Goal: Task Accomplishment & Management: Use online tool/utility

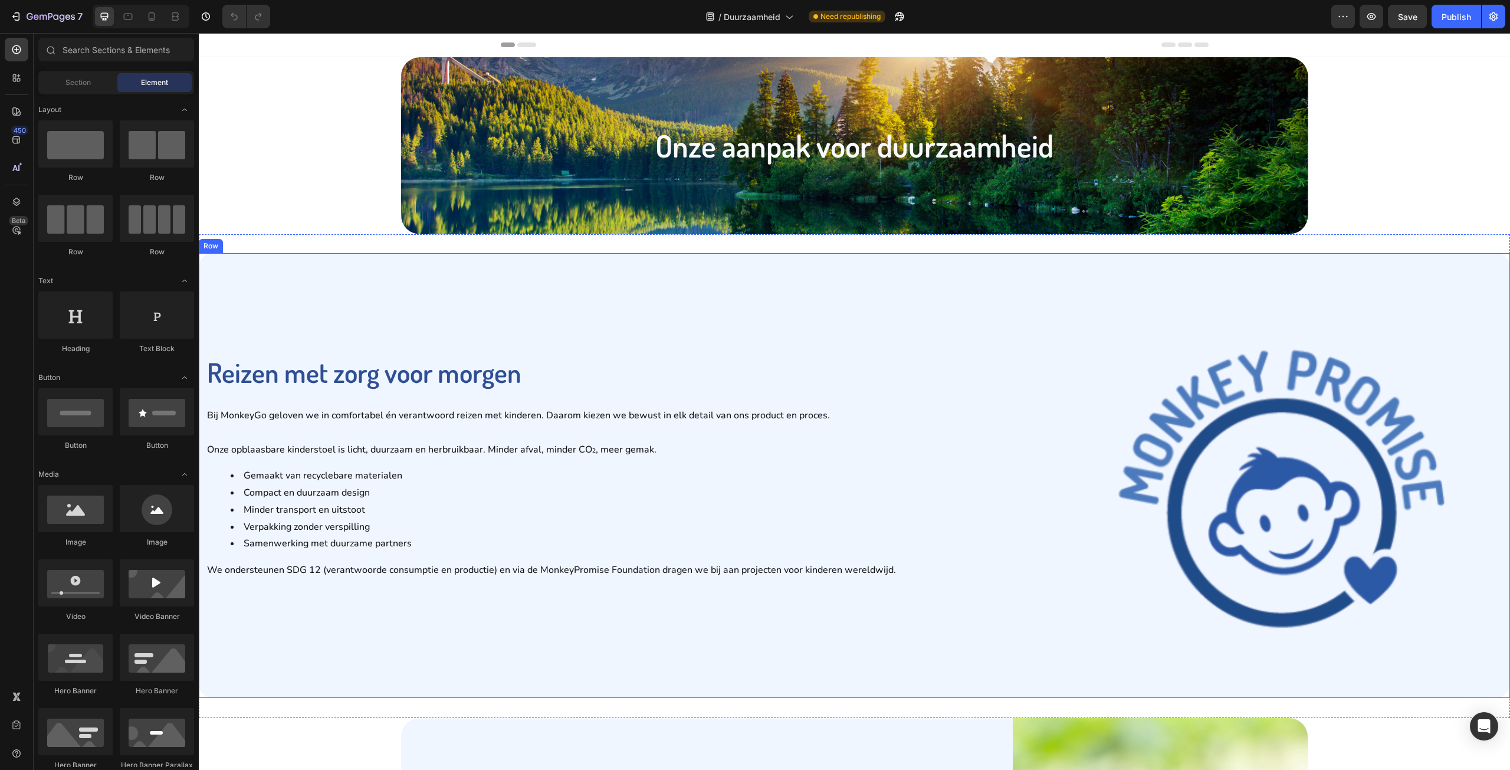
click at [931, 290] on div "Reizen met zorg voor morgen Heading Bij MonkeyGo geloven we in comfortabel én v…" at bounding box center [636, 475] width 861 height 431
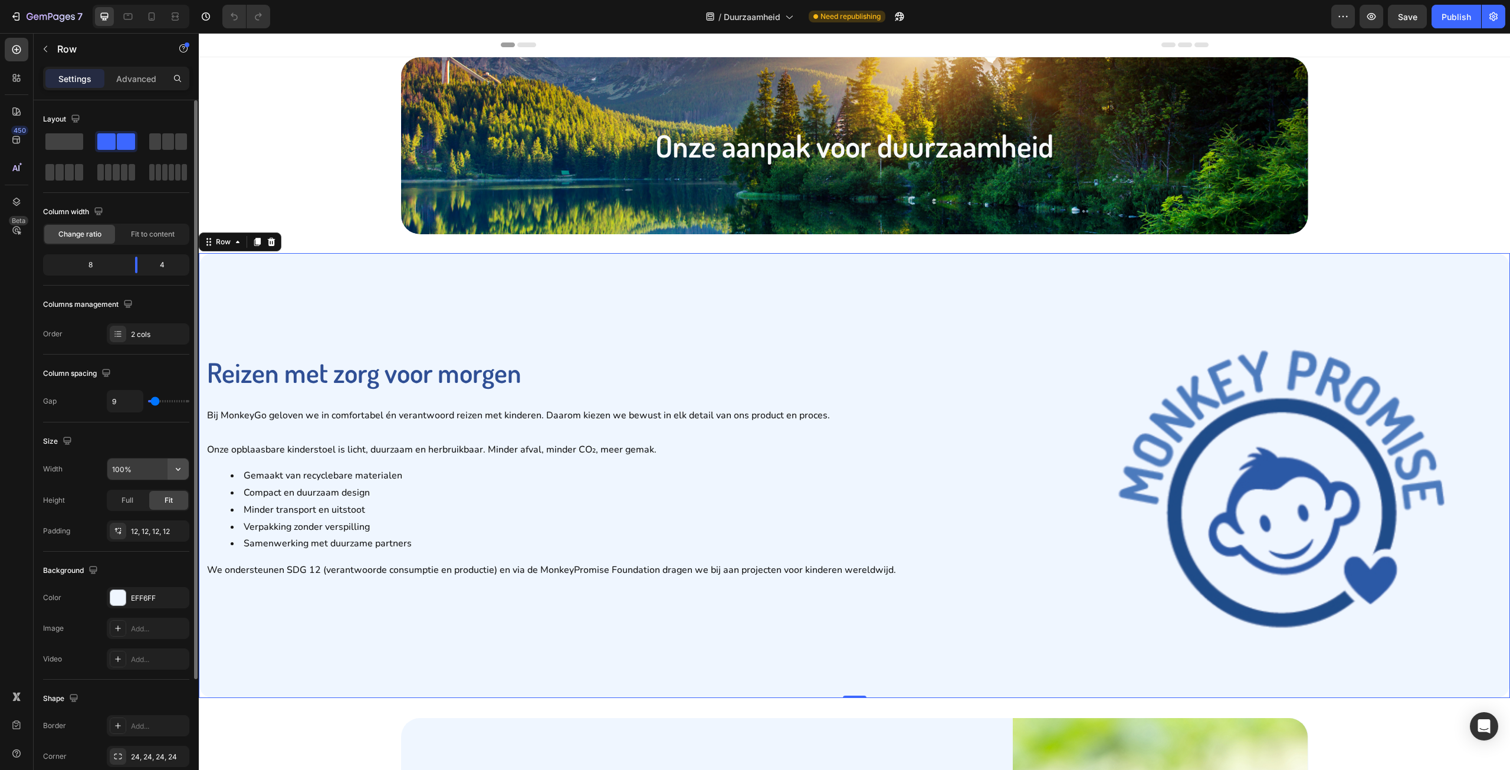
click at [179, 472] on icon "button" at bounding box center [178, 469] width 12 height 12
click at [162, 498] on span "1200px" at bounding box center [166, 499] width 25 height 11
type input "1200"
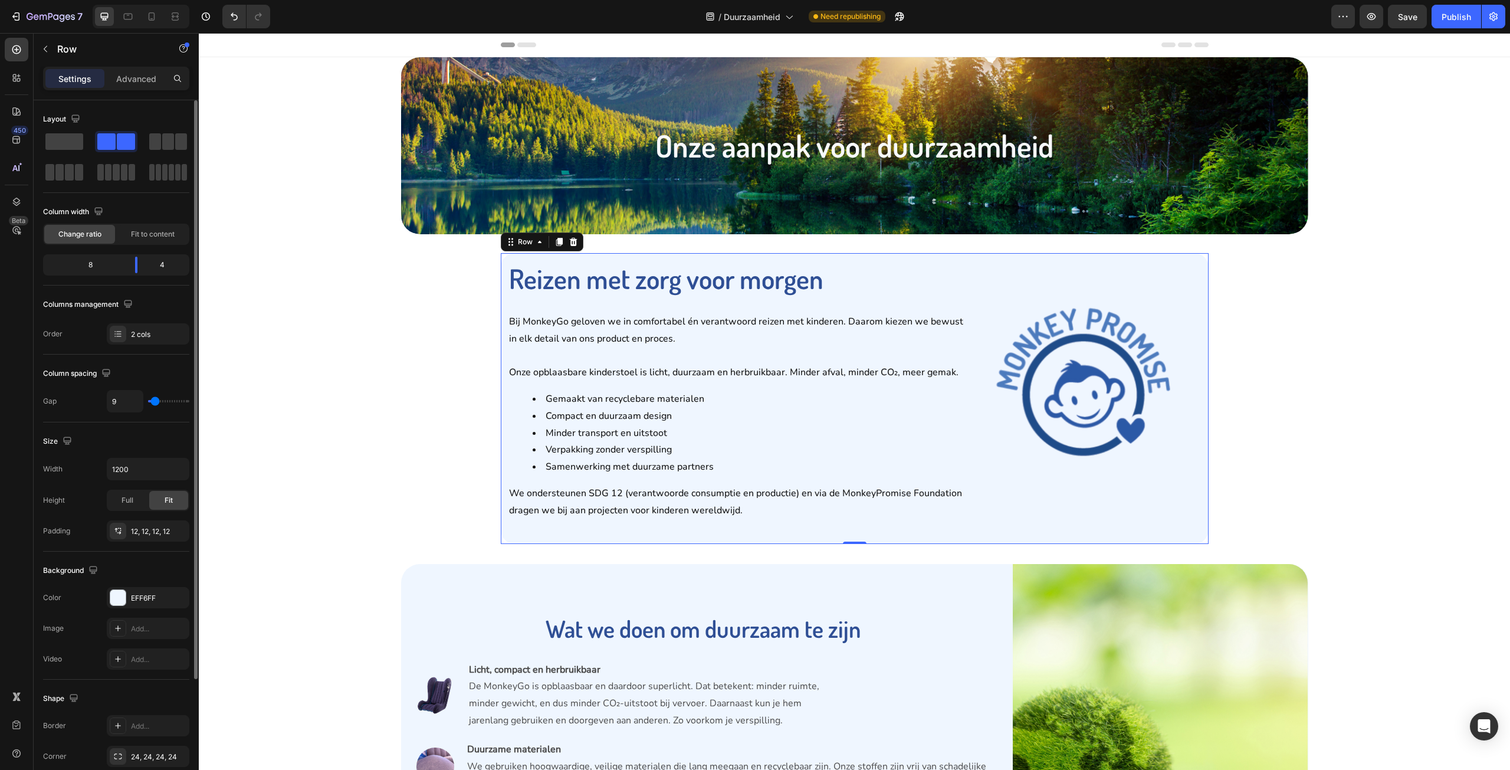
click at [156, 440] on div "Size" at bounding box center [116, 441] width 146 height 19
click at [278, 403] on div "Reizen met zorg voor morgen Heading Bij MonkeyGo geloven we in comfortabel én v…" at bounding box center [854, 398] width 1311 height 291
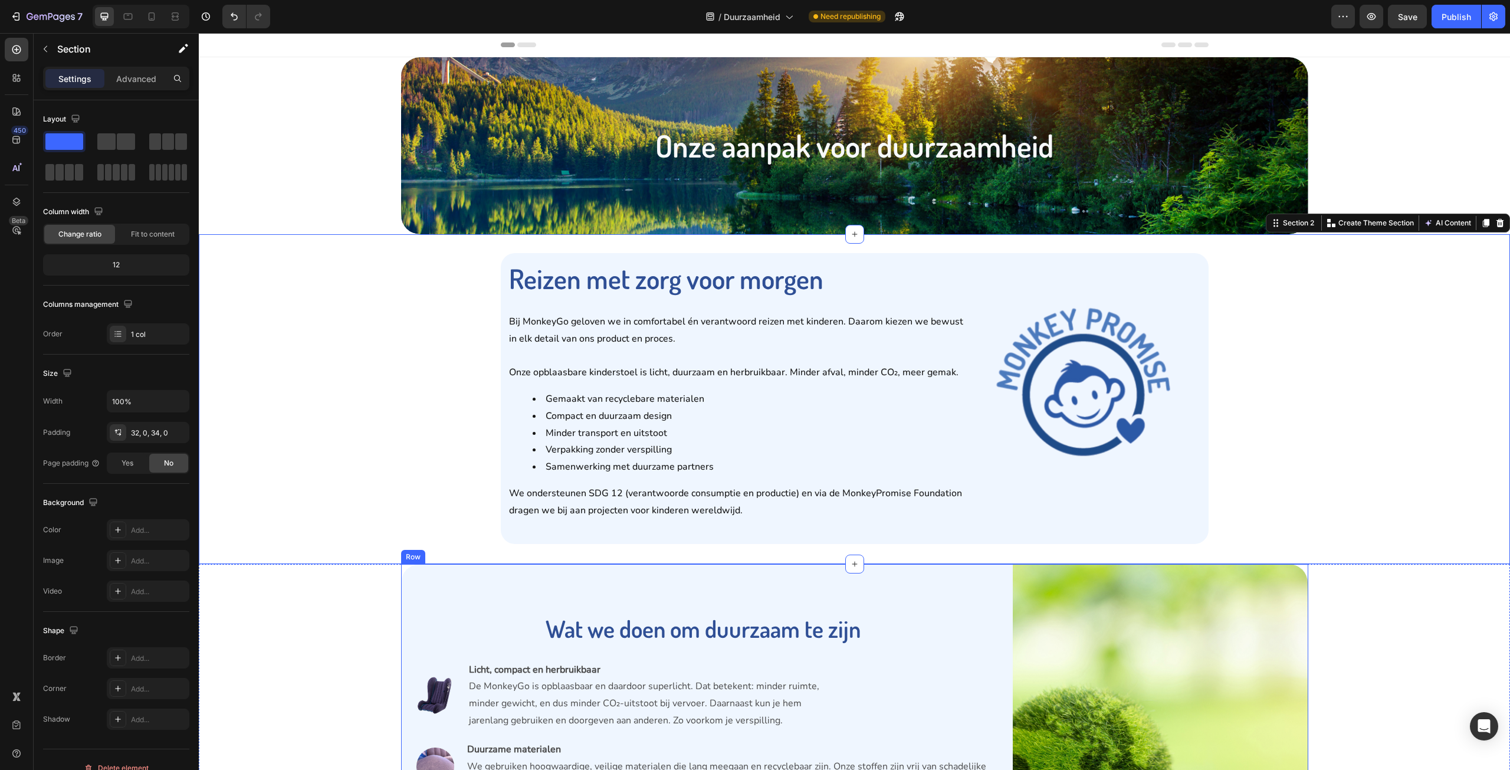
click at [438, 588] on div "Wat we doen om duurzaam te zijn Heading Image Licht, compact en herbruikbaar De…" at bounding box center [703, 770] width 605 height 413
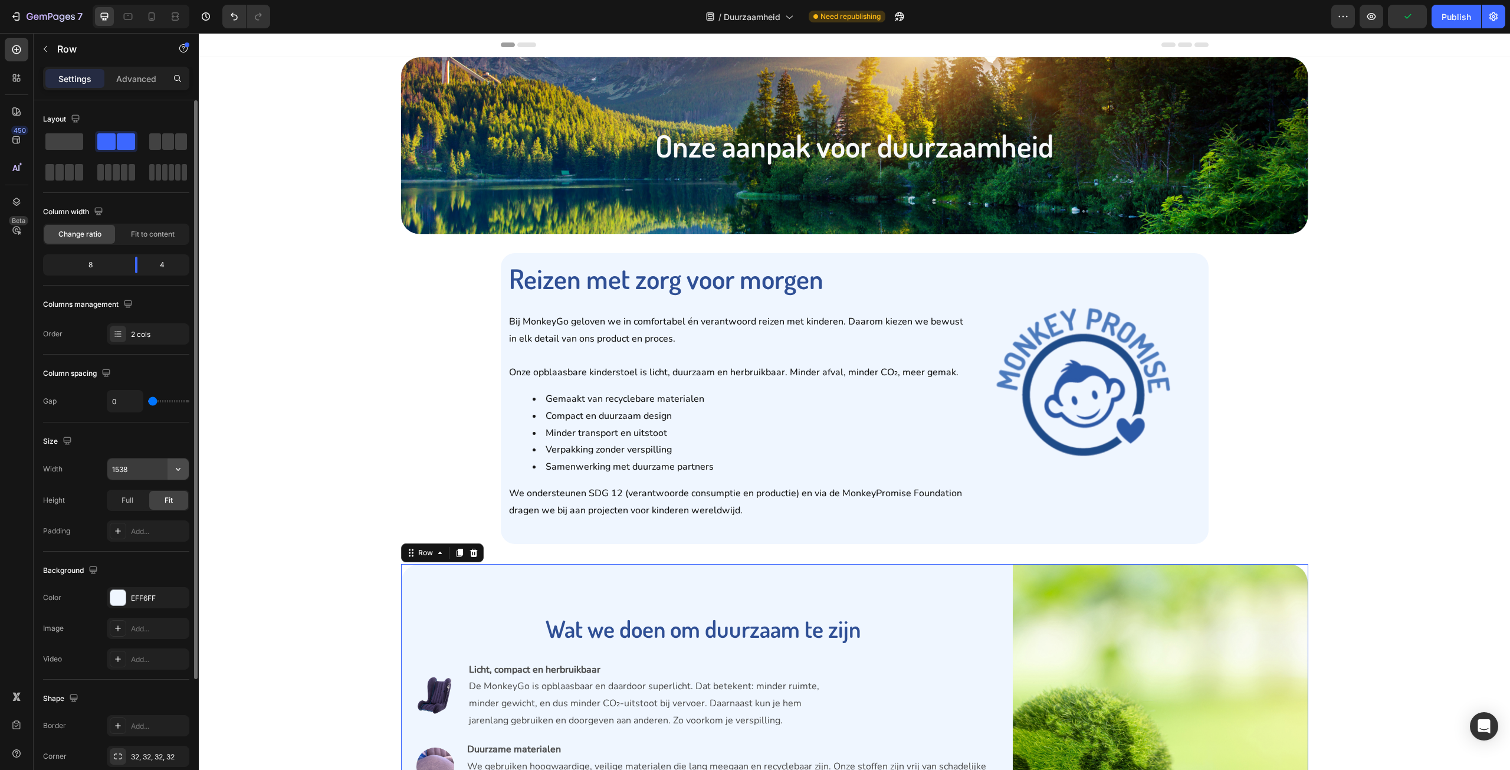
click at [175, 470] on icon "button" at bounding box center [178, 469] width 12 height 12
click at [156, 510] on div "Default 1200px" at bounding box center [135, 521] width 97 height 22
type input "1200"
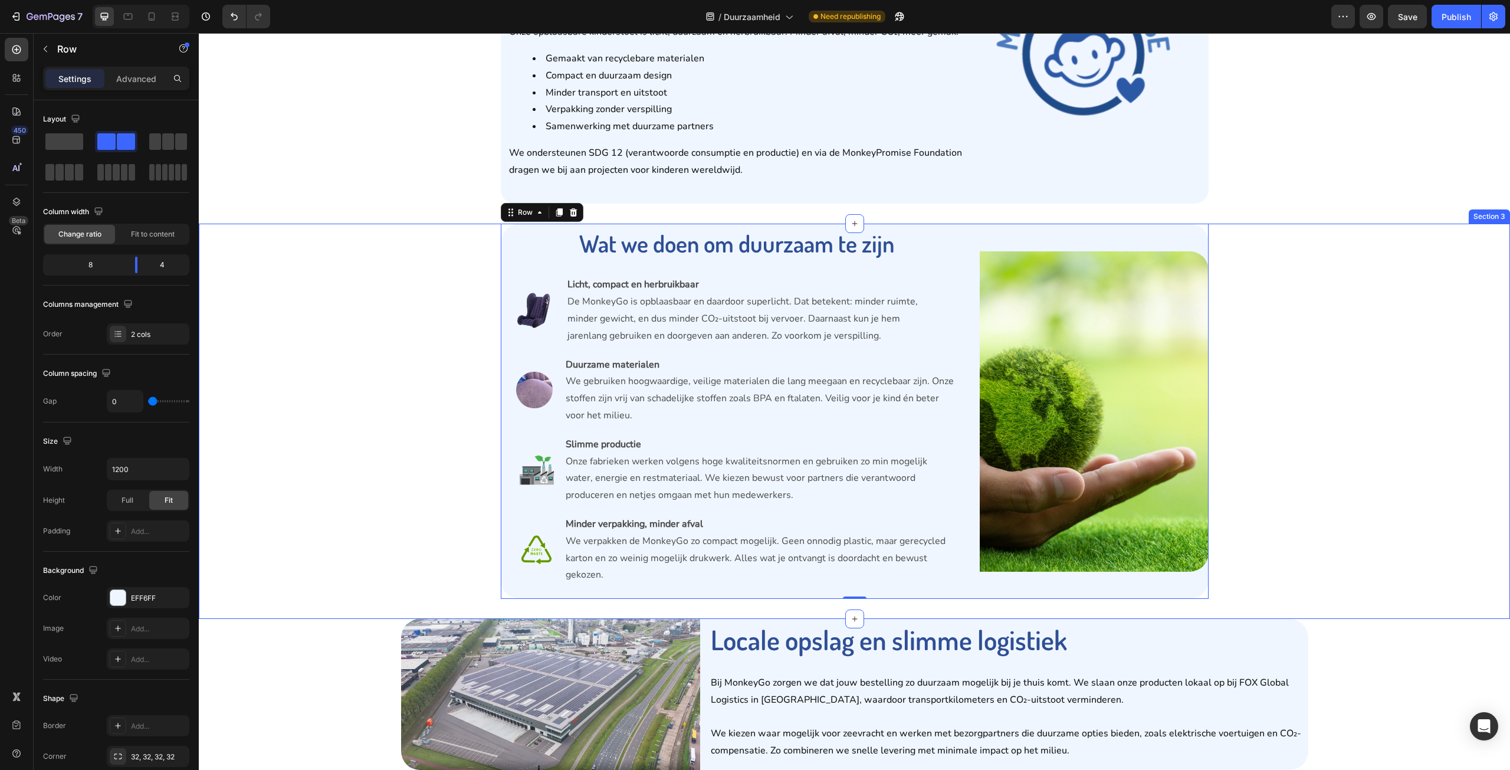
scroll to position [354, 0]
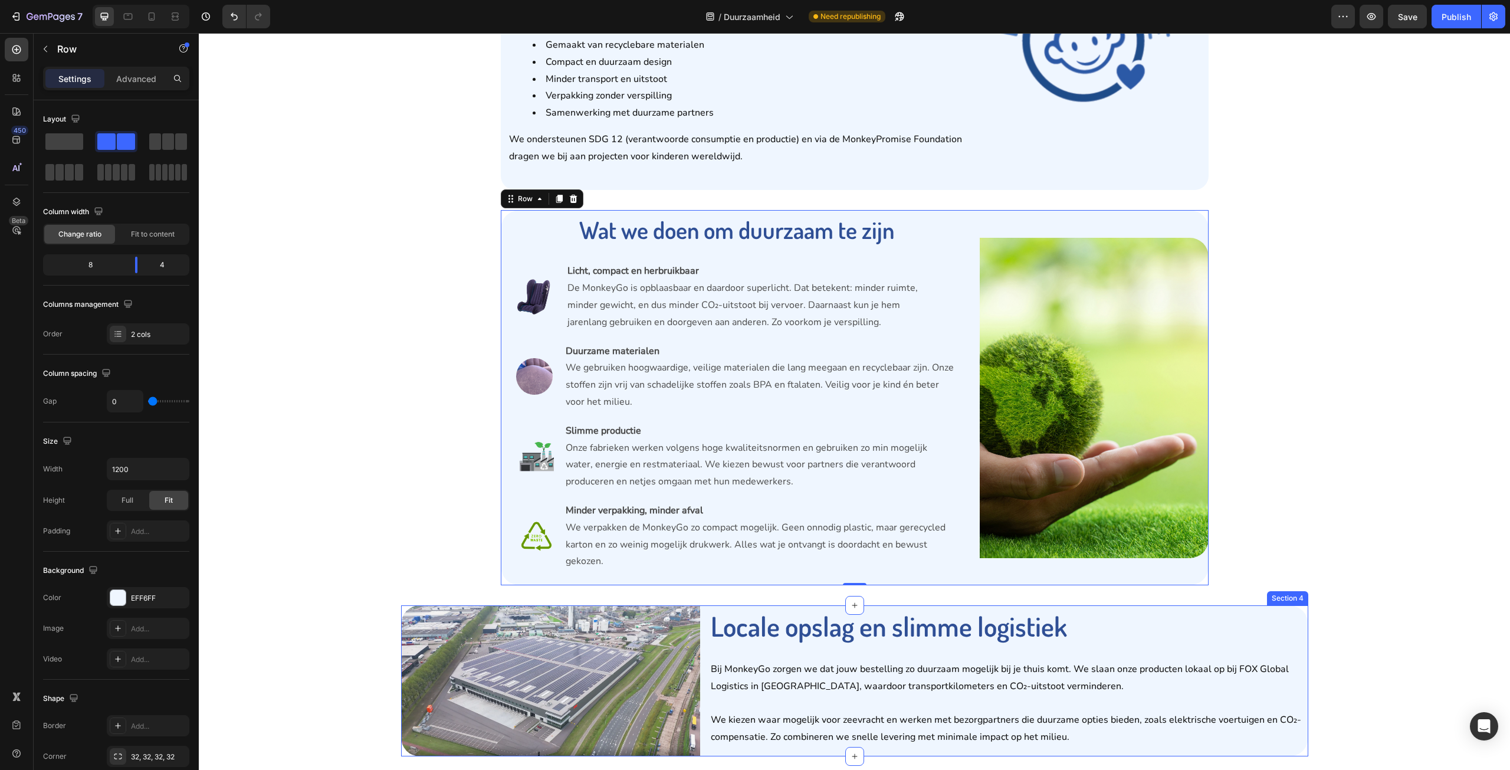
click at [1298, 654] on div "Locale opslag en slimme logistiek Heading Bij MonkeyGo zorgen we dat jouw beste…" at bounding box center [1009, 680] width 599 height 151
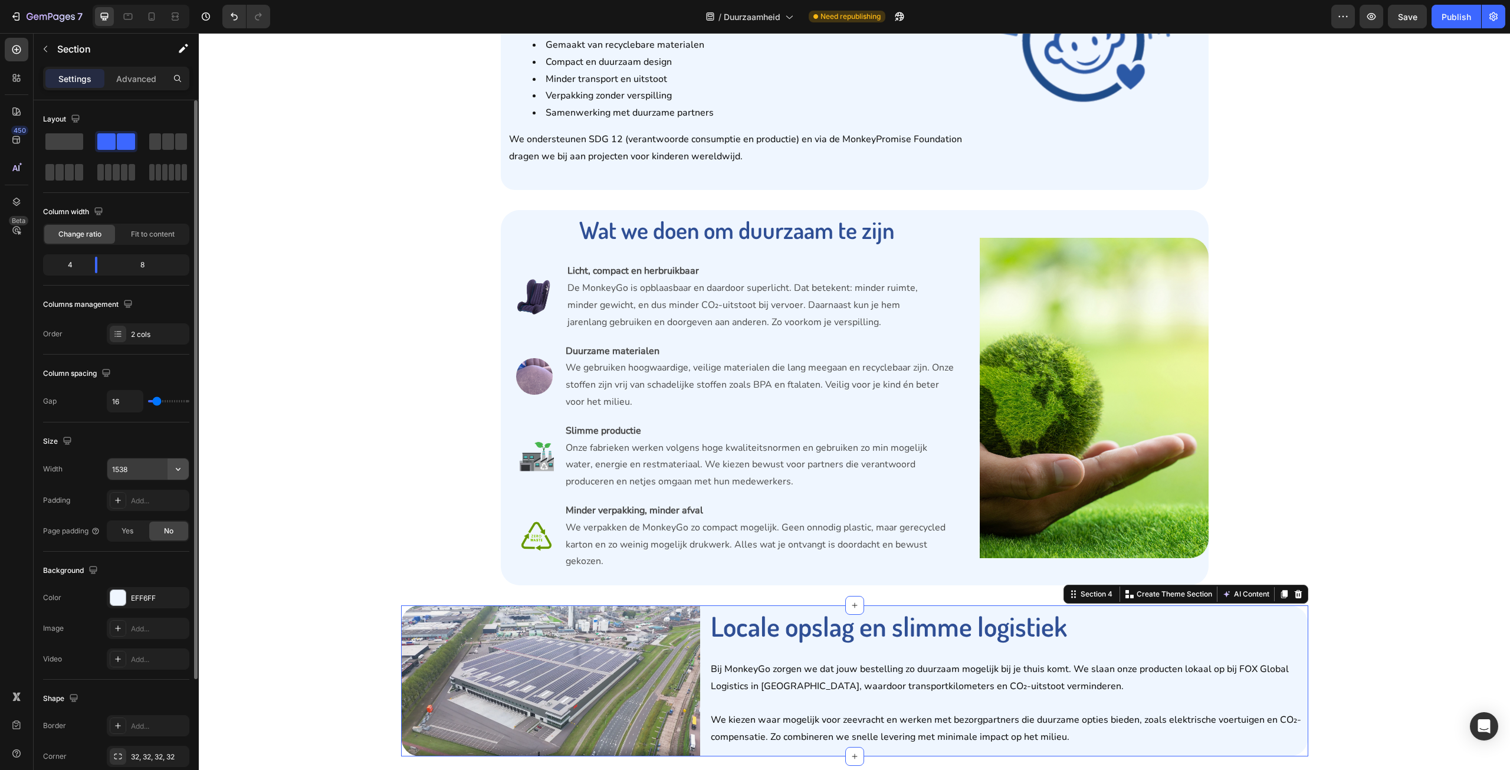
click at [170, 468] on button "button" at bounding box center [178, 468] width 21 height 21
click at [152, 519] on p "Default 1200px" at bounding box center [144, 521] width 67 height 11
type input "1200"
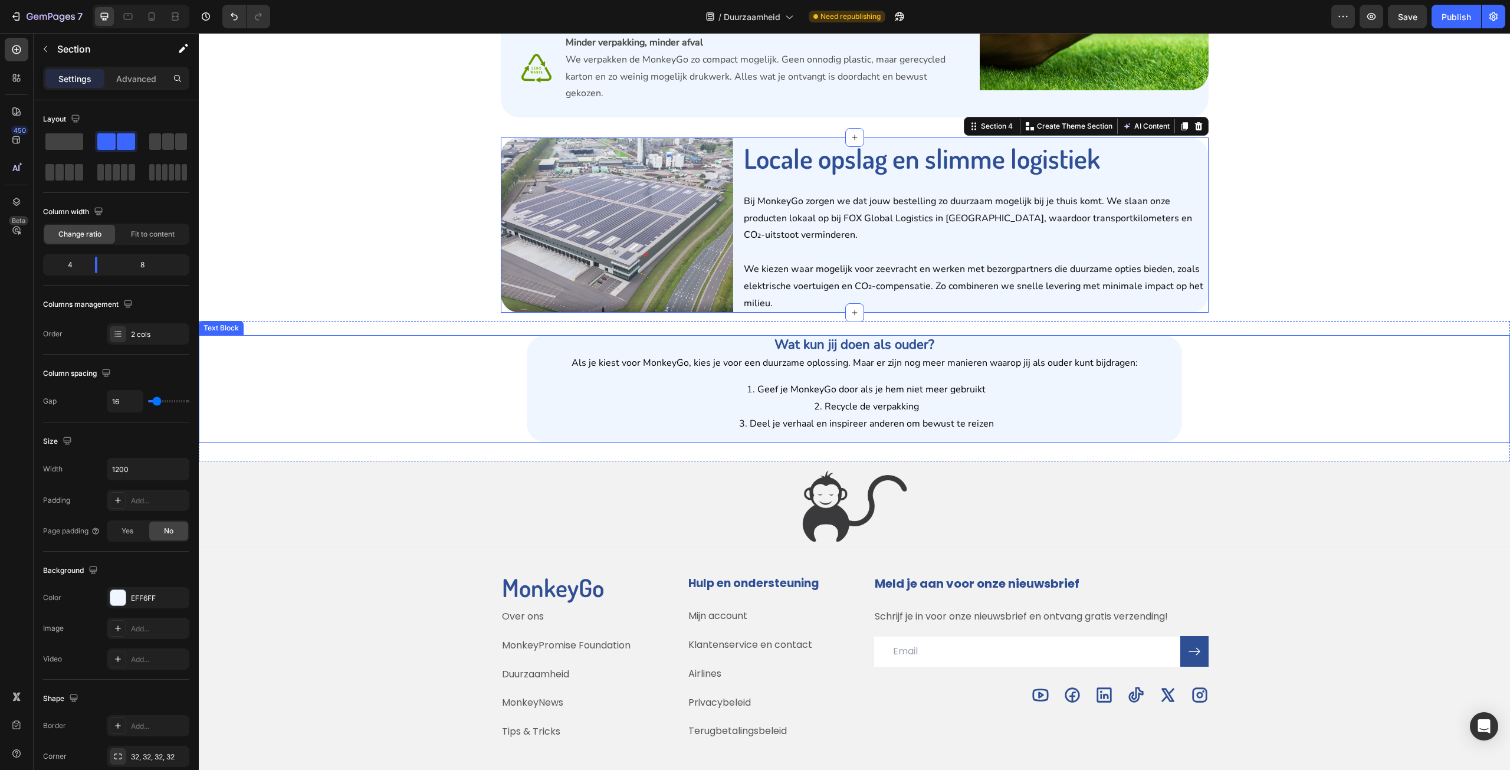
scroll to position [826, 0]
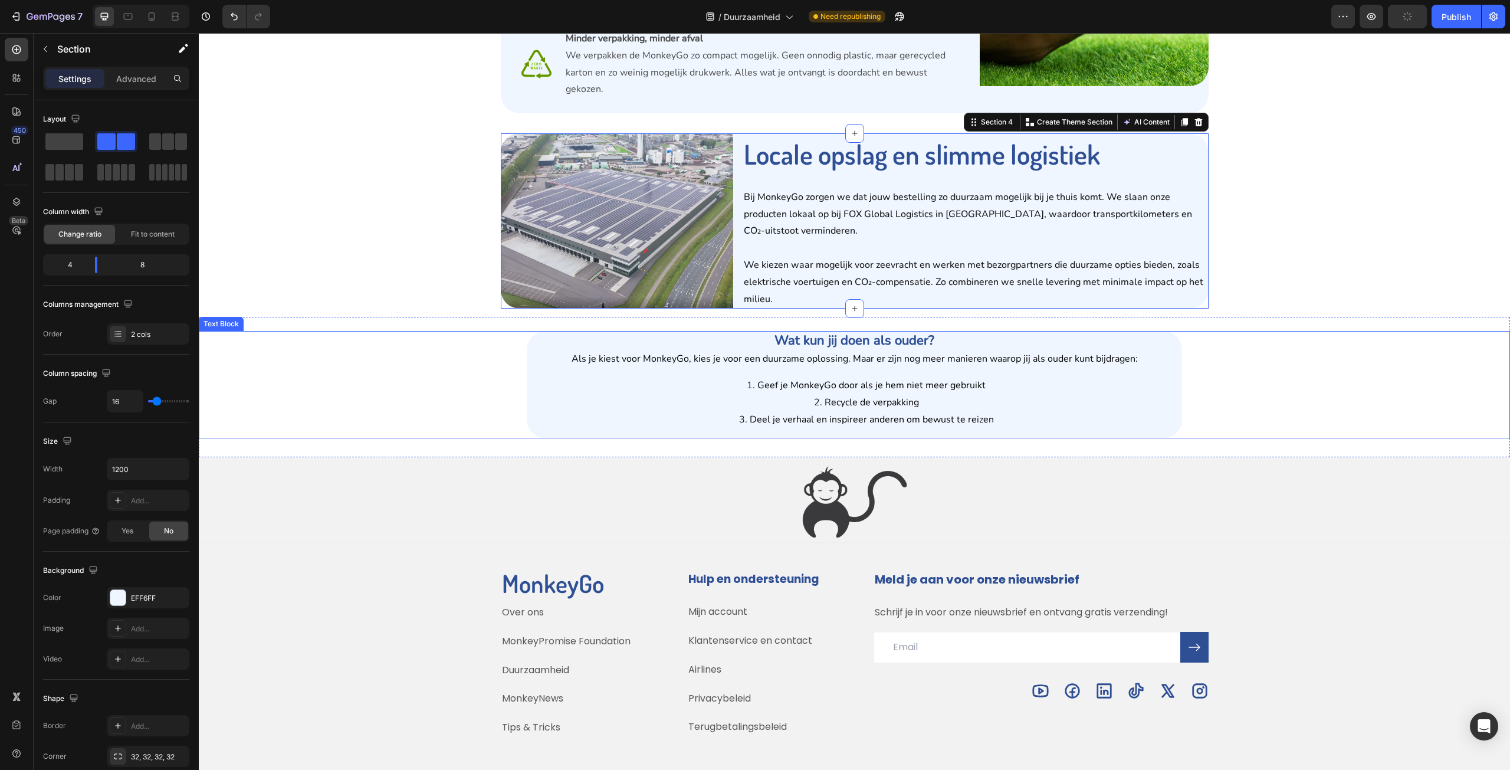
click at [1175, 396] on div "Wat kun jij doen als ouder? Als je kiest voor MonkeyGo, kies je voor een duurza…" at bounding box center [855, 384] width 656 height 107
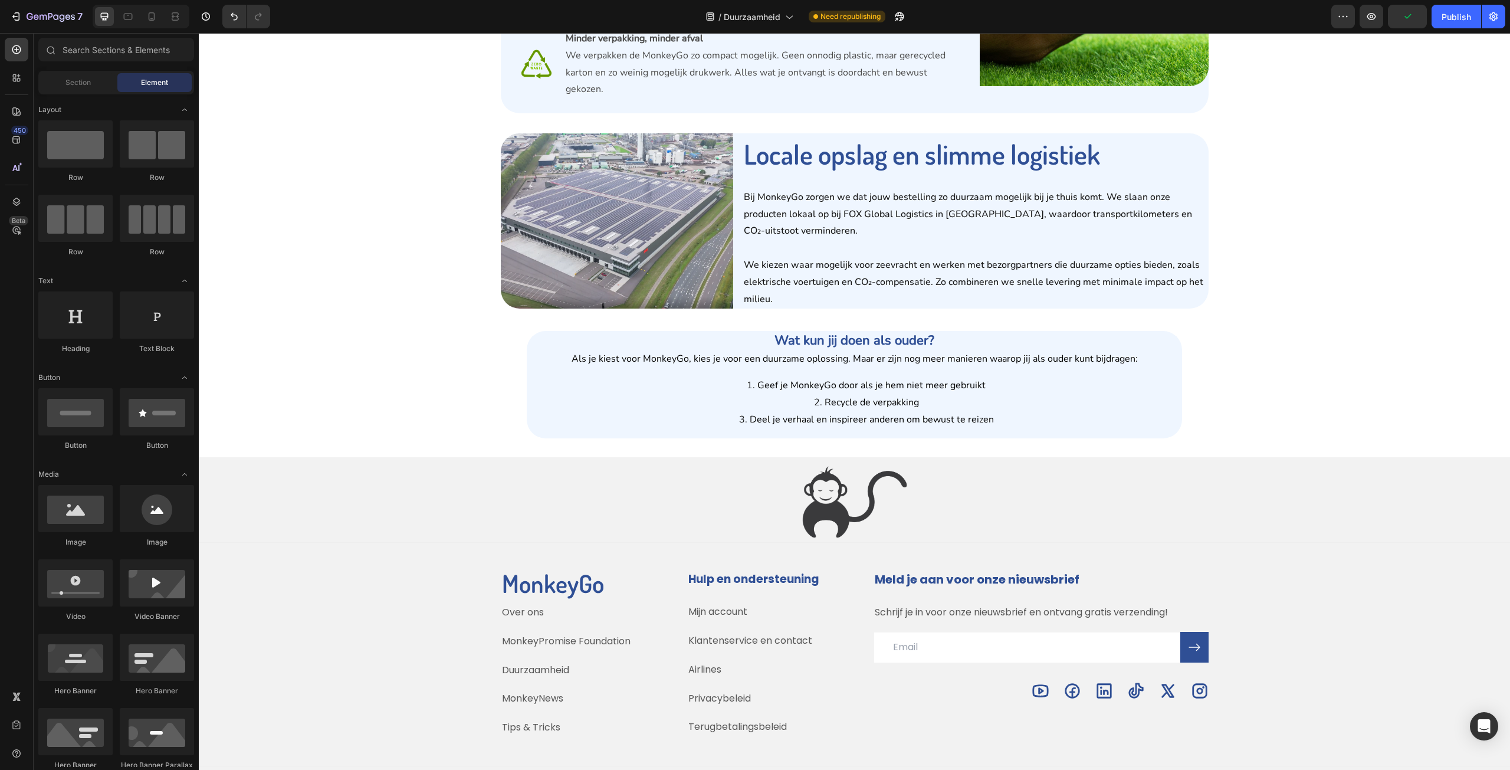
click at [1303, 255] on div "Wat we doen om duurzaam te zijn Heading Image Licht, compact en herbruikbaar De…" at bounding box center [854, 16] width 1311 height 1570
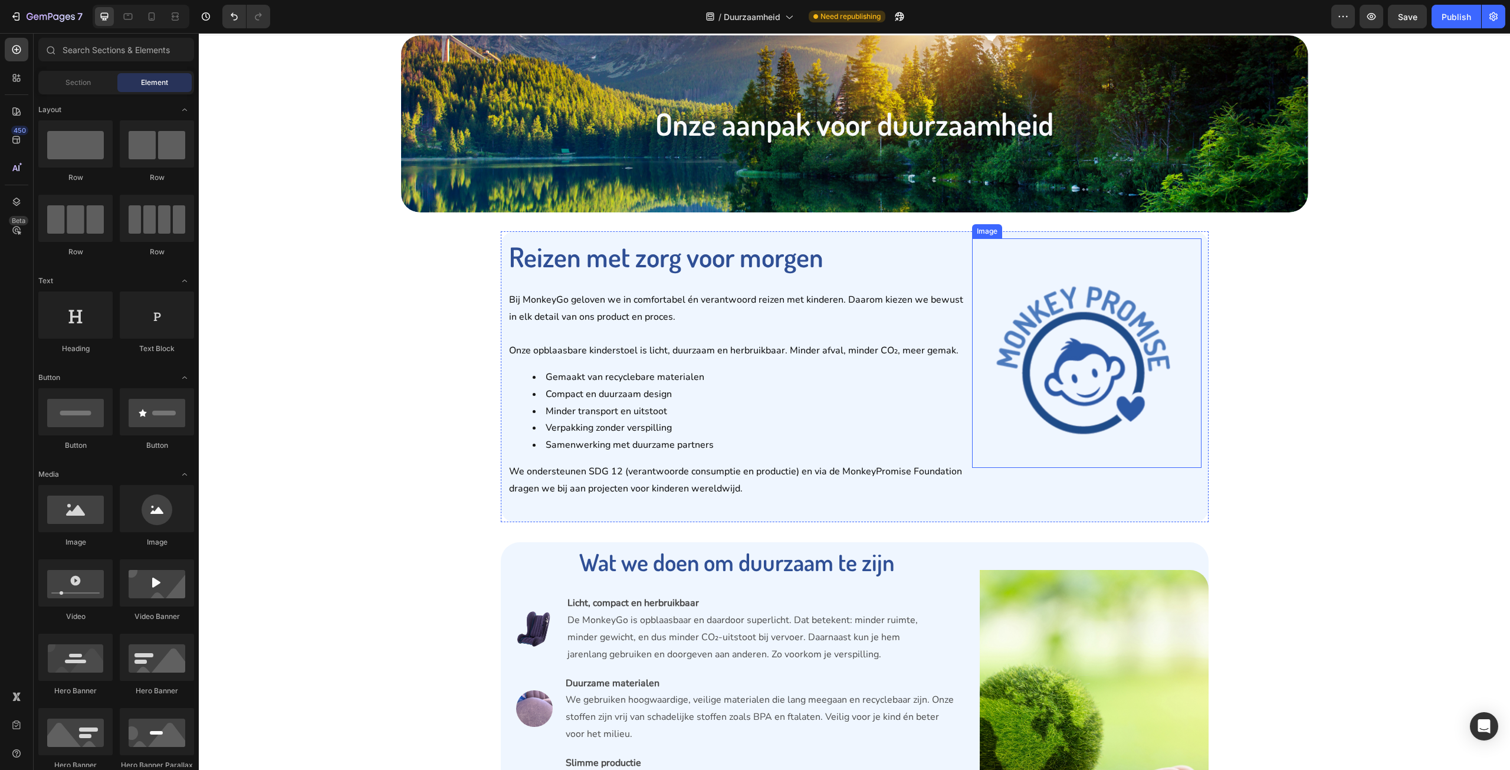
scroll to position [0, 0]
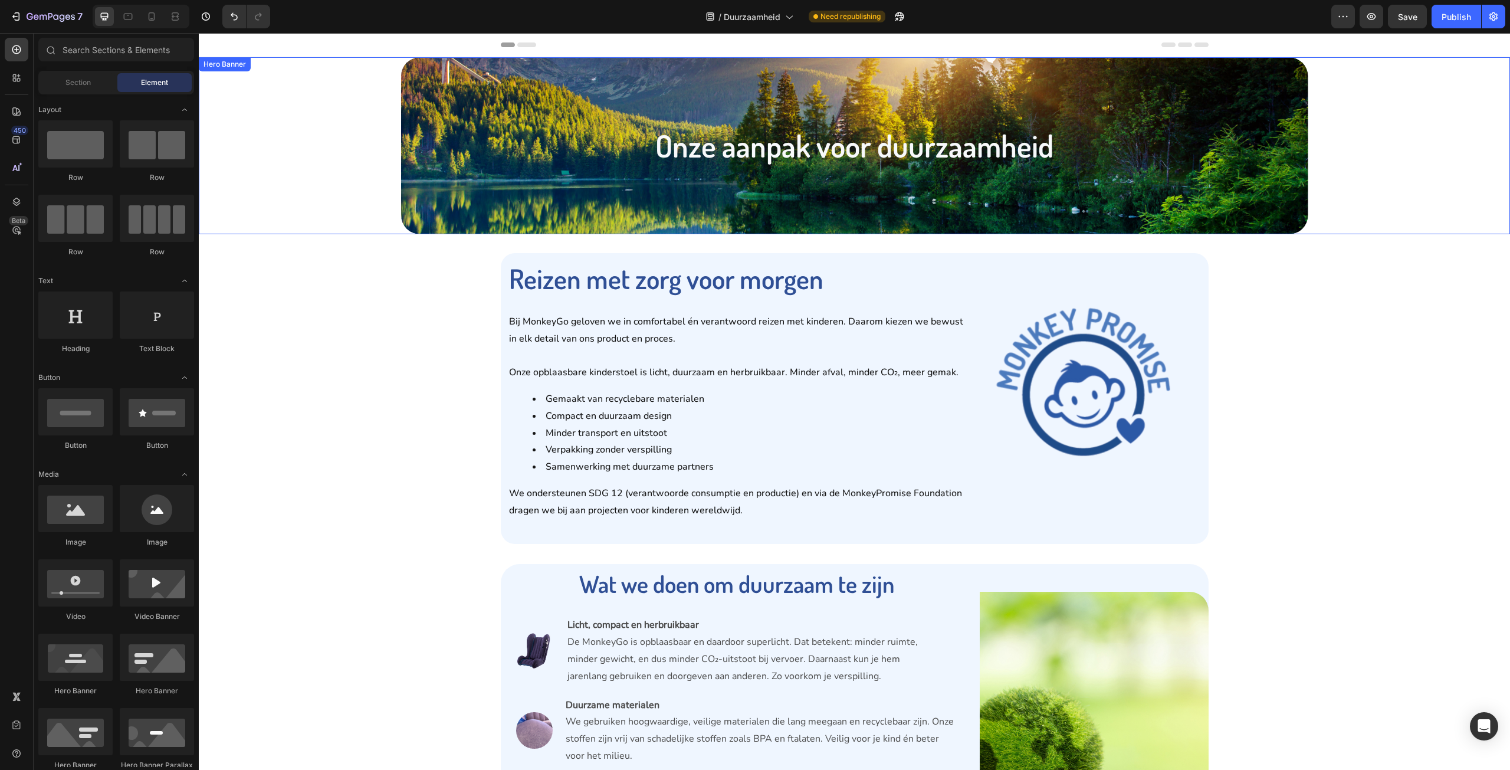
click at [441, 202] on div "Background Image" at bounding box center [854, 145] width 907 height 177
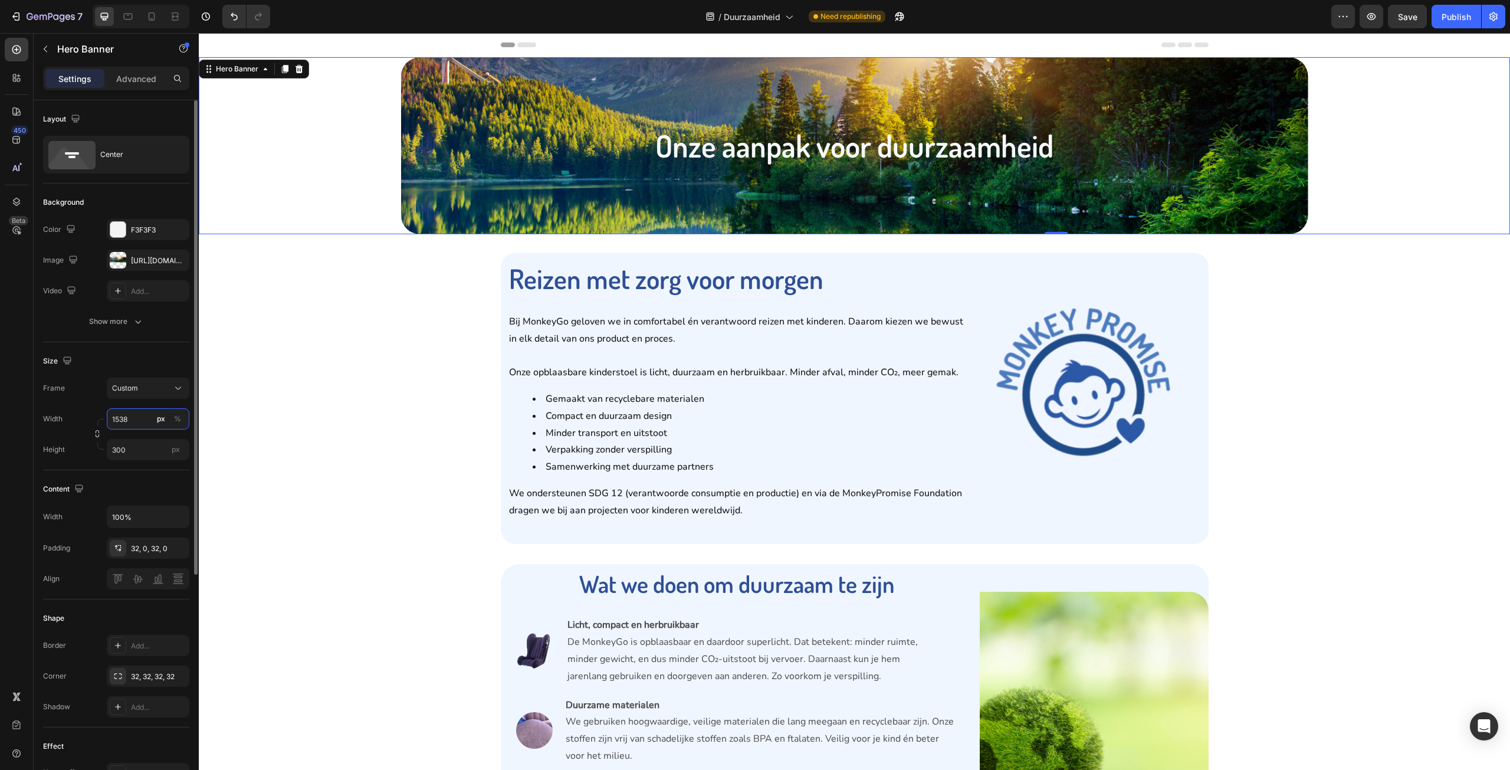
click at [140, 419] on input "1538" at bounding box center [148, 418] width 83 height 21
click at [155, 472] on p "Default 1200px" at bounding box center [145, 468] width 68 height 11
type input "1200"
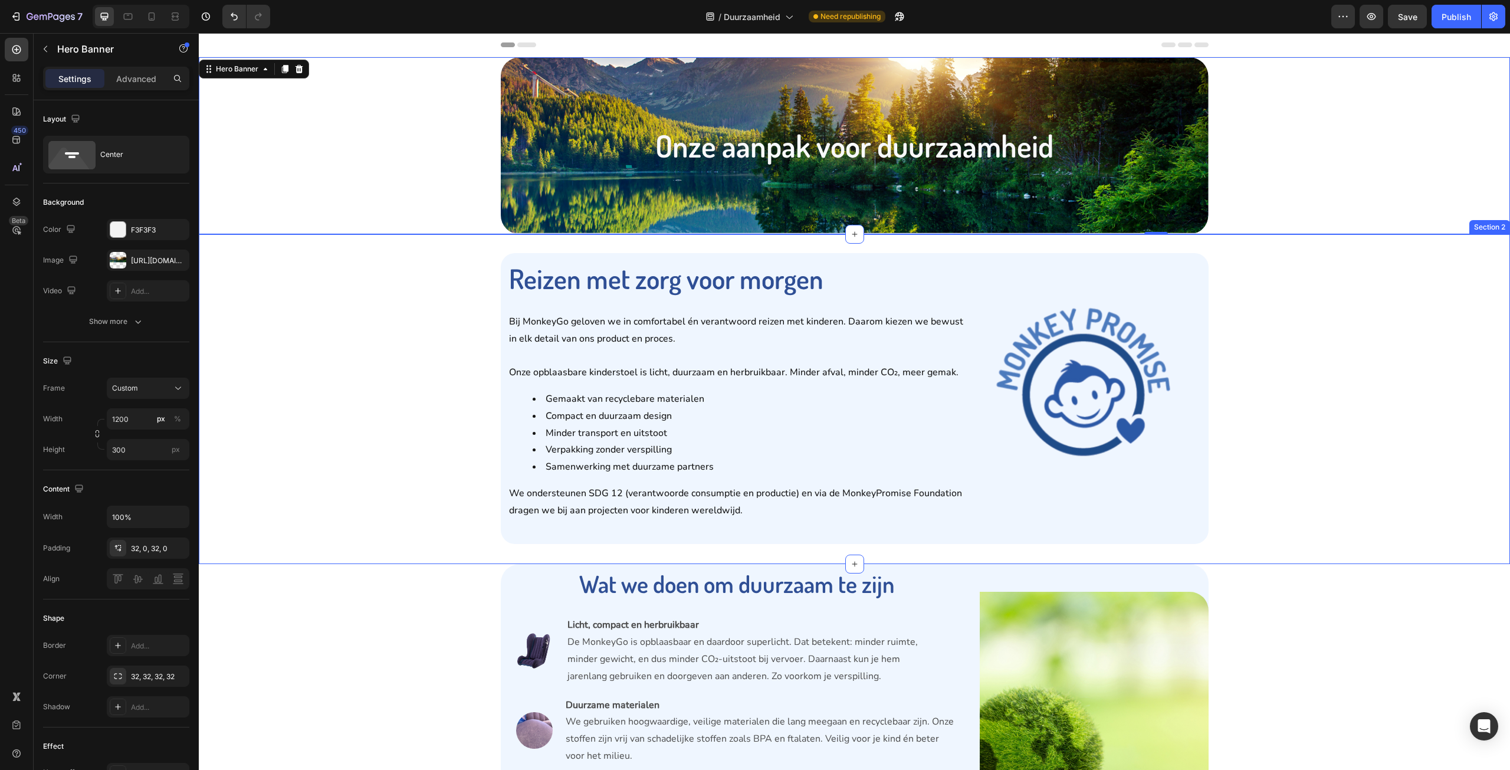
click at [398, 363] on div "Reizen met zorg voor morgen Heading Bij MonkeyGo geloven we in comfortabel én v…" at bounding box center [854, 398] width 1311 height 291
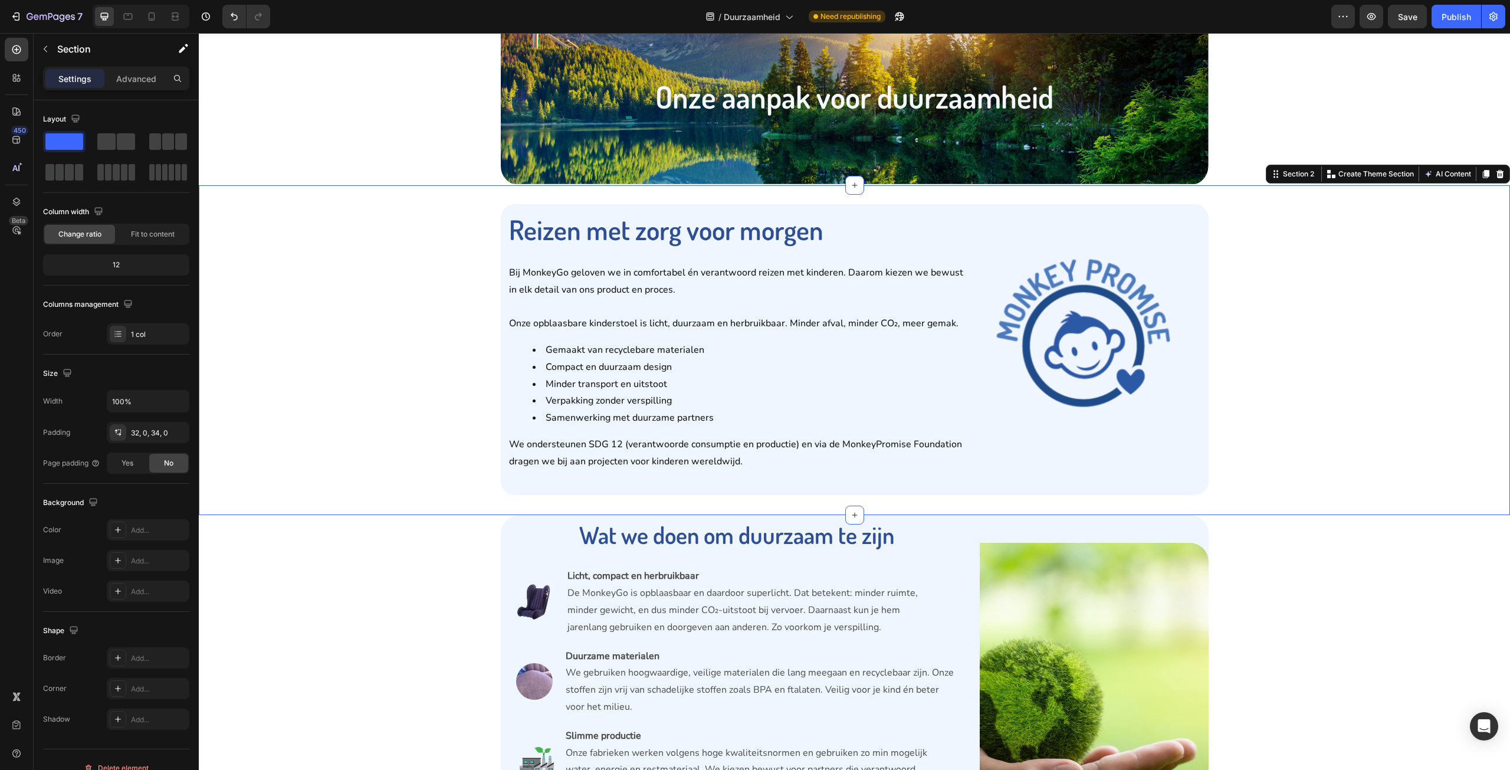
scroll to position [59, 0]
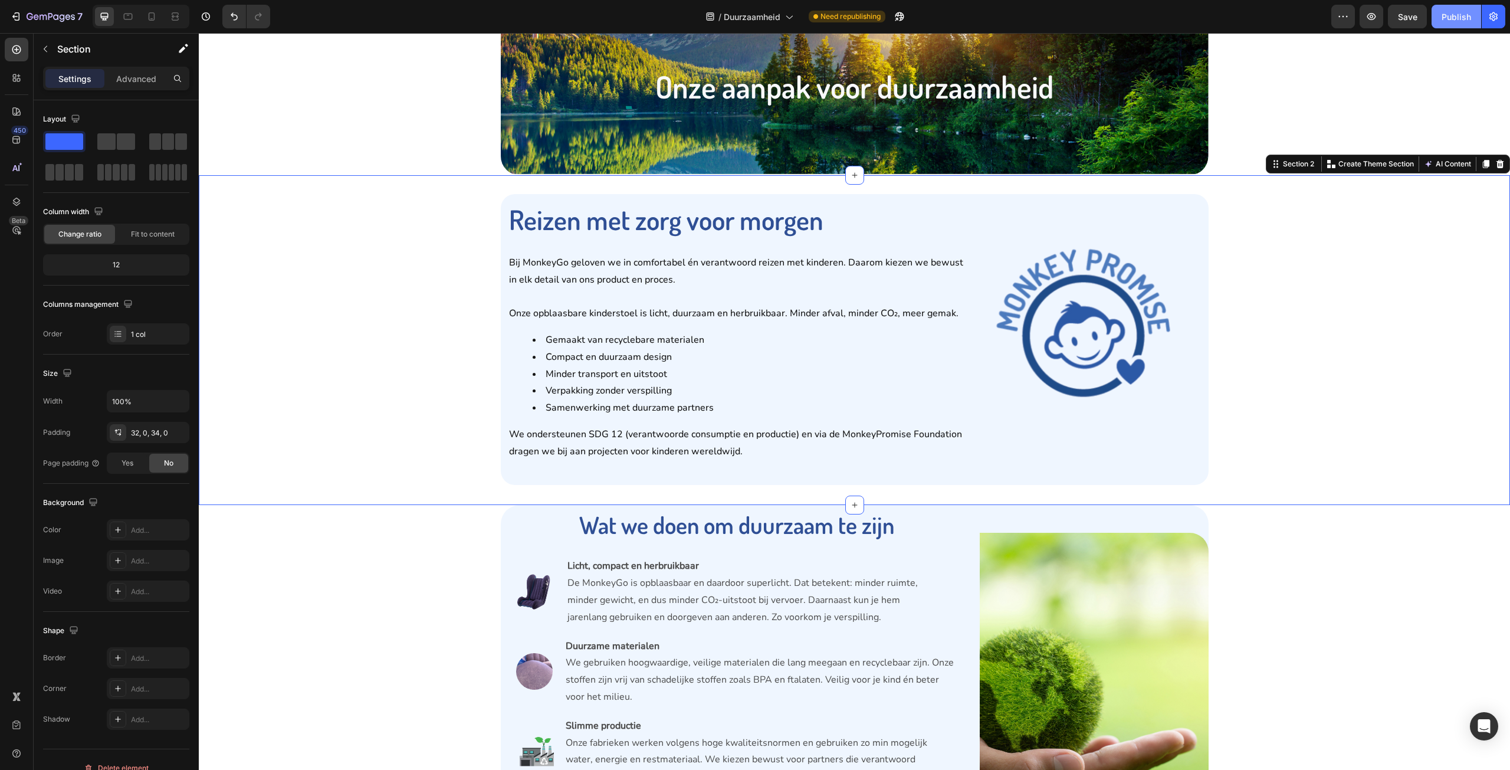
click at [1456, 19] on div "Publish" at bounding box center [1456, 17] width 29 height 12
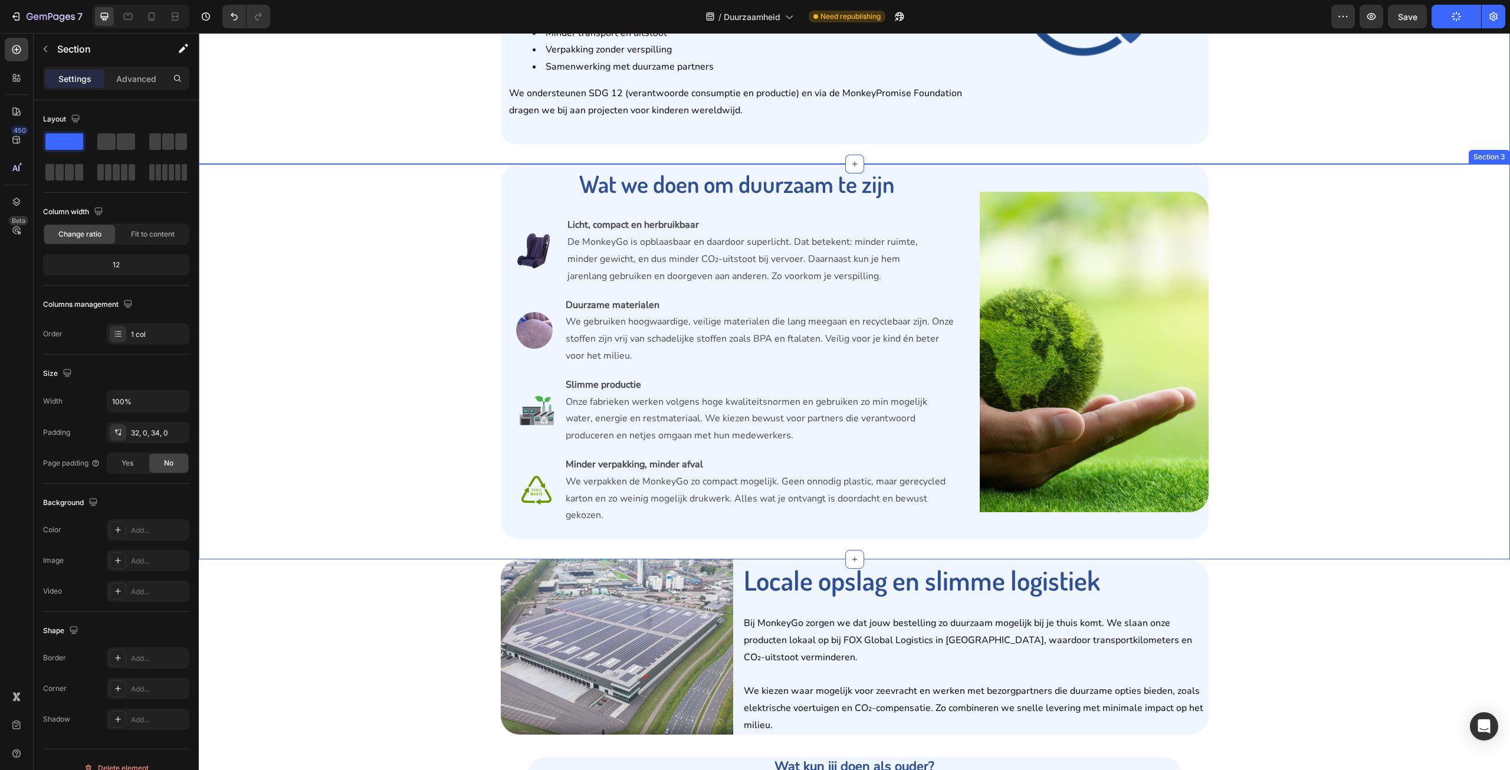
scroll to position [413, 0]
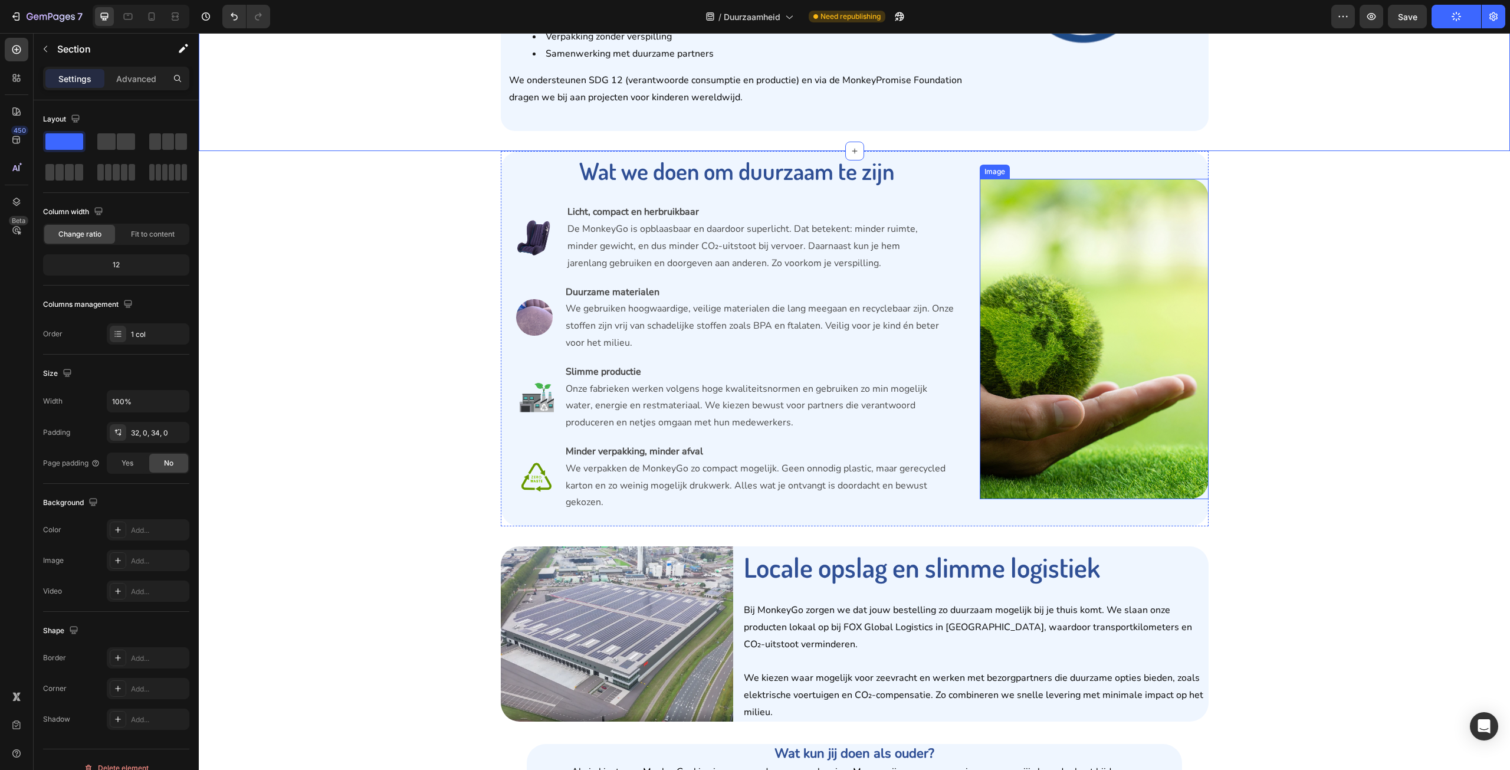
click at [1184, 380] on img at bounding box center [1094, 339] width 229 height 320
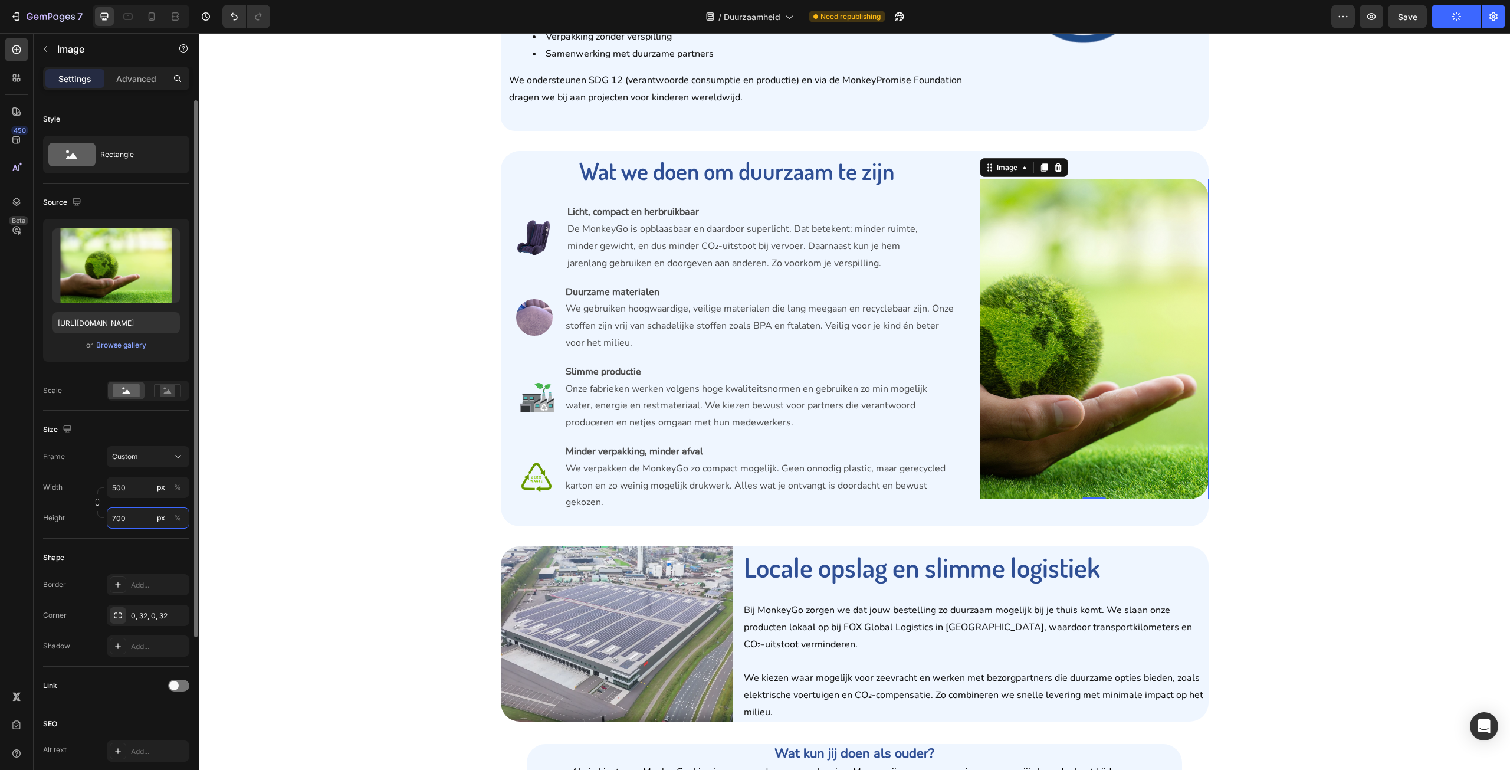
click at [134, 527] on input "700" at bounding box center [148, 517] width 83 height 21
click at [152, 539] on div "Full 100%" at bounding box center [136, 546] width 97 height 21
type input "100"
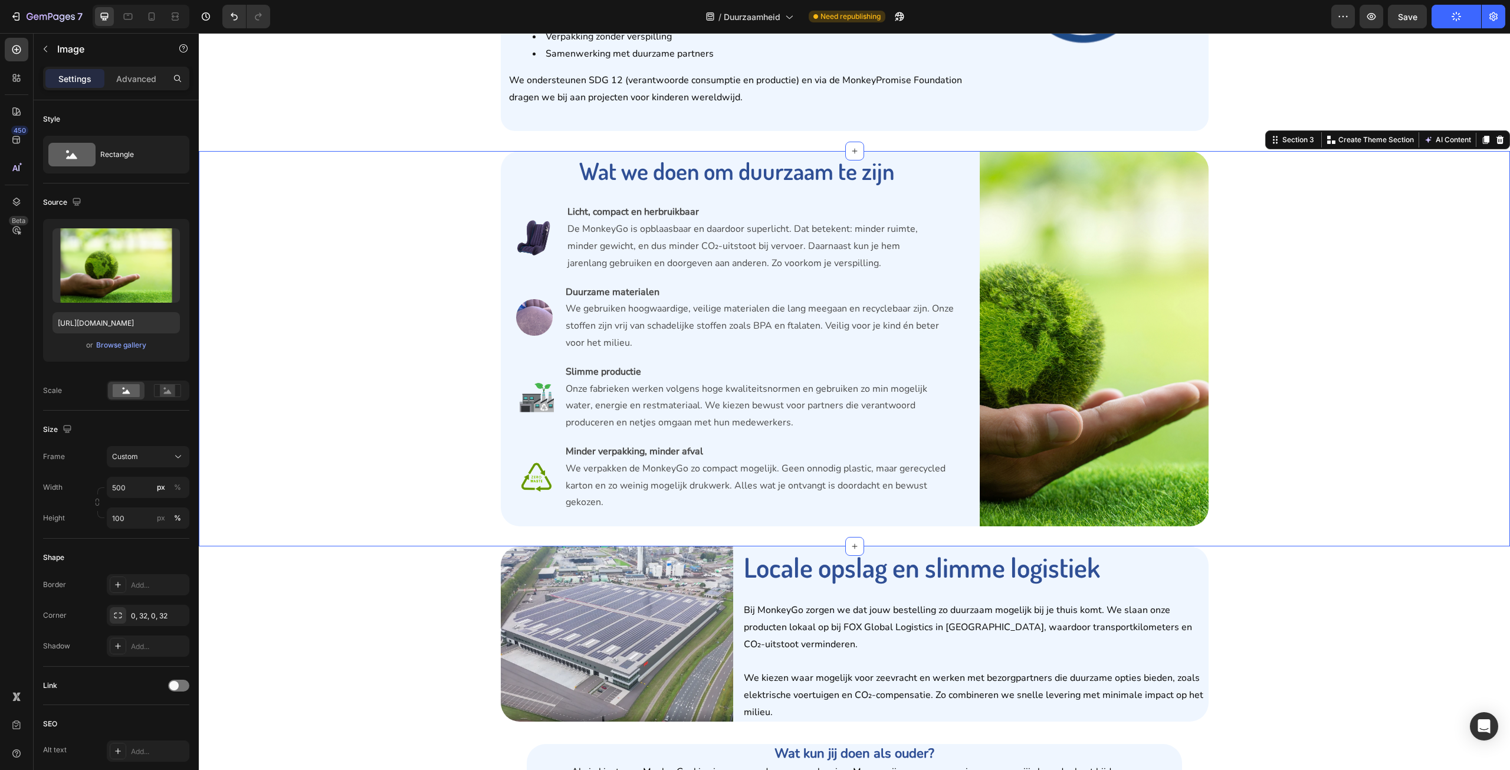
click at [1288, 419] on div "Wat we doen om duurzaam te zijn Heading Image Licht, compact en herbruikbaar De…" at bounding box center [855, 338] width 1294 height 375
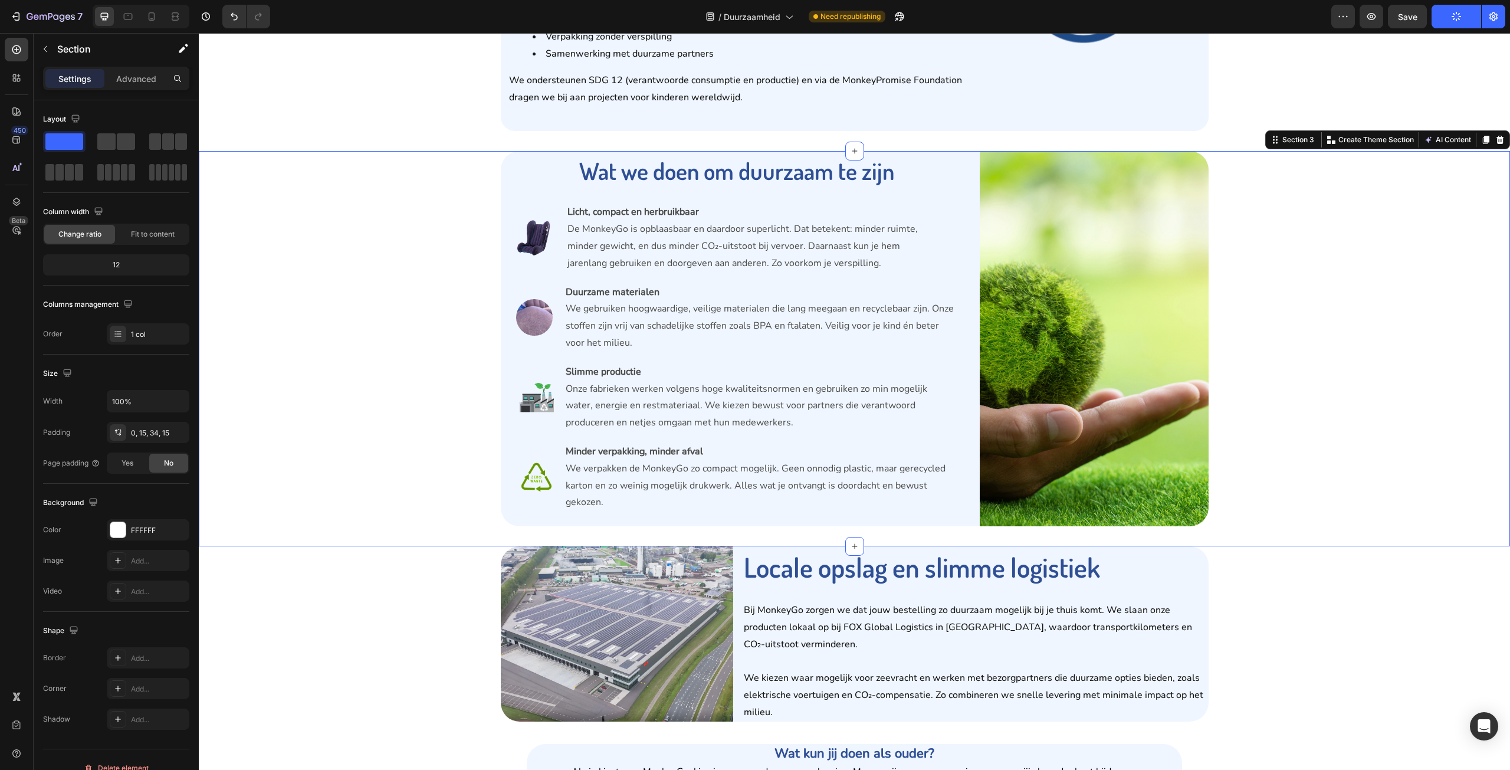
drag, startPoint x: 1318, startPoint y: 397, endPoint x: 1330, endPoint y: 402, distance: 12.7
click at [1319, 397] on div "Wat we doen om duurzaam te zijn Heading Image Licht, compact en herbruikbaar De…" at bounding box center [855, 338] width 1294 height 375
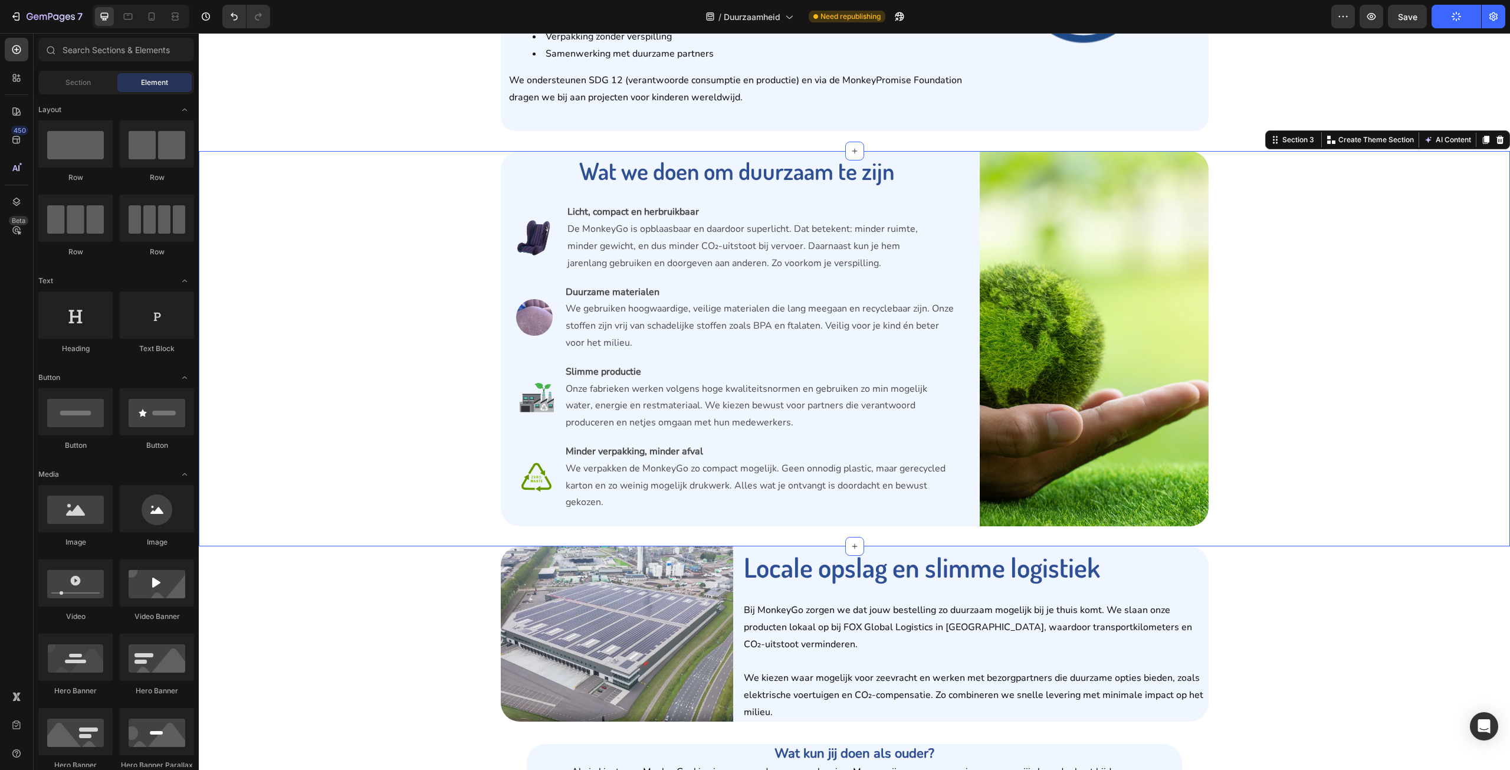
click at [1362, 601] on div "Reizen met zorg voor morgen Heading Bij MonkeyGo geloven we in comfortabel én v…" at bounding box center [854, 429] width 1311 height 1570
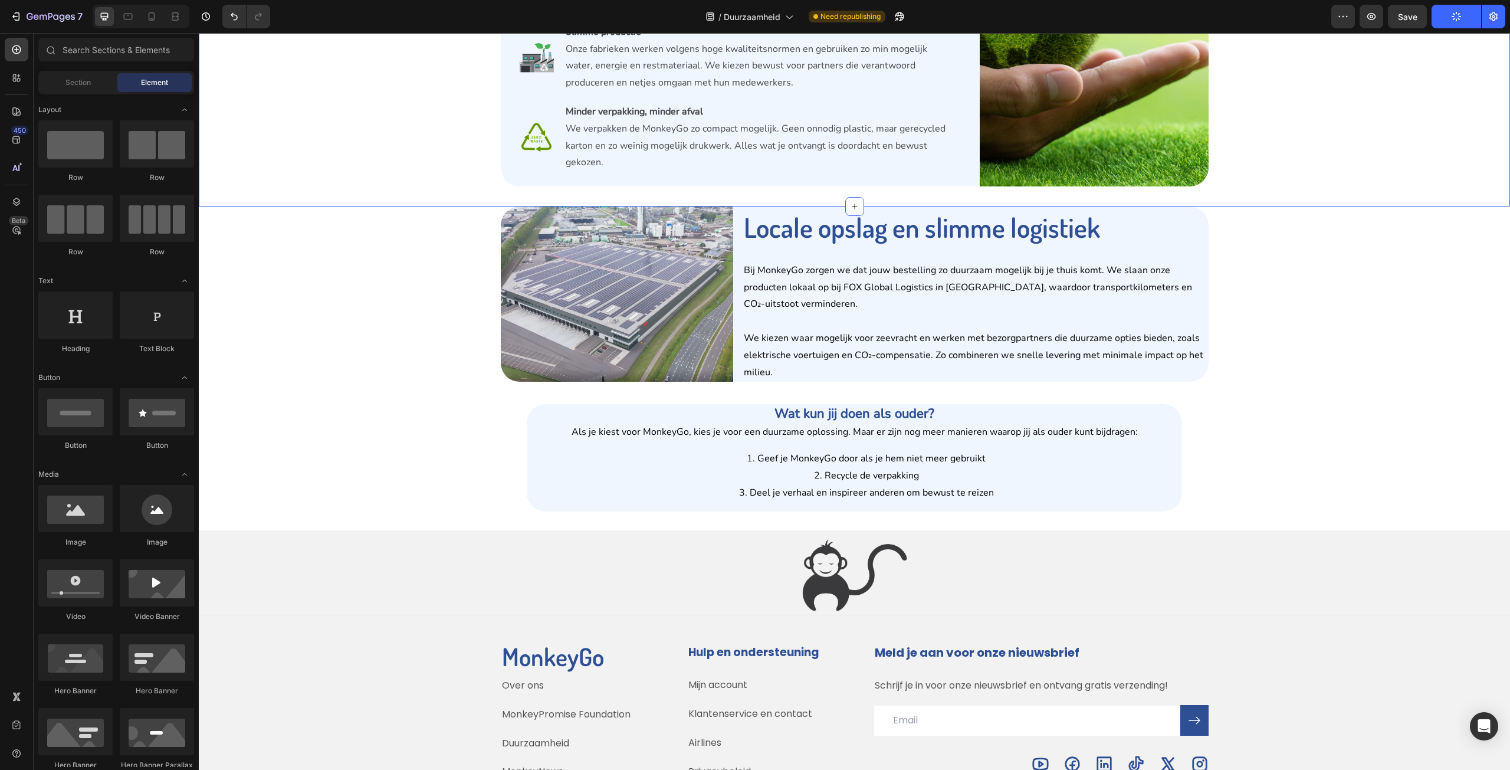
scroll to position [767, 0]
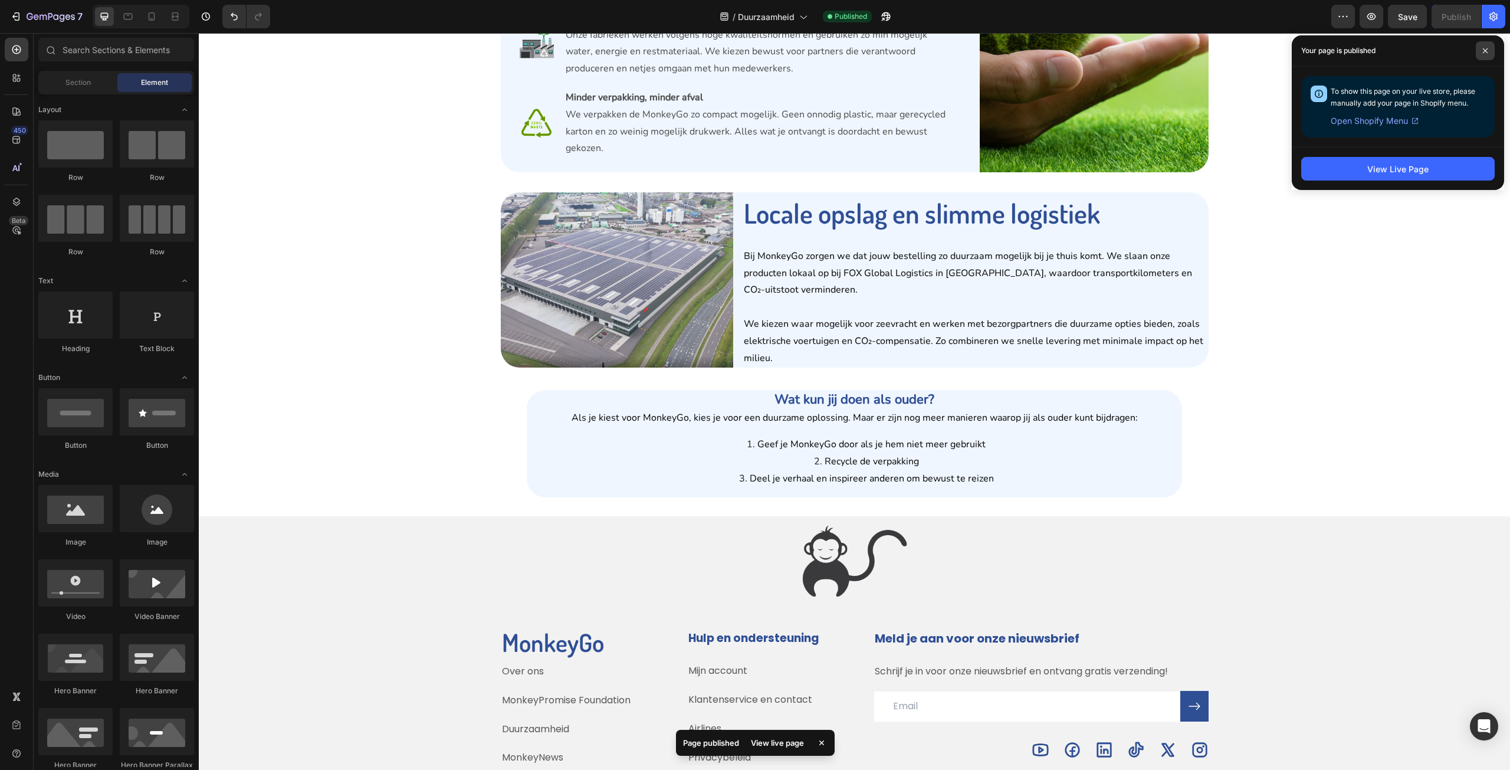
click at [1479, 51] on span at bounding box center [1485, 50] width 19 height 19
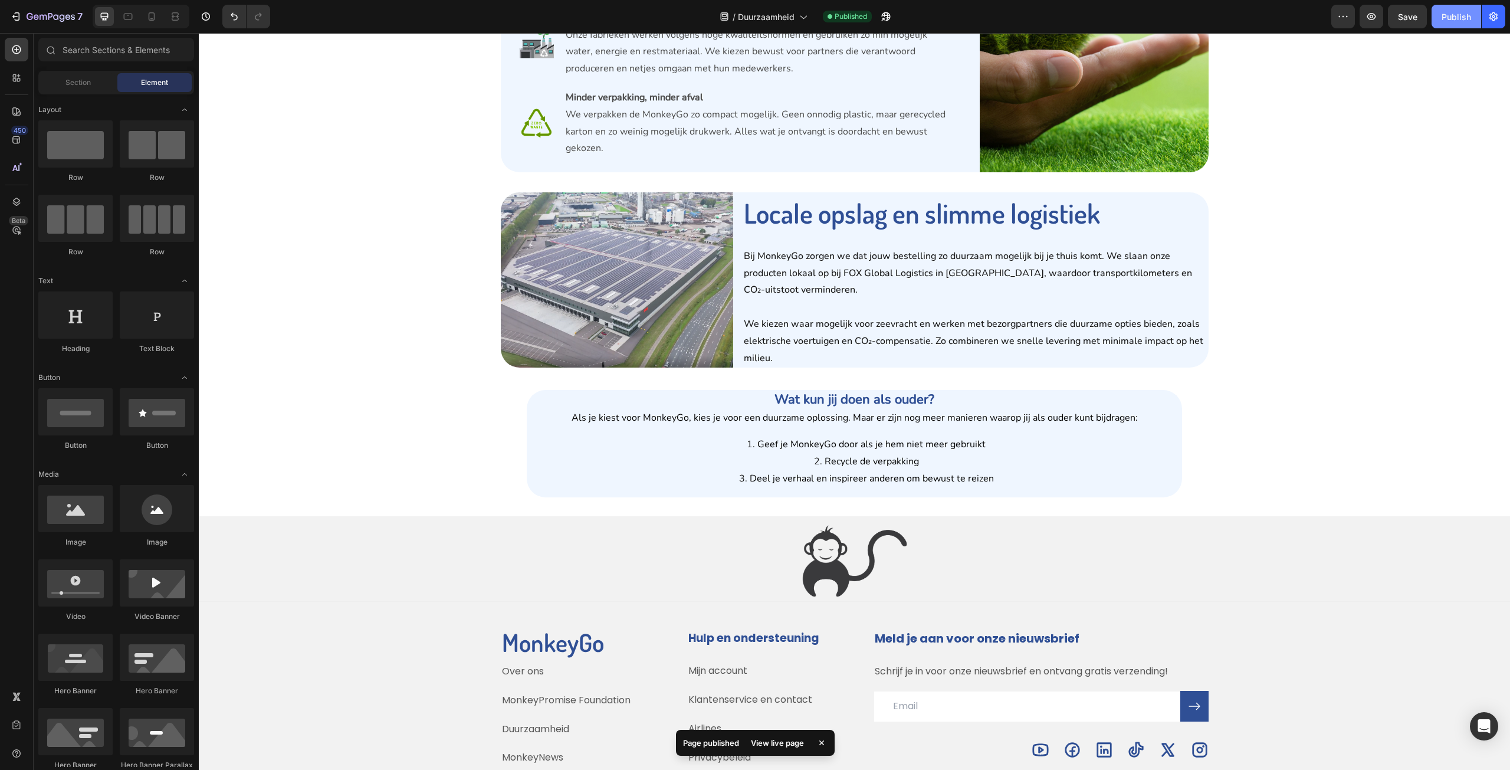
click at [1458, 17] on div "Publish" at bounding box center [1456, 17] width 29 height 12
click at [790, 22] on span "Duurzaamheid" at bounding box center [766, 17] width 57 height 12
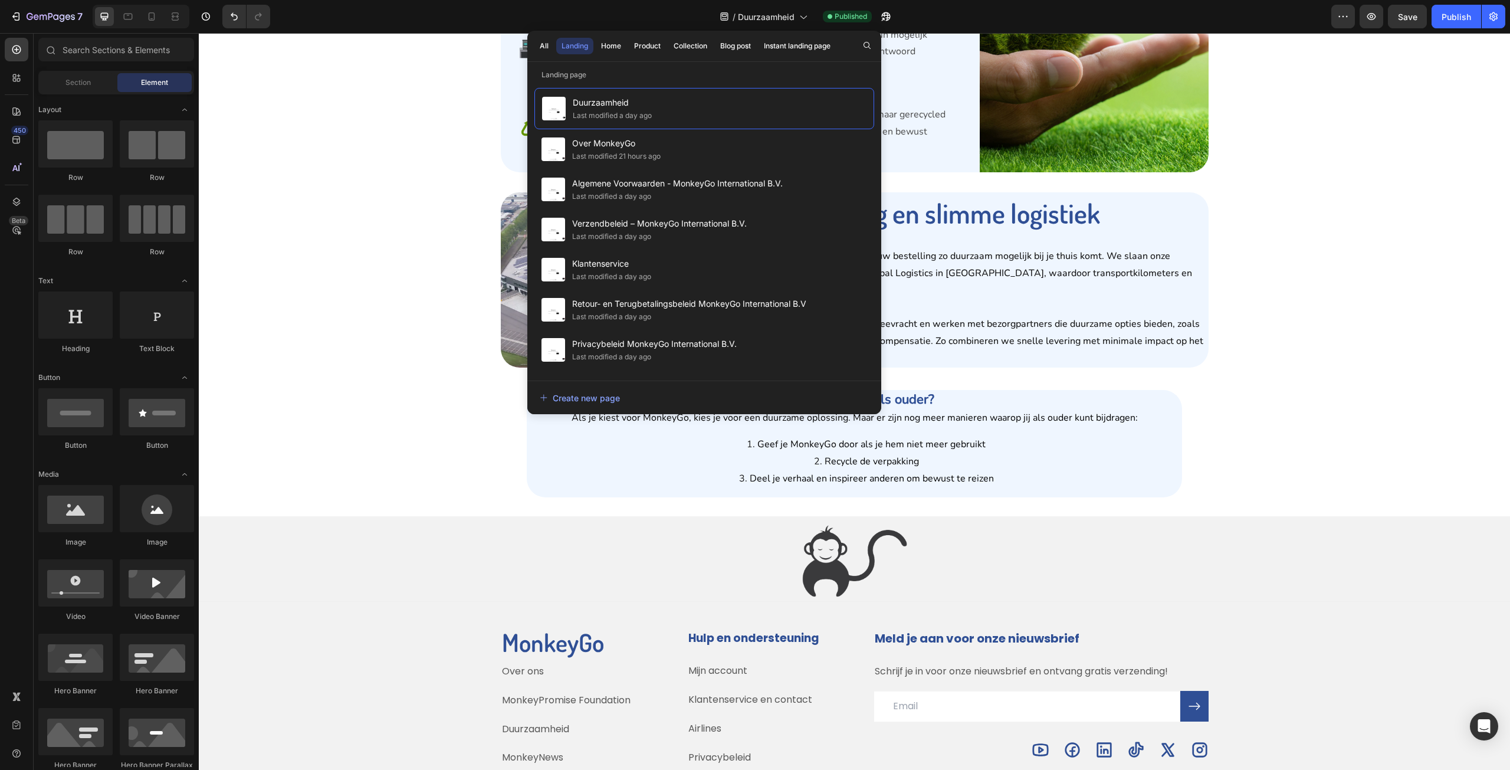
click at [607, 64] on div "All Landing Home Product Collection Blog post Instant landing page Landing page…" at bounding box center [704, 222] width 354 height 383
click at [614, 46] on div "Home" at bounding box center [611, 46] width 20 height 11
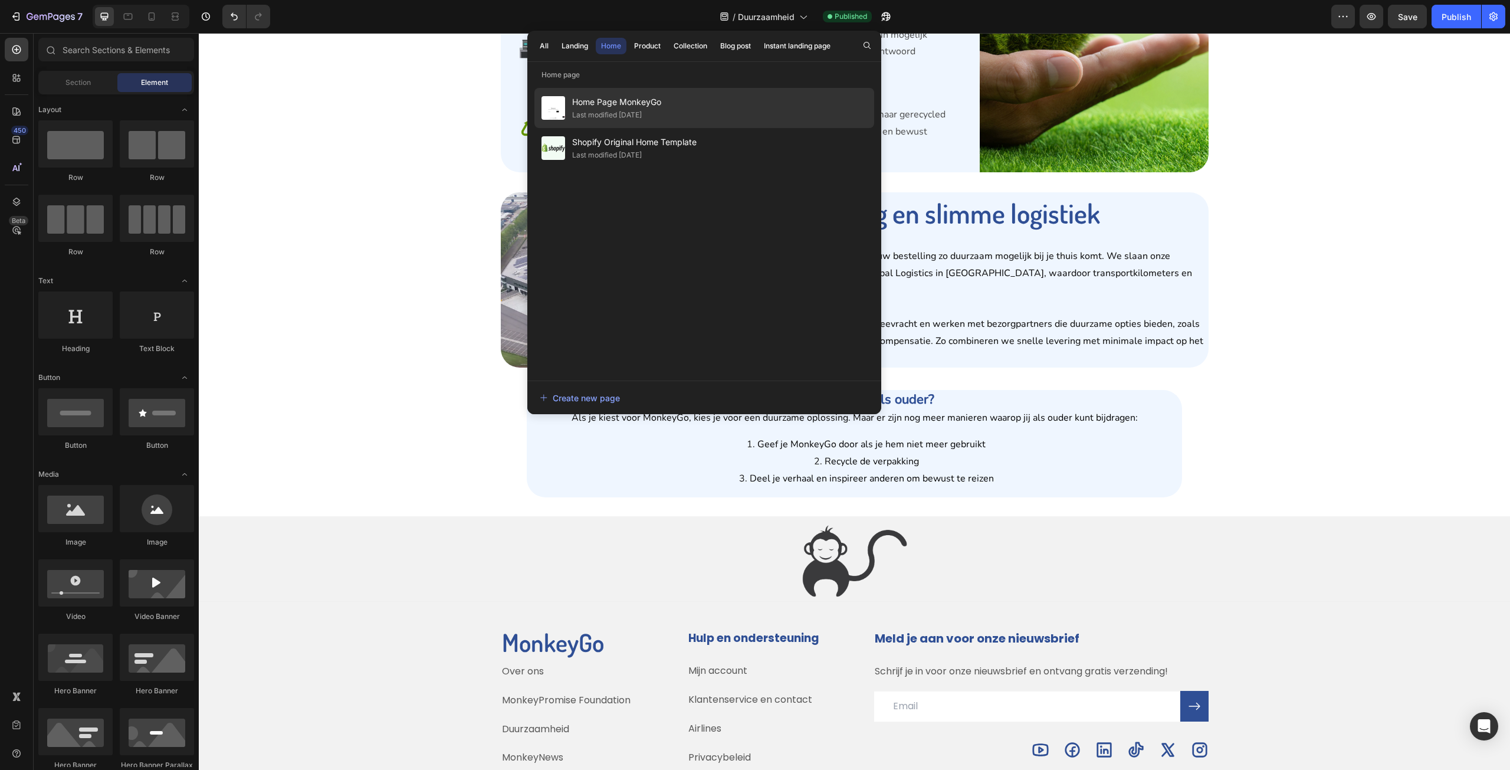
click at [629, 128] on div "Home Page MonkeyGo Last modified 2 days ago" at bounding box center [704, 148] width 340 height 40
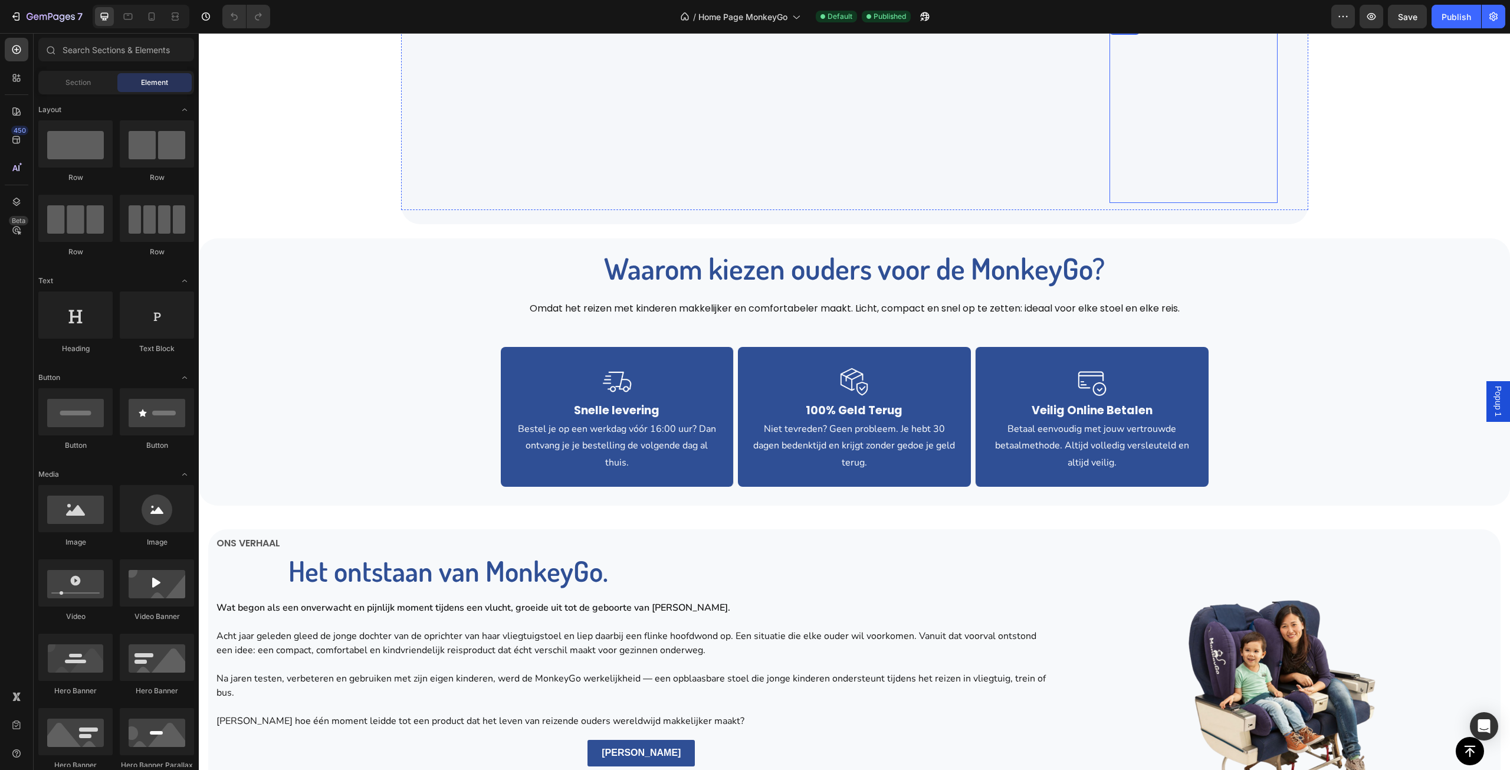
scroll to position [1357, 0]
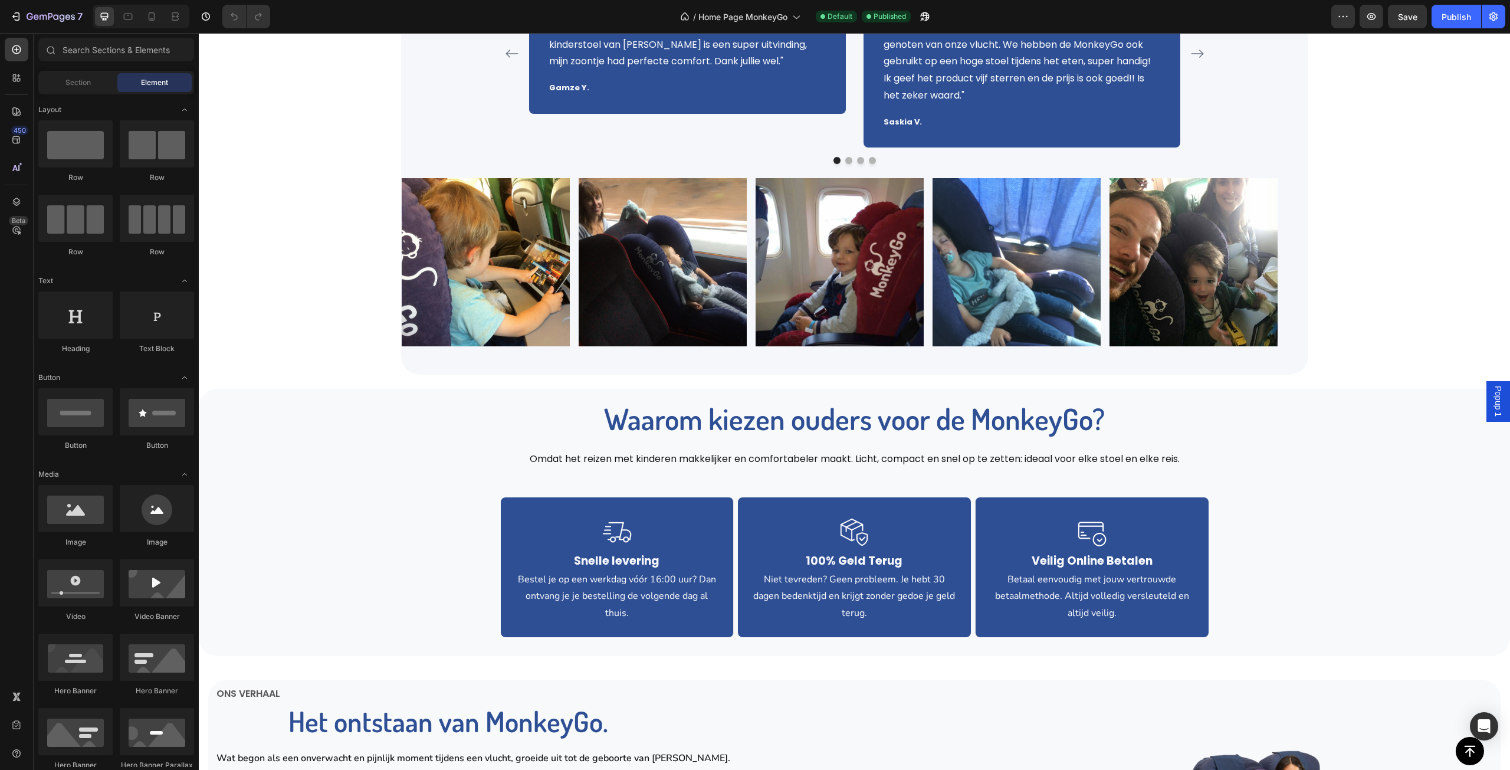
click at [1387, 379] on div "Button Sticky Wat klanten van MonkeyGo vinden Heading Icon Icon Icon Icon Icon …" at bounding box center [854, 406] width 1311 height 3413
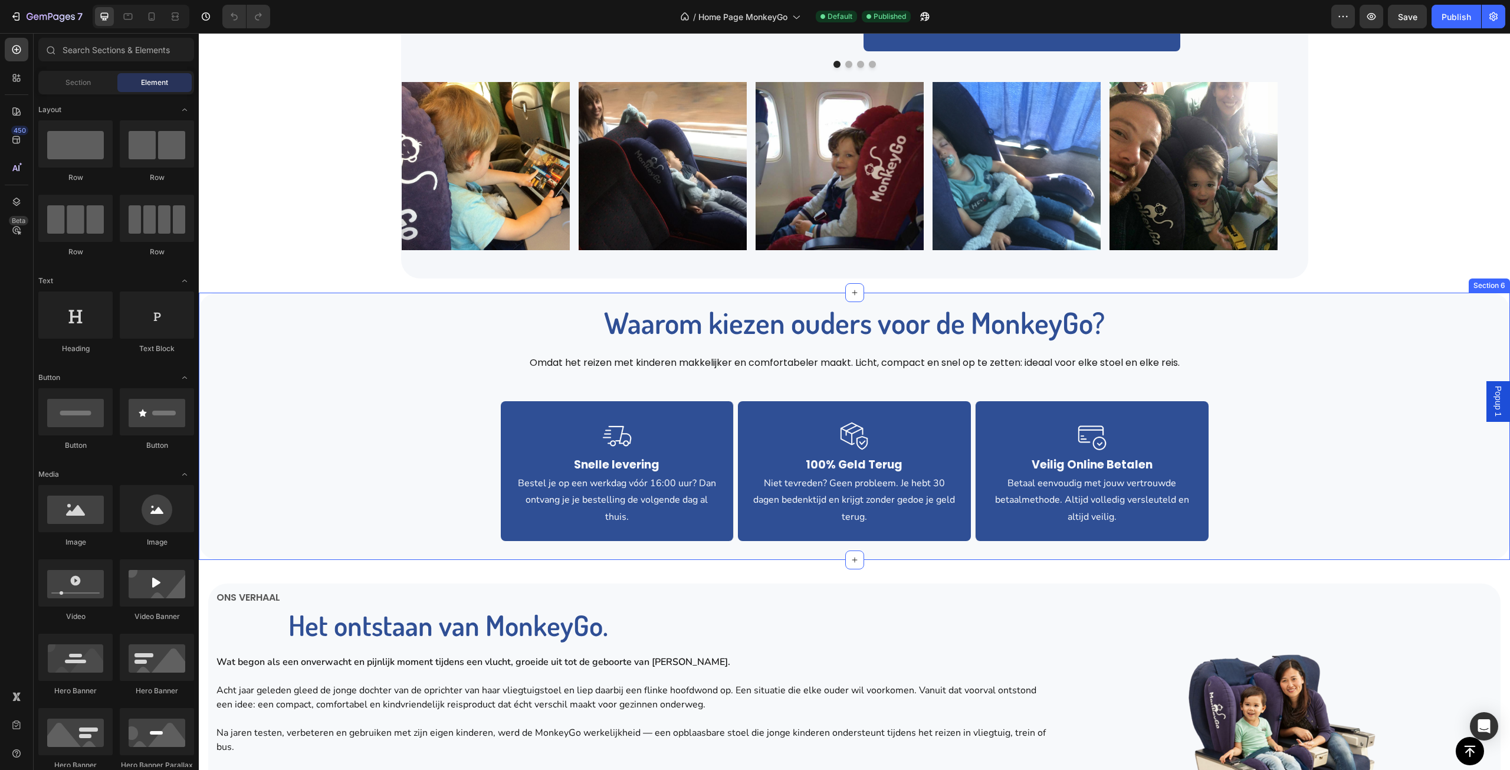
scroll to position [1194, 0]
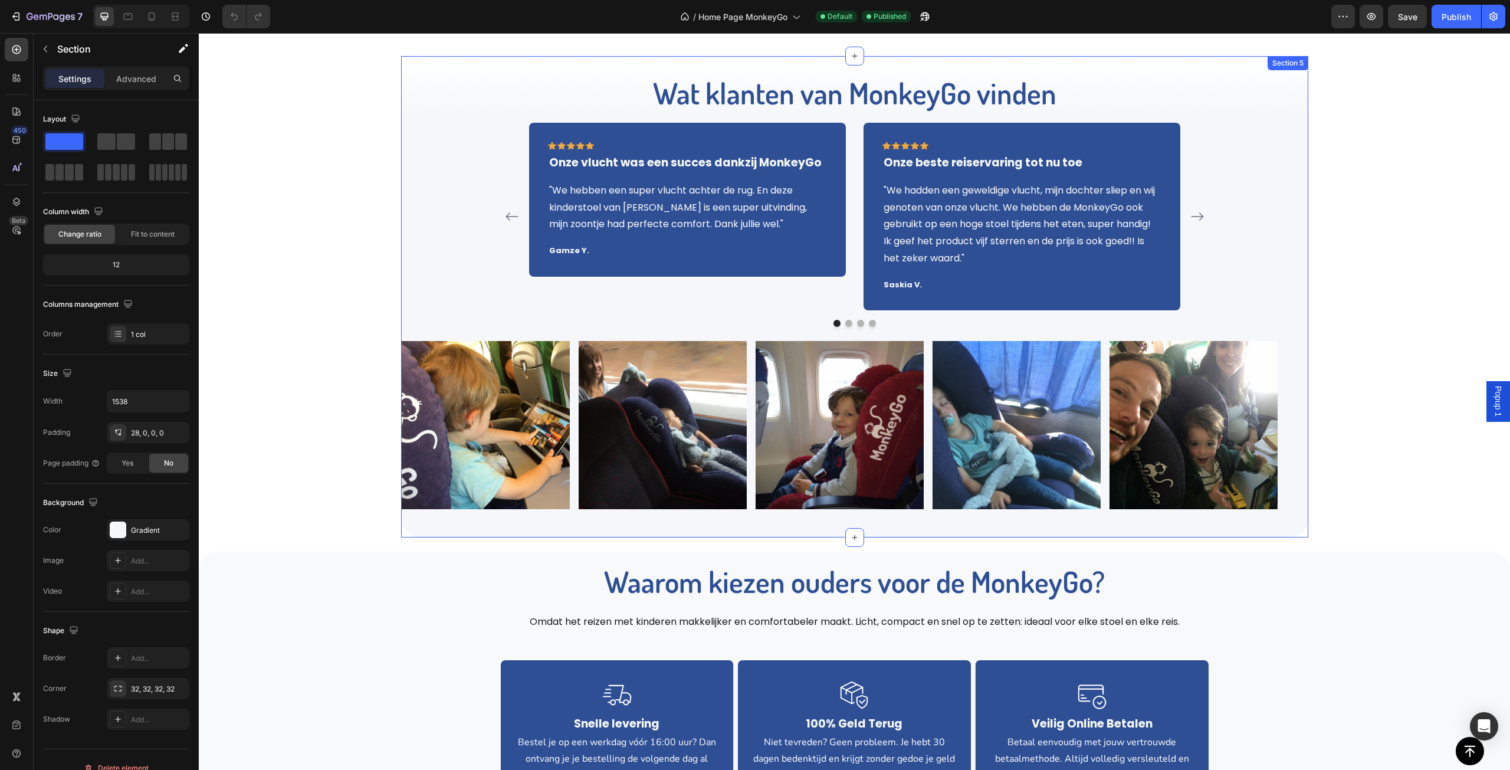
click at [1282, 292] on div "Wat klanten van MonkeyGo vinden Heading Icon Icon Icon Icon Icon Row Onze vluch…" at bounding box center [854, 305] width 907 height 465
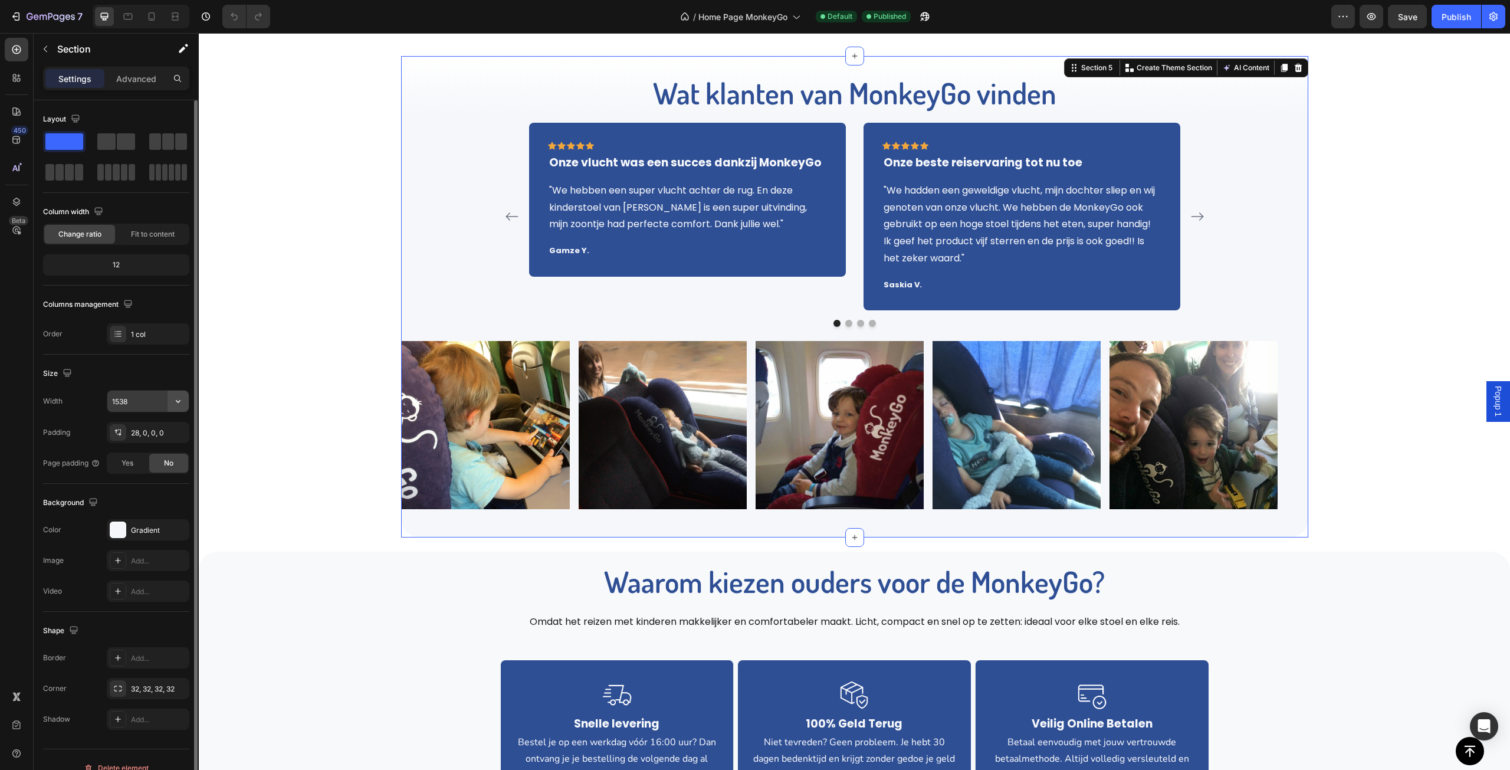
click at [183, 400] on icon "button" at bounding box center [178, 401] width 12 height 12
click at [167, 449] on span "1200px" at bounding box center [166, 453] width 25 height 11
click at [176, 404] on icon "button" at bounding box center [178, 401] width 12 height 12
click at [170, 442] on div "Full 100%" at bounding box center [135, 453] width 97 height 22
type input "100%"
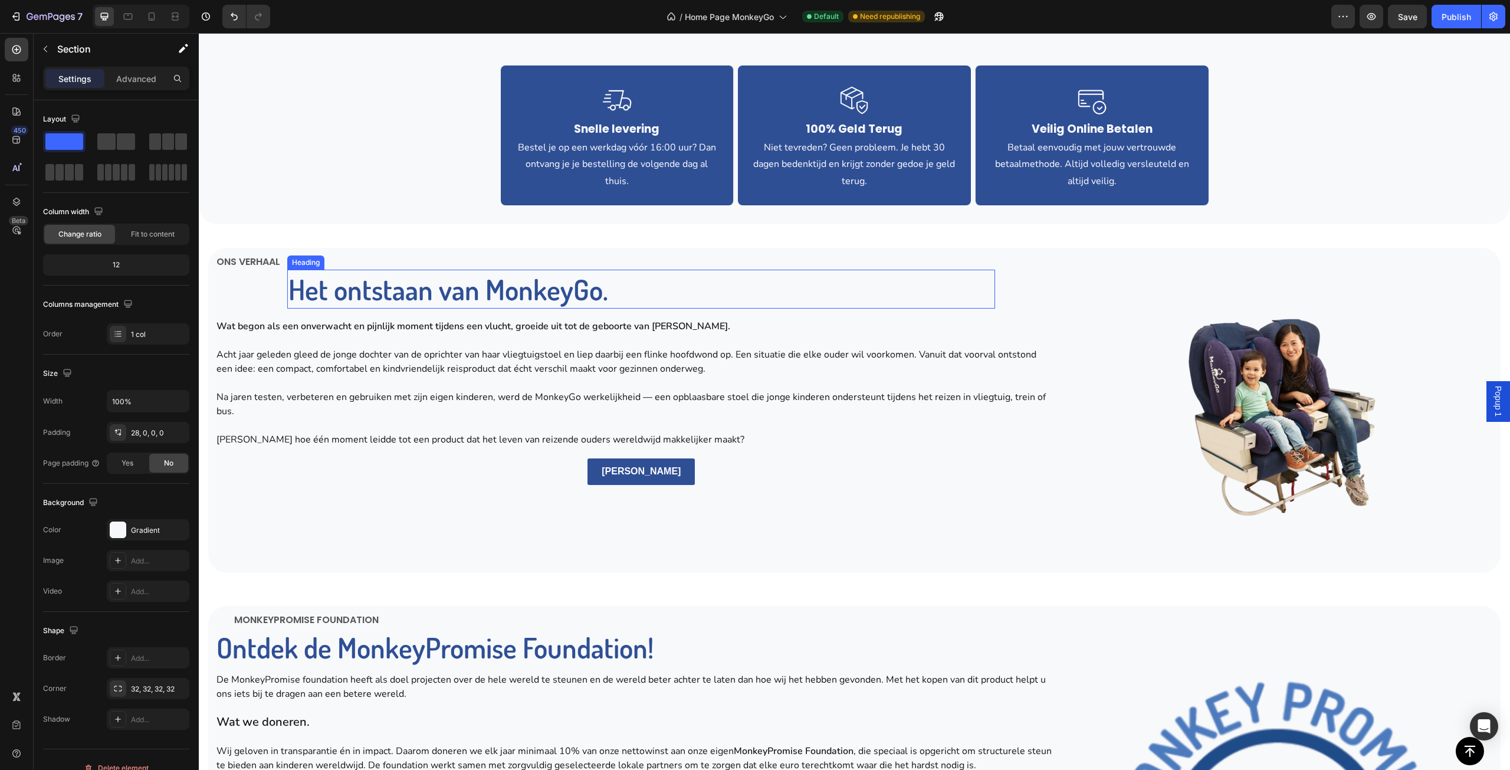
scroll to position [1961, 0]
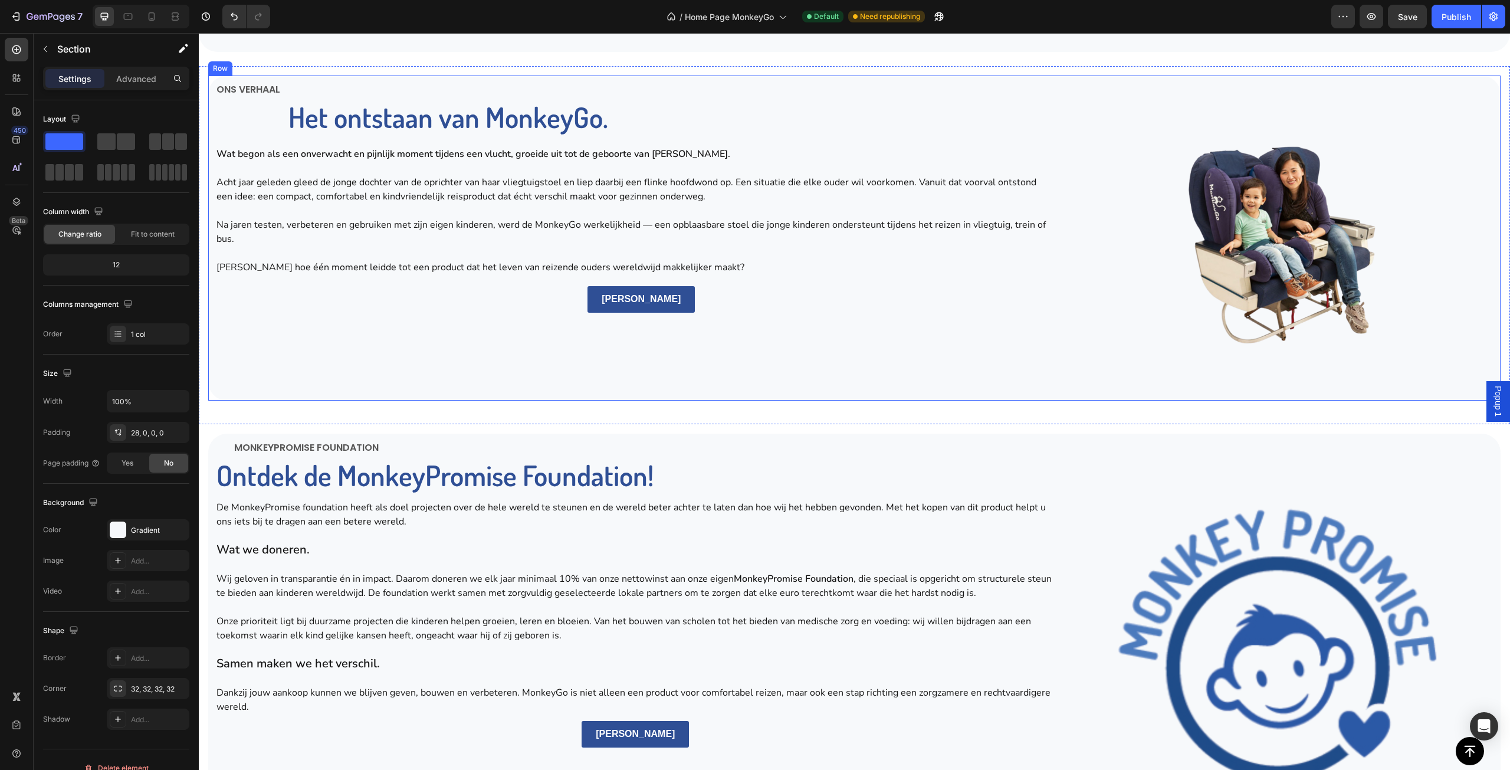
click at [1054, 98] on div "Ons verhaal Text Block Het ontstaan van MonkeyGo. Heading Row Wat begon als een…" at bounding box center [641, 238] width 852 height 311
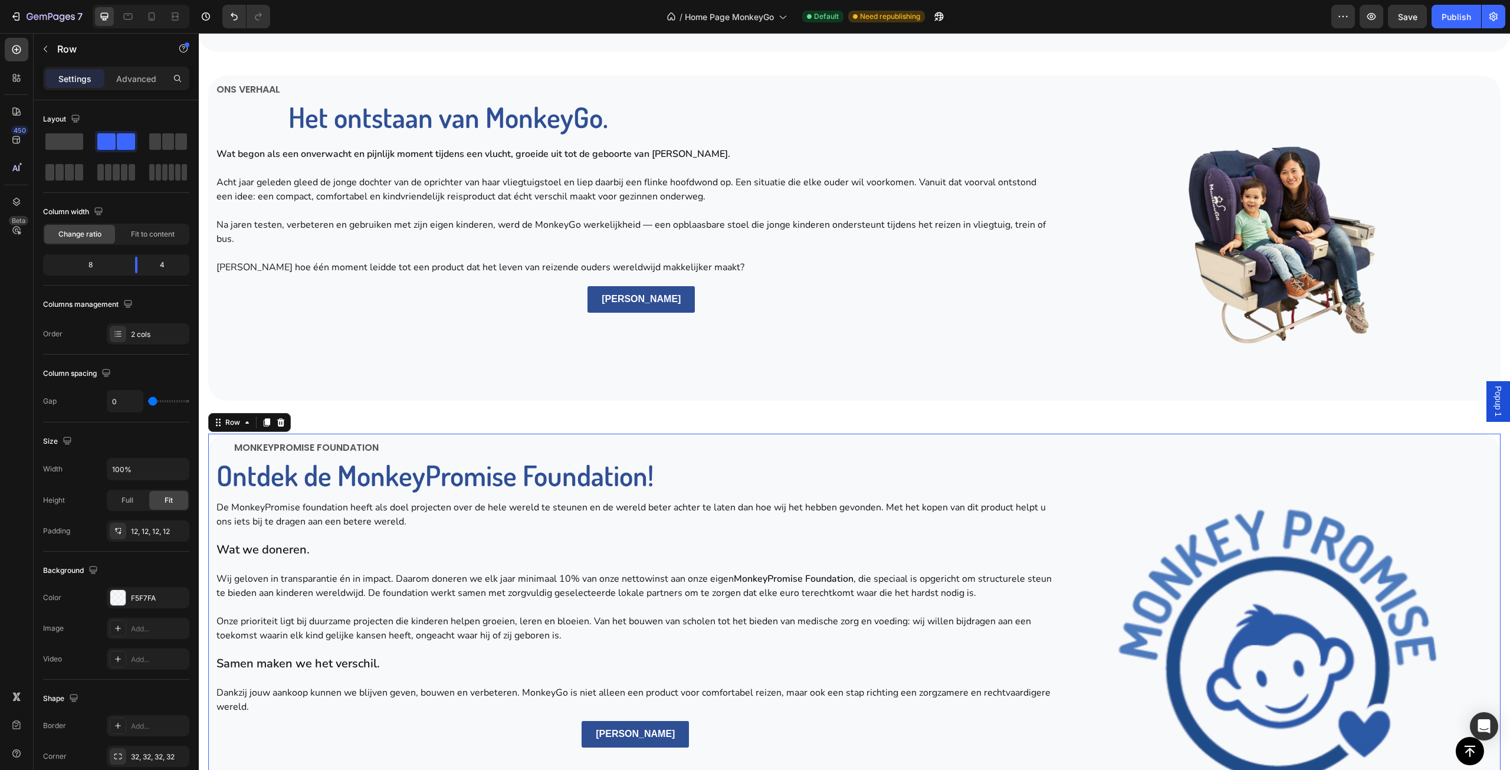
click at [1067, 455] on div "Monkeypromise foundation Text Block Ontdek de MonkeyPromise Foundation! Heading…" at bounding box center [854, 641] width 1292 height 415
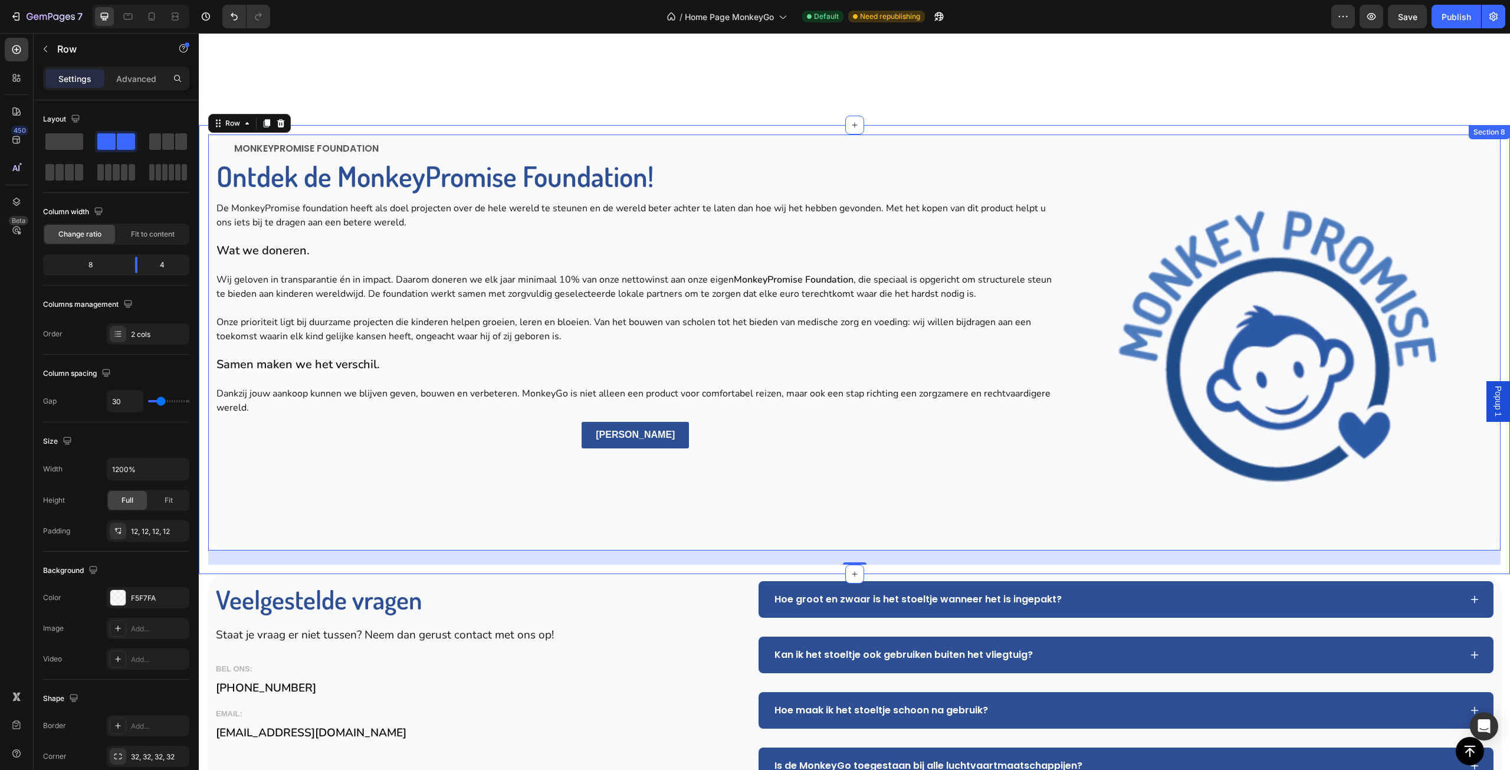
scroll to position [2374, 0]
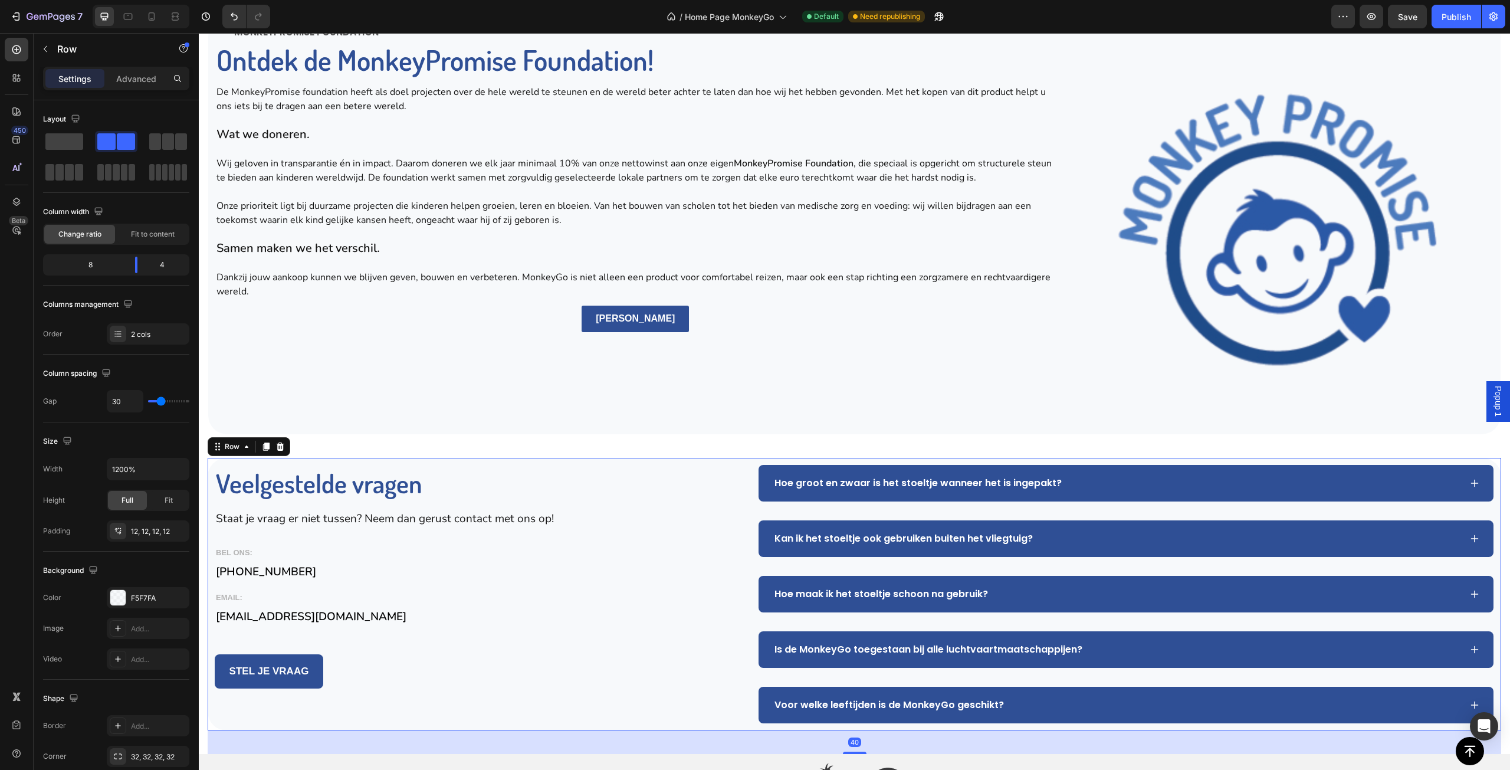
click at [747, 480] on div "Veelgestelde vragen Heading Staat je vraag er niet tussen? Neem dan gerust cont…" at bounding box center [855, 594] width 1294 height 273
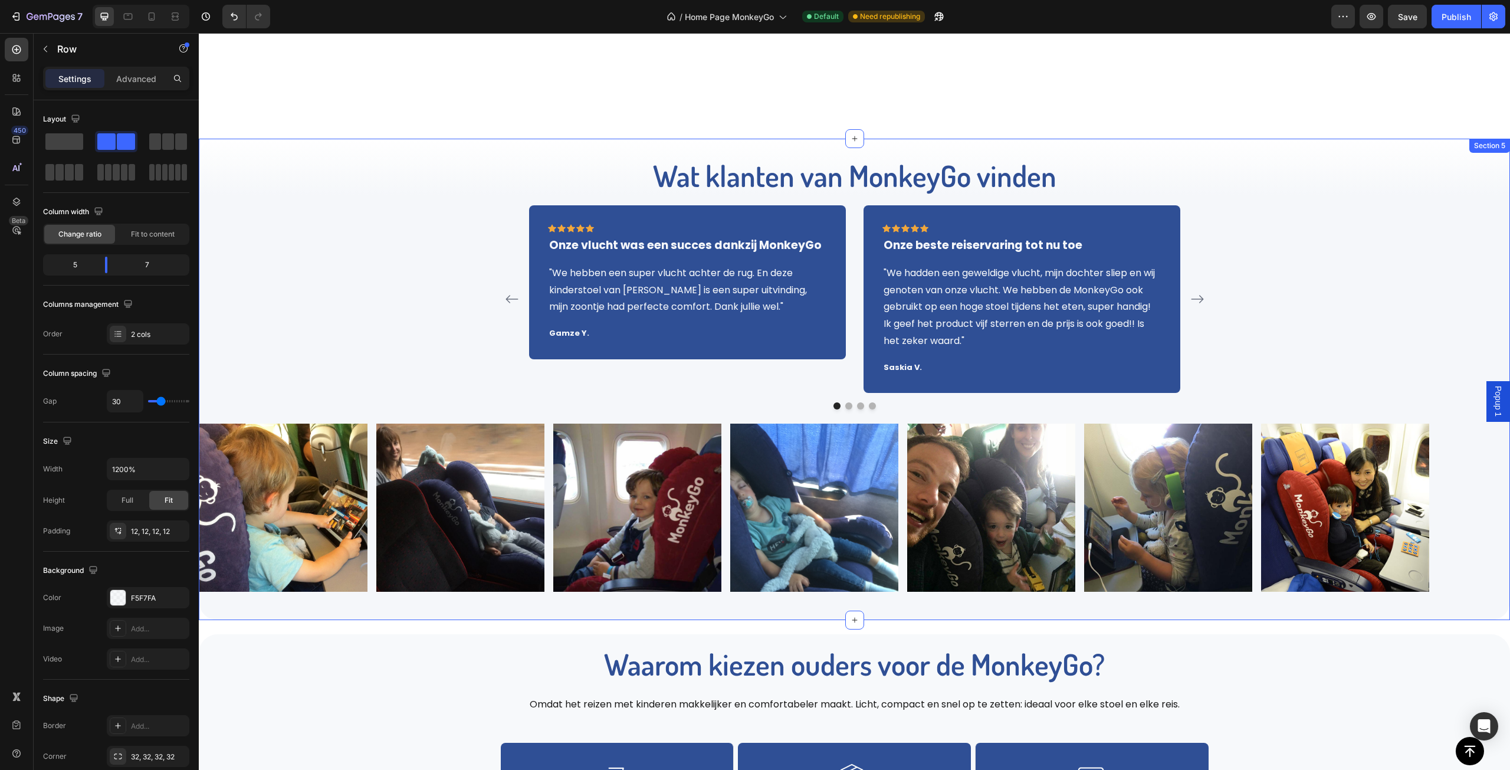
scroll to position [1084, 0]
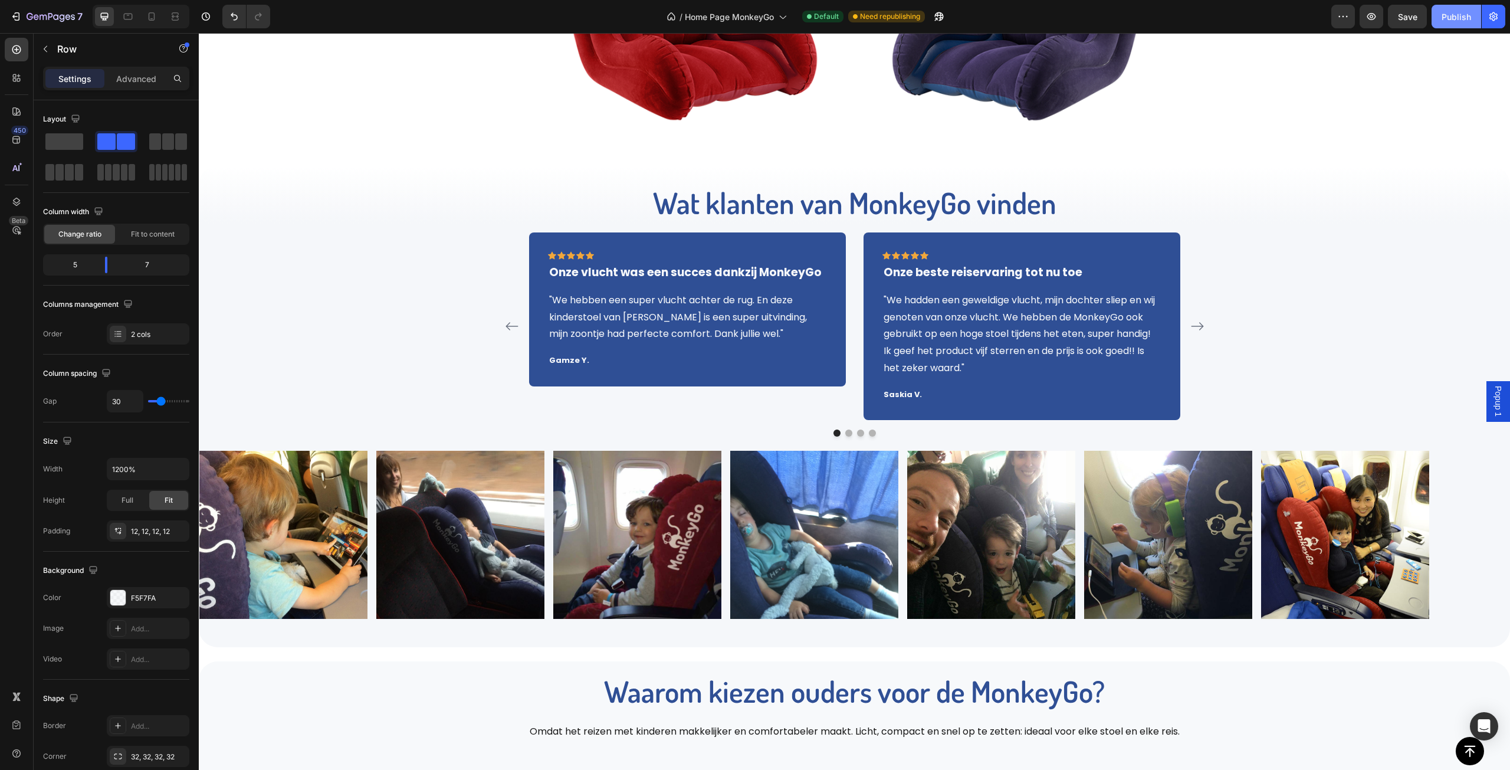
click at [1451, 9] on button "Publish" at bounding box center [1457, 17] width 50 height 24
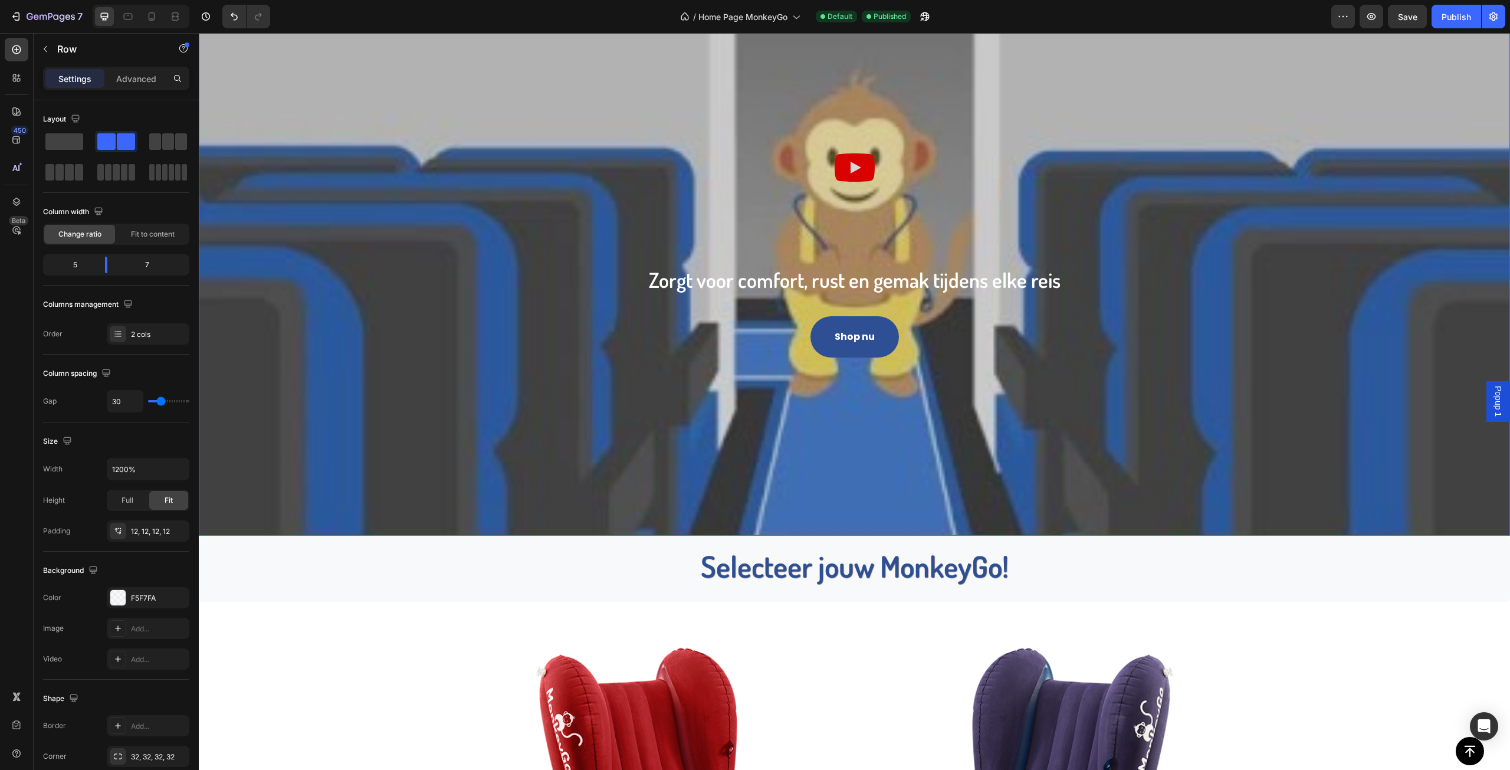
scroll to position [0, 0]
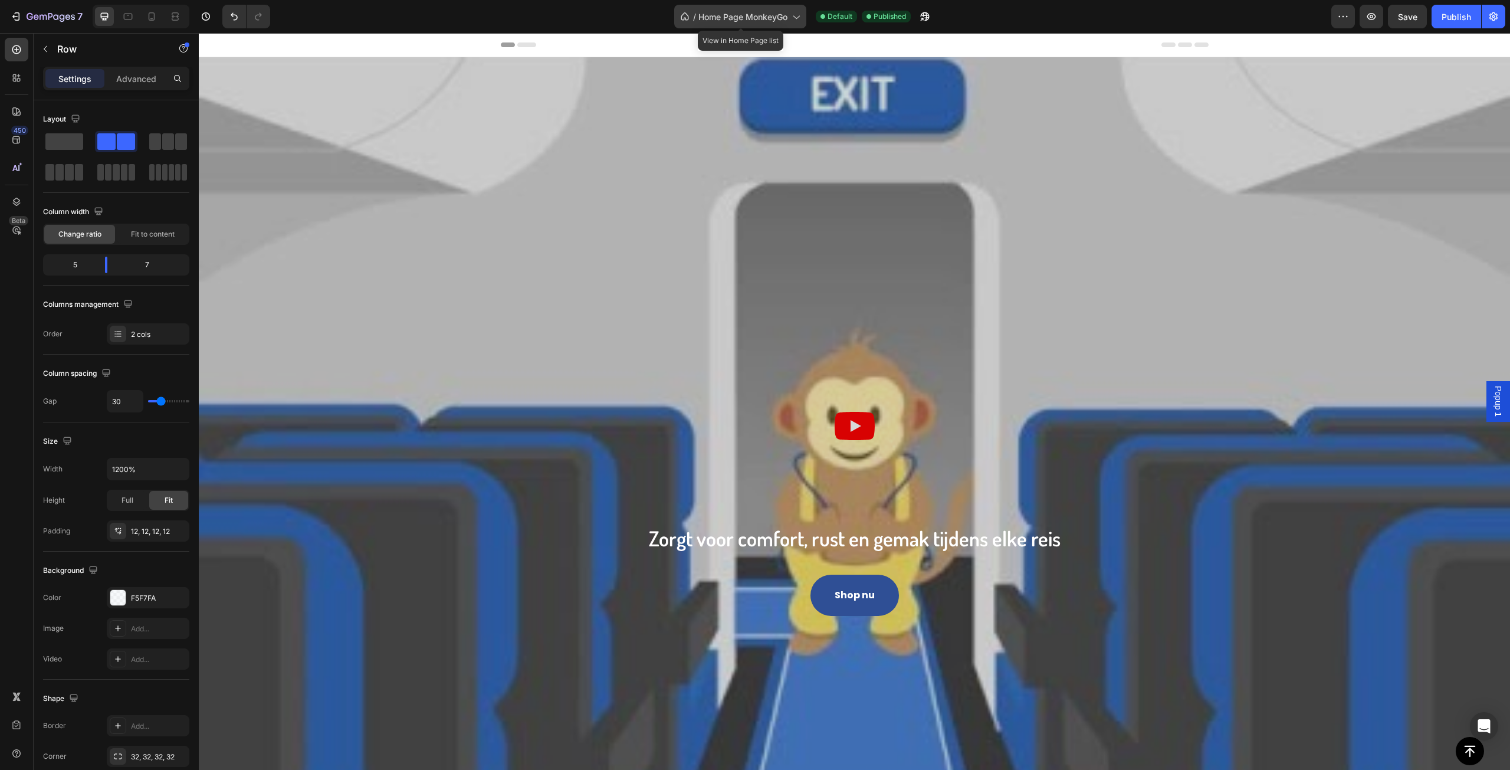
click at [773, 25] on div "/ Home Page MonkeyGo" at bounding box center [740, 17] width 132 height 24
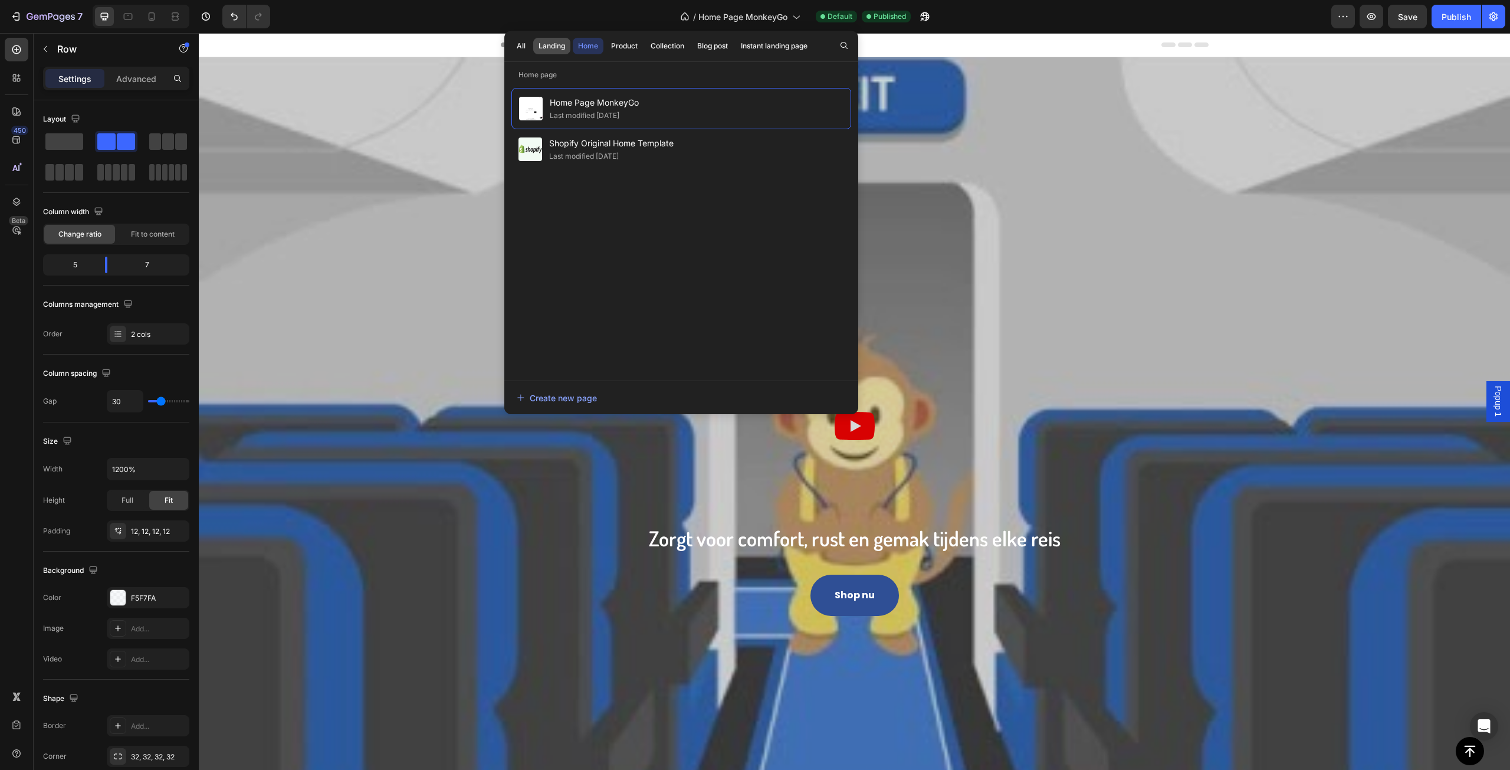
click at [559, 44] on div "Landing" at bounding box center [552, 46] width 27 height 11
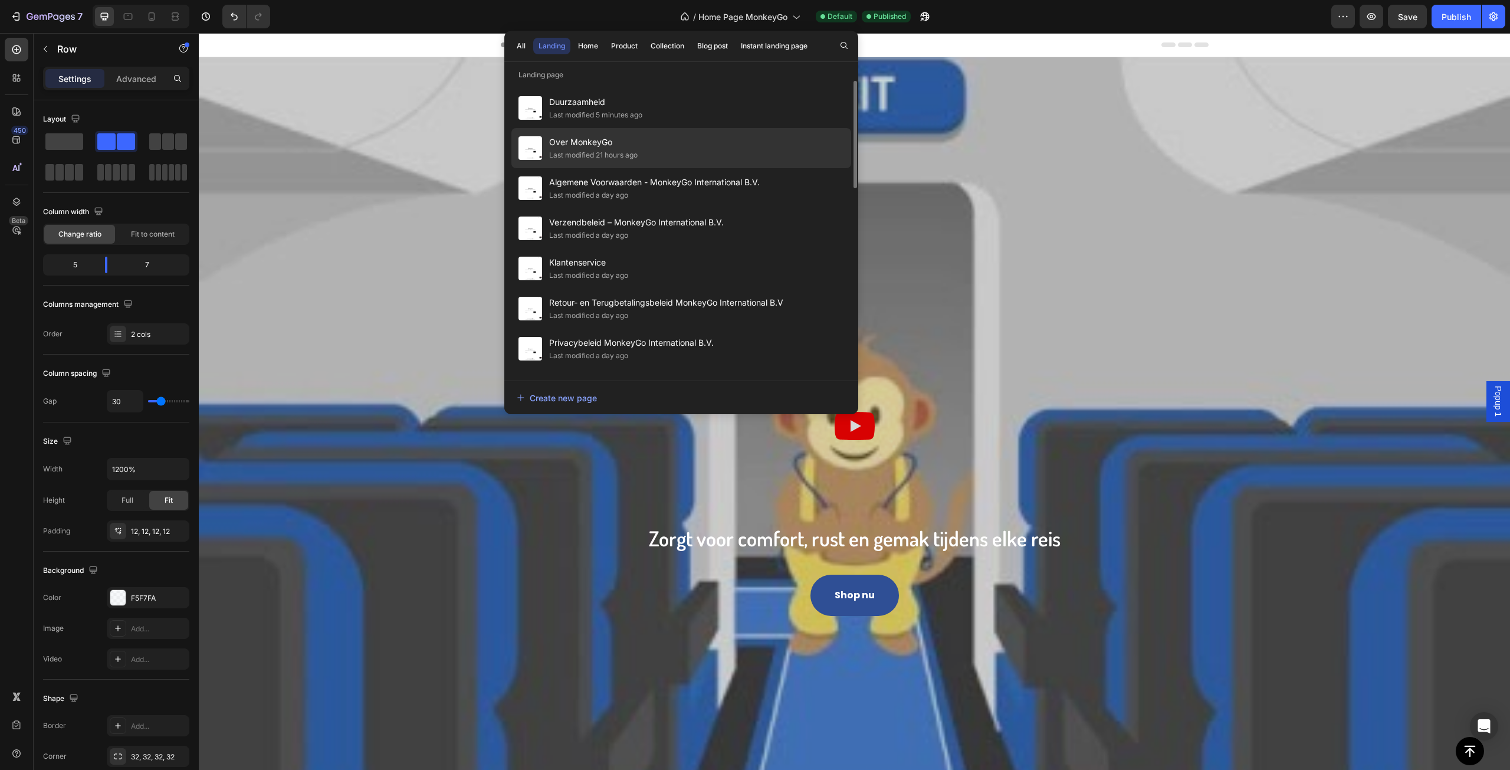
click at [621, 145] on span "Over MonkeyGo" at bounding box center [593, 142] width 88 height 14
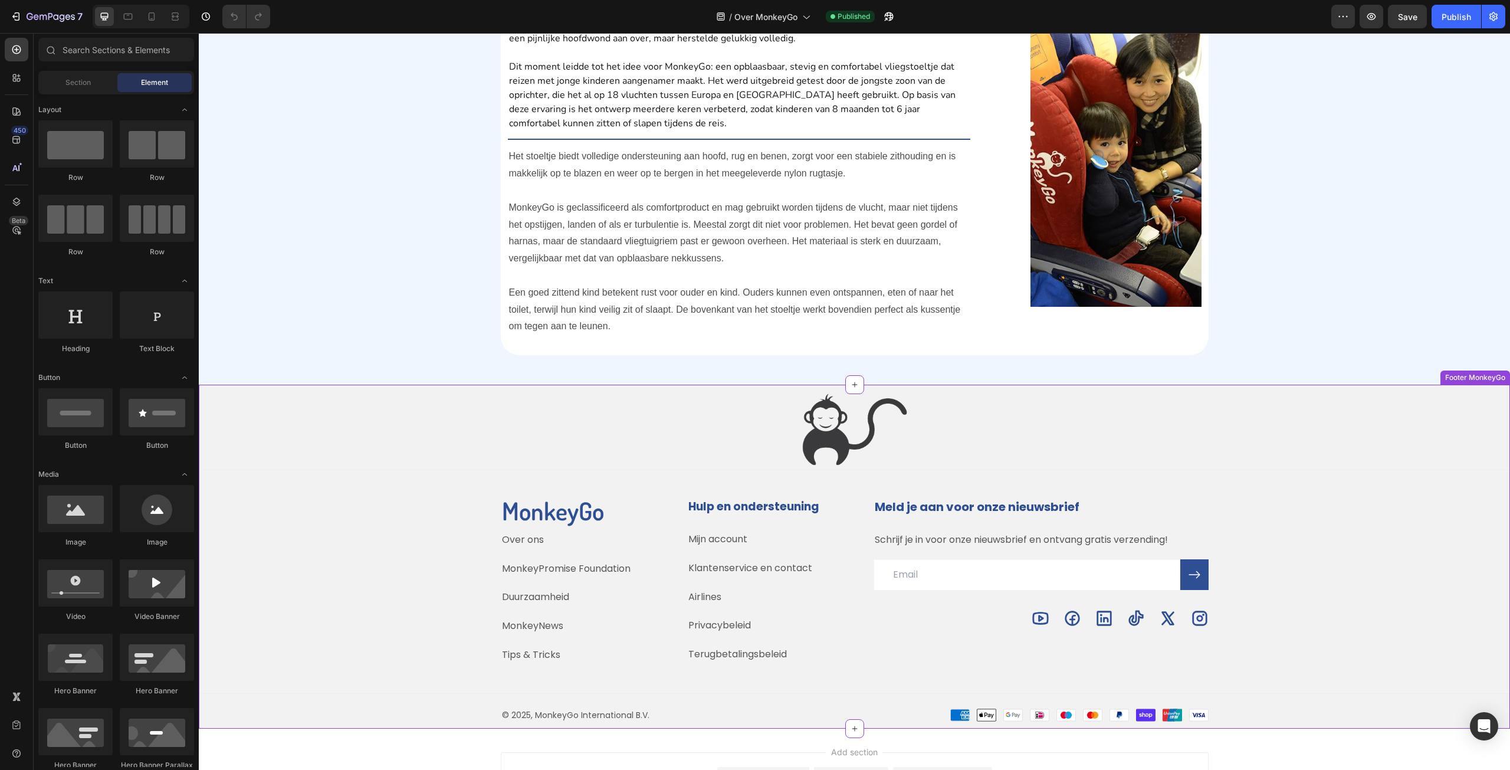
scroll to position [759, 0]
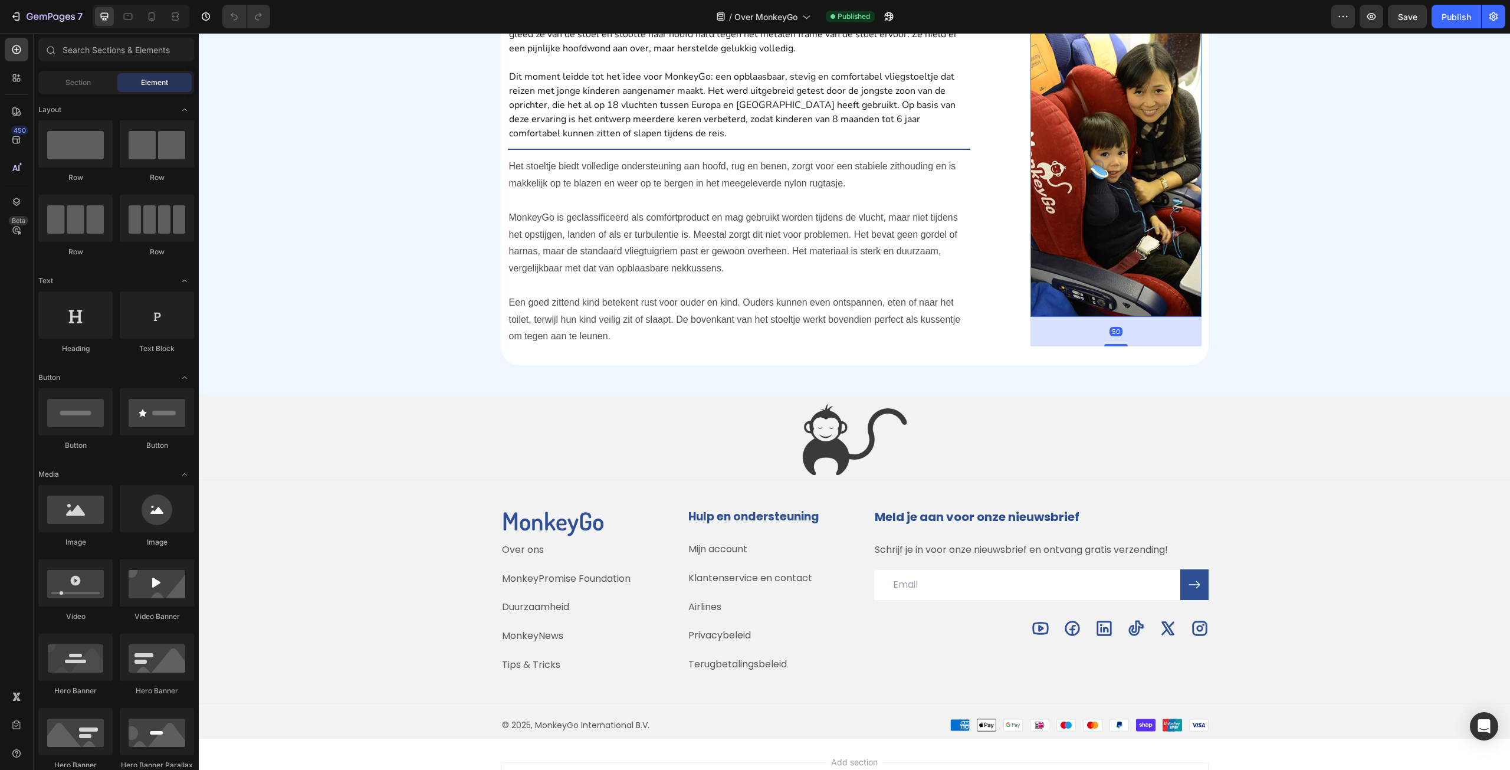
click at [1140, 277] on img at bounding box center [1116, 157] width 171 height 319
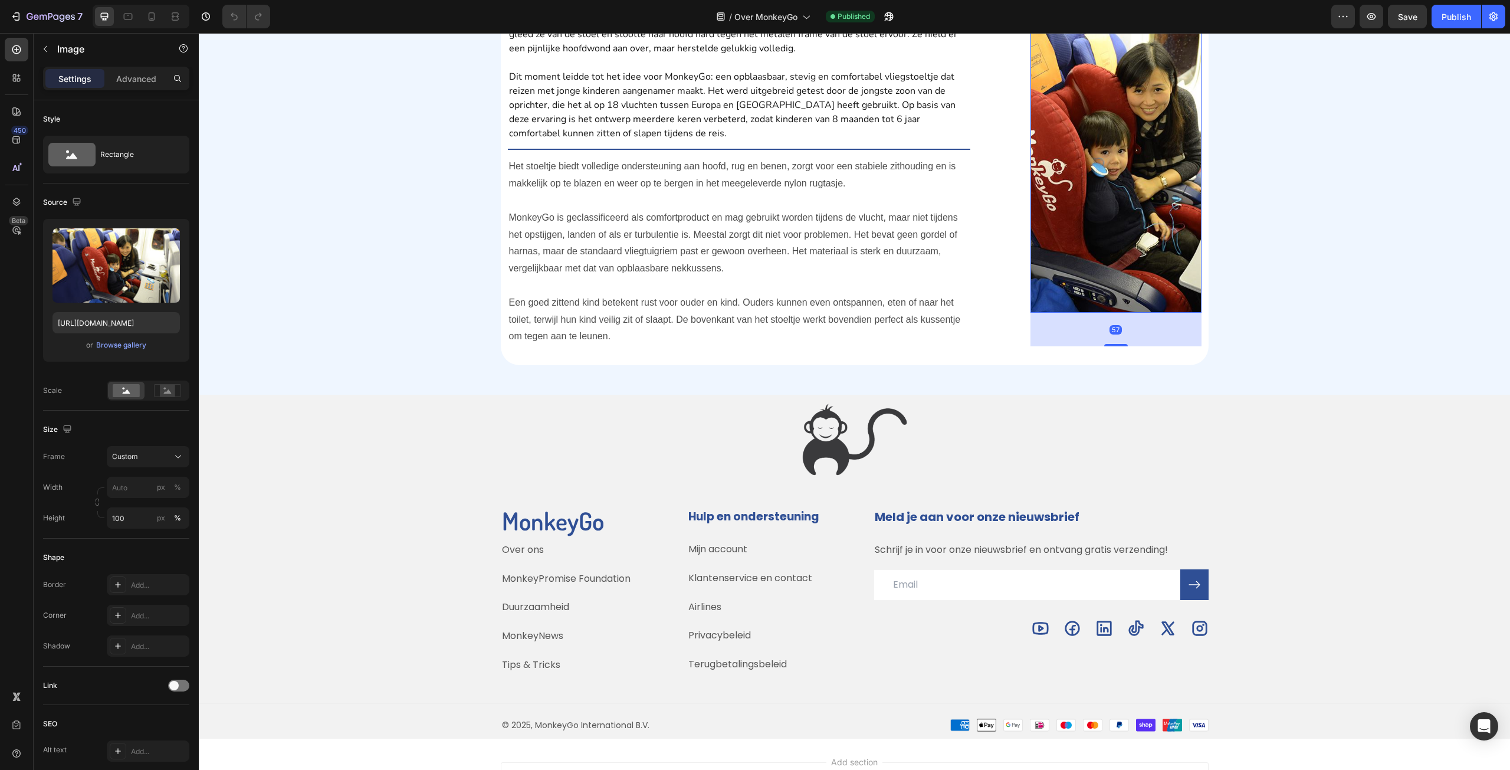
drag, startPoint x: 1121, startPoint y: 529, endPoint x: 1170, endPoint y: 533, distance: 49.1
click at [1170, 353] on div "Het verhaal achter de MonkeyGo Heading Acht jaar geleden maakte de oprichter va…" at bounding box center [855, 156] width 694 height 396
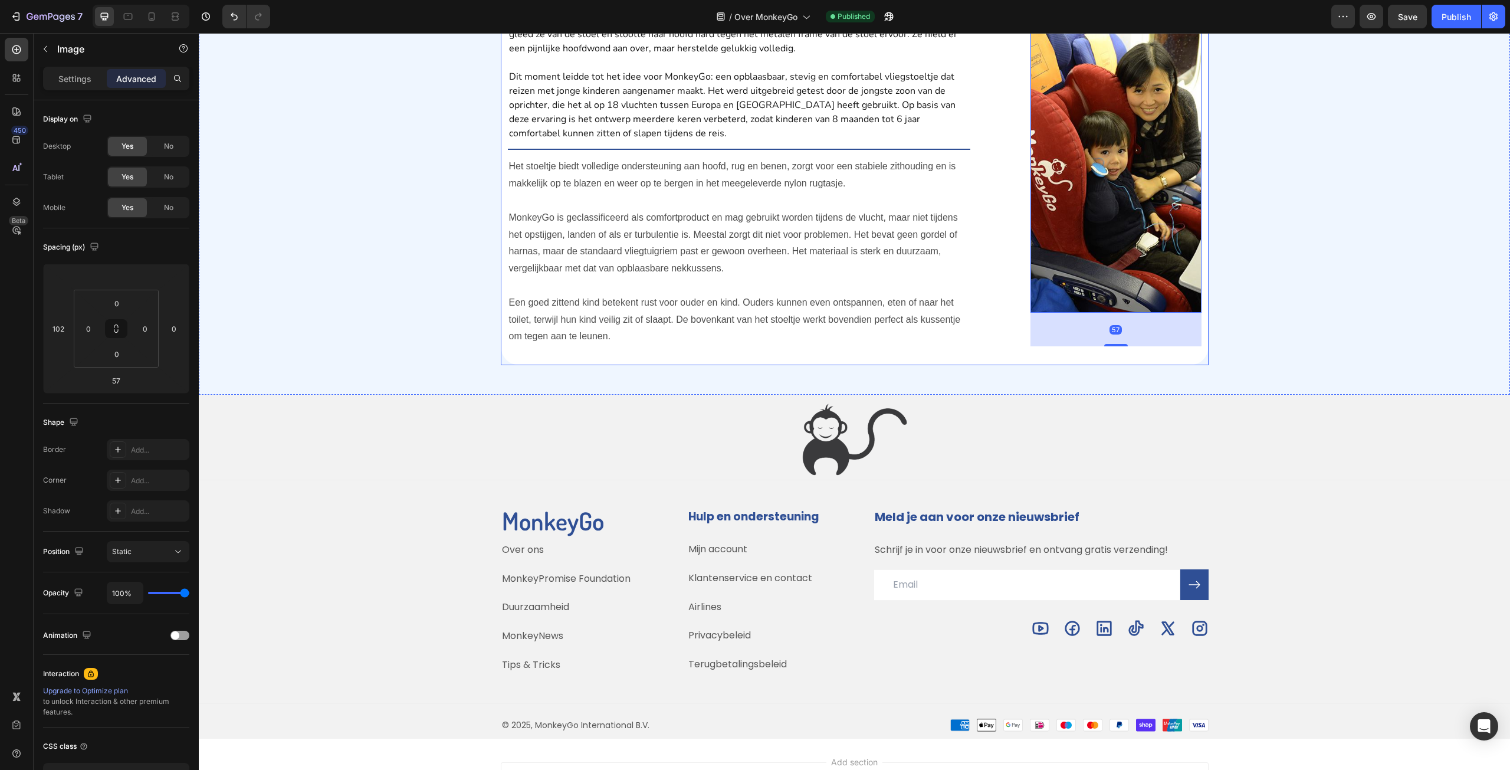
click at [1300, 395] on div "Het verhaal achter de MonkeyGo Heading Acht jaar geleden maakte de oprichter va…" at bounding box center [854, 172] width 1311 height 444
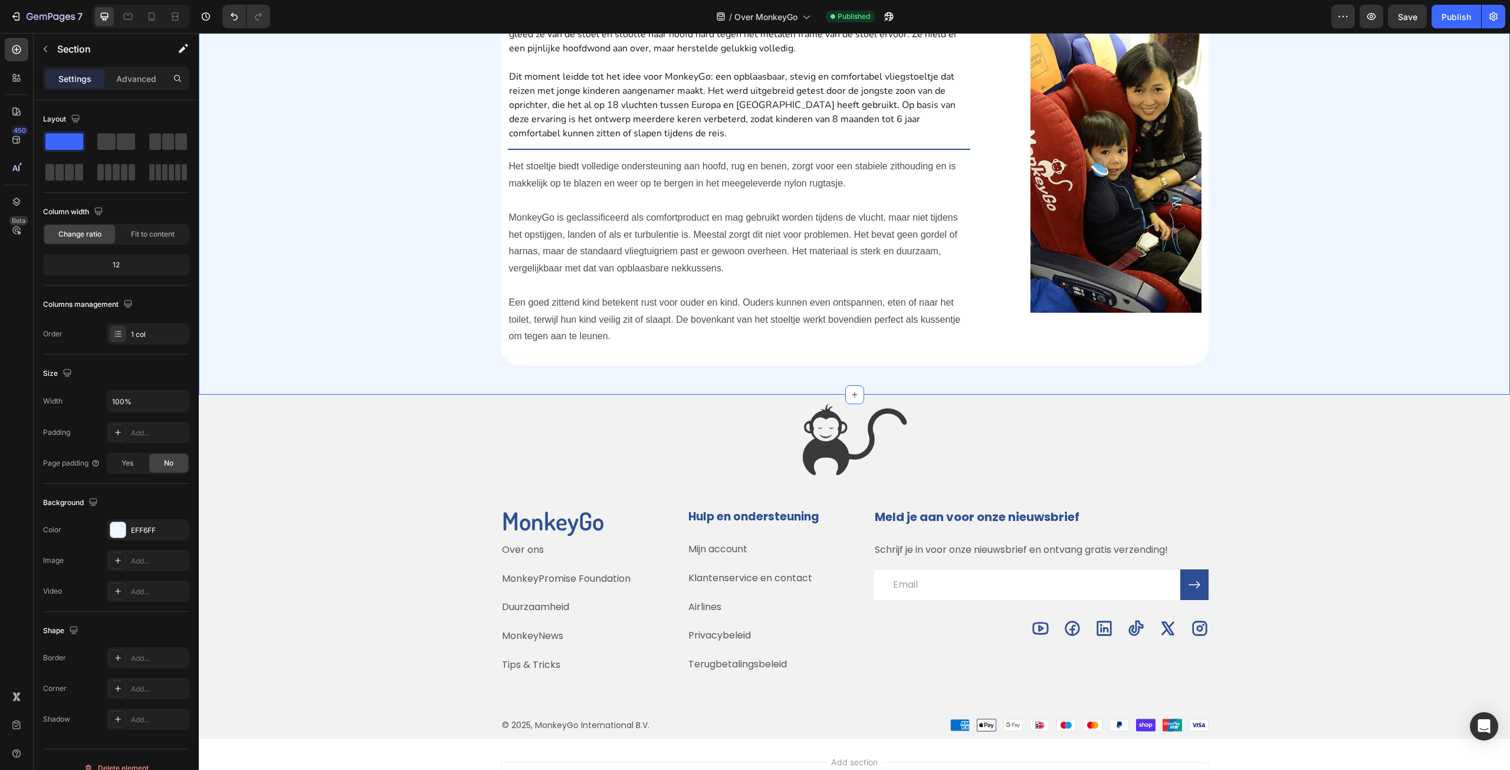
click at [1140, 313] on img at bounding box center [1116, 155] width 171 height 315
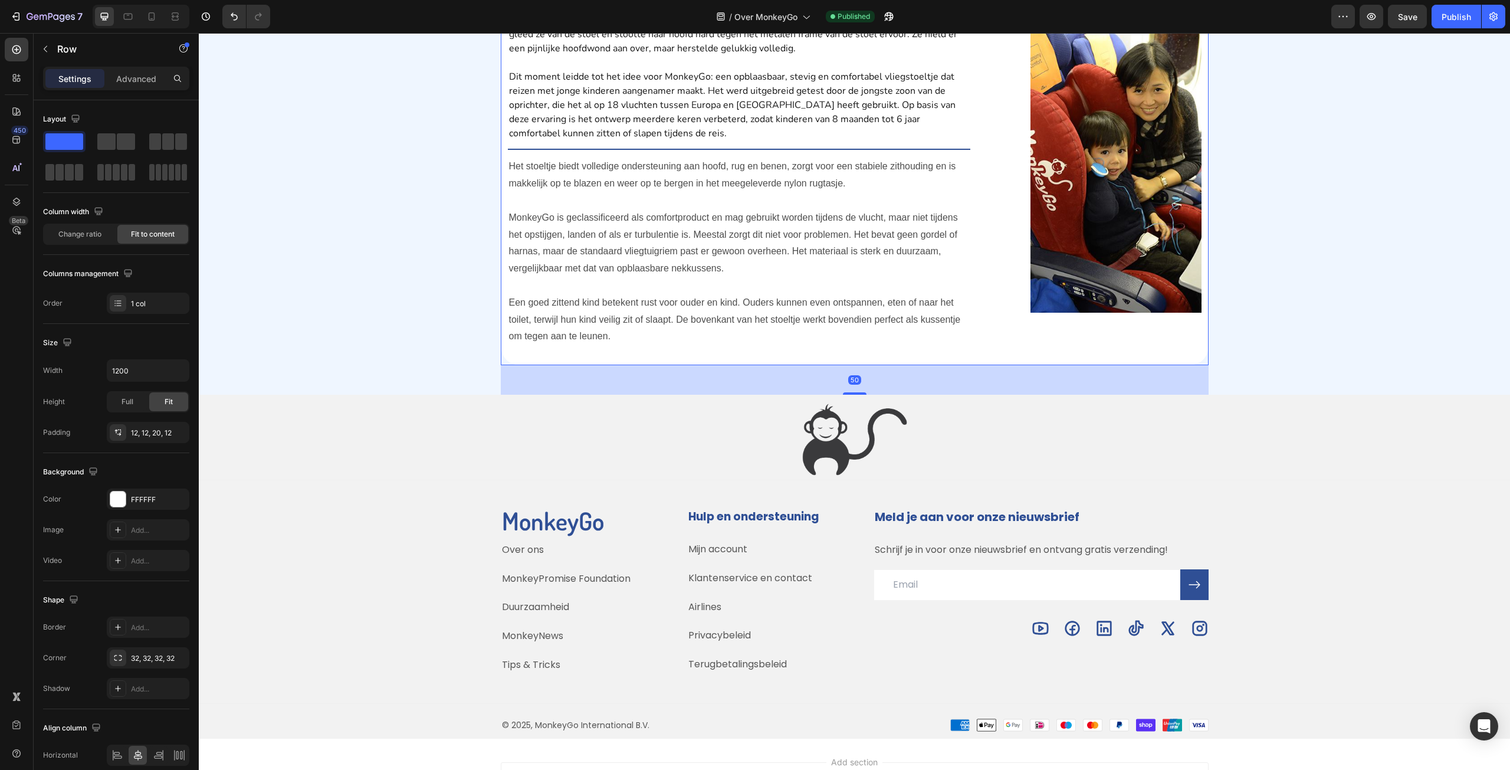
click at [1118, 353] on div "Het verhaal achter de MonkeyGo Heading Acht jaar geleden maakte de oprichter va…" at bounding box center [855, 156] width 694 height 396
click at [1131, 313] on img at bounding box center [1116, 155] width 171 height 315
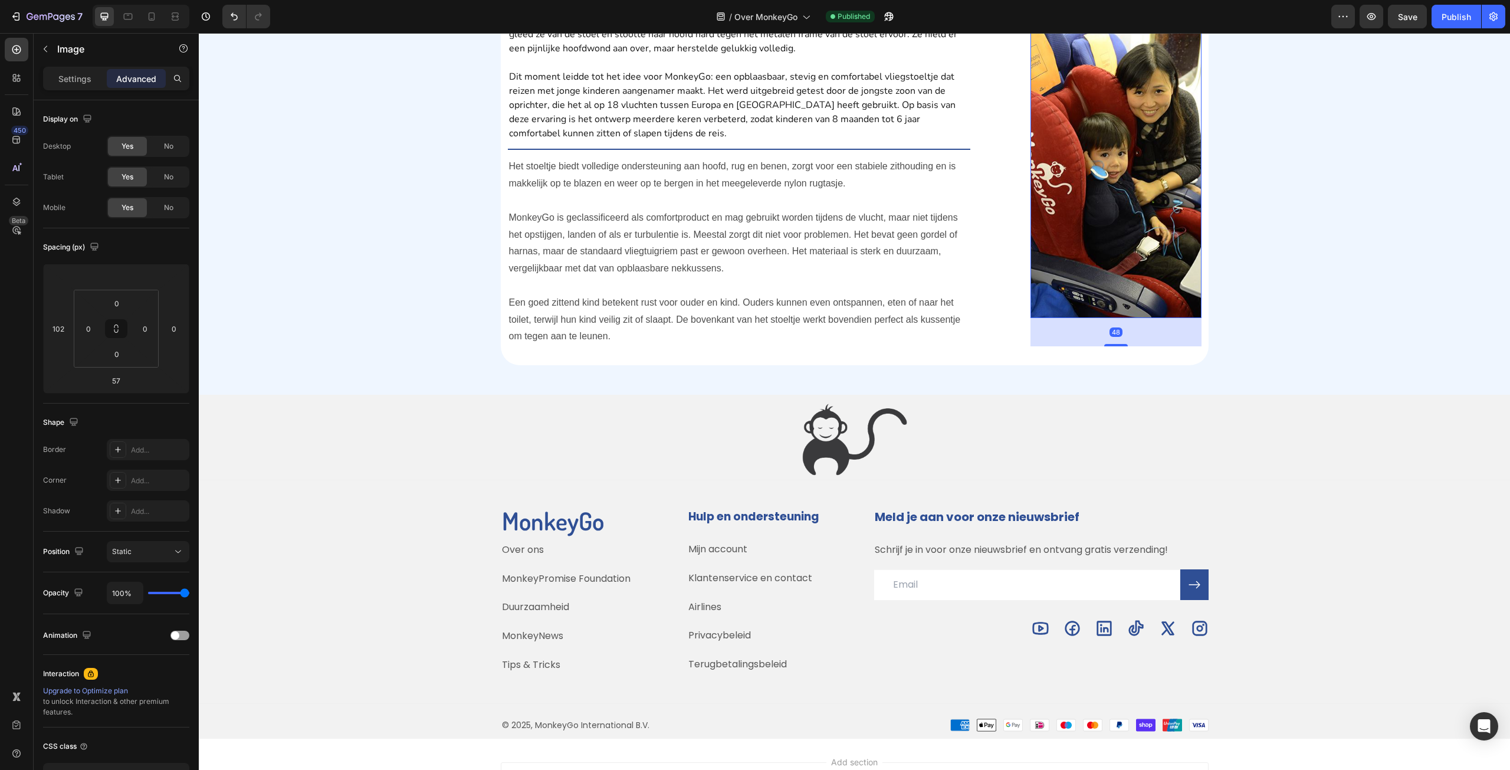
drag, startPoint x: 1115, startPoint y: 530, endPoint x: 1123, endPoint y: 524, distance: 9.3
click at [1123, 318] on div "48" at bounding box center [1116, 318] width 171 height 0
type input "48"
click at [1353, 392] on div "Het verhaal achter de MonkeyGo Heading Acht jaar geleden maakte de oprichter va…" at bounding box center [854, 172] width 1311 height 444
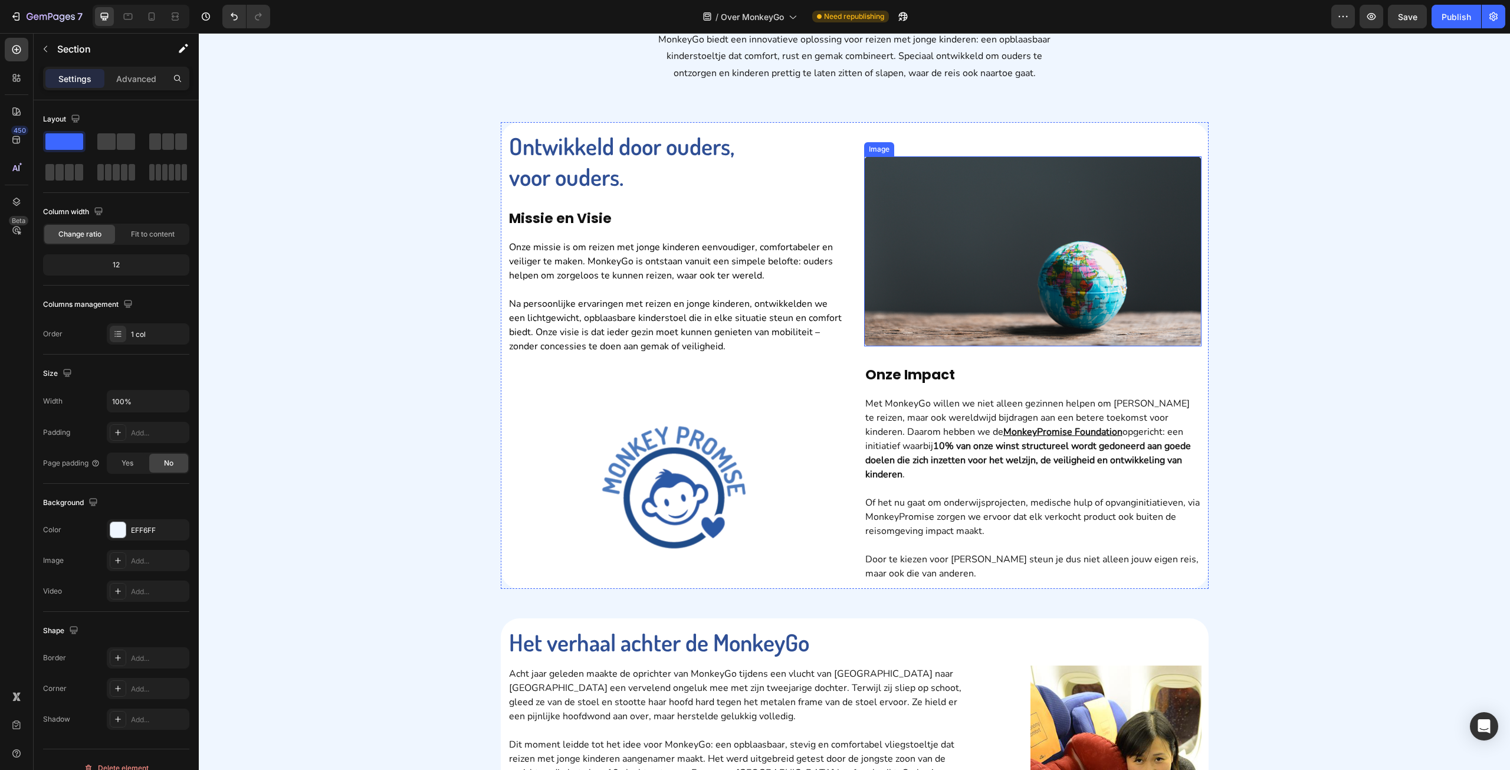
scroll to position [295, 0]
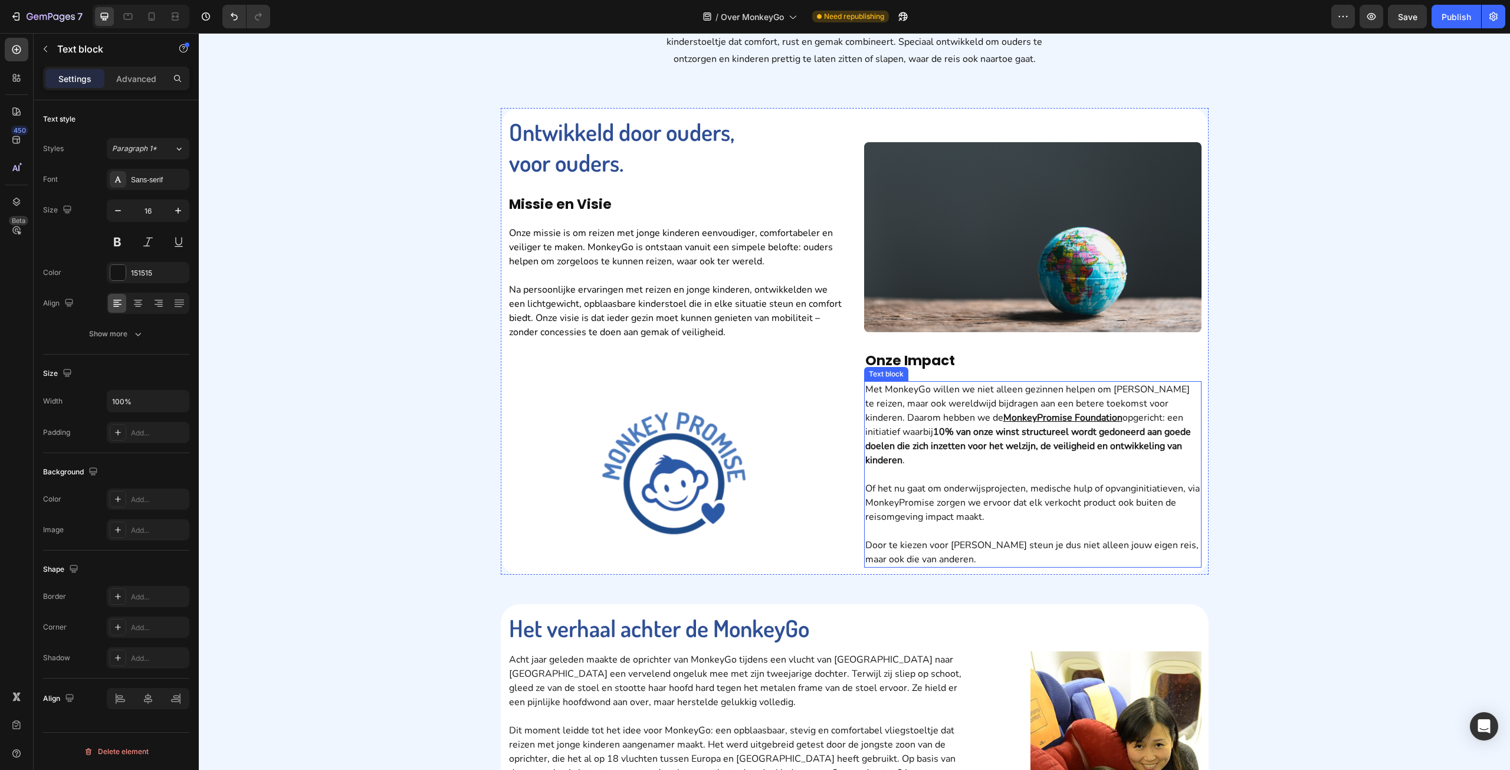
click at [1051, 422] on u "MonkeyPromise Foundation" at bounding box center [1062, 417] width 119 height 13
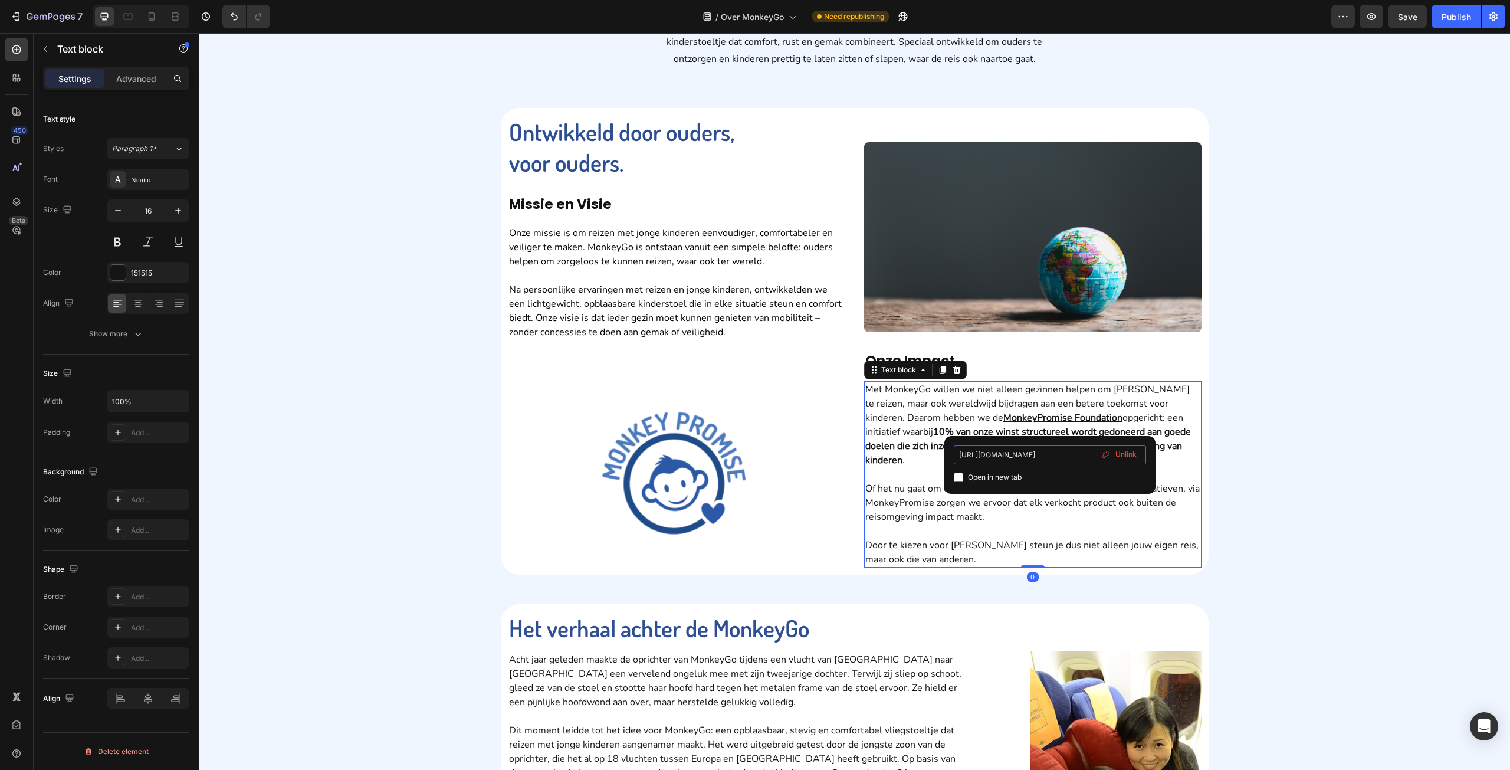
click at [1075, 459] on input "https://www.monkeygo.com/pages/monkeypromise" at bounding box center [1050, 454] width 192 height 19
drag, startPoint x: 1078, startPoint y: 459, endPoint x: 1102, endPoint y: 450, distance: 25.8
click at [1102, 450] on div "https://www.monkeygo.com/pages/monkeypromise Open in new tab Unlink" at bounding box center [1050, 464] width 192 height 39
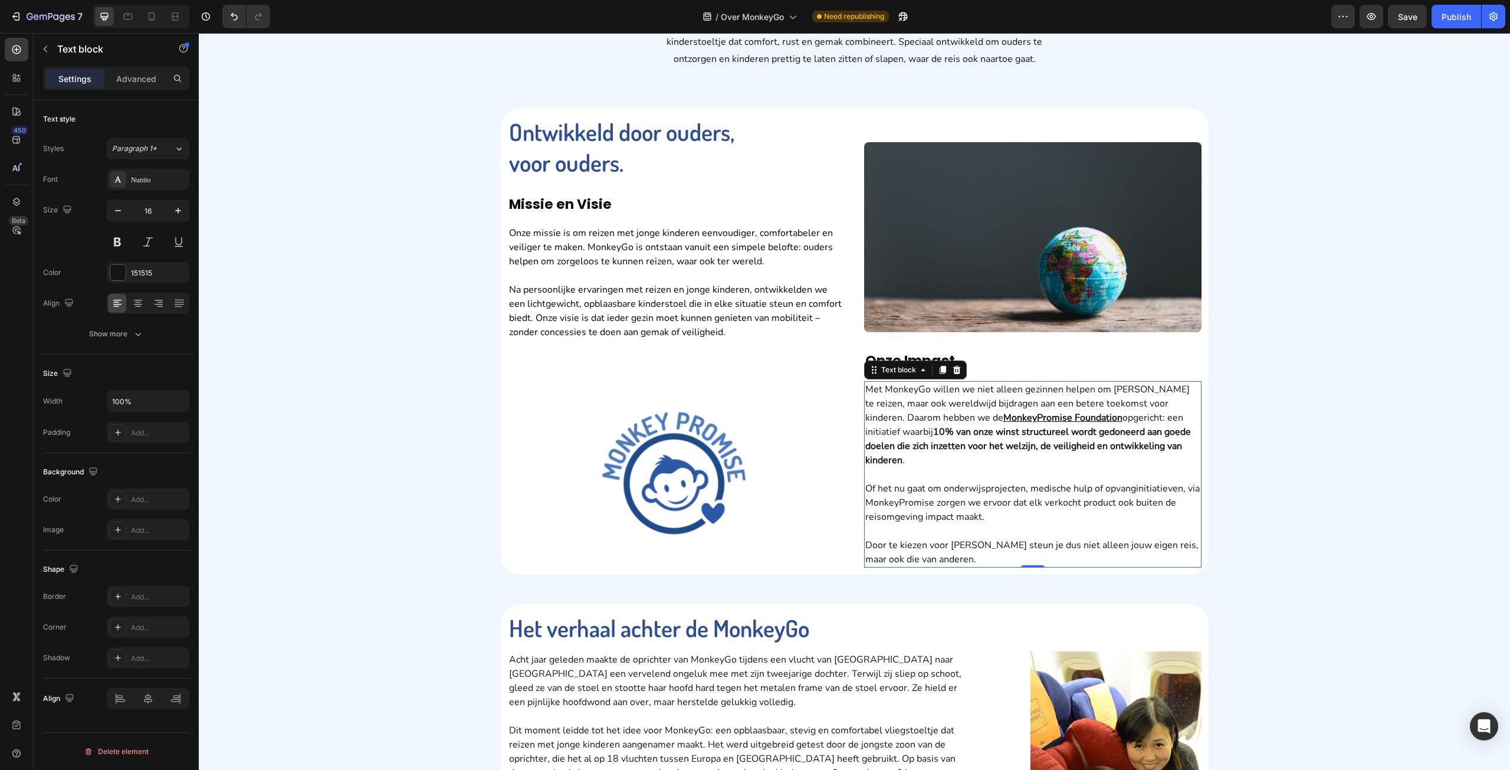
click at [1108, 415] on p "Met MonkeyGo willen we niet alleen gezinnen helpen om zorgeloos te reizen, maar…" at bounding box center [1032, 424] width 335 height 85
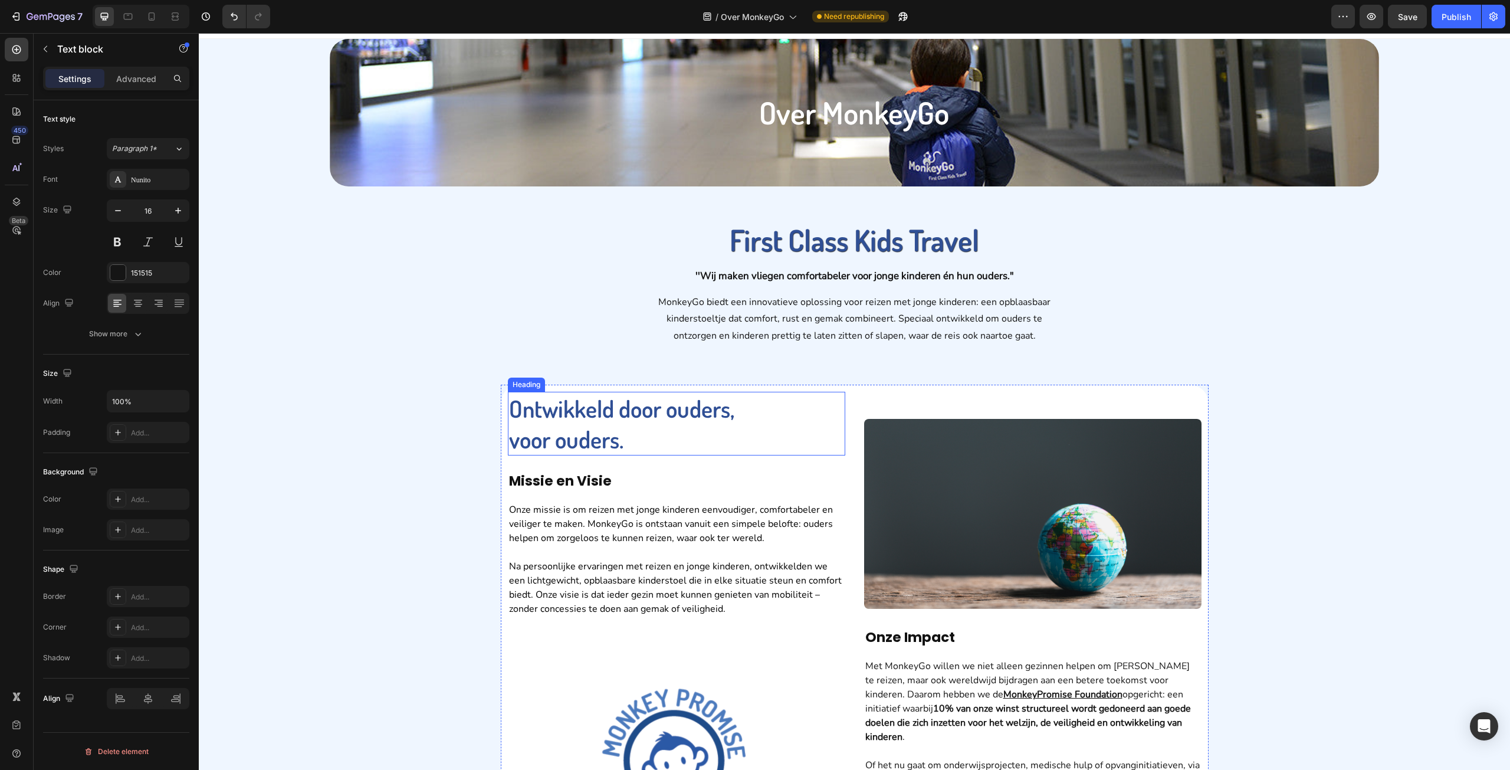
scroll to position [0, 0]
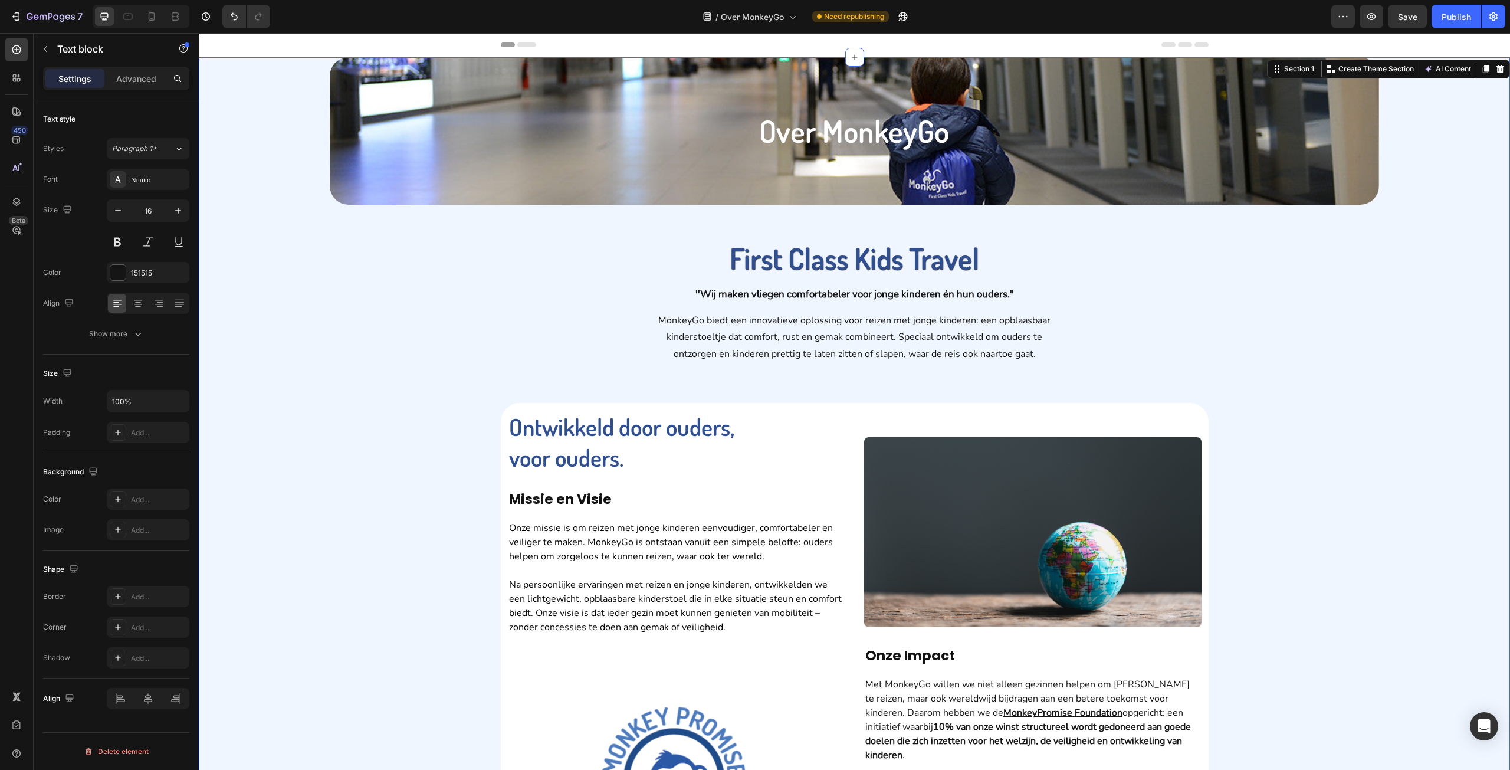
click at [1307, 293] on div "Over MonkeyGo Heading Hero Banner First Class Kids Travel Heading ''Wij maken v…" at bounding box center [854, 478] width 1311 height 842
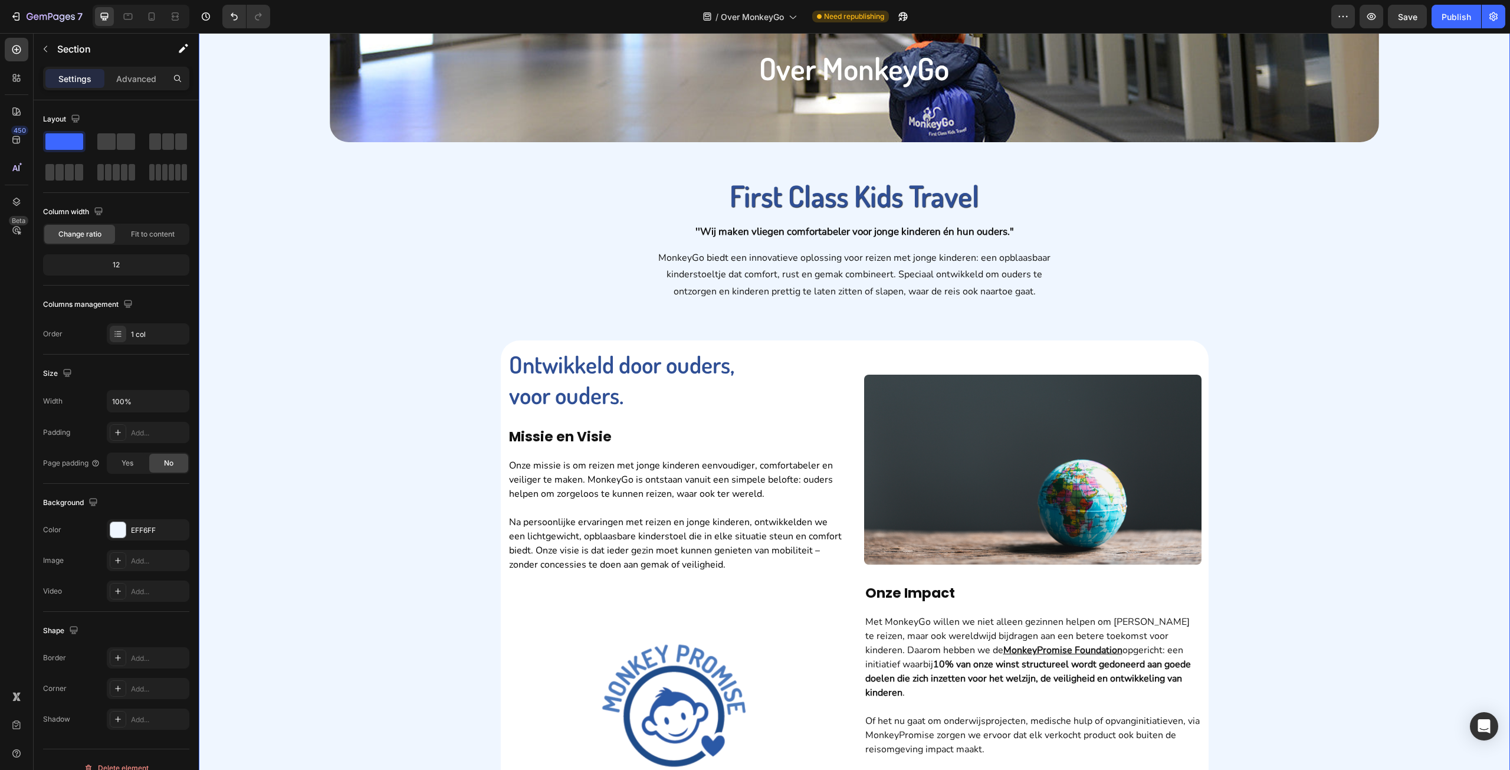
scroll to position [354, 0]
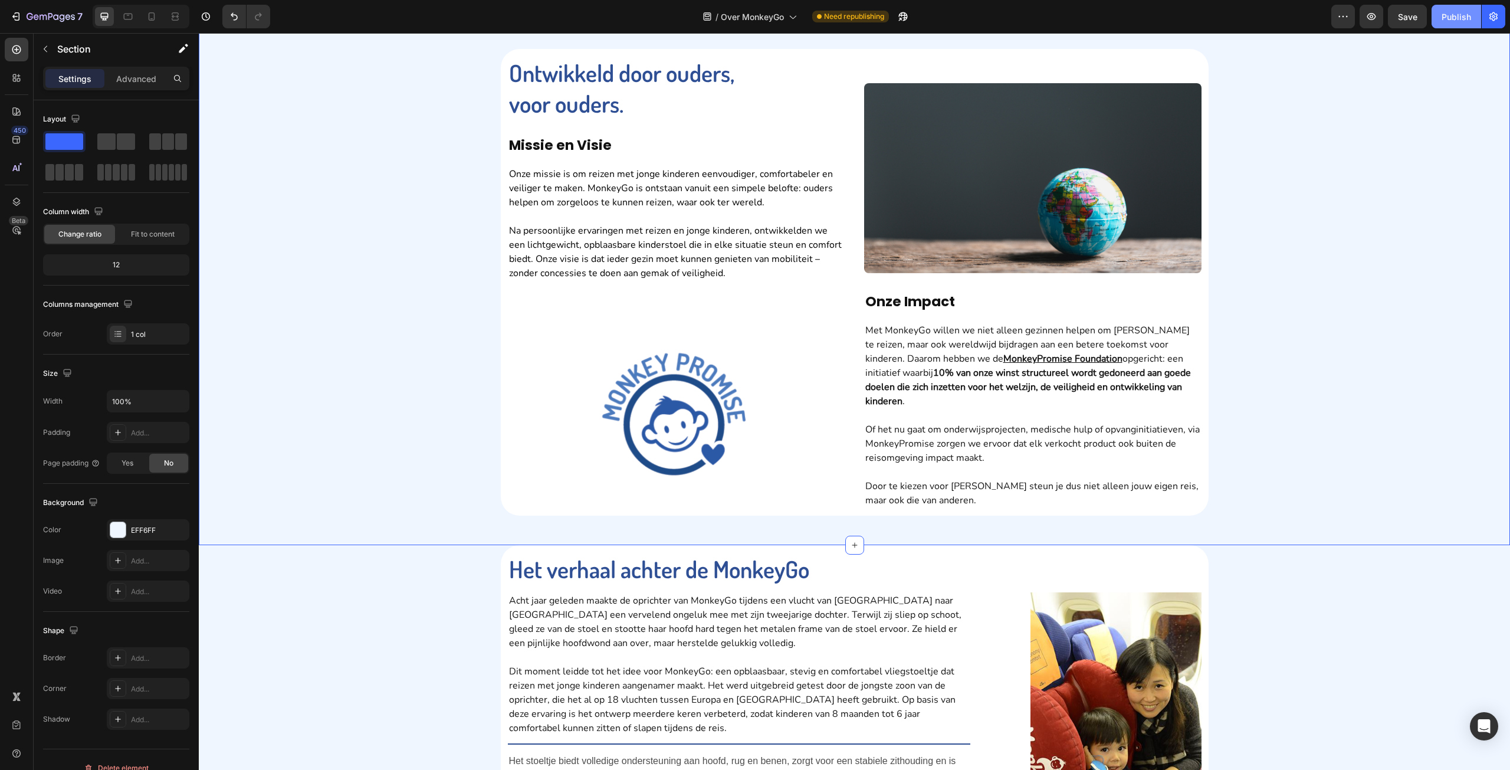
click at [1469, 14] on div "Publish" at bounding box center [1456, 17] width 29 height 12
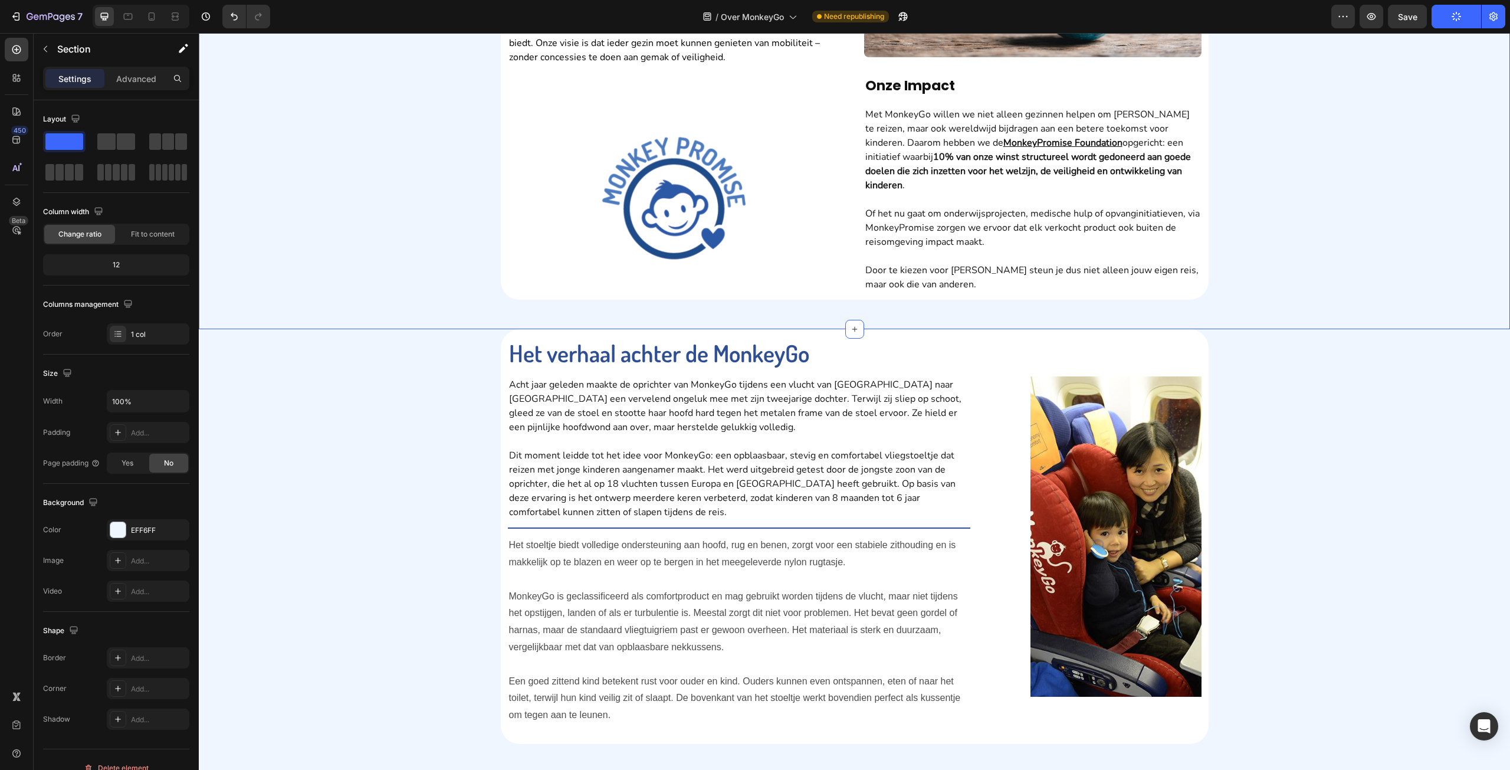
scroll to position [649, 0]
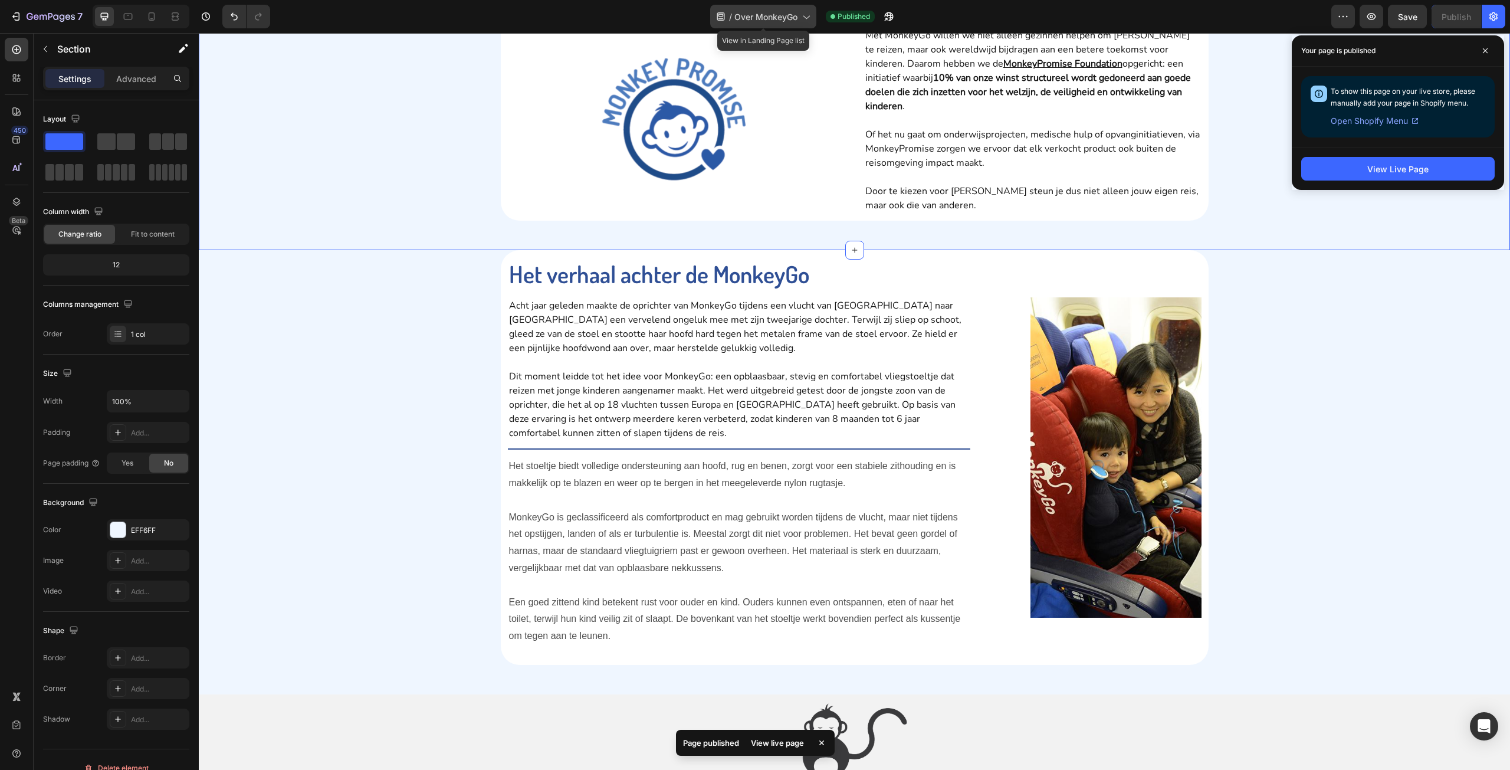
click at [789, 13] on span "Over MonkeyGo" at bounding box center [765, 17] width 63 height 12
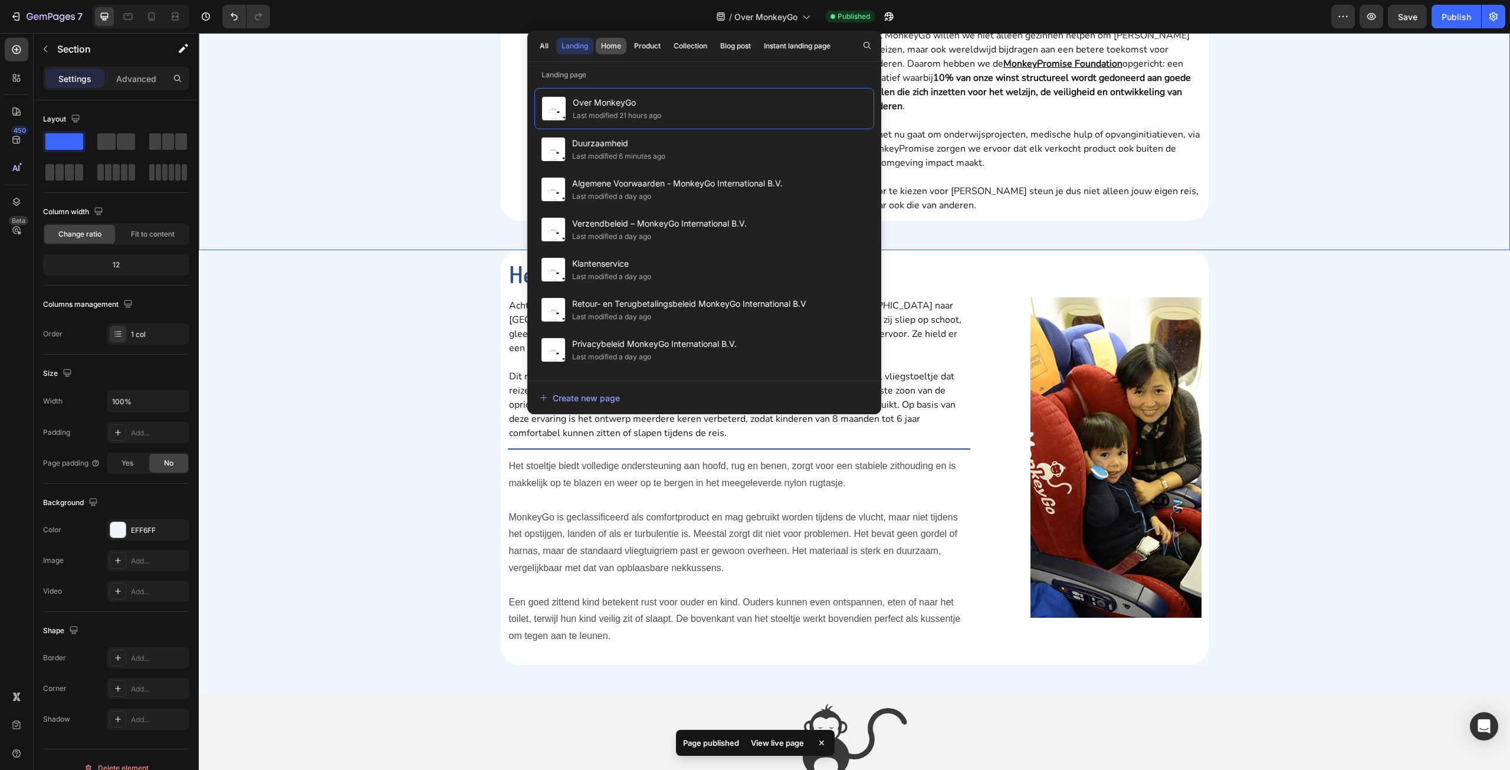
click at [605, 51] on div "Home" at bounding box center [611, 46] width 20 height 11
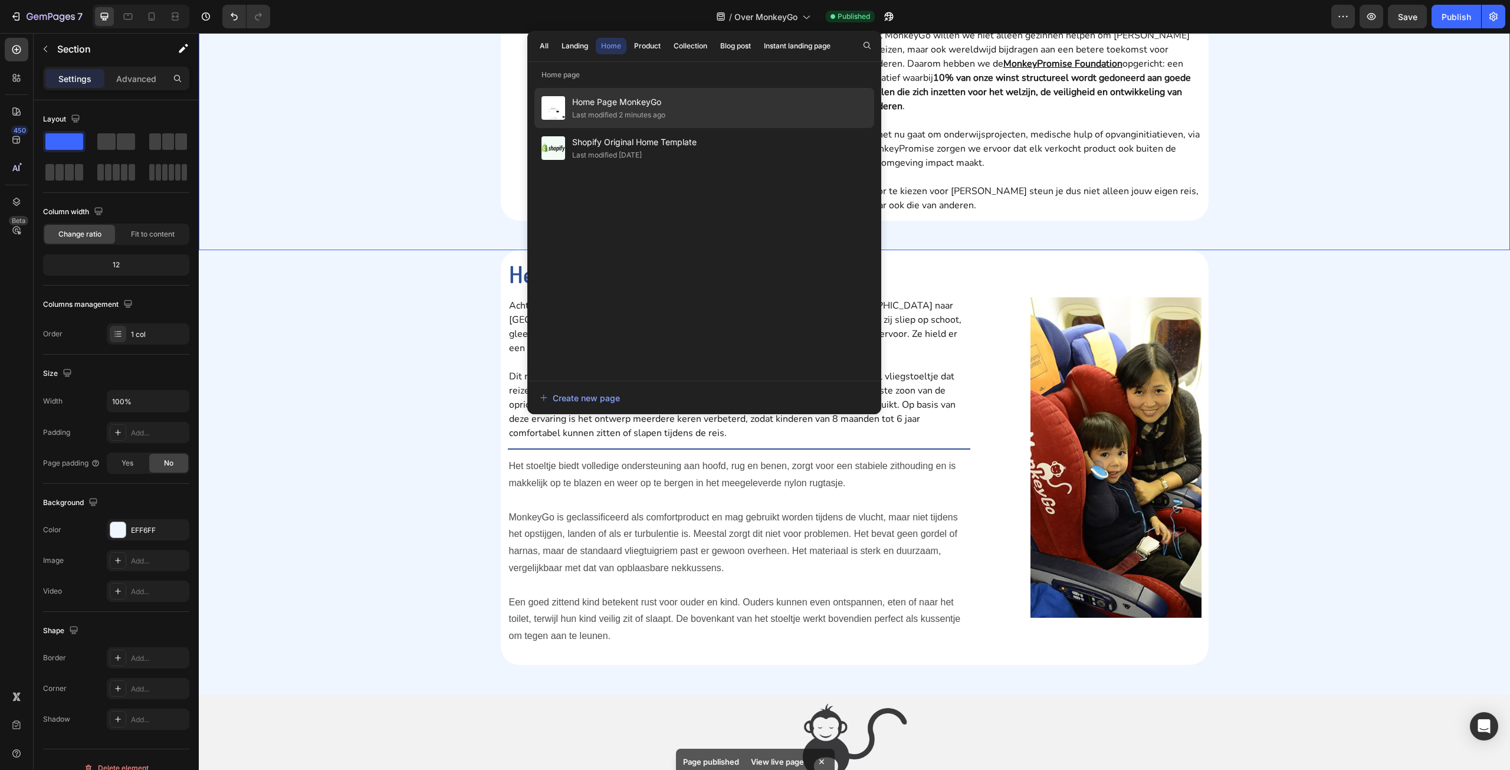
click at [629, 106] on span "Home Page MonkeyGo" at bounding box center [618, 102] width 93 height 14
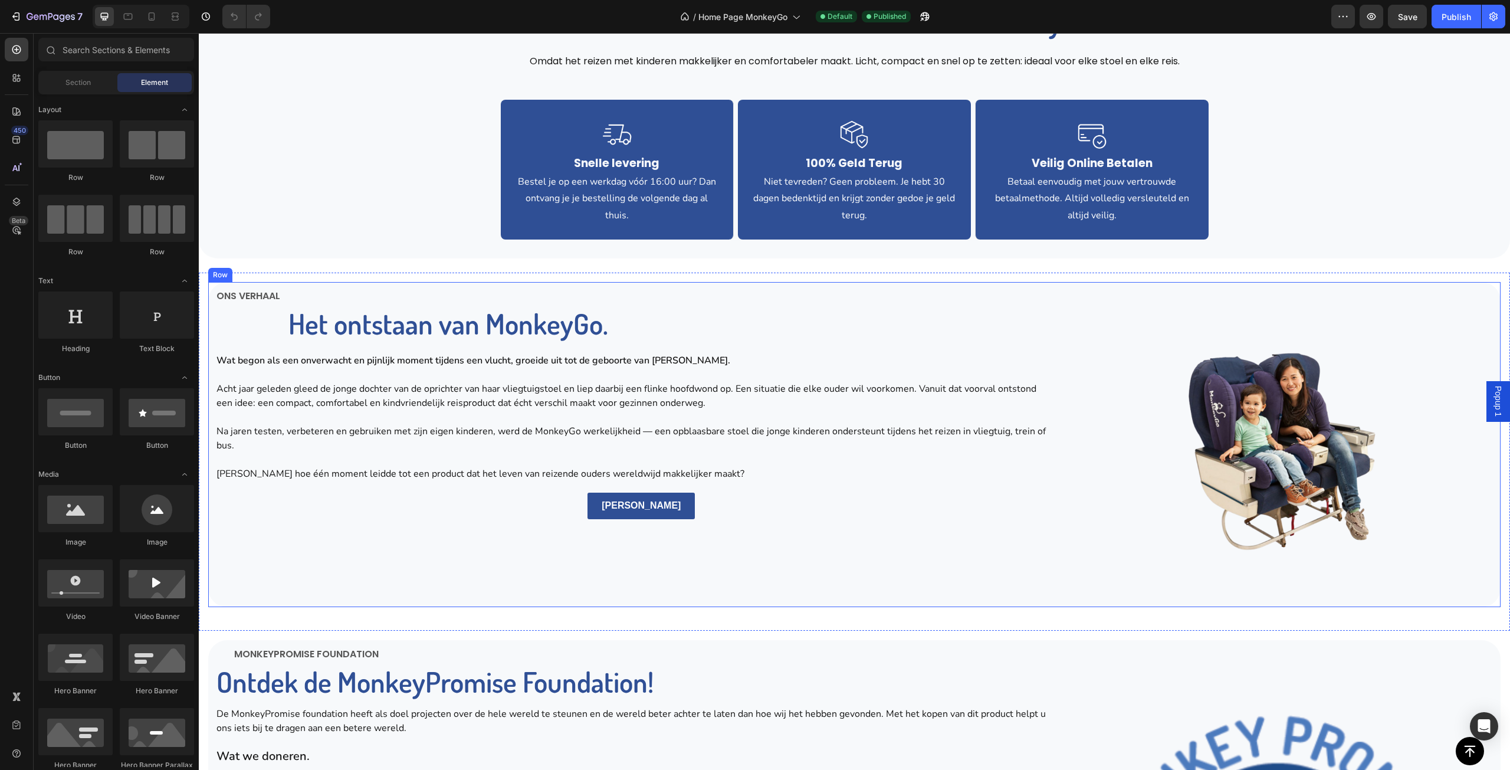
scroll to position [1947, 0]
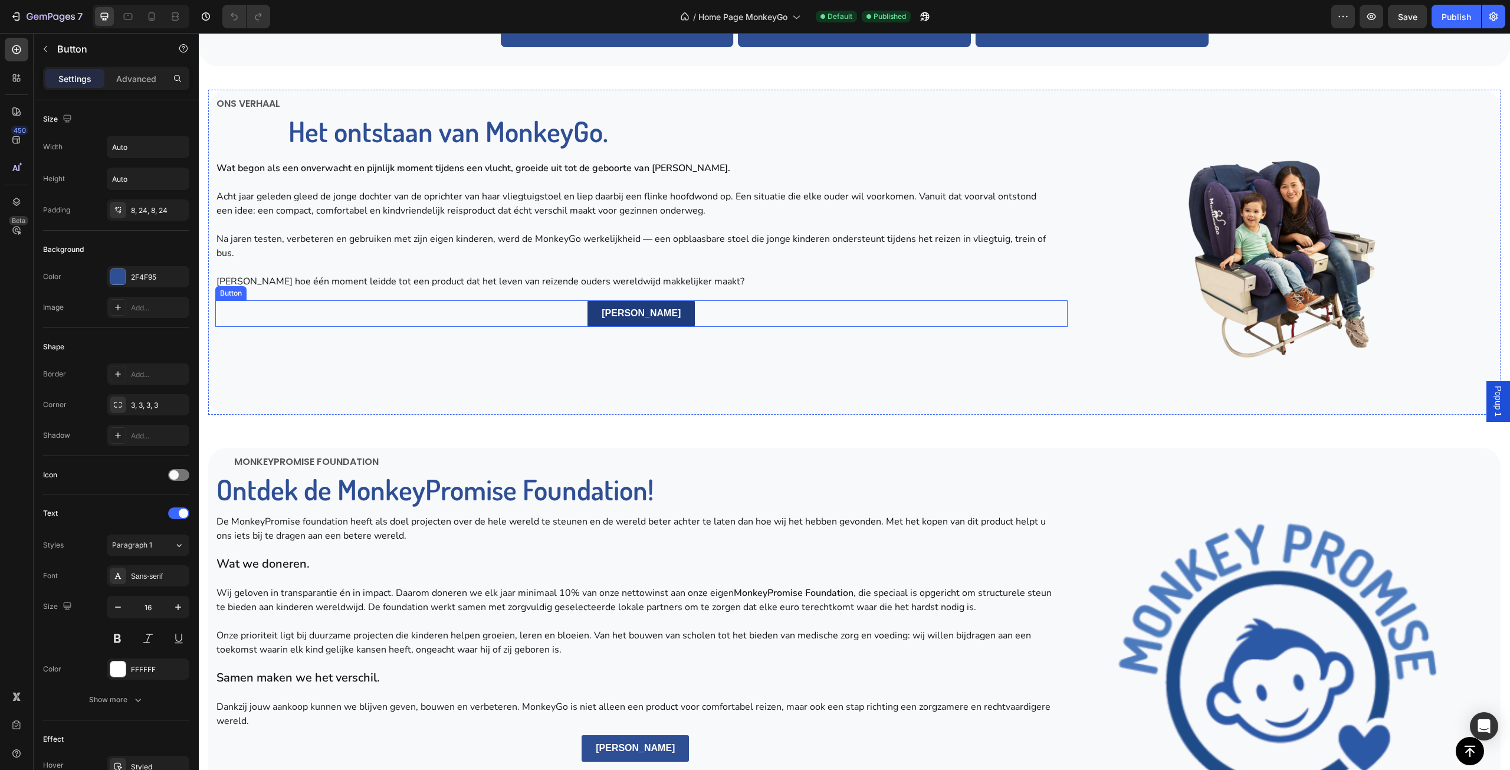
click at [672, 310] on link "Lees meer" at bounding box center [641, 313] width 107 height 27
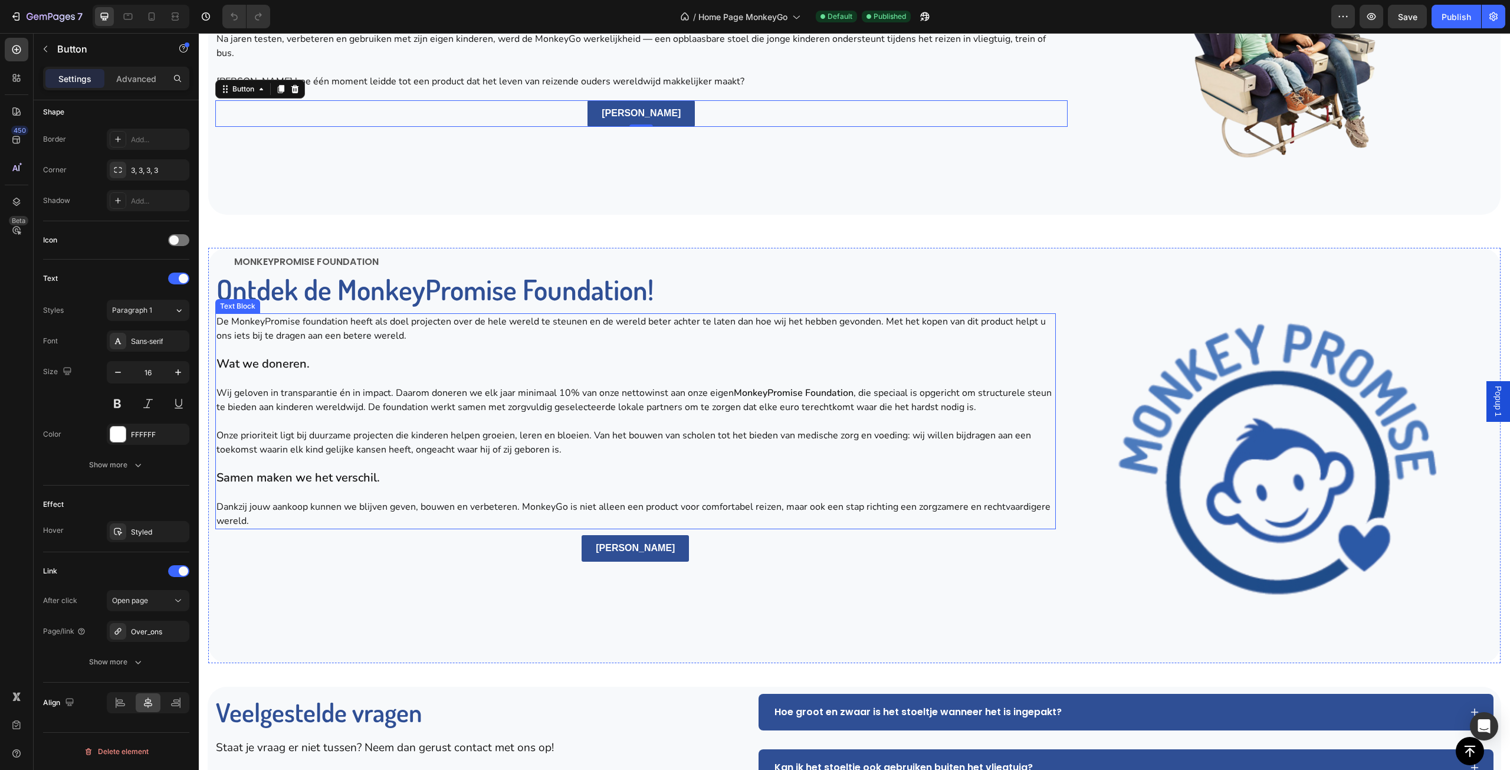
scroll to position [2183, 0]
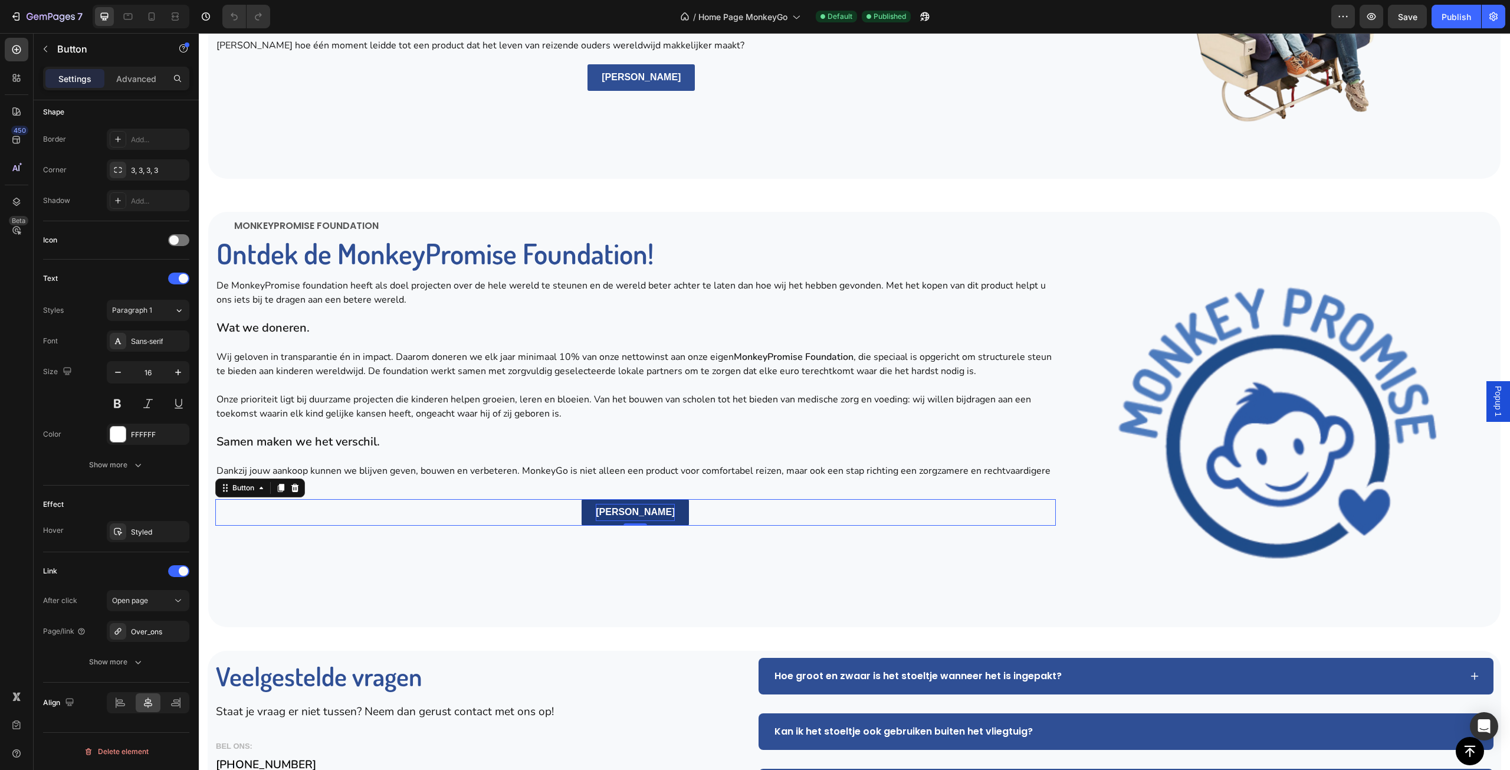
click at [645, 514] on strong "Lees meer" at bounding box center [635, 512] width 79 height 10
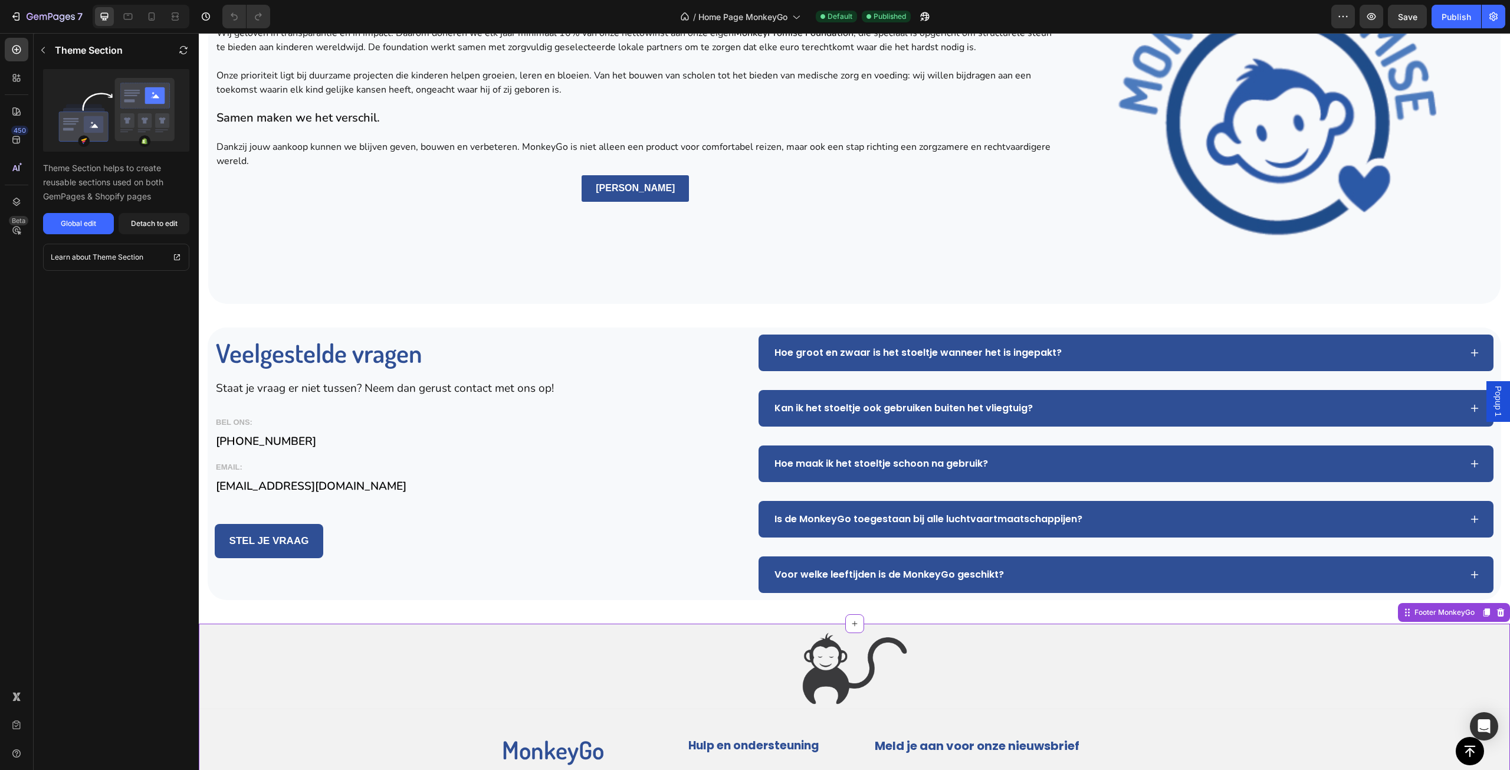
scroll to position [2478, 0]
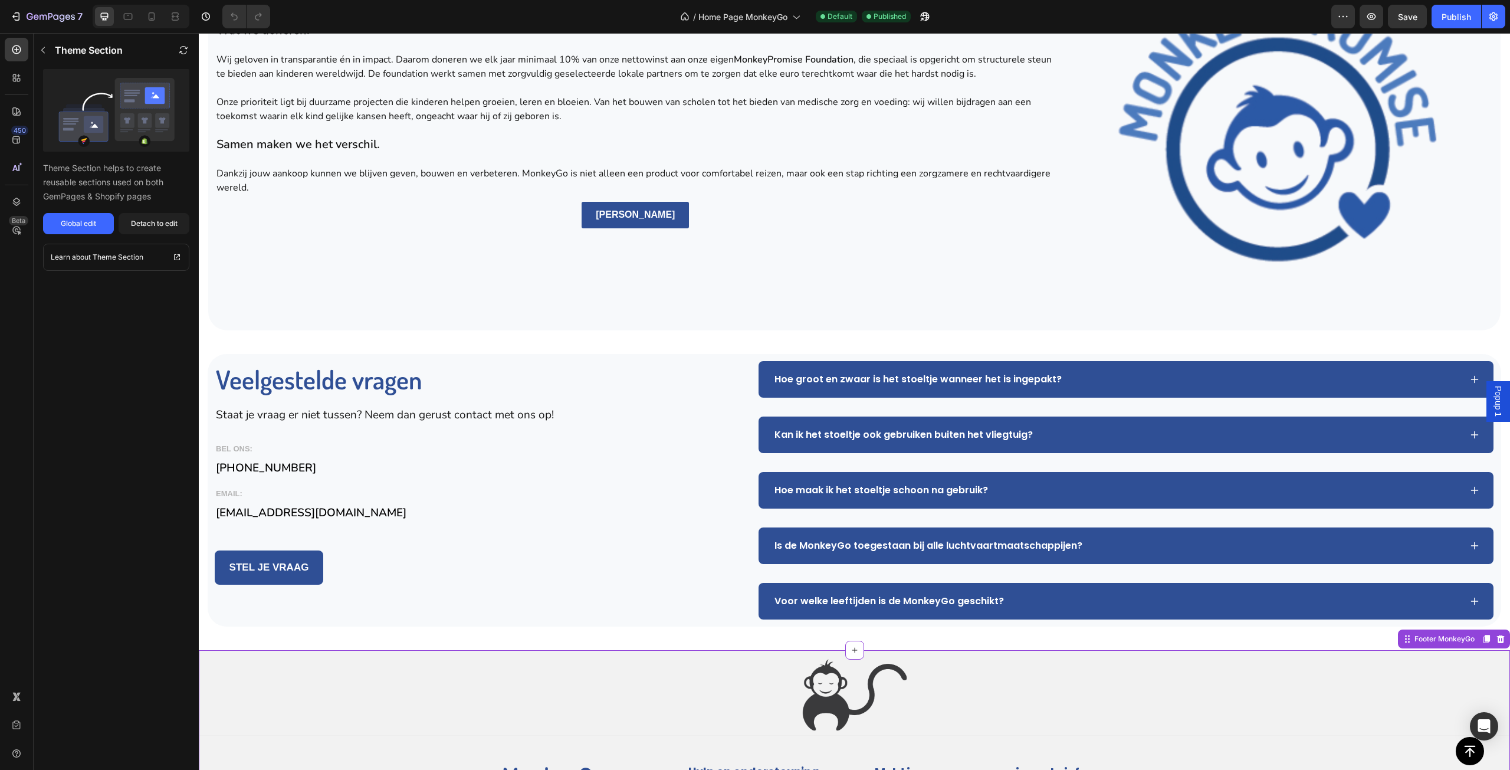
click at [754, 12] on div at bounding box center [755, 9] width 5 height 9
click at [753, 15] on span "Home Page MonkeyGo" at bounding box center [742, 17] width 89 height 12
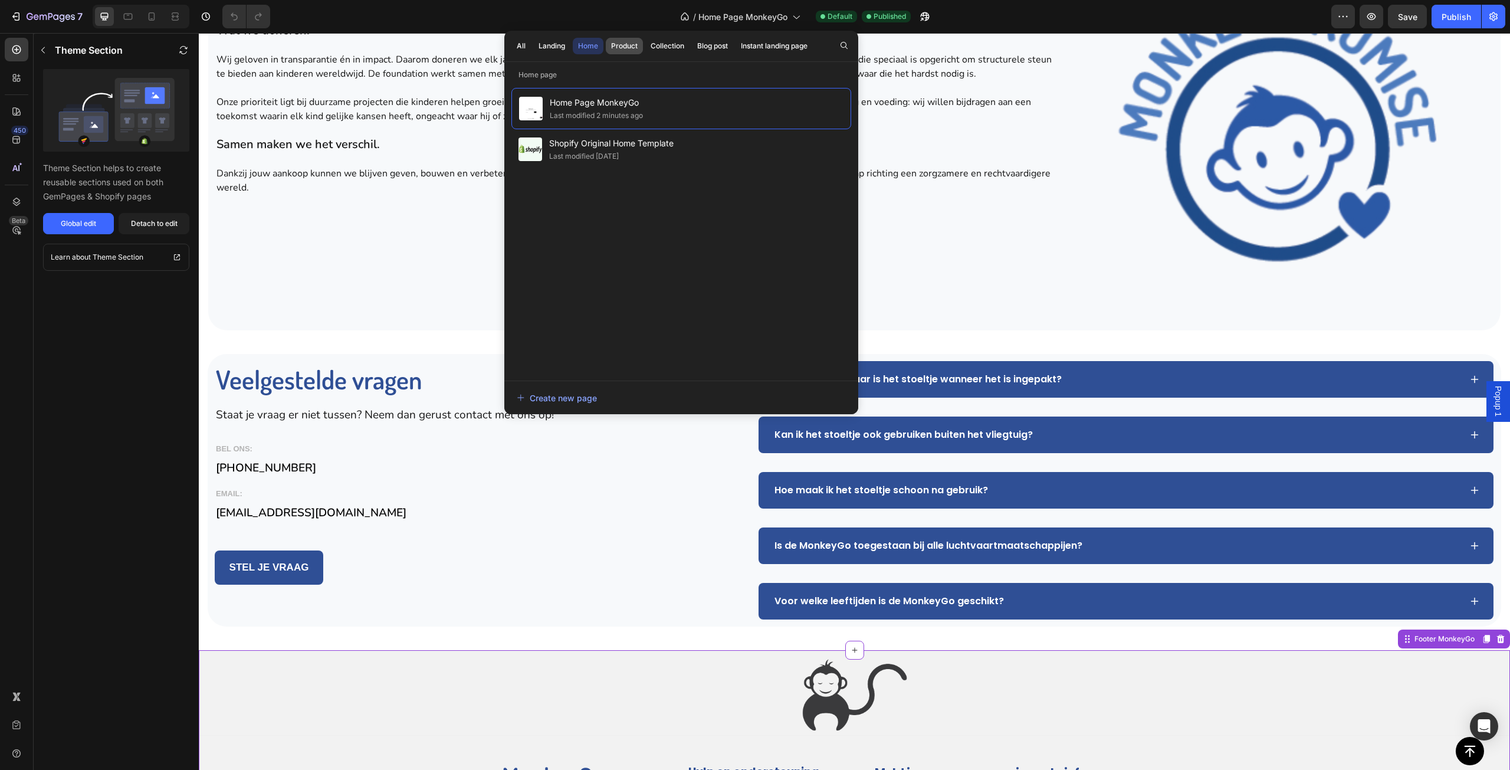
click at [635, 44] on div "Product" at bounding box center [624, 46] width 27 height 11
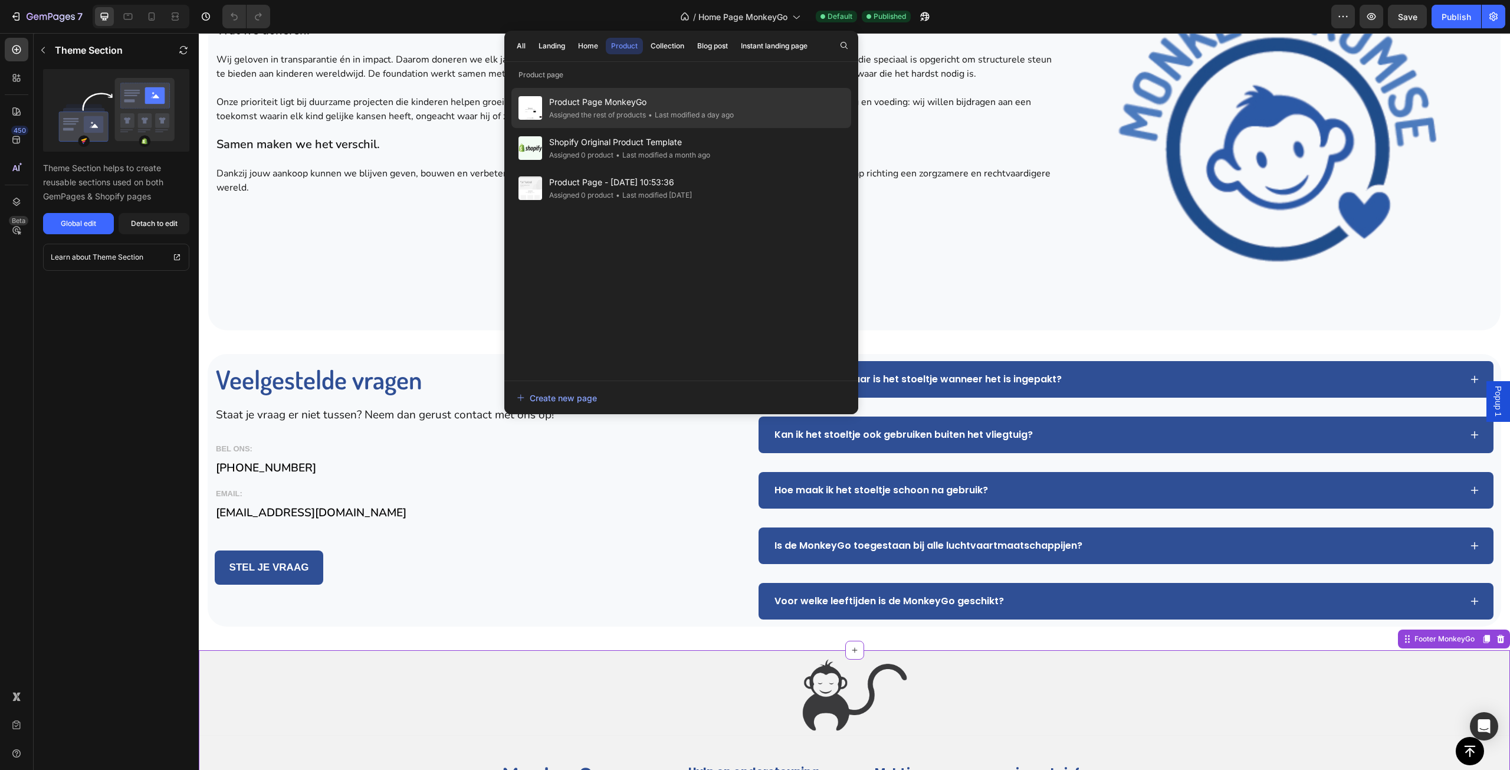
click at [637, 117] on div "Assigned the rest of products" at bounding box center [597, 115] width 97 height 12
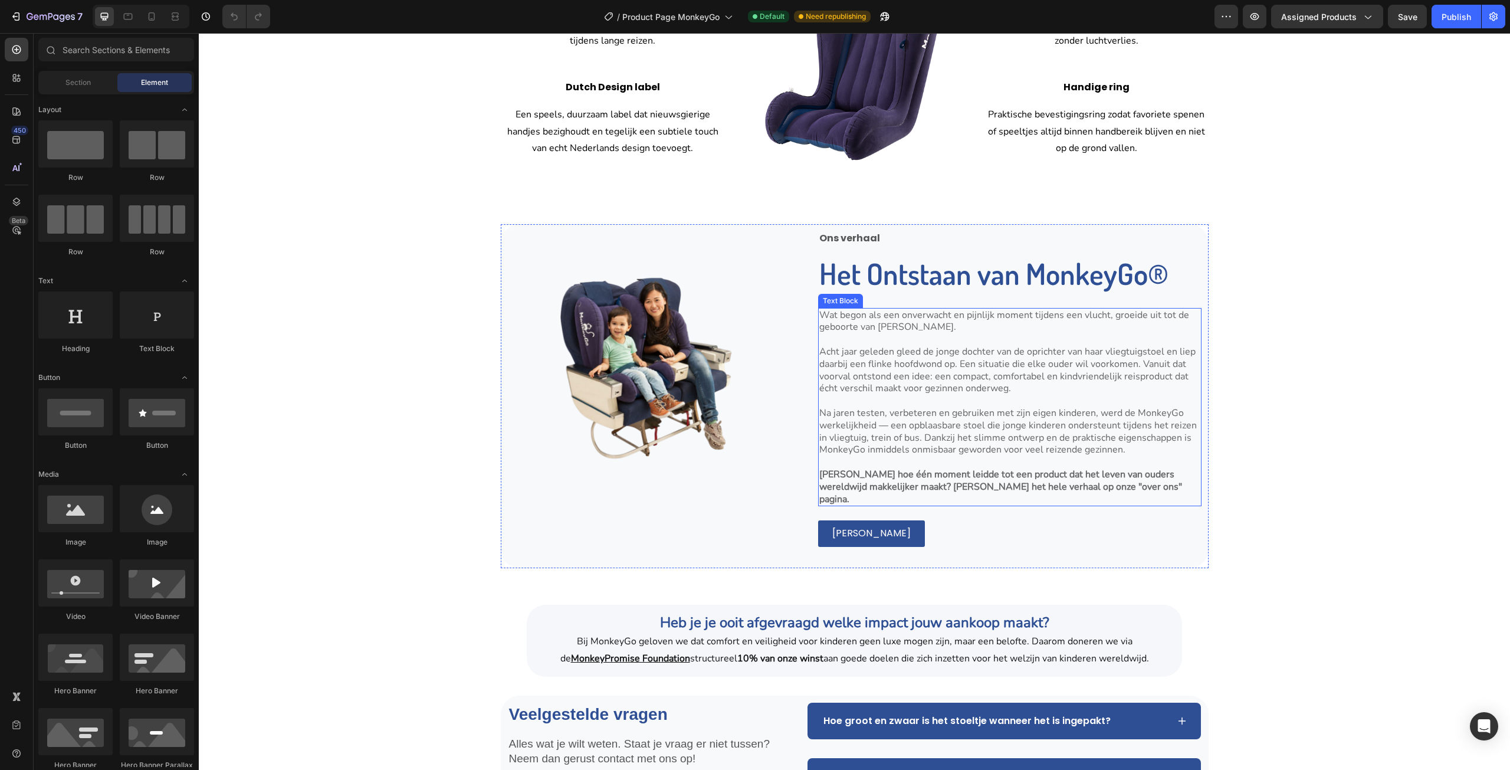
scroll to position [2124, 0]
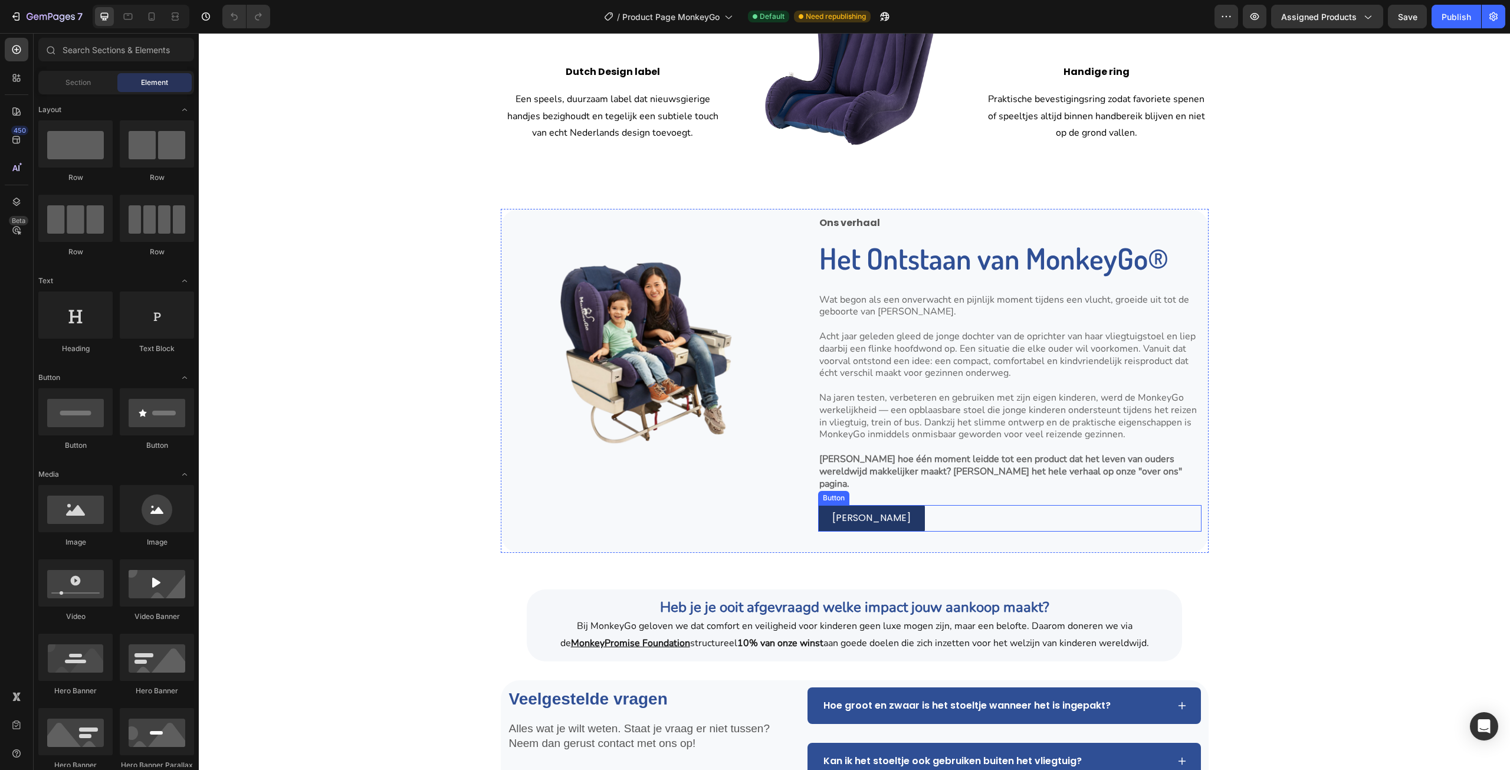
click at [861, 516] on link "[PERSON_NAME]" at bounding box center [871, 518] width 107 height 27
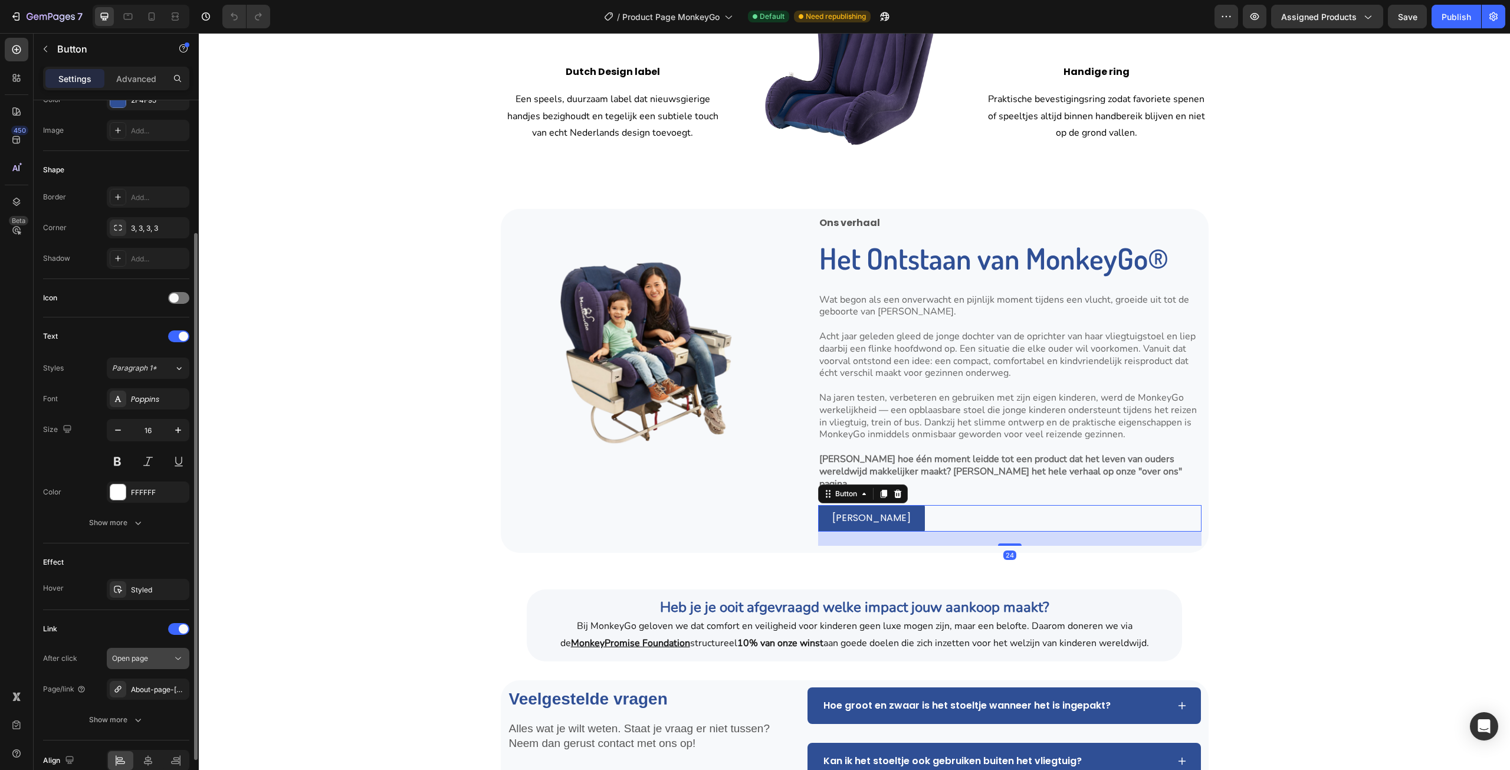
scroll to position [235, 0]
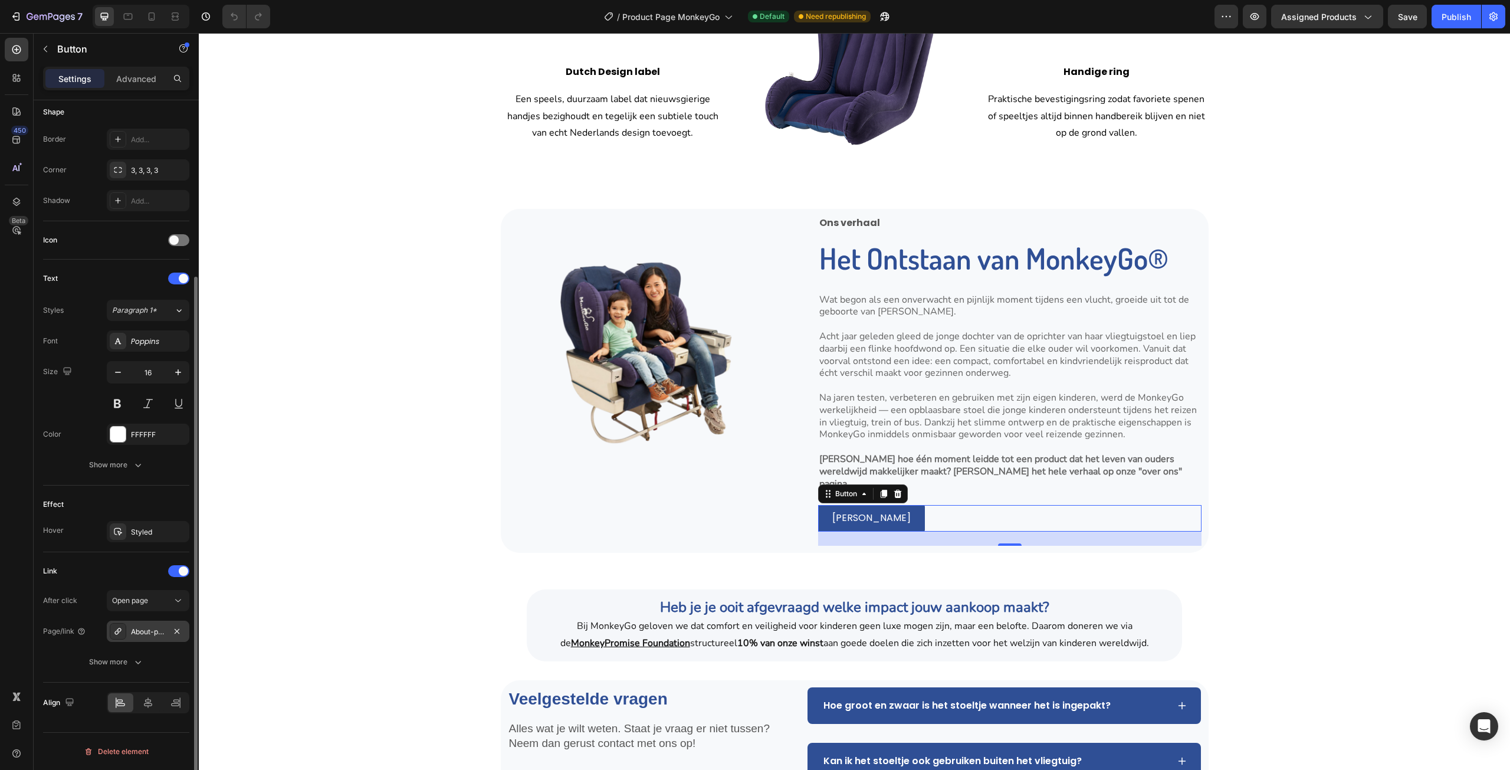
click at [153, 632] on div "About-page-[DATE]-4-14-33-11" at bounding box center [148, 631] width 34 height 11
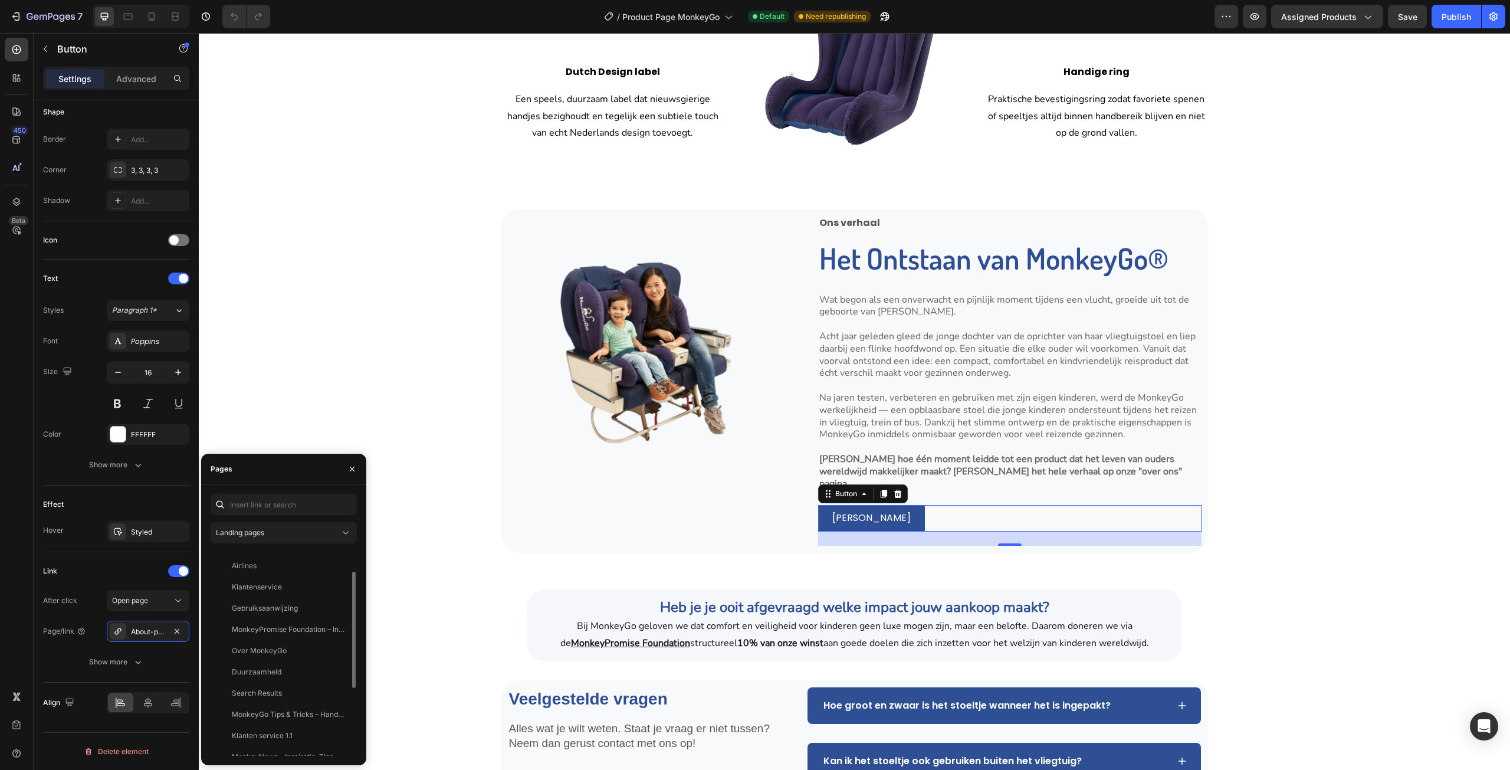
scroll to position [0, 0]
click at [337, 563] on div "View" at bounding box center [338, 561] width 17 height 11
click at [308, 627] on div "Over MonkeyGo" at bounding box center [281, 629] width 132 height 11
click at [343, 629] on div "View" at bounding box center [338, 629] width 17 height 11
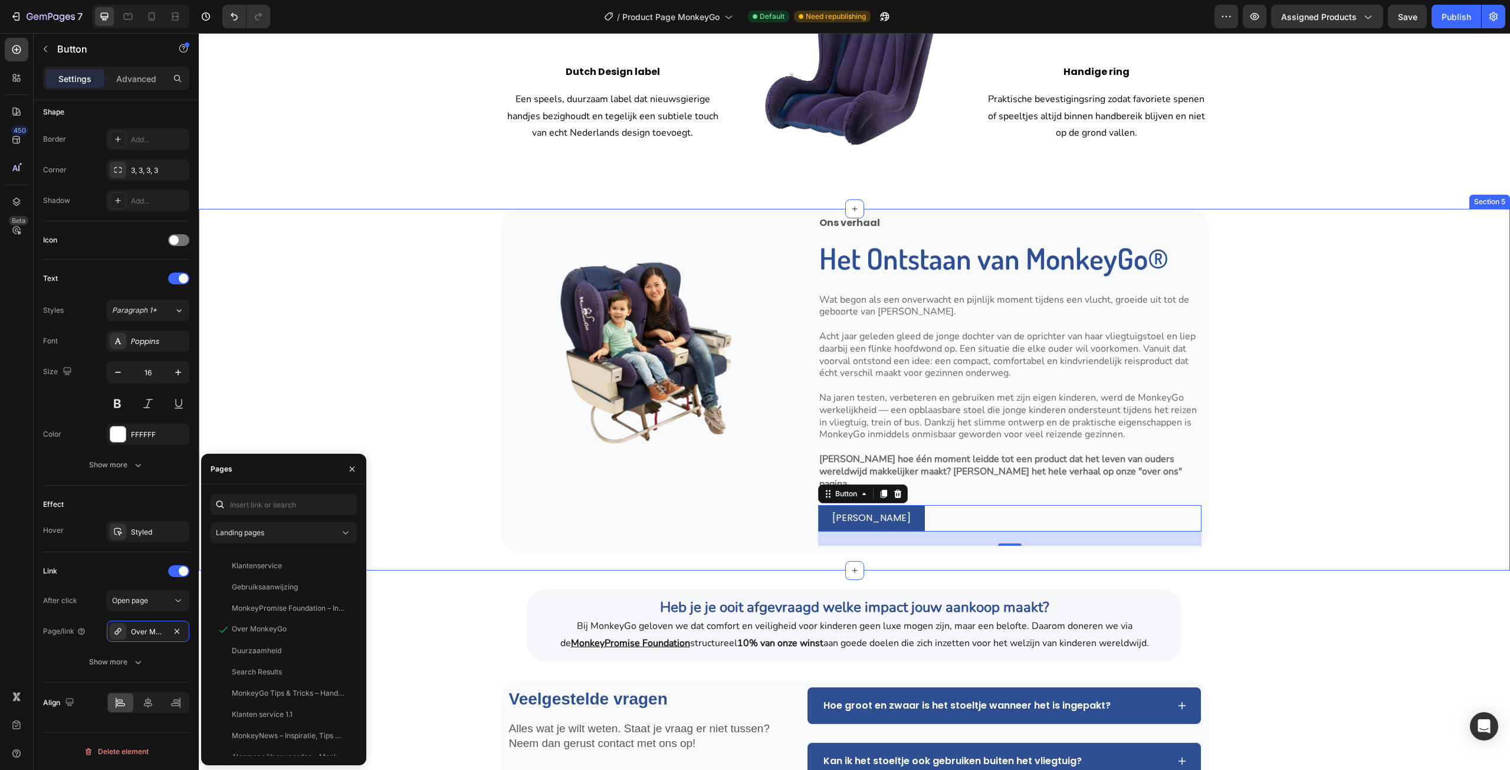
click at [1216, 425] on div "Image Ons verhaal Text Block Het Ontstaan van MonkeyGo® Heading Wat begon als e…" at bounding box center [854, 366] width 1311 height 314
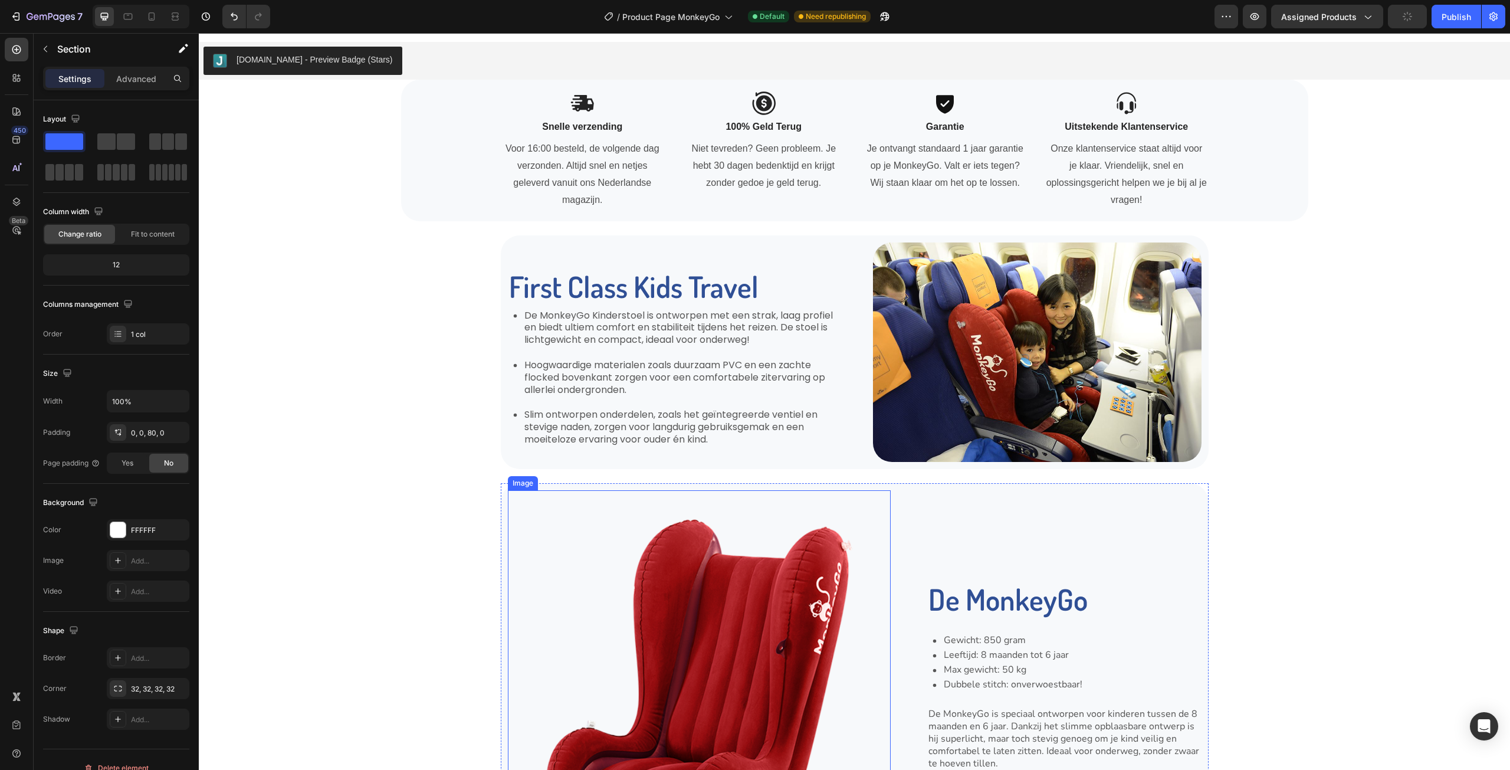
scroll to position [651, 0]
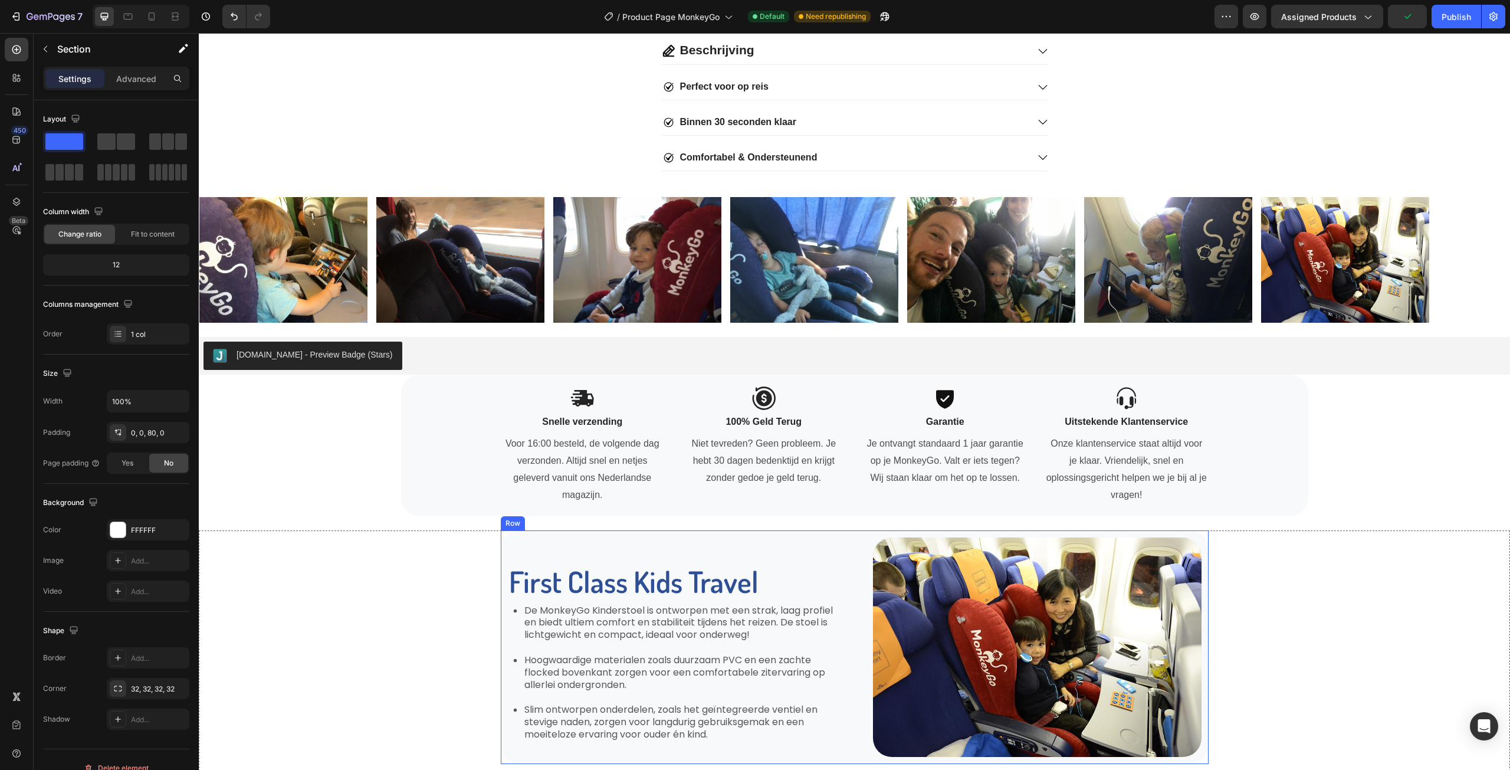
click at [858, 559] on div "First Class Kids Travel Heading De MonkeyGo Kinderstoel is ontworpen met een st…" at bounding box center [855, 647] width 708 height 234
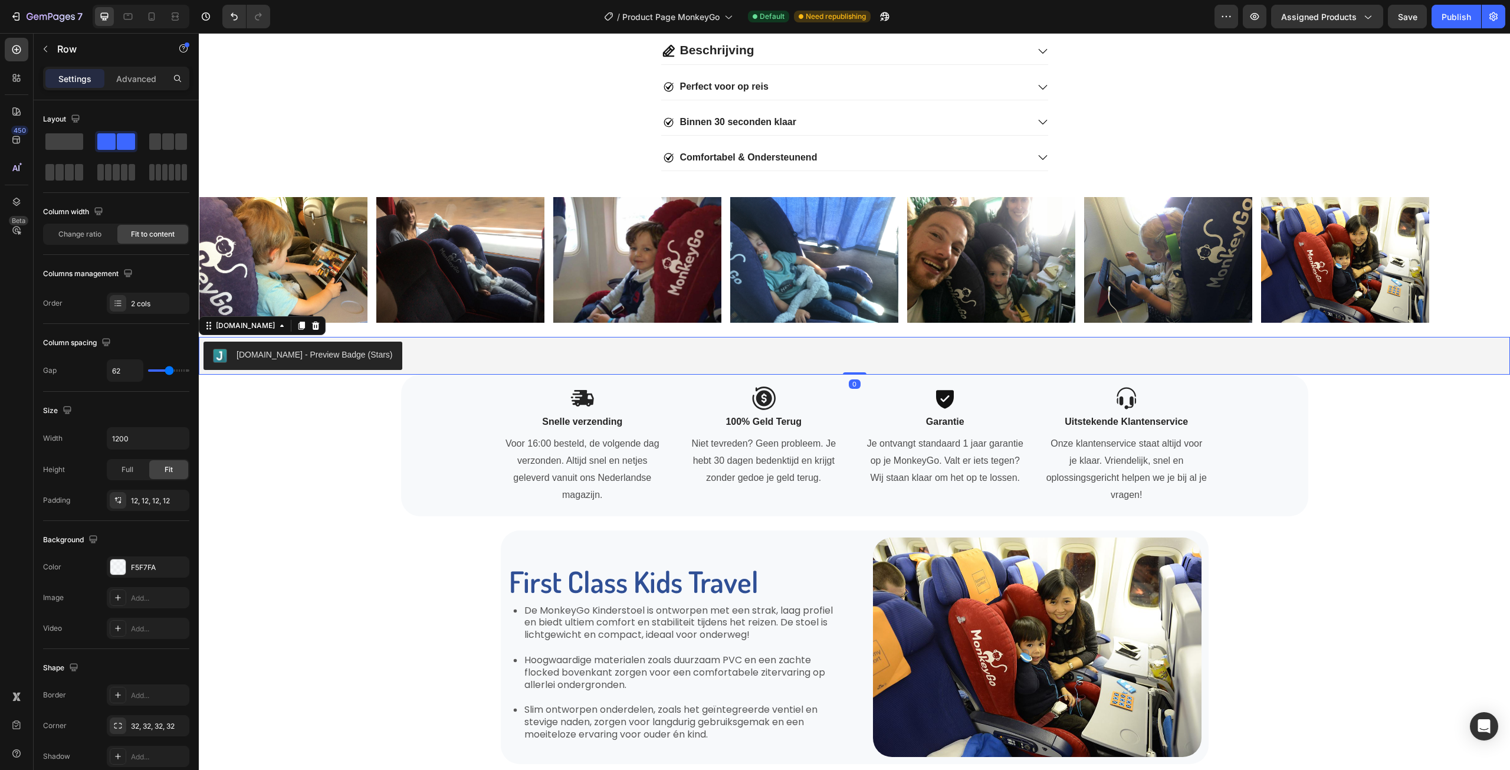
click at [1138, 363] on div "[DOMAIN_NAME] - Preview Badge (Stars)" at bounding box center [855, 356] width 1302 height 28
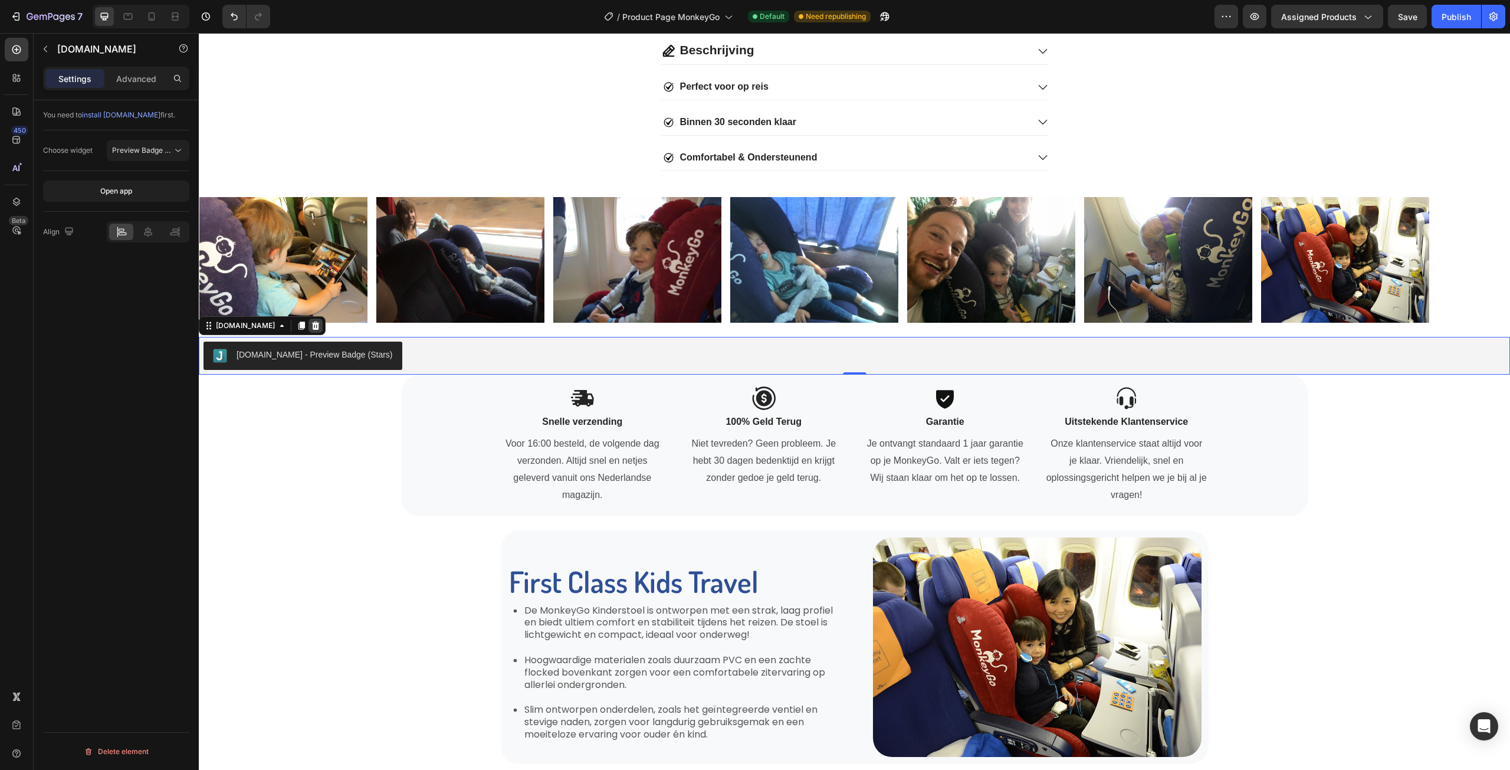
click at [312, 329] on icon at bounding box center [316, 325] width 8 height 8
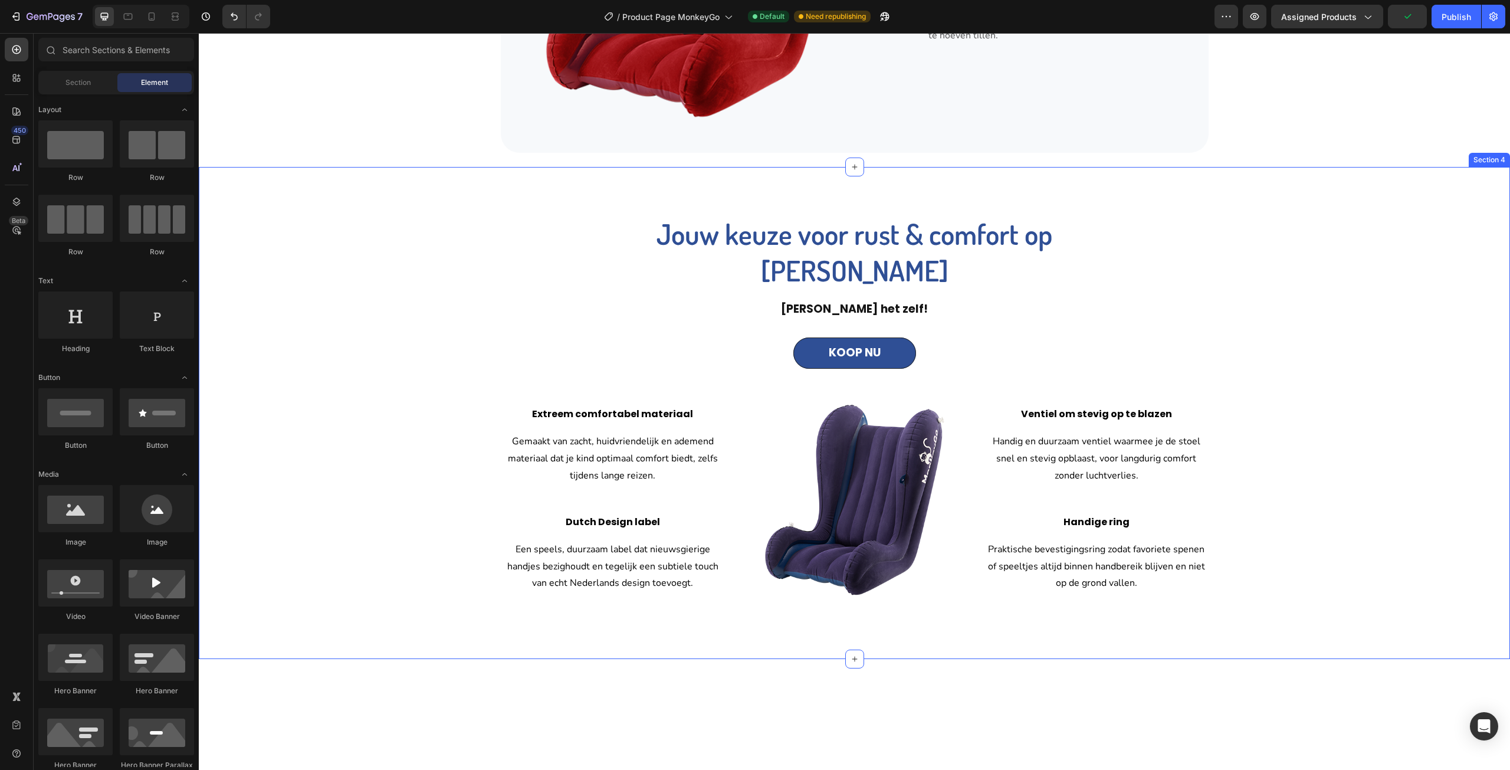
scroll to position [1711, 0]
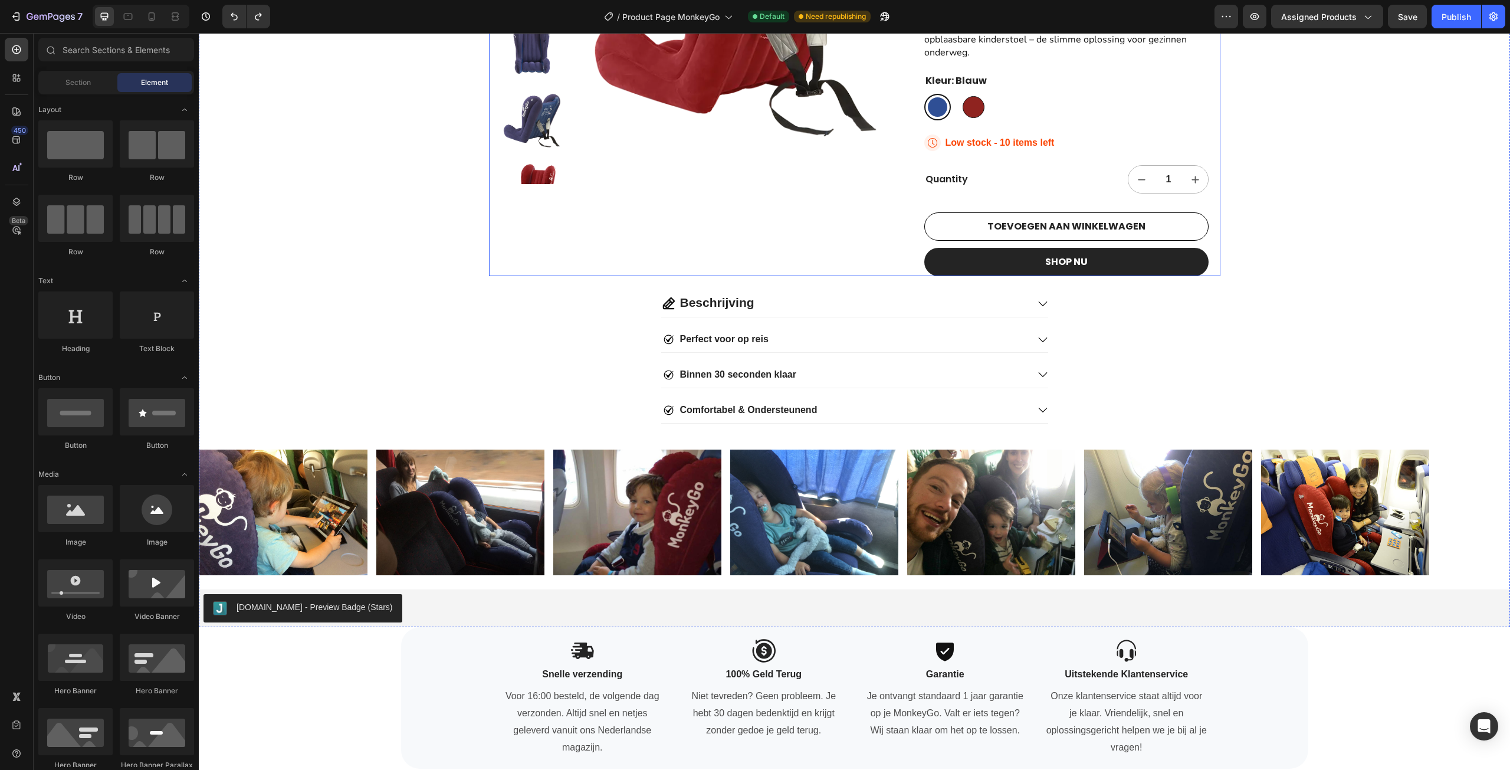
scroll to position [413, 0]
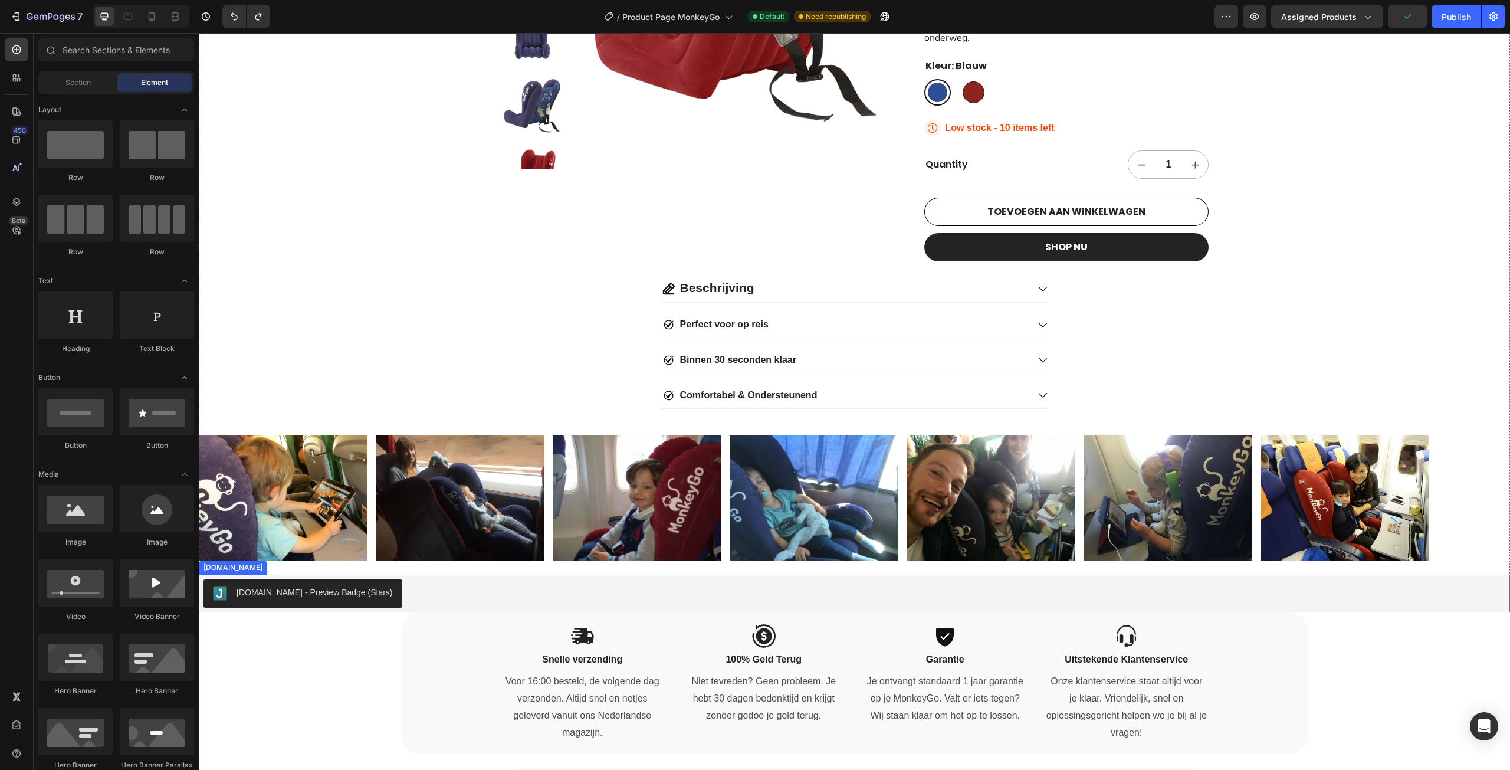
click at [330, 599] on div "[DOMAIN_NAME] - Preview Badge (Stars)" at bounding box center [303, 593] width 180 height 14
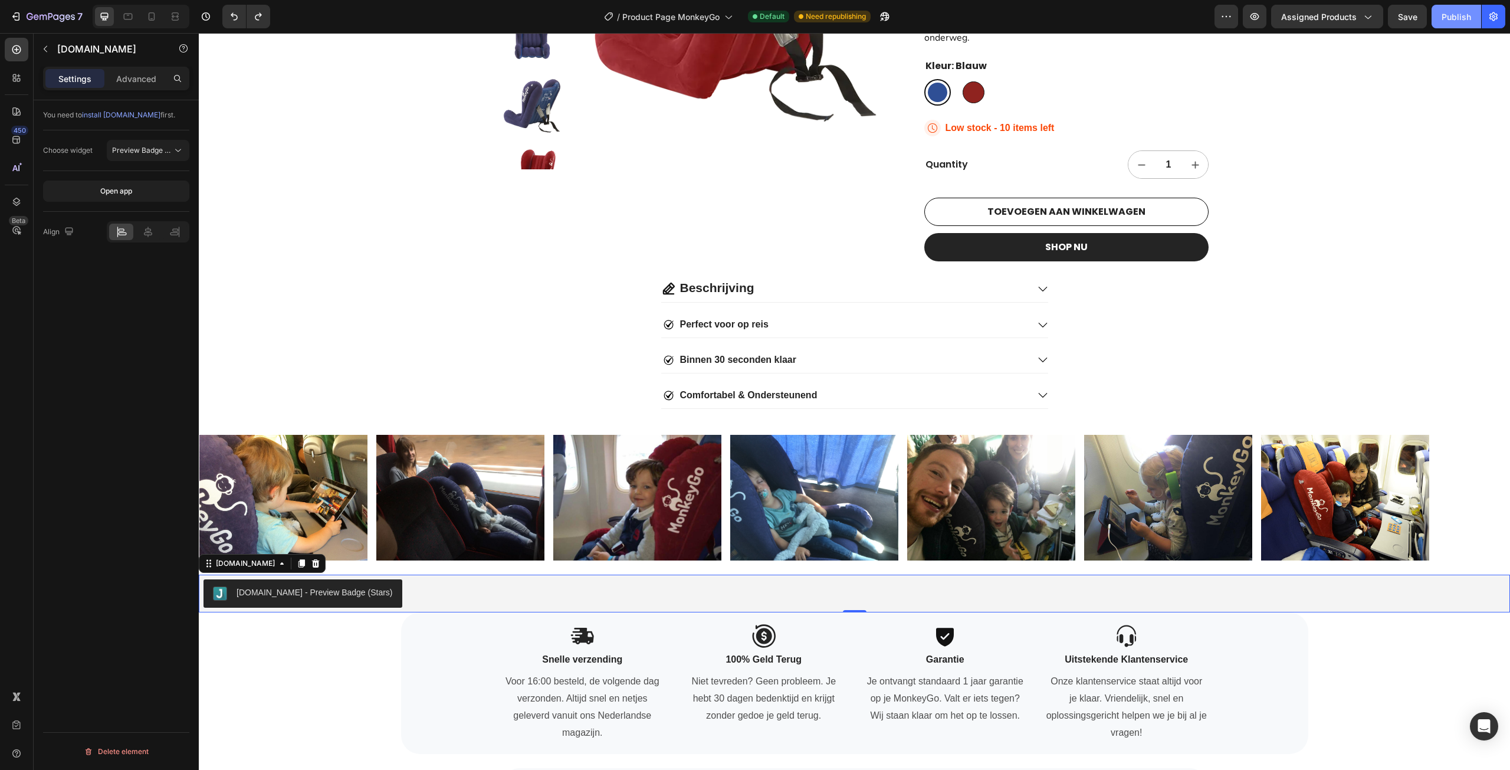
click at [1471, 15] on button "Publish" at bounding box center [1457, 17] width 50 height 24
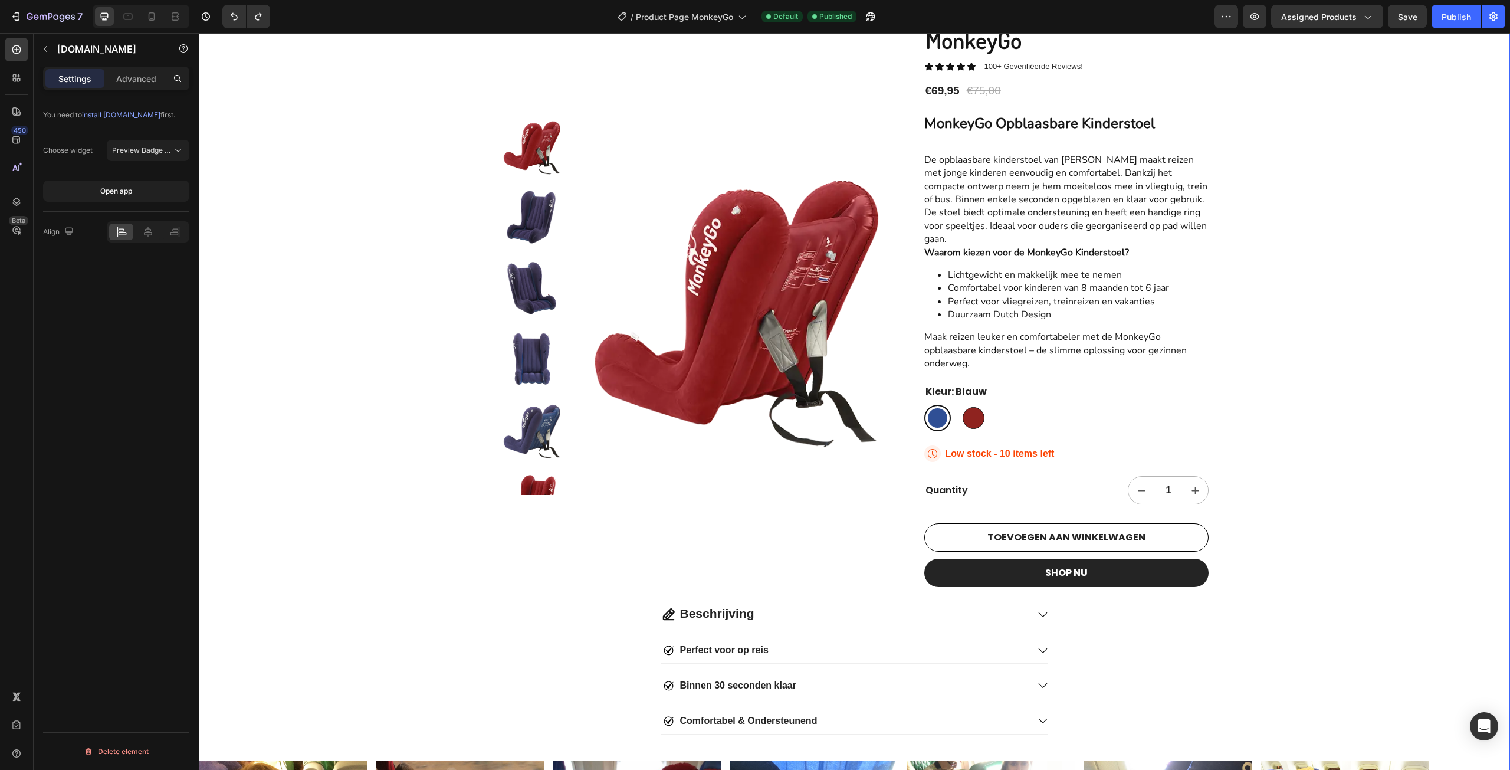
scroll to position [0, 0]
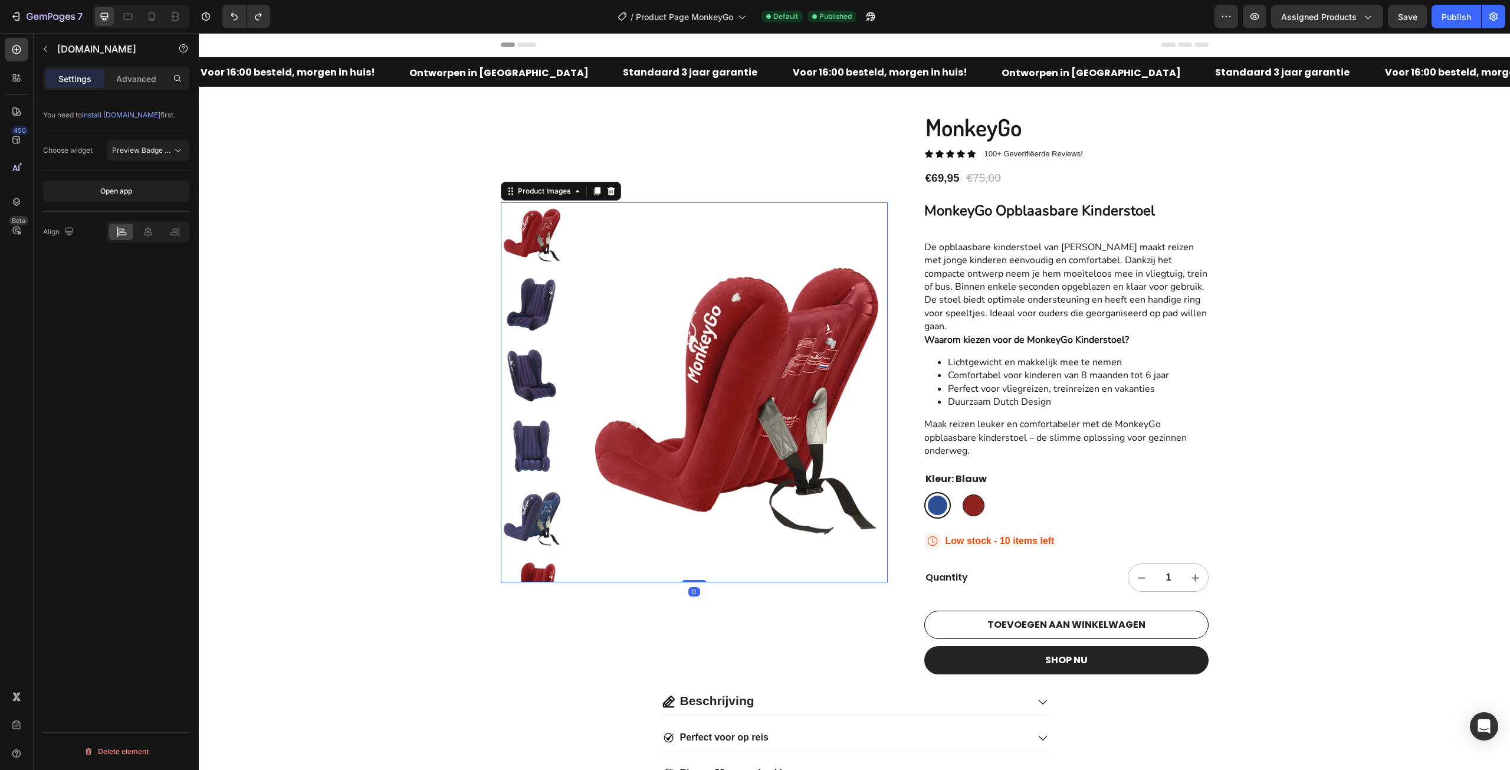
click at [539, 324] on img at bounding box center [531, 304] width 61 height 61
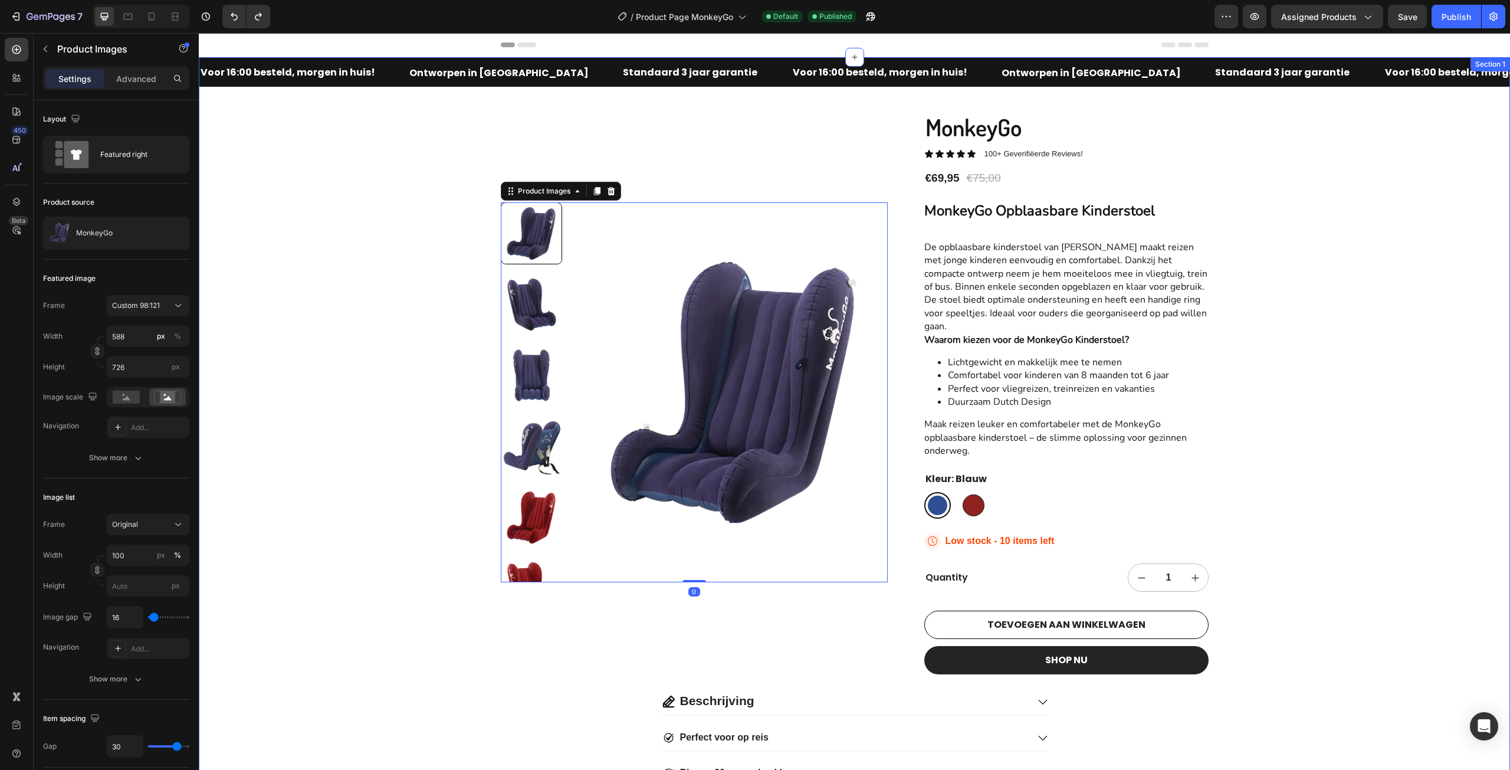
click at [1294, 484] on div "Voor 16:00 besteld, morgen in huis! Text Ontworpen in [GEOGRAPHIC_DATA] Text St…" at bounding box center [854, 541] width 1311 height 968
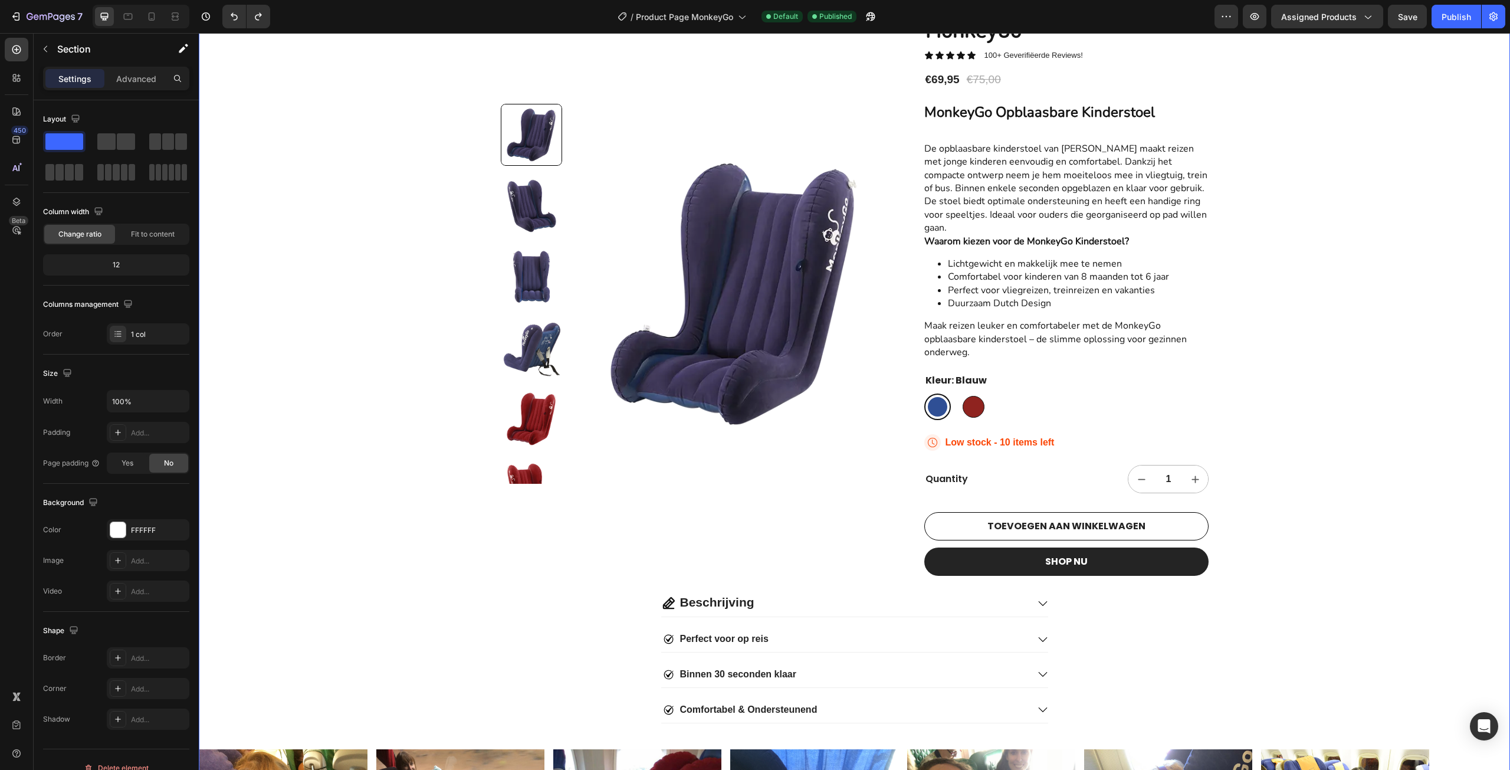
scroll to position [118, 0]
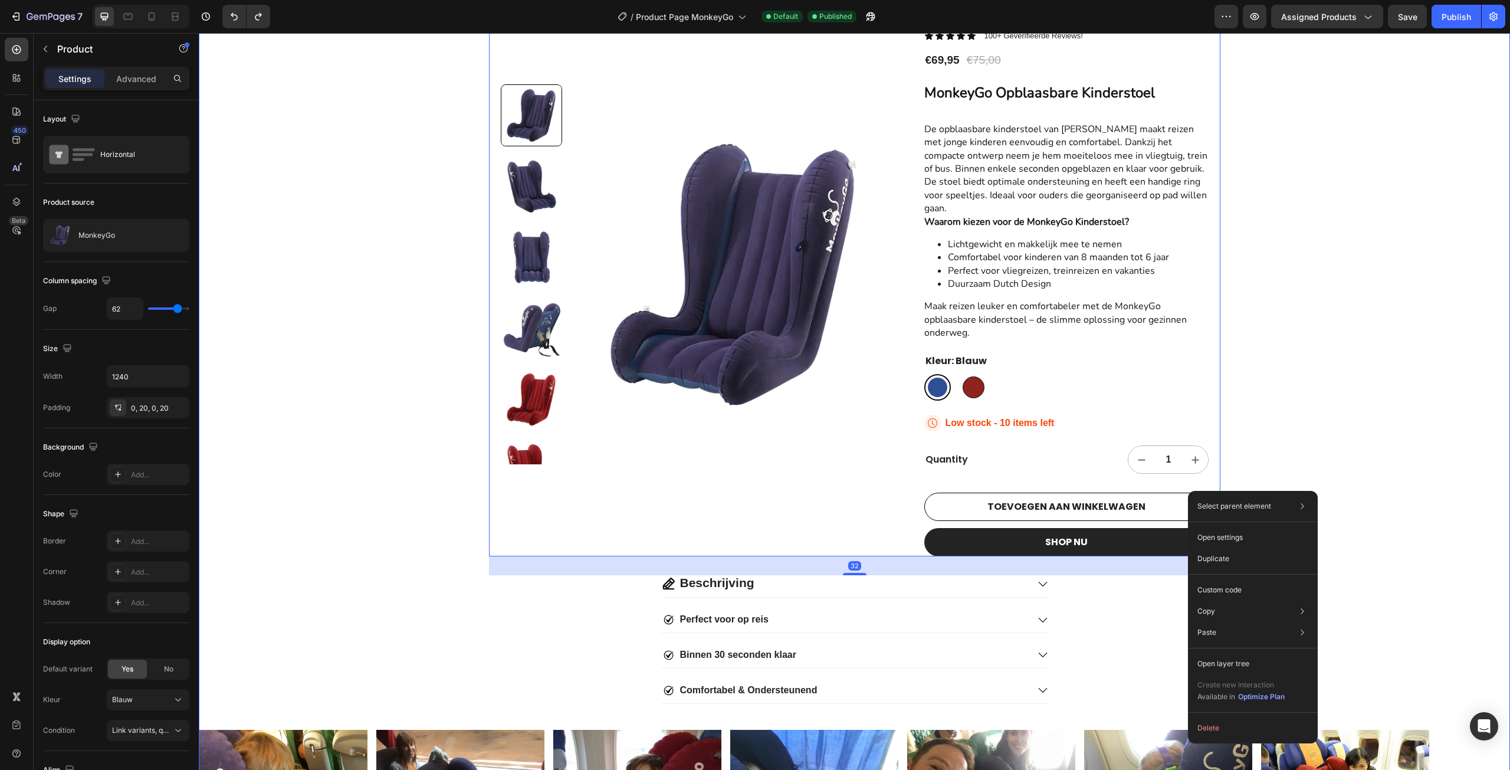
click at [1278, 457] on div "Voor 16:00 besteld, morgen in huis! Text Ontworpen in [GEOGRAPHIC_DATA] Text St…" at bounding box center [854, 423] width 1311 height 968
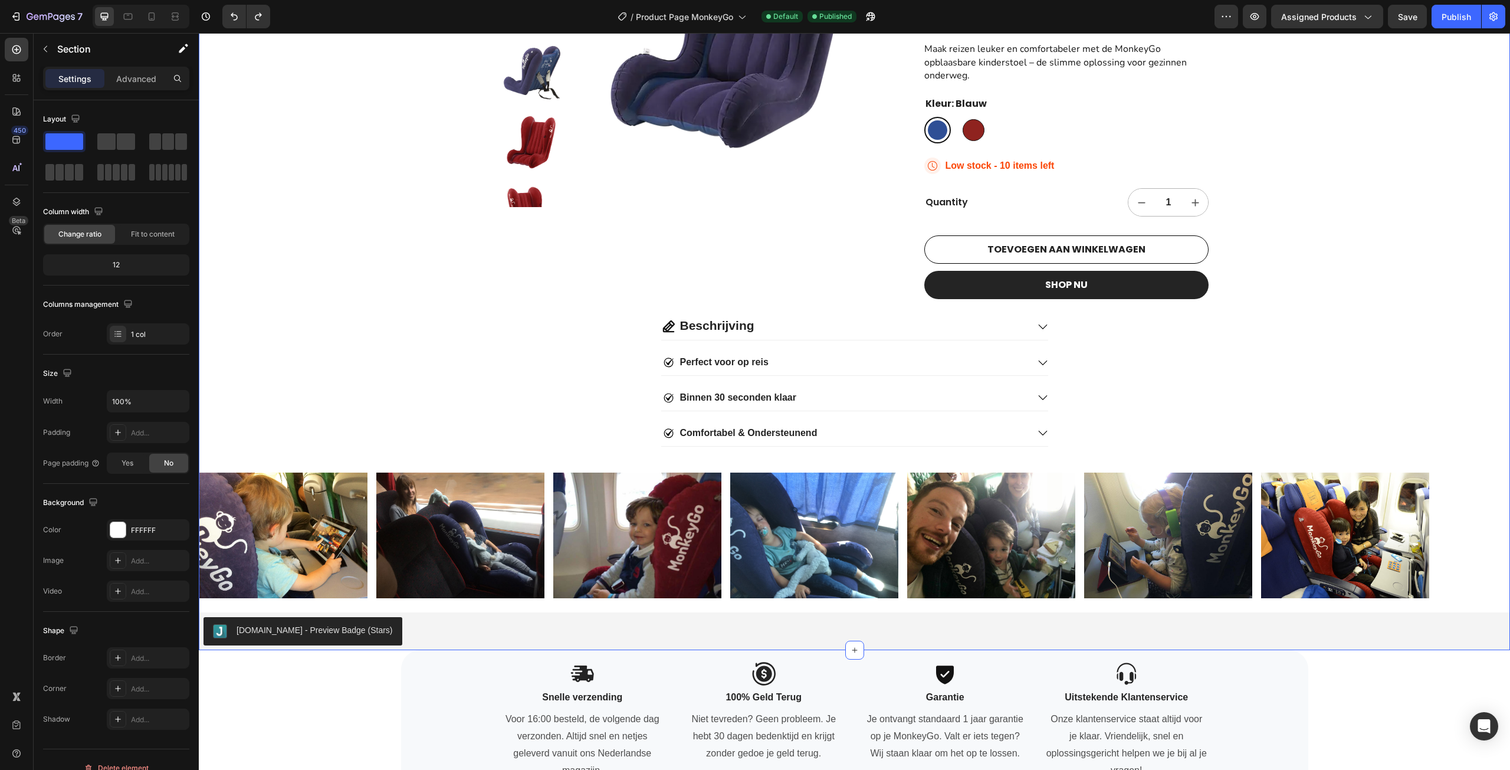
scroll to position [177, 0]
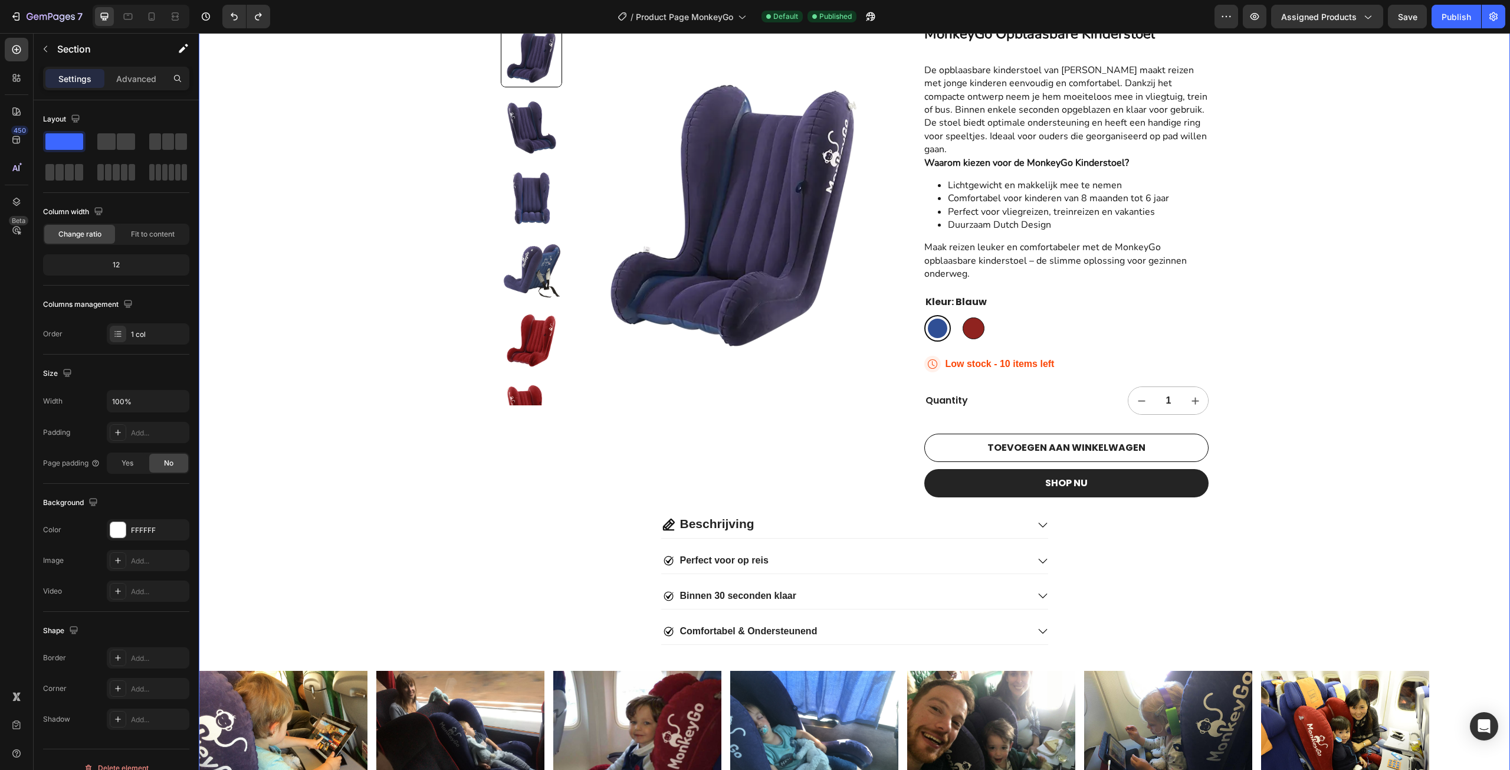
drag, startPoint x: 1491, startPoint y: 212, endPoint x: 1474, endPoint y: 212, distance: 16.5
click at [1490, 212] on div "Voor 16:00 besteld, morgen in huis! Text Ontworpen in [GEOGRAPHIC_DATA] Text St…" at bounding box center [854, 364] width 1311 height 968
click at [1451, 217] on div "Voor 16:00 besteld, morgen in huis! Text Ontworpen in [GEOGRAPHIC_DATA] Text St…" at bounding box center [854, 364] width 1311 height 968
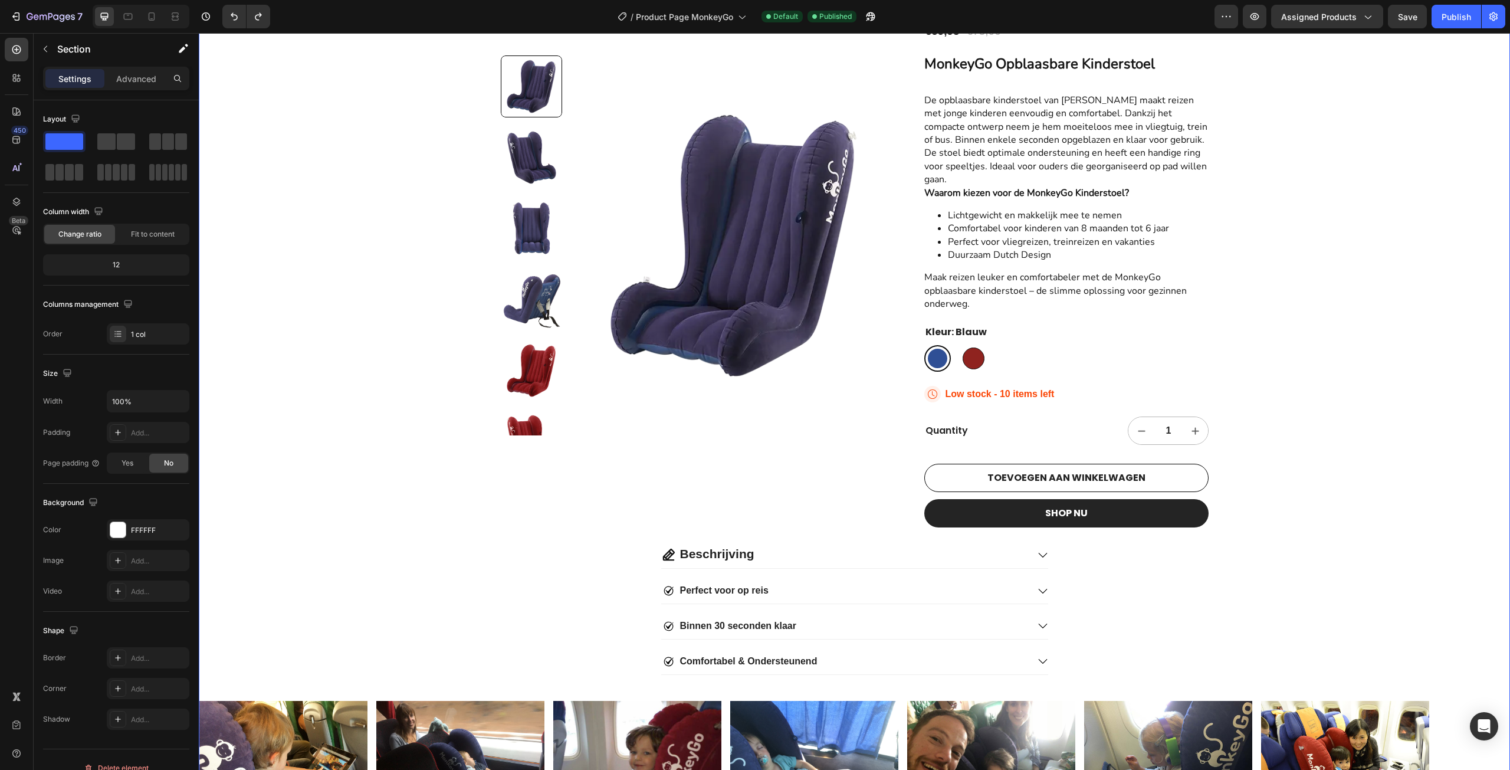
scroll to position [0, 0]
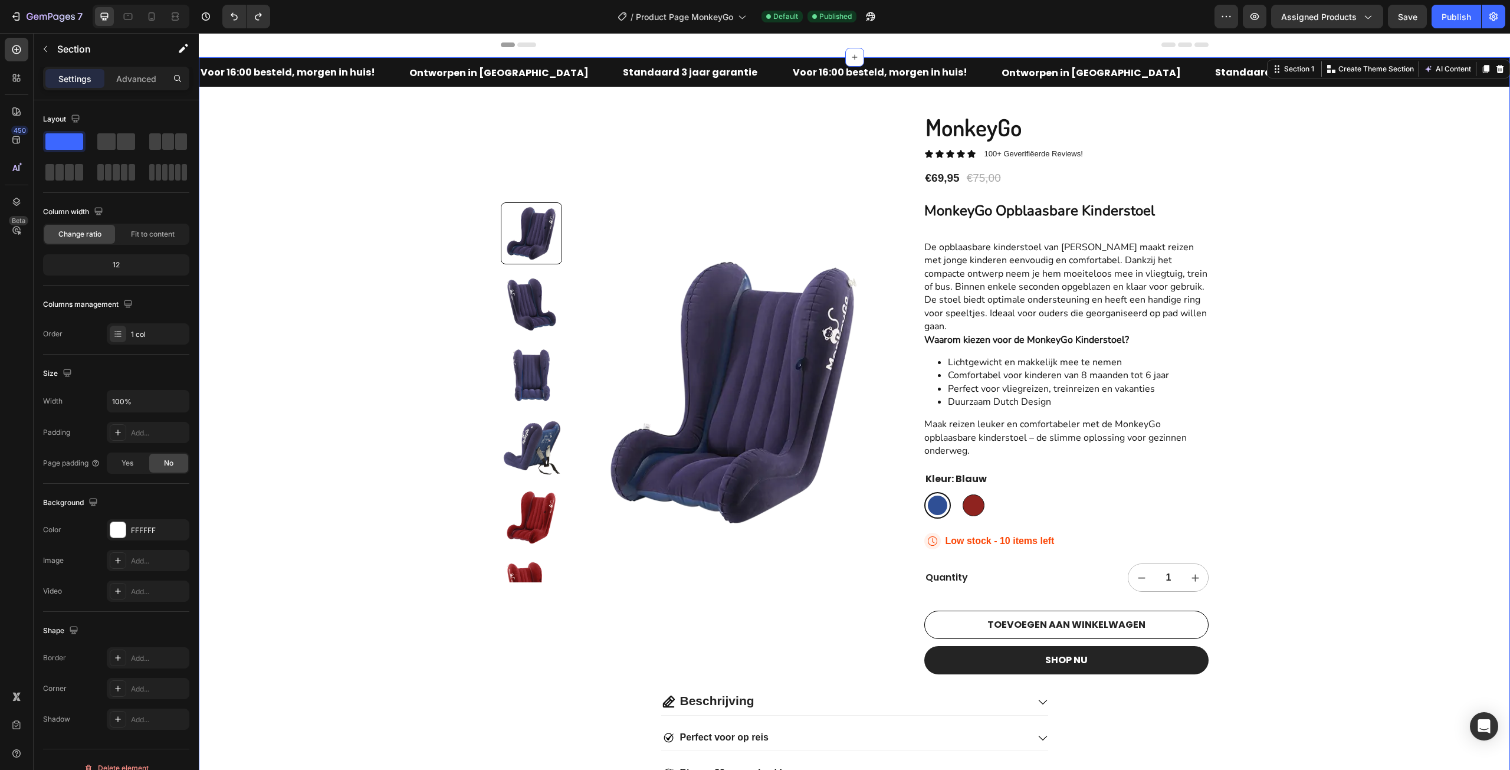
click at [1228, 329] on div "Voor 16:00 besteld, morgen in huis! Text Ontworpen in [GEOGRAPHIC_DATA] Text St…" at bounding box center [854, 541] width 1311 height 968
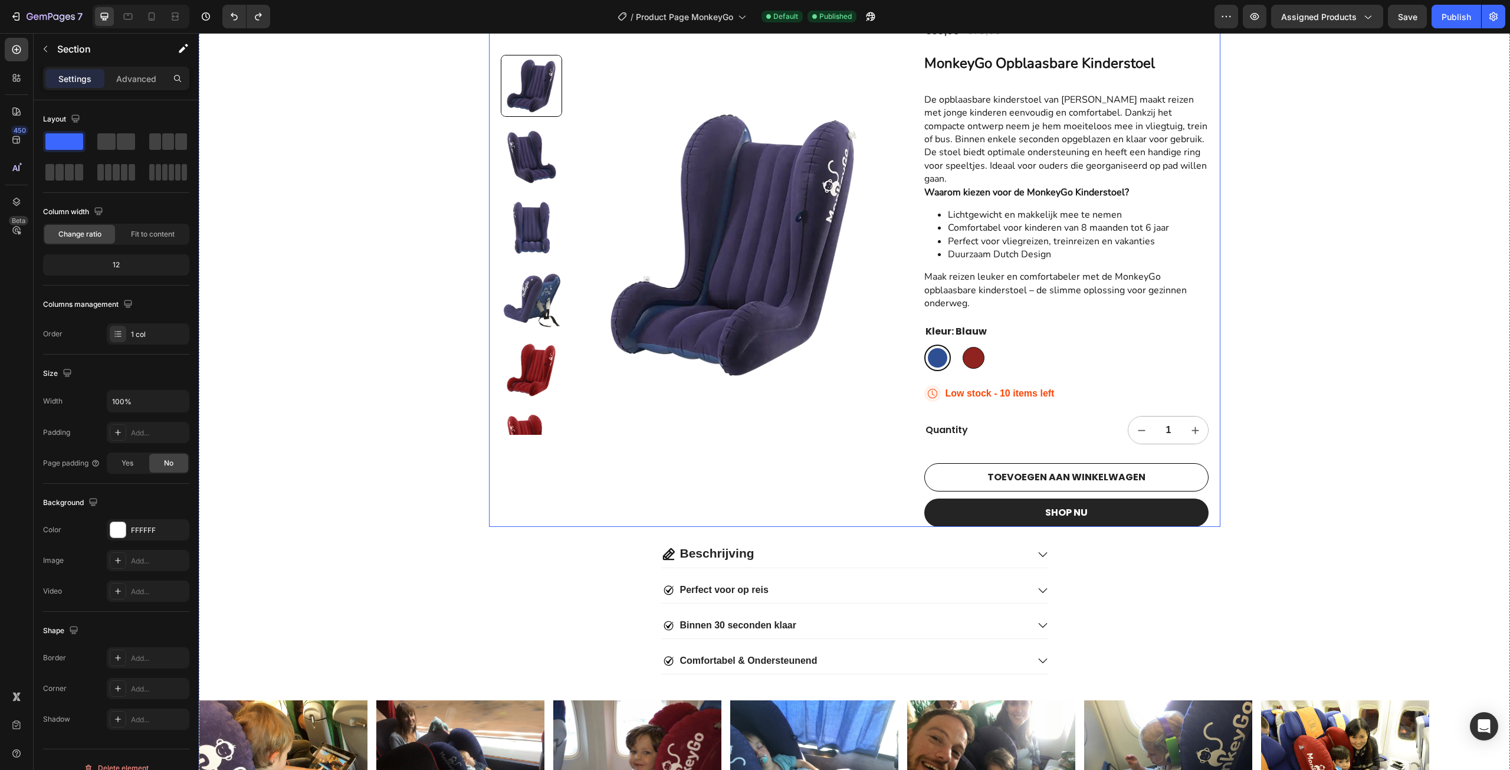
scroll to position [177, 0]
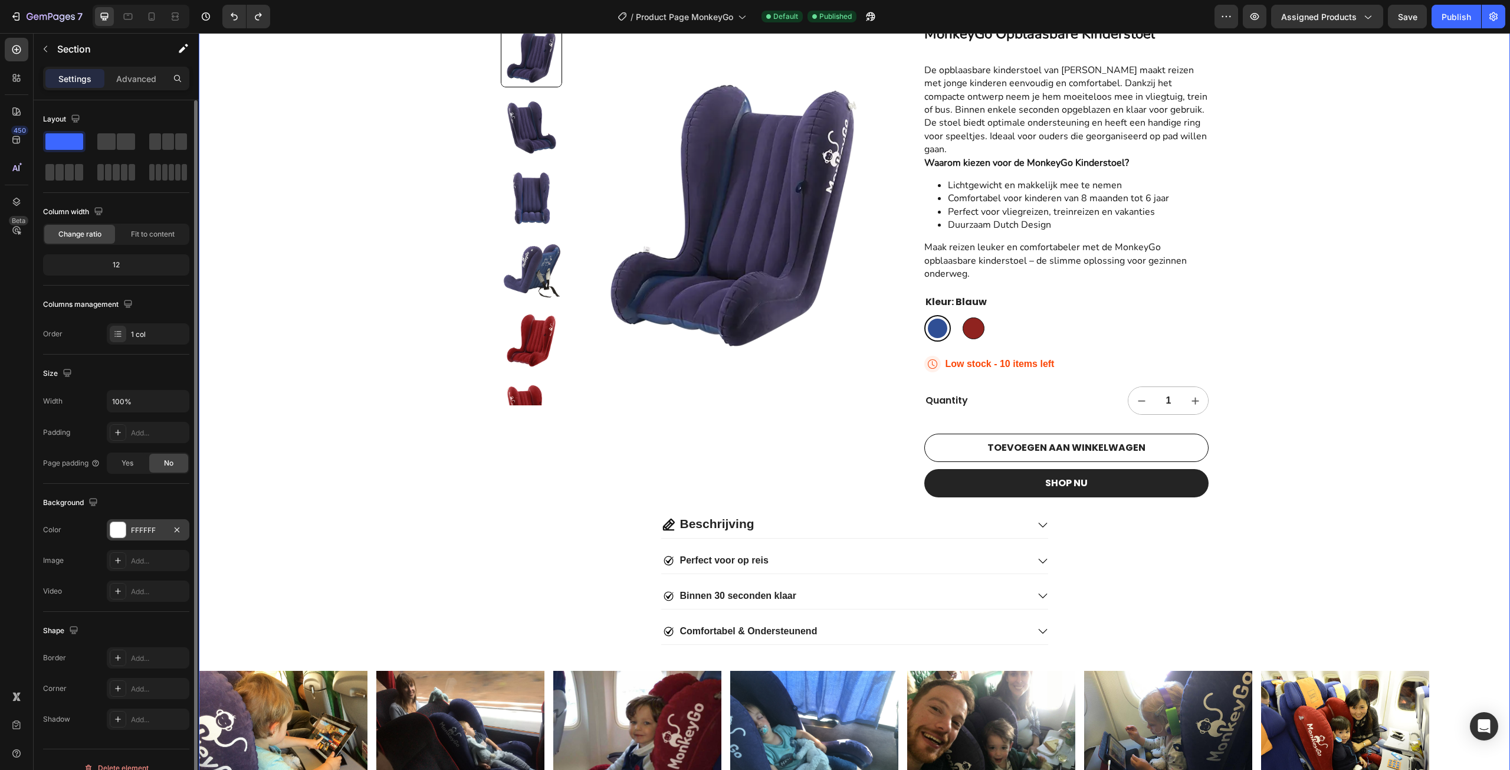
click at [140, 530] on div "FFFFFF" at bounding box center [148, 530] width 34 height 11
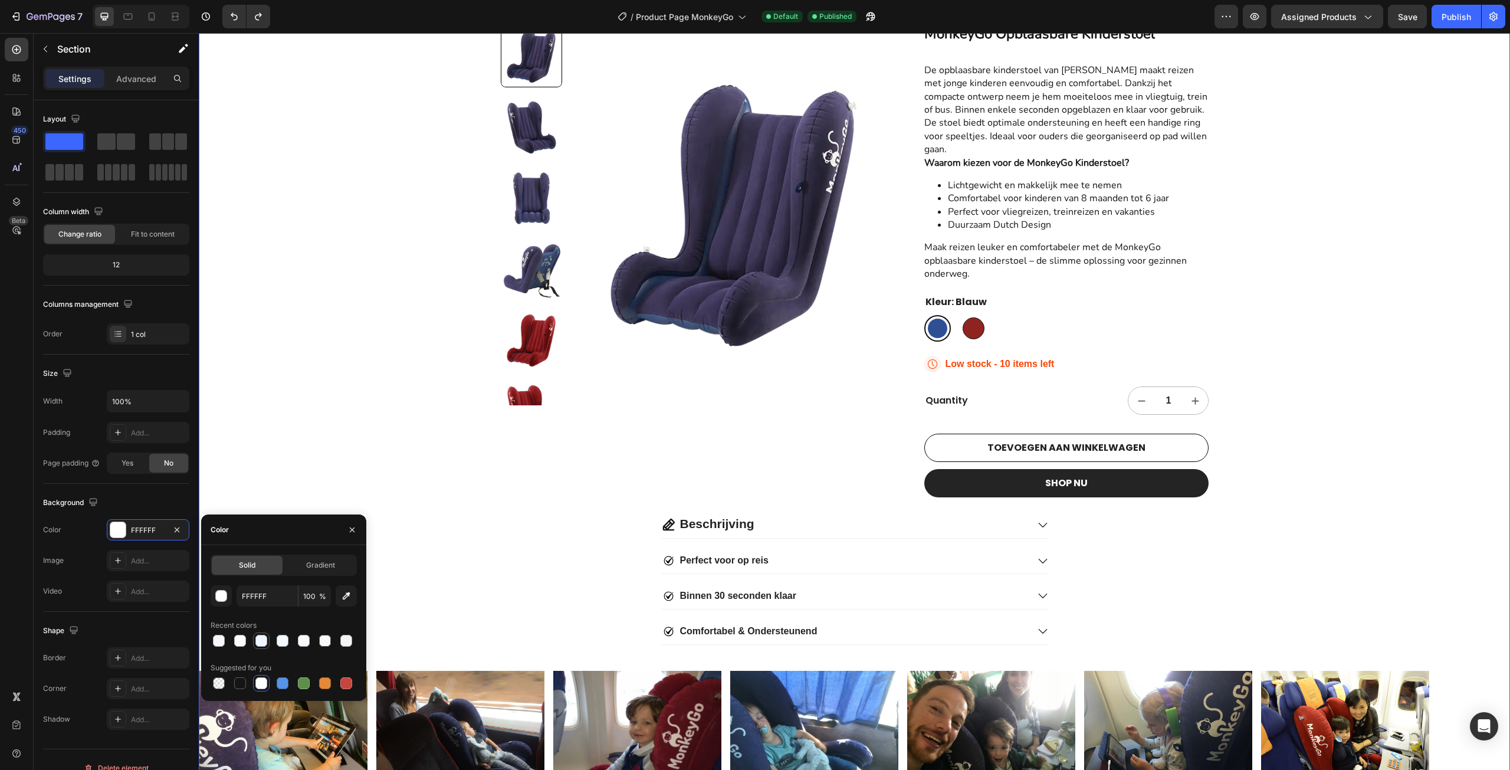
click at [266, 639] on div at bounding box center [261, 641] width 12 height 12
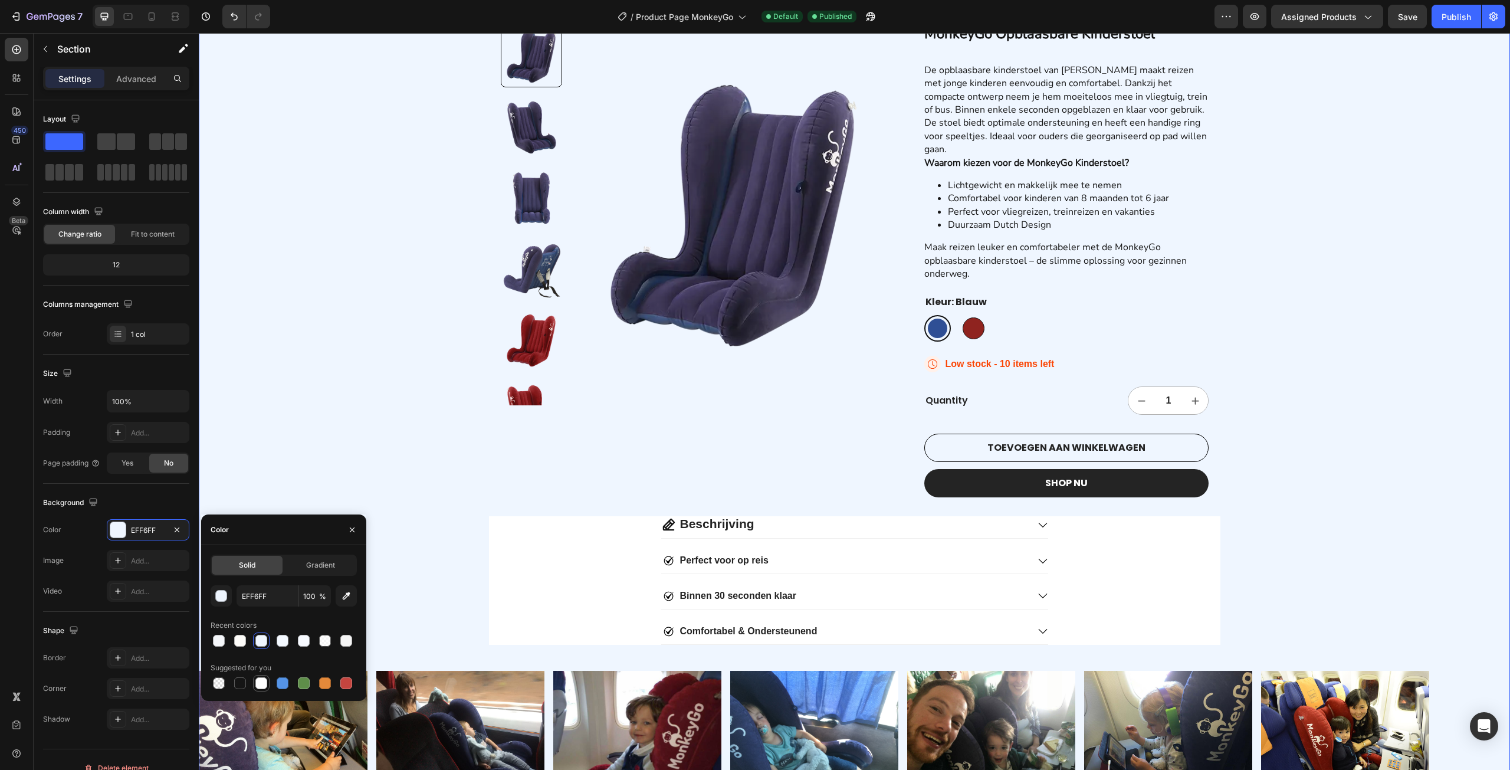
click at [265, 680] on div at bounding box center [261, 683] width 12 height 12
type input "FFFFFF"
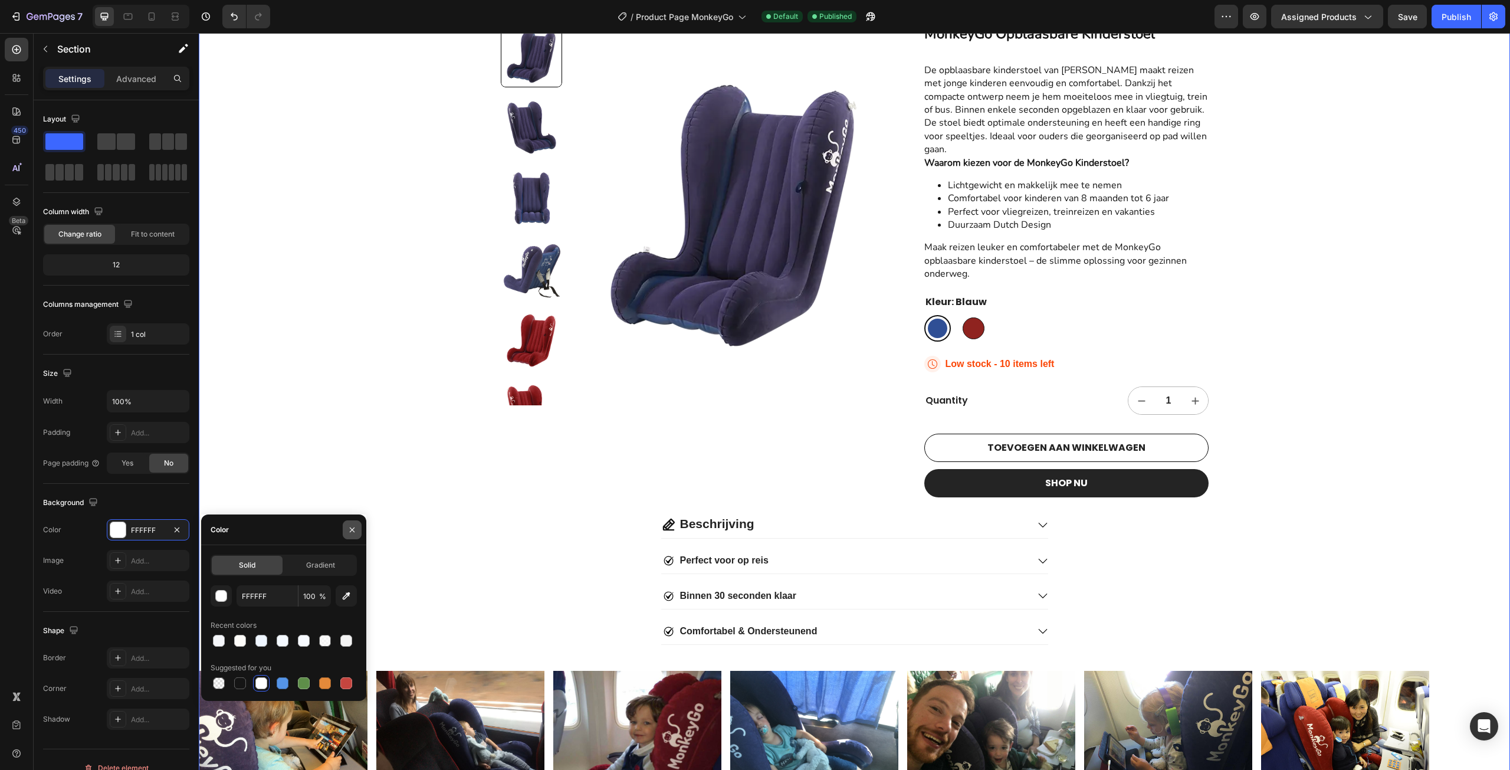
click at [345, 539] on button "button" at bounding box center [352, 529] width 19 height 19
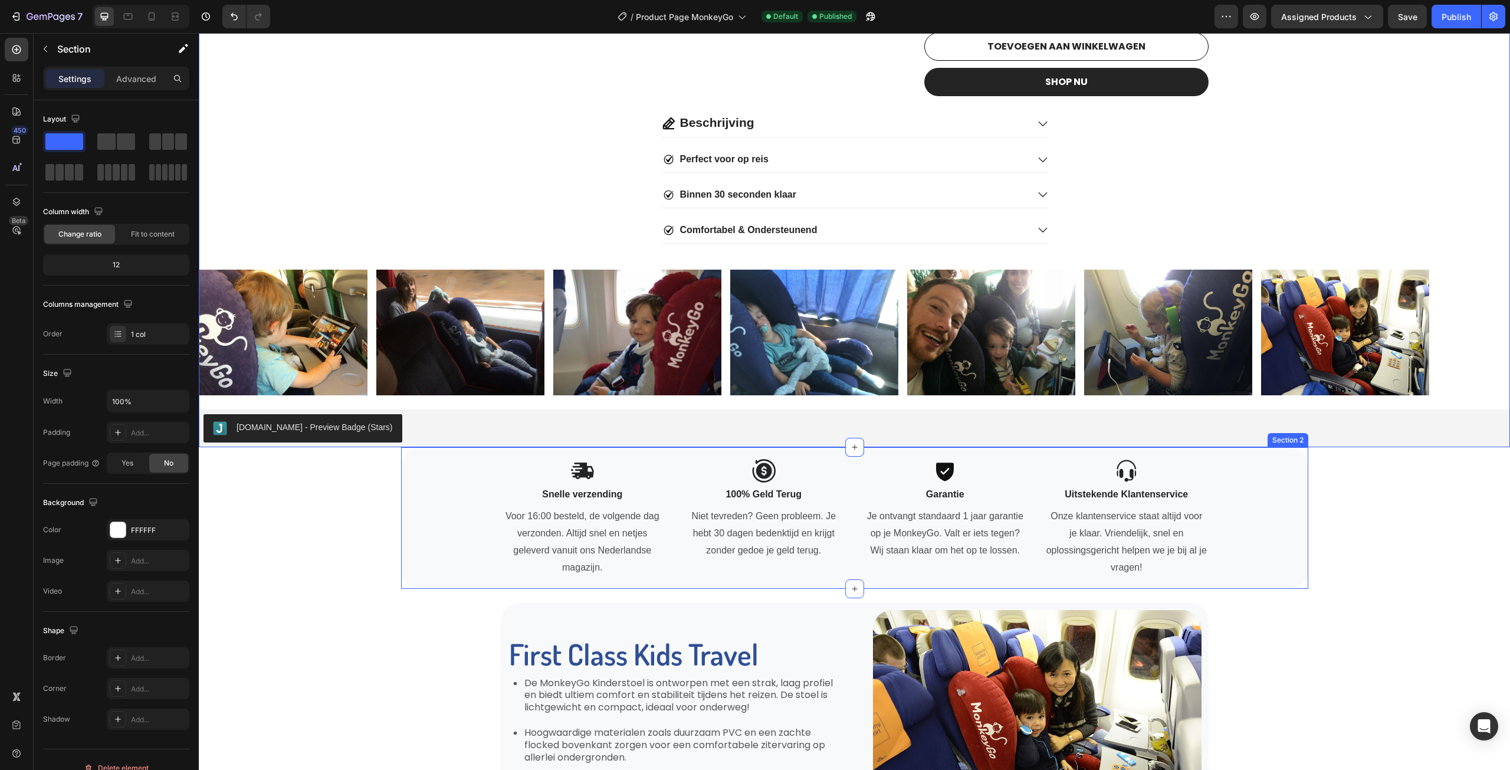
scroll to position [590, 0]
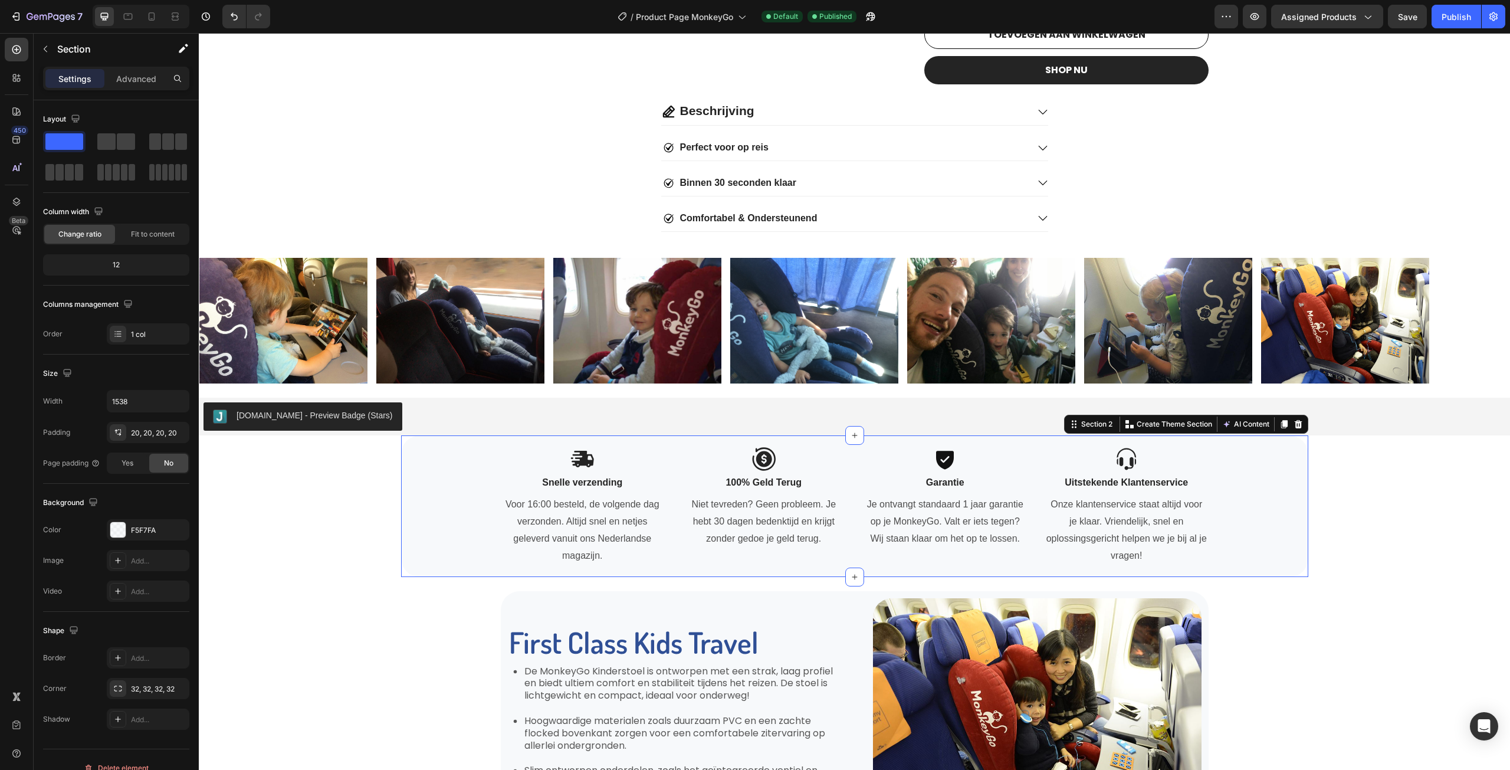
click at [439, 546] on div "Icon Snelle verzending Text Block Voor 16:00 besteld, de volgende dag verzonden…" at bounding box center [855, 506] width 884 height 118
click at [122, 534] on div at bounding box center [117, 529] width 15 height 15
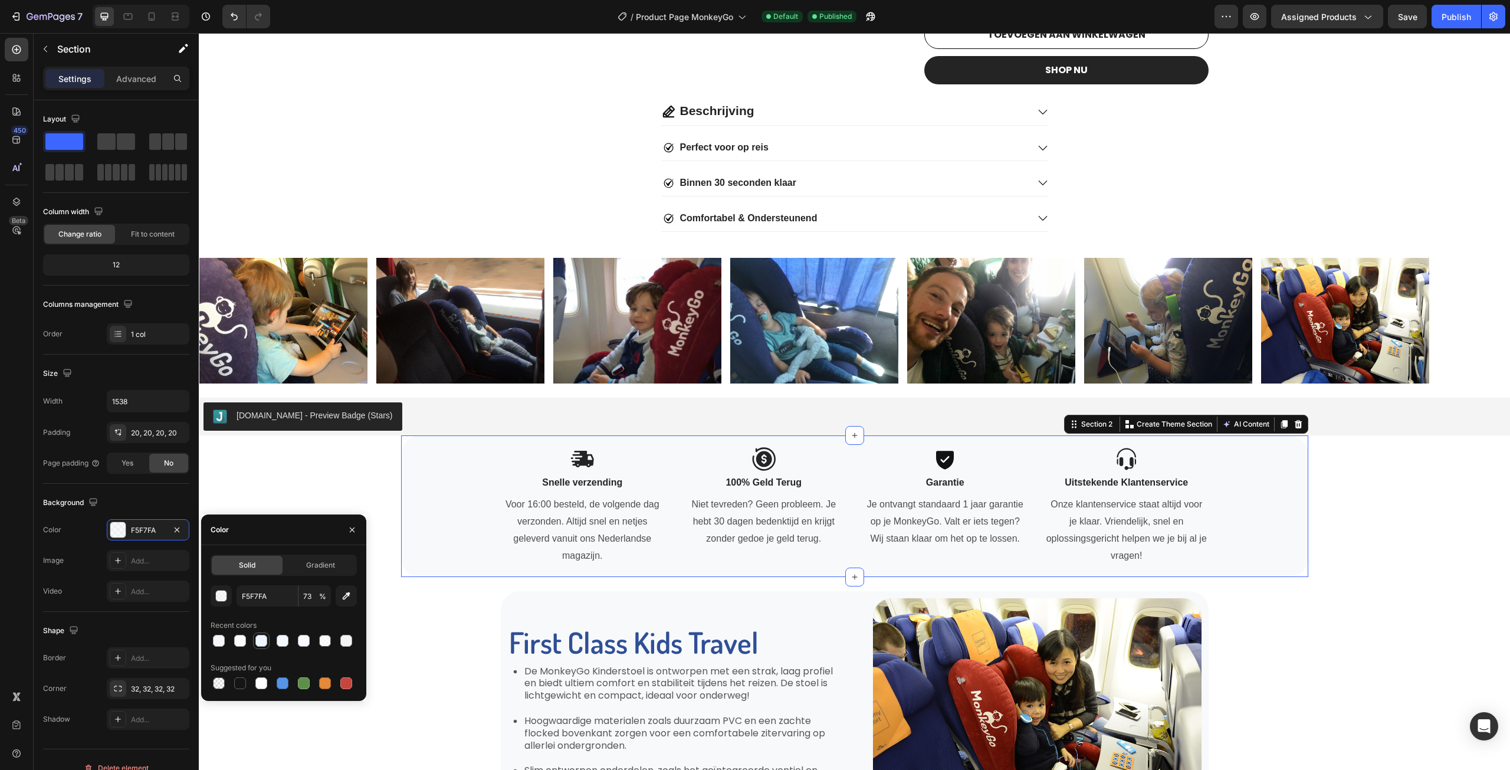
click at [261, 645] on div at bounding box center [261, 641] width 12 height 12
type input "EFF6FF"
type input "100"
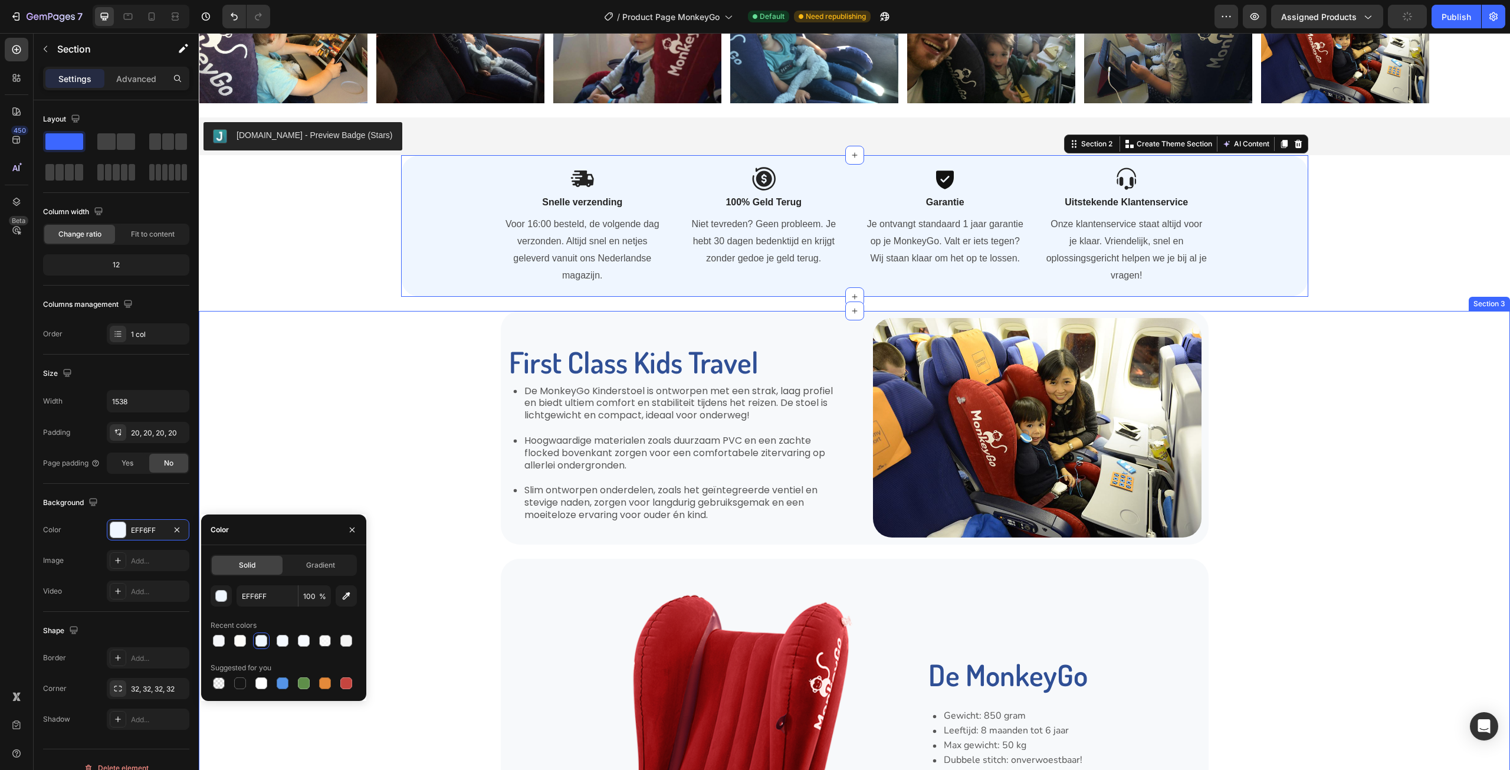
scroll to position [885, 0]
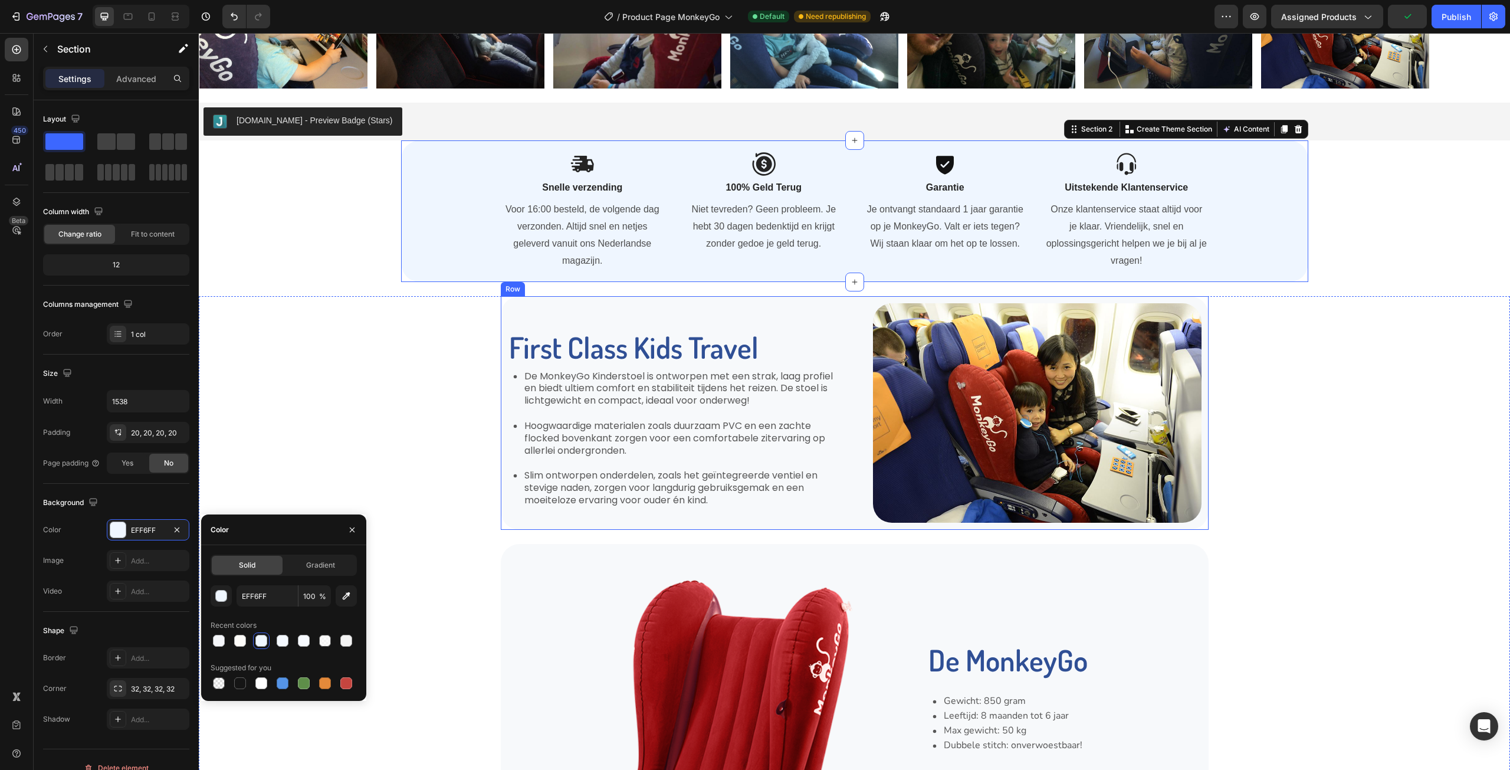
click at [524, 516] on div "First Class Kids Travel Heading De MonkeyGo Kinderstoel is ontworpen met een st…" at bounding box center [672, 412] width 329 height 219
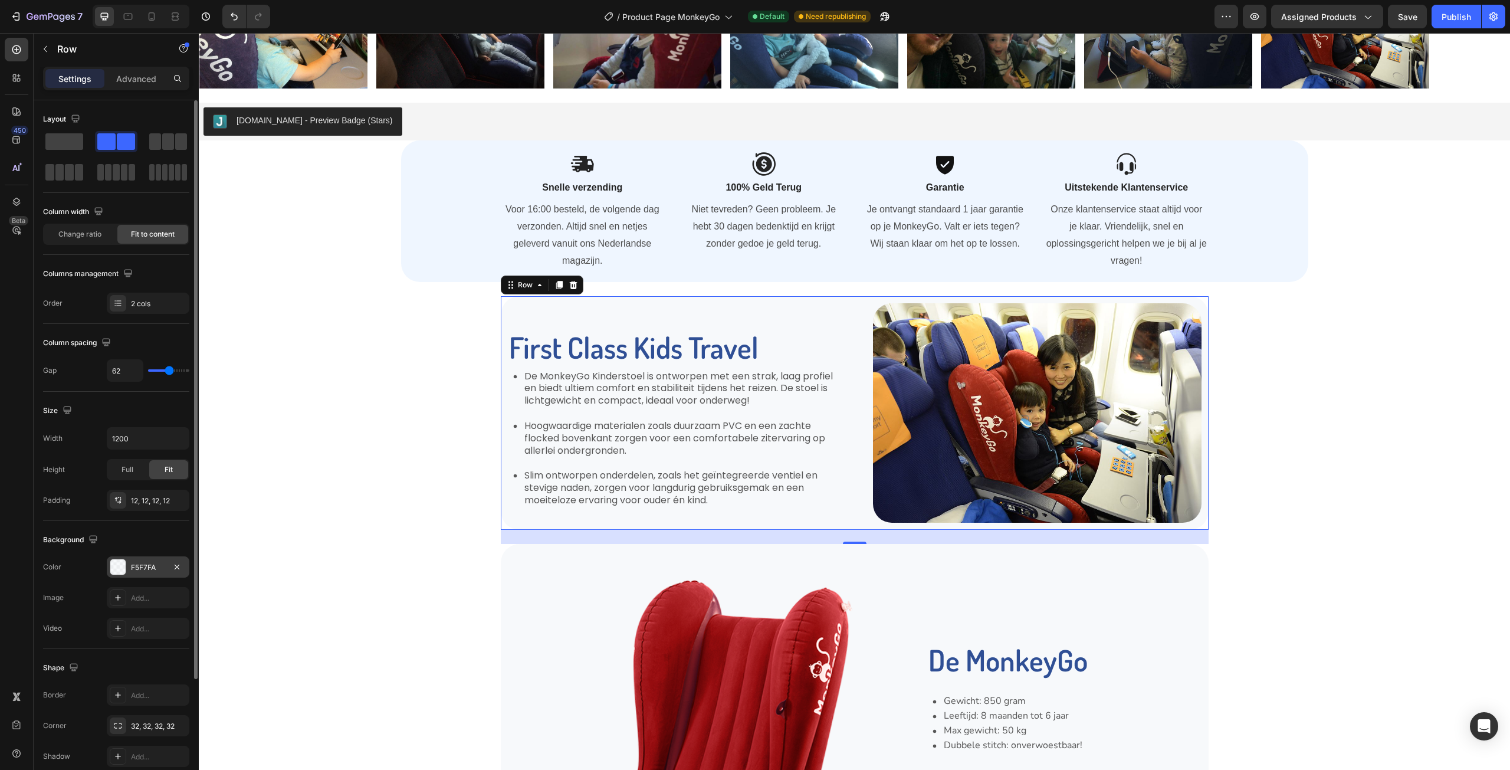
click at [145, 564] on div "F5F7FA" at bounding box center [148, 567] width 34 height 11
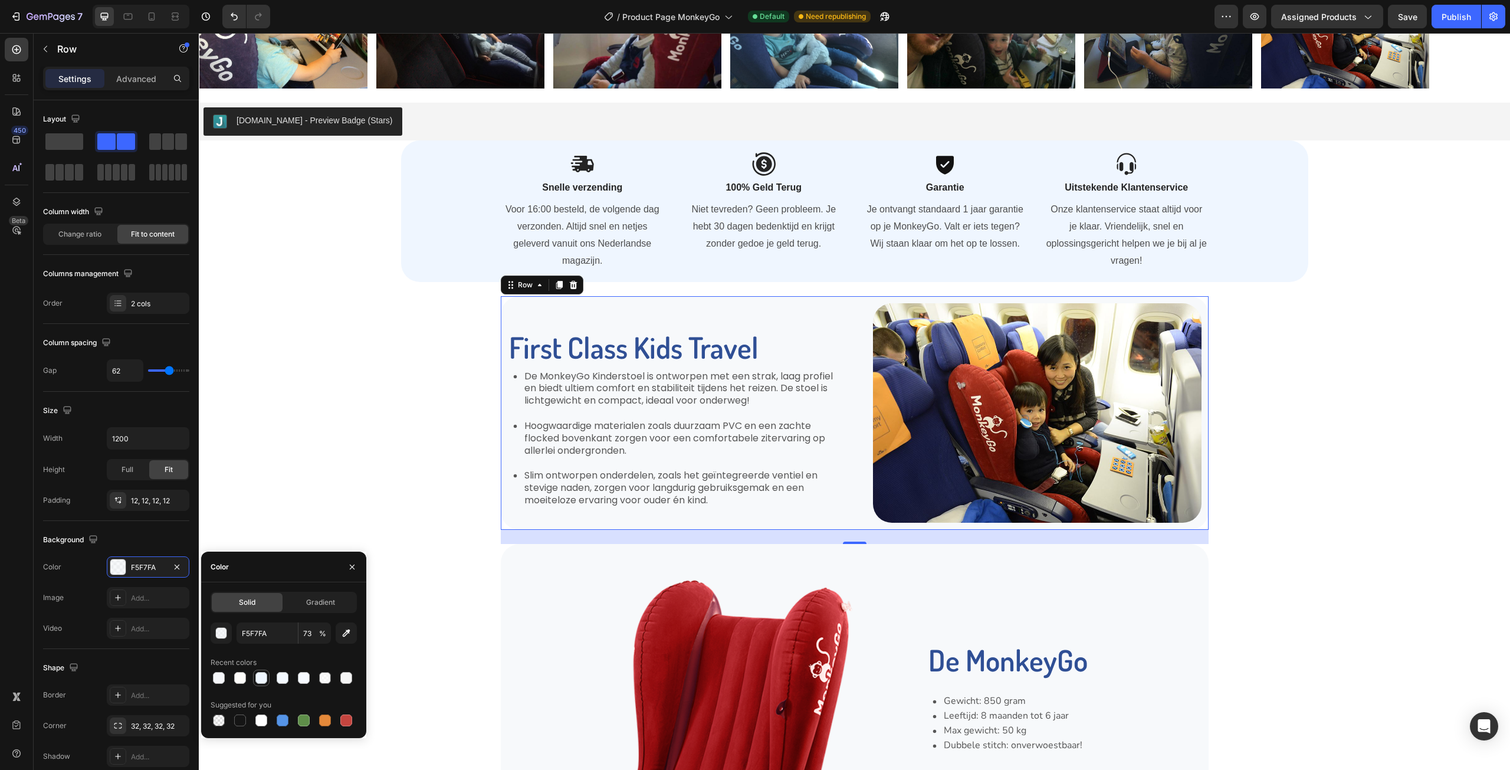
click at [258, 676] on div at bounding box center [261, 678] width 12 height 12
type input "EFF6FF"
type input "100"
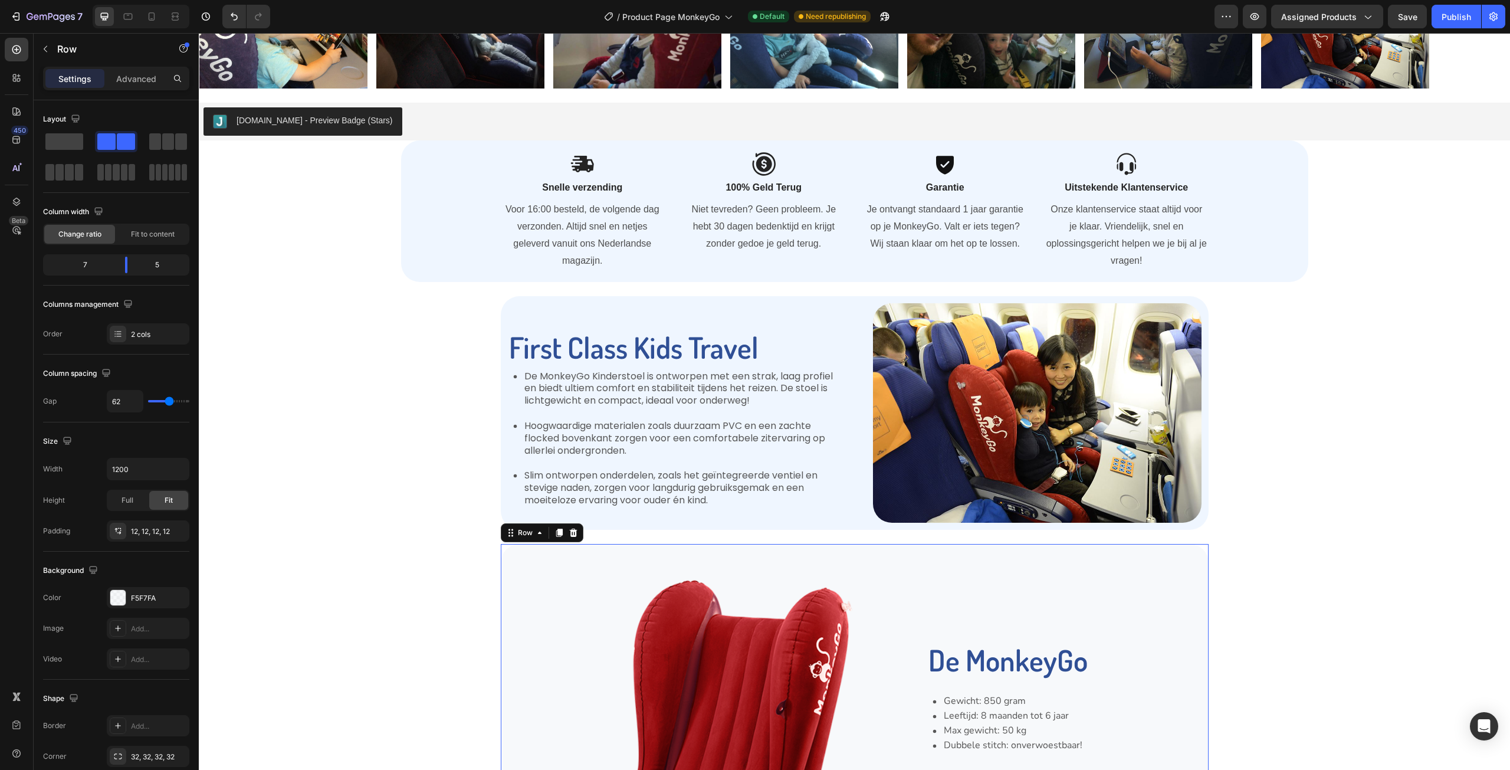
click at [1033, 589] on div "De MonkeyGo Heading Gewicht: 850 gram Leeftijd: 8 maanden tot 6 jaar Max gewich…" at bounding box center [1064, 742] width 274 height 383
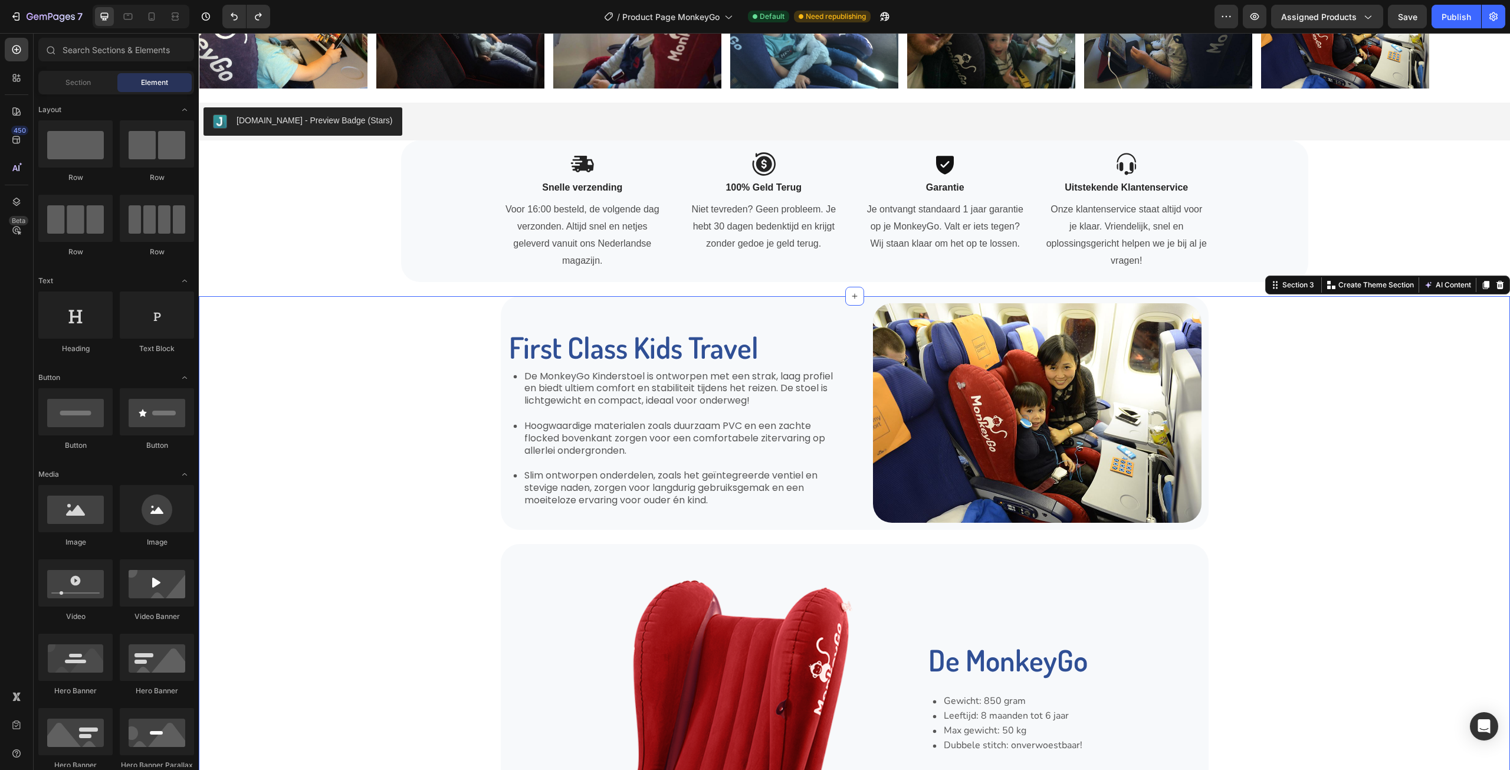
click at [1427, 303] on div "First Class Kids Travel Heading De MonkeyGo Kinderstoel is ontworpen met een st…" at bounding box center [855, 625] width 1288 height 659
click at [1443, 349] on div "First Class Kids Travel Heading De MonkeyGo Kinderstoel is ontworpen met een st…" at bounding box center [855, 625] width 1288 height 659
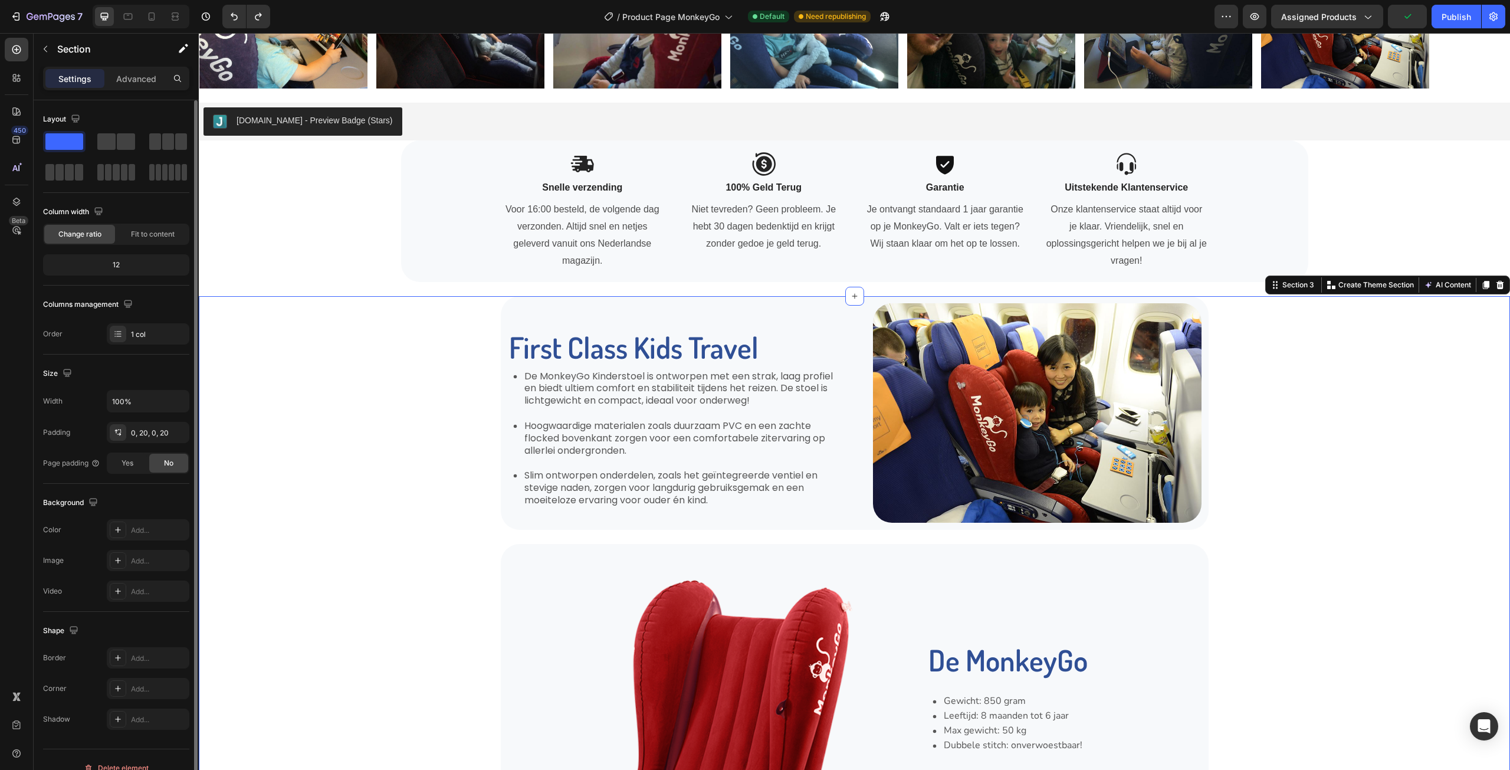
scroll to position [17, 0]
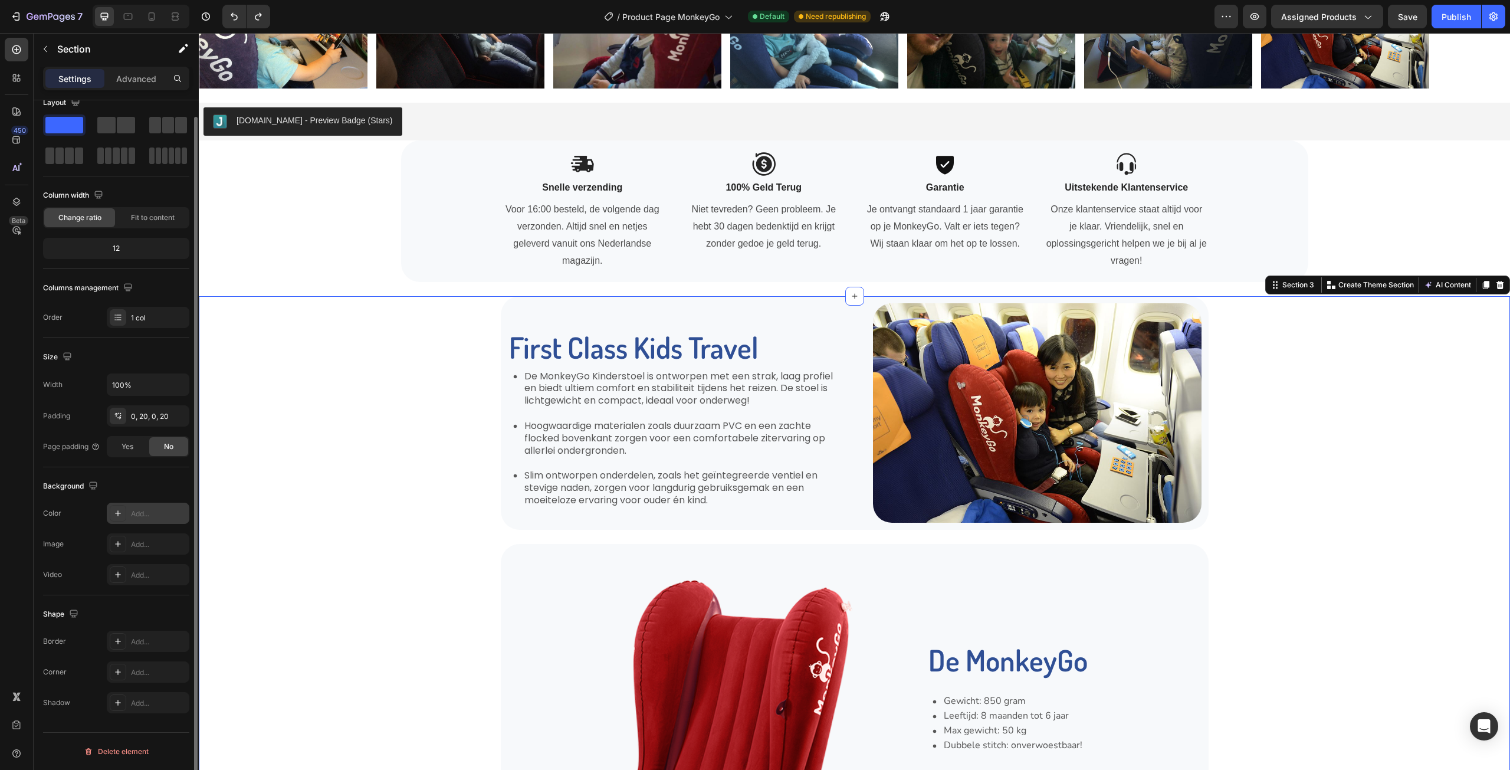
click at [129, 514] on div "Add..." at bounding box center [148, 513] width 83 height 21
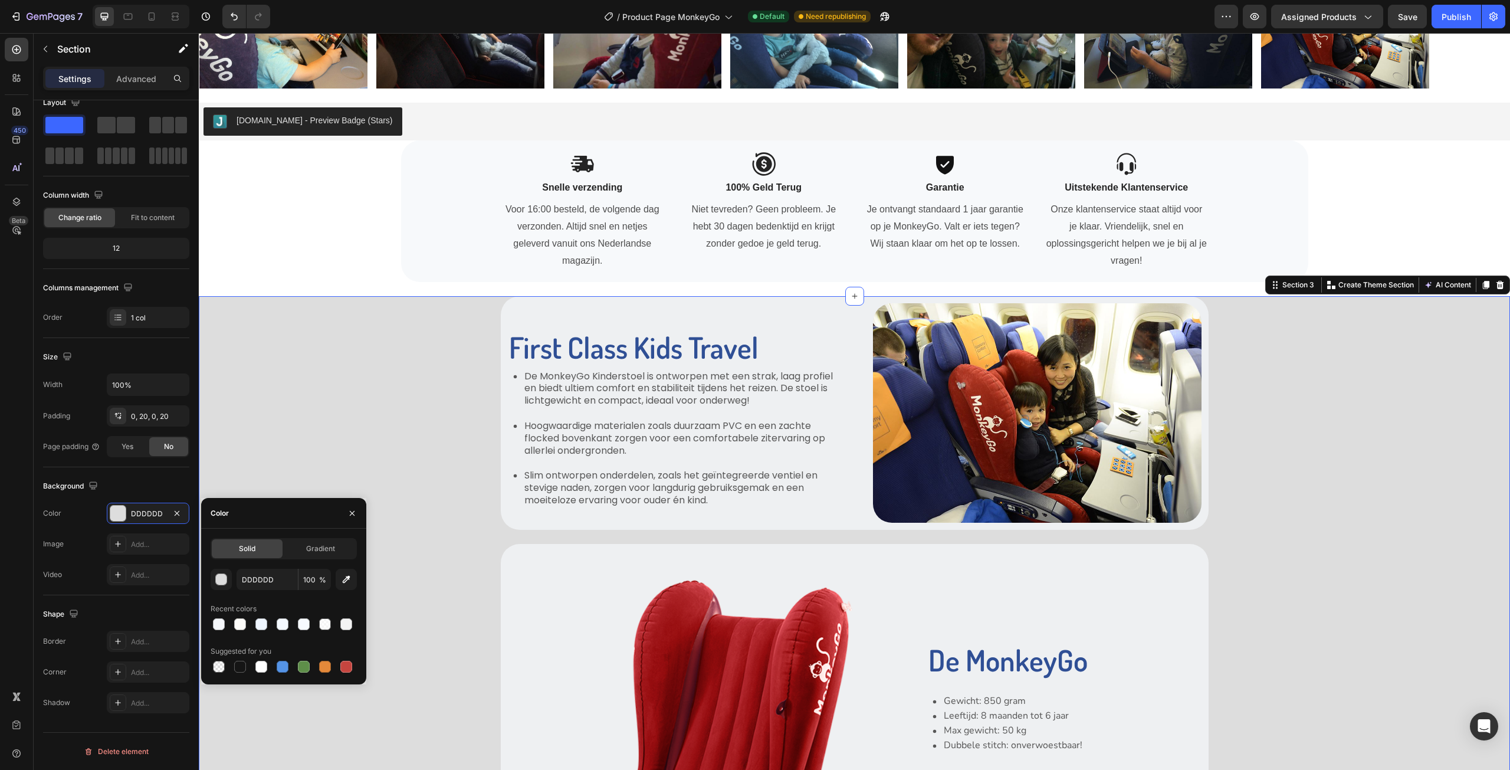
click at [262, 632] on div "DDDDDD 100 % Recent colors Suggested for you" at bounding box center [284, 622] width 146 height 106
click at [261, 626] on div at bounding box center [261, 624] width 12 height 12
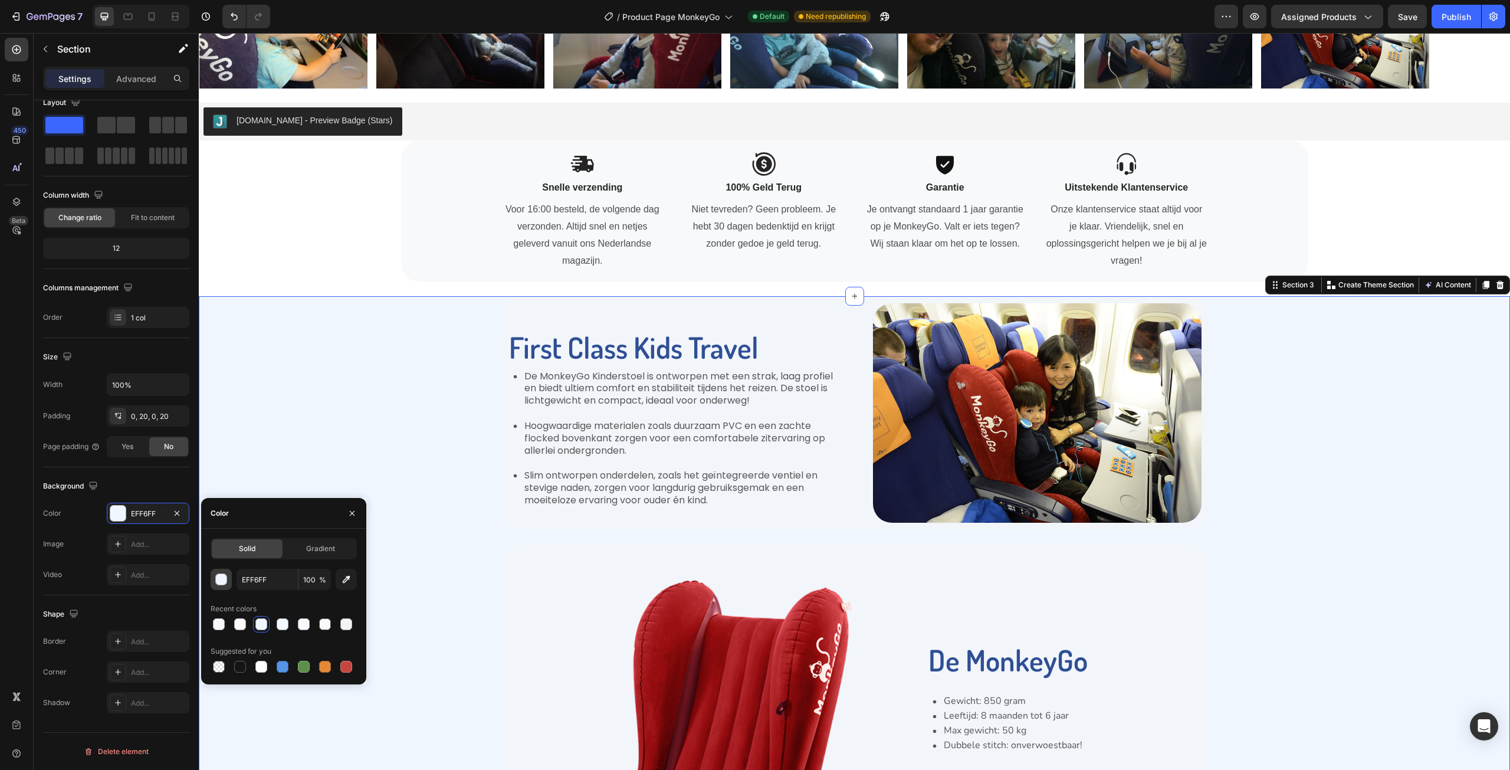
click at [221, 580] on div "button" at bounding box center [222, 580] width 12 height 12
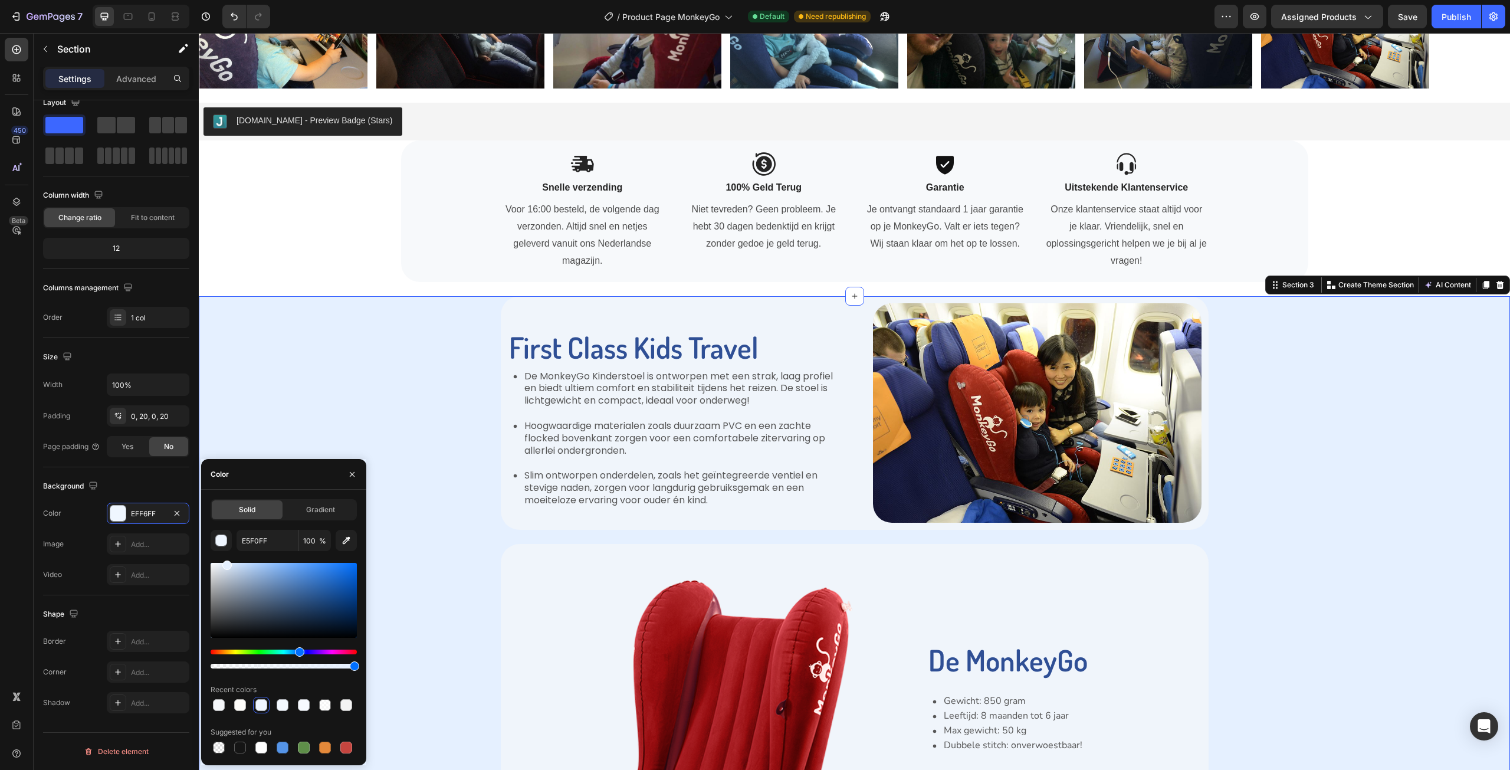
drag, startPoint x: 222, startPoint y: 563, endPoint x: 251, endPoint y: 572, distance: 29.8
click at [226, 562] on div at bounding box center [226, 564] width 9 height 9
drag, startPoint x: 301, startPoint y: 648, endPoint x: 304, endPoint y: 660, distance: 12.6
click at [304, 660] on div at bounding box center [284, 658] width 146 height 19
type input "E5EAFF"
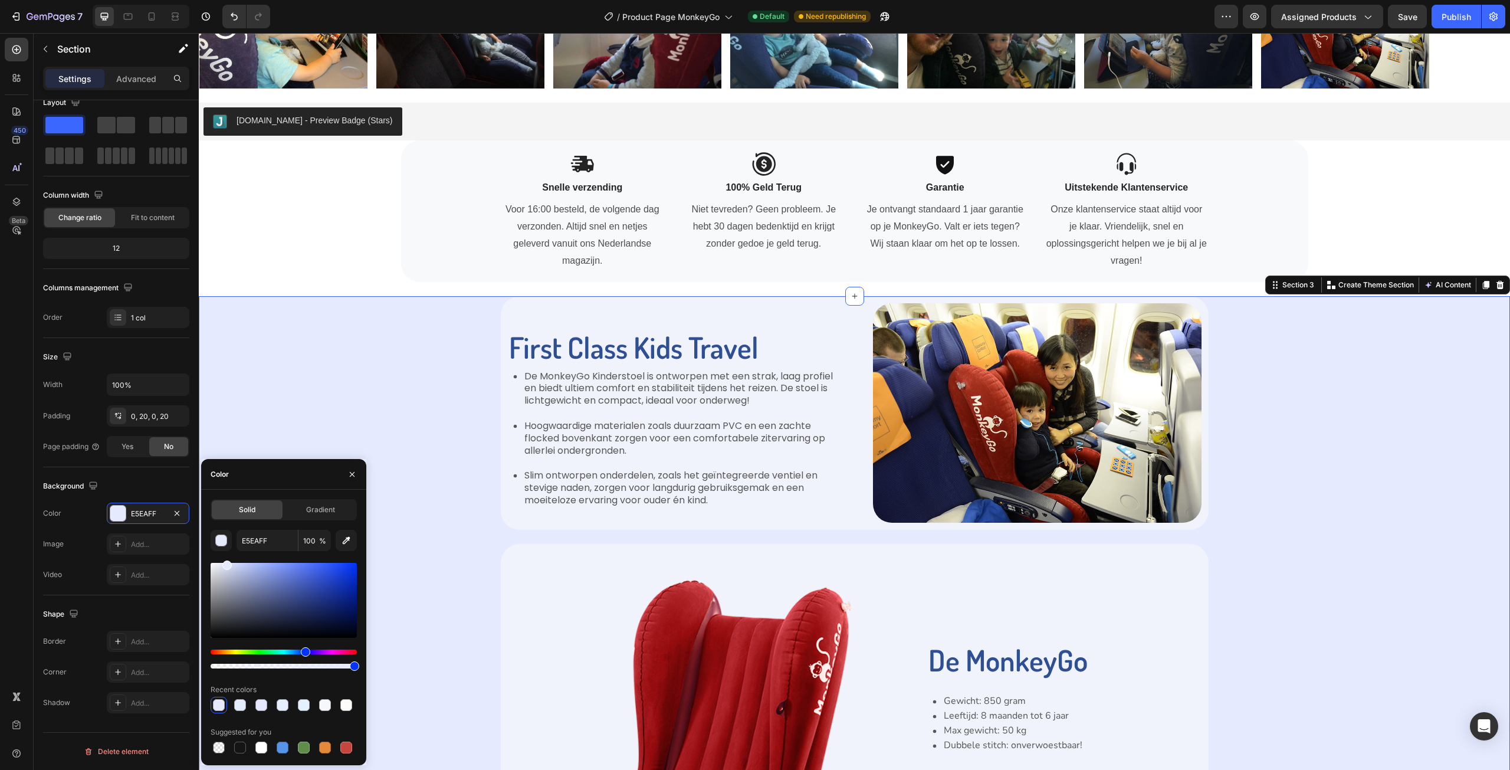
click at [346, 428] on div "First Class Kids Travel Heading De MonkeyGo Kinderstoel is ontworpen met een st…" at bounding box center [855, 625] width 1288 height 659
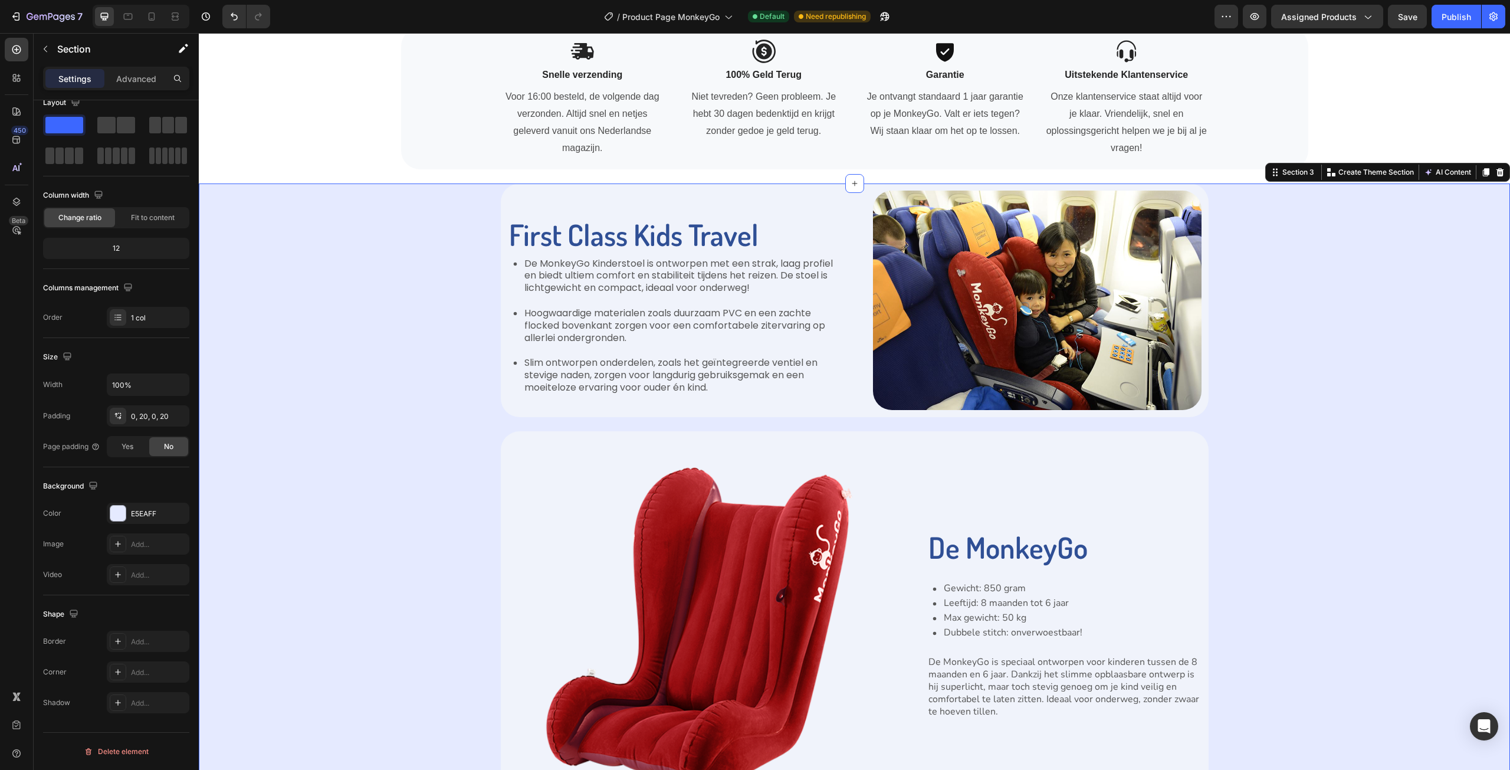
scroll to position [944, 0]
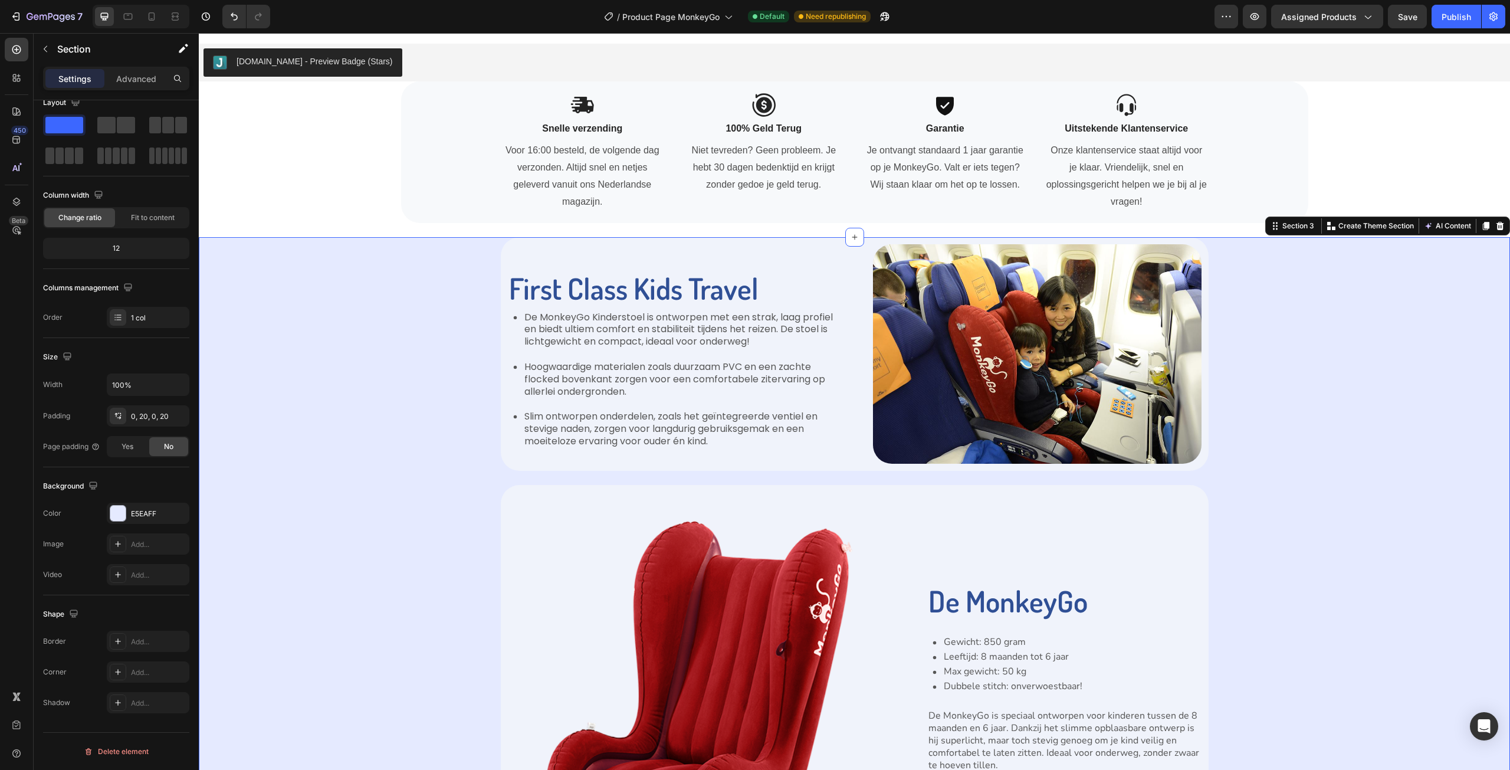
click at [372, 330] on div "First Class Kids Travel Heading De MonkeyGo Kinderstoel is ontworpen met een st…" at bounding box center [855, 566] width 1288 height 659
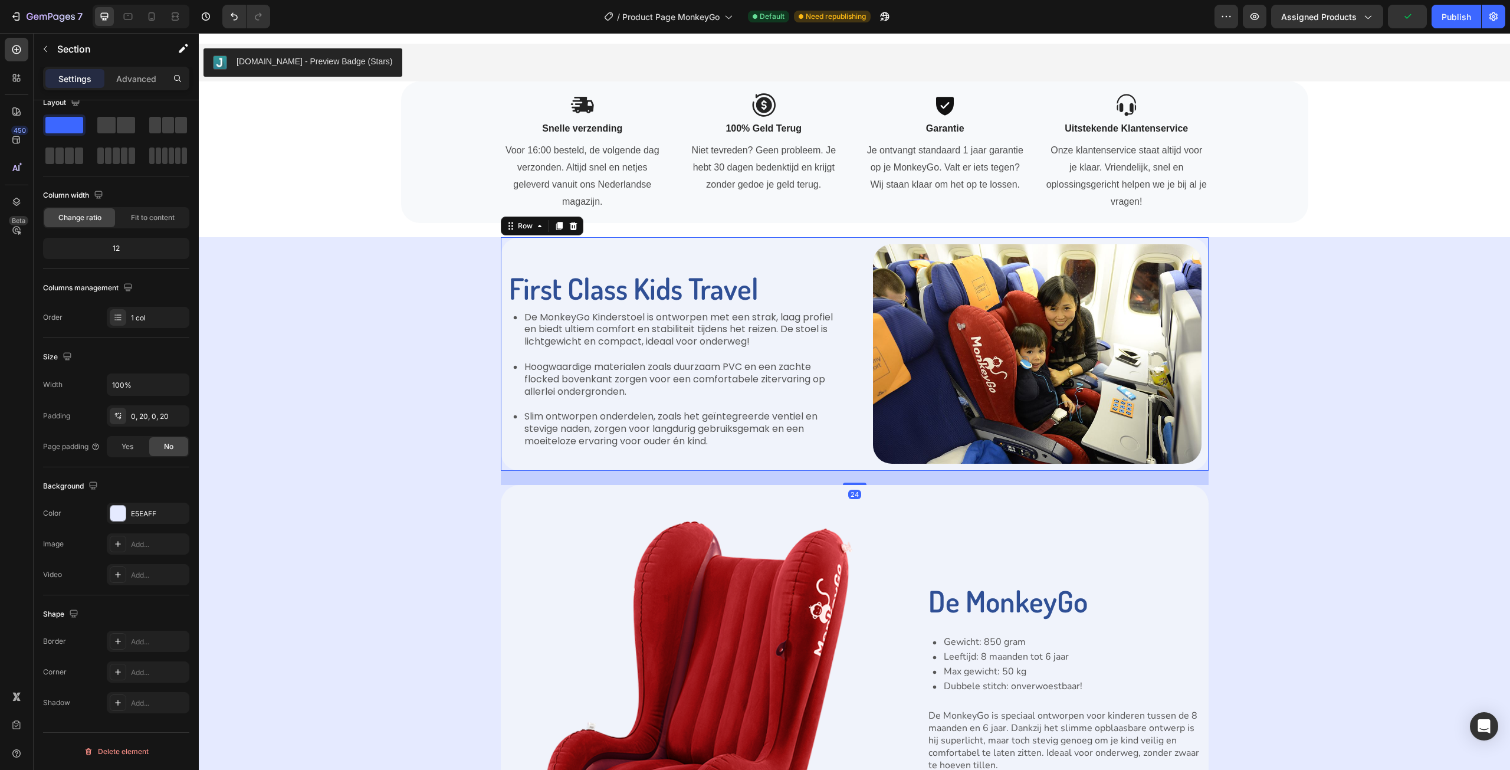
click at [621, 464] on div "First Class Kids Travel Heading De MonkeyGo Kinderstoel is ontworpen met een st…" at bounding box center [672, 353] width 329 height 219
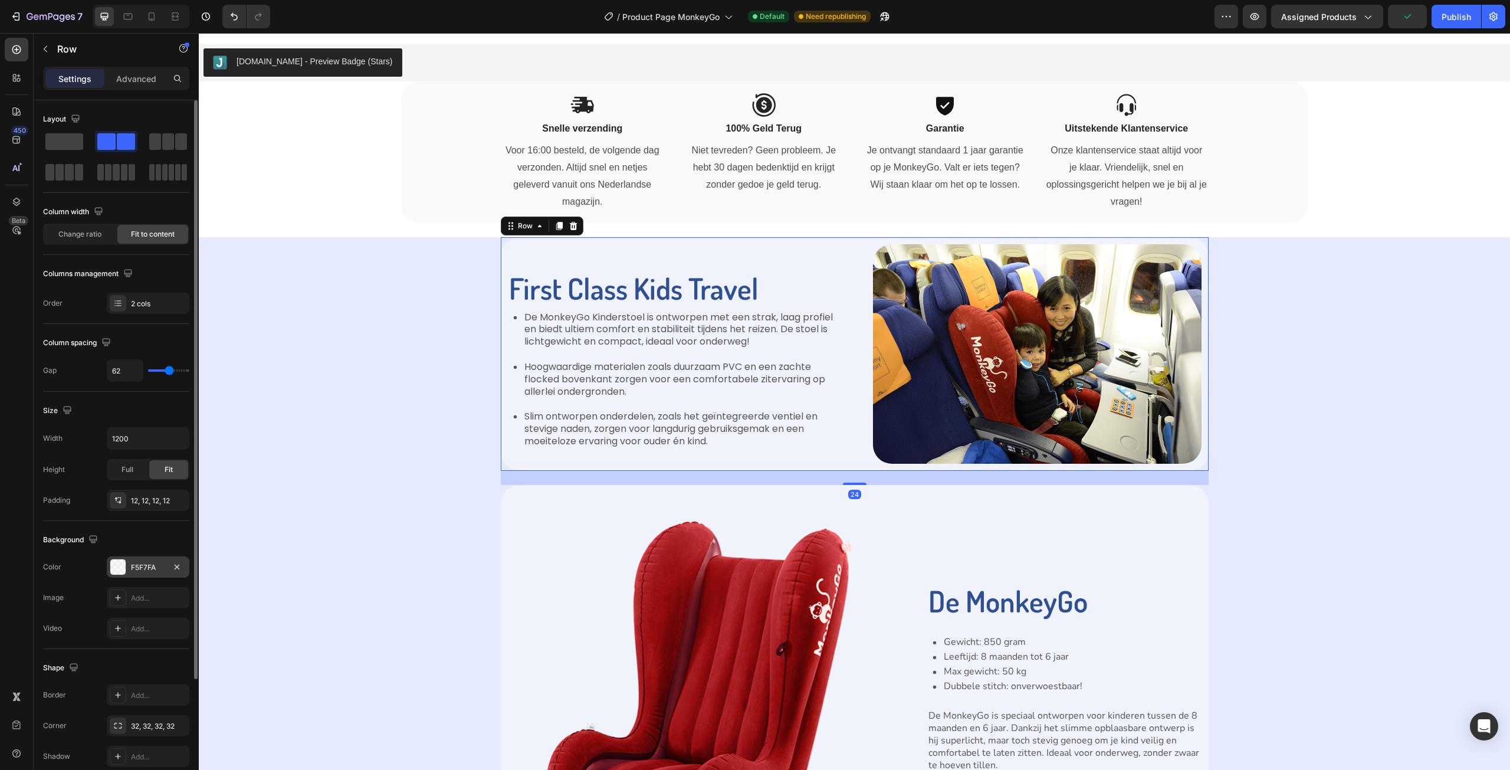
click at [134, 559] on div "F5F7FA" at bounding box center [148, 566] width 83 height 21
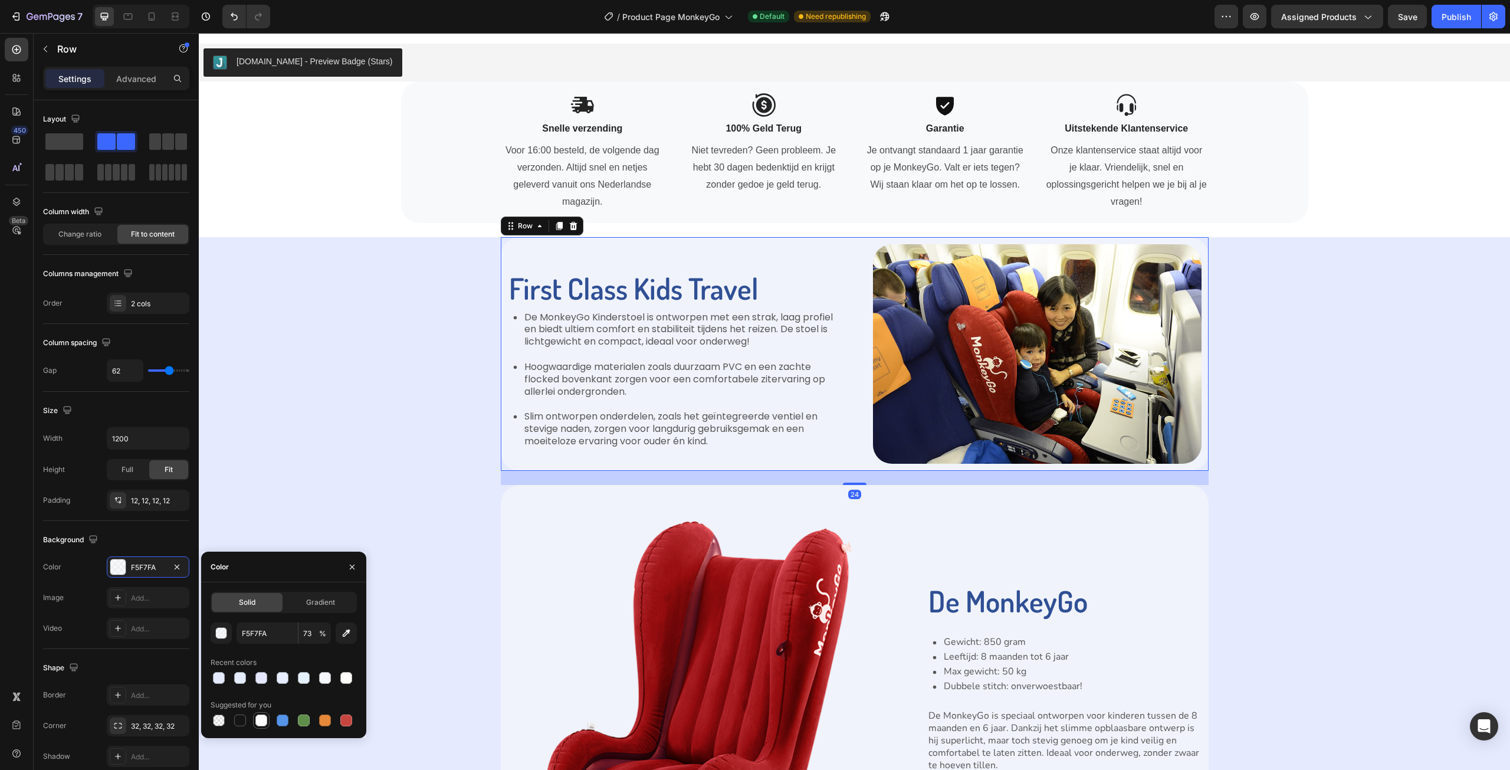
click at [264, 716] on div at bounding box center [261, 720] width 12 height 12
type input "FFFFFF"
type input "100"
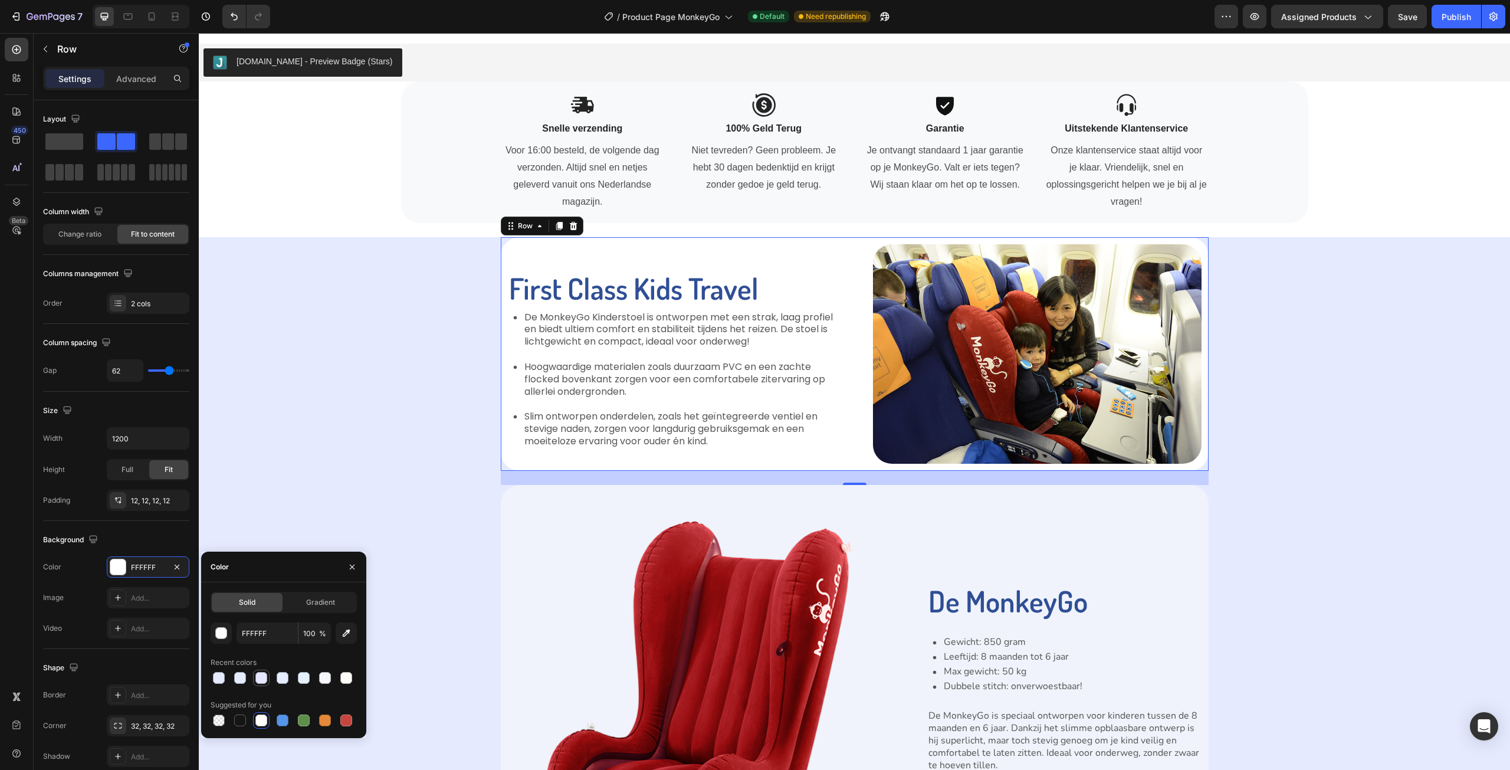
click at [263, 680] on div at bounding box center [261, 678] width 12 height 12
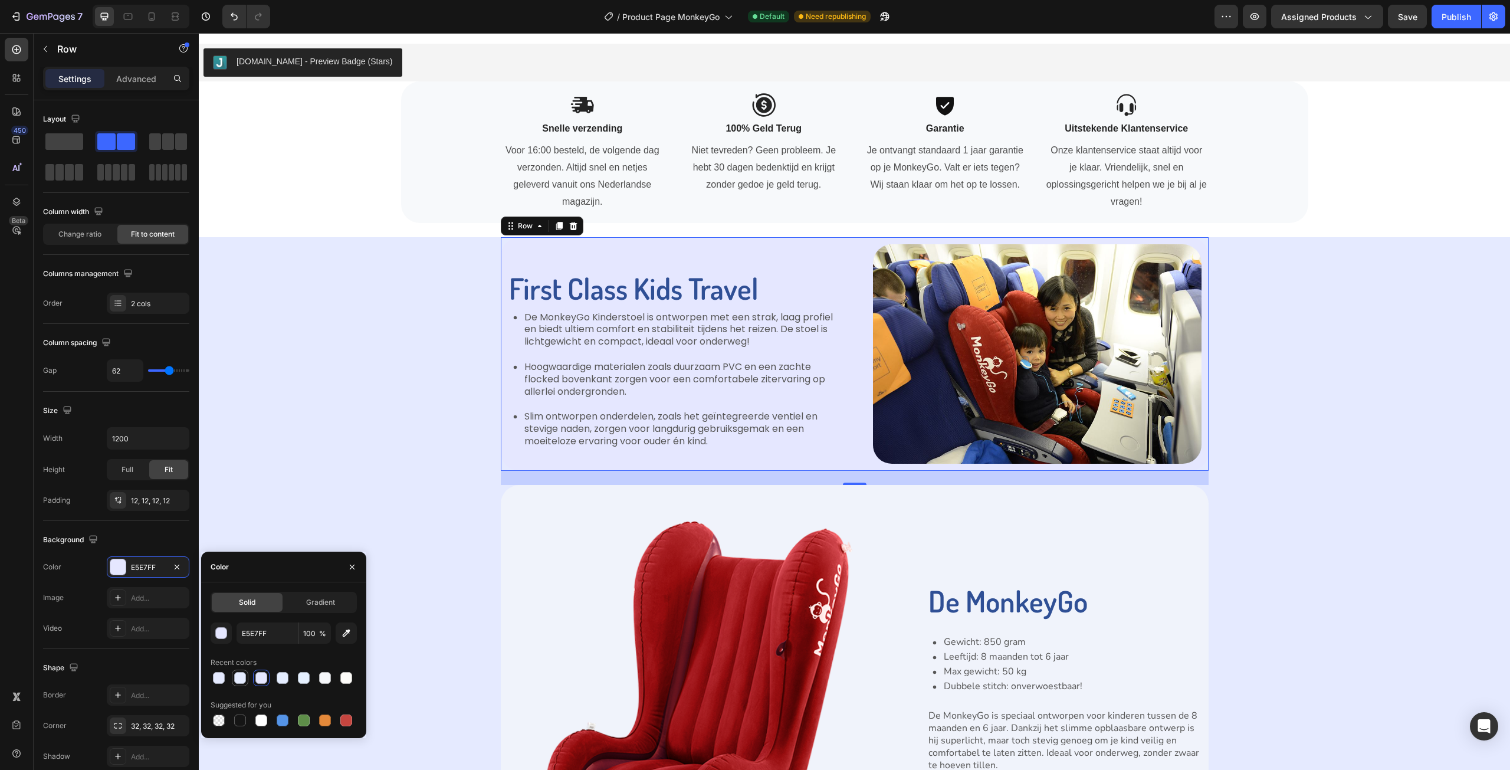
click at [244, 680] on div at bounding box center [240, 678] width 12 height 12
click at [219, 682] on div at bounding box center [219, 678] width 12 height 12
click at [297, 678] on div at bounding box center [304, 678] width 14 height 14
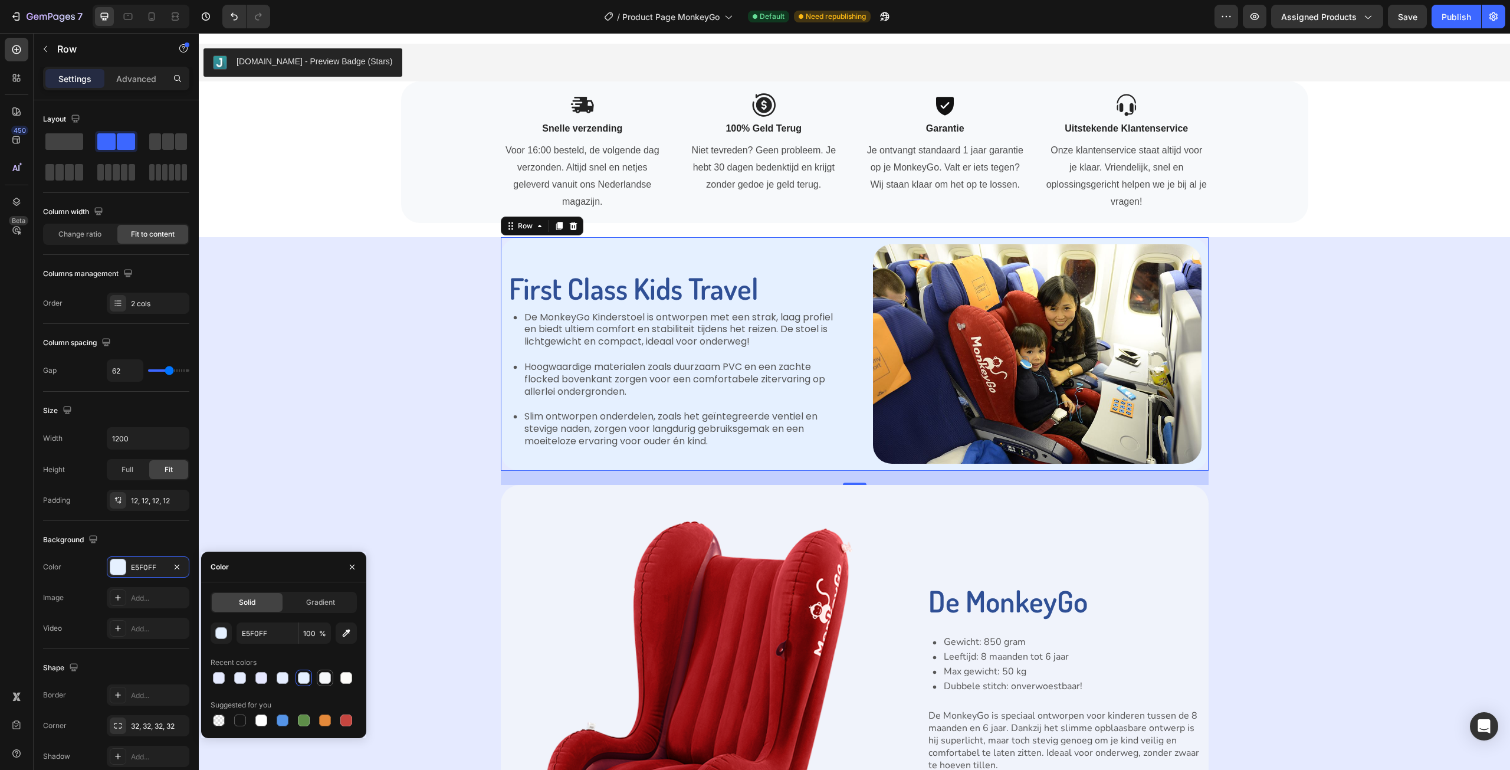
click at [317, 678] on div at bounding box center [325, 678] width 17 height 17
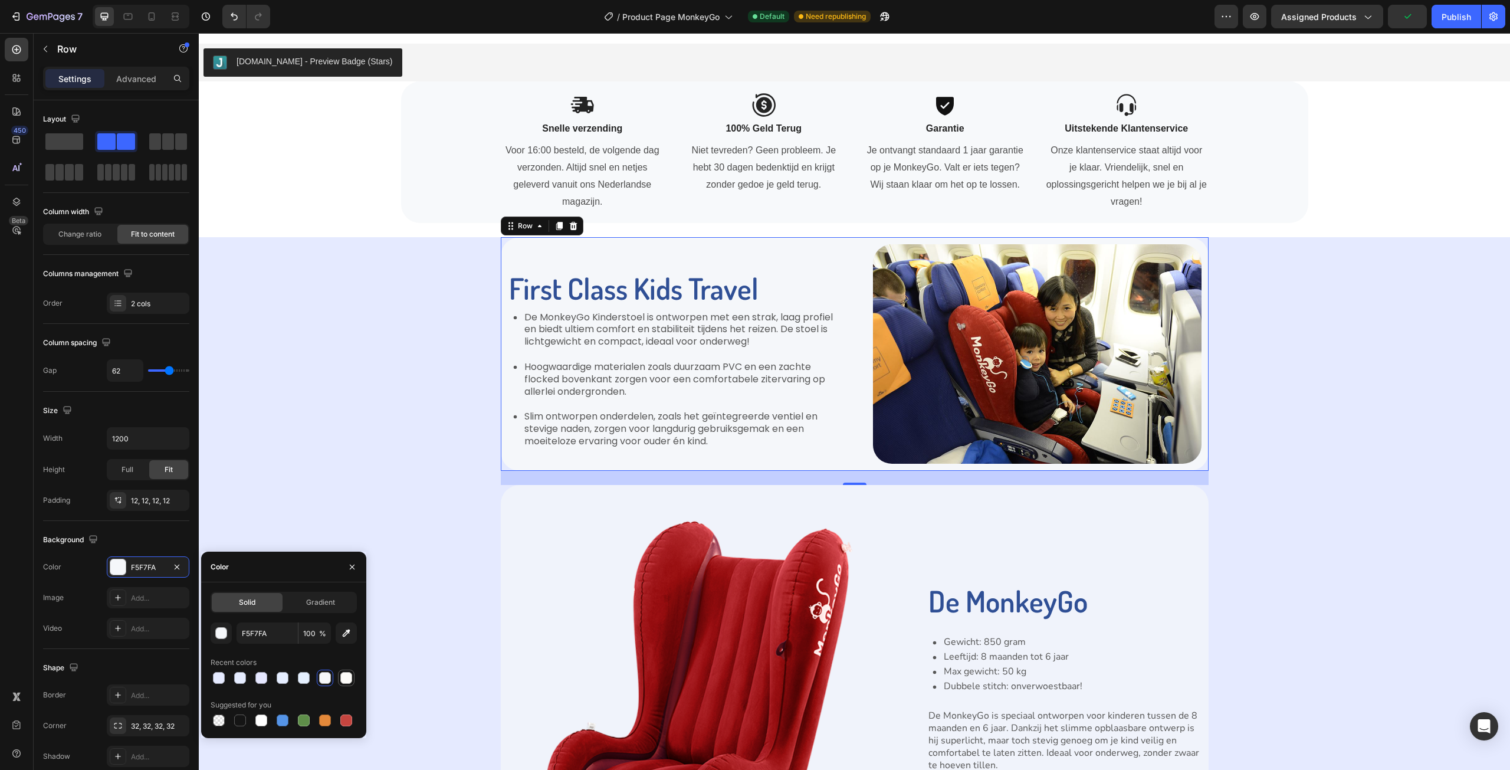
click at [350, 676] on div at bounding box center [346, 678] width 12 height 12
click at [326, 679] on div at bounding box center [325, 678] width 12 height 12
type input "F5F7FA"
click at [229, 638] on button "button" at bounding box center [221, 632] width 21 height 21
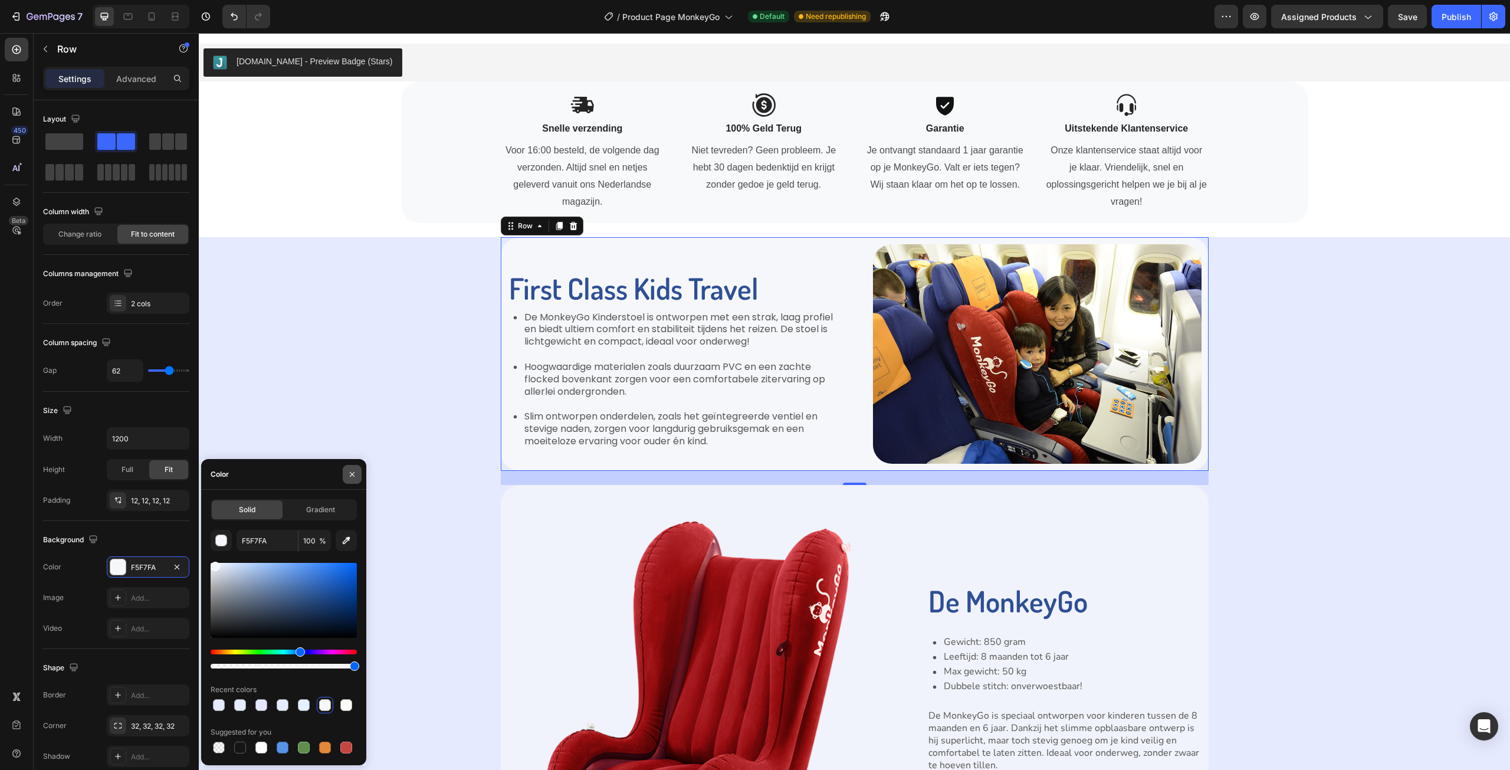
click at [358, 469] on button "button" at bounding box center [352, 474] width 19 height 19
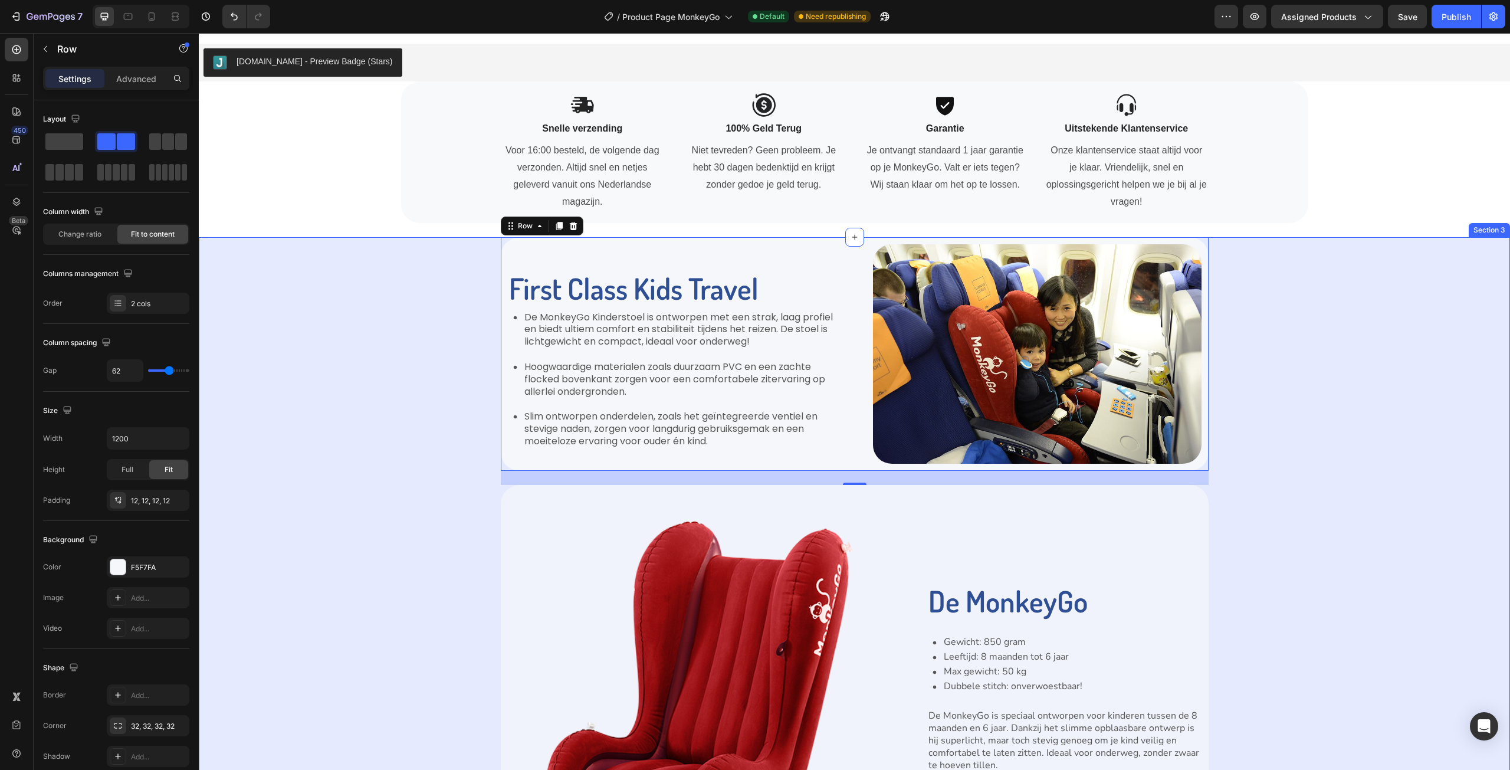
click at [409, 463] on div "First Class Kids Travel Heading De MonkeyGo Kinderstoel is ontworpen met een st…" at bounding box center [855, 566] width 1288 height 659
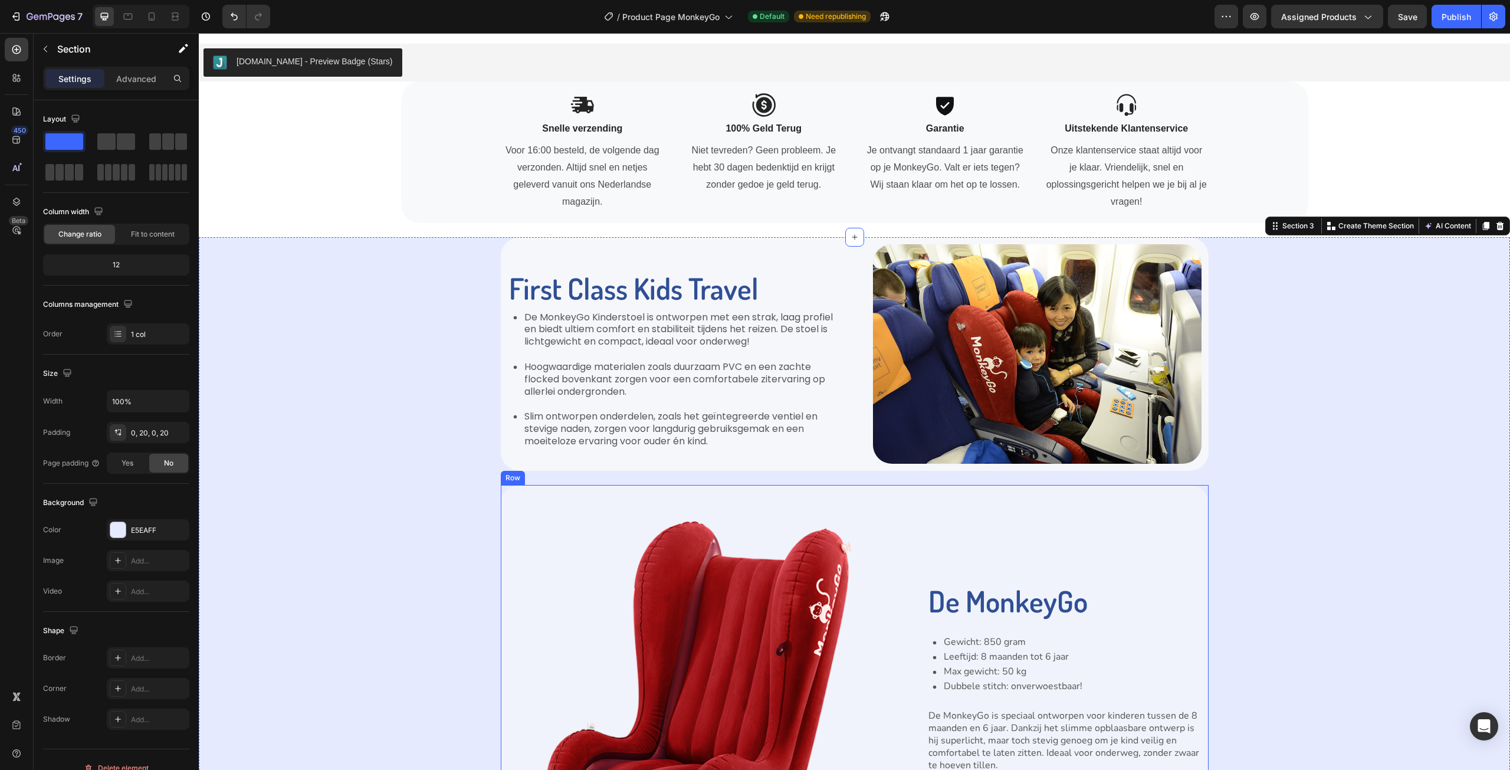
click at [1180, 502] on div "De MonkeyGo Heading Gewicht: 850 gram Leeftijd: 8 maanden tot 6 jaar Max gewich…" at bounding box center [1064, 683] width 274 height 383
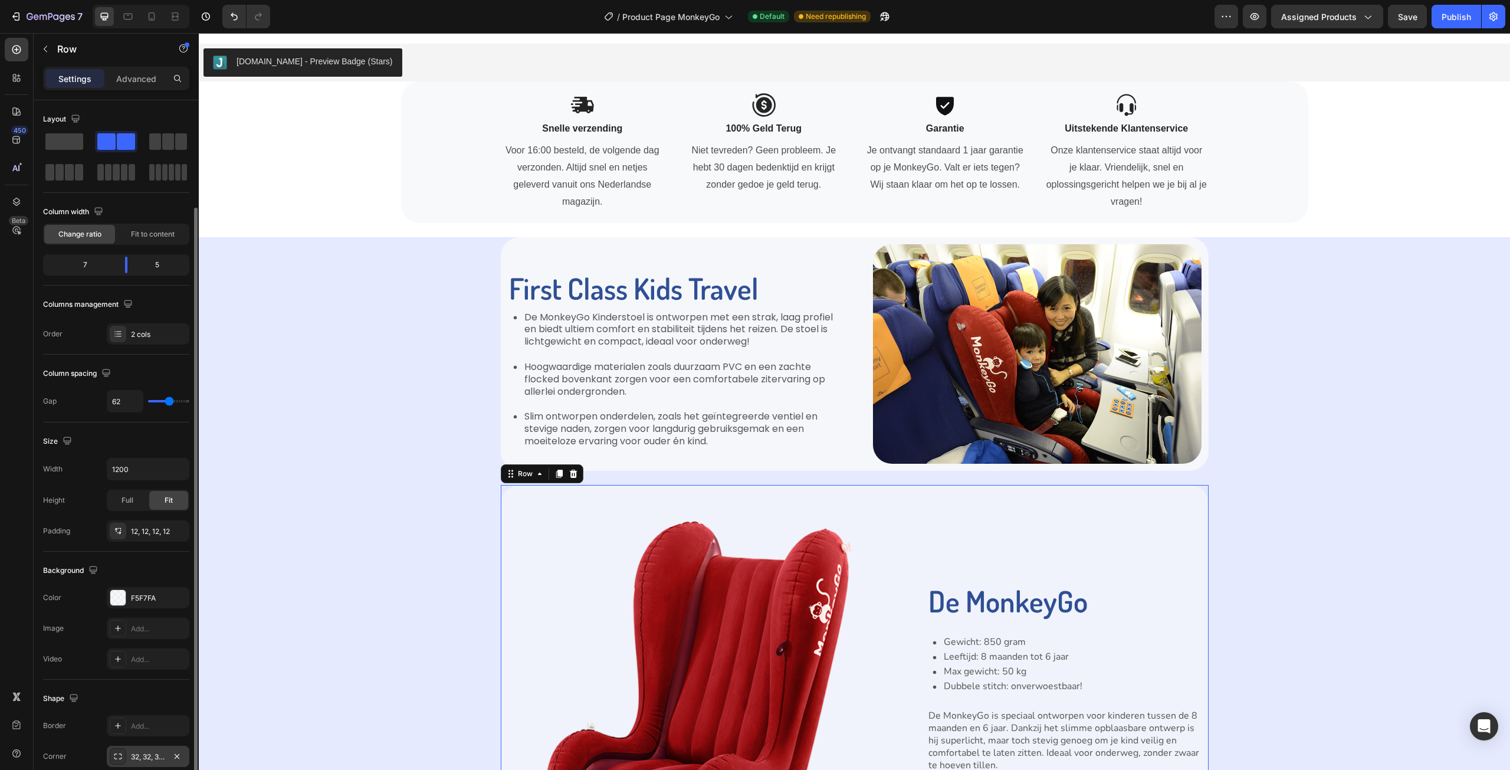
scroll to position [59, 0]
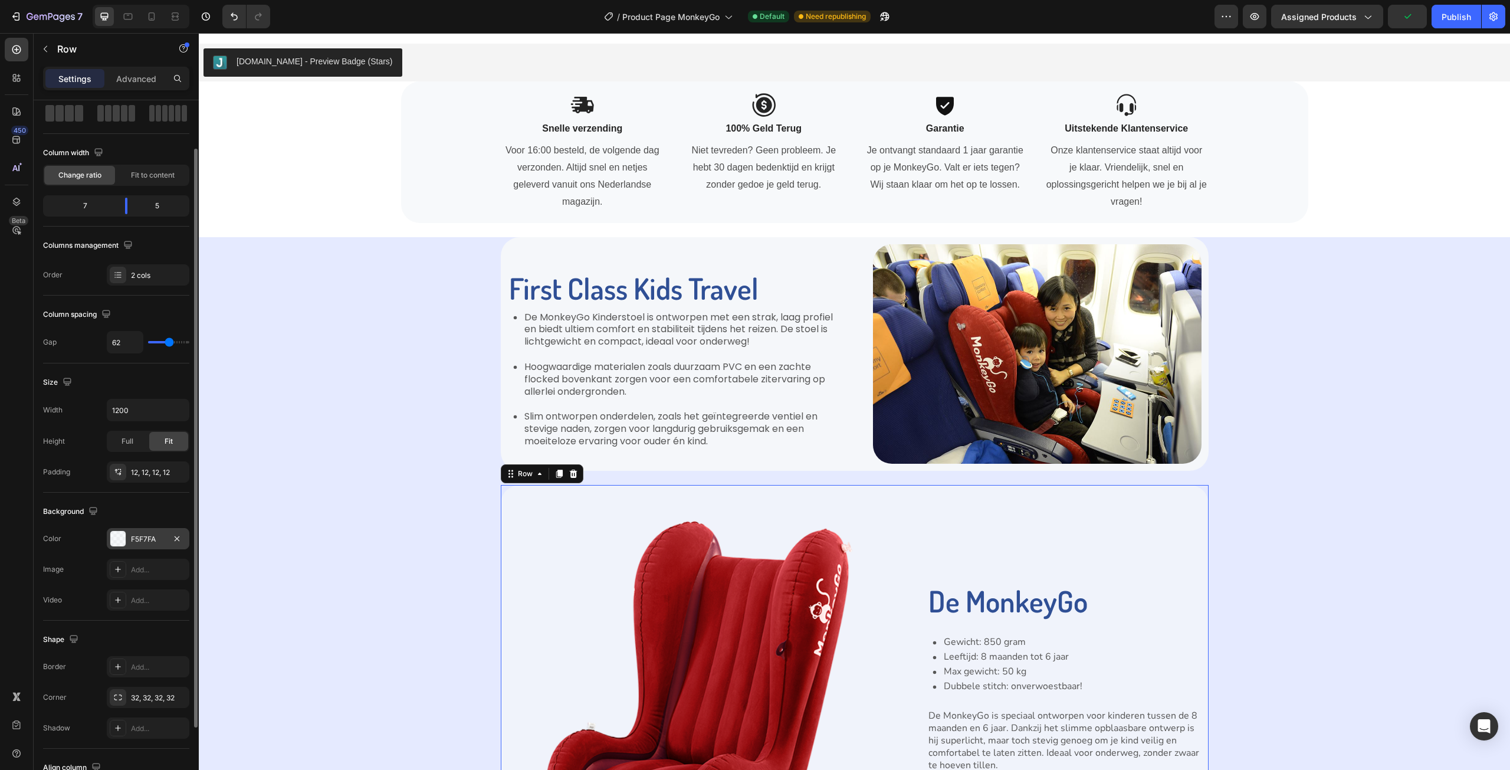
click at [140, 542] on div "F5F7FA" at bounding box center [148, 539] width 34 height 11
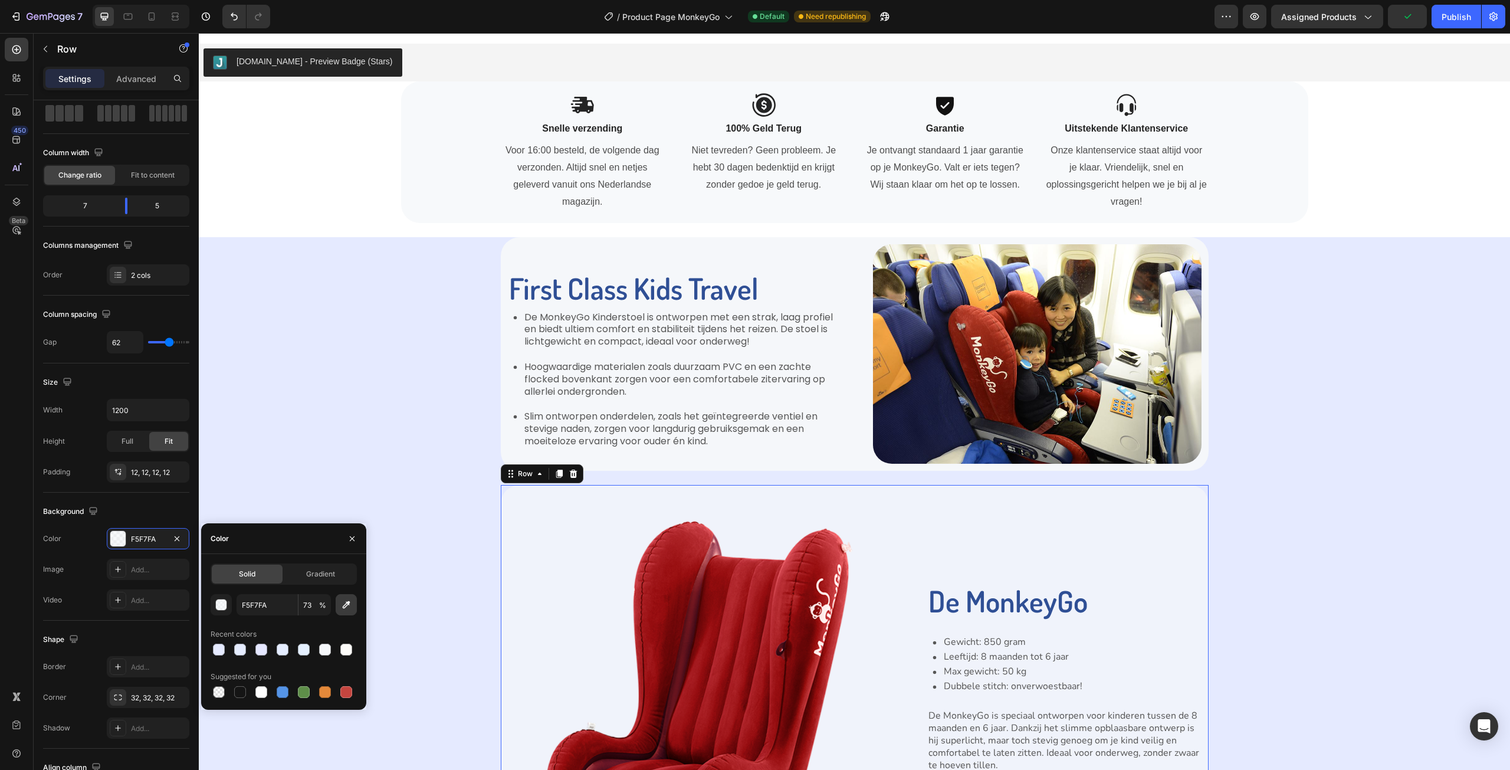
click at [345, 611] on button "button" at bounding box center [346, 604] width 21 height 21
type input "100"
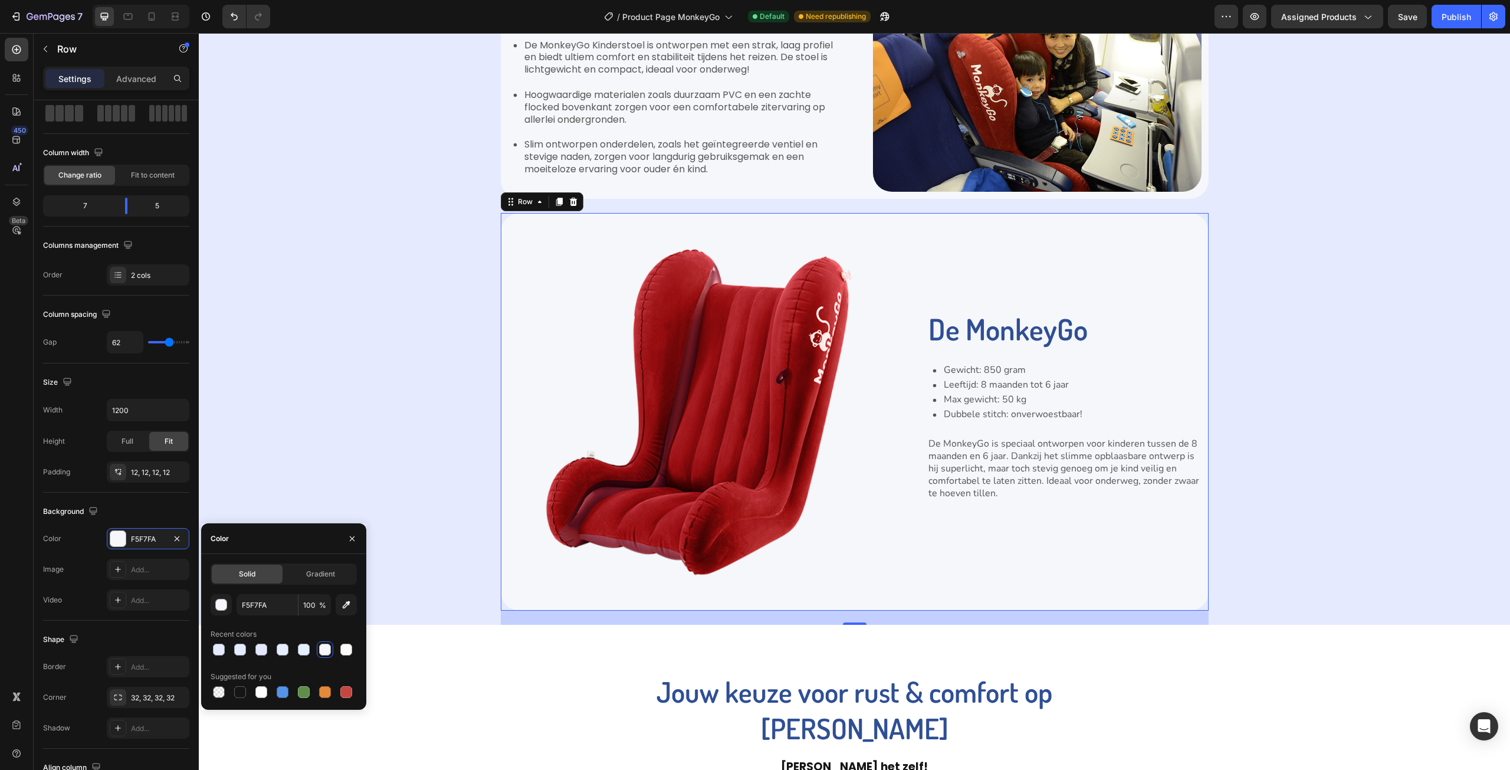
scroll to position [1298, 0]
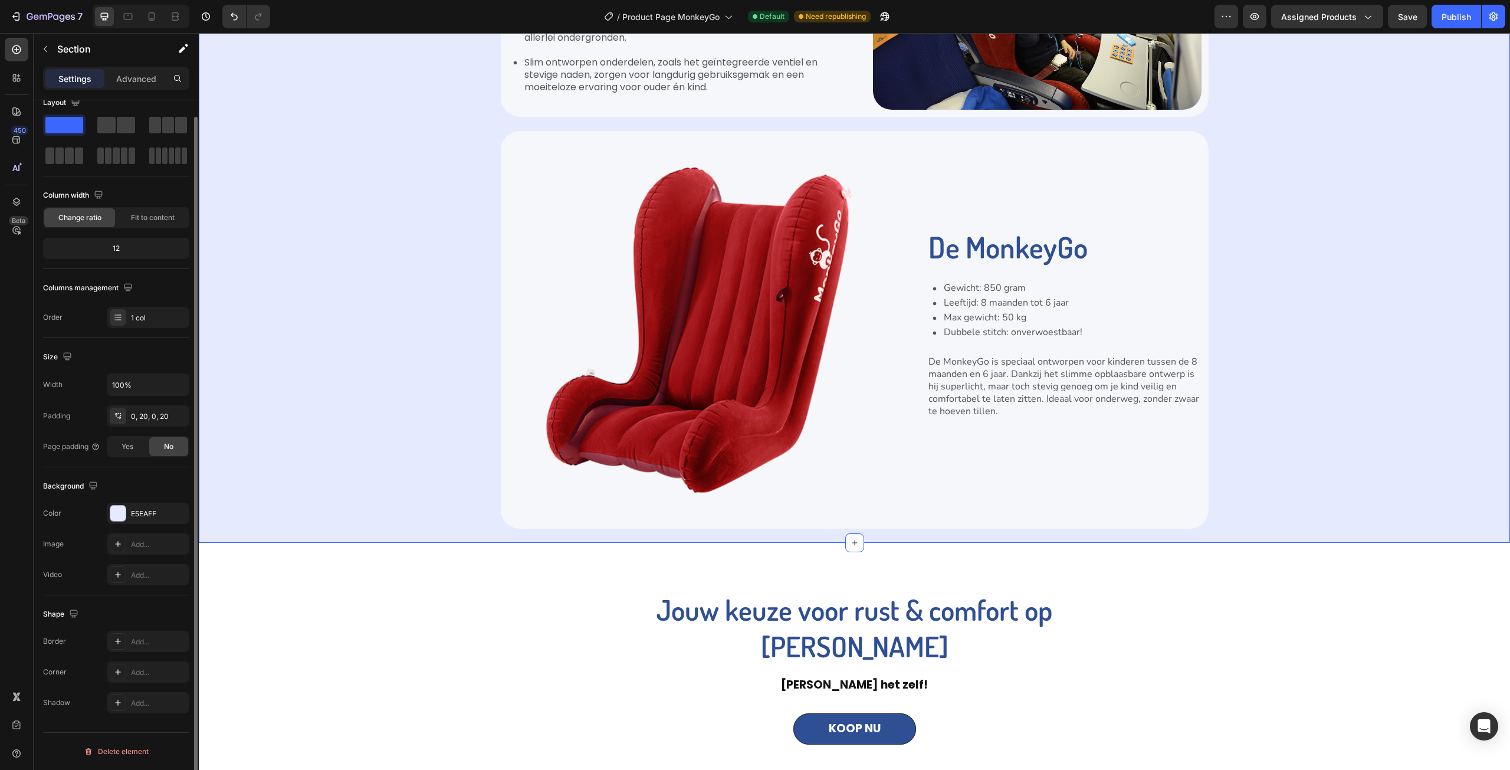
click at [1332, 381] on div "First Class Kids Travel Heading De MonkeyGo Kinderstoel is ontworpen met een st…" at bounding box center [855, 212] width 1288 height 659
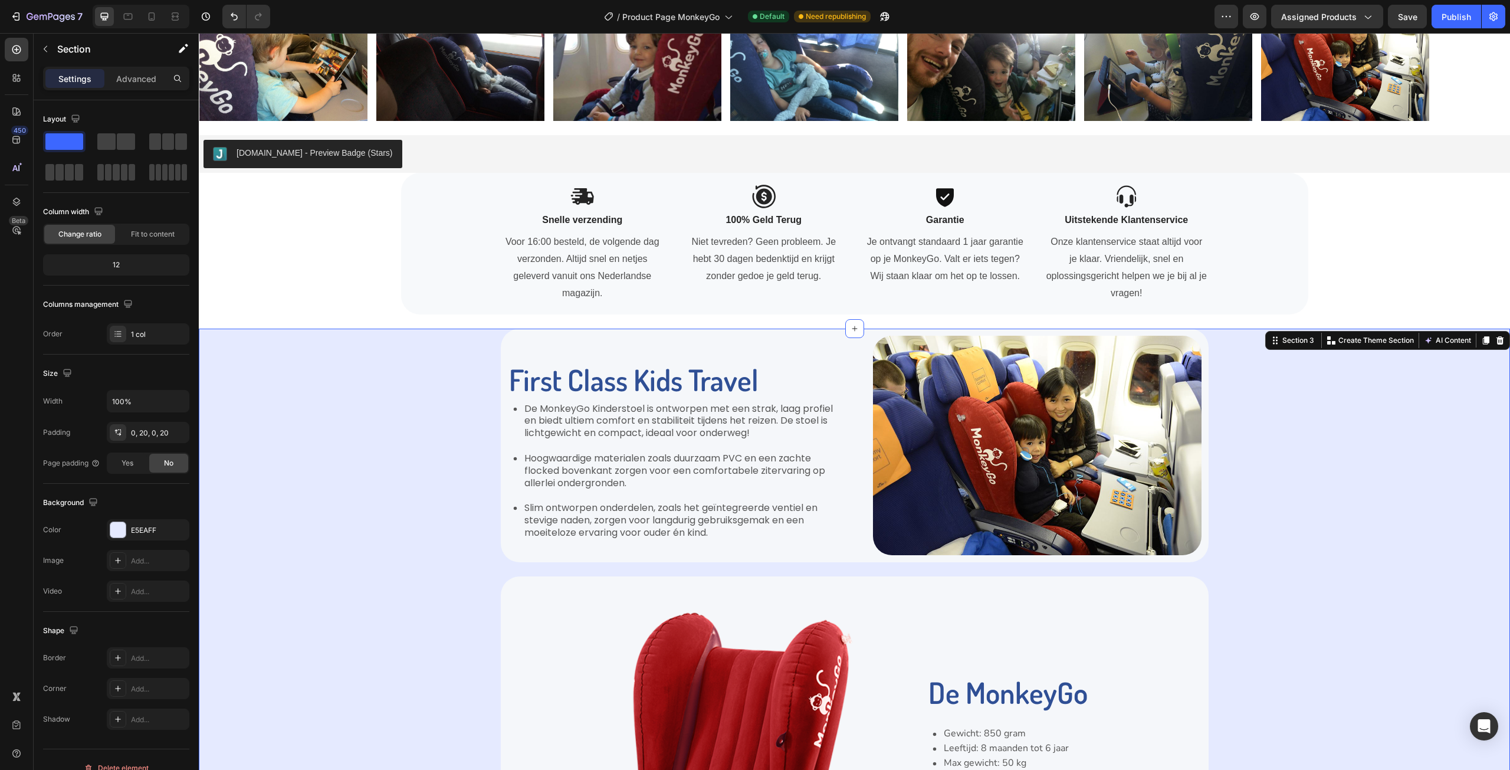
scroll to position [708, 0]
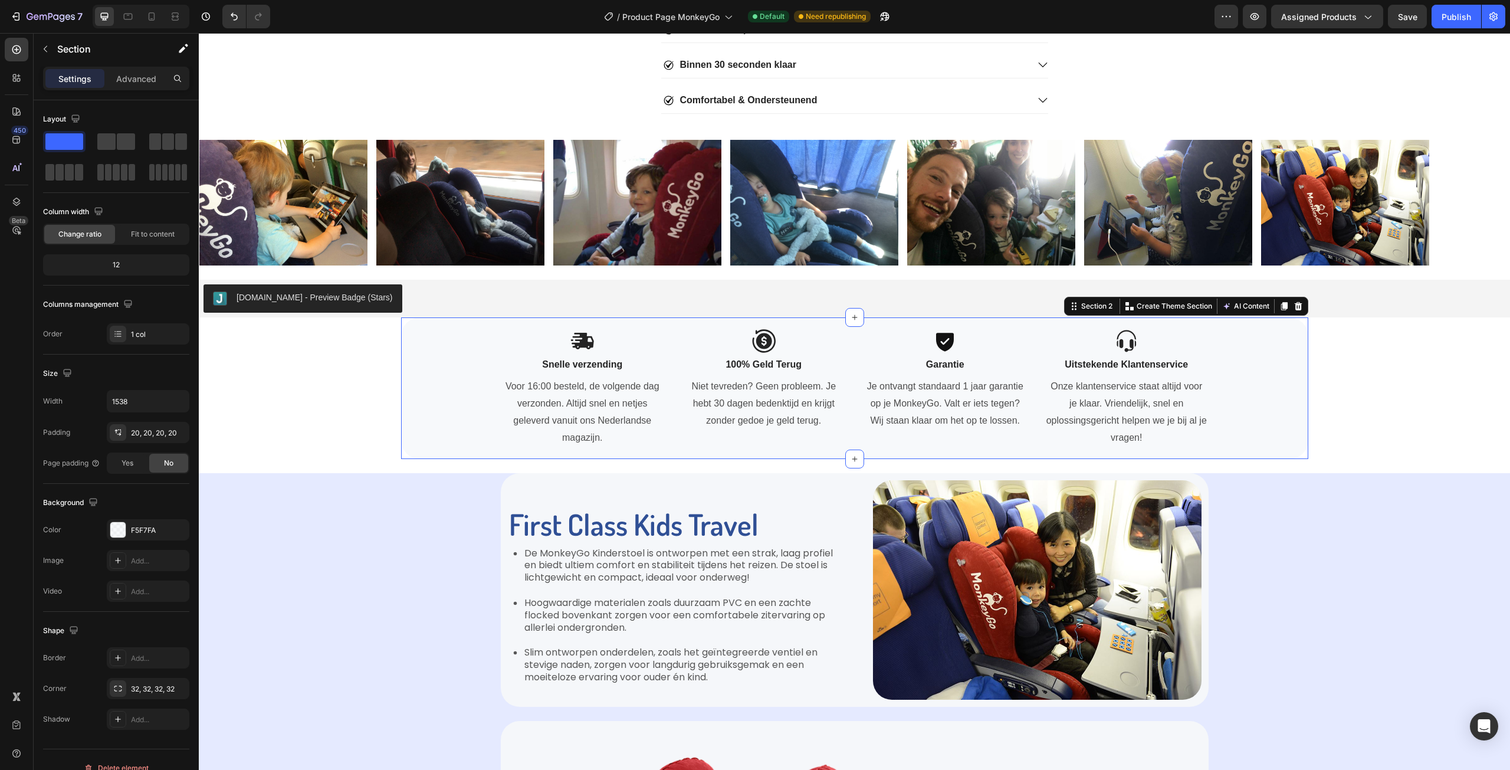
click at [1265, 424] on div "Icon Snelle verzending Text Block Voor 16:00 besteld, de volgende dag verzonden…" at bounding box center [855, 388] width 884 height 118
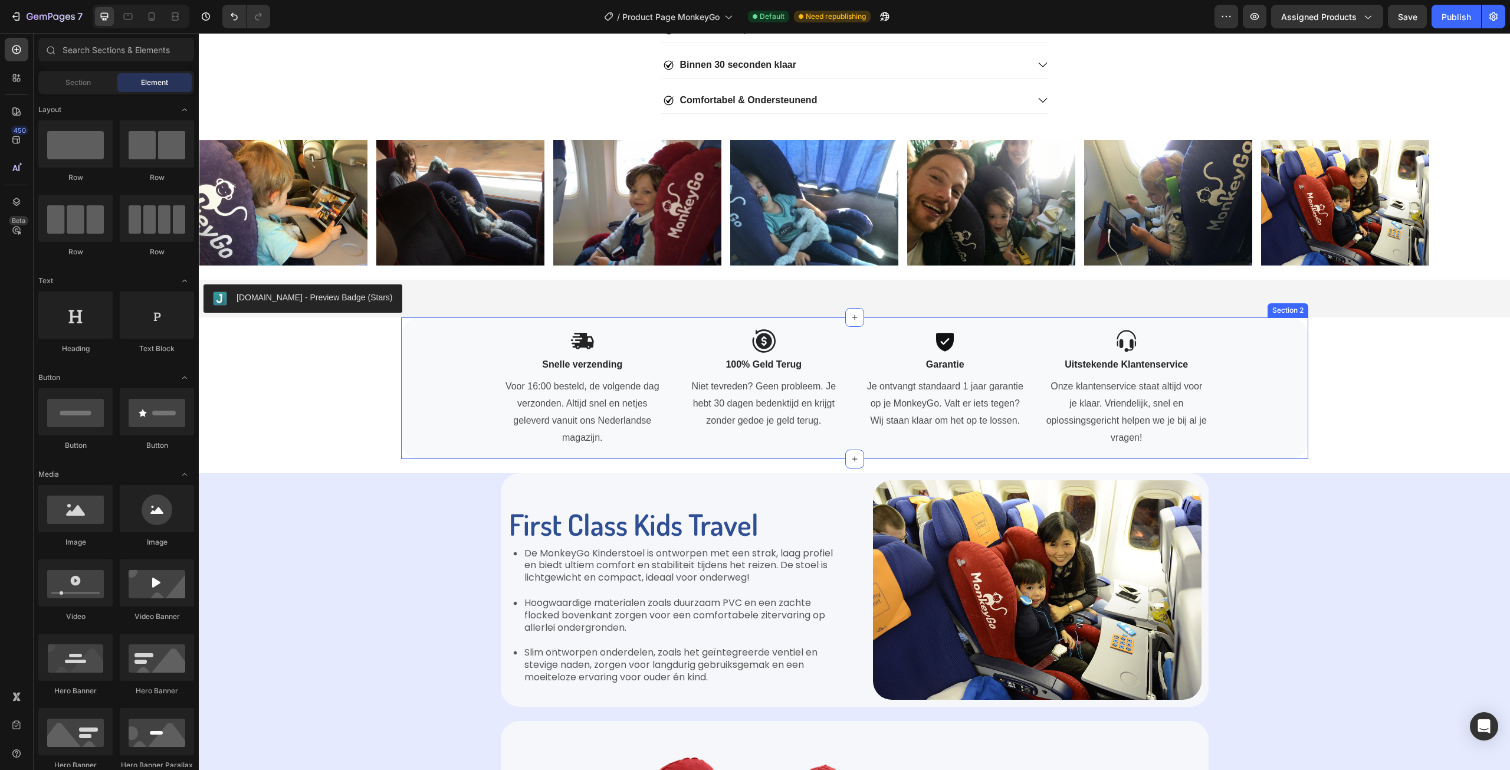
click at [1291, 388] on div "Icon Snelle verzending Text Block Voor 16:00 besteld, de volgende dag verzonden…" at bounding box center [855, 388] width 884 height 118
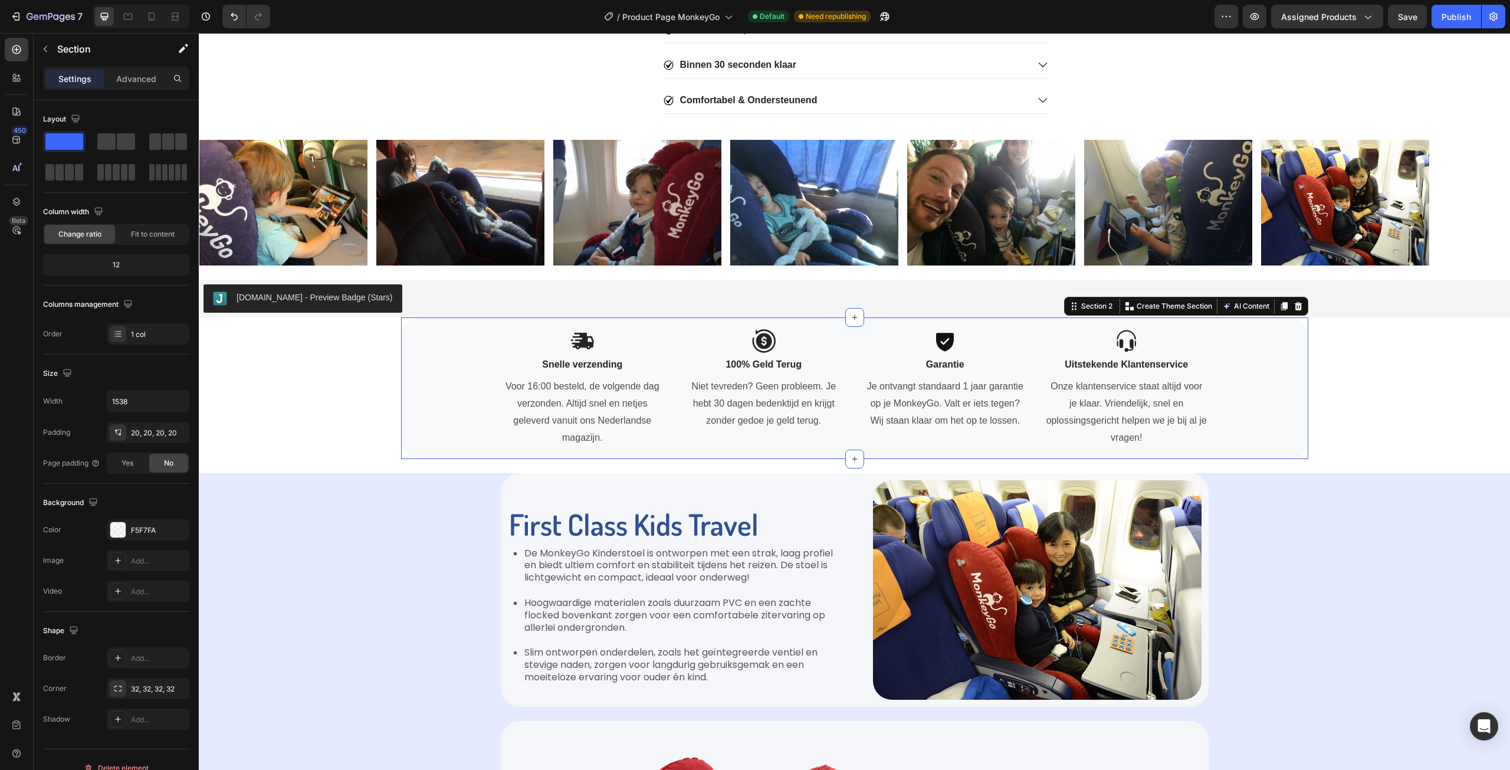
click at [1301, 386] on div "Icon Snelle verzending Text Block Voor 16:00 besteld, de volgende dag verzonden…" at bounding box center [854, 388] width 907 height 142
click at [140, 539] on div "F5F7FA" at bounding box center [148, 529] width 83 height 21
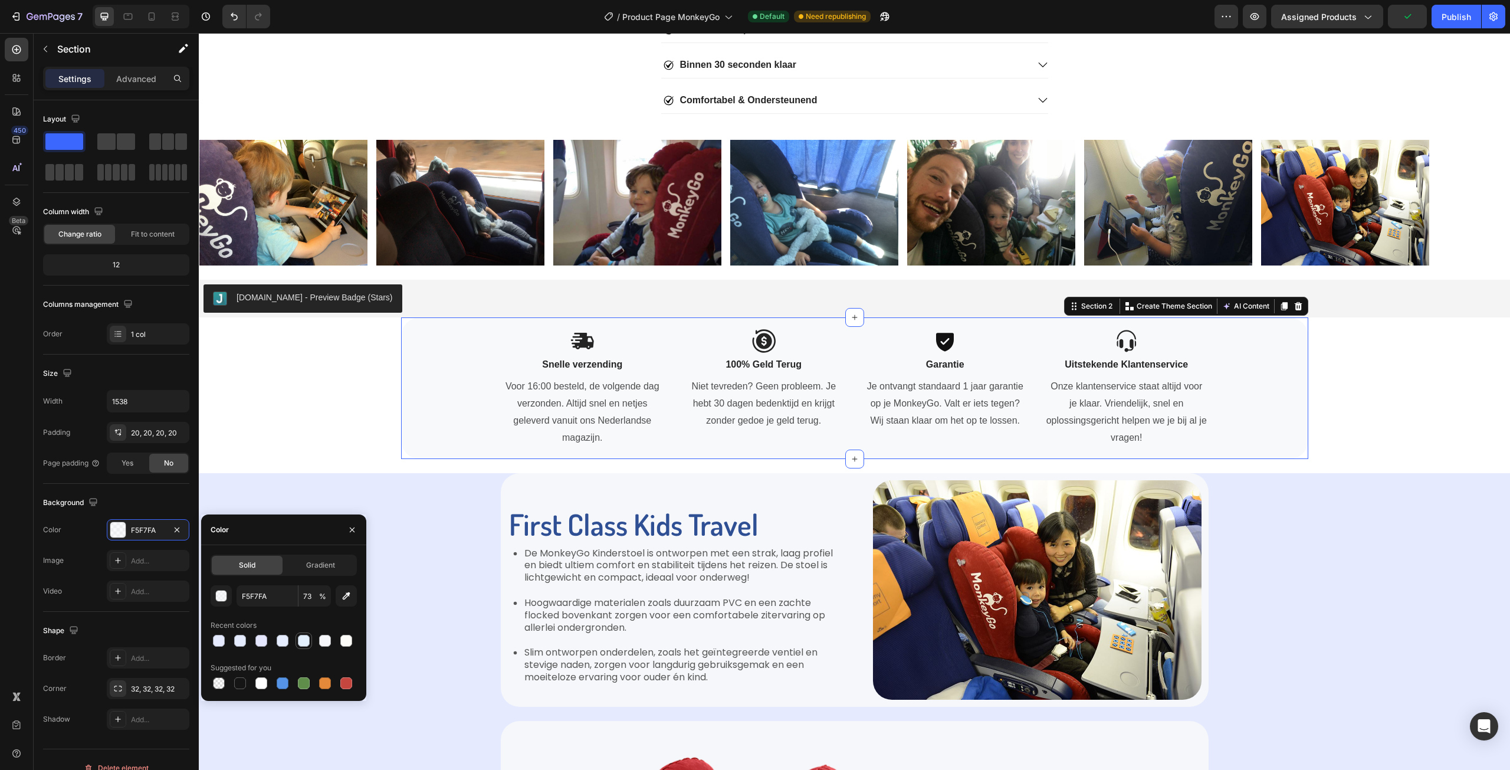
click at [304, 639] on div at bounding box center [304, 641] width 12 height 12
type input "E5F0FF"
type input "100"
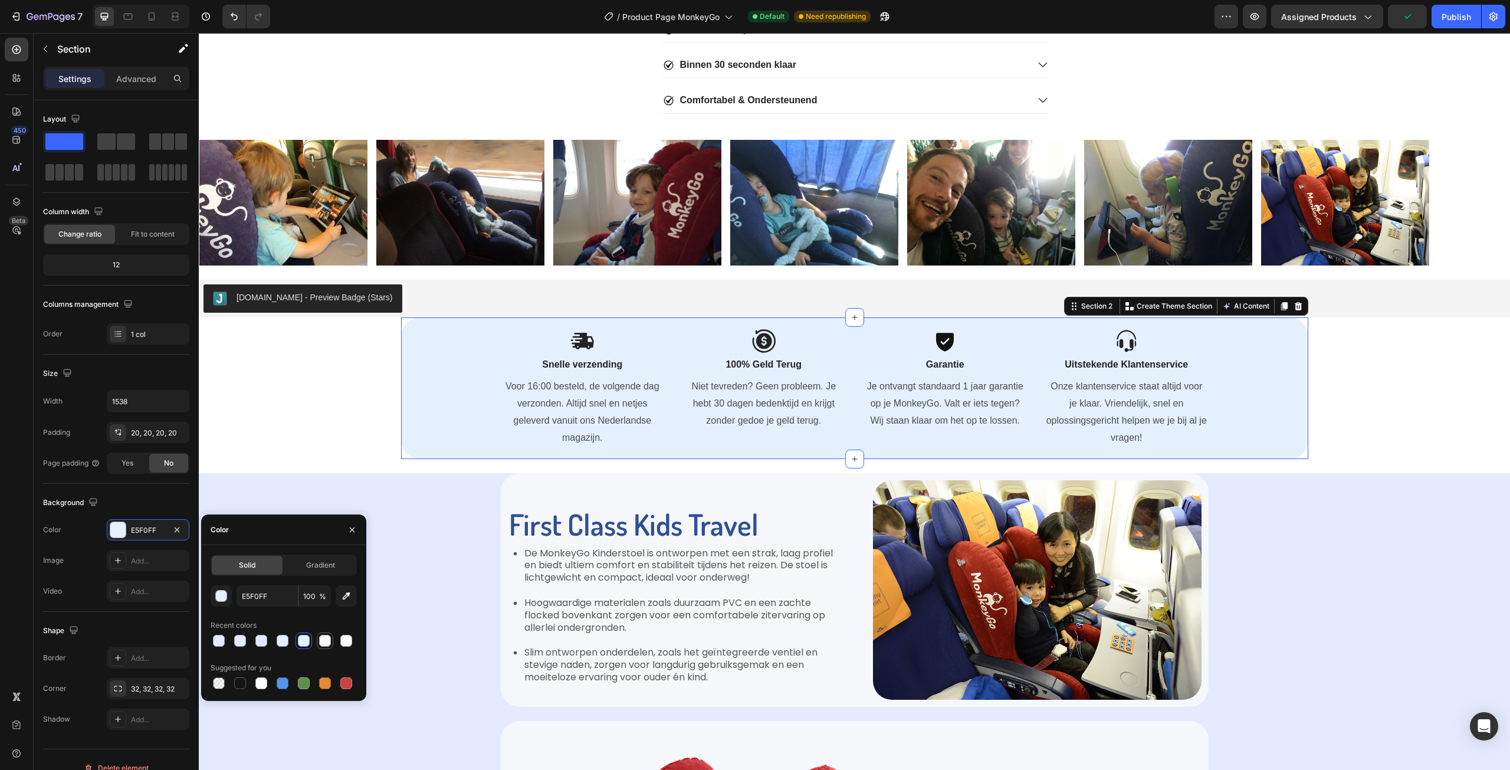
click at [332, 641] on div at bounding box center [325, 640] width 17 height 17
type input "F5F7FA"
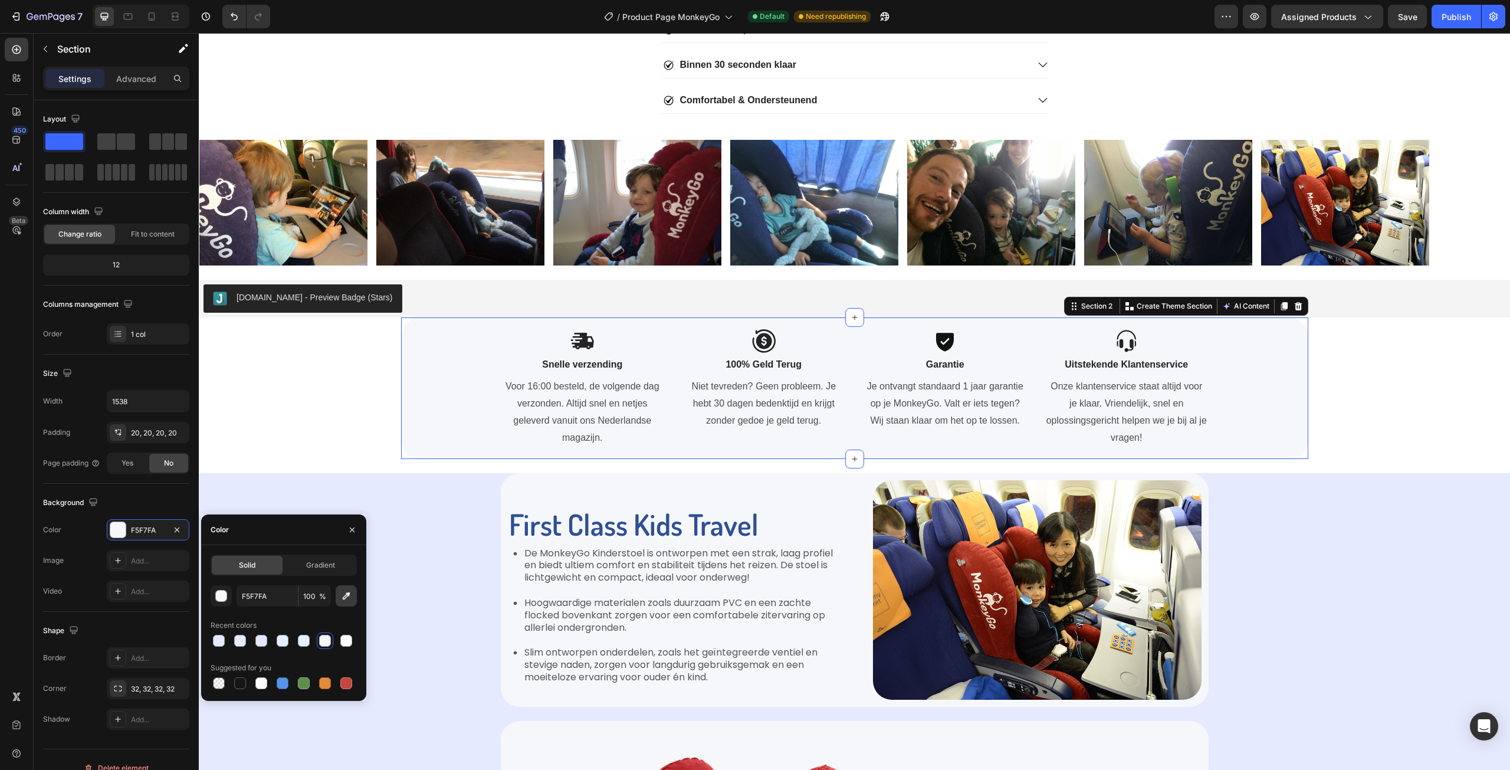
click at [343, 600] on icon "button" at bounding box center [346, 596] width 12 height 12
click at [355, 540] on div at bounding box center [352, 529] width 28 height 30
click at [355, 534] on icon "button" at bounding box center [351, 529] width 9 height 9
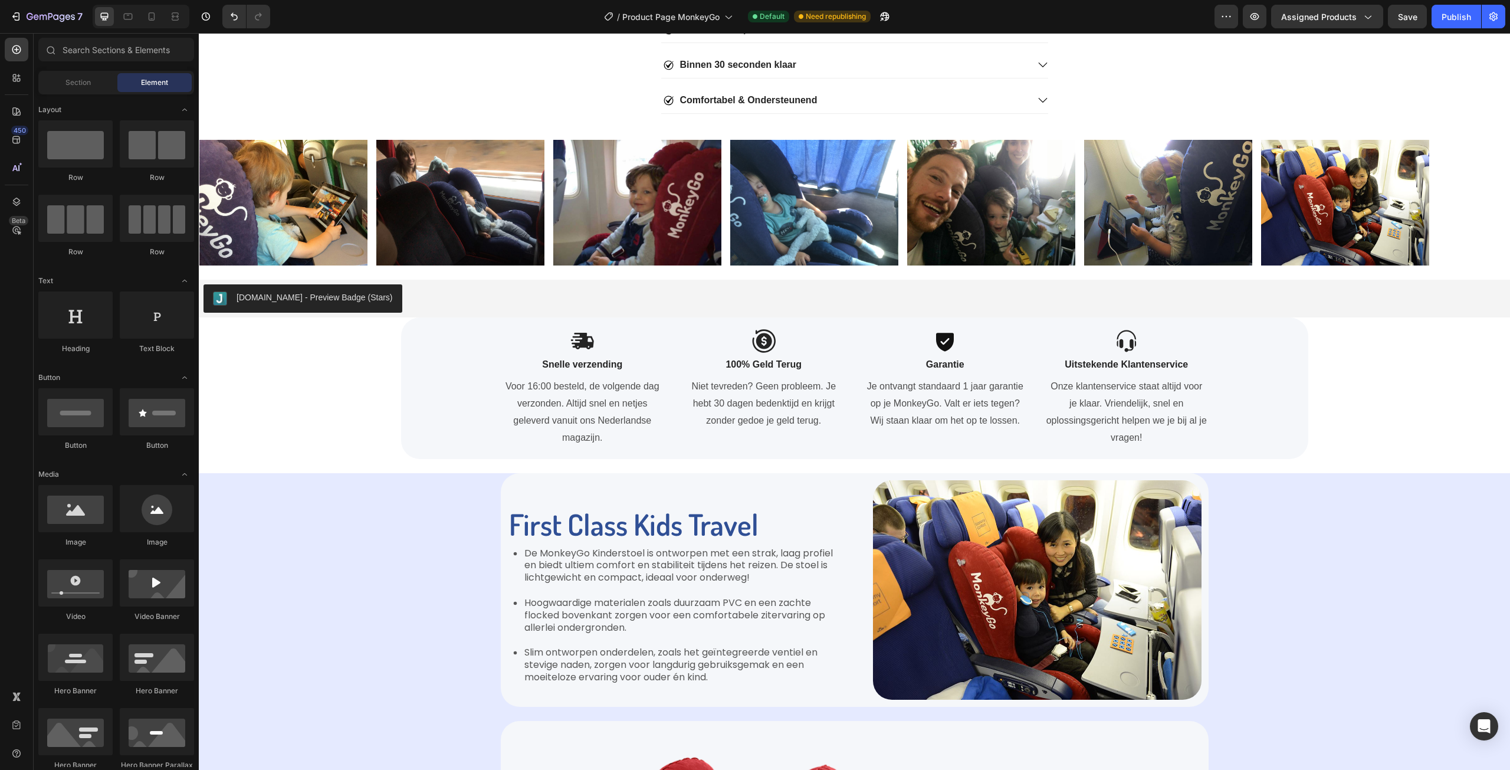
click at [484, 277] on div "Image Image Image Row Image Image Image Image Image Image Image Image Image Row…" at bounding box center [854, 203] width 1311 height 155
click at [396, 389] on section "Icon Snelle verzending Text Block Voor 16:00 besteld, de volgende dag verzonden…" at bounding box center [855, 388] width 926 height 142
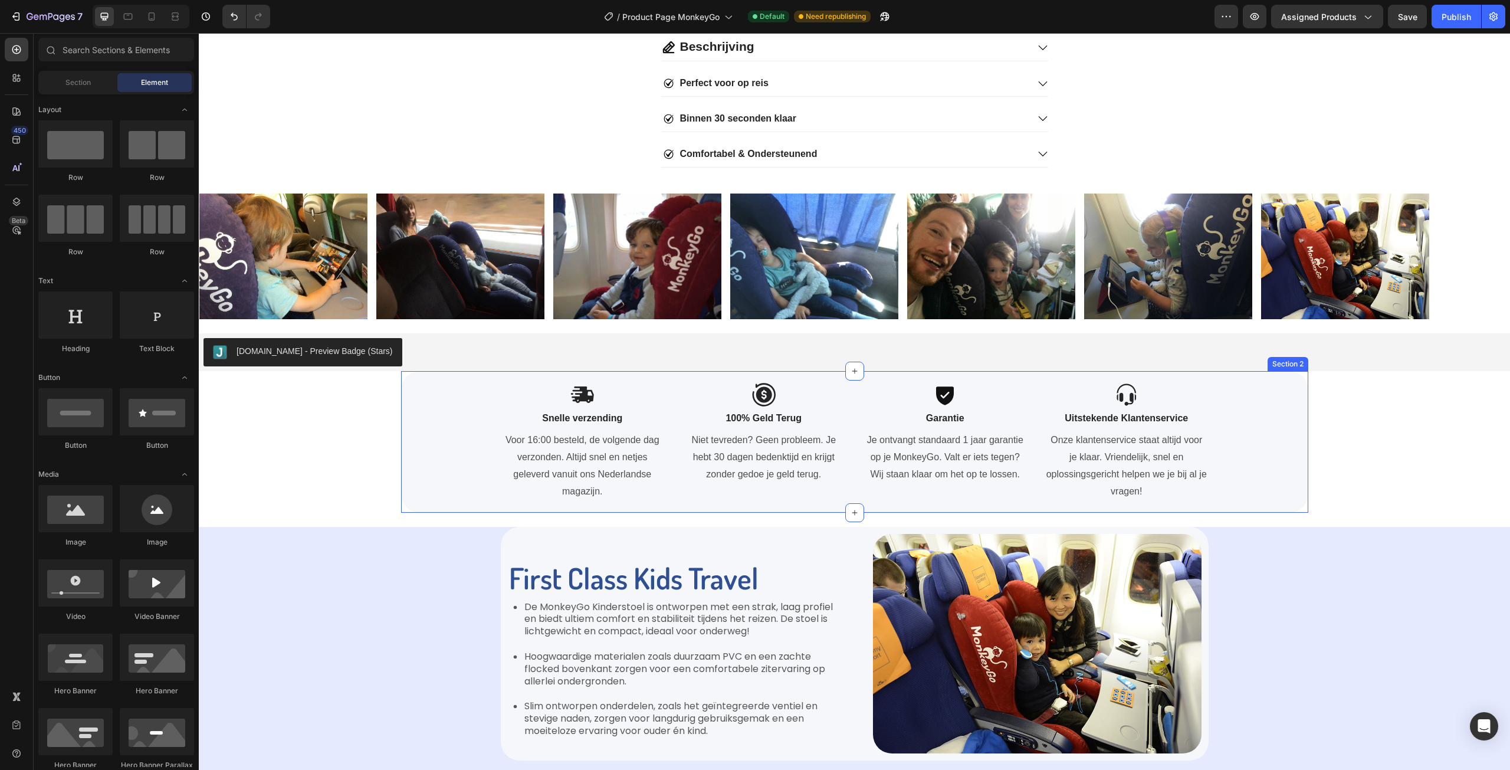
scroll to position [590, 0]
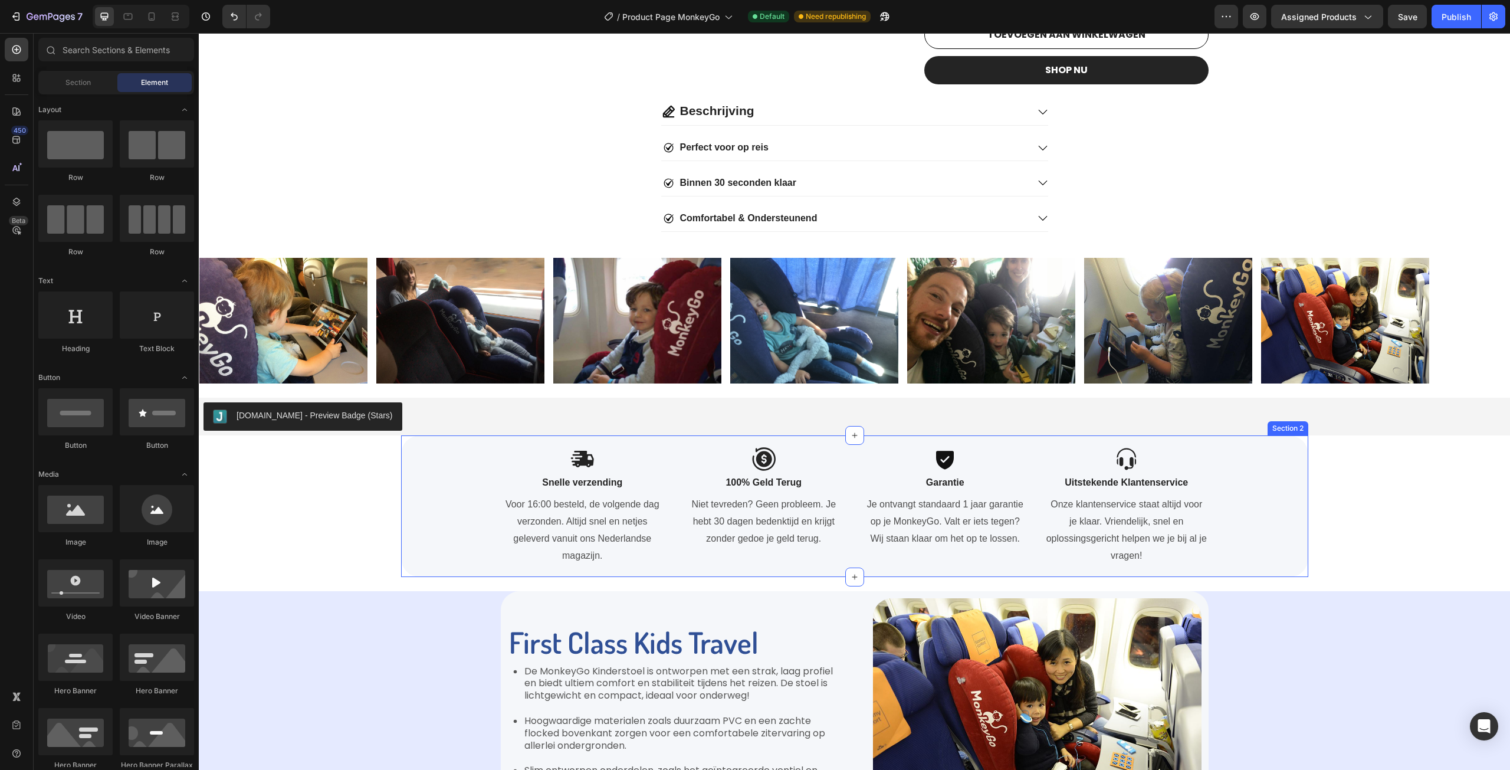
click at [436, 514] on div "Icon Snelle verzending Text Block Voor 16:00 besteld, de volgende dag verzonden…" at bounding box center [855, 506] width 884 height 118
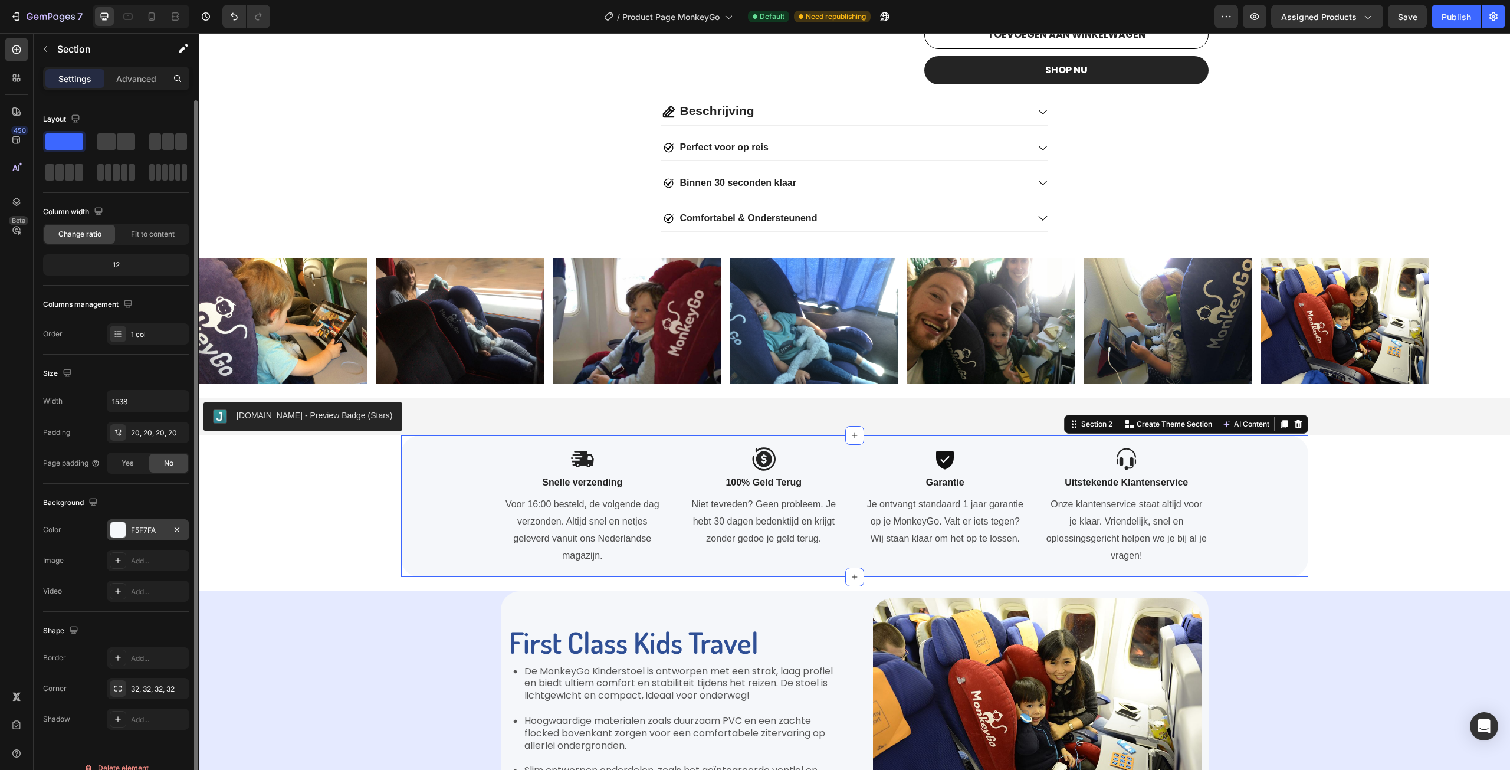
click at [148, 539] on div "F5F7FA" at bounding box center [148, 529] width 83 height 21
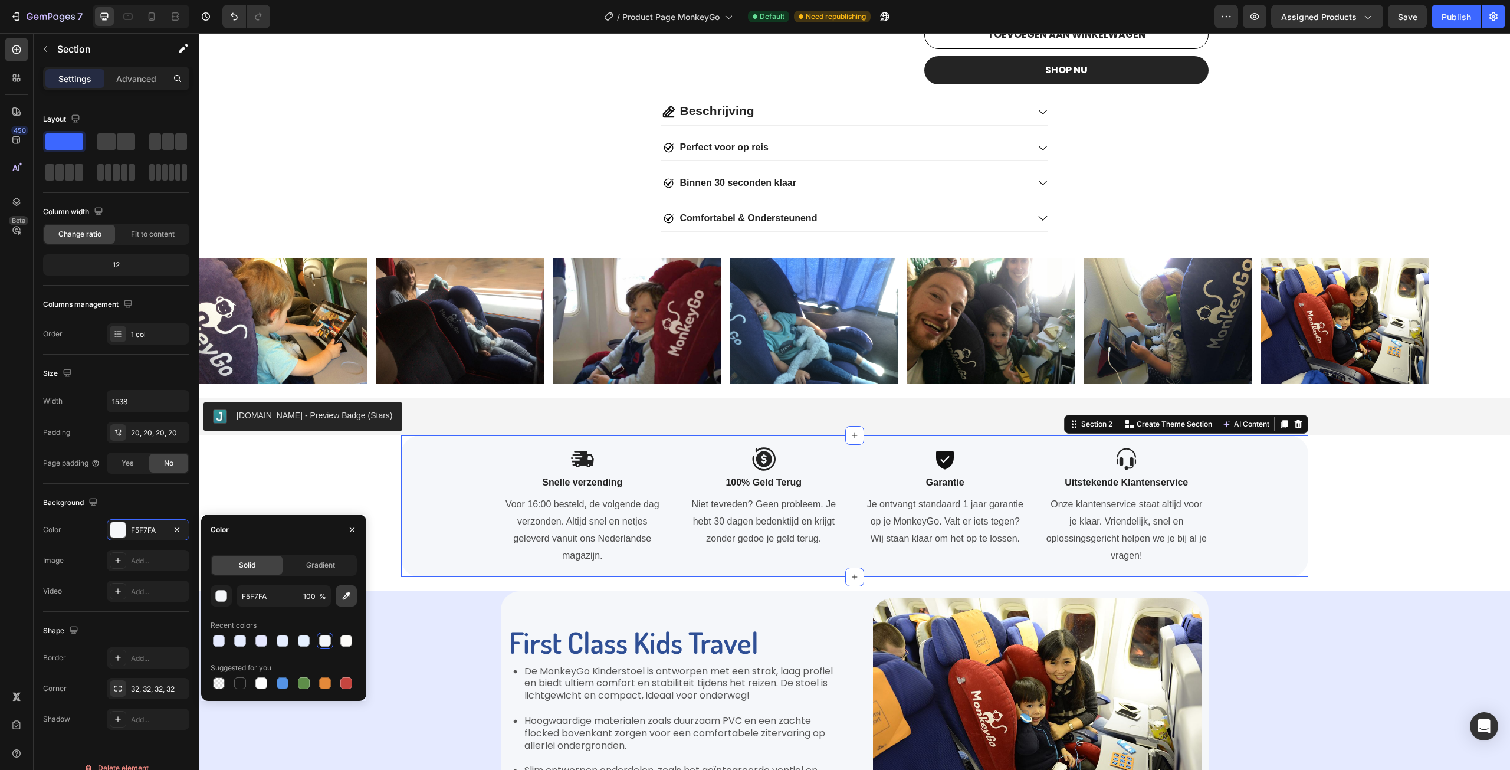
click at [336, 587] on button "button" at bounding box center [346, 595] width 21 height 21
type input "E5EAFF"
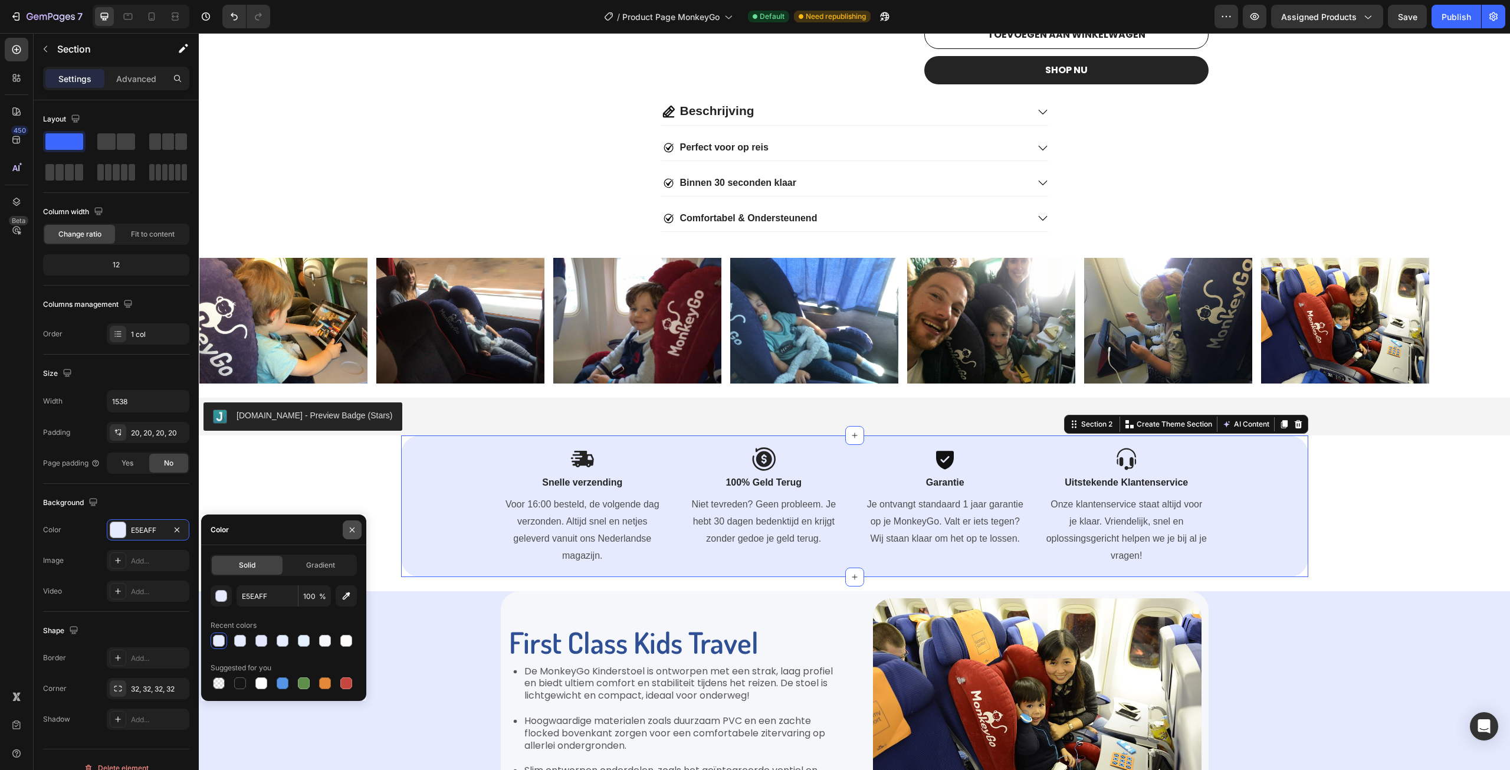
click at [344, 533] on button "button" at bounding box center [352, 529] width 19 height 19
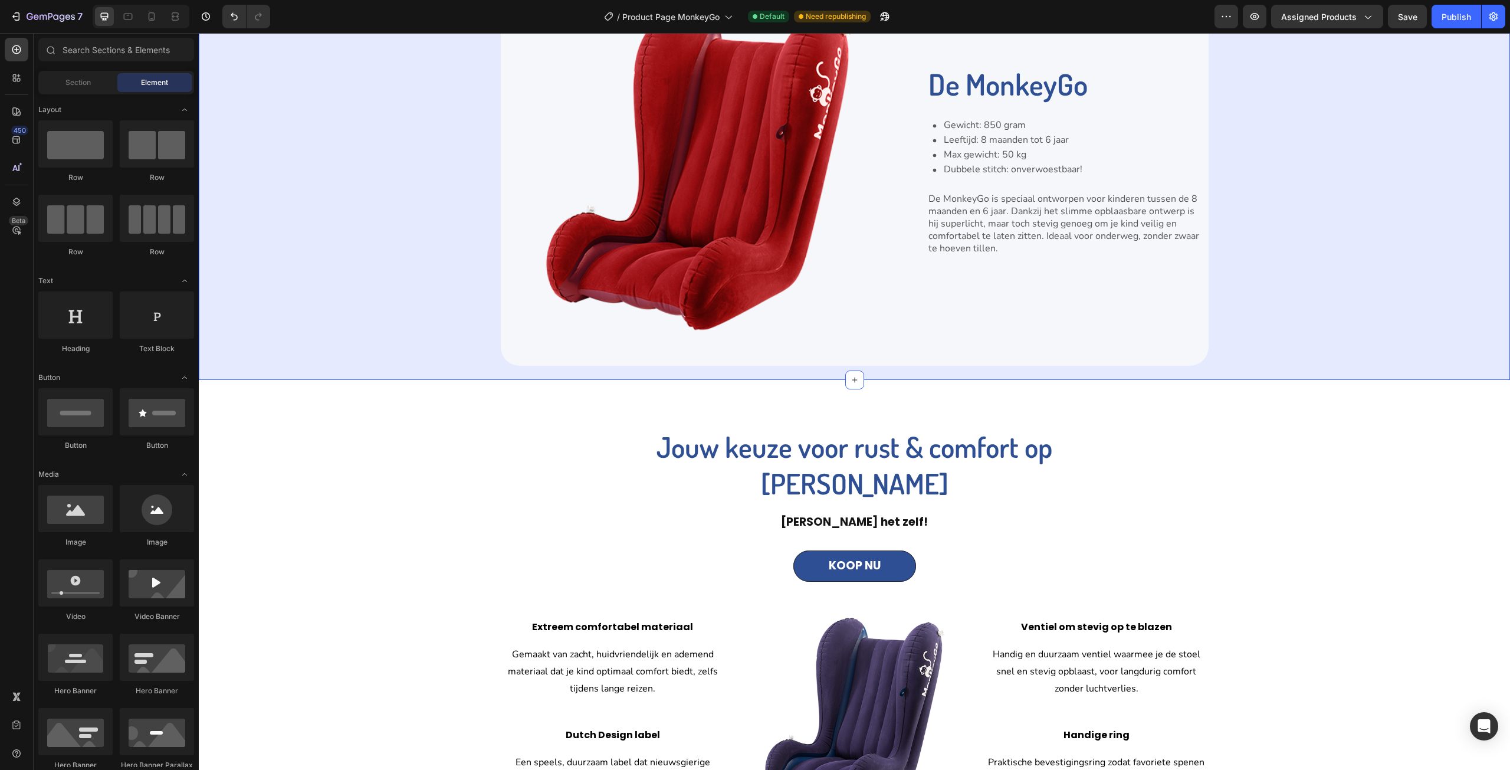
scroll to position [1475, 0]
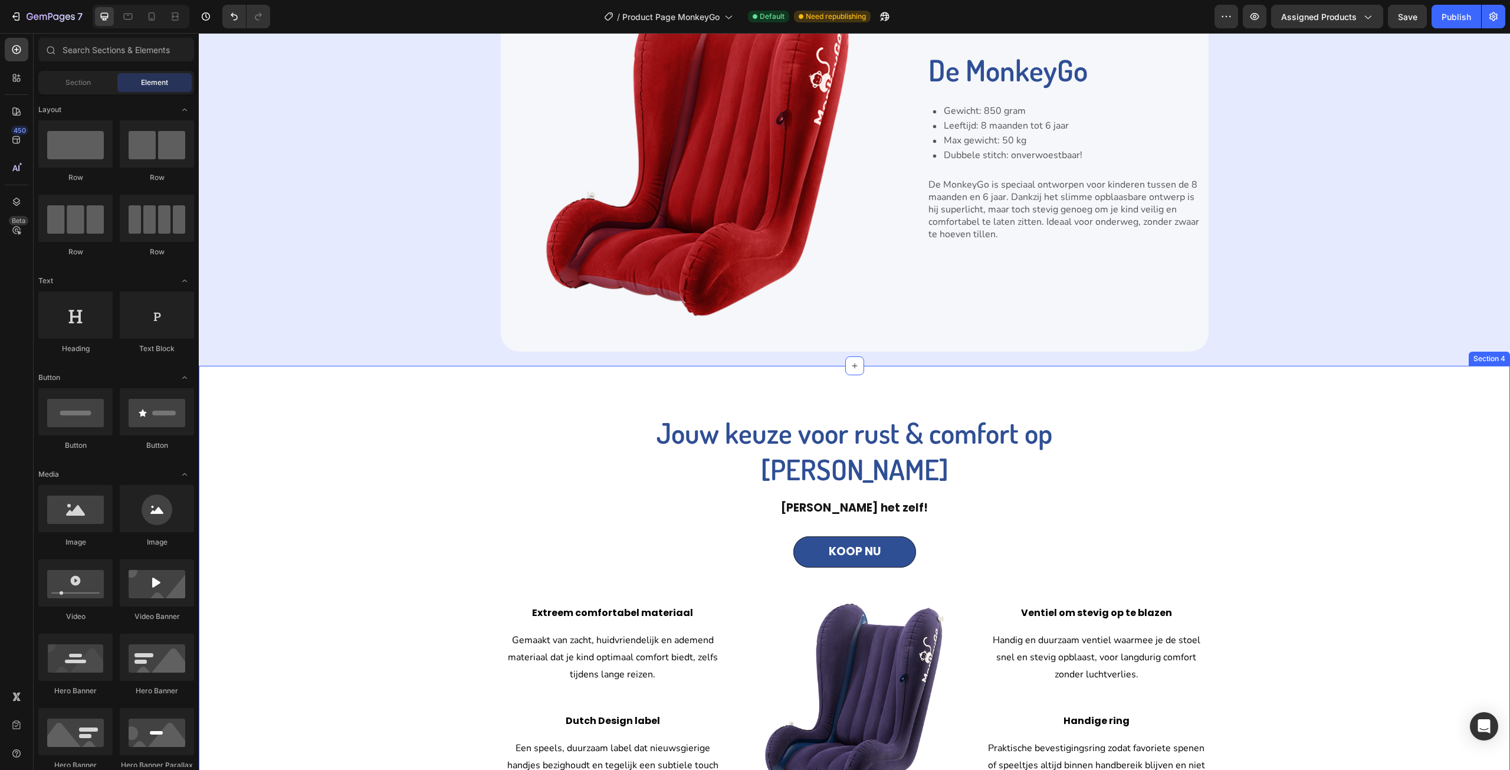
click at [1364, 445] on div "Jouw keuze voor rust & comfort op elke reis Heading [PERSON_NAME] het zelf! Tex…" at bounding box center [855, 612] width 1294 height 398
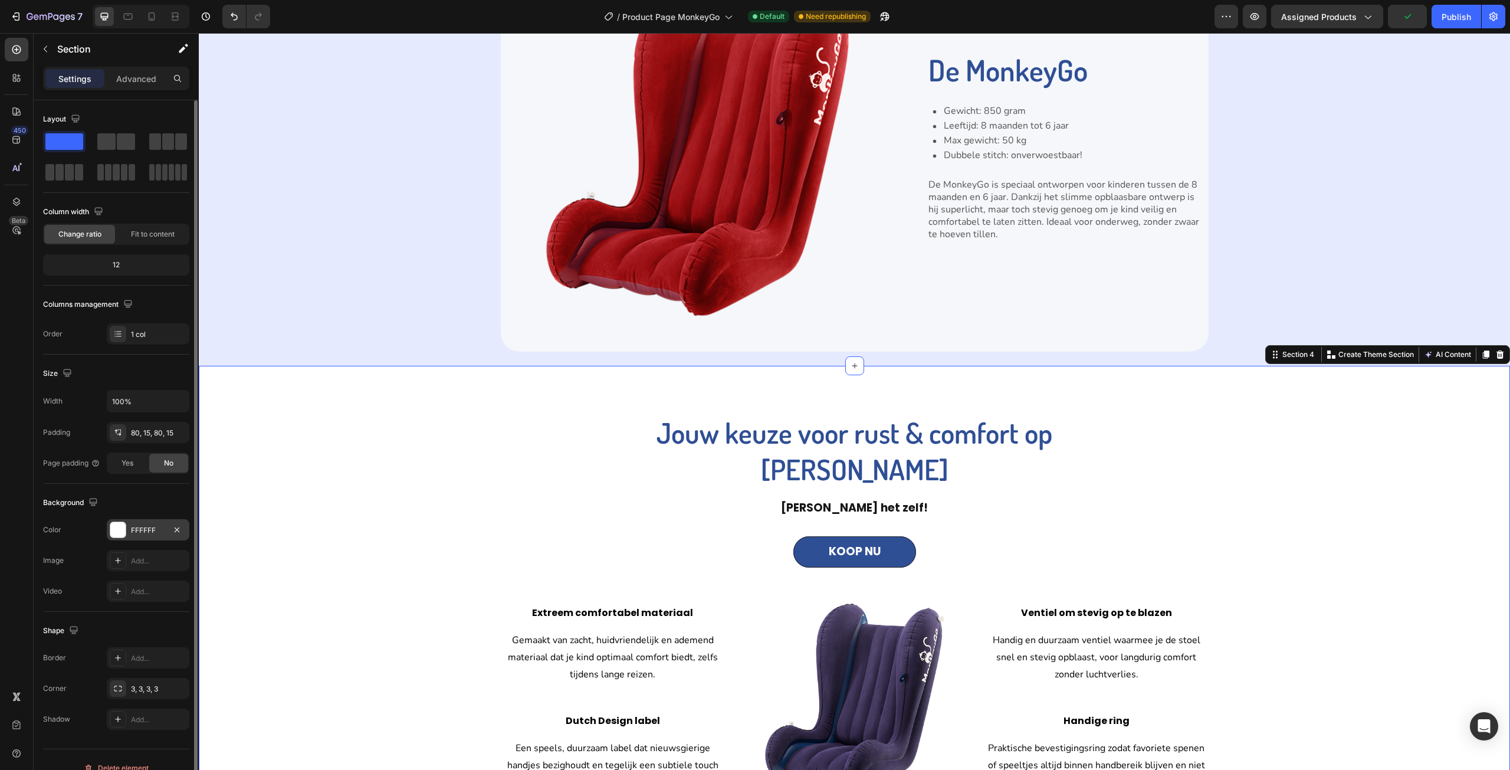
click at [136, 536] on div "FFFFFF" at bounding box center [148, 529] width 83 height 21
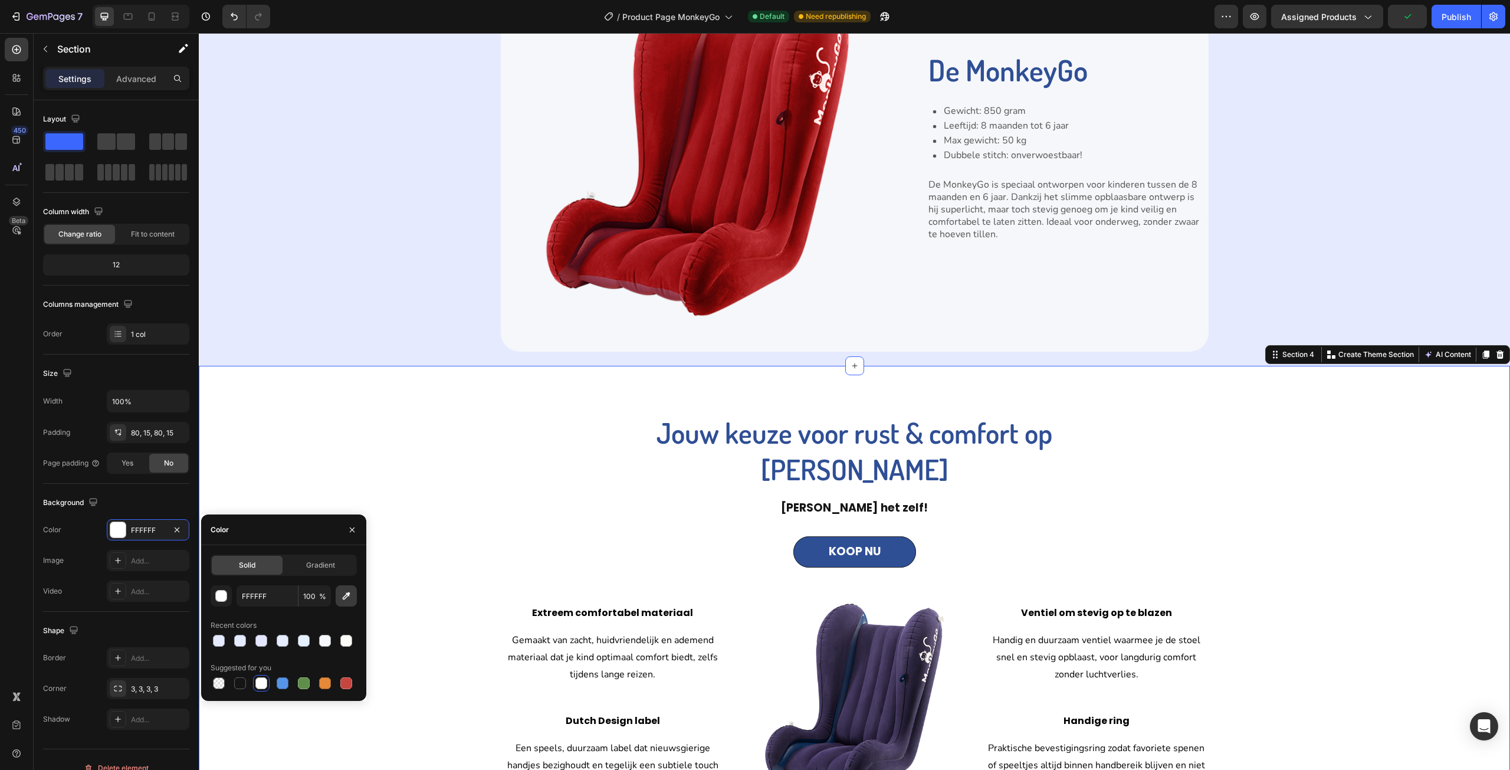
click at [348, 595] on icon "button" at bounding box center [347, 596] width 8 height 8
type input "E5EAFF"
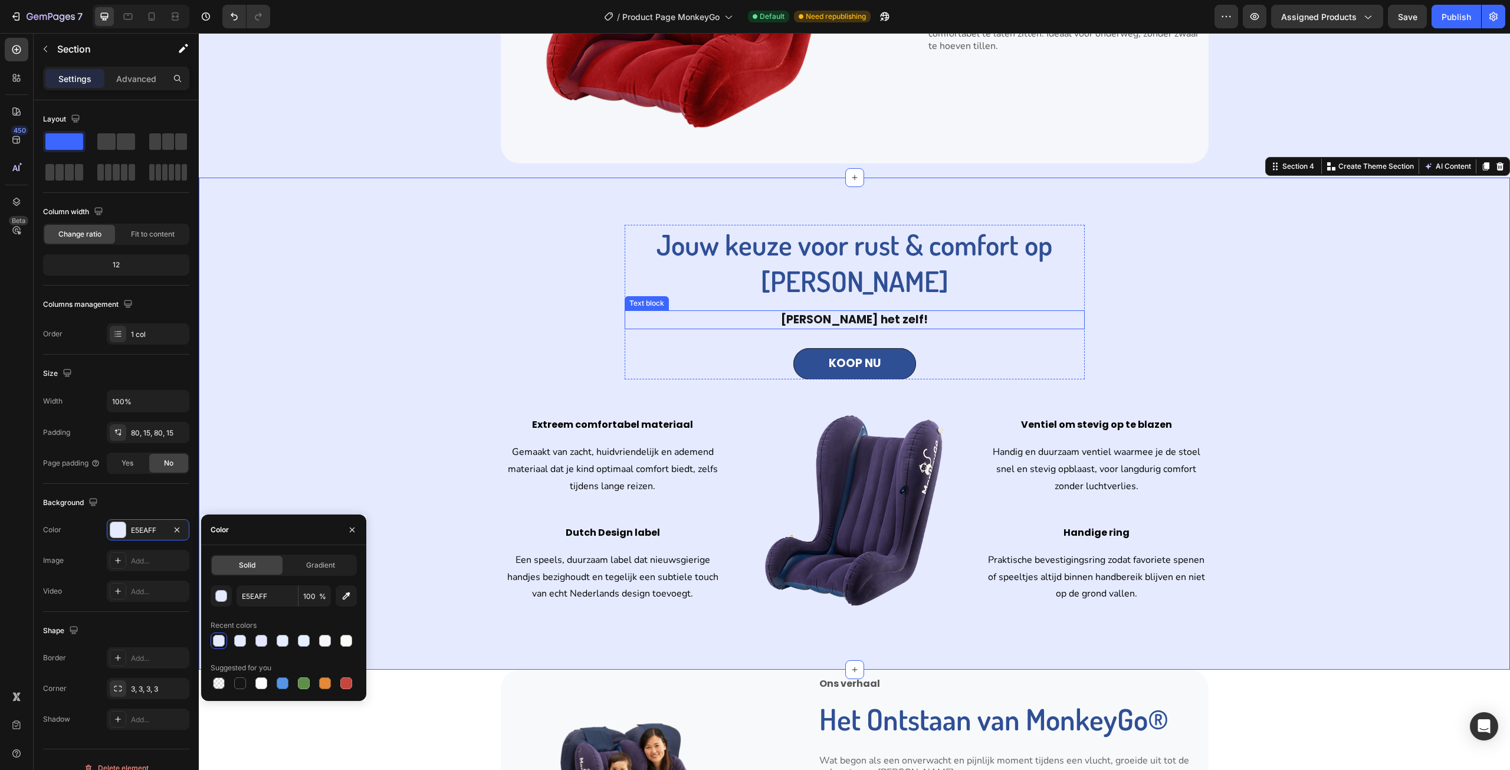
scroll to position [1711, 0]
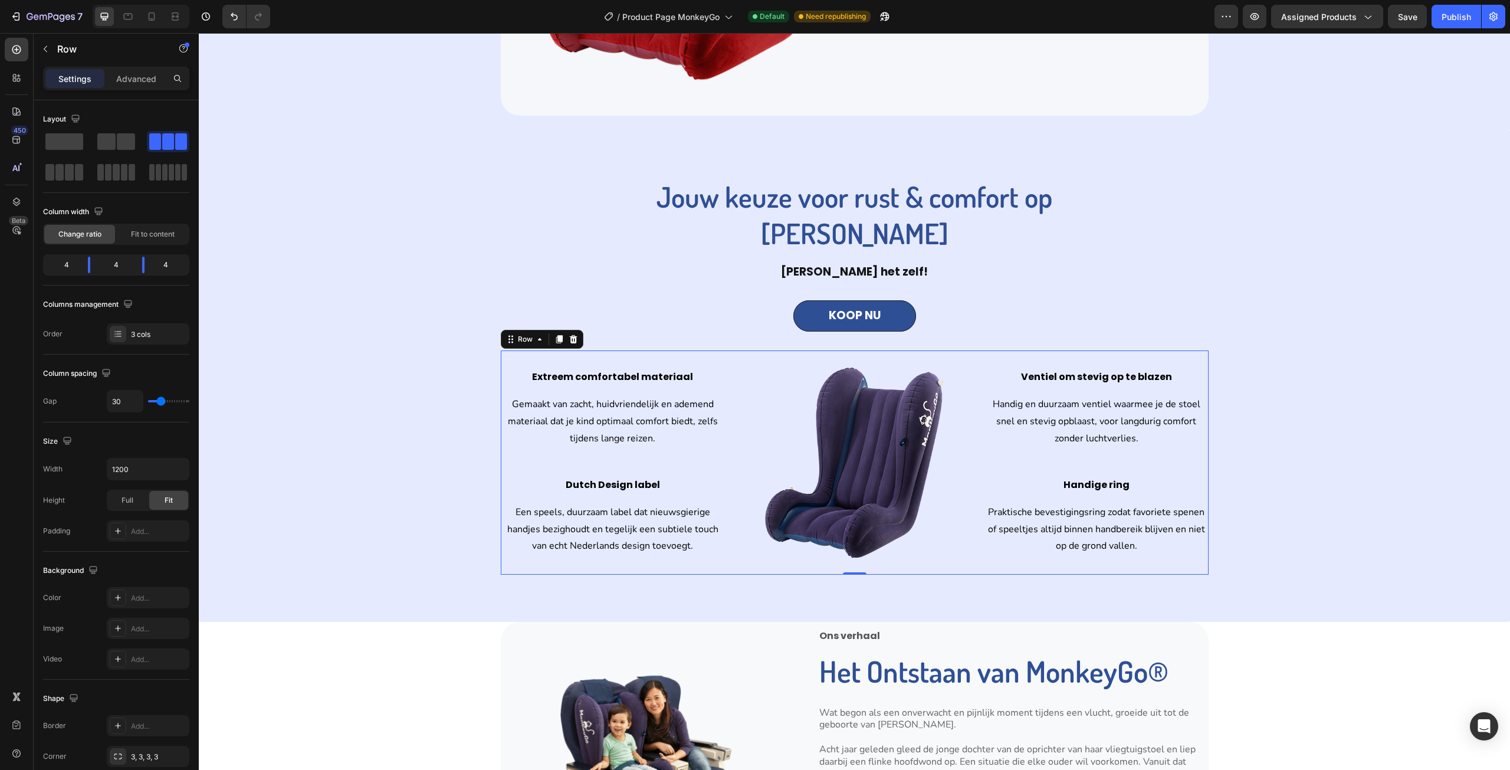
click at [1199, 362] on div "Ventiel om stevig op te blazen Text block Handig en duurzaam ventiel waarmee je…" at bounding box center [1097, 462] width 224 height 224
click at [150, 602] on div "Add..." at bounding box center [158, 598] width 55 height 11
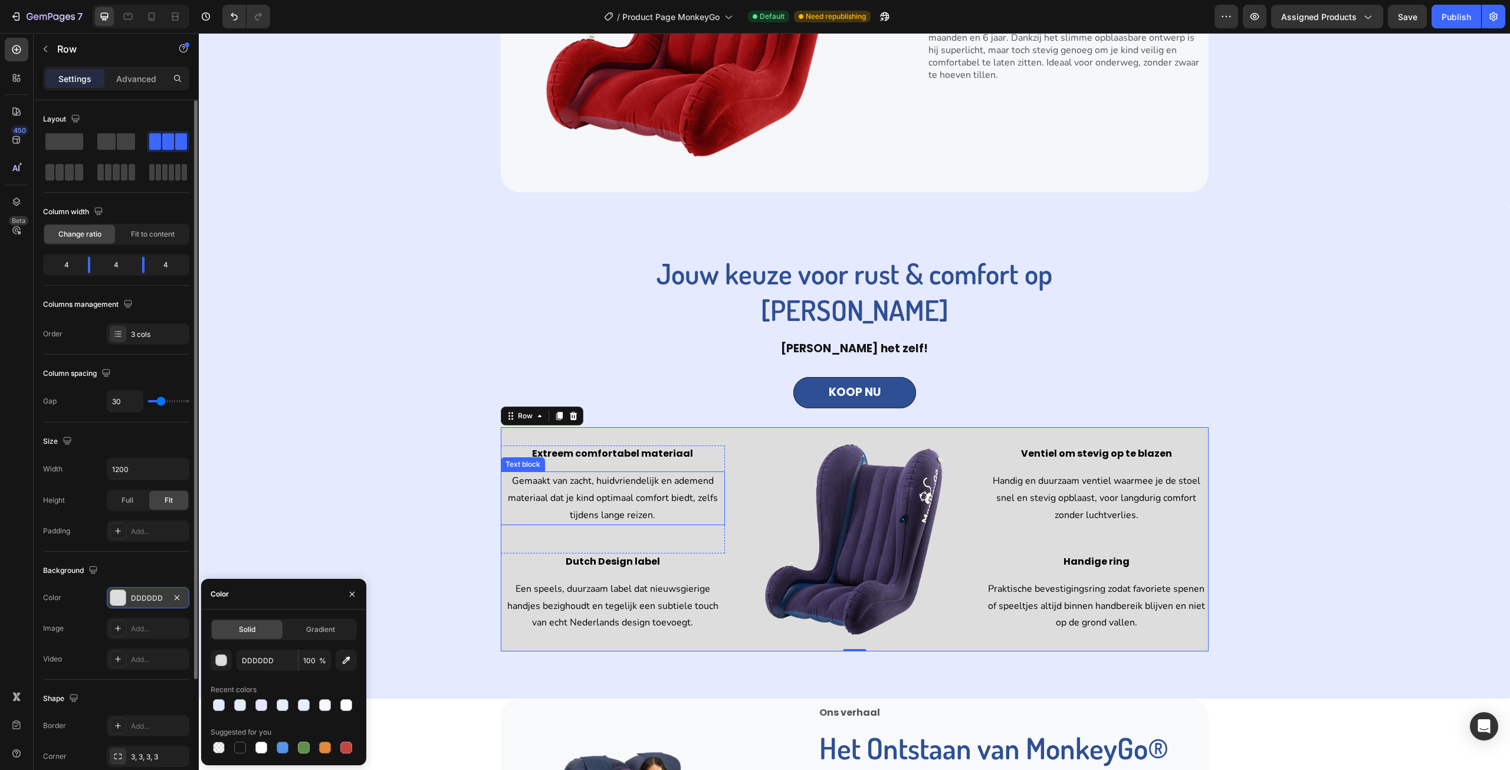
scroll to position [1593, 0]
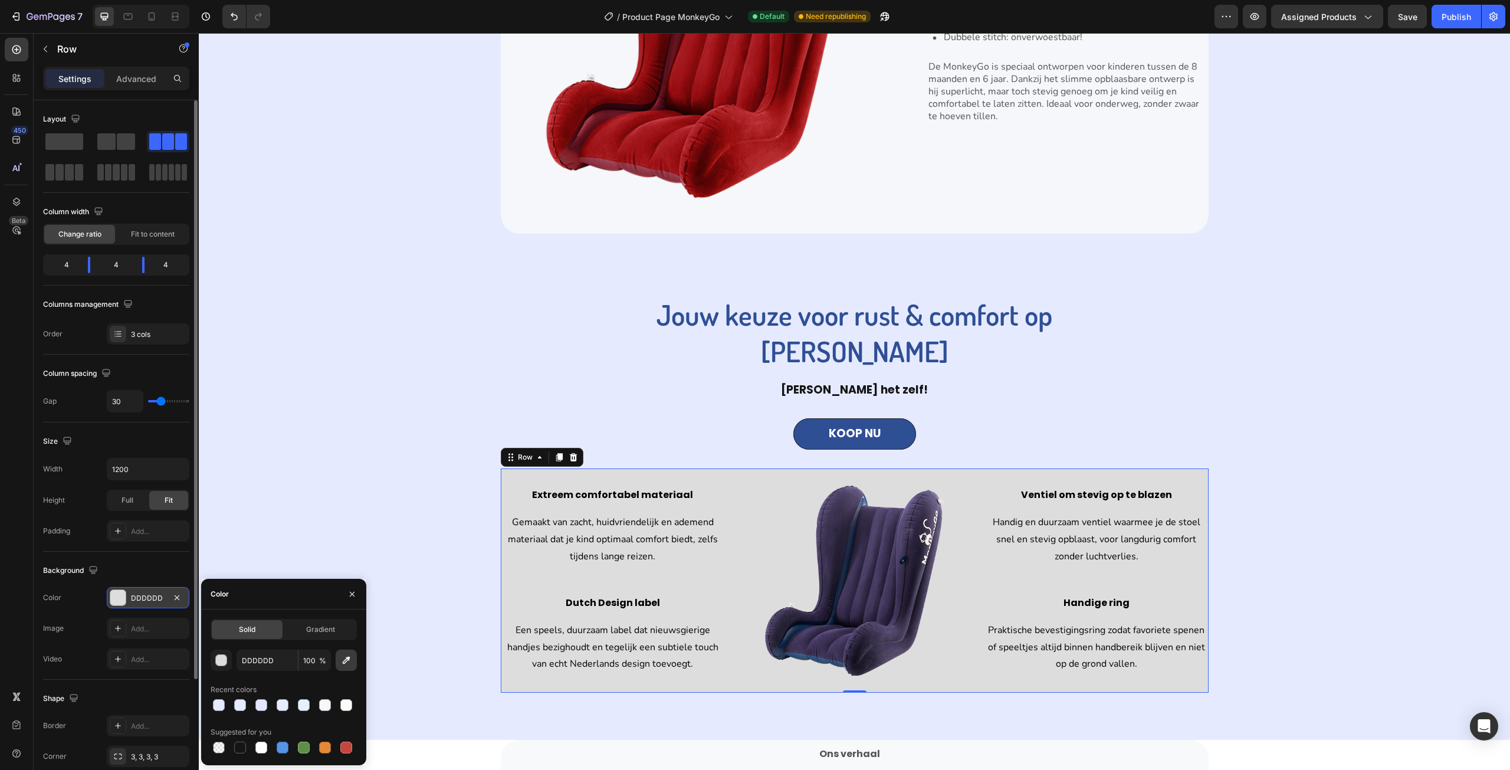
click at [351, 657] on icon "button" at bounding box center [346, 660] width 12 height 12
type input "F5F7FA"
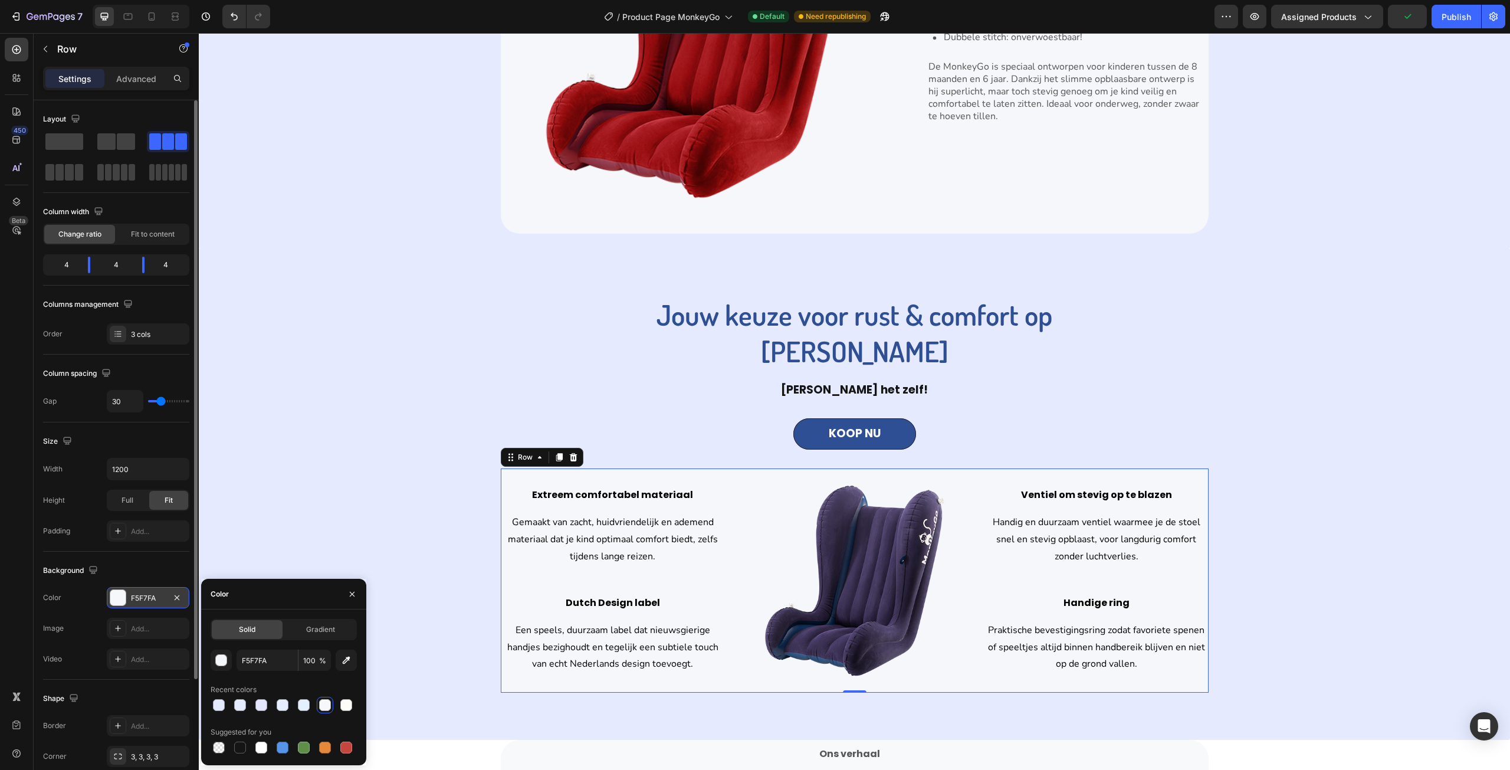
scroll to position [59, 0]
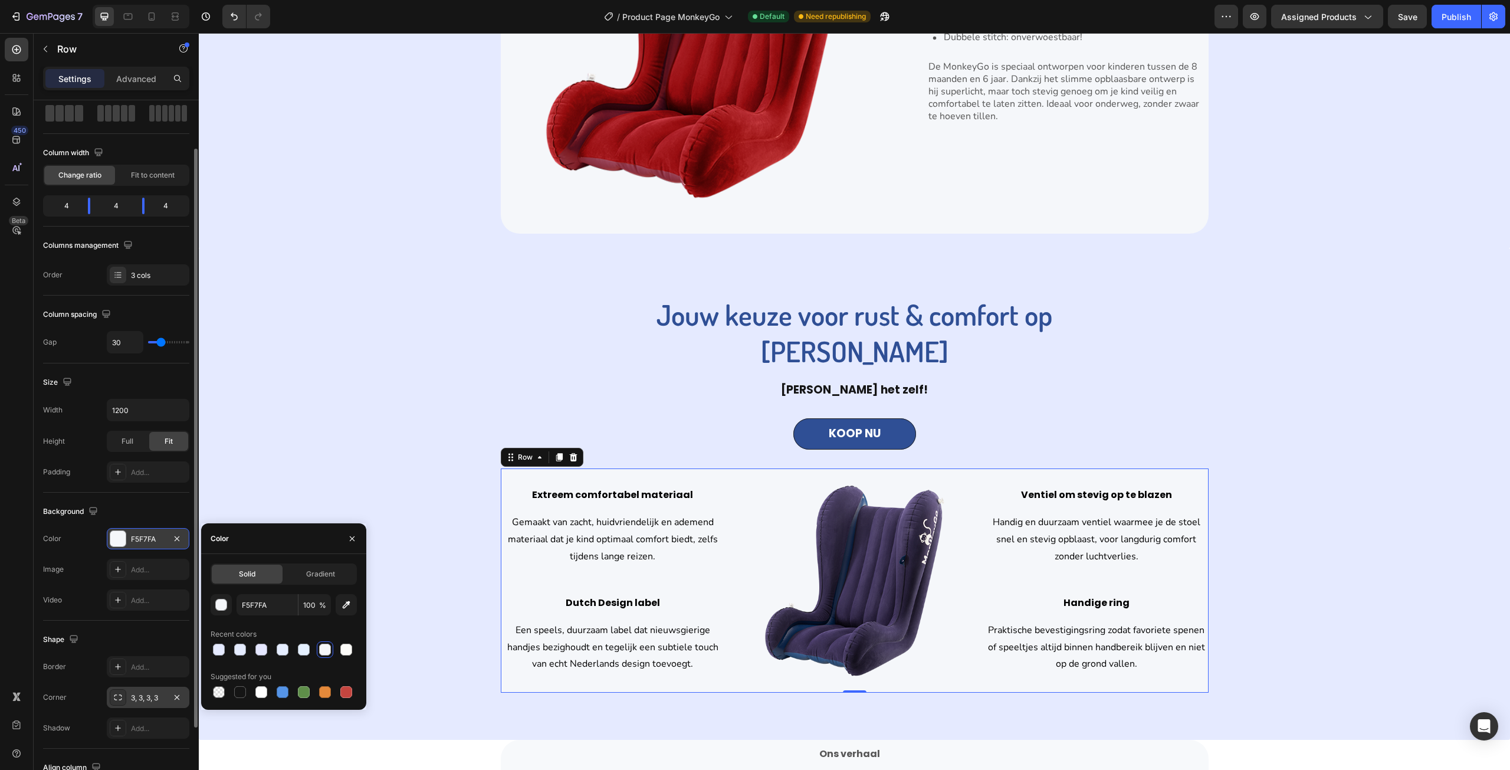
click at [145, 697] on div "3, 3, 3, 3" at bounding box center [148, 698] width 34 height 11
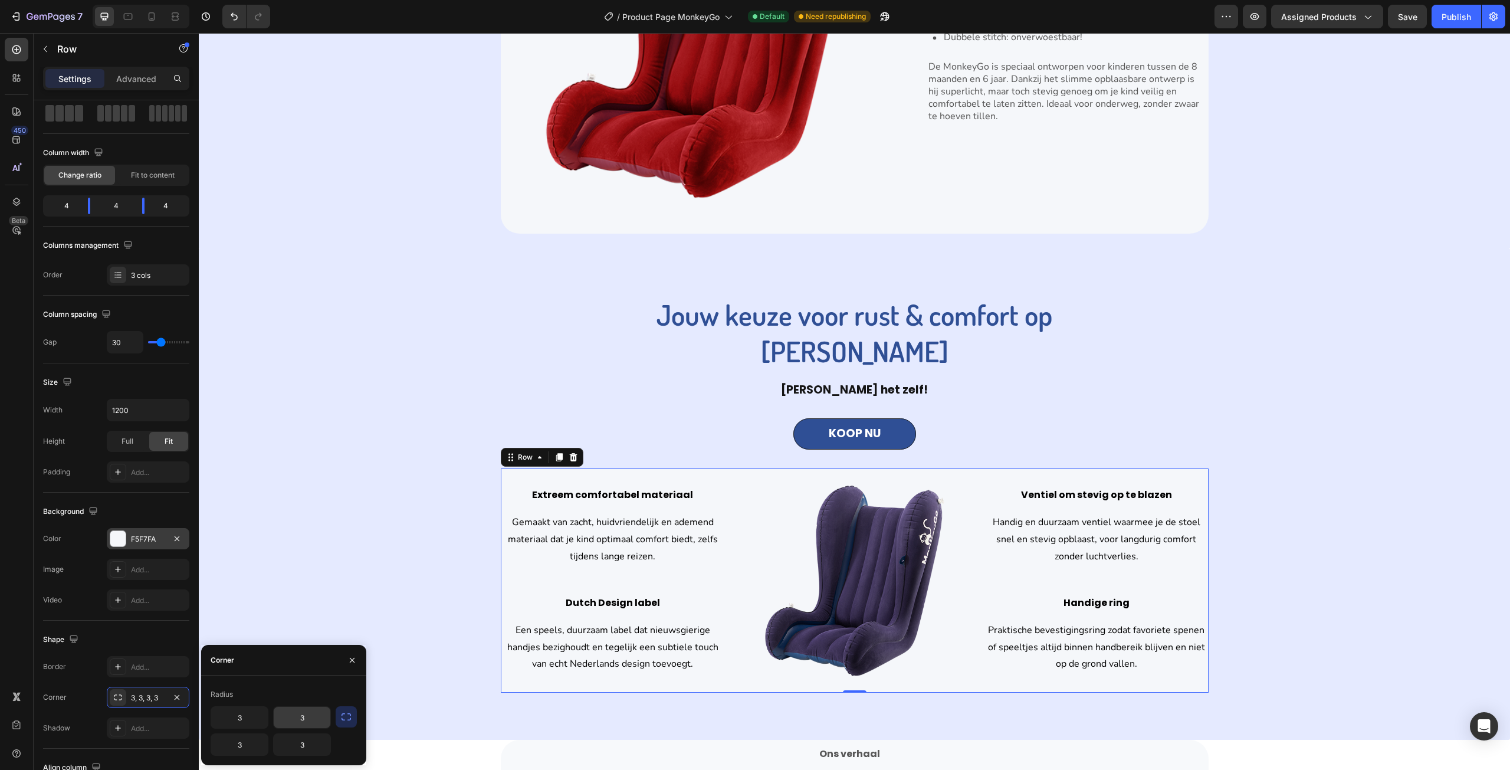
click at [316, 717] on input "3" at bounding box center [302, 717] width 57 height 21
click at [342, 716] on icon "button" at bounding box center [346, 717] width 12 height 12
click at [298, 737] on input "3" at bounding box center [270, 744] width 119 height 21
click at [320, 739] on icon "button" at bounding box center [320, 745] width 12 height 12
click at [303, 695] on p "Round" at bounding box center [286, 690] width 67 height 12
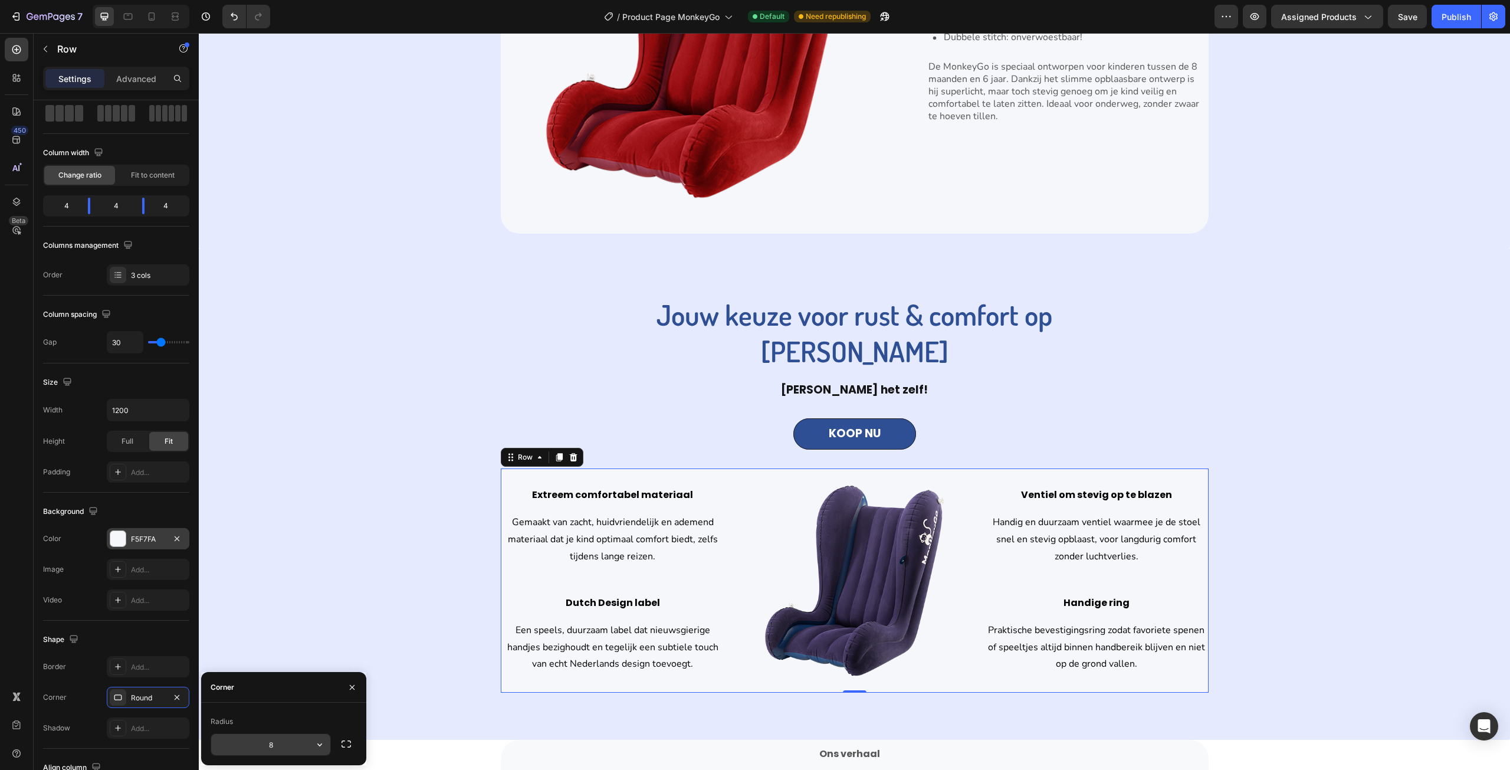
click at [289, 741] on input "8" at bounding box center [270, 744] width 119 height 21
type input "32"
click at [343, 589] on div "Jouw keuze voor rust & comfort op elke reis Heading [PERSON_NAME] het zelf! Tex…" at bounding box center [855, 494] width 1294 height 398
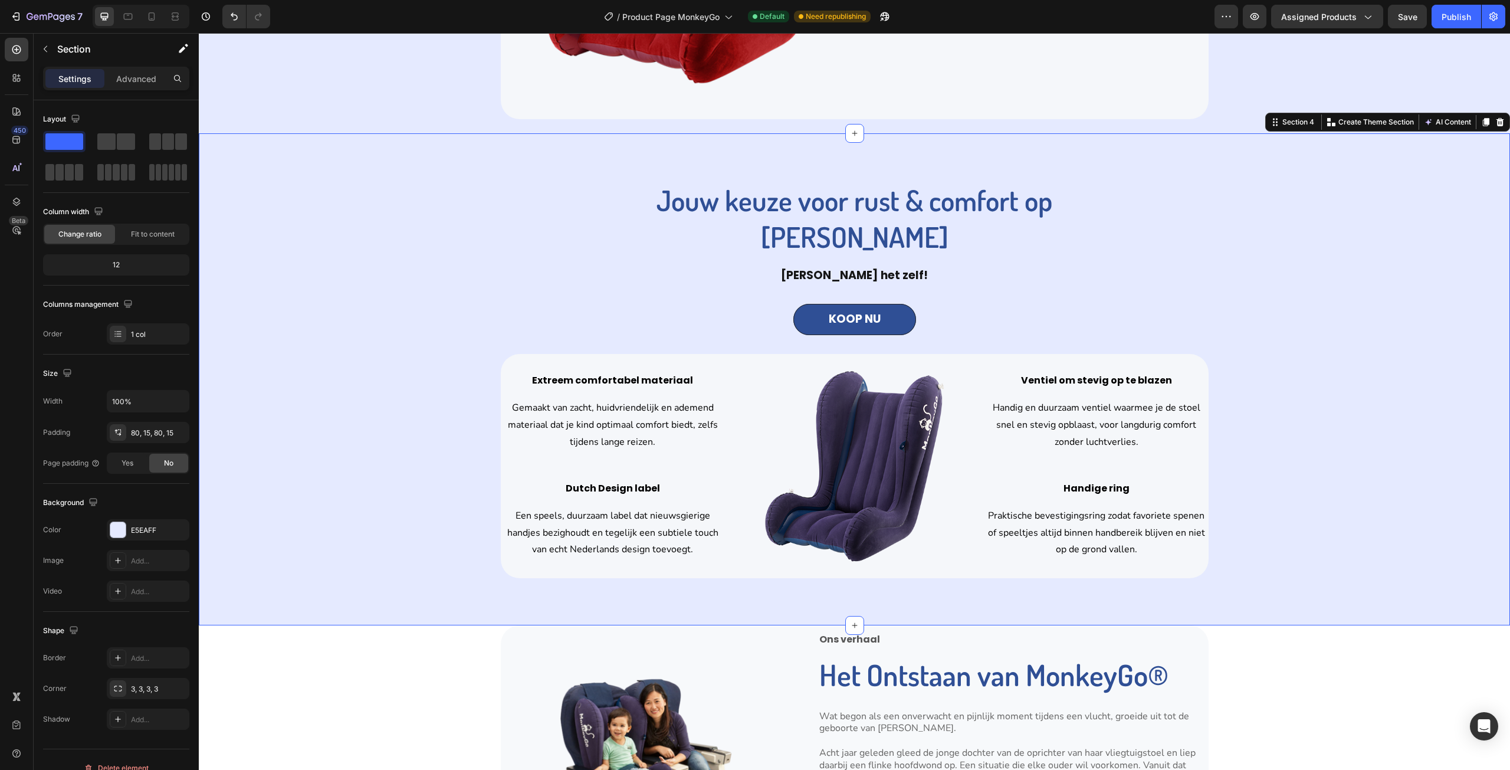
scroll to position [1770, 0]
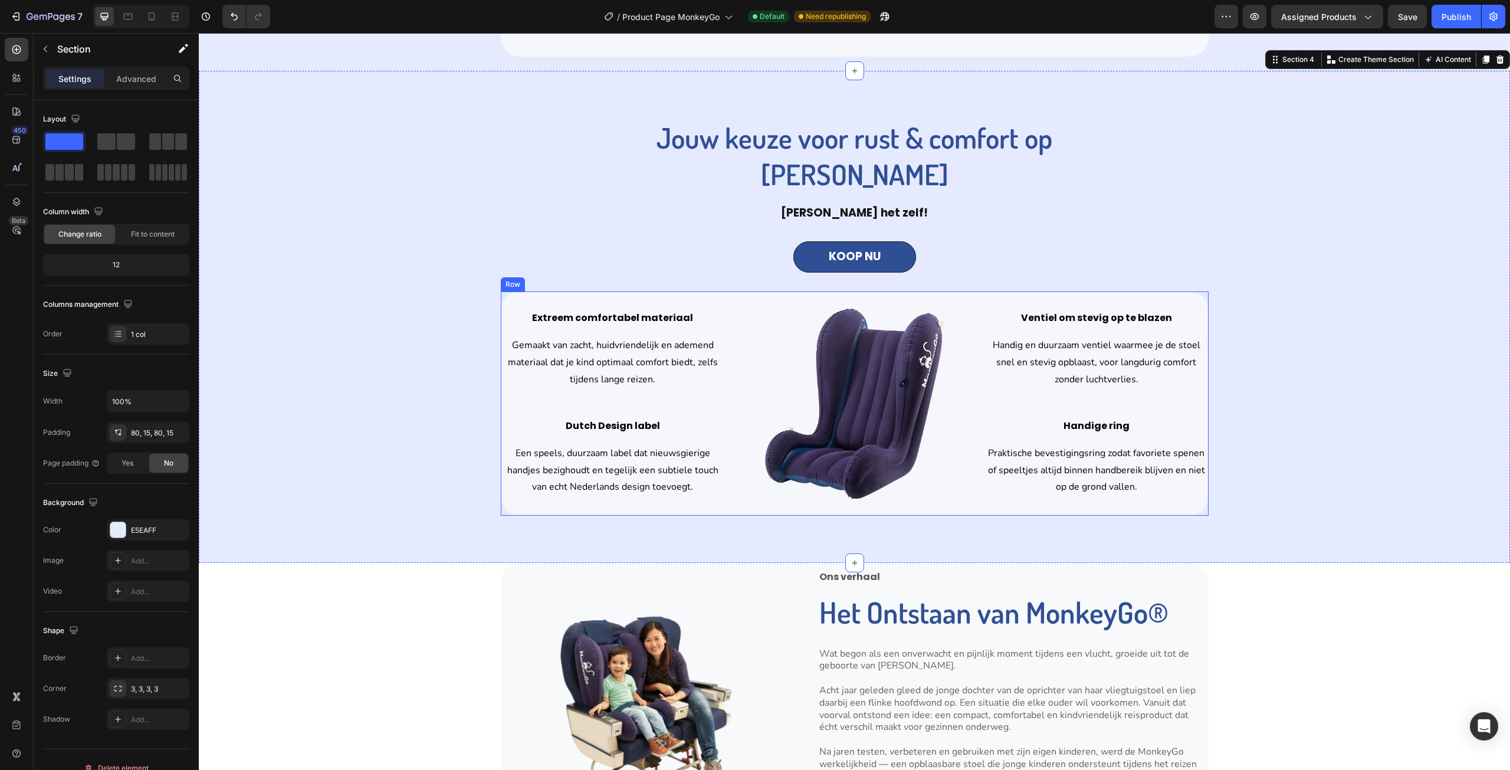
click at [977, 303] on div "Extreem comfortabel materiaal Text block Gemaakt van zacht, huidvriendelijk en …" at bounding box center [855, 403] width 708 height 224
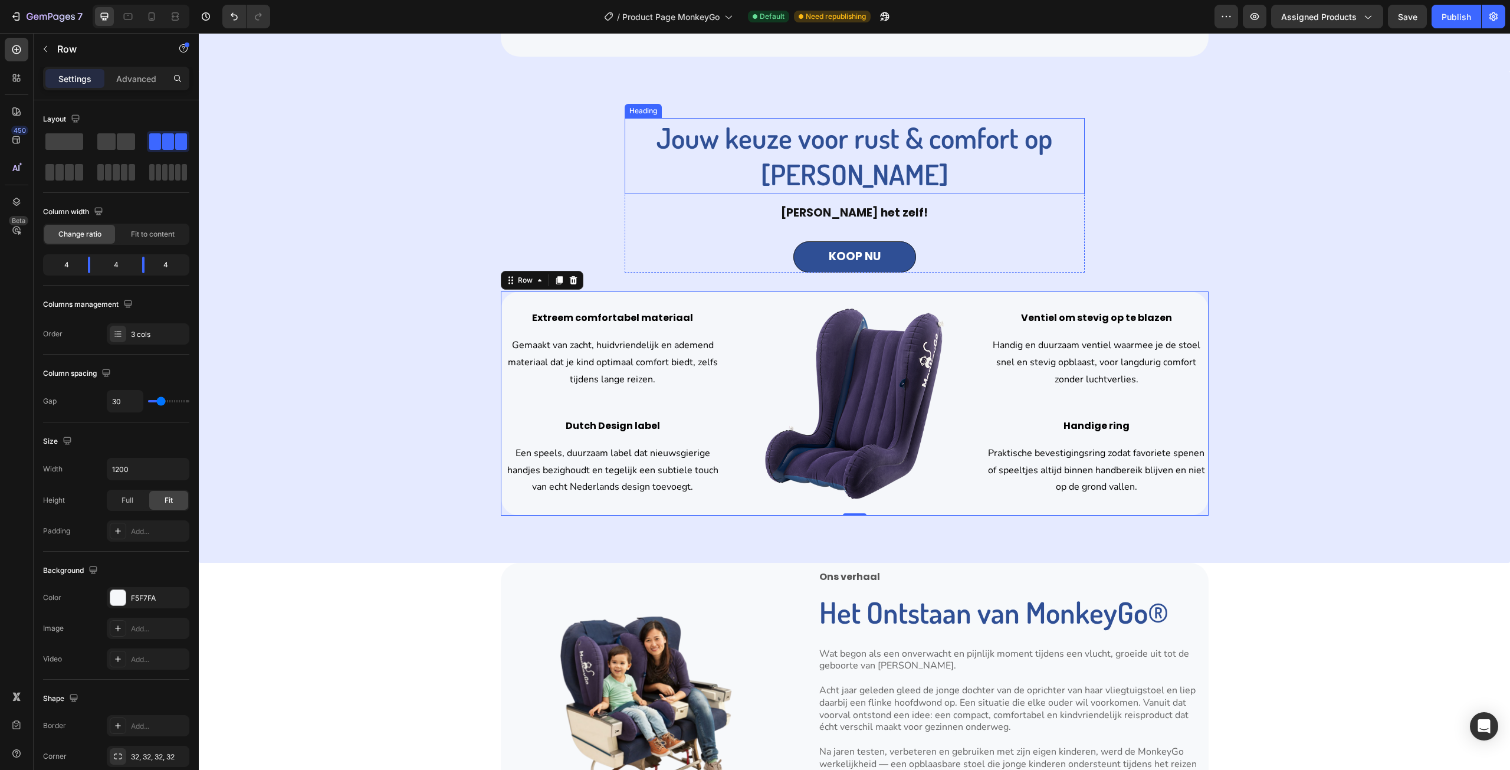
click at [1069, 178] on div "Jouw keuze voor rust & comfort op elke reis Heading" at bounding box center [855, 156] width 460 height 76
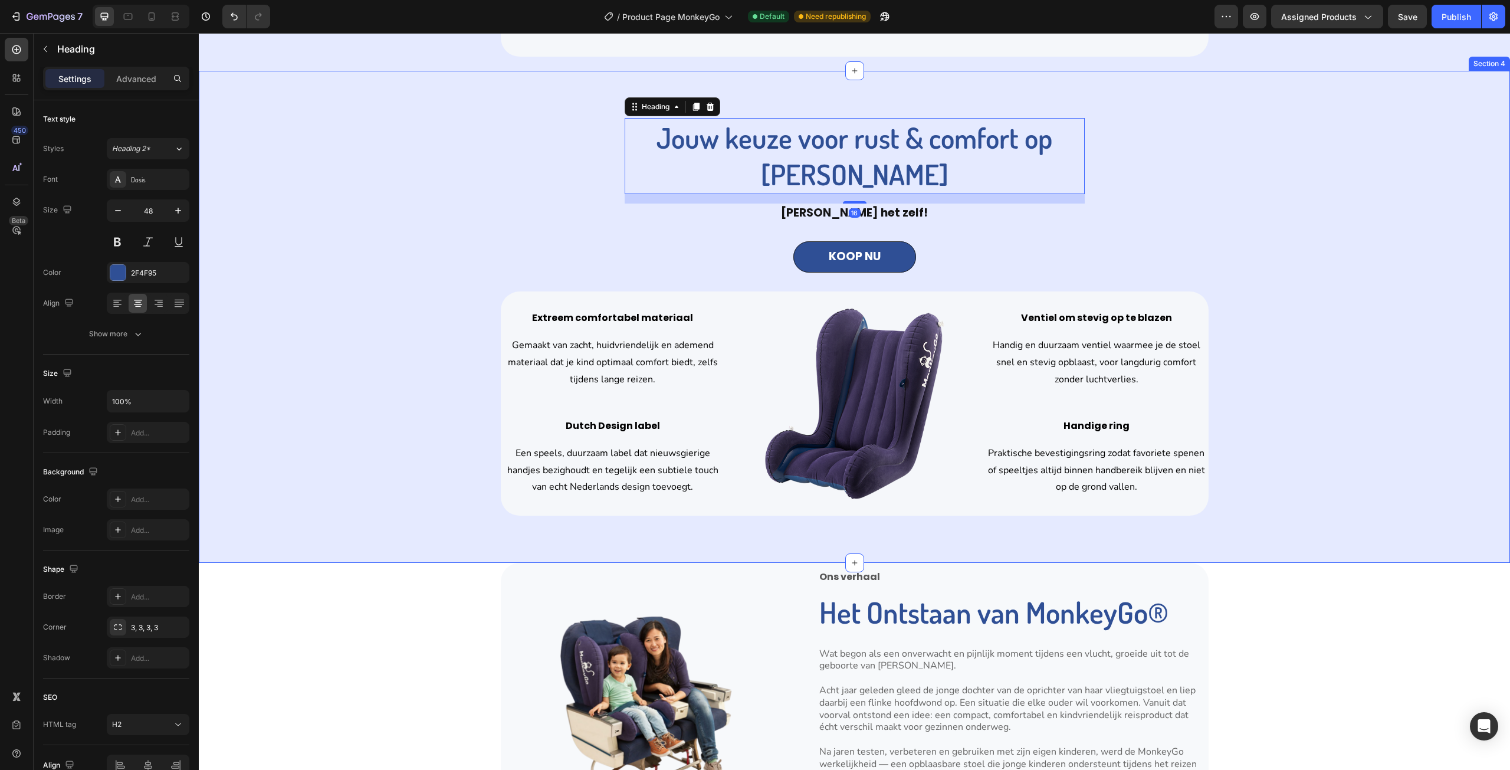
click at [1117, 211] on div "Jouw keuze voor rust & comfort op elke reis Heading 16 Ervaar het zelf! Text bl…" at bounding box center [855, 317] width 1294 height 398
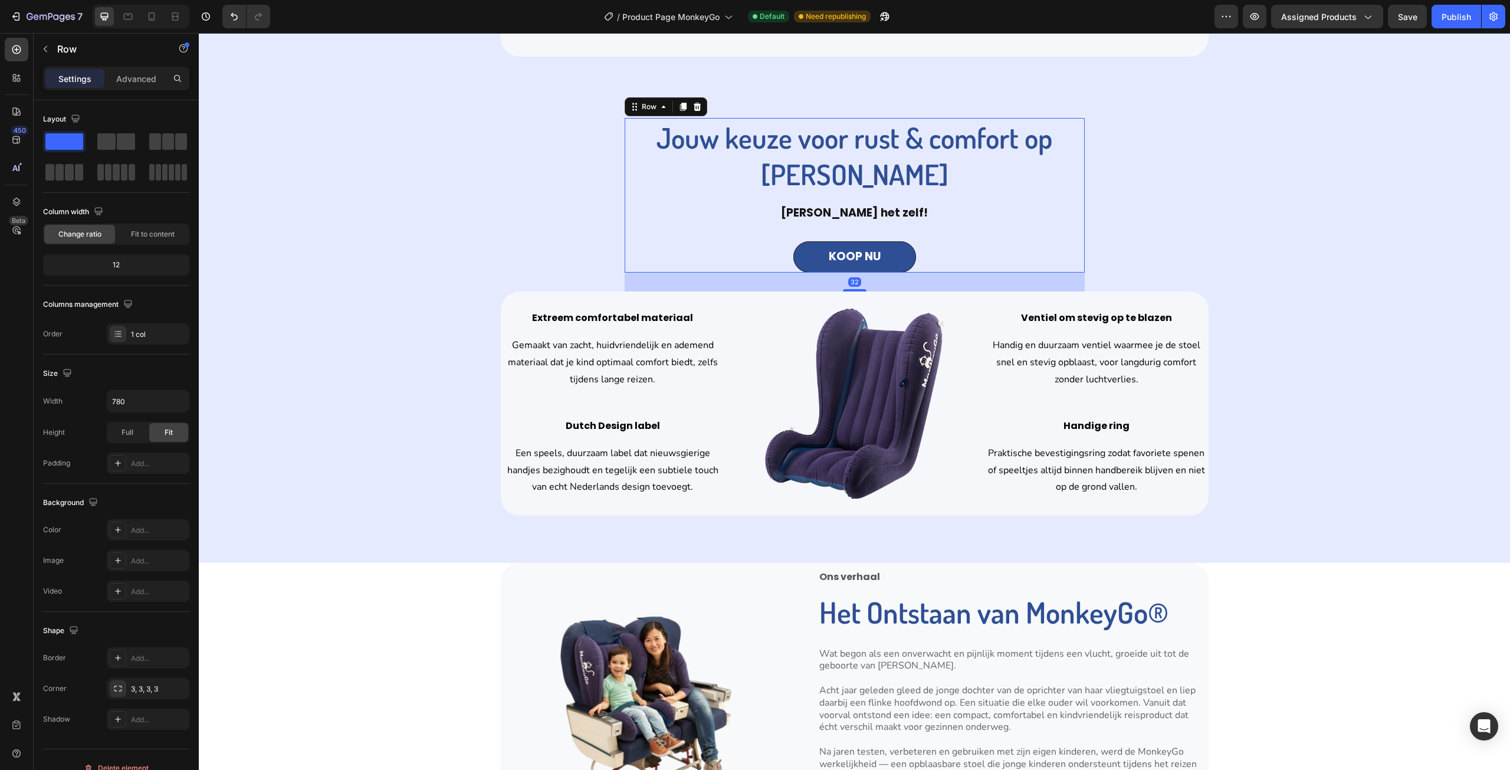
click at [1079, 224] on div "Jouw keuze voor rust & comfort op elke reis Heading [PERSON_NAME] het zelf! Tex…" at bounding box center [855, 195] width 460 height 155
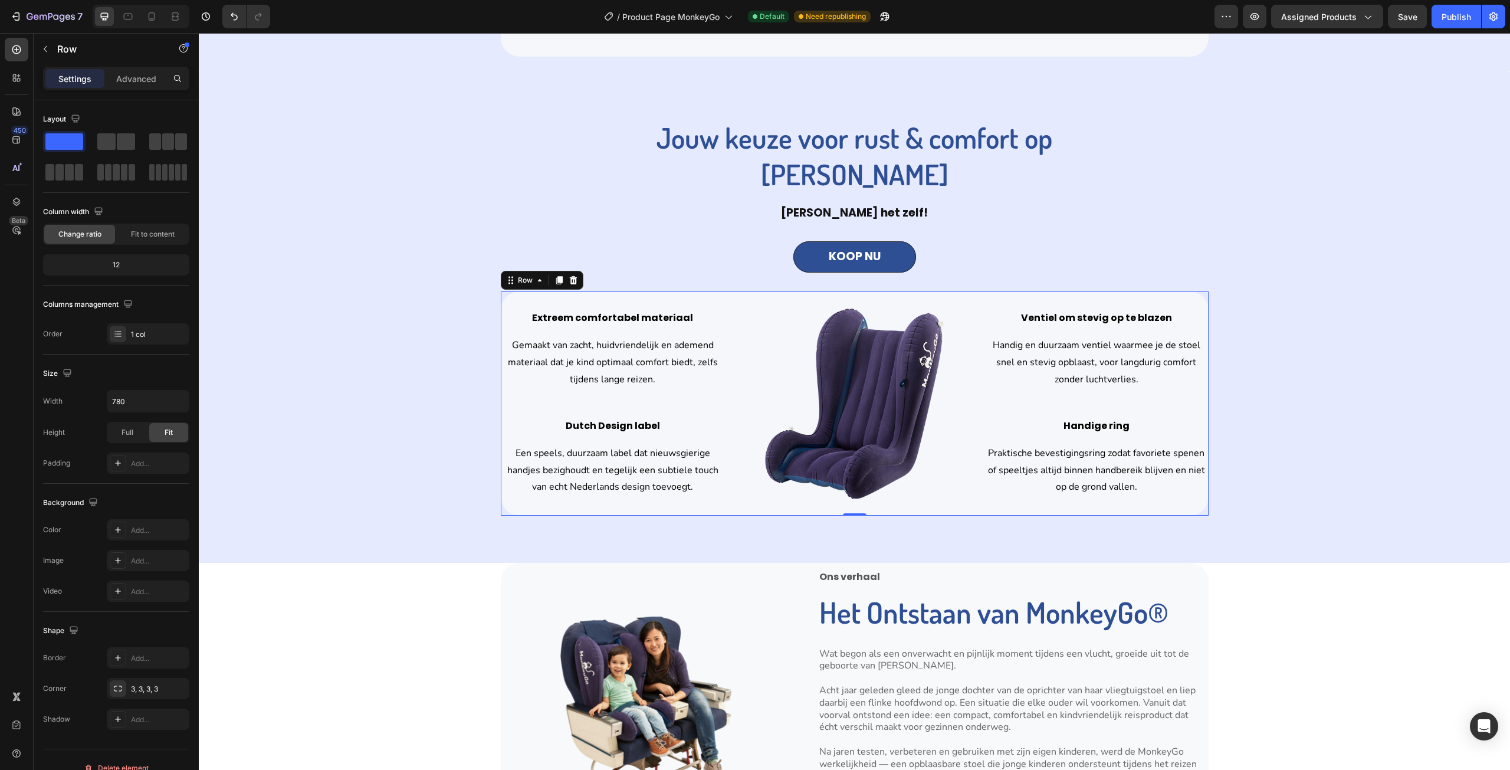
click at [728, 298] on div "Extreem comfortabel materiaal Text block Gemaakt van zacht, huidvriendelijk en …" at bounding box center [855, 403] width 708 height 224
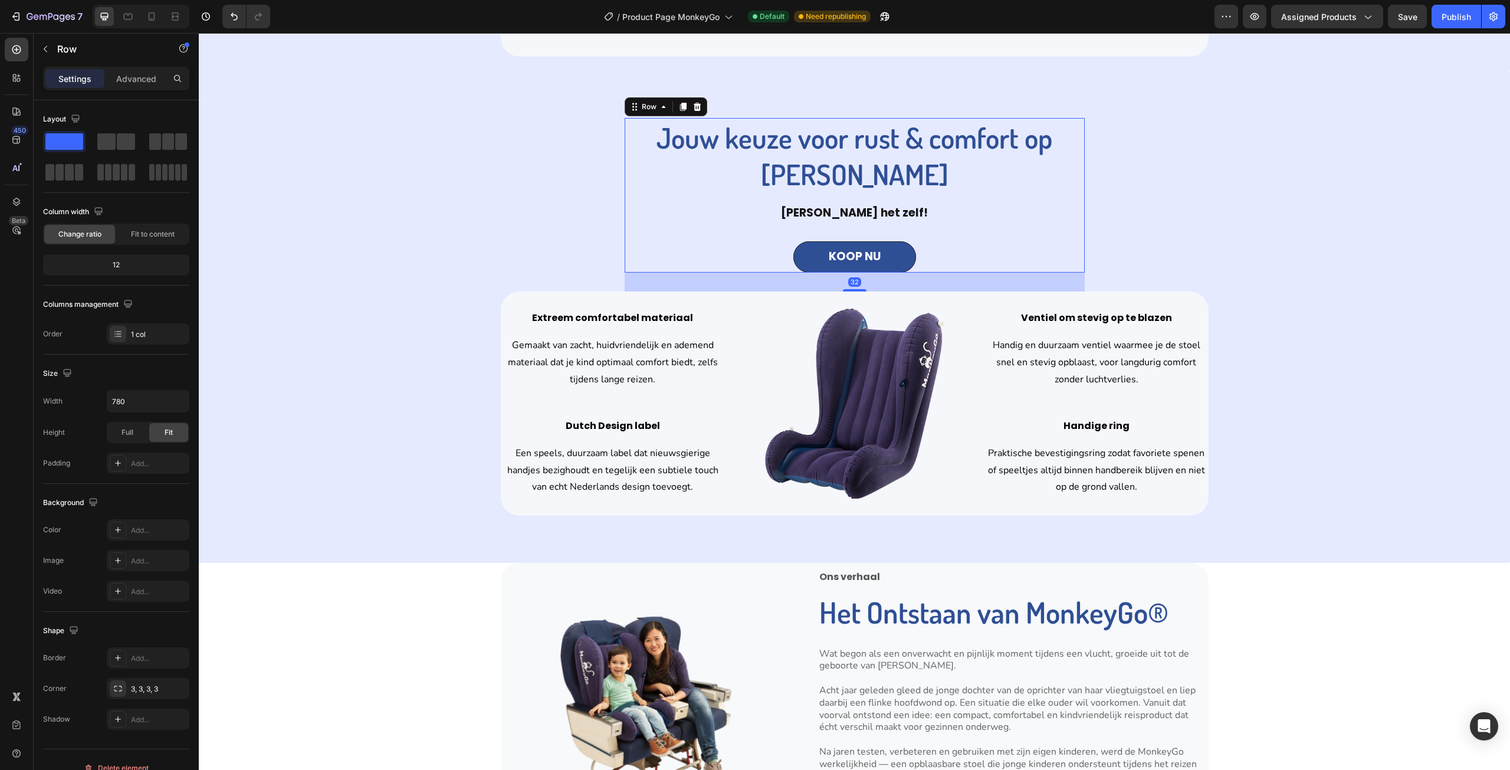
click at [1069, 195] on div "Jouw keuze voor rust & comfort op elke reis Heading [PERSON_NAME] het zelf! Tex…" at bounding box center [855, 195] width 460 height 155
click at [179, 396] on icon "button" at bounding box center [178, 401] width 12 height 12
click at [165, 432] on span "1200px" at bounding box center [166, 431] width 25 height 11
type input "1200"
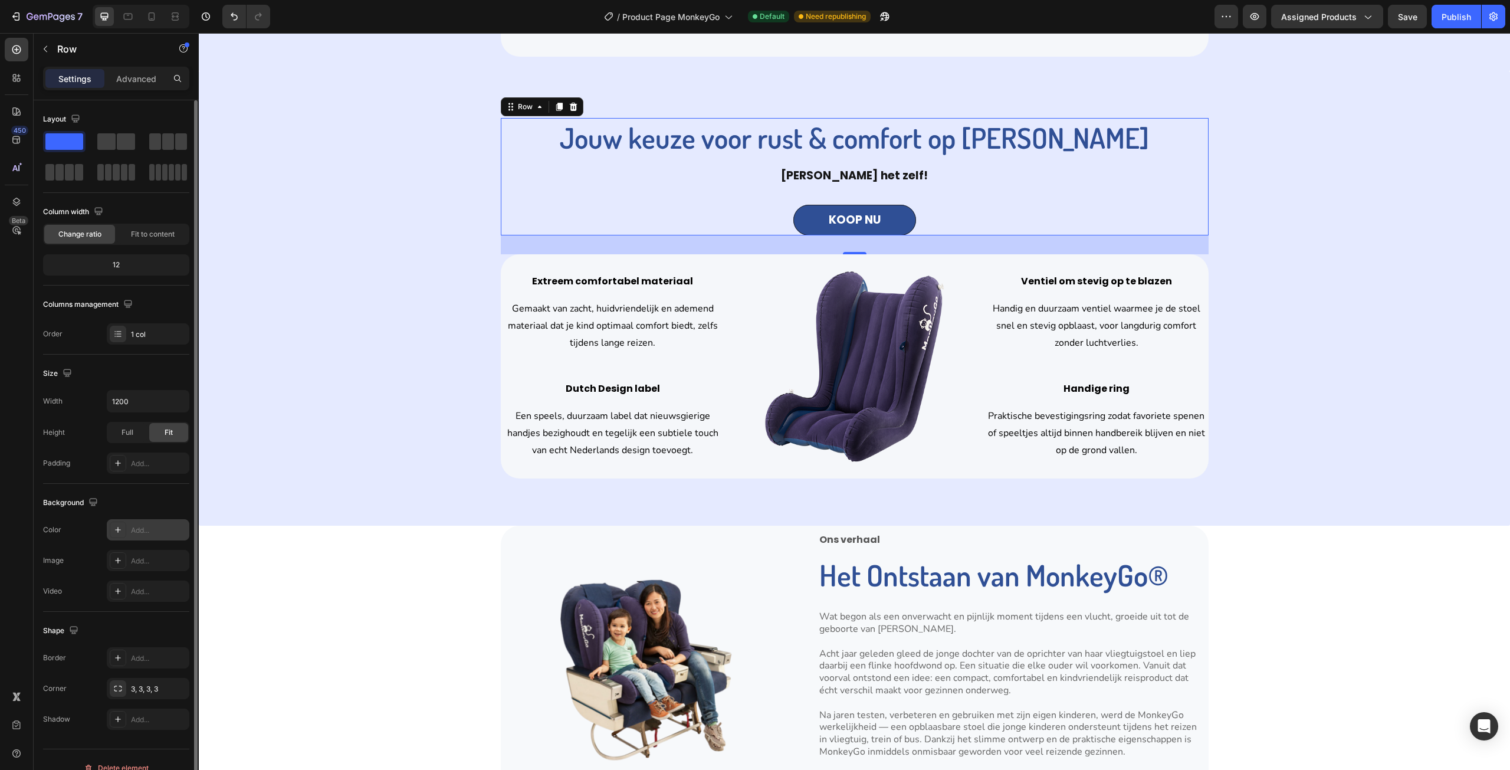
click at [140, 529] on div "Add..." at bounding box center [158, 530] width 55 height 11
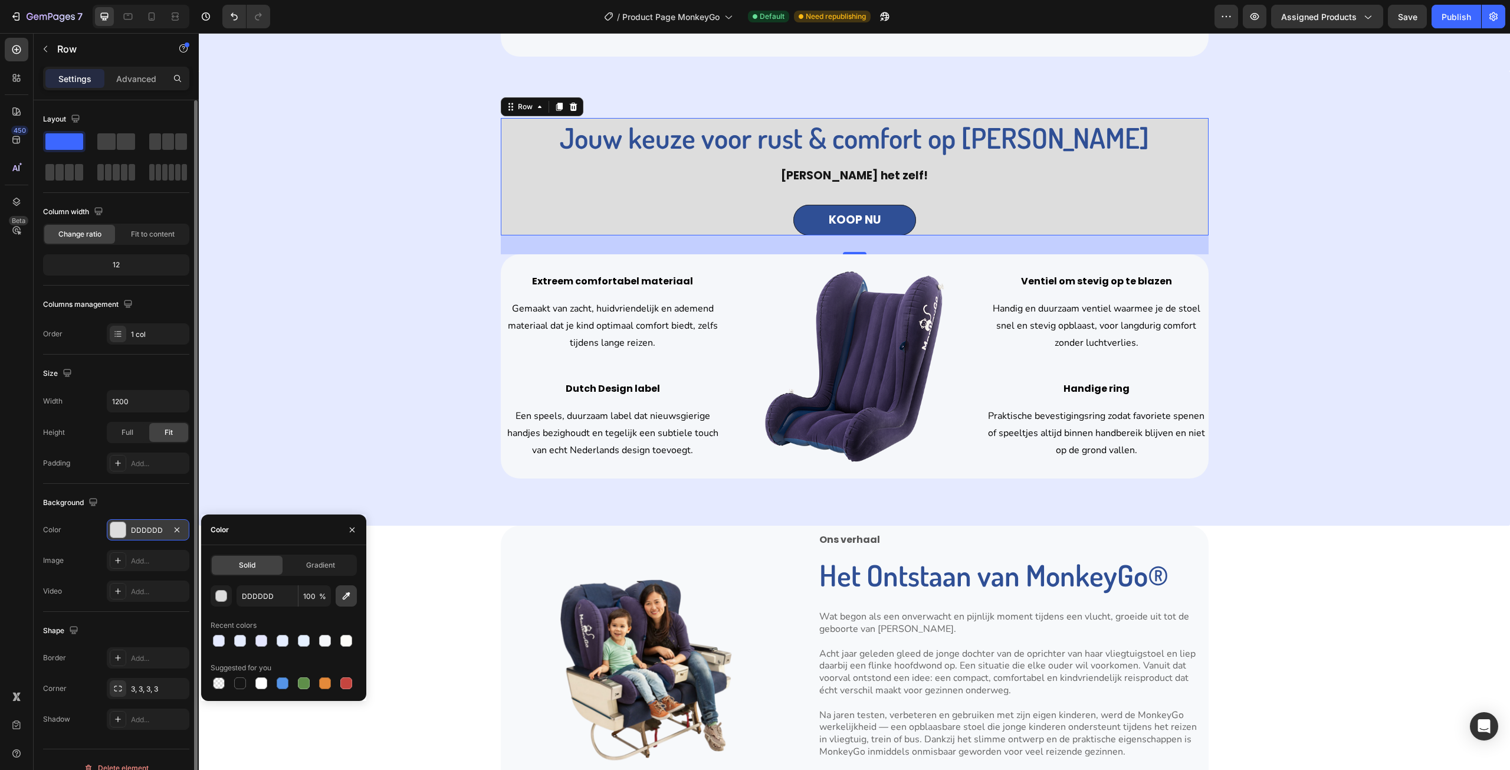
click at [340, 590] on icon "button" at bounding box center [346, 596] width 12 height 12
type input "F5F7FA"
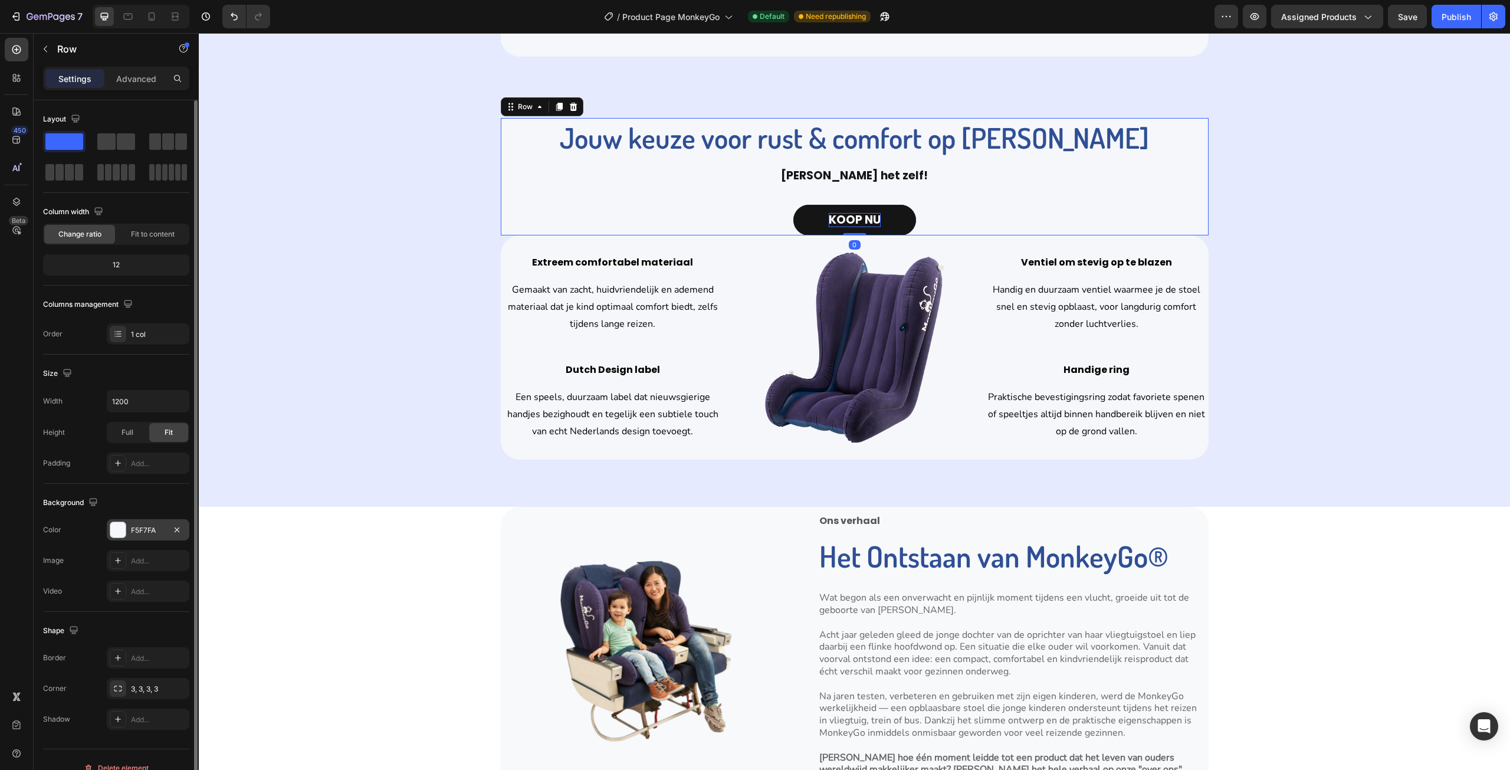
drag, startPoint x: 851, startPoint y: 251, endPoint x: 865, endPoint y: 226, distance: 28.5
click at [865, 226] on div "Jouw keuze voor rust & comfort op elke reis Heading [PERSON_NAME] het zelf! Tex…" at bounding box center [855, 177] width 708 height 118
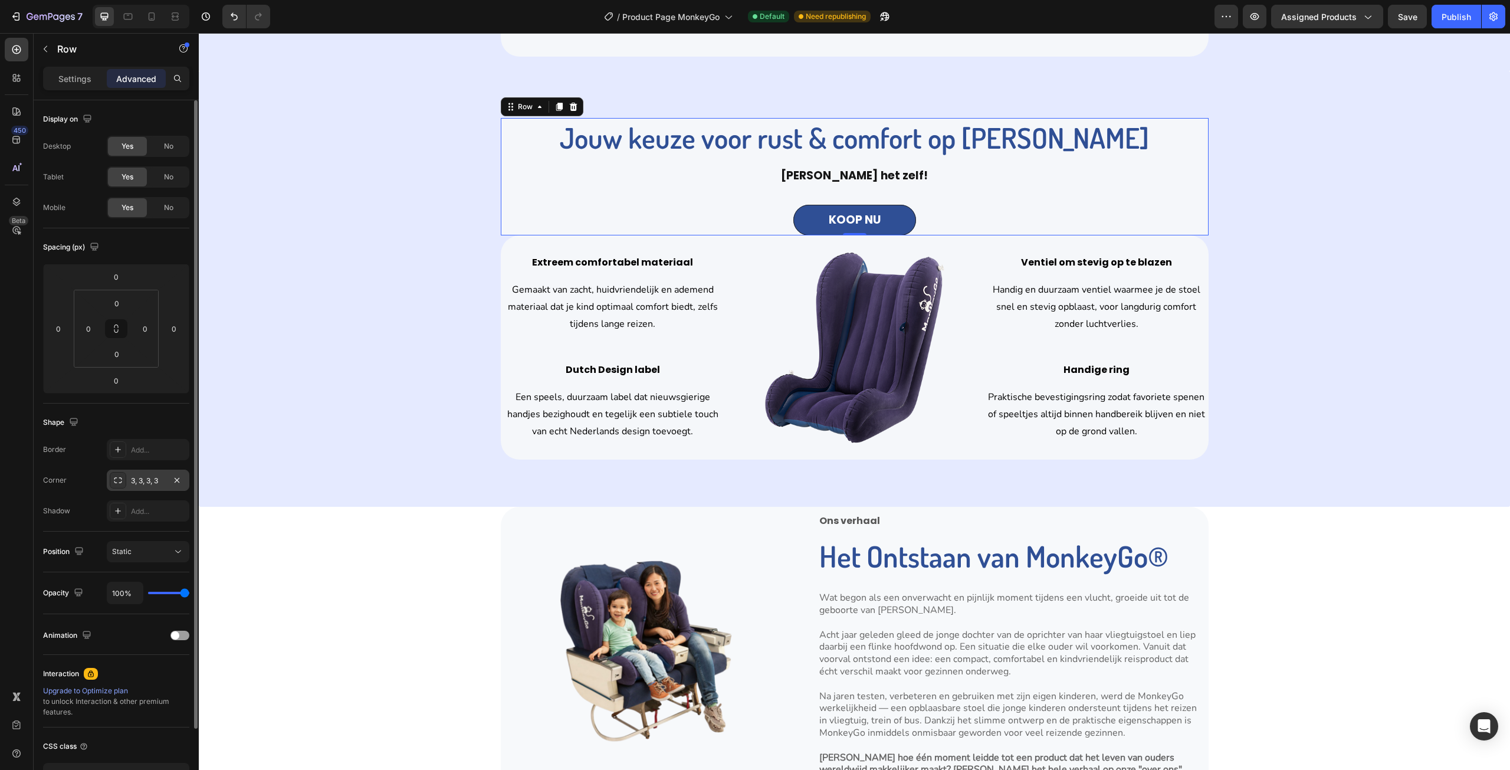
click at [145, 484] on div "3, 3, 3, 3" at bounding box center [148, 480] width 34 height 11
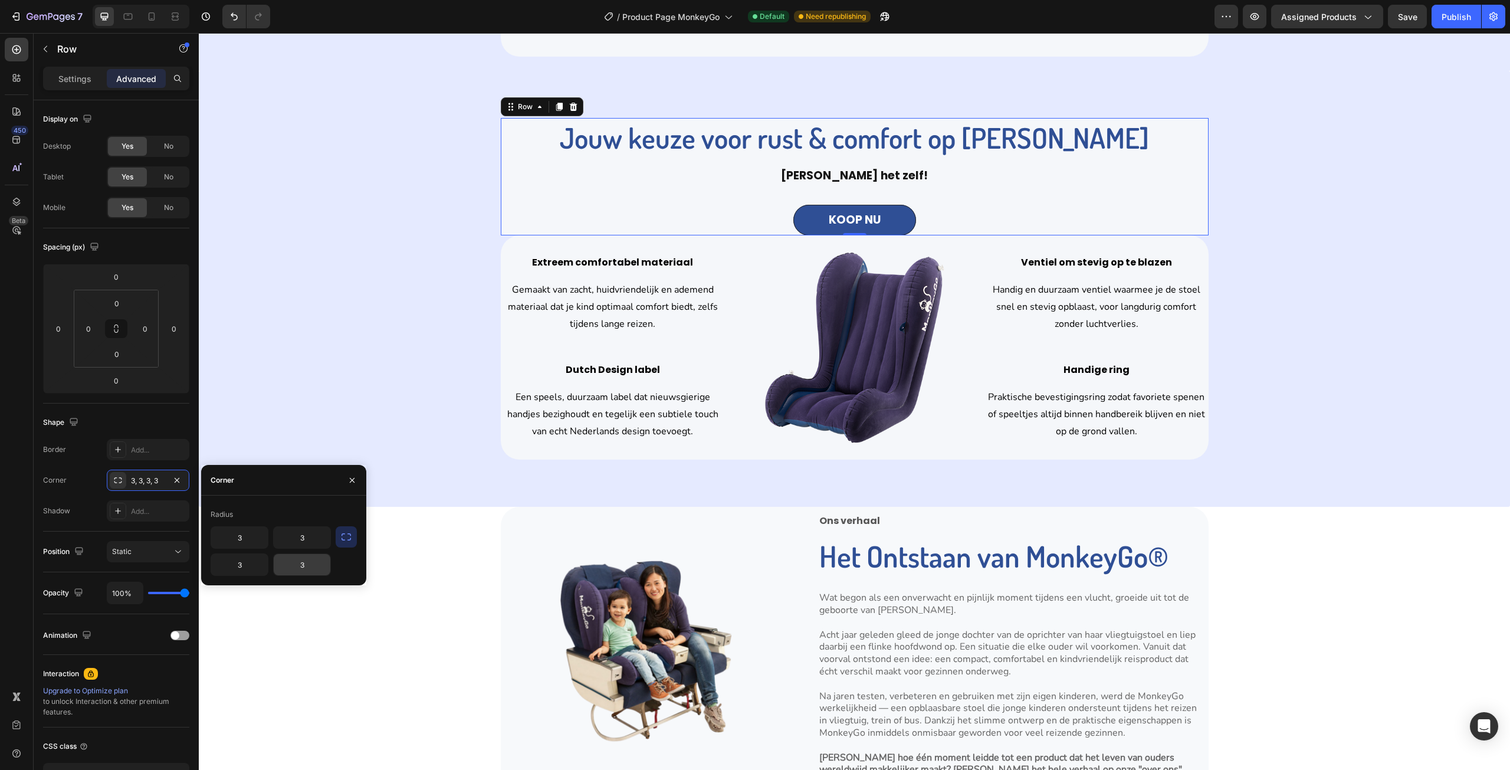
click at [323, 571] on input "3" at bounding box center [302, 564] width 57 height 21
type input "0"
click at [234, 565] on input "3" at bounding box center [239, 564] width 57 height 21
type input "0"
click at [260, 537] on input "3" at bounding box center [239, 537] width 57 height 21
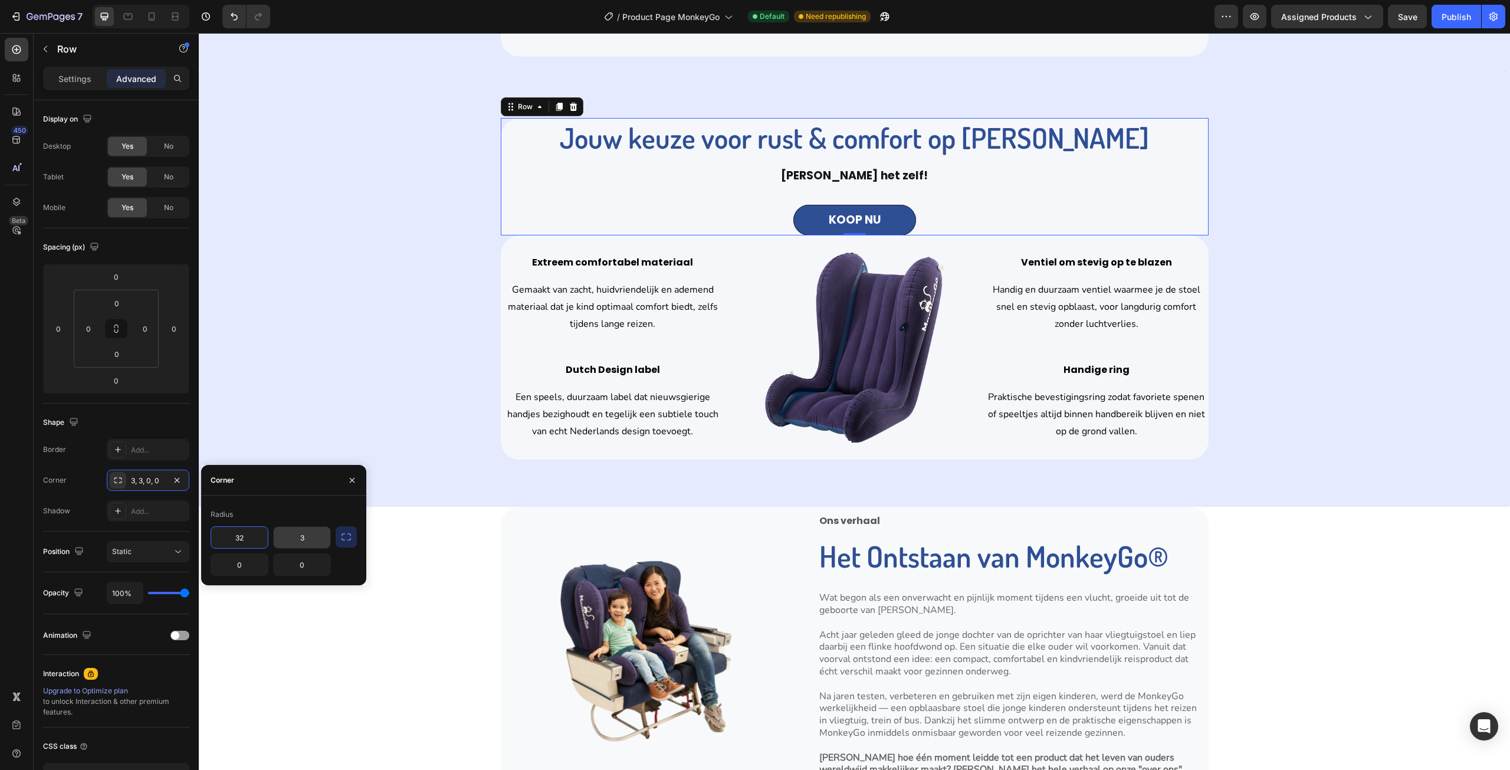
type input "32"
click at [315, 534] on input "3" at bounding box center [302, 537] width 57 height 21
type input "32"
click at [353, 484] on icon "button" at bounding box center [351, 479] width 9 height 9
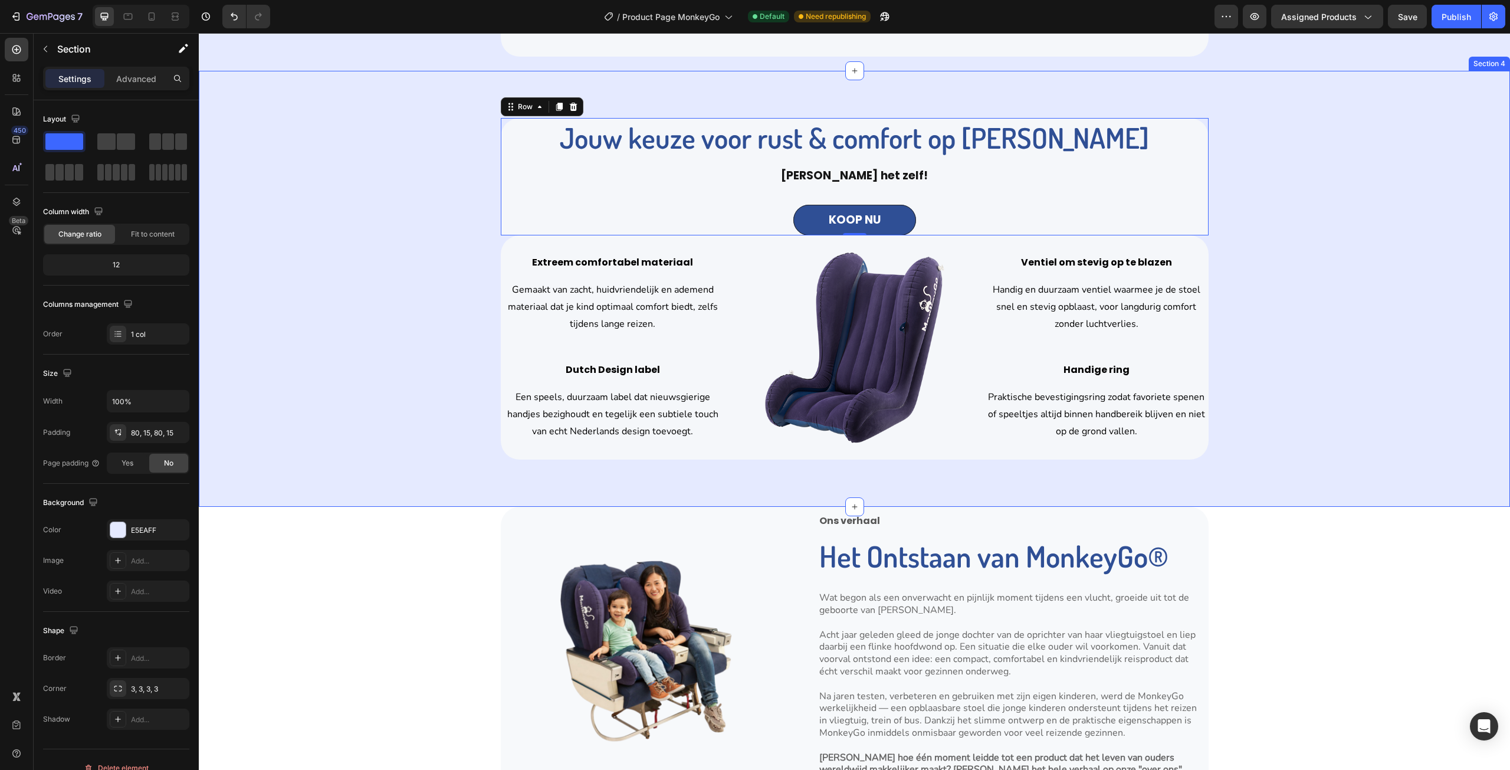
click at [415, 402] on div "Jouw keuze voor rust & comfort op elke reis Heading [PERSON_NAME] het zelf! Tex…" at bounding box center [855, 289] width 1294 height 342
click at [730, 368] on div "Extreem comfortabel materiaal Text block Gemaakt van zacht, huidvriendelijk en …" at bounding box center [855, 347] width 708 height 224
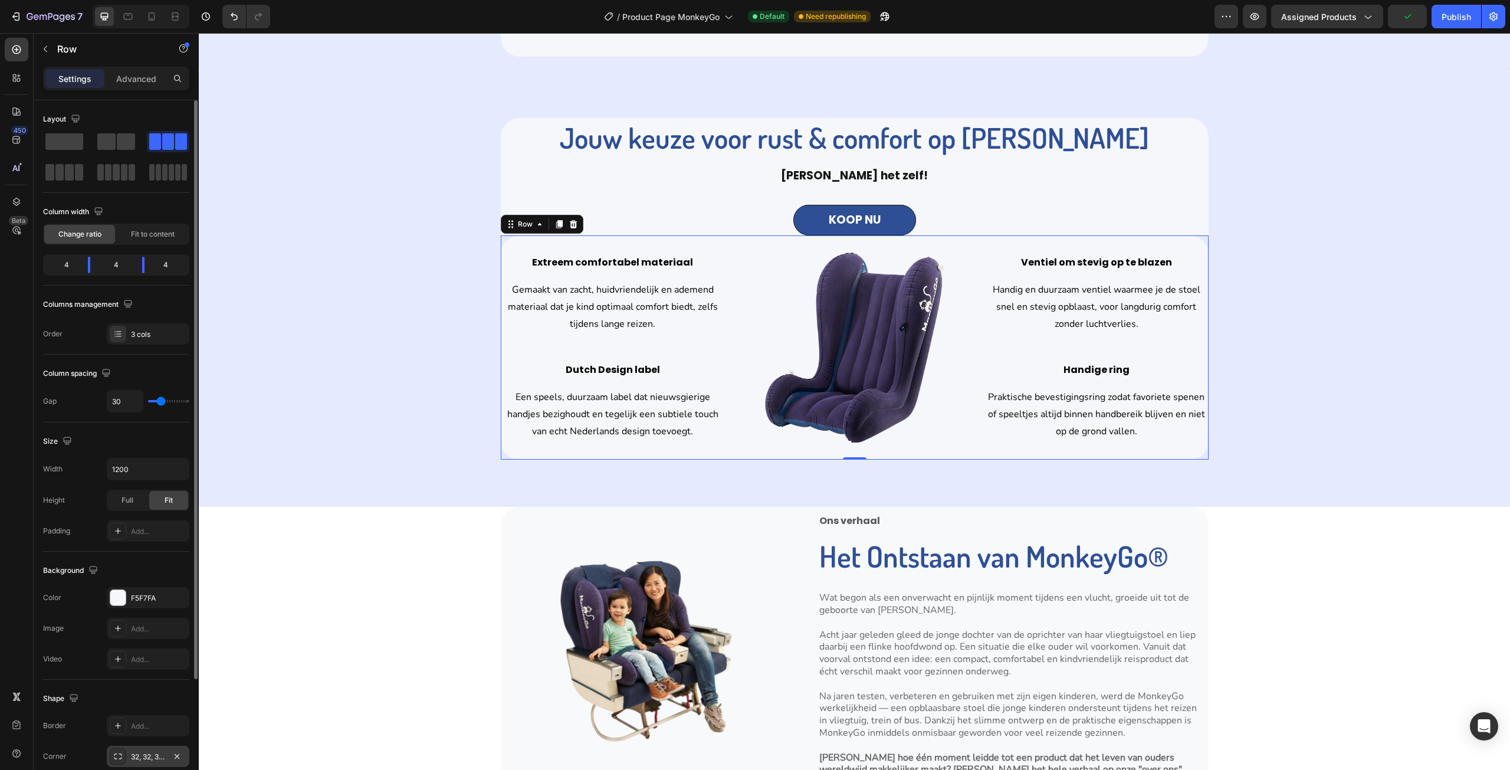
click at [155, 746] on div "Border Add... Corner 32, 32, 32, 32 Shadow Add..." at bounding box center [116, 756] width 146 height 83
click at [155, 750] on div "32, 32, 32, 32" at bounding box center [148, 756] width 83 height 21
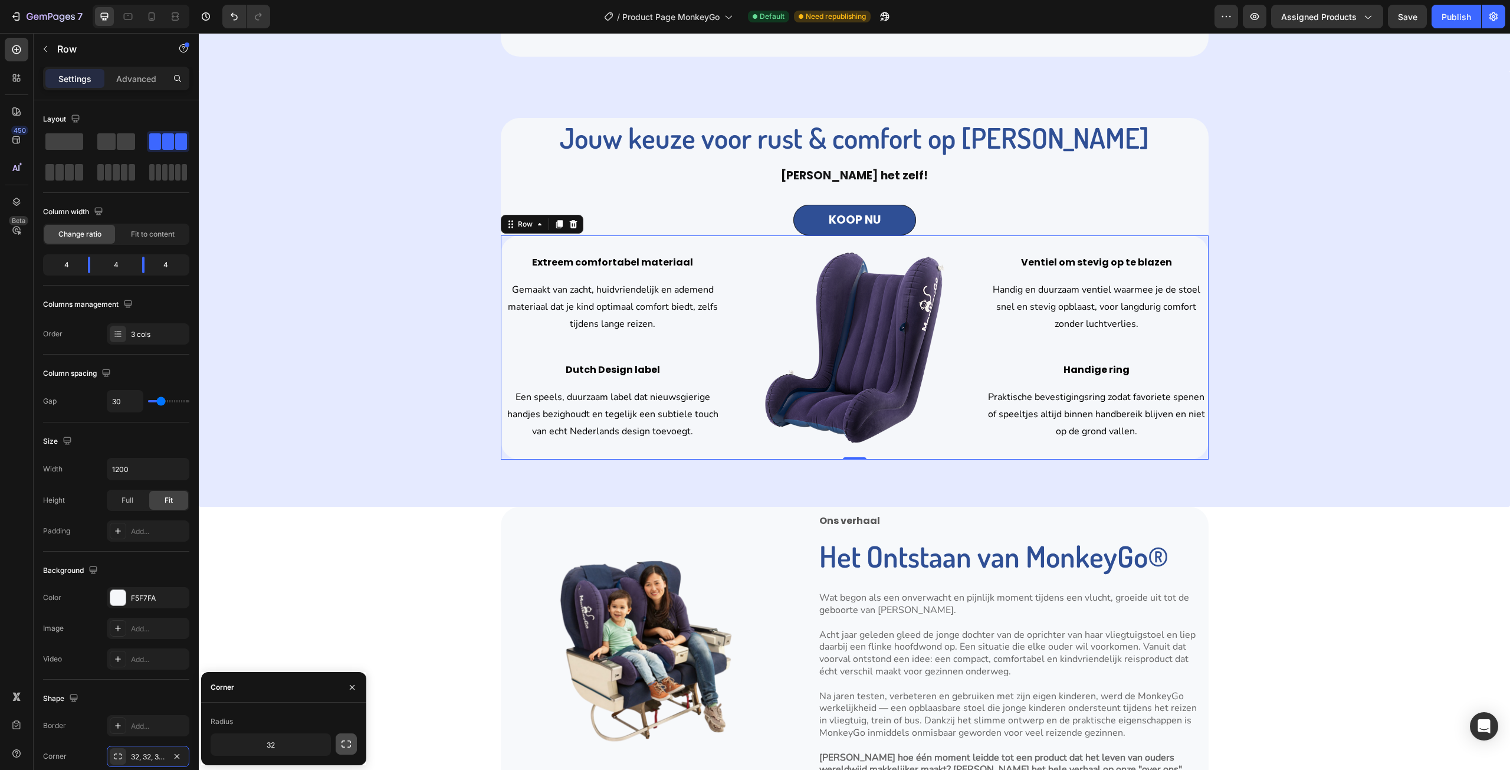
click at [338, 743] on button "button" at bounding box center [346, 743] width 21 height 21
click at [309, 721] on input "32" at bounding box center [302, 717] width 57 height 21
type input "0"
click at [247, 714] on input "32" at bounding box center [239, 717] width 57 height 21
type input "0"
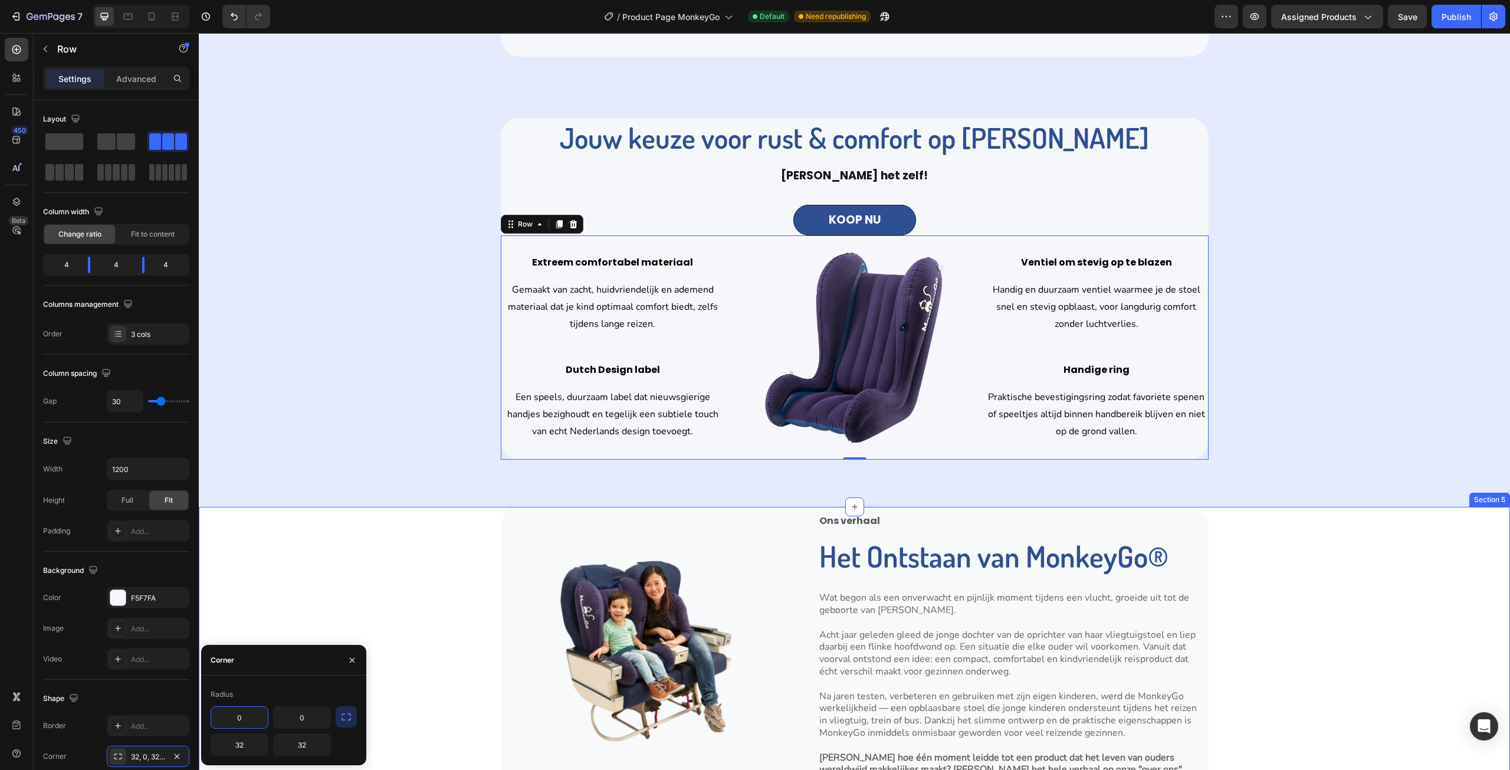
click at [354, 577] on div "Image Ons verhaal Text Block Het Ontstaan van MonkeyGo® Heading Wat begon als e…" at bounding box center [854, 664] width 1311 height 314
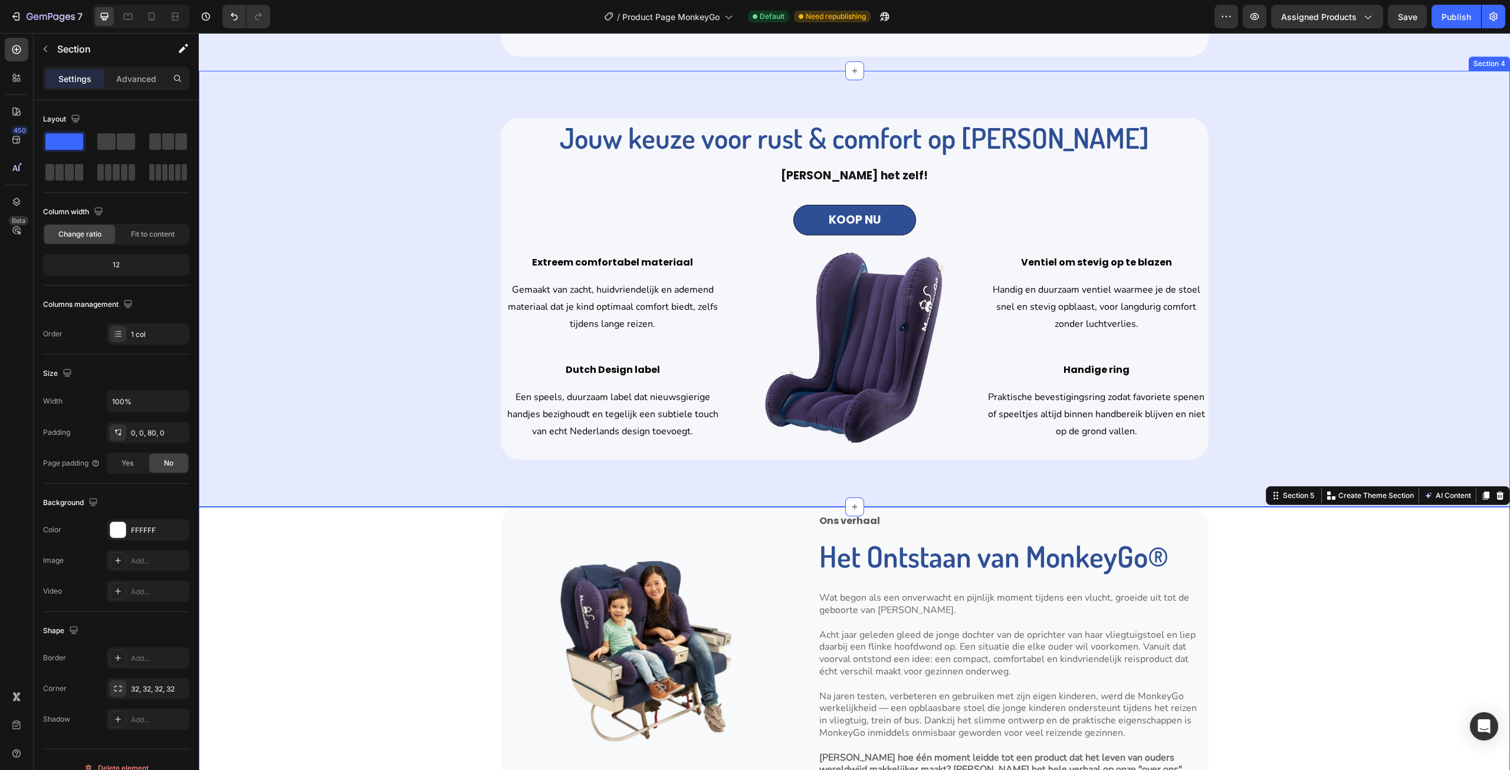
click at [1276, 267] on div "Jouw keuze voor rust & comfort op elke reis Heading [PERSON_NAME] het zelf! Tex…" at bounding box center [855, 289] width 1294 height 342
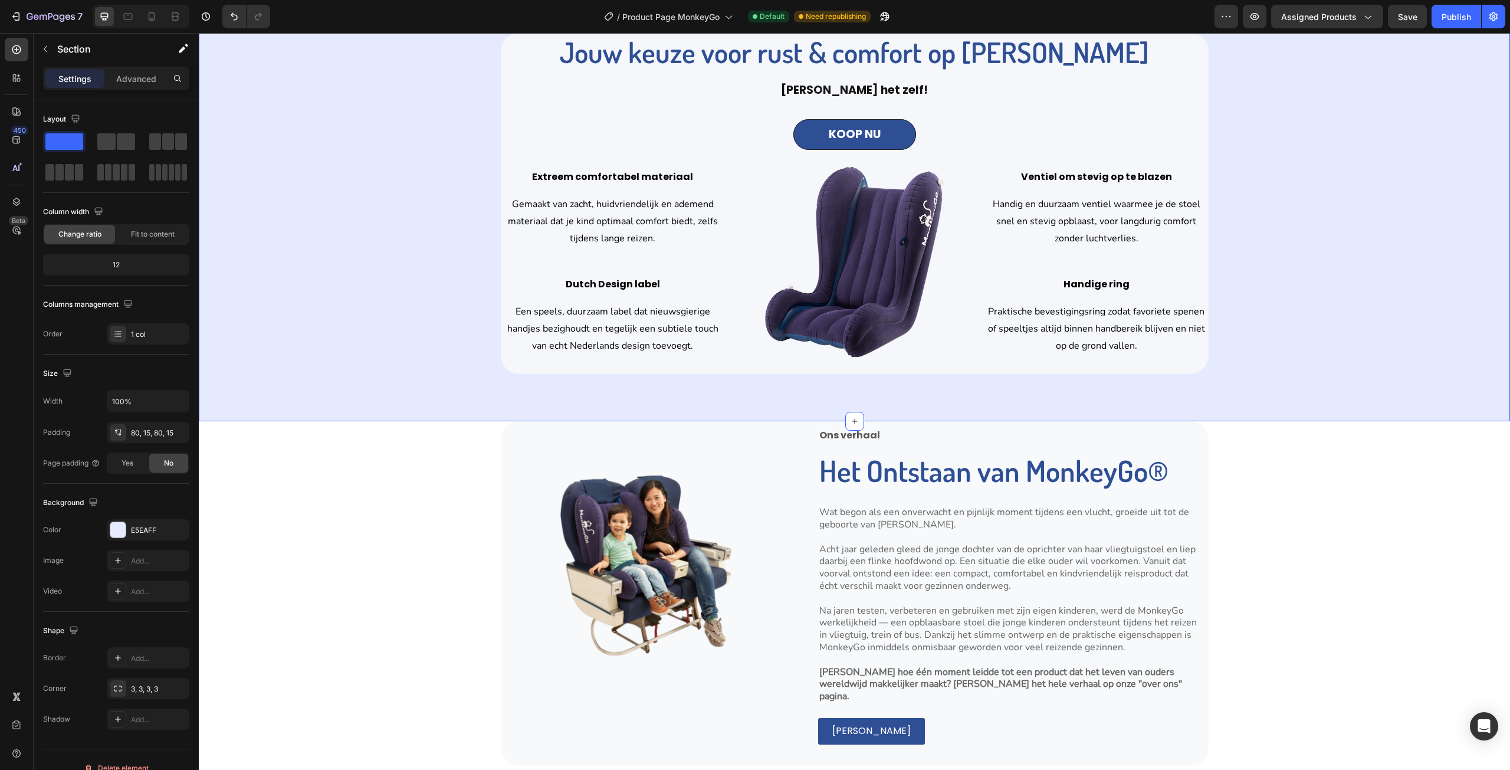
scroll to position [1888, 0]
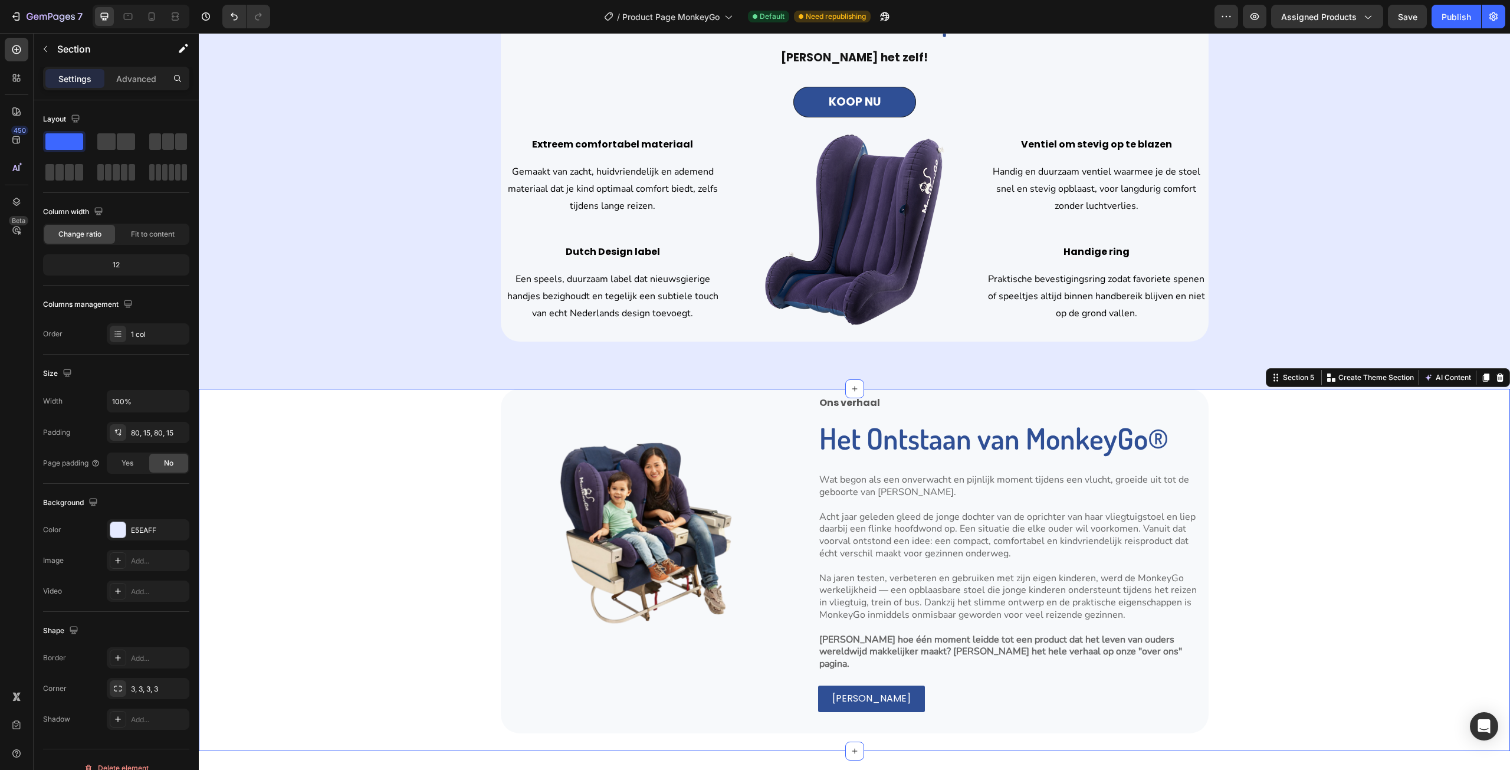
click at [1353, 457] on div "Image Ons verhaal Text Block Het Ontstaan van MonkeyGo® Heading Wat begon als e…" at bounding box center [854, 546] width 1311 height 314
click at [142, 543] on div "The changes might be hidden by the video. Color FFFFFF Image Add... Video Add..." at bounding box center [116, 560] width 146 height 83
click at [146, 539] on div "FFFFFF" at bounding box center [148, 529] width 83 height 21
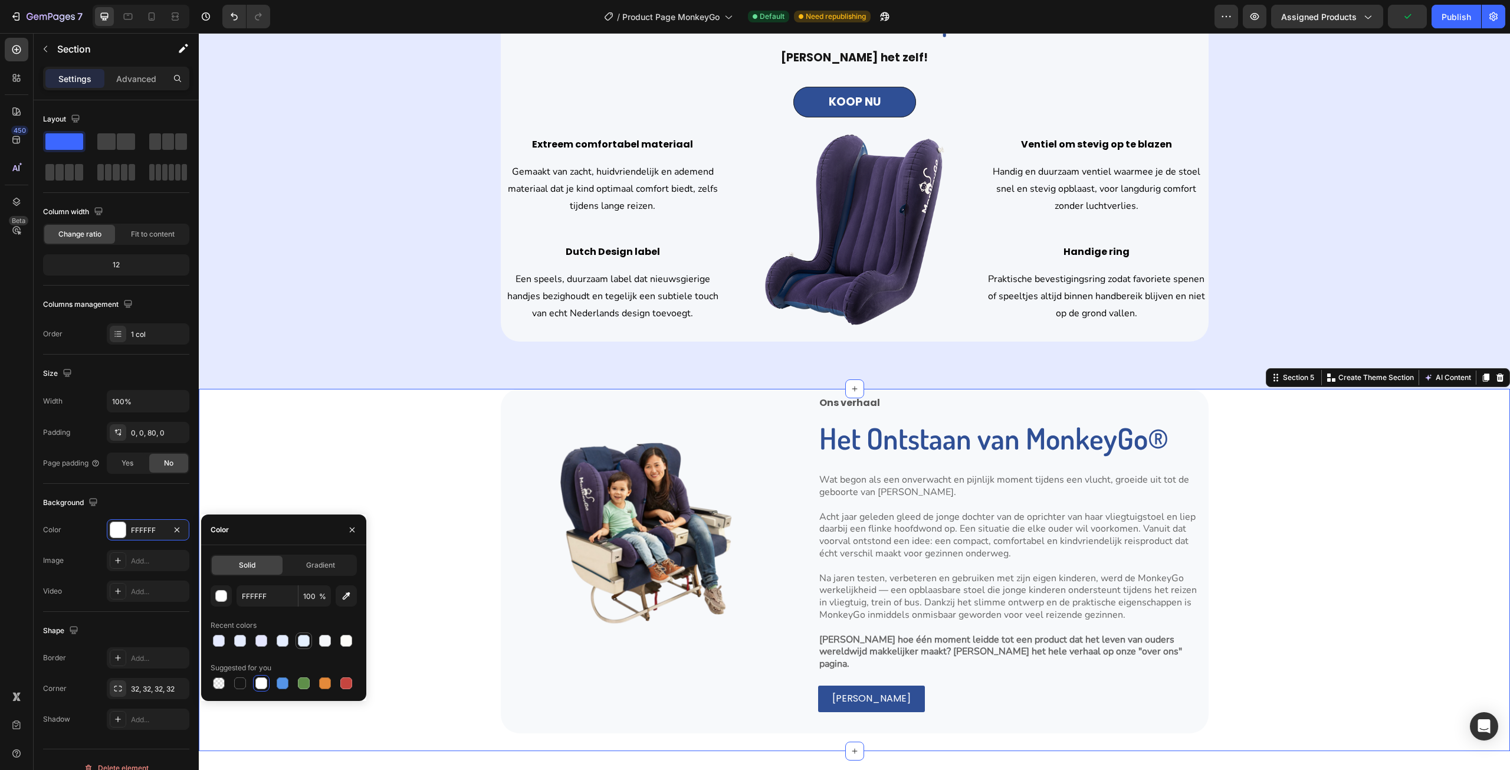
click at [309, 644] on div at bounding box center [304, 641] width 12 height 12
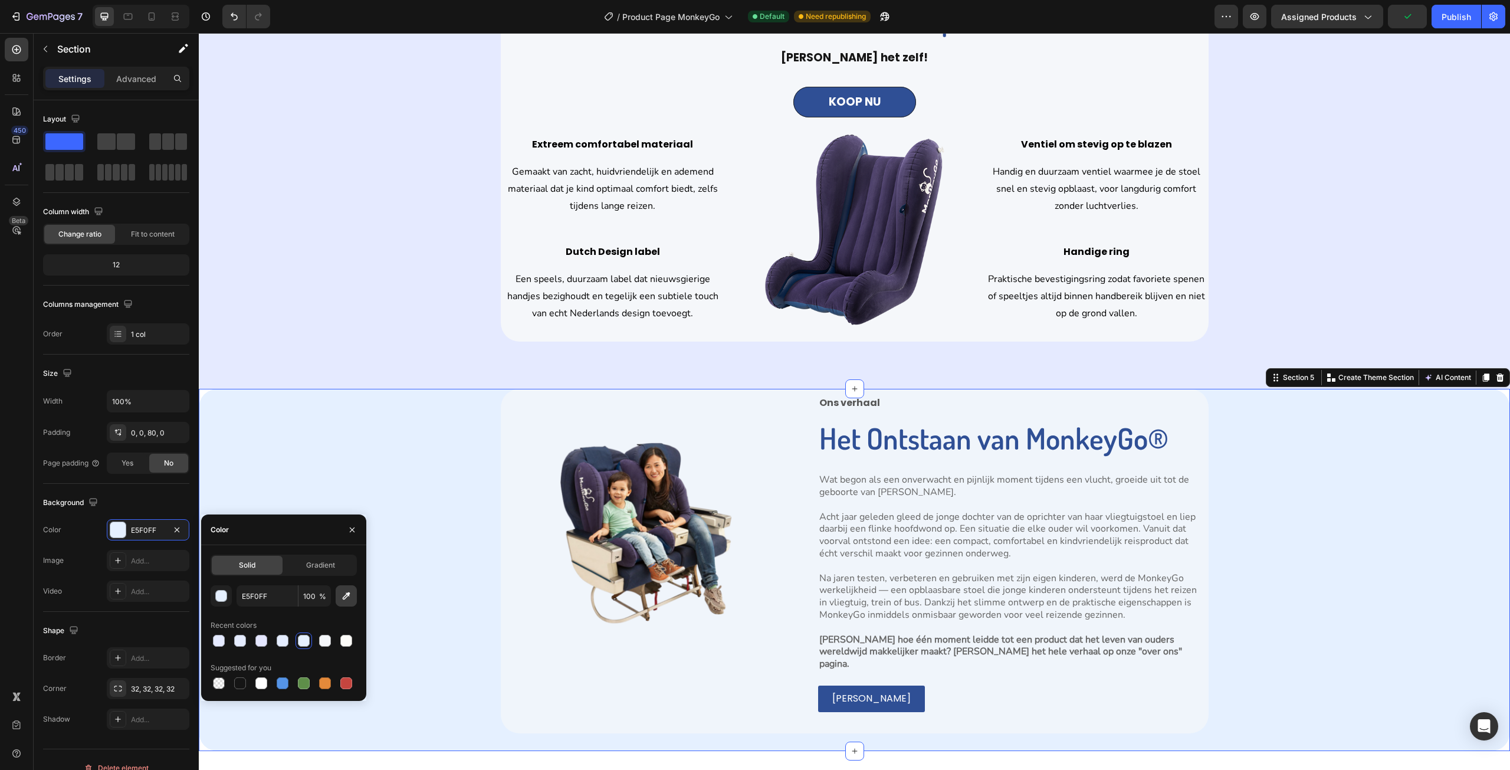
click at [347, 603] on button "button" at bounding box center [346, 595] width 21 height 21
type input "E5EAFF"
click at [529, 525] on img at bounding box center [645, 529] width 274 height 274
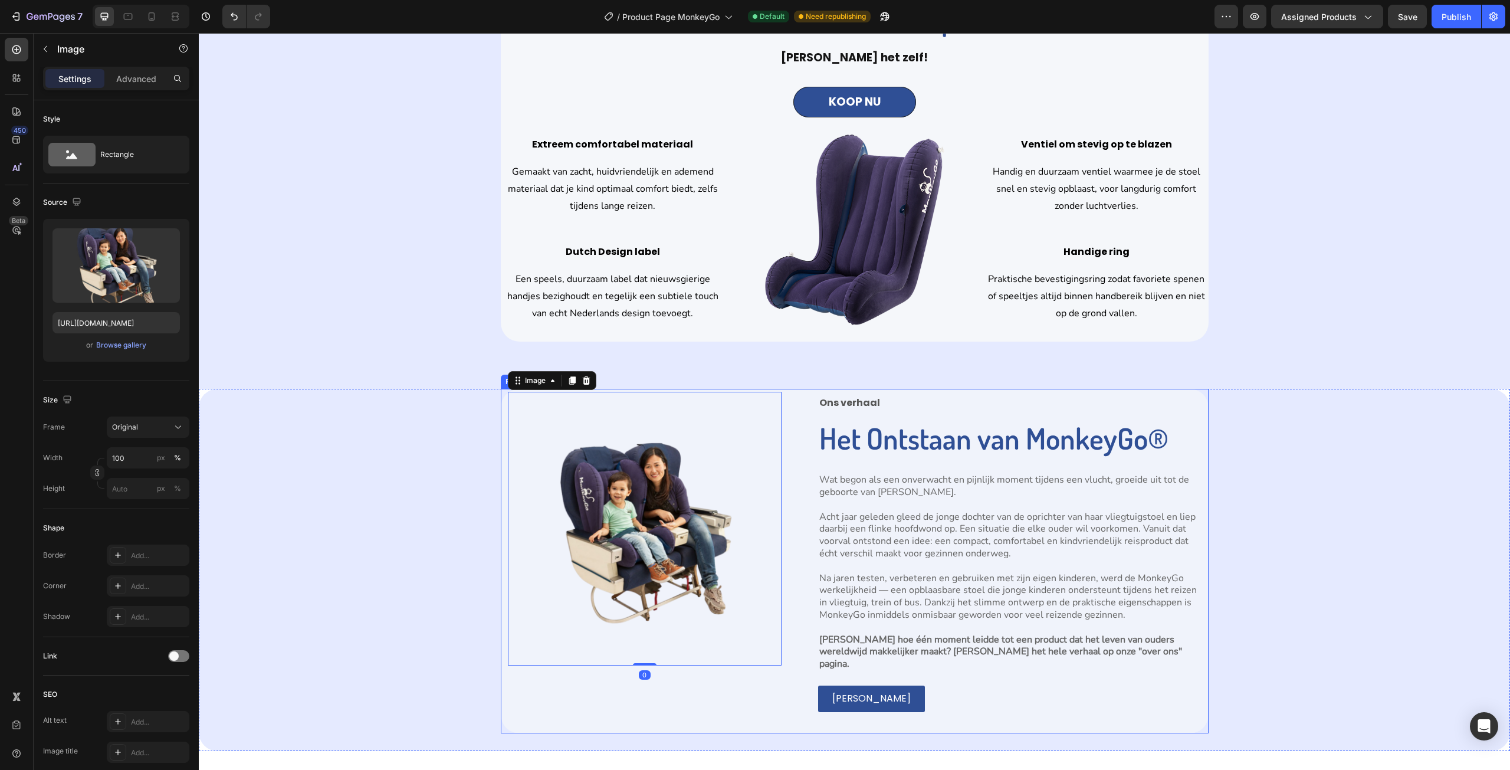
click at [566, 684] on div "Image 0" at bounding box center [645, 561] width 274 height 330
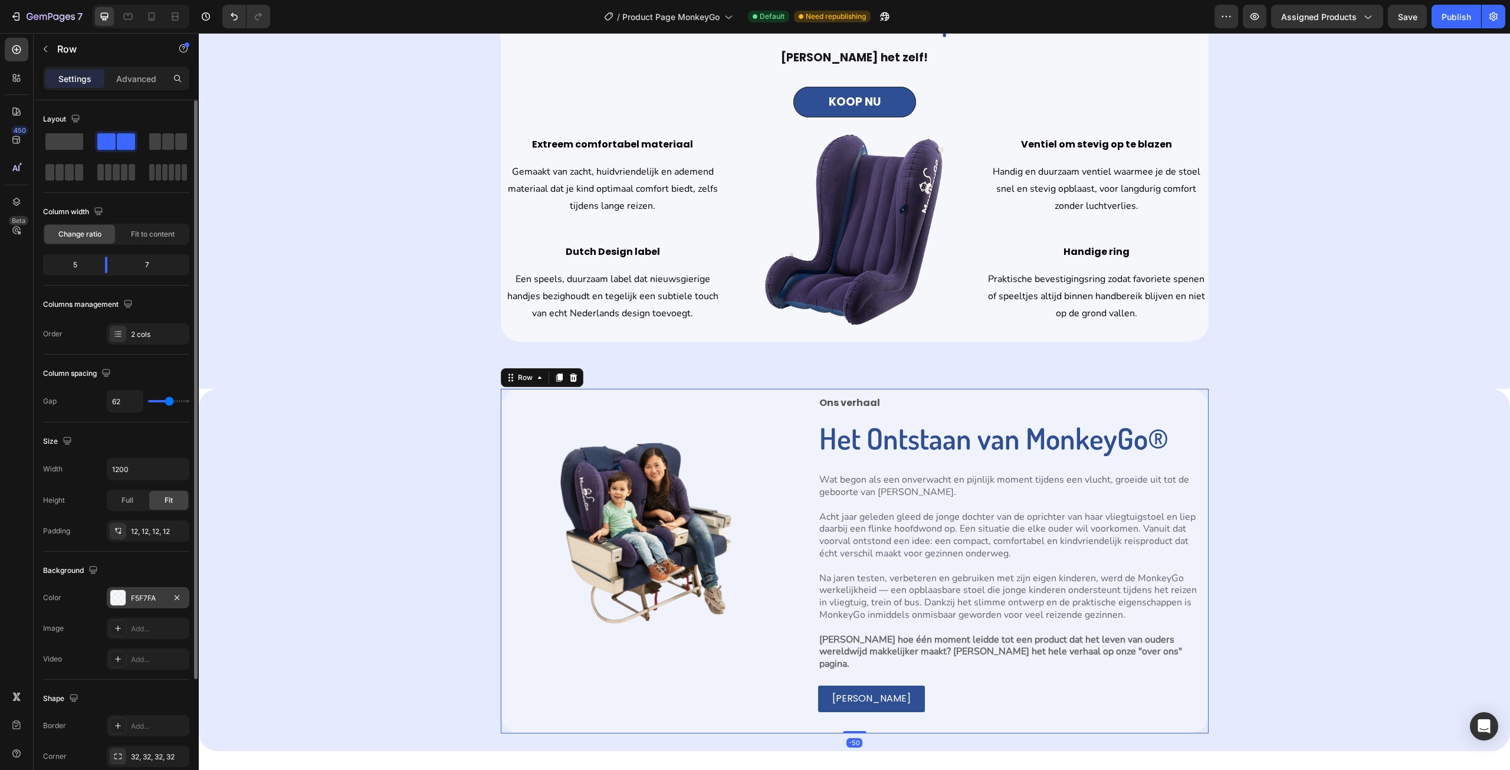
click at [166, 596] on div "F5F7FA" at bounding box center [148, 597] width 83 height 21
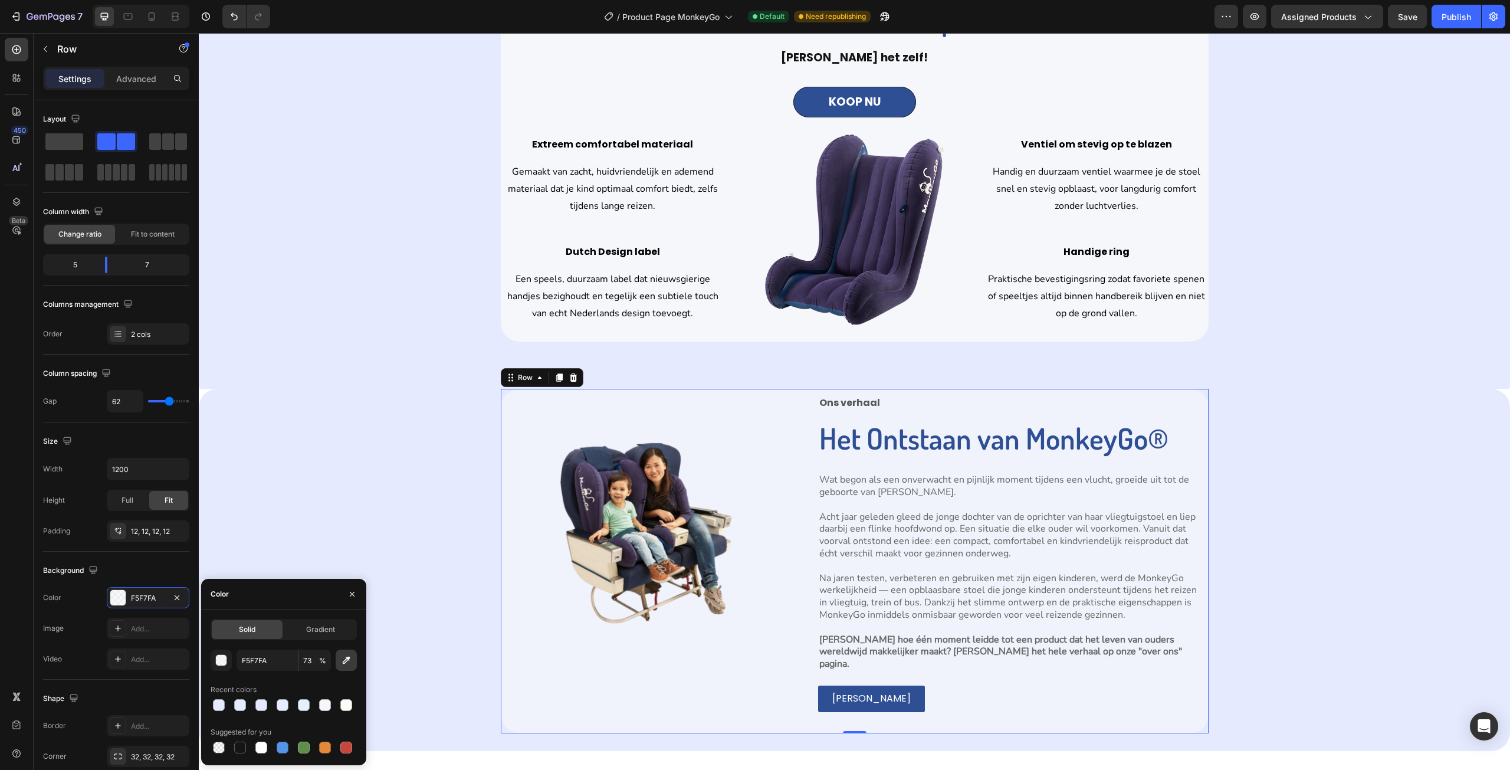
click at [350, 662] on icon "button" at bounding box center [346, 660] width 12 height 12
type input "100"
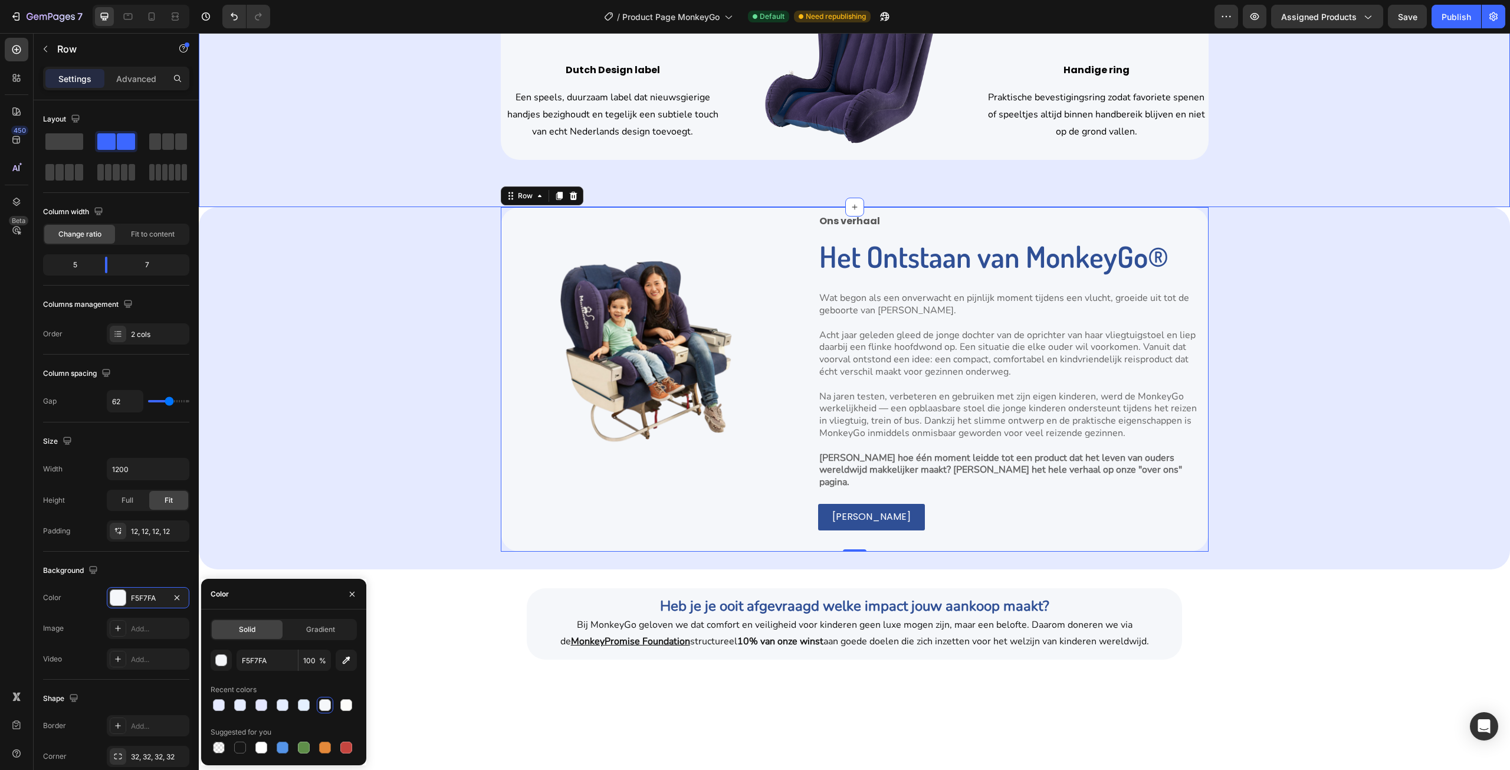
scroll to position [2242, 0]
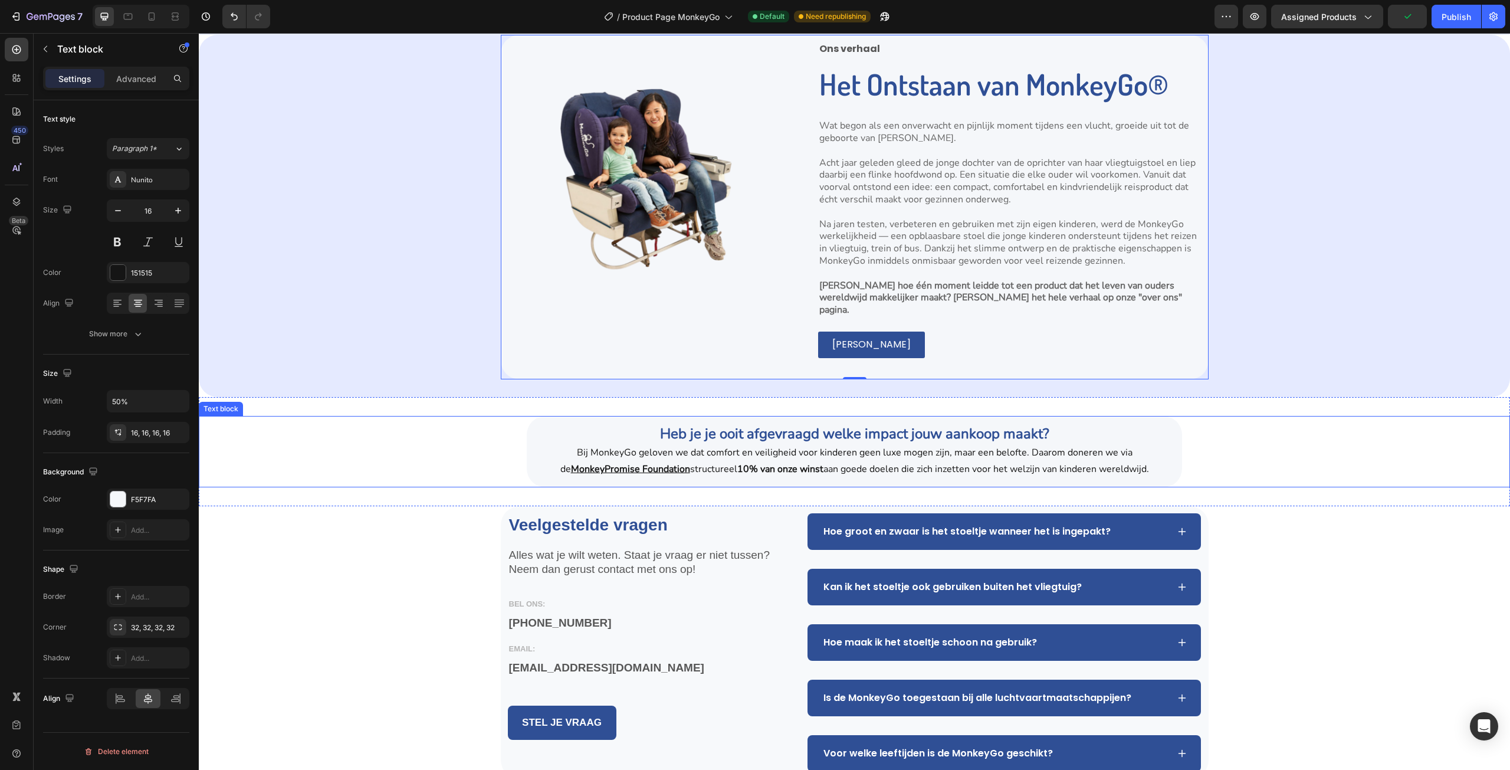
click at [385, 457] on div "Heb je je ooit afgevraagd welke impact jouw aankoop maakt? Bij MonkeyGo geloven…" at bounding box center [854, 451] width 1311 height 71
click at [369, 476] on div "Heb je je ooit afgevraagd welke impact jouw aankoop maakt? Bij MonkeyGo geloven…" at bounding box center [854, 451] width 1311 height 109
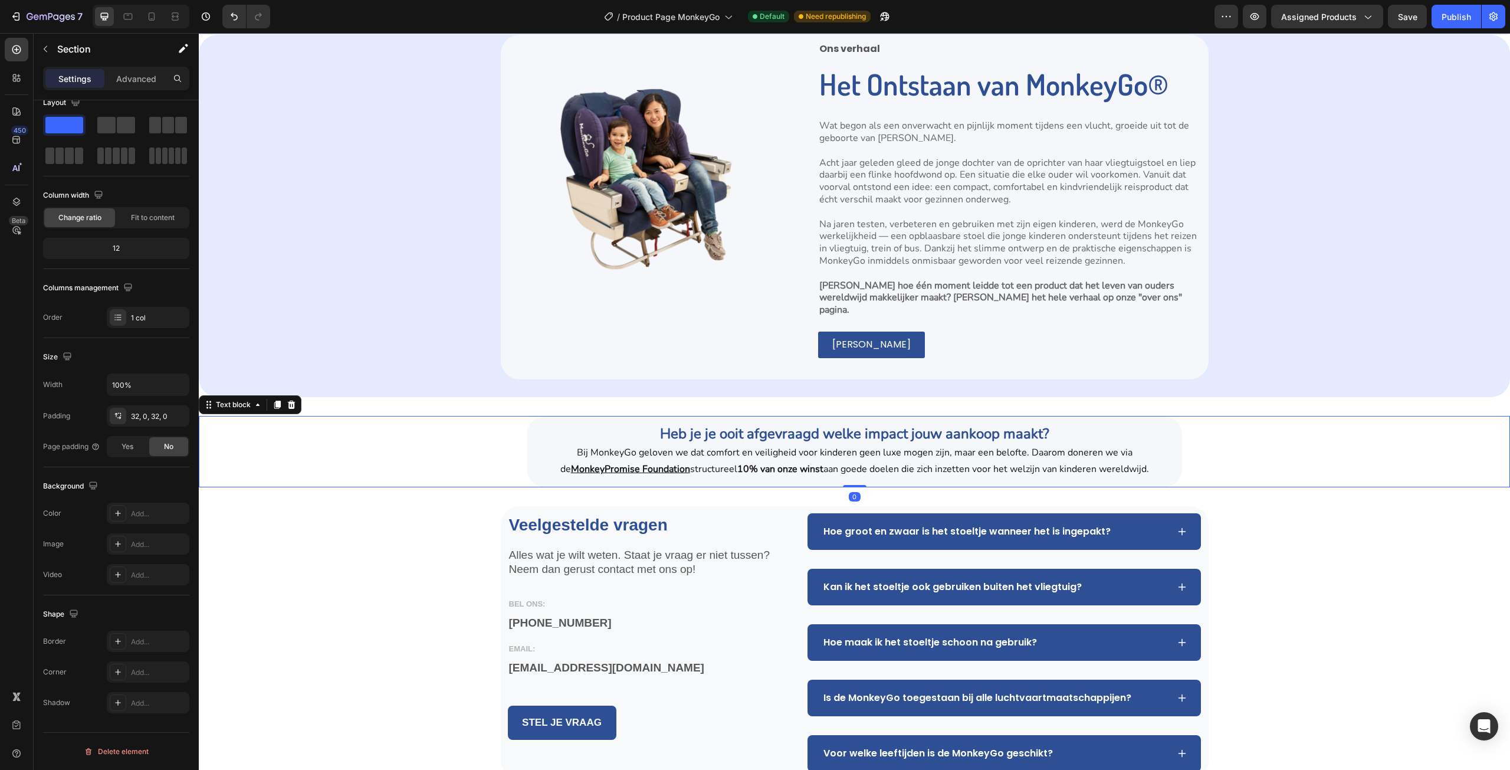
scroll to position [0, 0]
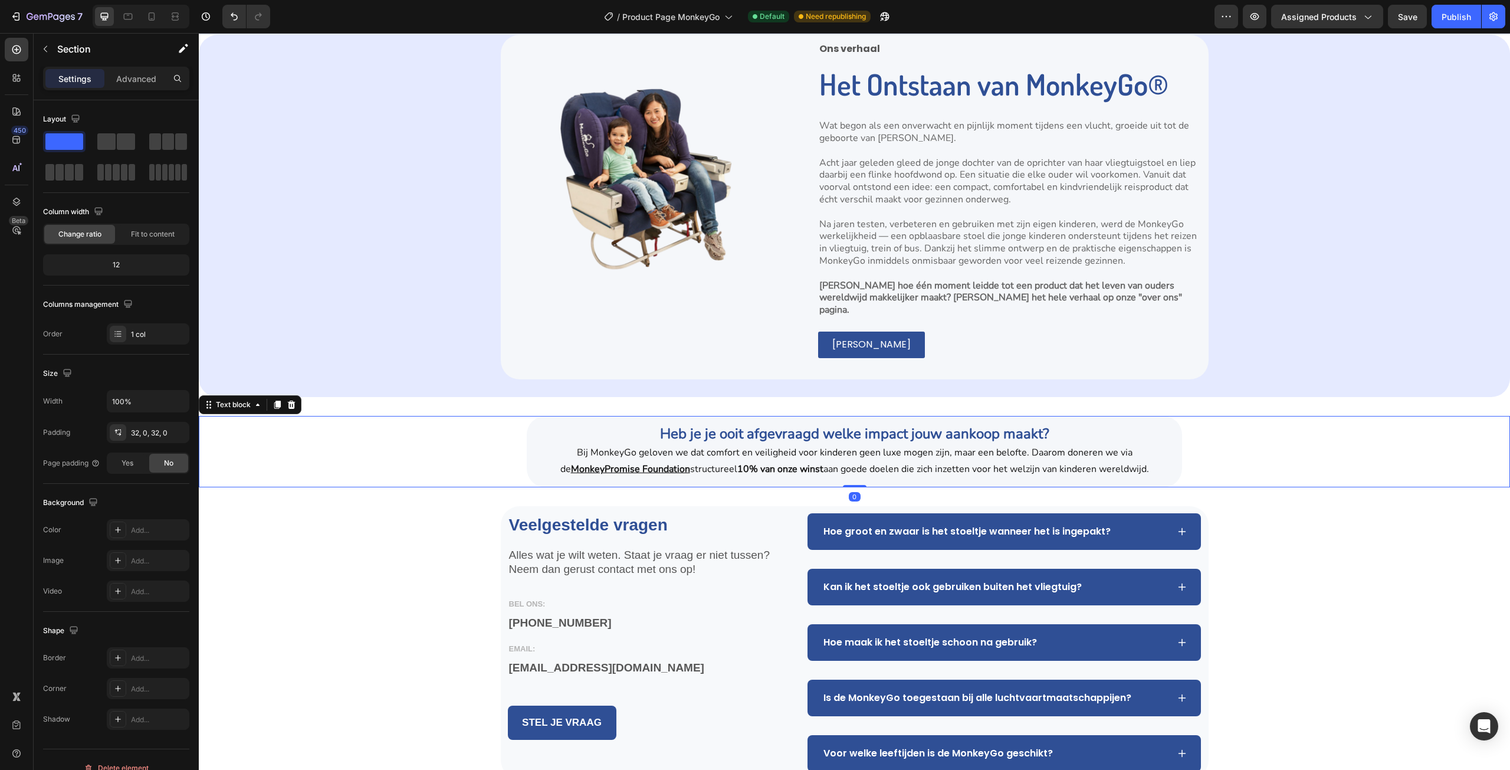
click at [528, 457] on div "Heb je je ooit afgevraagd welke impact jouw aankoop maakt? Bij MonkeyGo geloven…" at bounding box center [855, 451] width 656 height 71
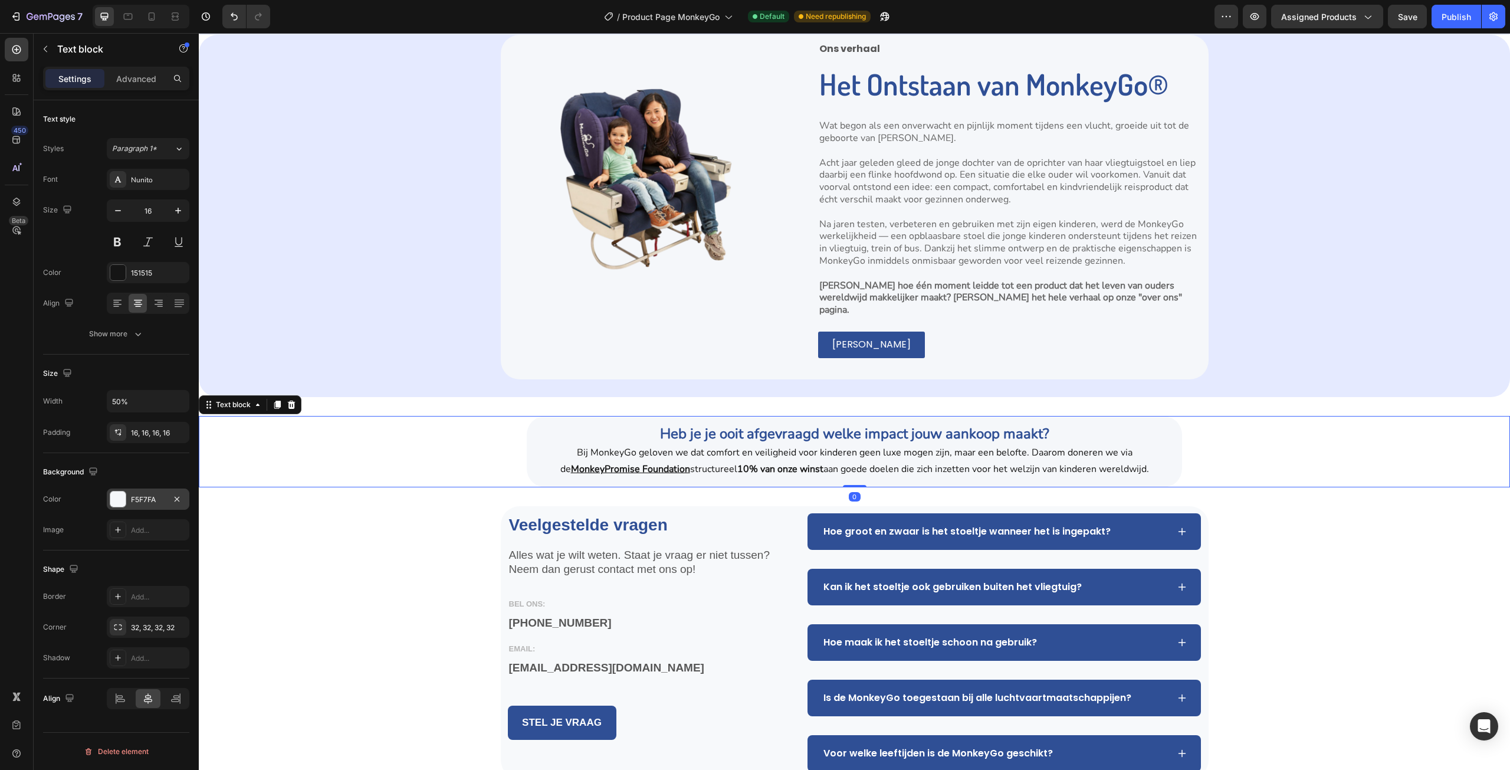
click at [145, 509] on div "F5F7FA" at bounding box center [148, 498] width 83 height 21
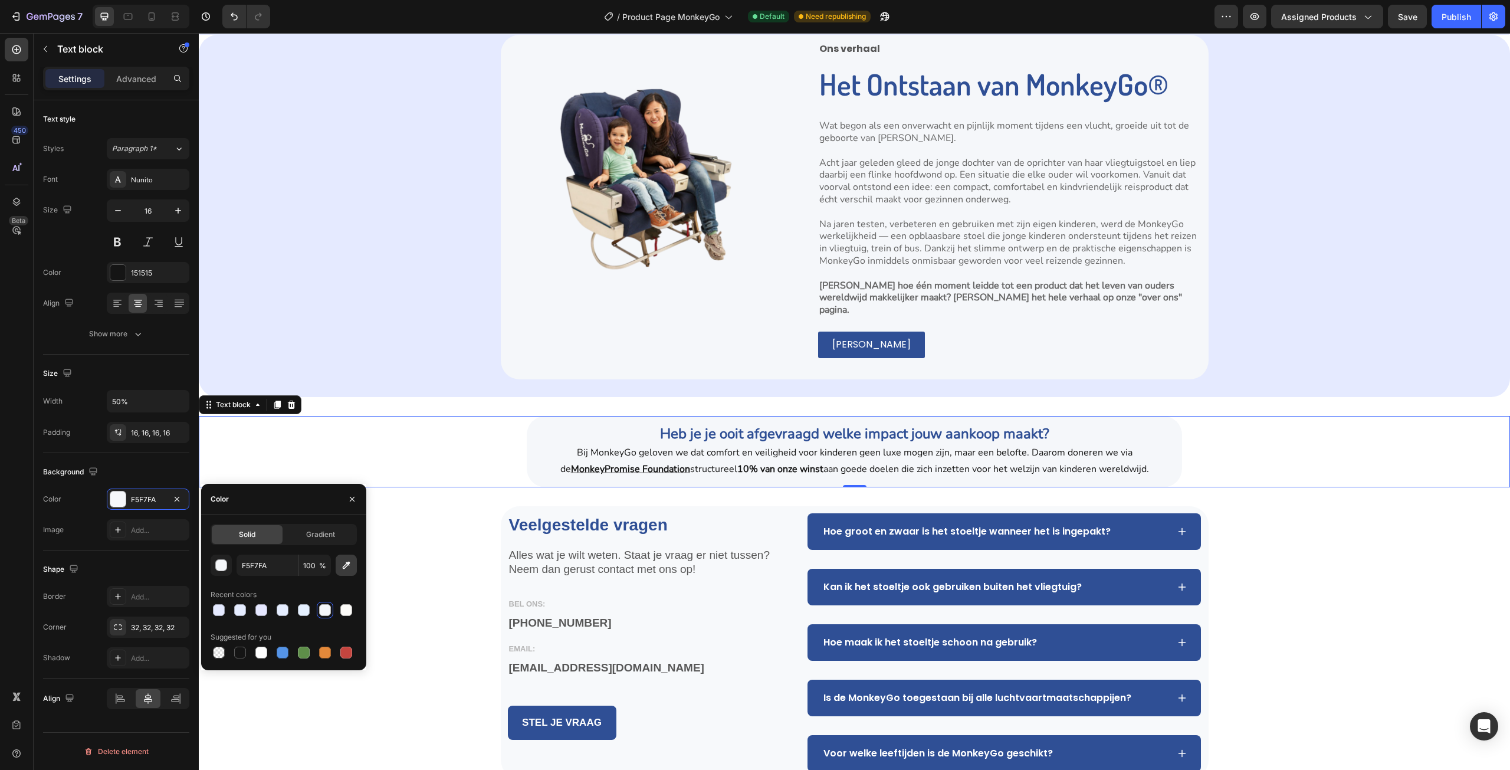
click at [349, 574] on button "button" at bounding box center [346, 564] width 21 height 21
type input "E5EAFF"
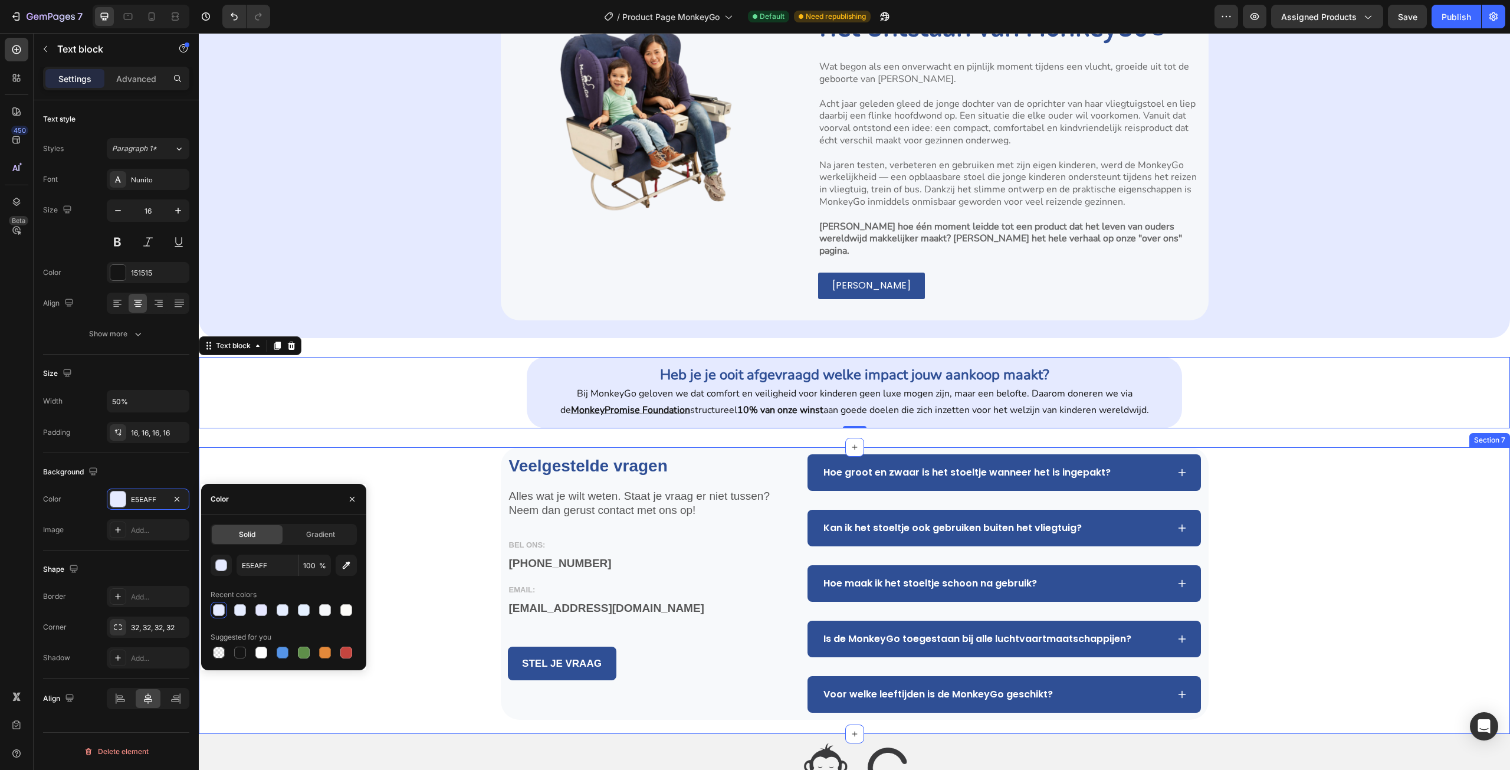
scroll to position [2360, 0]
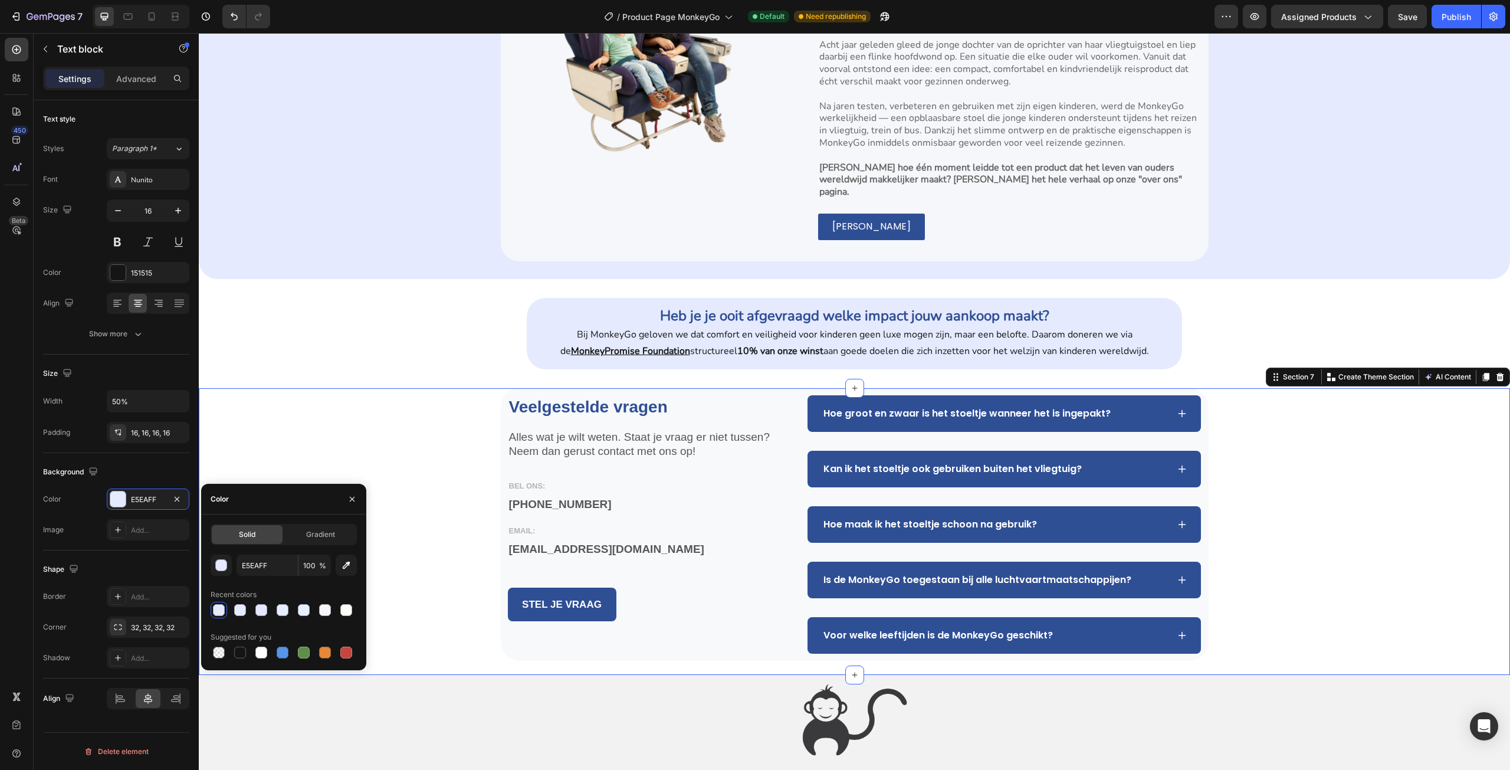
click at [434, 500] on div "Veelgestelde vragen Heading Alles wat je wilt weten. Staat je vraag er niet tus…" at bounding box center [854, 531] width 1311 height 287
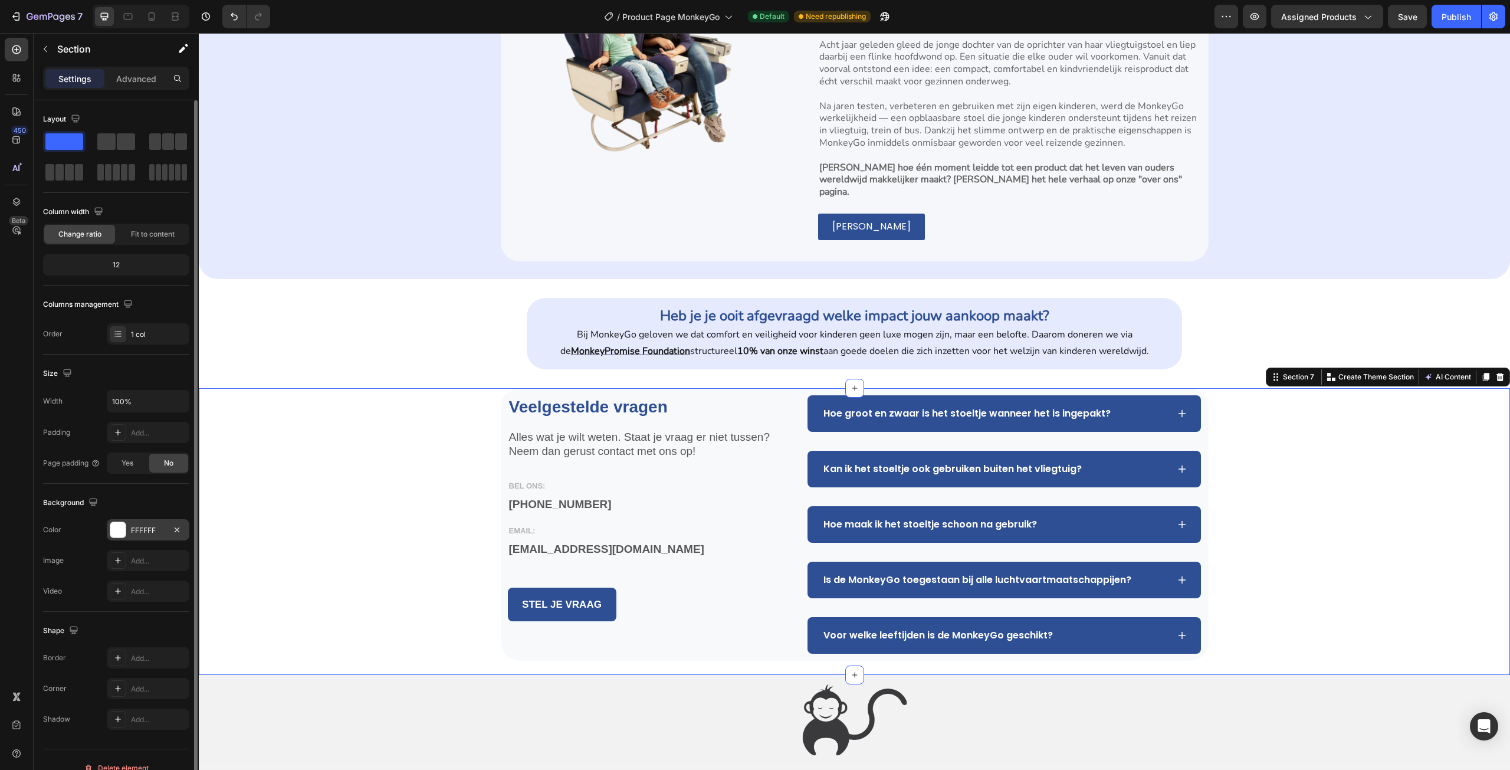
click at [139, 530] on div "FFFFFF" at bounding box center [148, 530] width 34 height 11
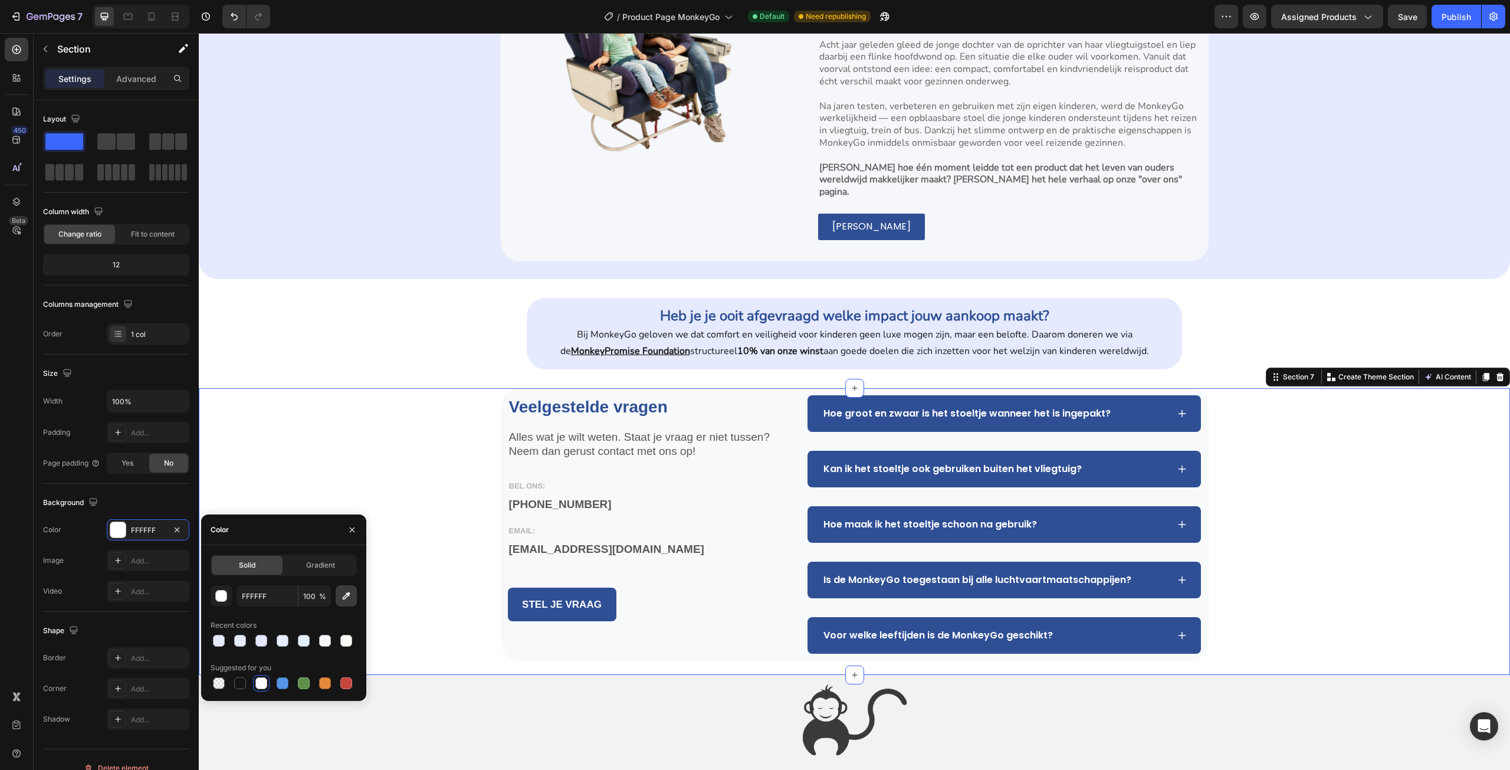
click at [354, 590] on button "button" at bounding box center [346, 595] width 21 height 21
type input "E5EAFF"
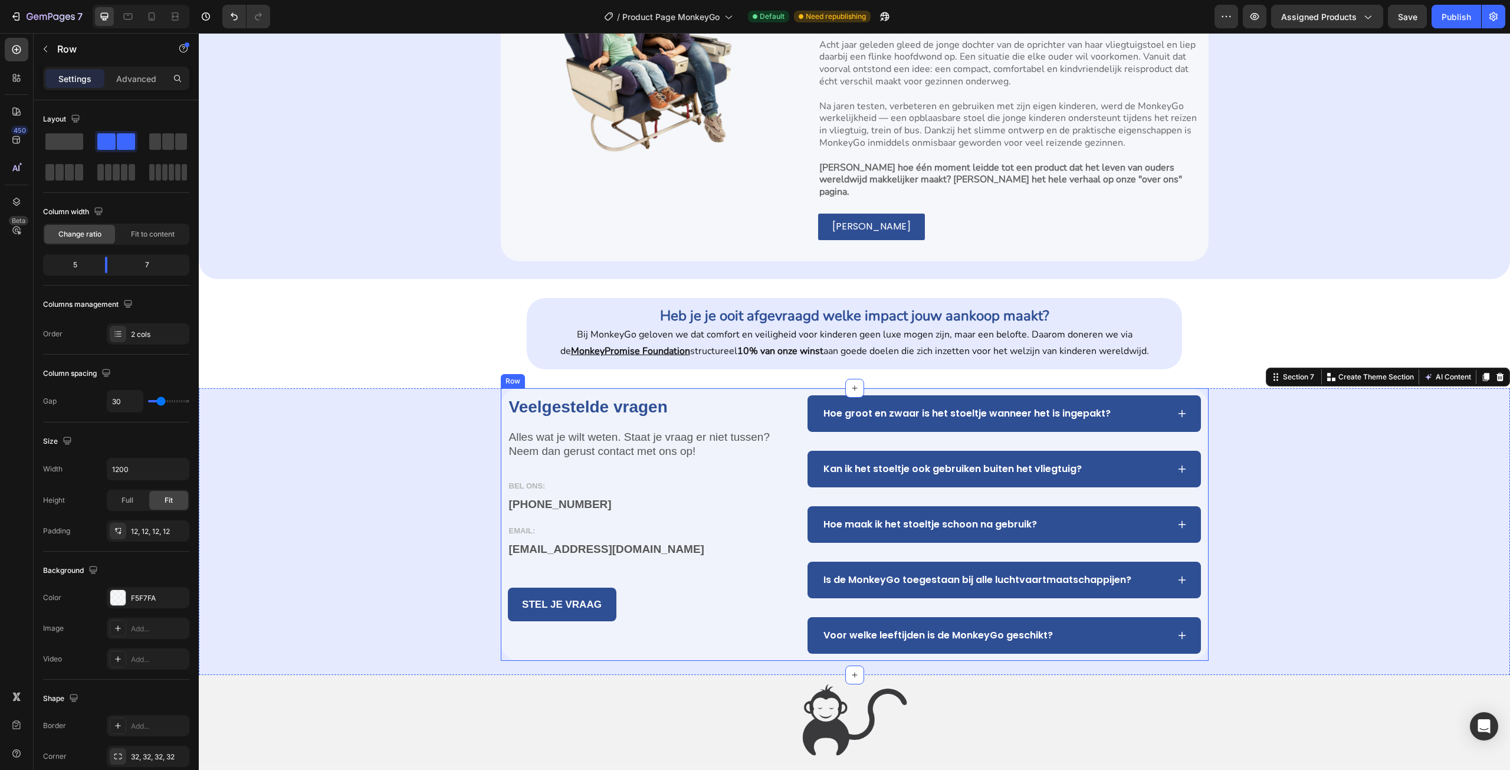
click at [726, 570] on div "Veelgestelde vragen Heading Alles wat je wilt weten. Staat je vraag er niet tus…" at bounding box center [649, 524] width 282 height 258
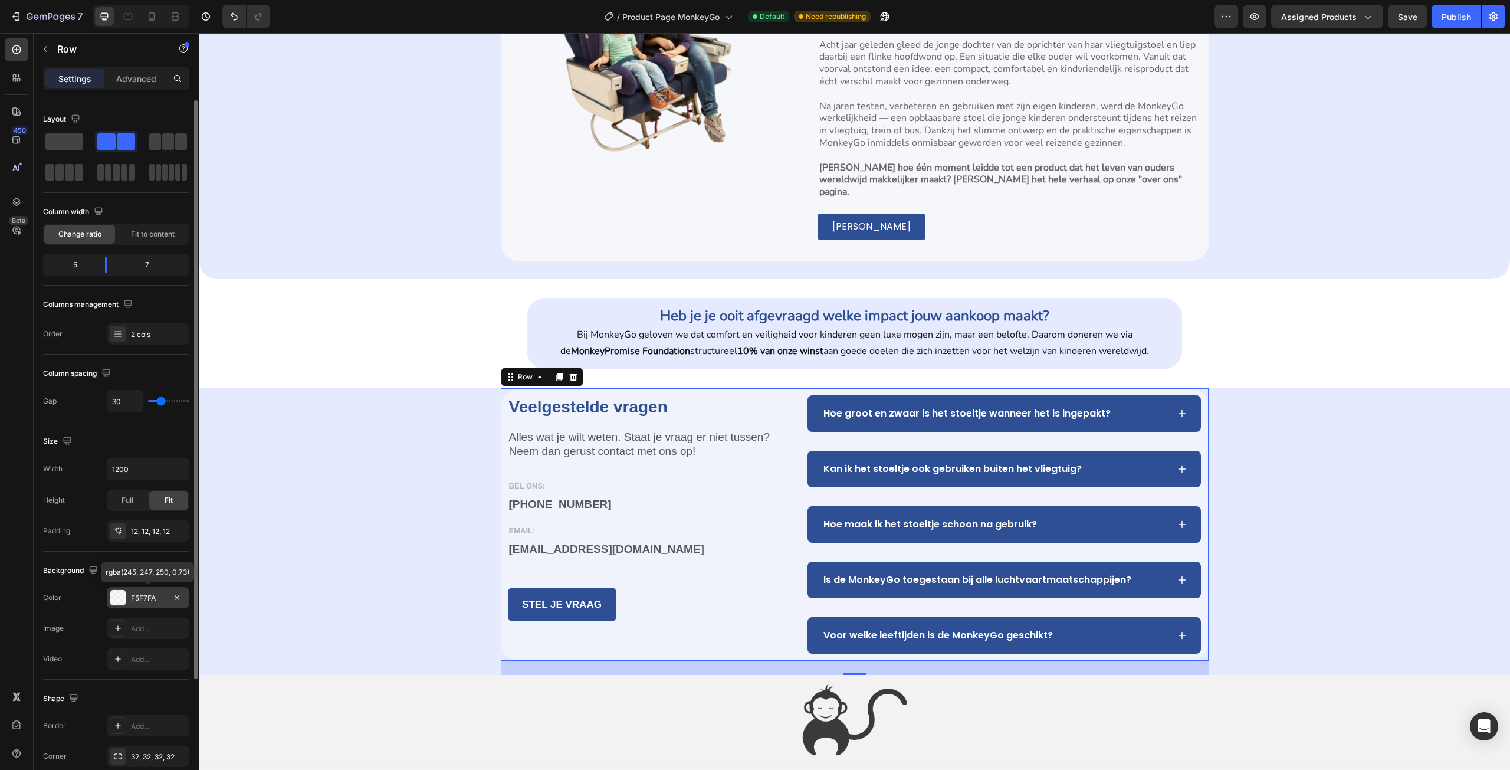
click at [155, 598] on div "F5F7FA" at bounding box center [148, 598] width 34 height 11
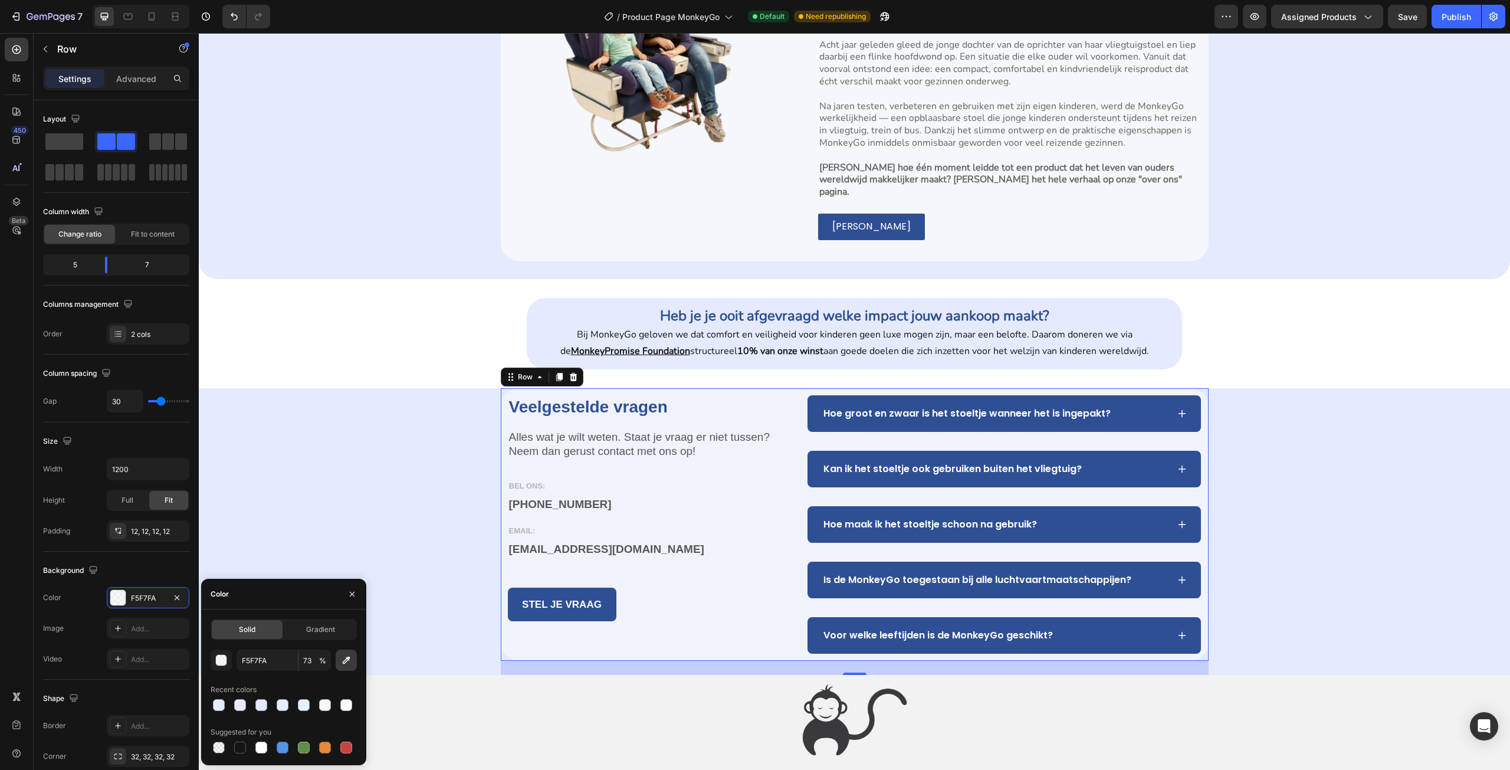
click at [343, 656] on icon "button" at bounding box center [346, 660] width 12 height 12
type input "100"
click at [444, 469] on div "Veelgestelde vragen Heading Alles wat je wilt weten. Staat je vraag er niet tus…" at bounding box center [854, 531] width 1311 height 287
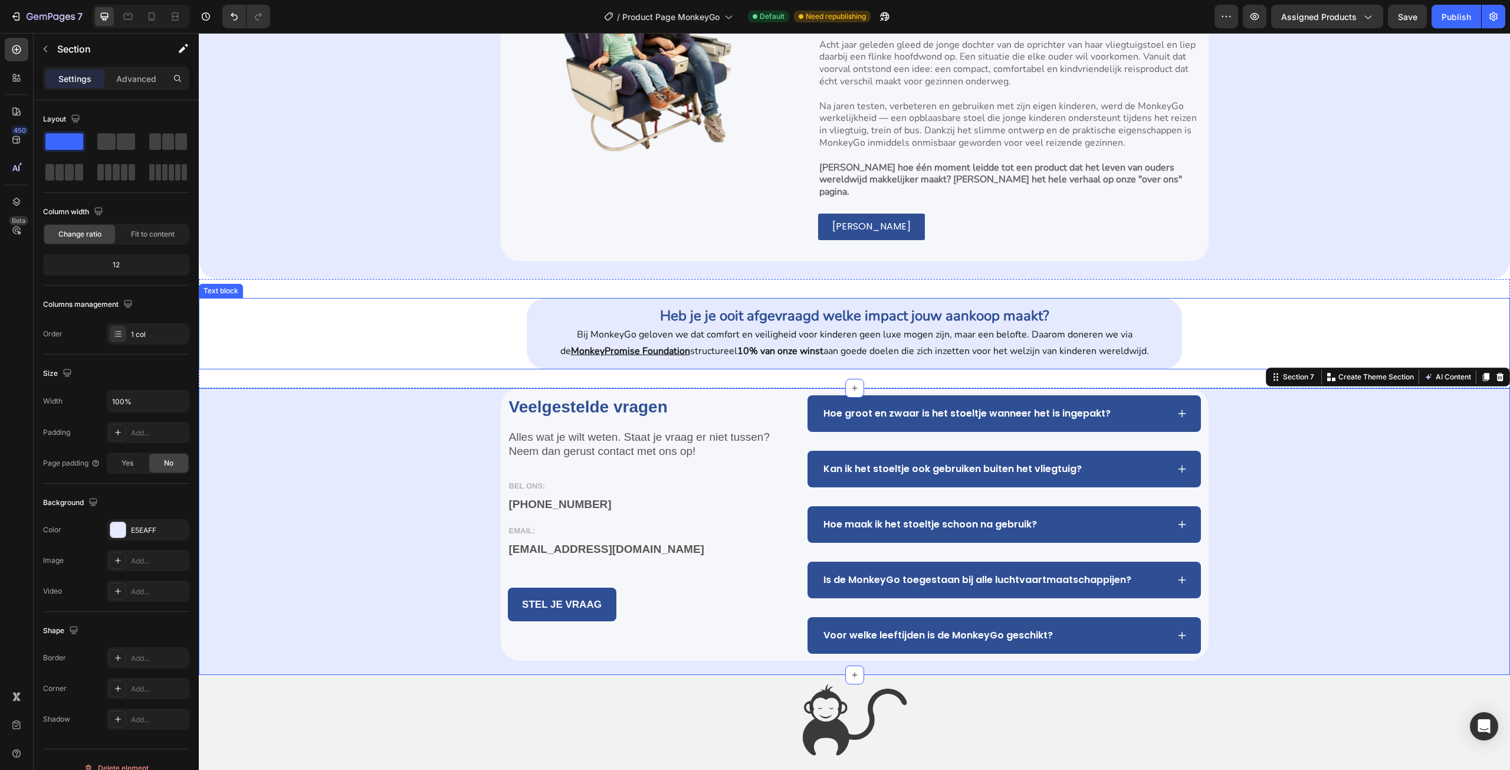
click at [1259, 298] on div "Heb je je ooit afgevraagd welke impact jouw aankoop maakt? Bij MonkeyGo geloven…" at bounding box center [854, 333] width 1311 height 71
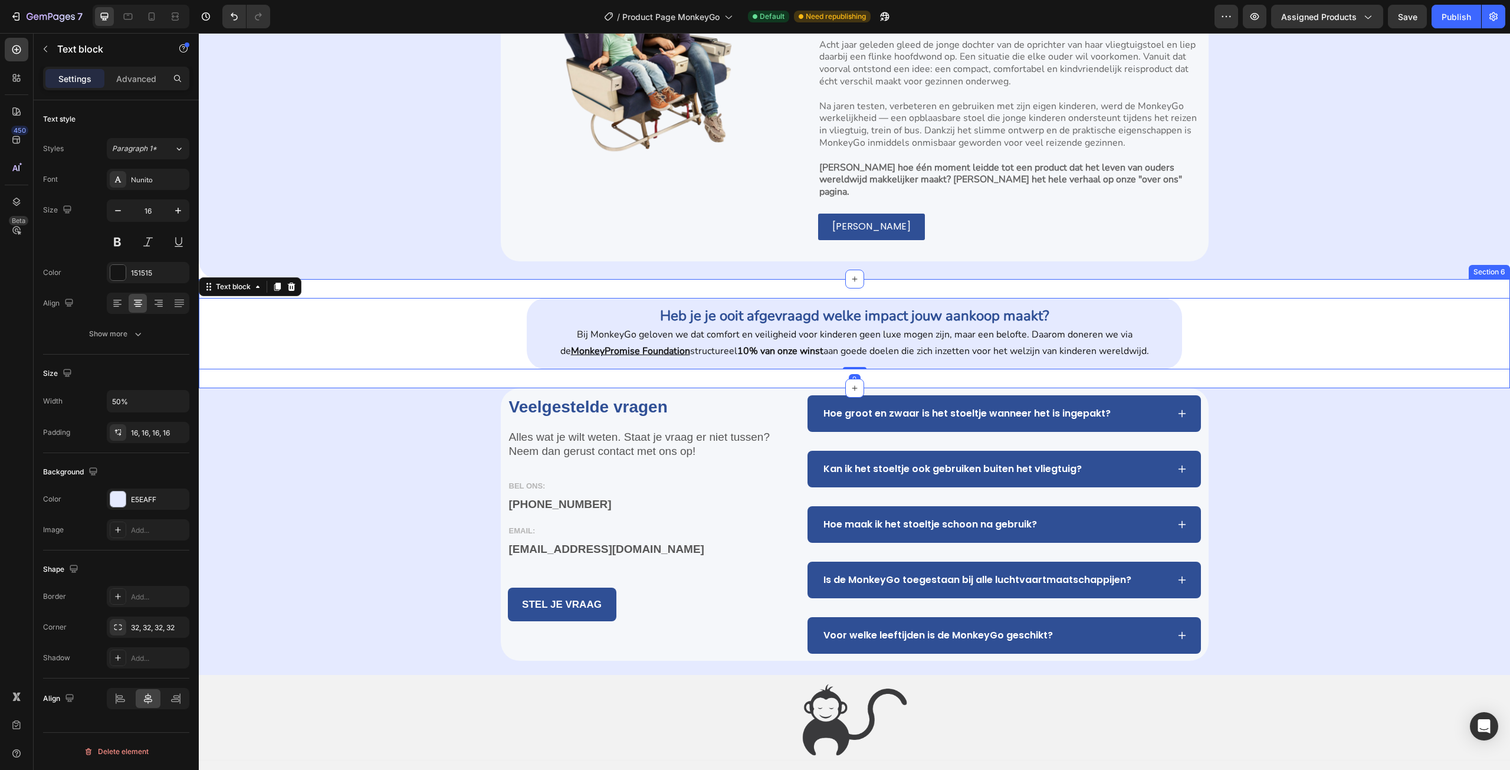
click at [1290, 360] on div "Heb je je ooit afgevraagd welke impact jouw aankoop maakt? Bij MonkeyGo geloven…" at bounding box center [854, 333] width 1311 height 109
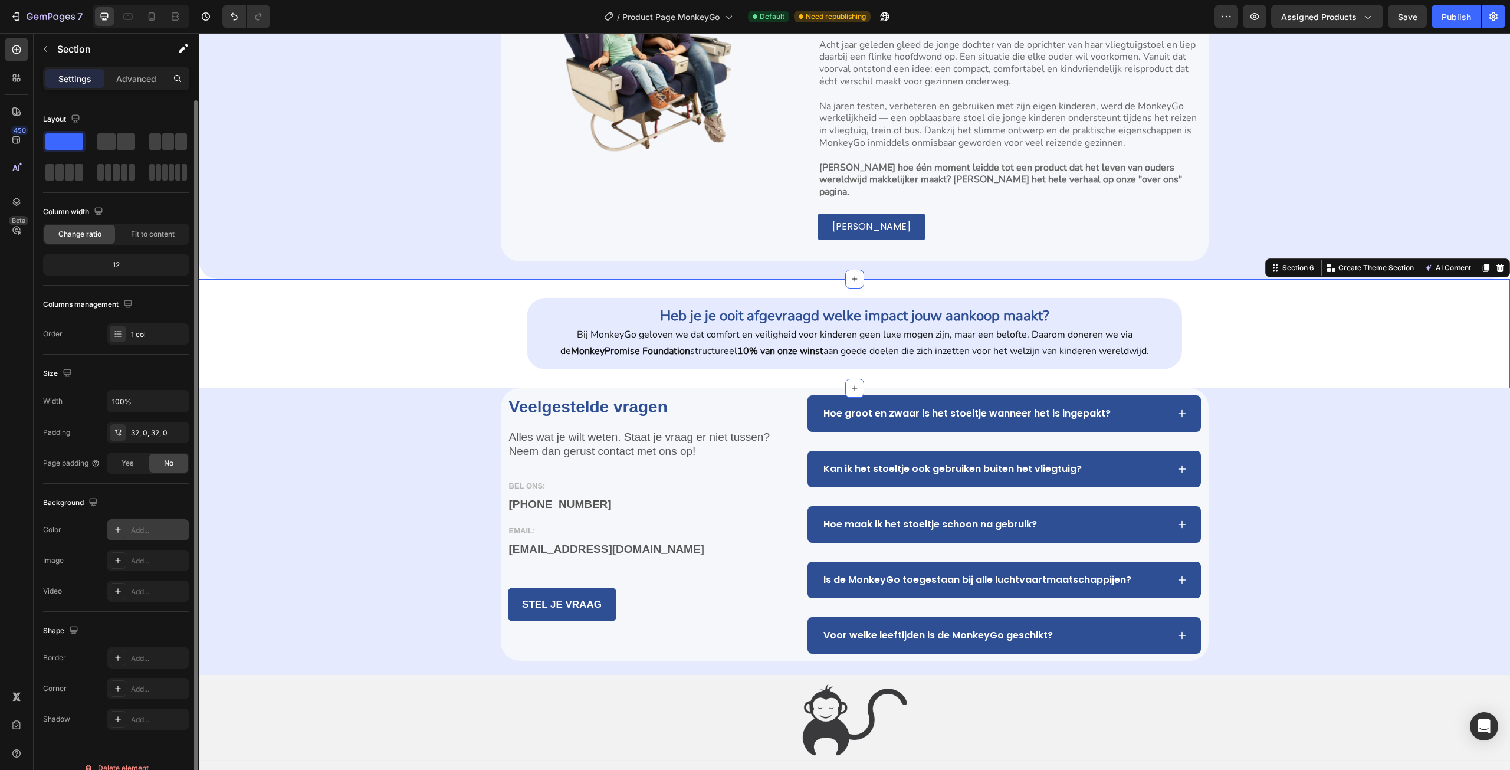
click at [139, 525] on div "Add..." at bounding box center [158, 530] width 55 height 11
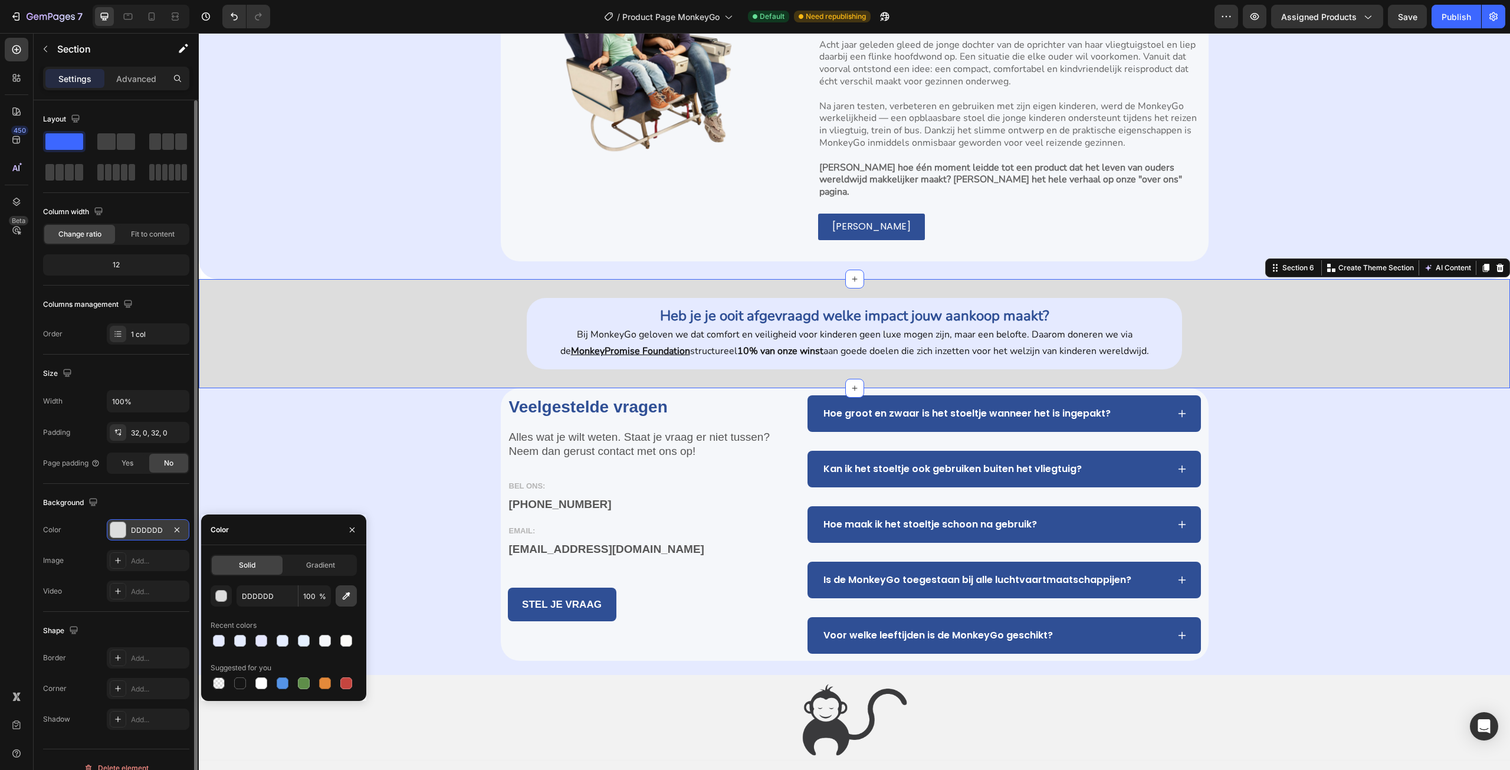
click at [354, 595] on button "button" at bounding box center [346, 595] width 21 height 21
type input "E5EAFF"
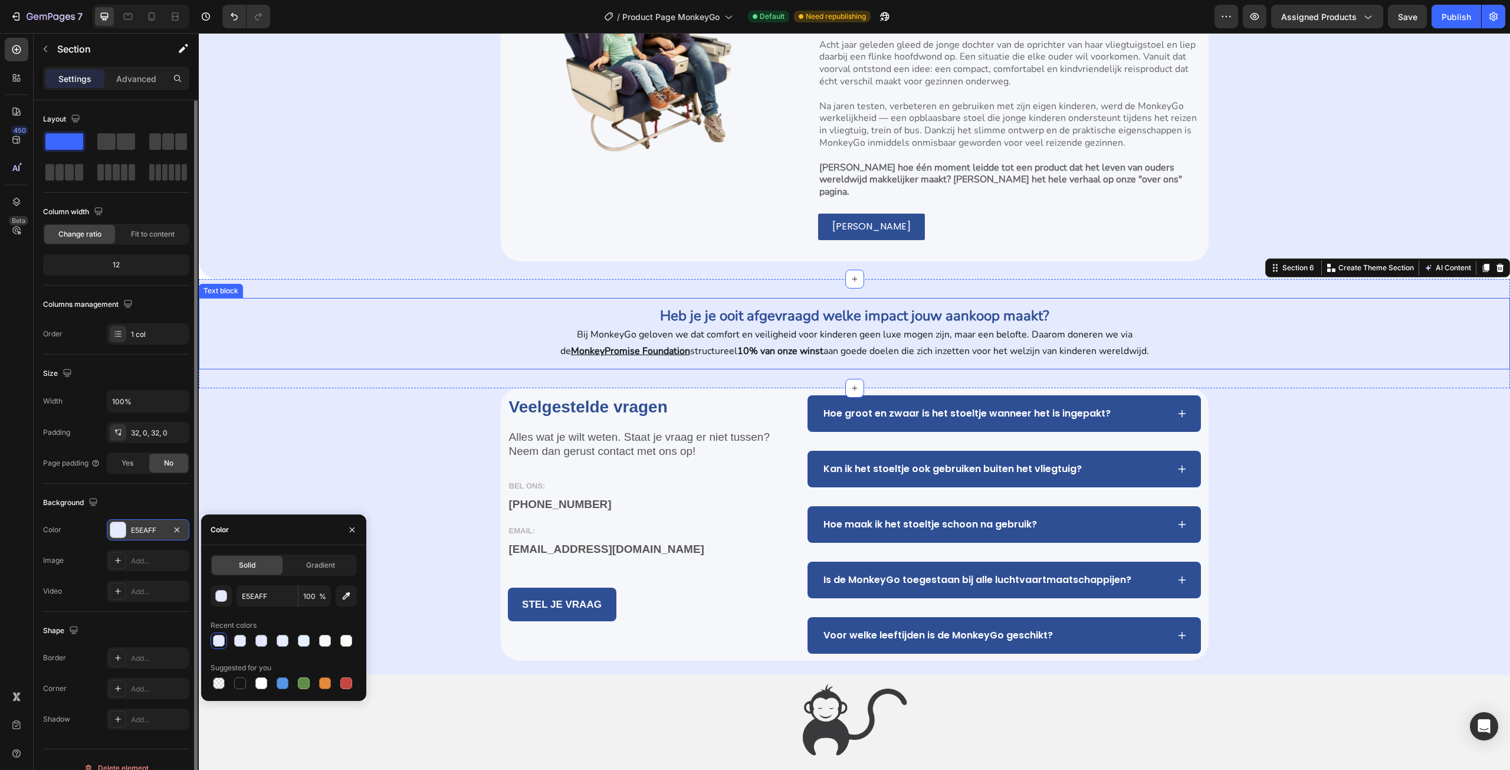
click at [655, 307] on p "Heb je je ooit afgevraagd welke impact jouw aankoop maakt?" at bounding box center [854, 316] width 637 height 19
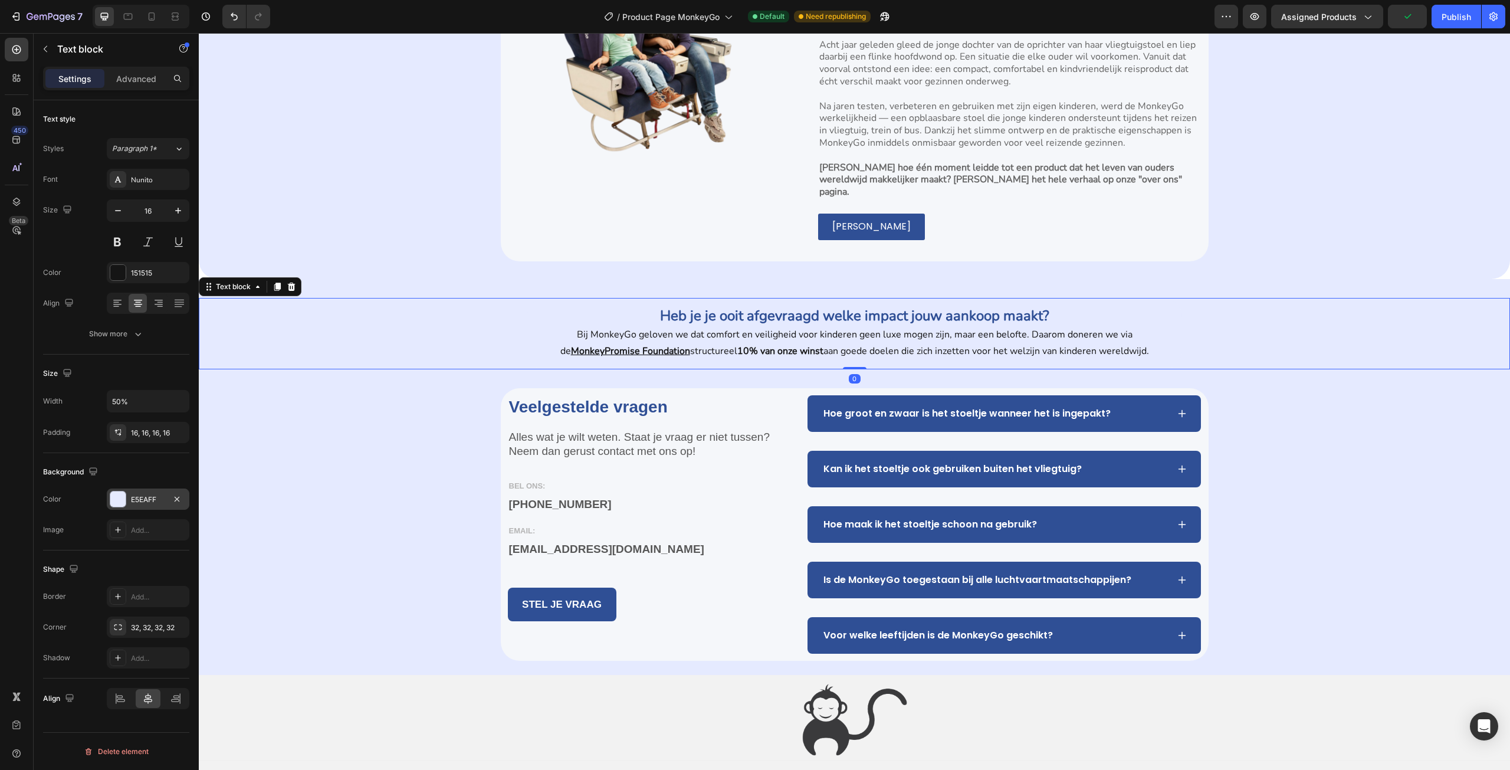
click at [152, 504] on div "E5EAFF" at bounding box center [148, 499] width 34 height 11
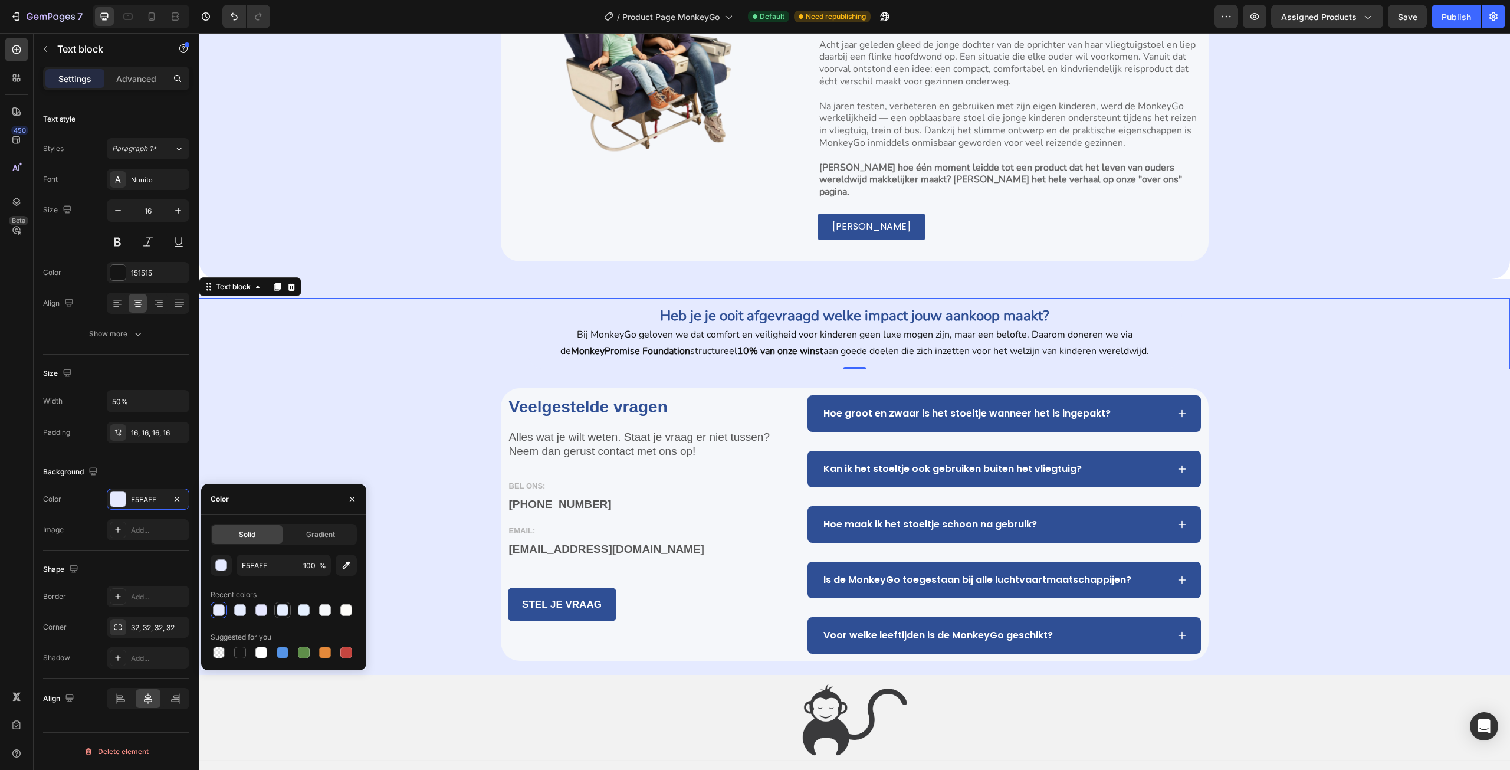
click at [290, 606] on div at bounding box center [282, 610] width 17 height 17
click at [277, 611] on div at bounding box center [283, 610] width 12 height 12
click at [262, 609] on div at bounding box center [261, 610] width 12 height 12
click at [249, 654] on div at bounding box center [284, 652] width 146 height 17
click at [239, 654] on div at bounding box center [240, 653] width 12 height 12
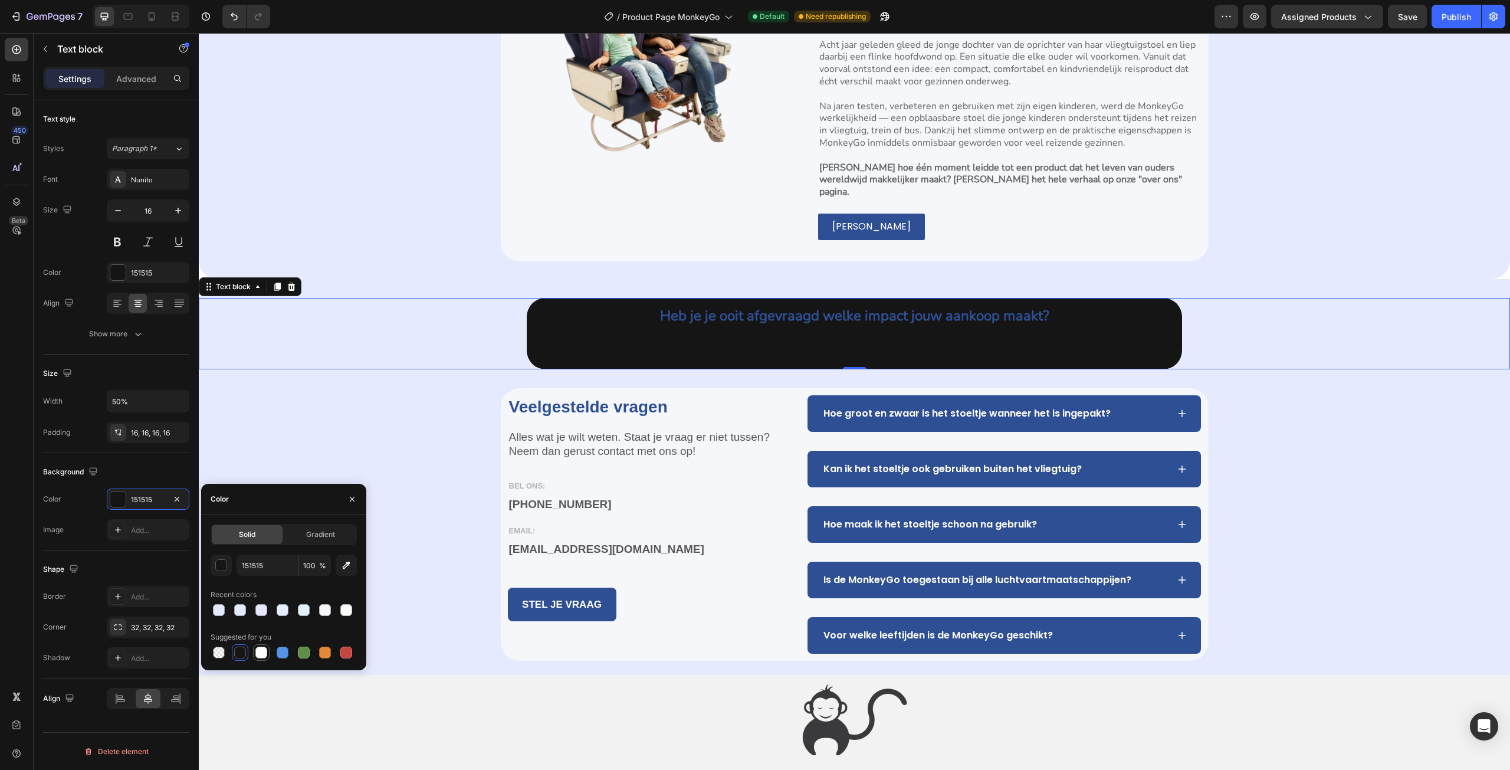
click at [259, 655] on div at bounding box center [261, 653] width 12 height 12
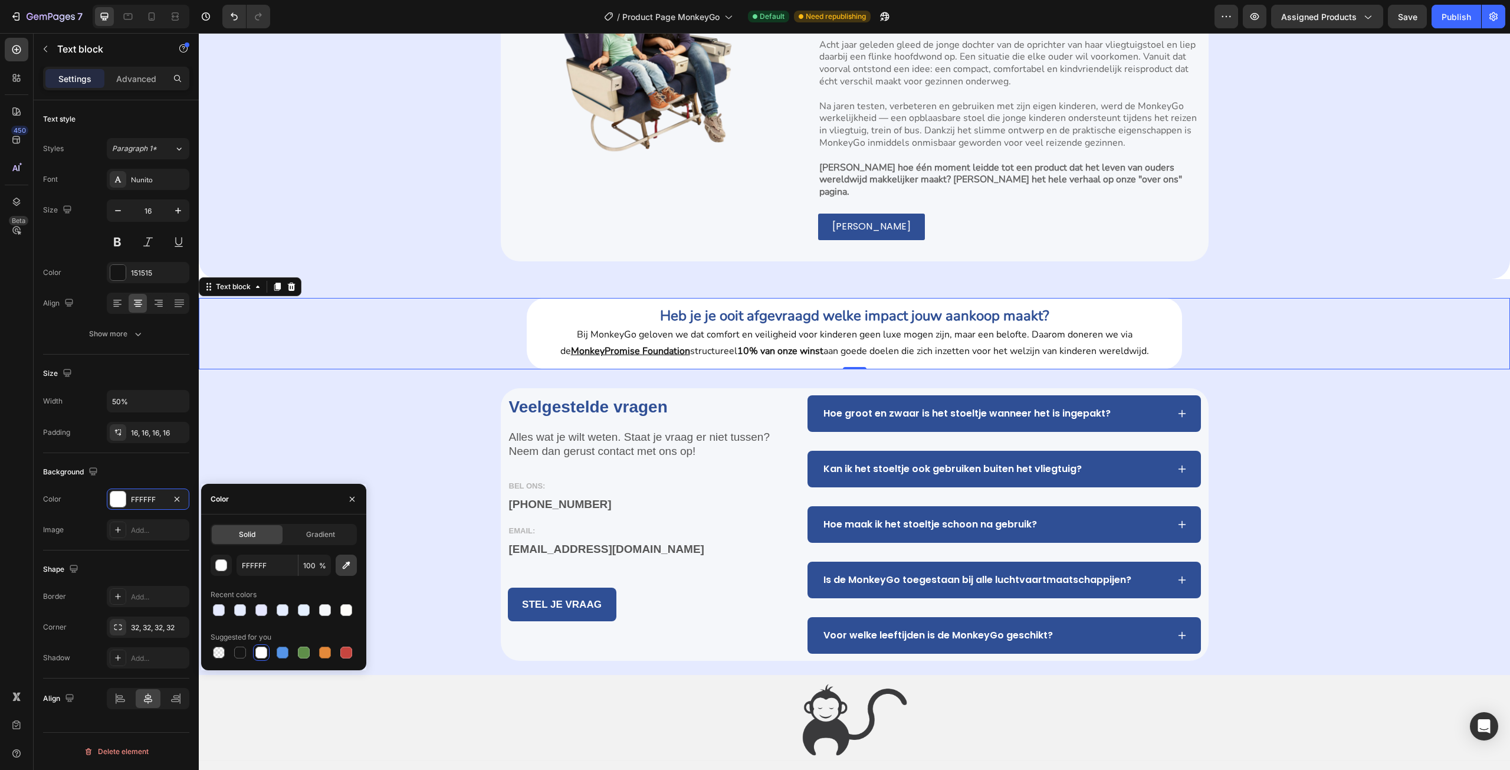
click at [346, 569] on icon "button" at bounding box center [346, 565] width 12 height 12
type input "F5F7FA"
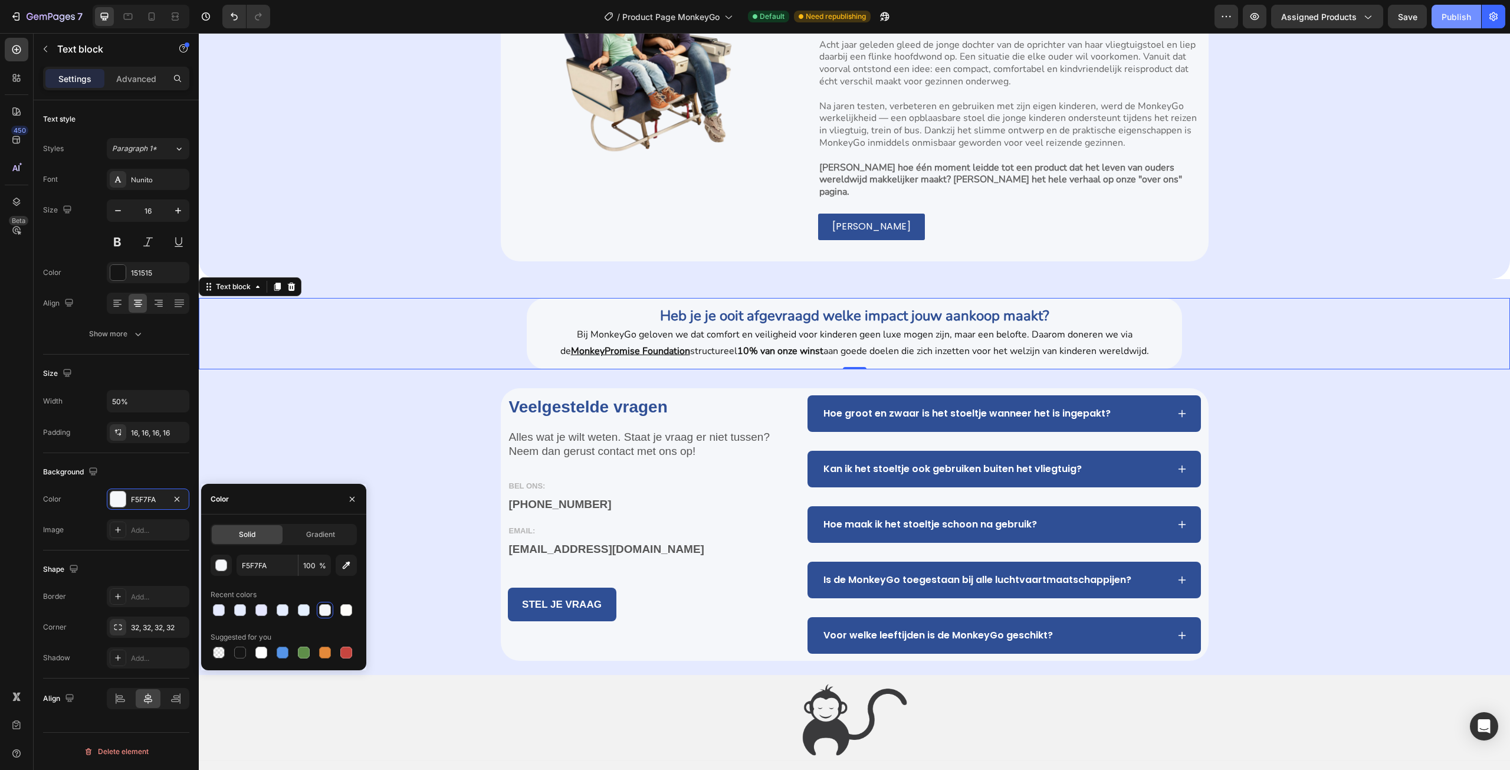
click at [1465, 18] on div "Publish" at bounding box center [1456, 17] width 29 height 12
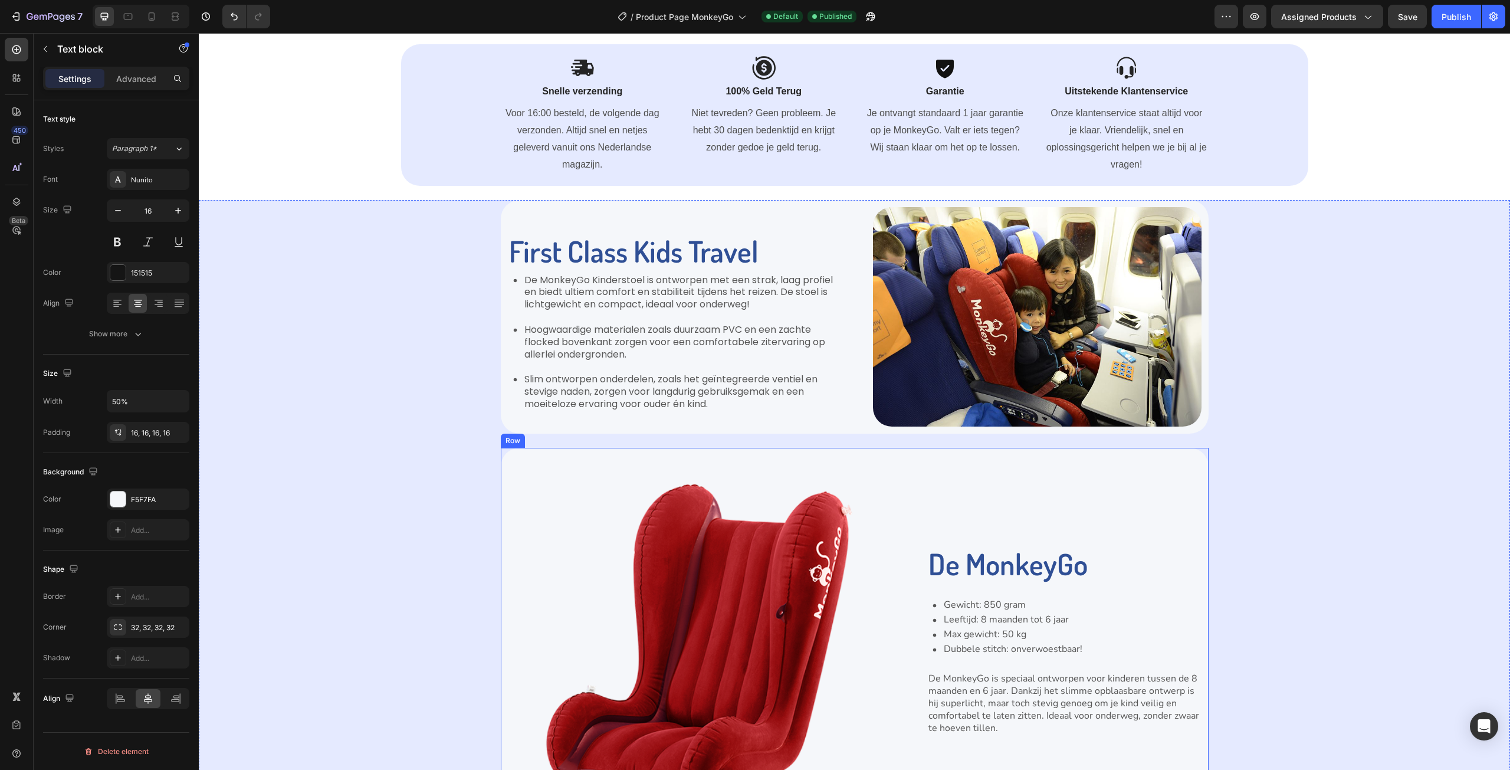
scroll to position [1239, 0]
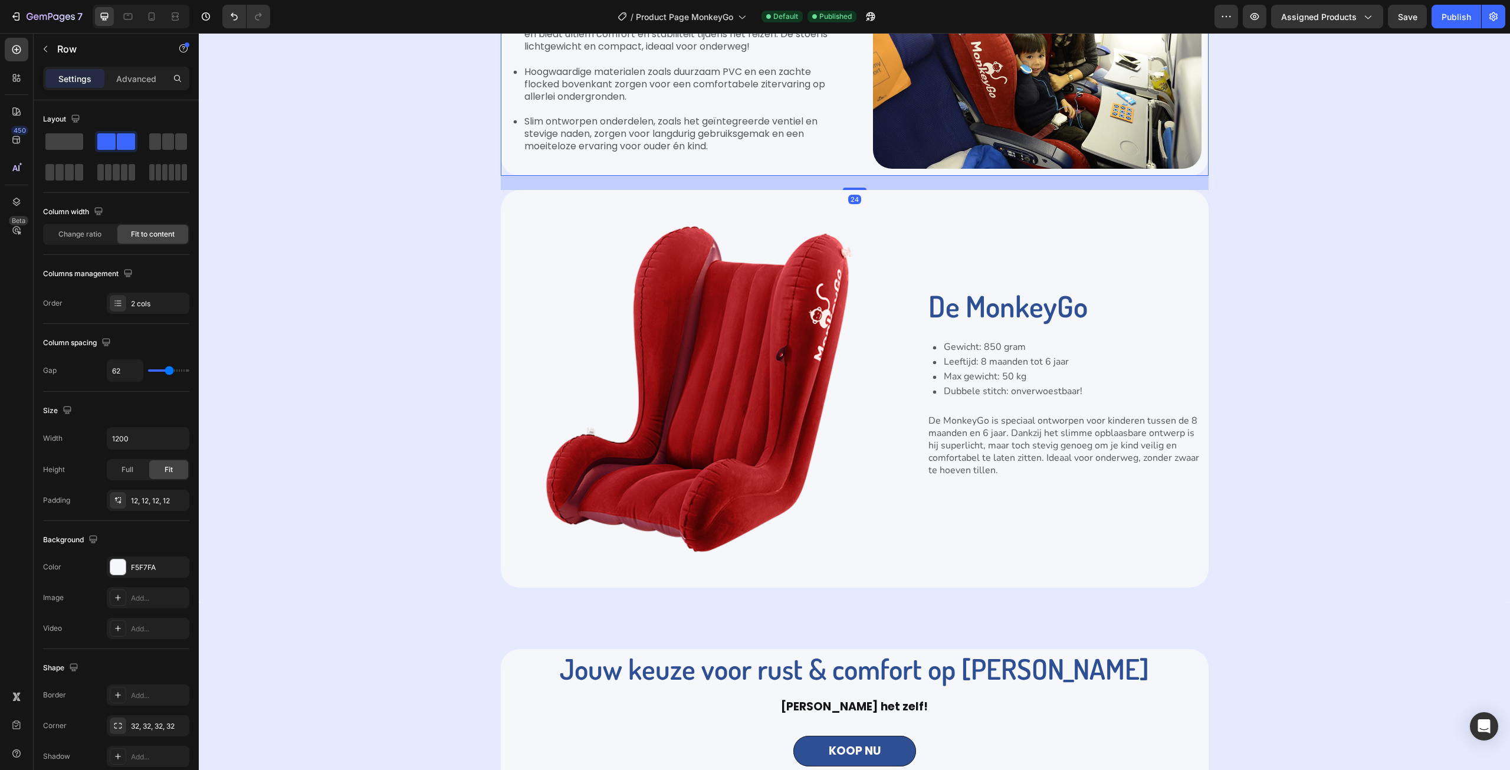
click at [861, 165] on div "First Class Kids Travel Heading De MonkeyGo Kinderstoel is ontworpen met een st…" at bounding box center [855, 59] width 708 height 234
click at [897, 570] on div "Image De MonkeyGo Heading Gewicht: 850 gram Leeftijd: 8 maanden tot 6 jaar Max …" at bounding box center [855, 389] width 708 height 398
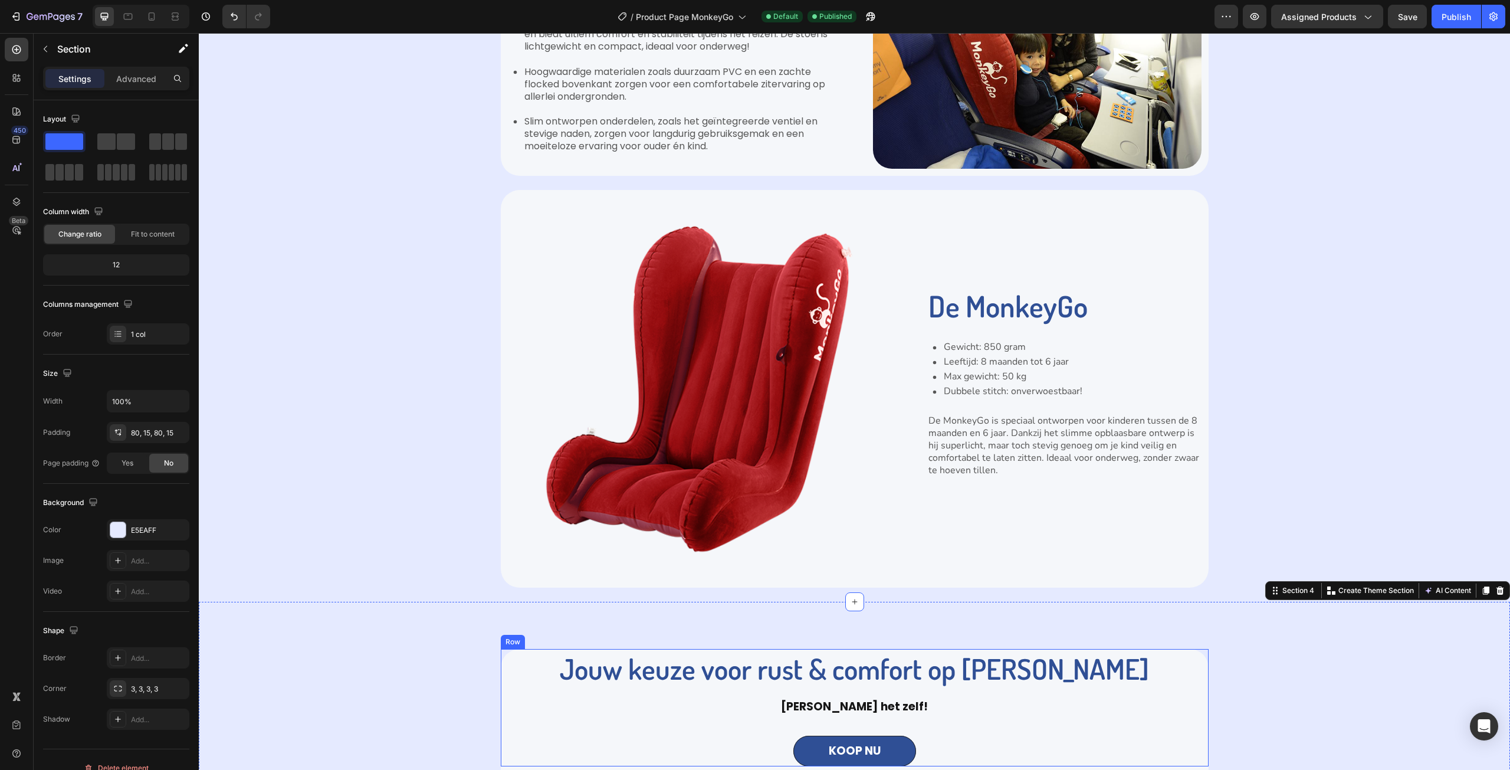
click at [507, 720] on div "Jouw keuze voor rust & comfort op elke reis Heading [PERSON_NAME] het zelf! Tex…" at bounding box center [855, 708] width 708 height 118
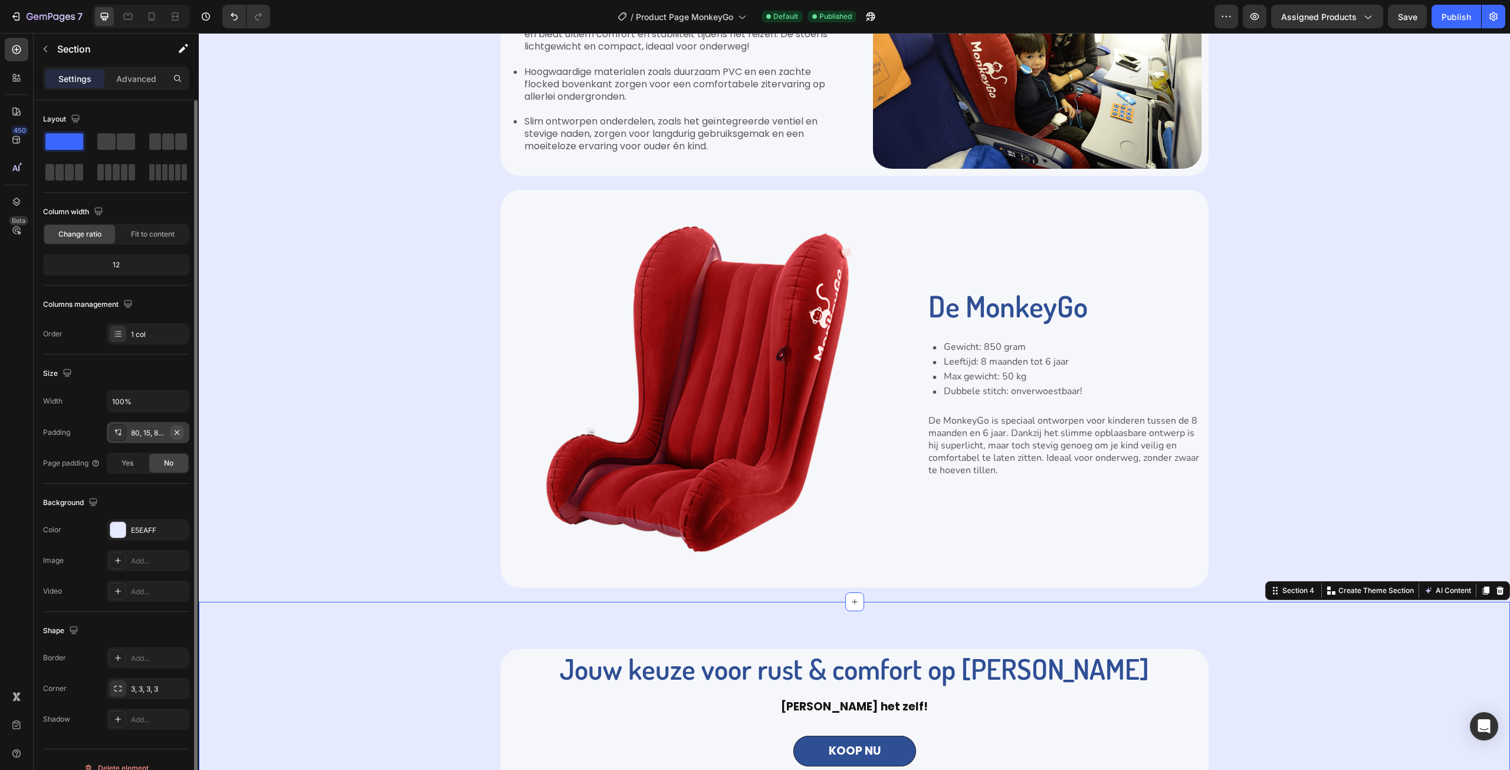
click at [173, 428] on icon "button" at bounding box center [176, 432] width 9 height 9
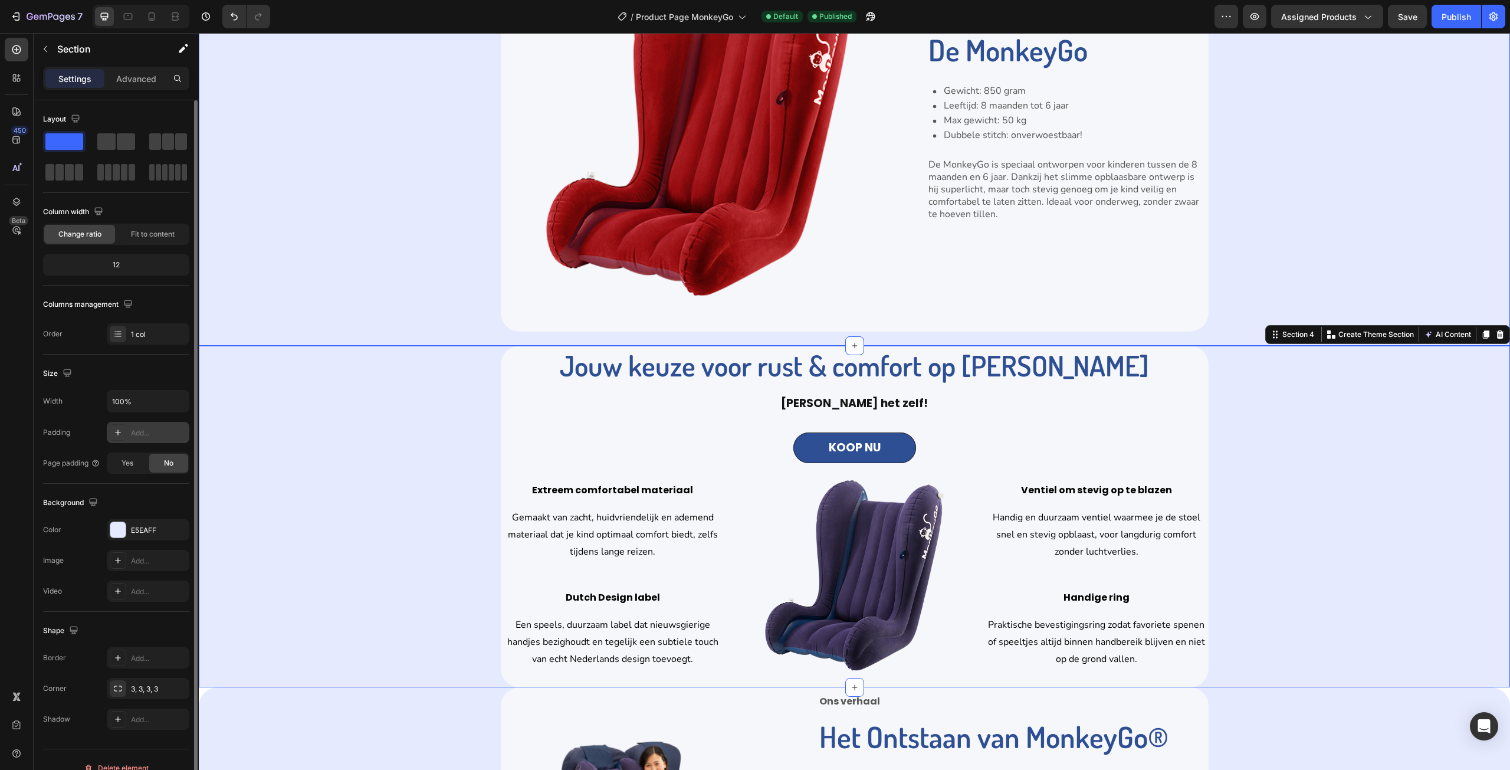
scroll to position [1593, 0]
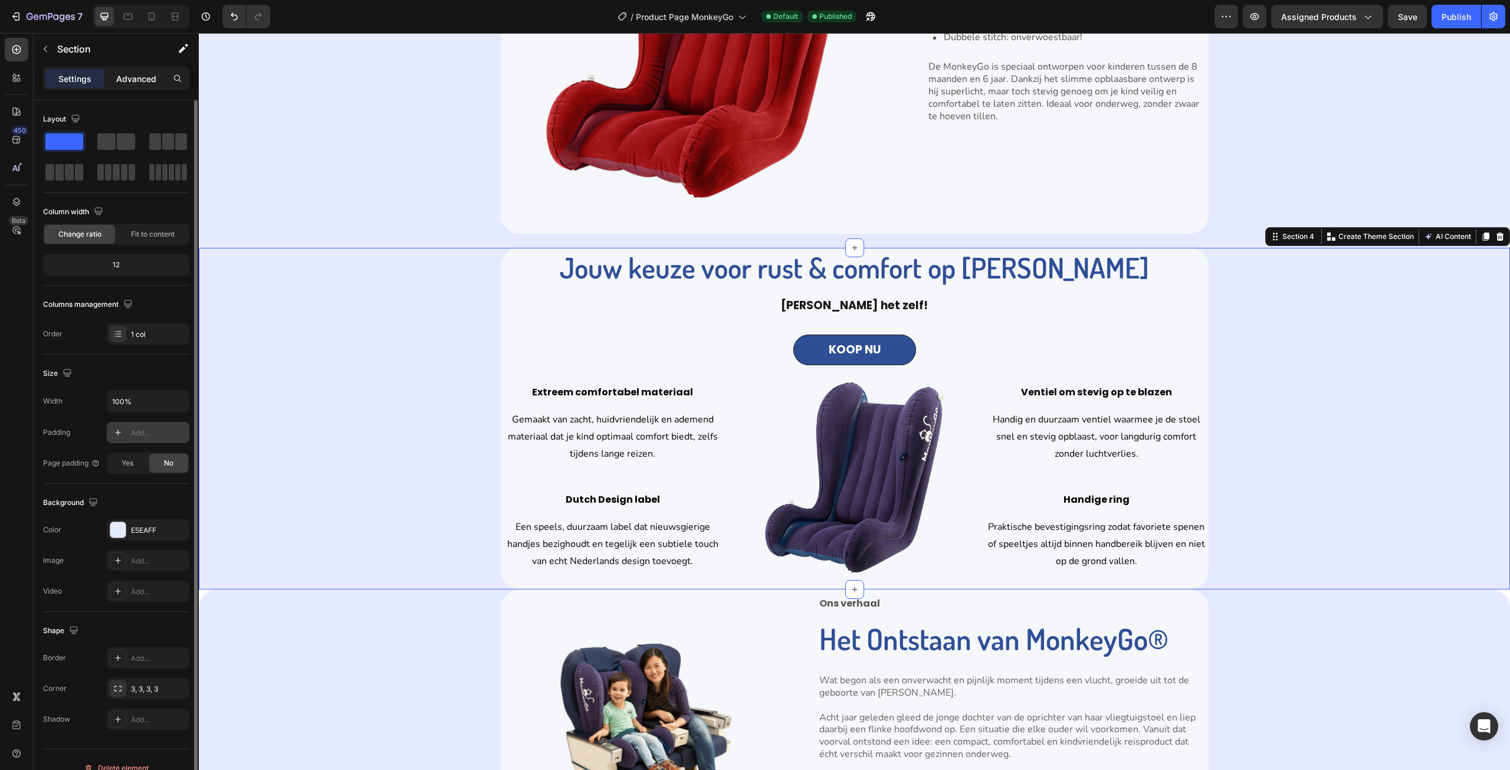
click at [139, 78] on p "Advanced" at bounding box center [136, 79] width 40 height 12
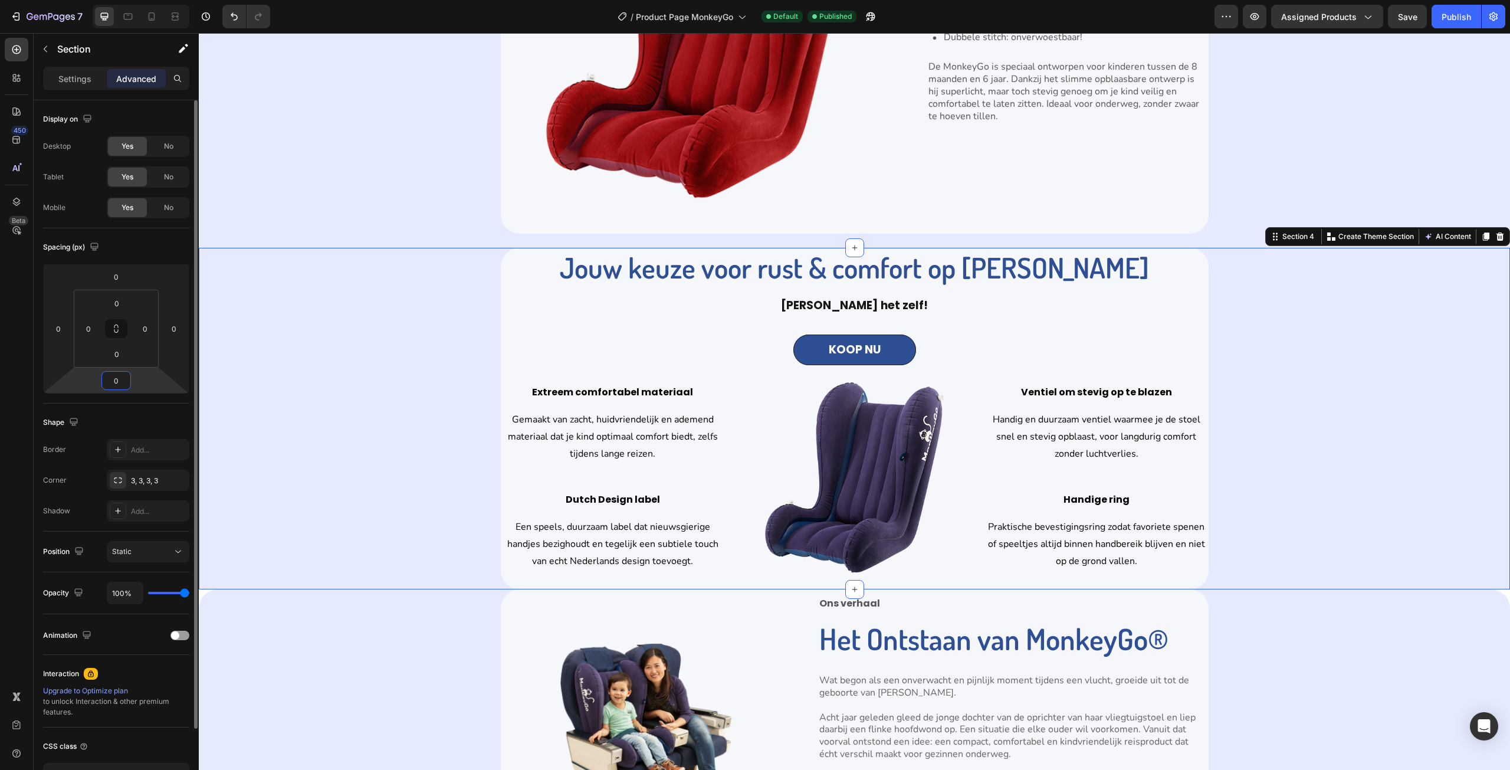
click at [134, 0] on html "7 Version history / Product Page MonkeyGo Default Published Preview Assigned Pr…" at bounding box center [755, 0] width 1510 height 0
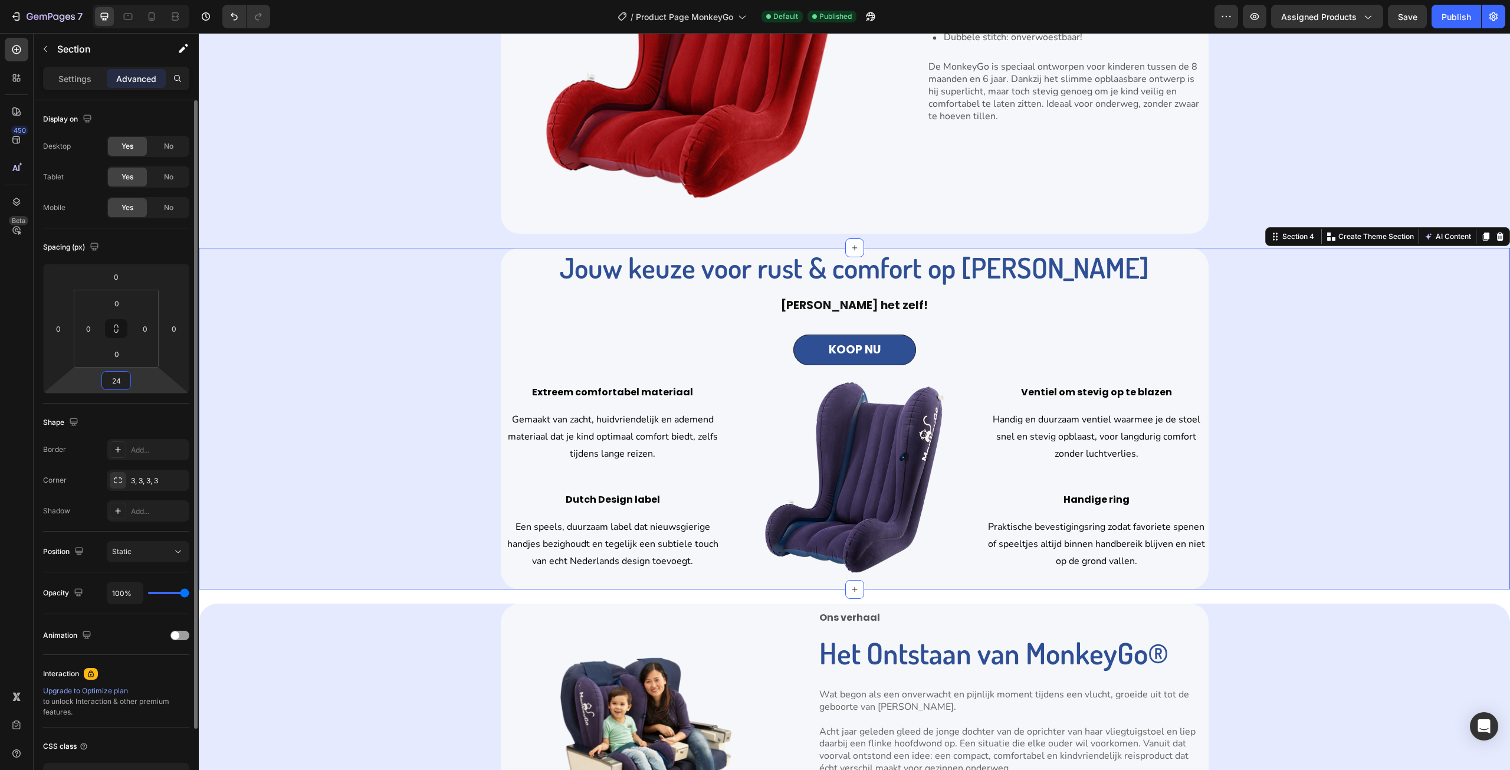
type input "0"
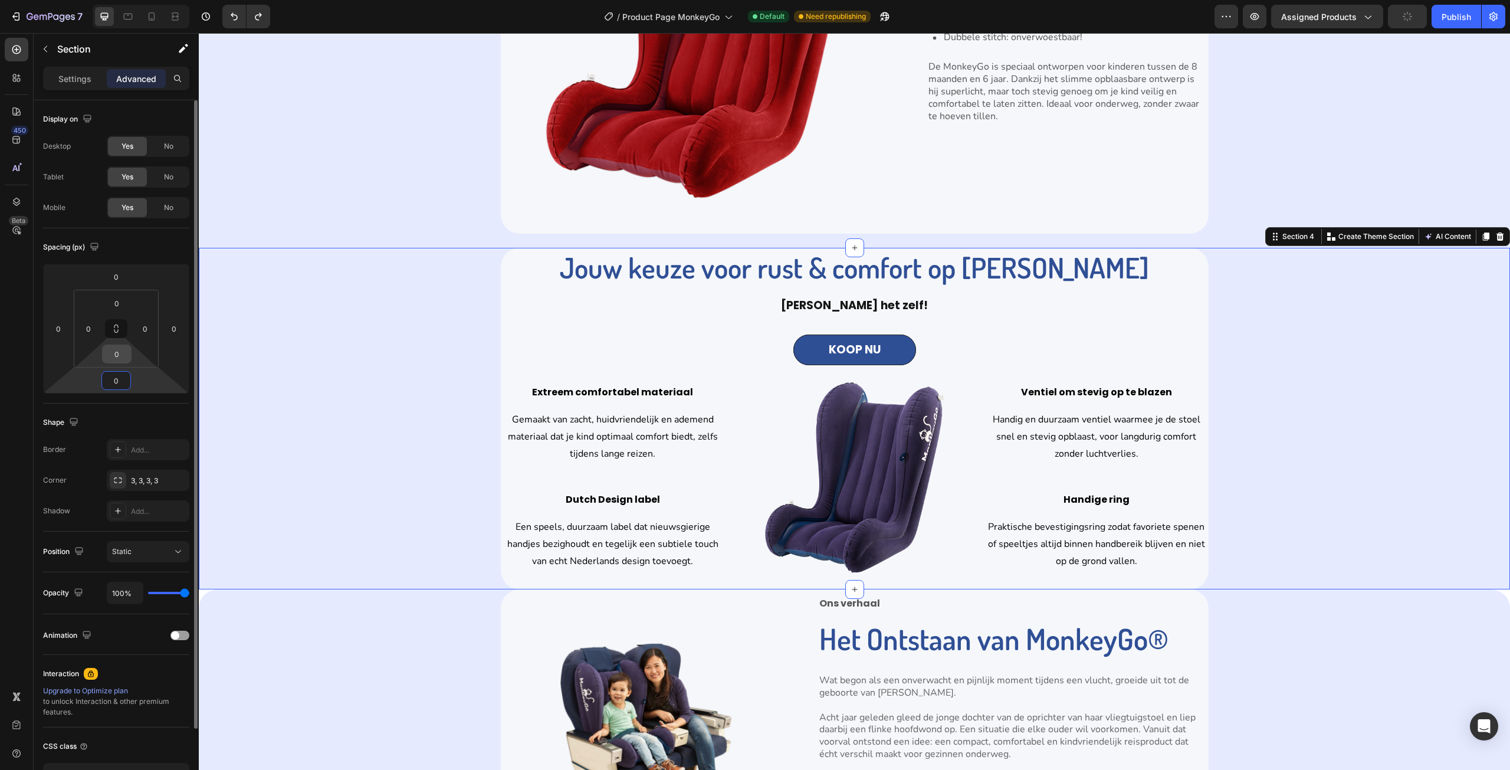
click at [127, 351] on input "0" at bounding box center [117, 354] width 24 height 18
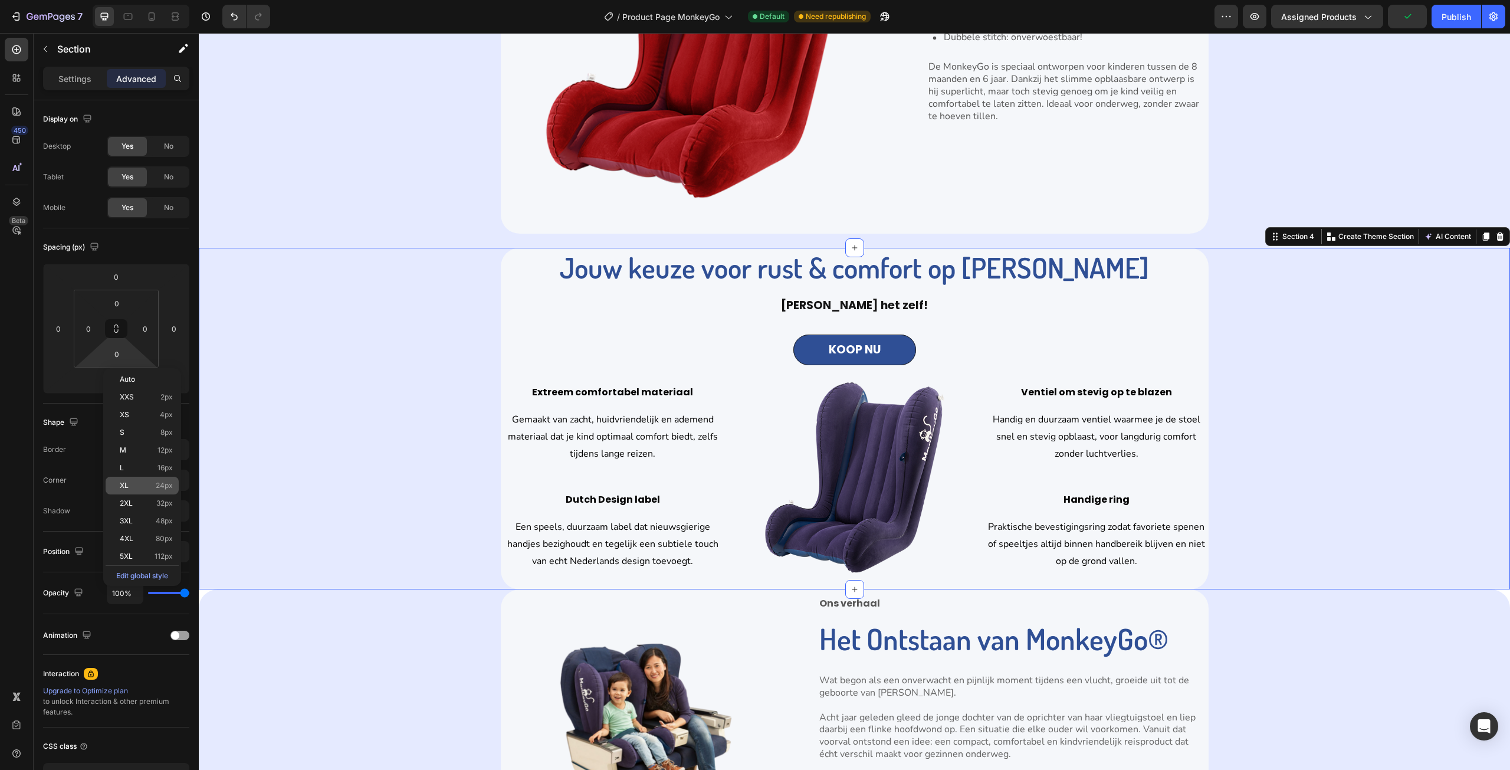
click at [146, 479] on div "XL 24px" at bounding box center [142, 486] width 73 height 18
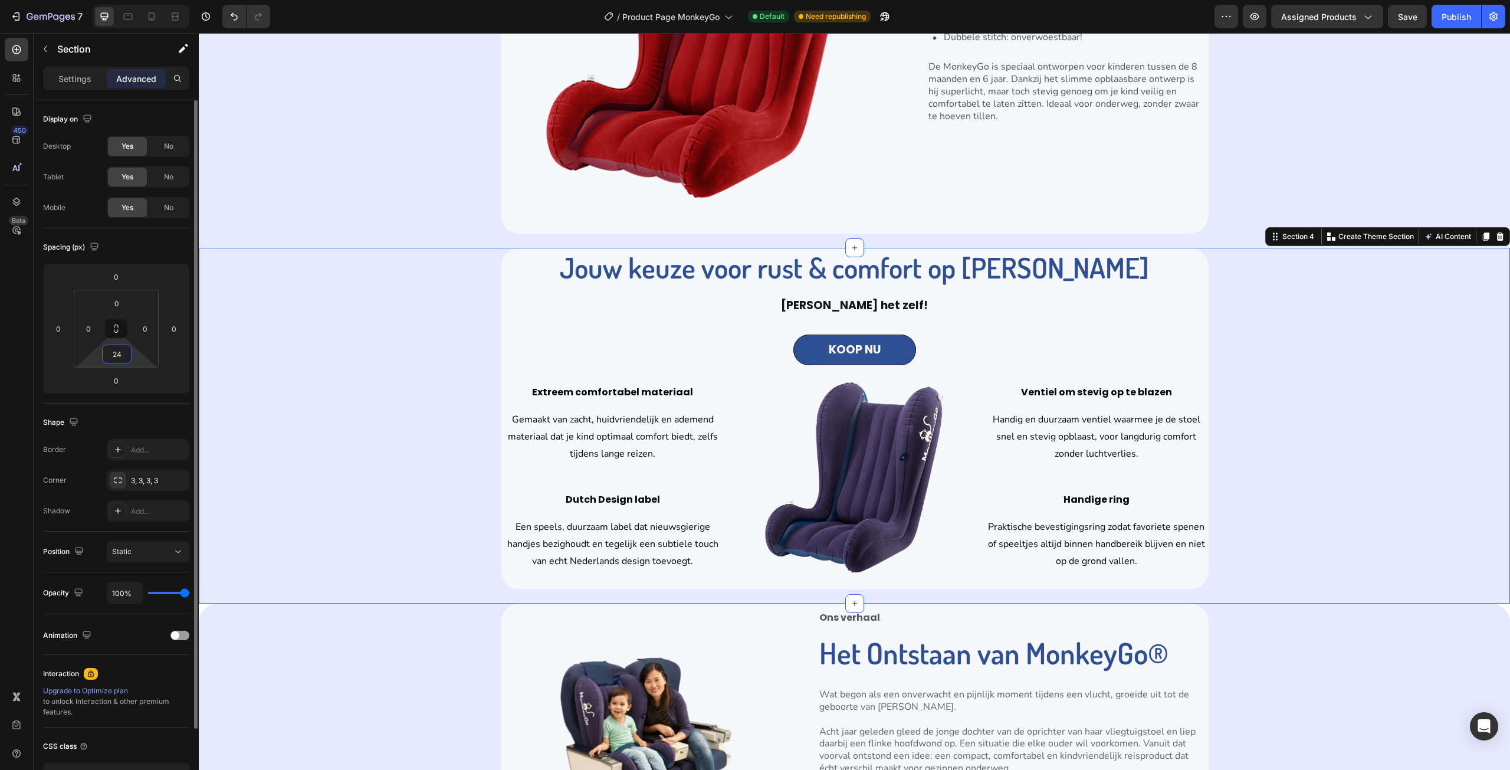
click at [125, 349] on input "24" at bounding box center [117, 354] width 24 height 18
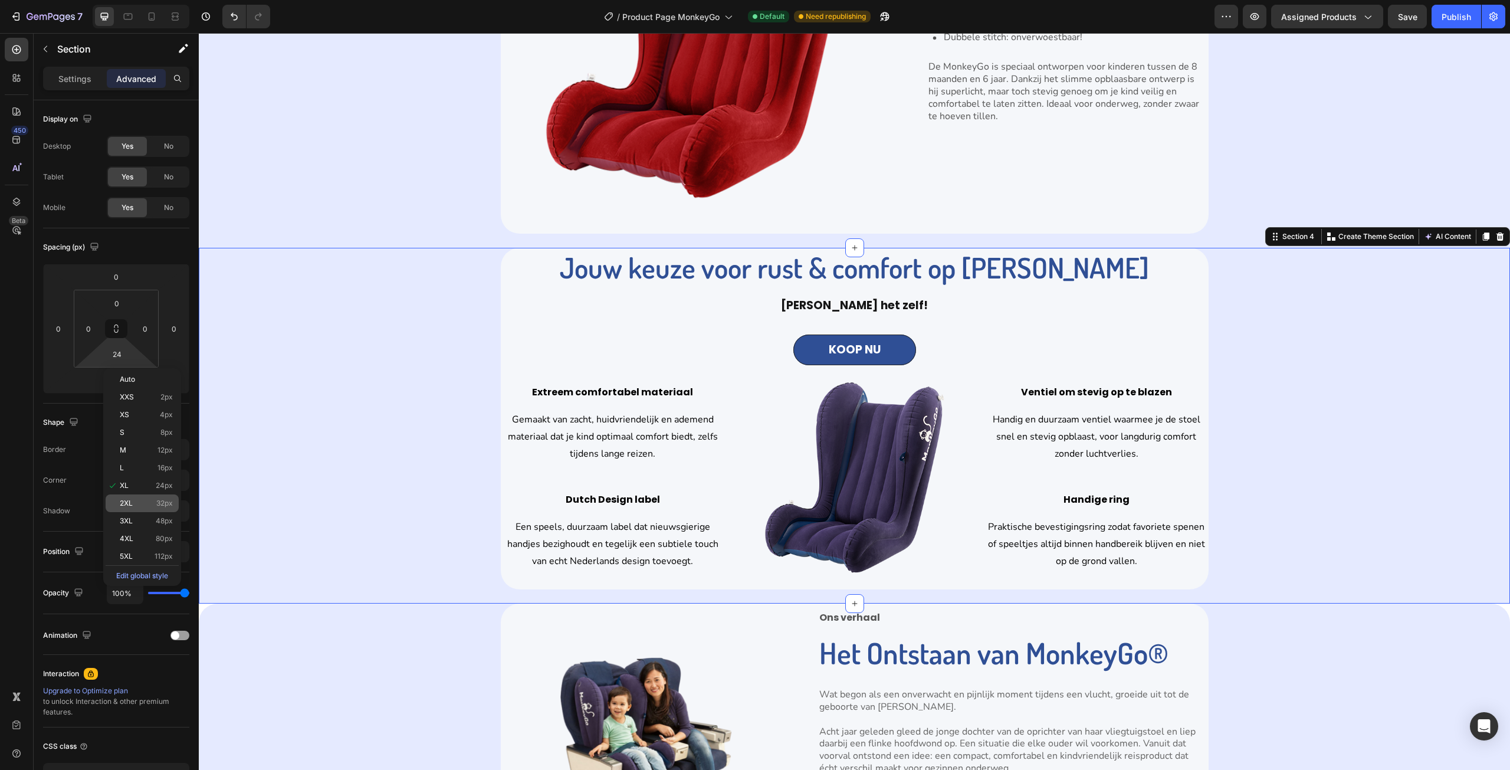
click at [154, 506] on p "2XL 32px" at bounding box center [146, 503] width 53 height 8
type input "32"
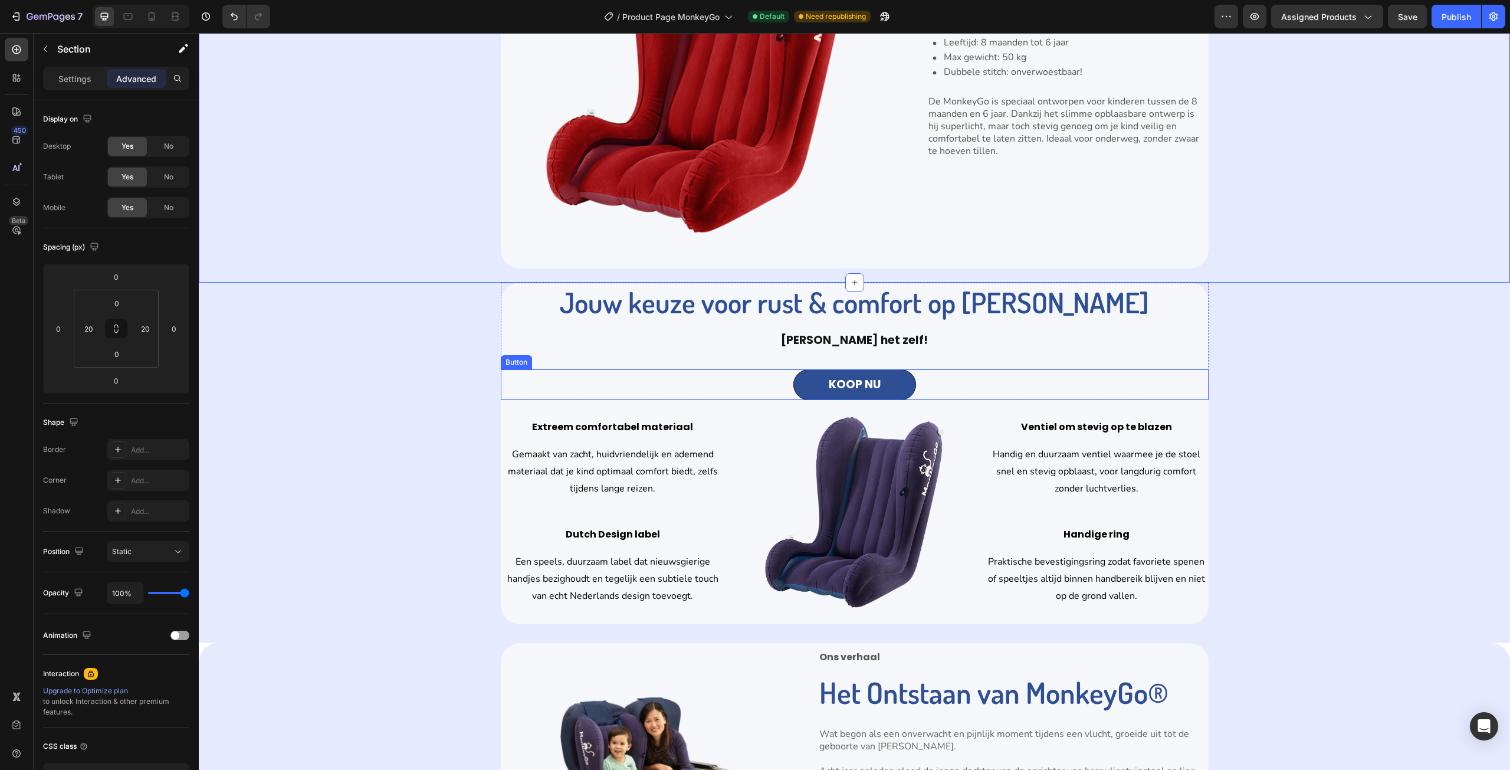
scroll to position [1357, 0]
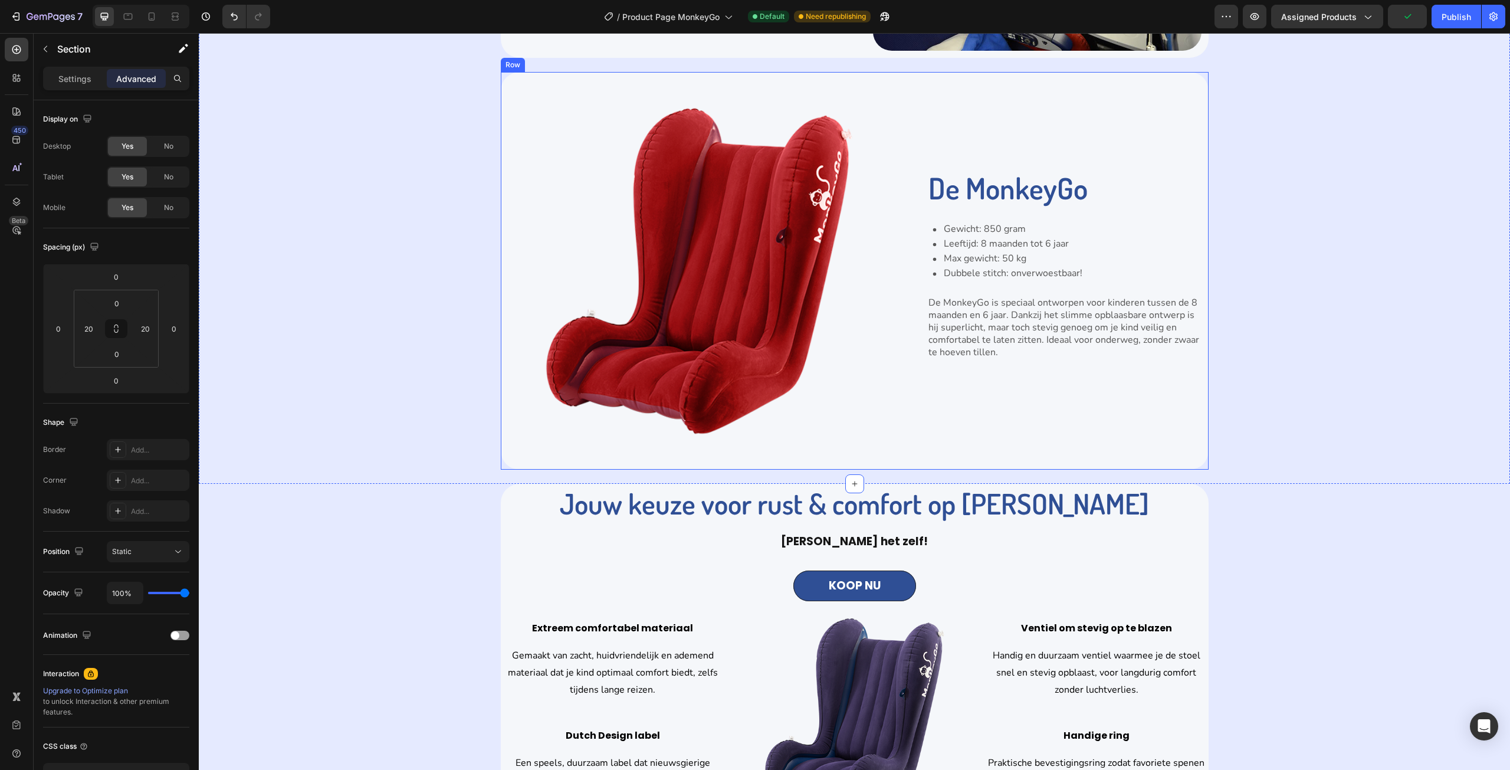
click at [518, 464] on div "Image De MonkeyGo Heading Gewicht: 850 gram Leeftijd: 8 maanden tot 6 jaar Max …" at bounding box center [855, 271] width 708 height 398
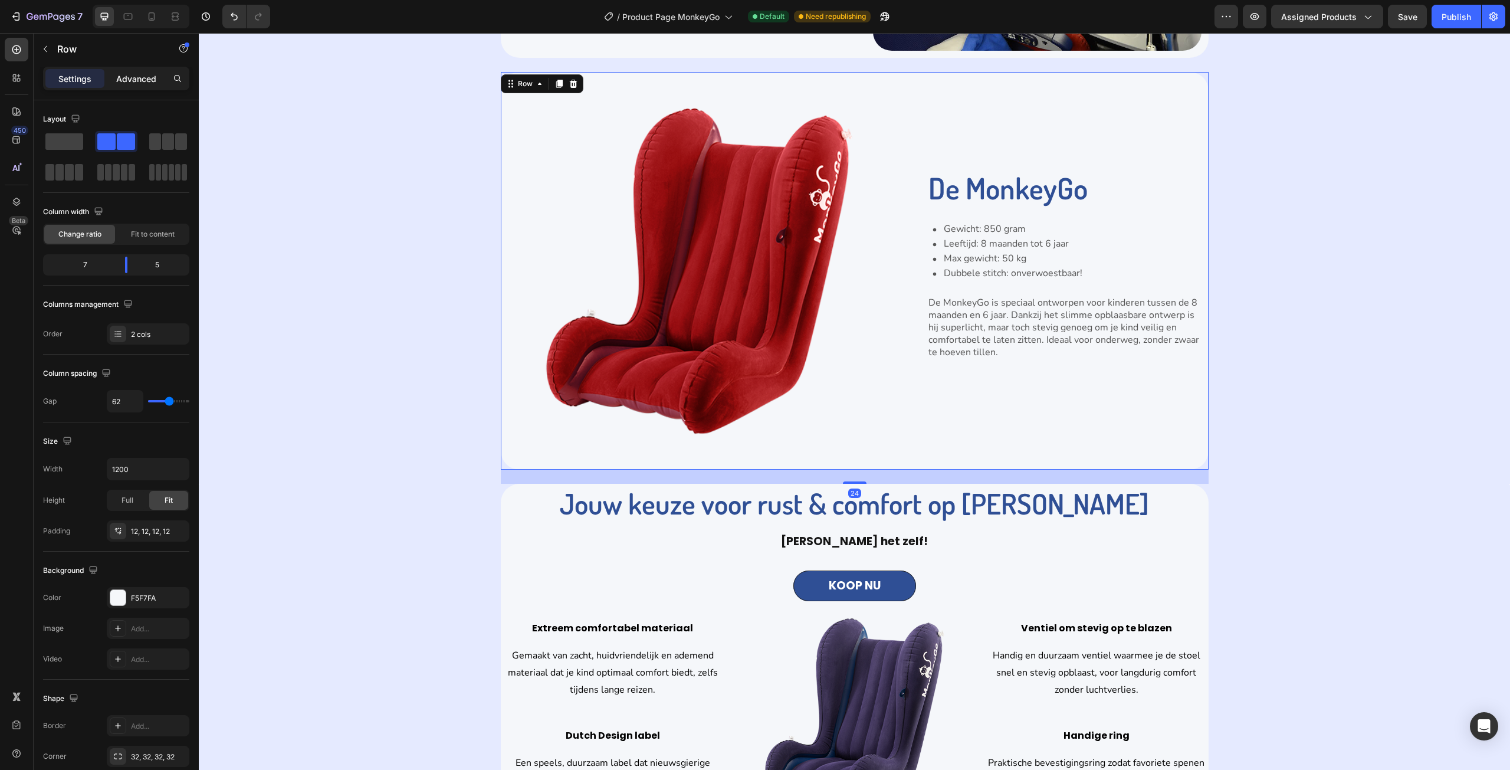
click at [139, 77] on p "Advanced" at bounding box center [136, 79] width 40 height 12
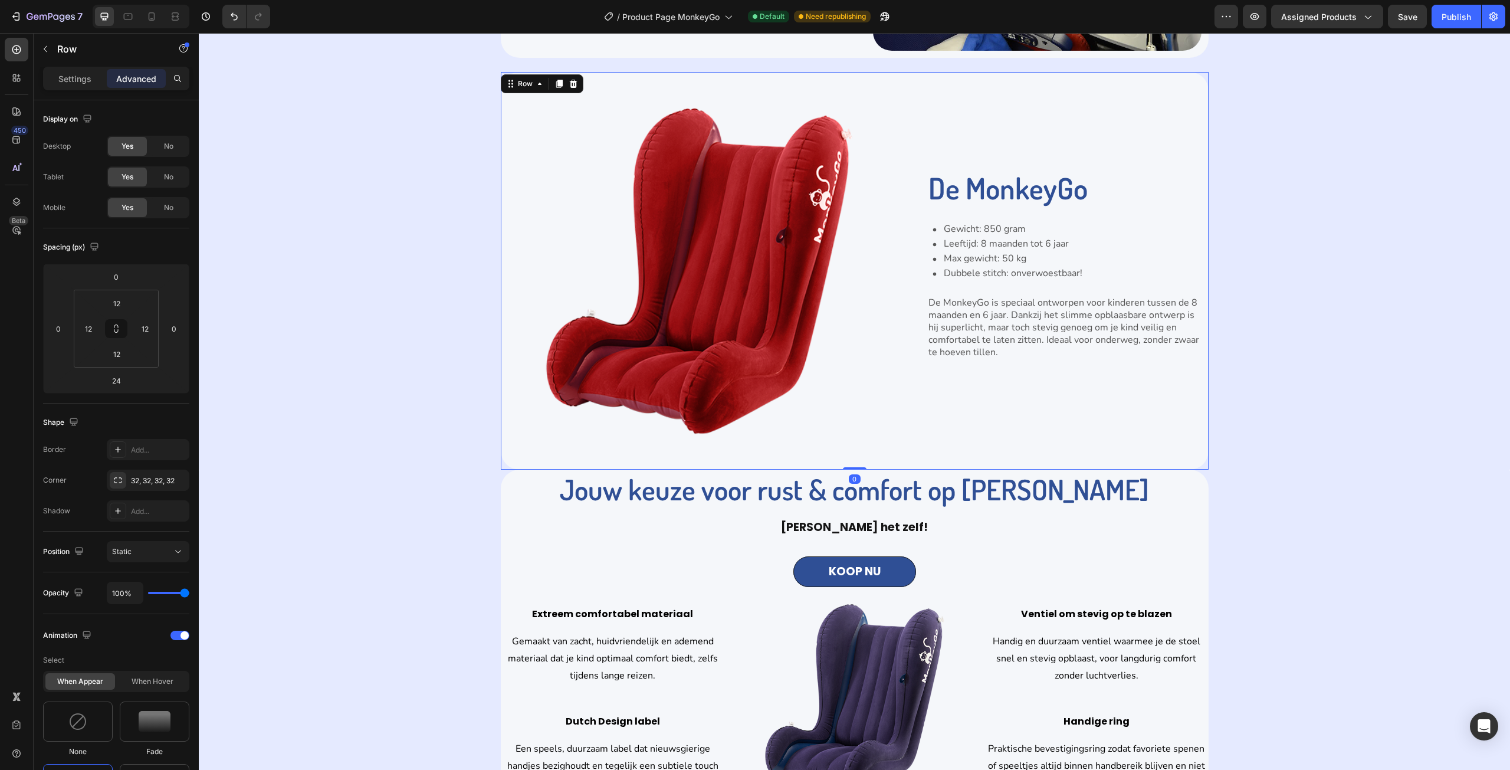
drag, startPoint x: 857, startPoint y: 476, endPoint x: 843, endPoint y: 457, distance: 23.7
click at [857, 455] on div "Image De MonkeyGo Heading Gewicht: 850 gram Leeftijd: 8 maanden tot 6 jaar Max …" at bounding box center [855, 271] width 708 height 398
type input "0"
click at [416, 341] on div "First Class Kids Travel Heading De MonkeyGo Kinderstoel is ontworpen met een st…" at bounding box center [855, 146] width 1288 height 645
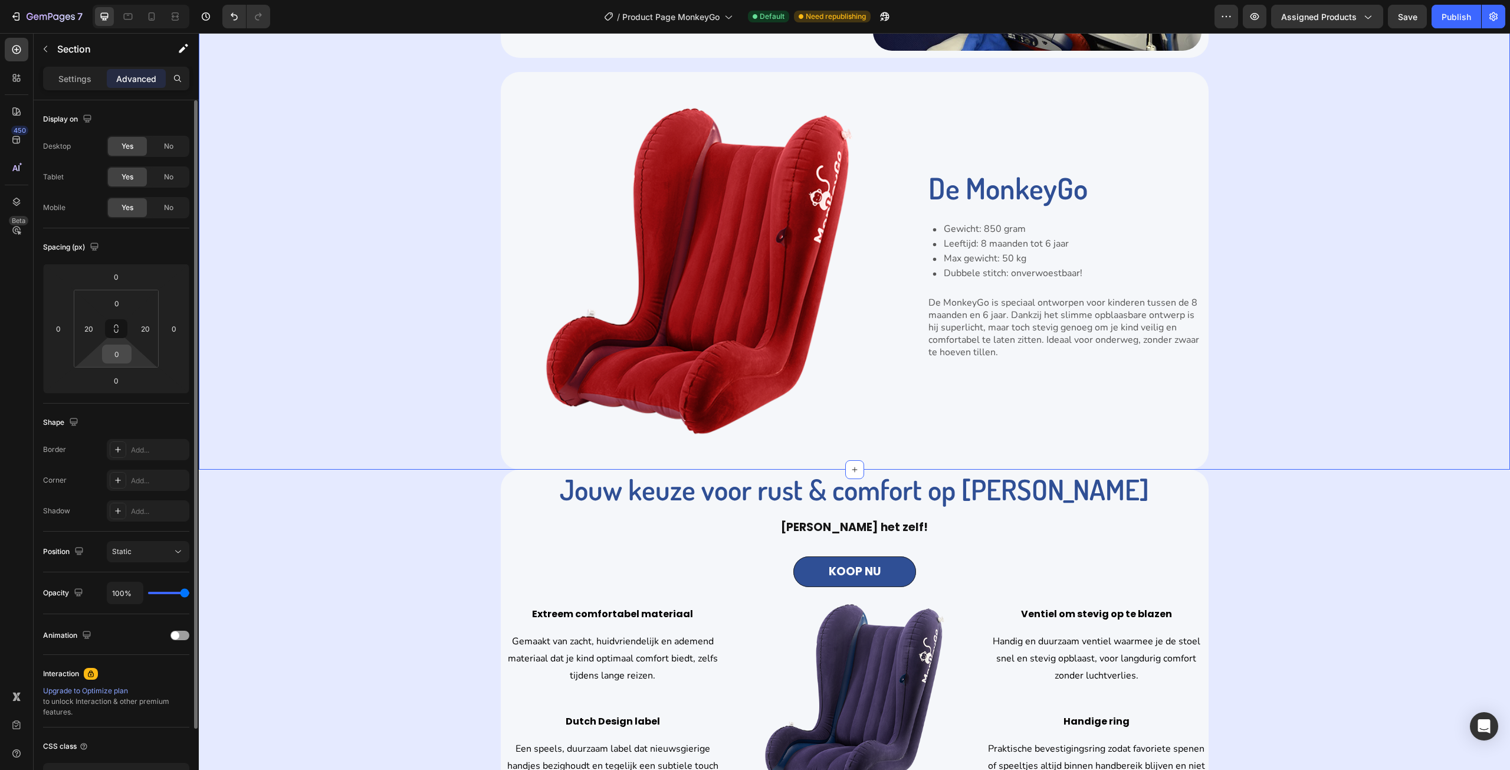
click at [115, 352] on input "0" at bounding box center [117, 354] width 24 height 18
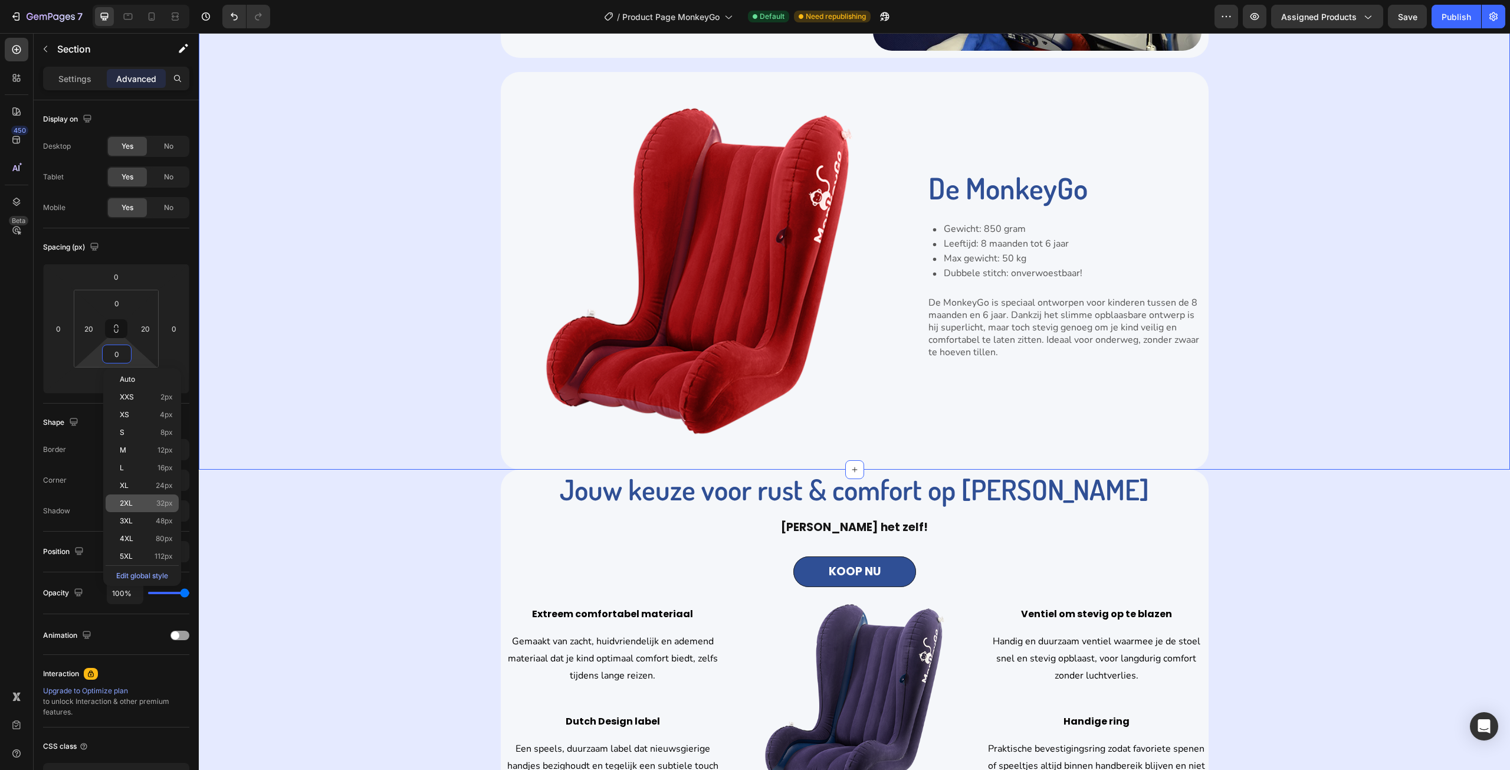
click at [157, 497] on div "2XL 32px" at bounding box center [142, 503] width 73 height 18
type input "32"
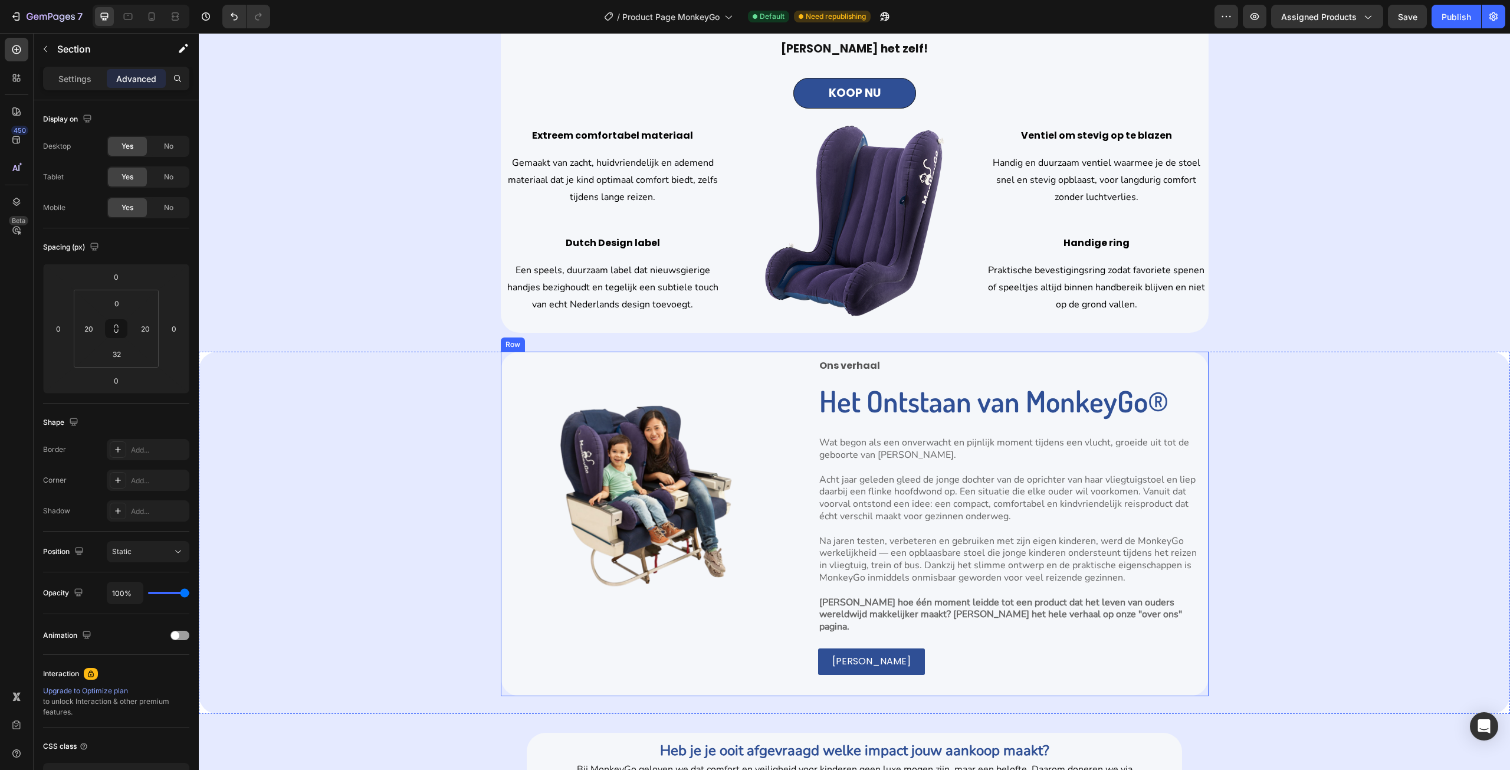
scroll to position [2006, 0]
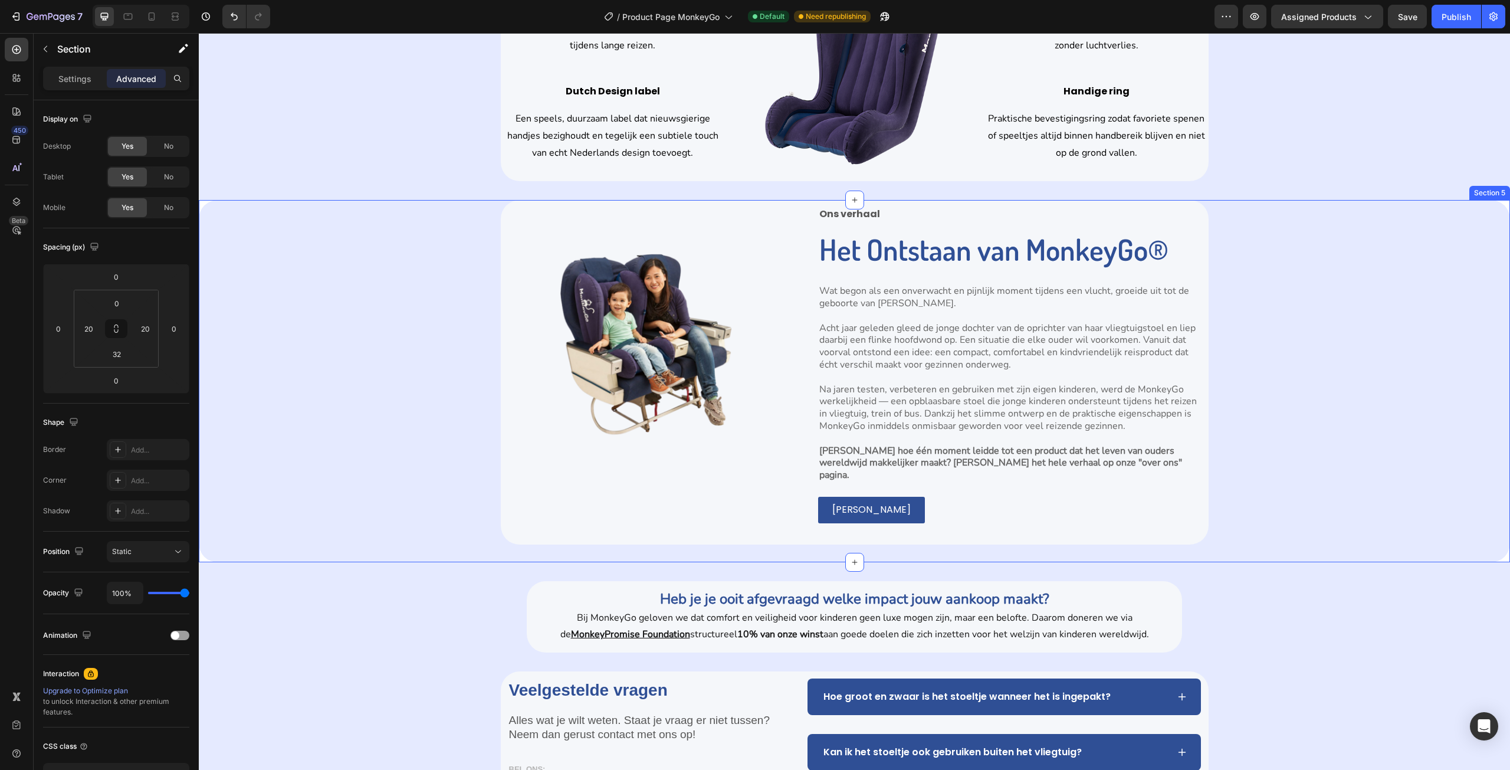
click at [496, 537] on div "Image Ons verhaal Text Block Het Ontstaan van MonkeyGo® Heading Wat begon als e…" at bounding box center [854, 381] width 1311 height 362
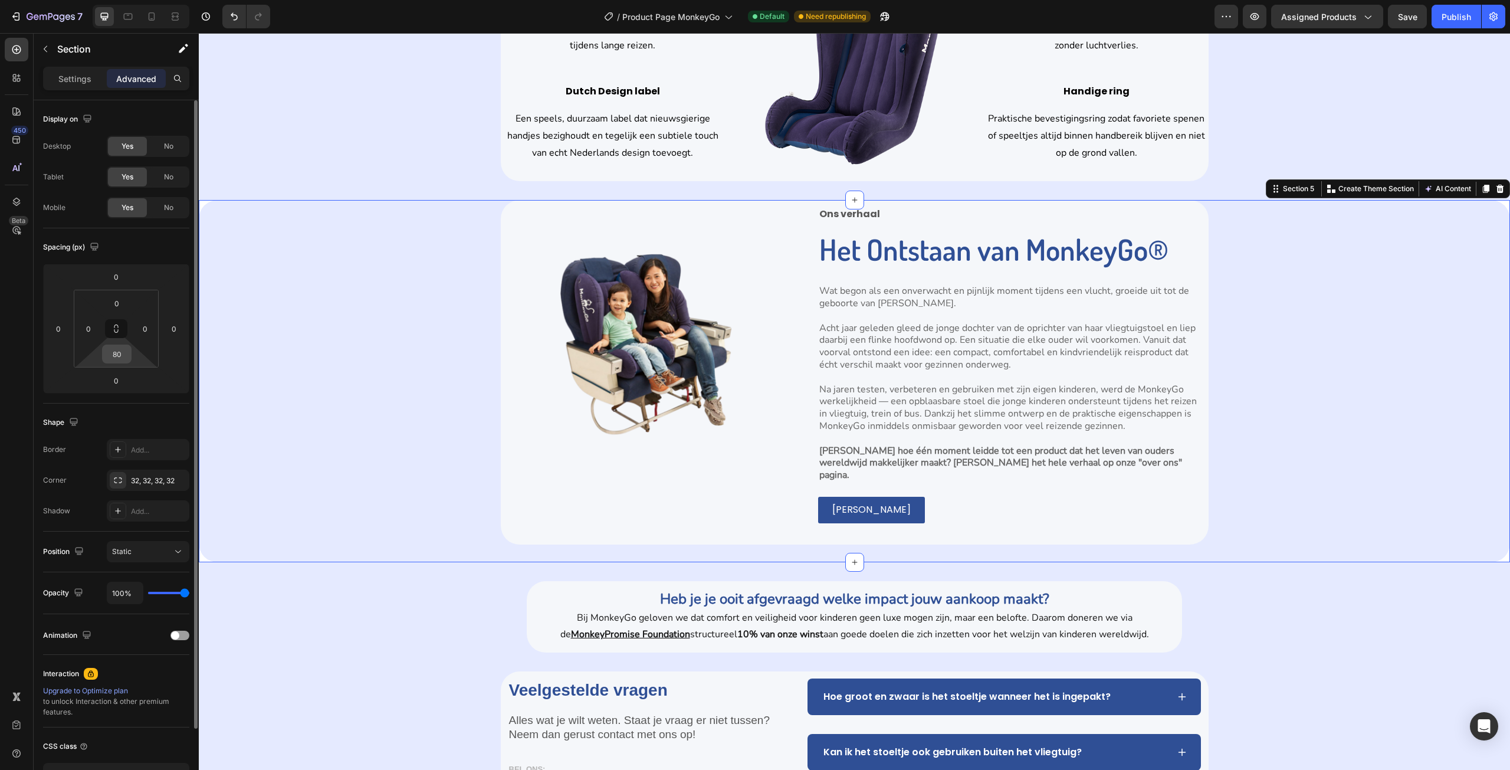
click at [124, 353] on input "80" at bounding box center [117, 354] width 24 height 18
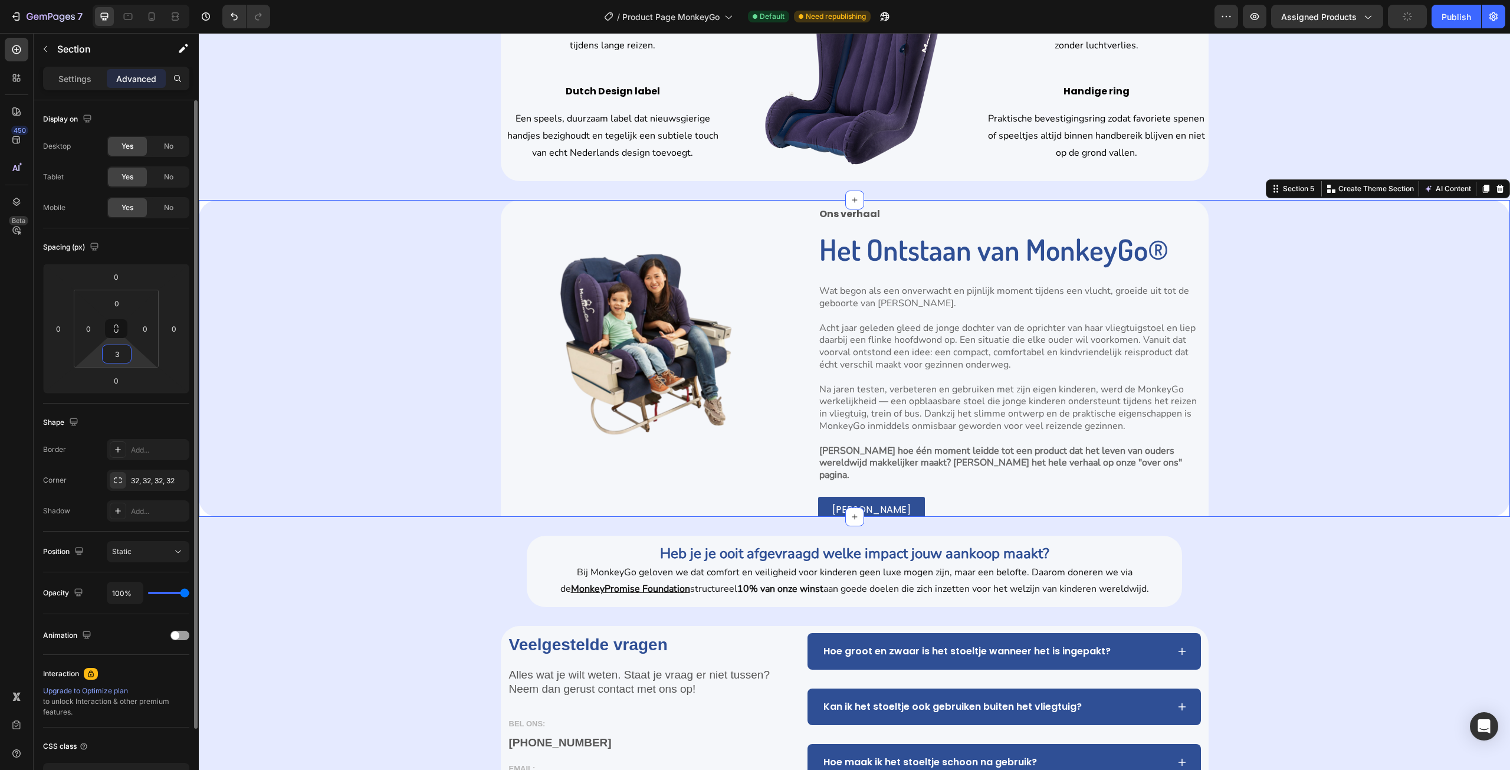
type input "32"
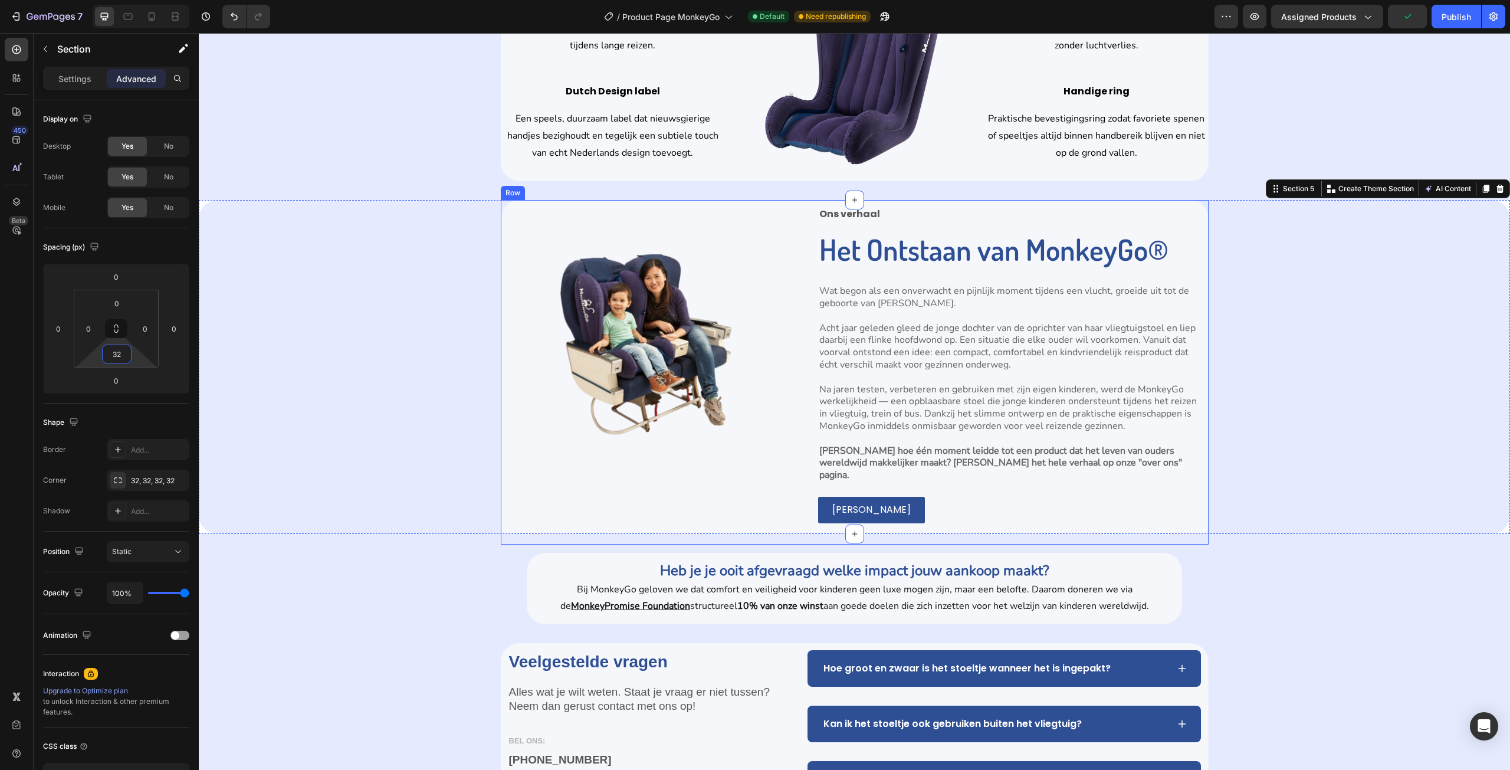
click at [567, 491] on div "Image" at bounding box center [645, 372] width 274 height 330
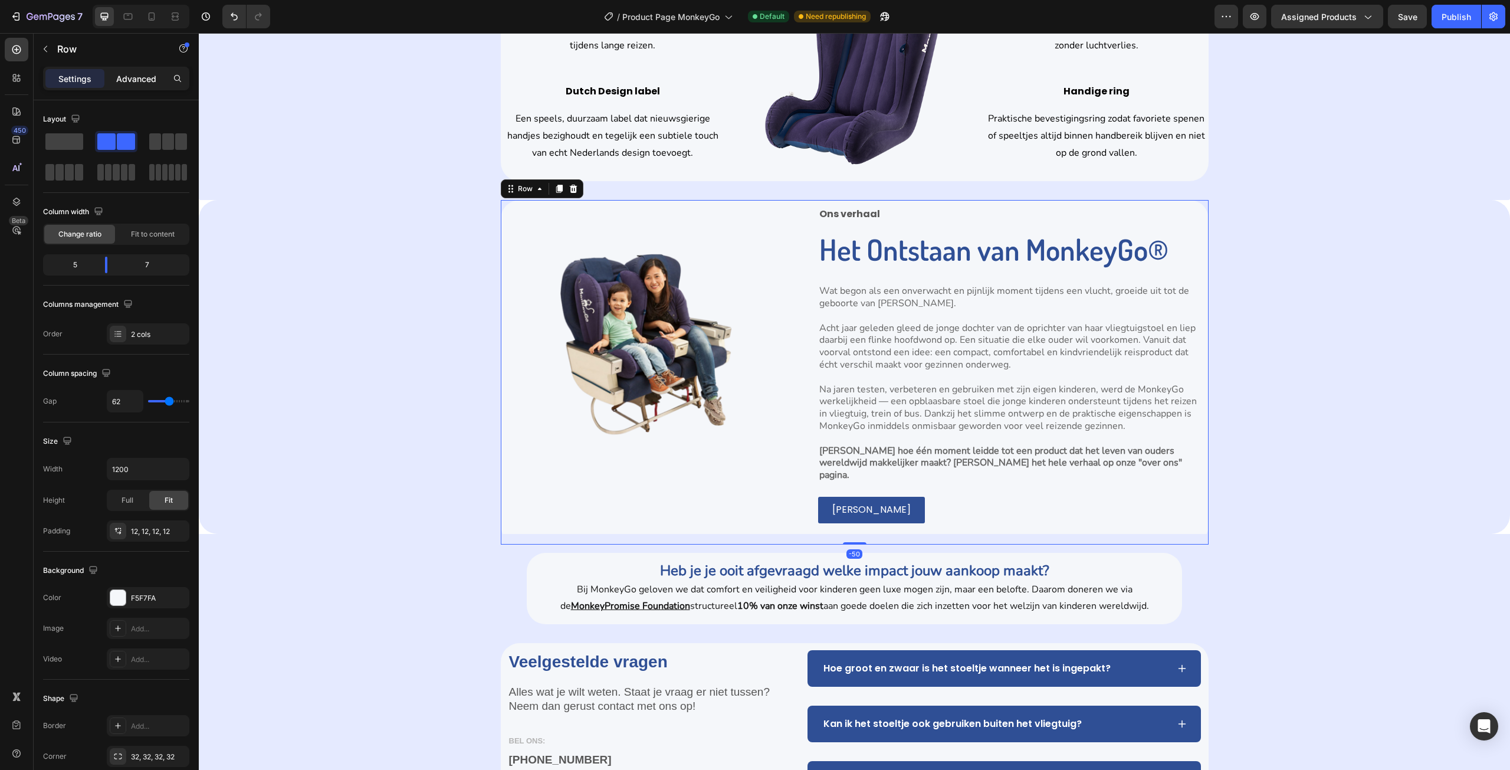
click at [136, 77] on p "Advanced" at bounding box center [136, 79] width 40 height 12
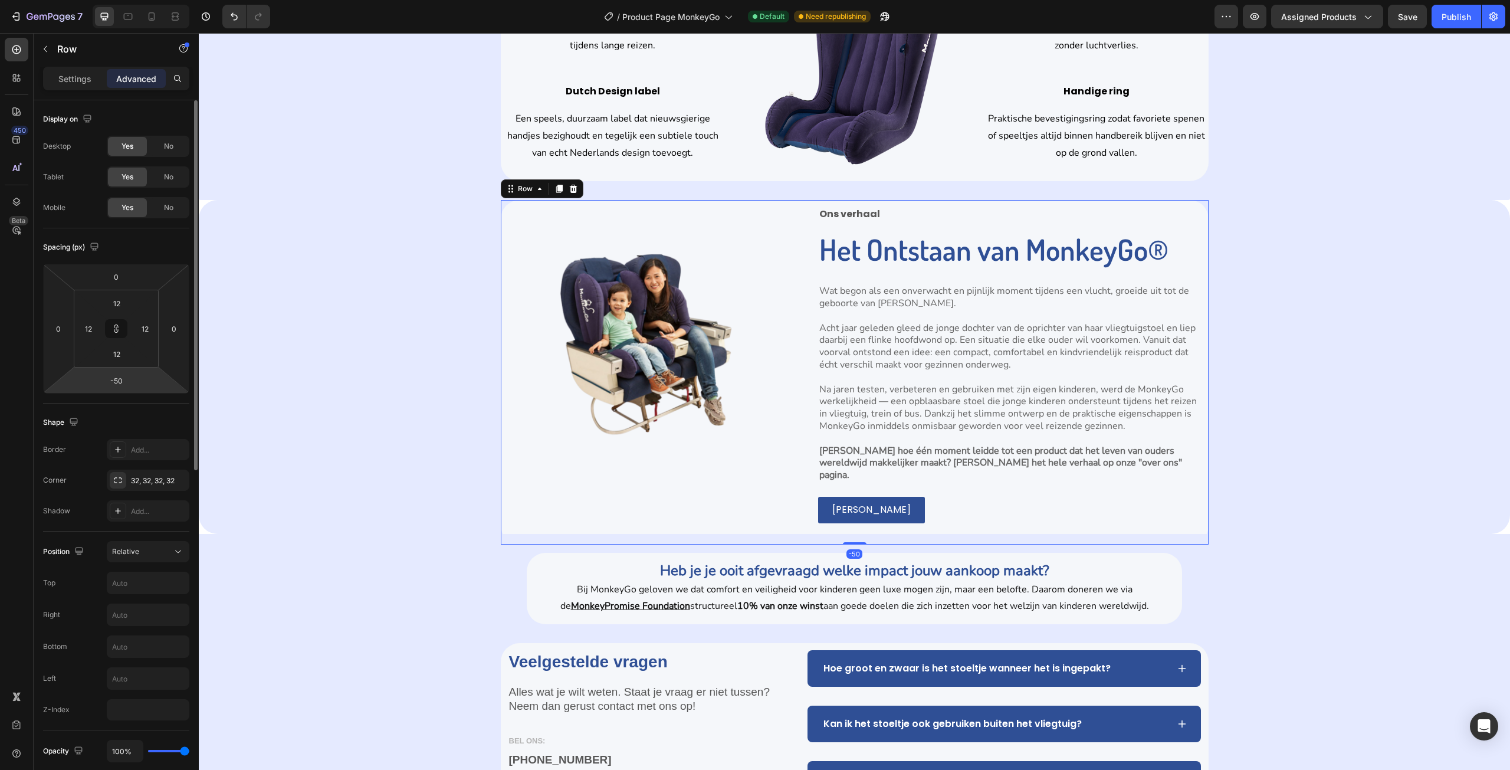
type input "-50"
type input "-100"
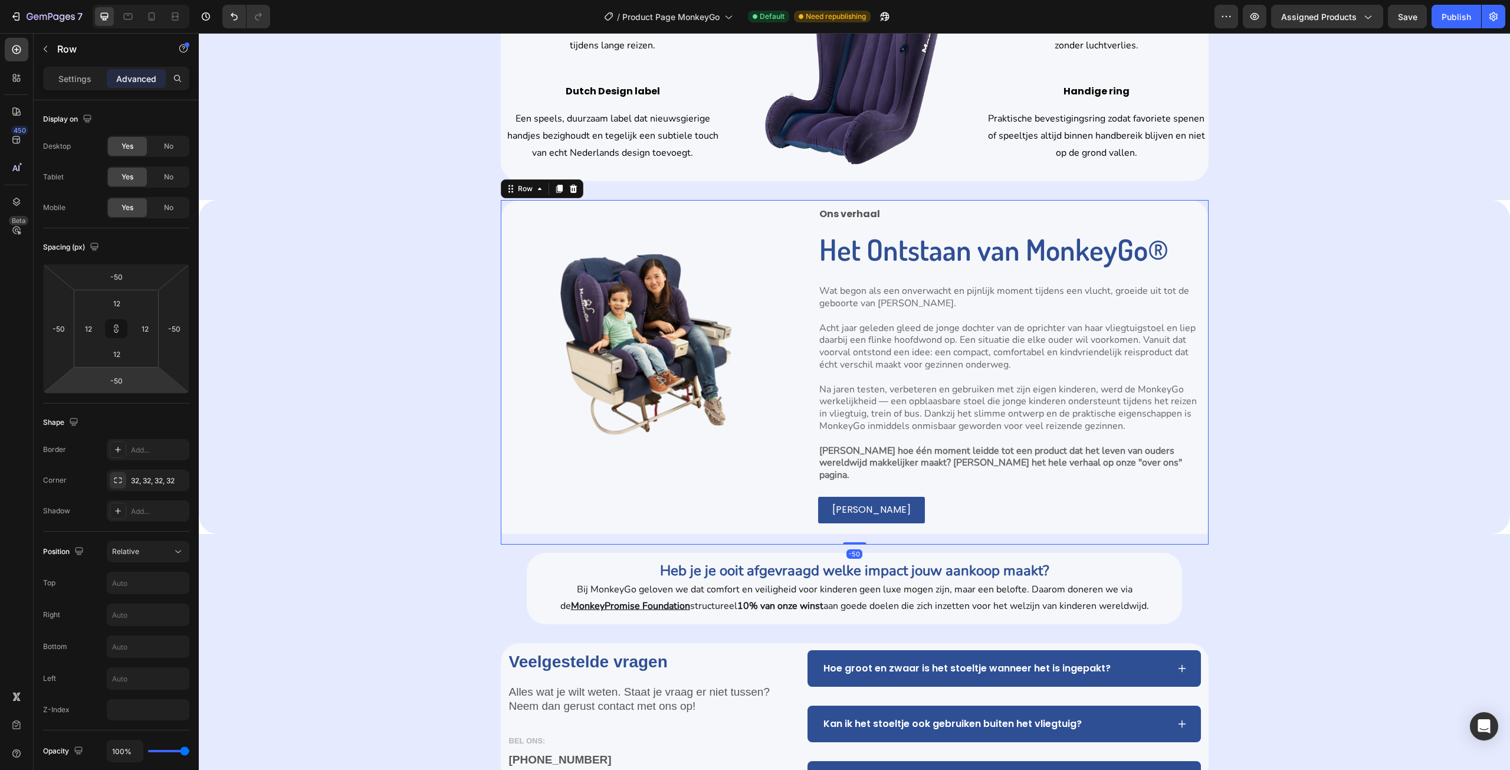
type input "-100"
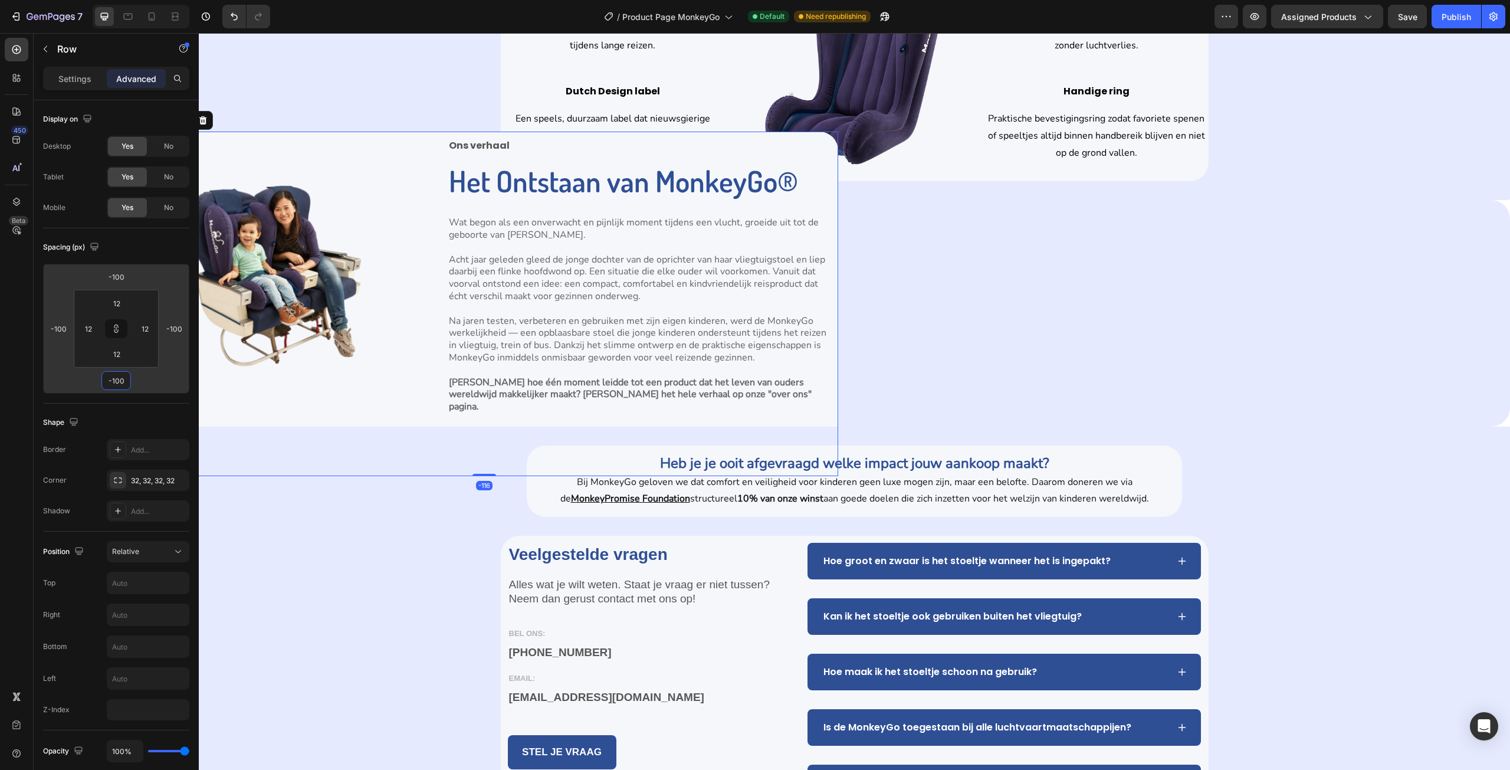
type input "-116"
type input "-72"
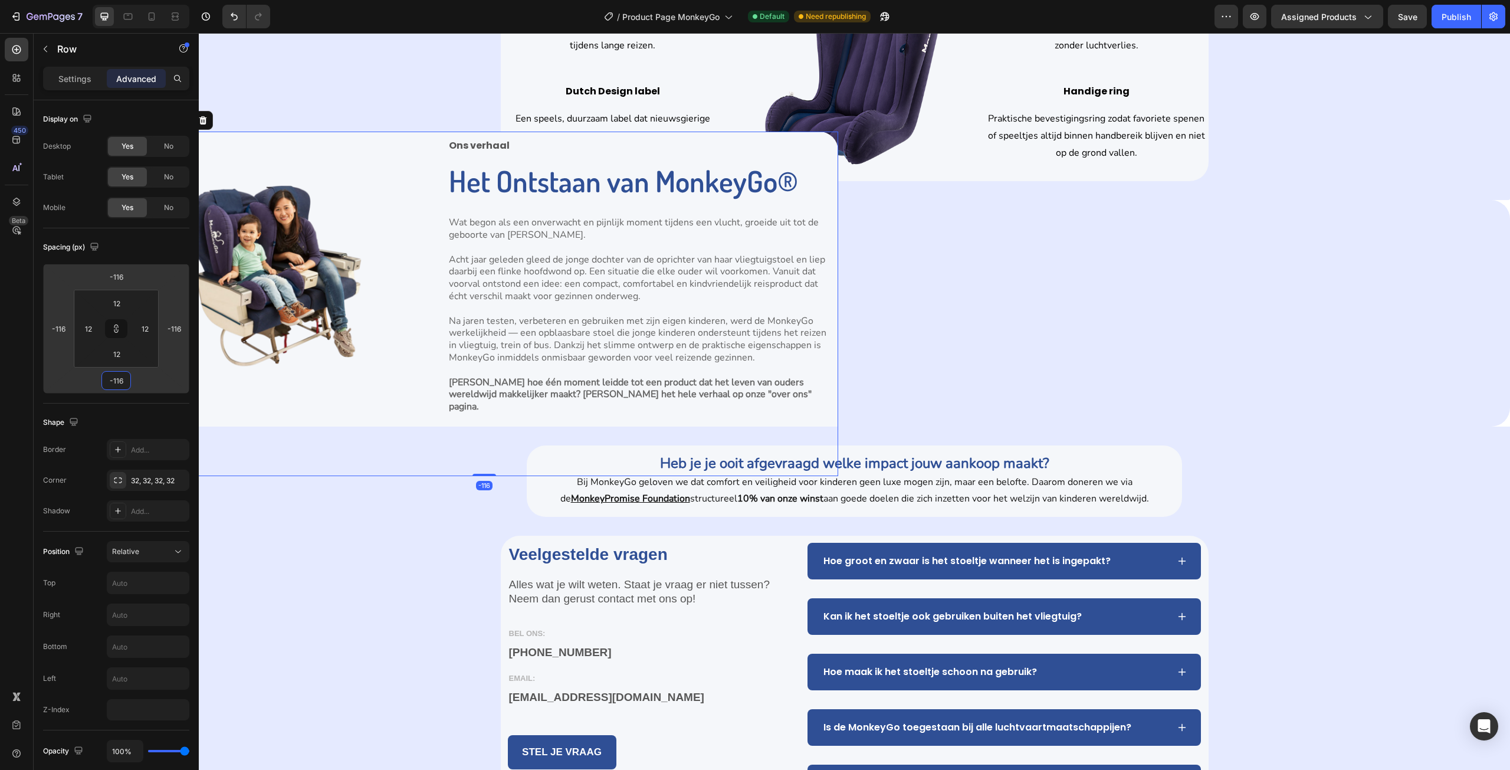
type input "-72"
type input "-68"
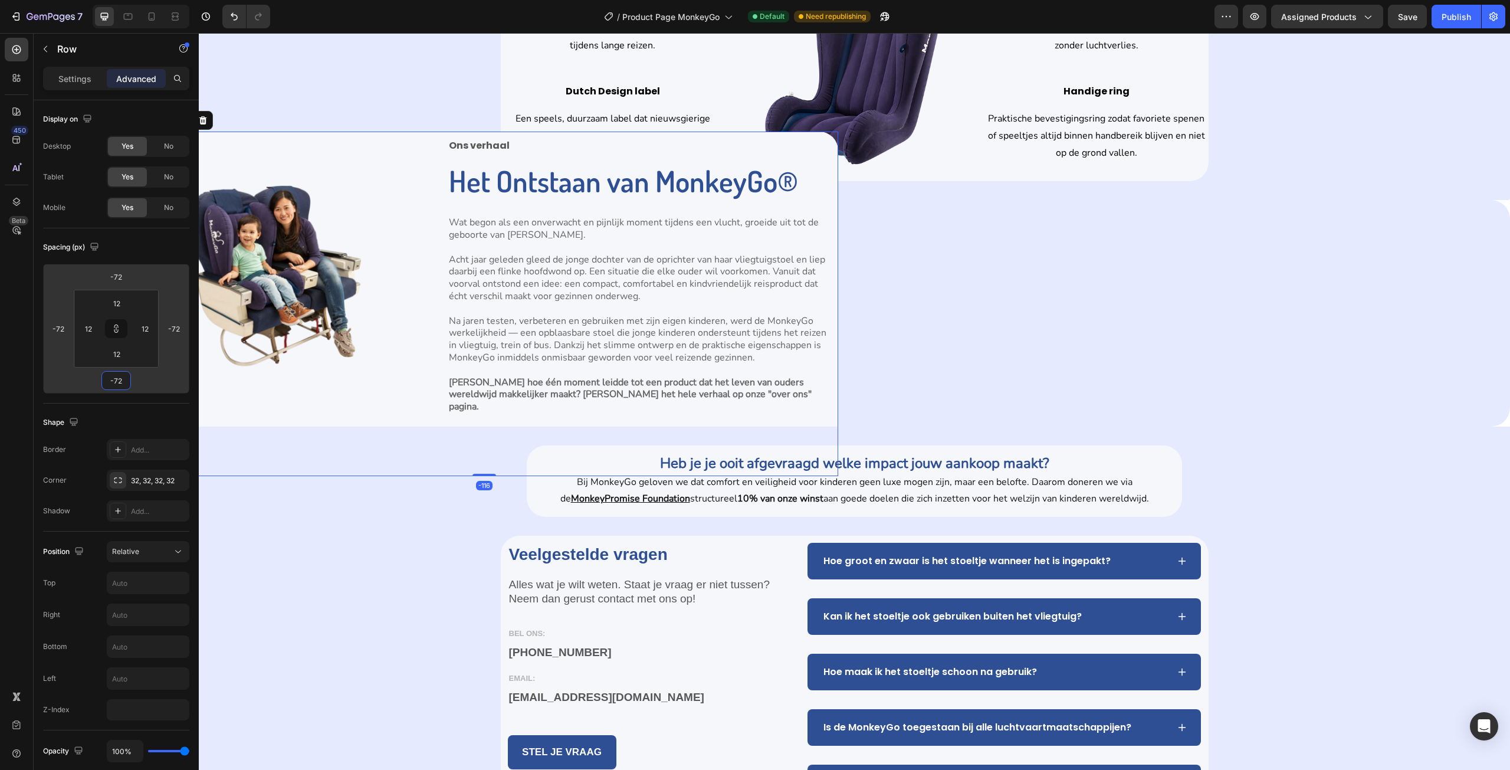
type input "-68"
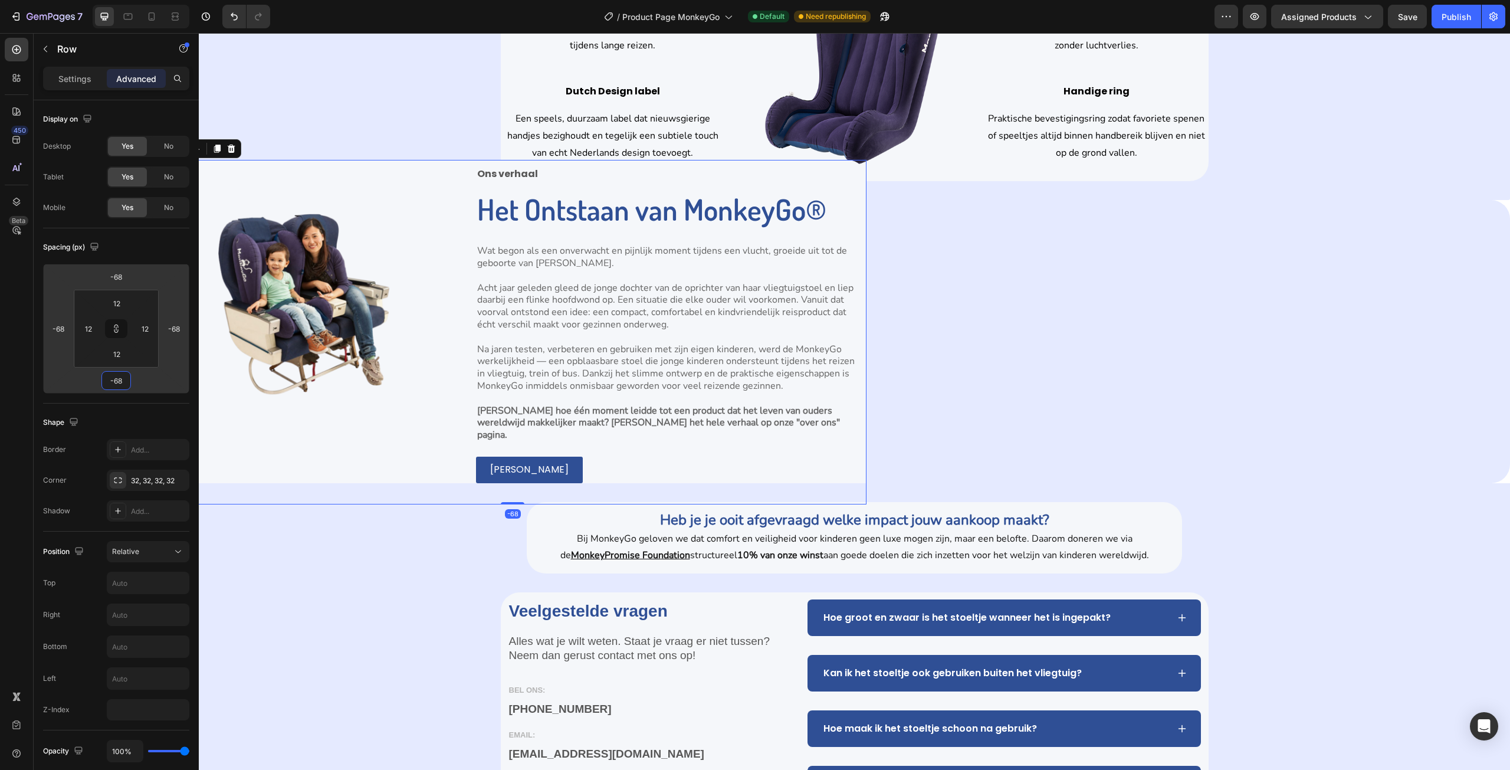
drag, startPoint x: 158, startPoint y: 373, endPoint x: 162, endPoint y: 379, distance: 6.7
click at [162, 0] on html "7 Version history / Product Page MonkeyGo Default Need republishing Preview Ass…" at bounding box center [755, 0] width 1510 height 0
click at [153, 410] on div "Shape Border Add... Corner 32, 32, 32, 32 Shadow Add..." at bounding box center [116, 467] width 146 height 128
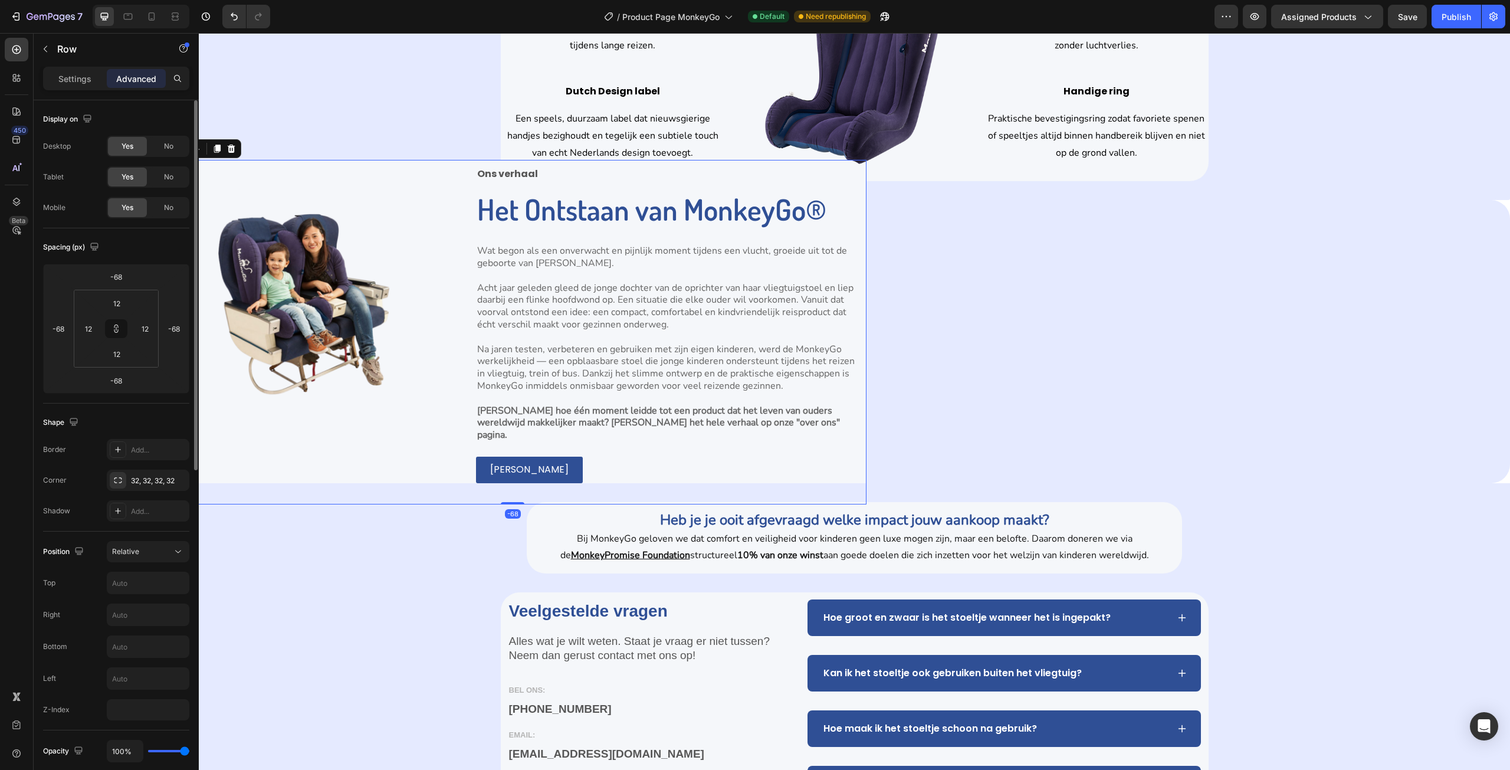
type input "0"
type input "-50"
type input "0"
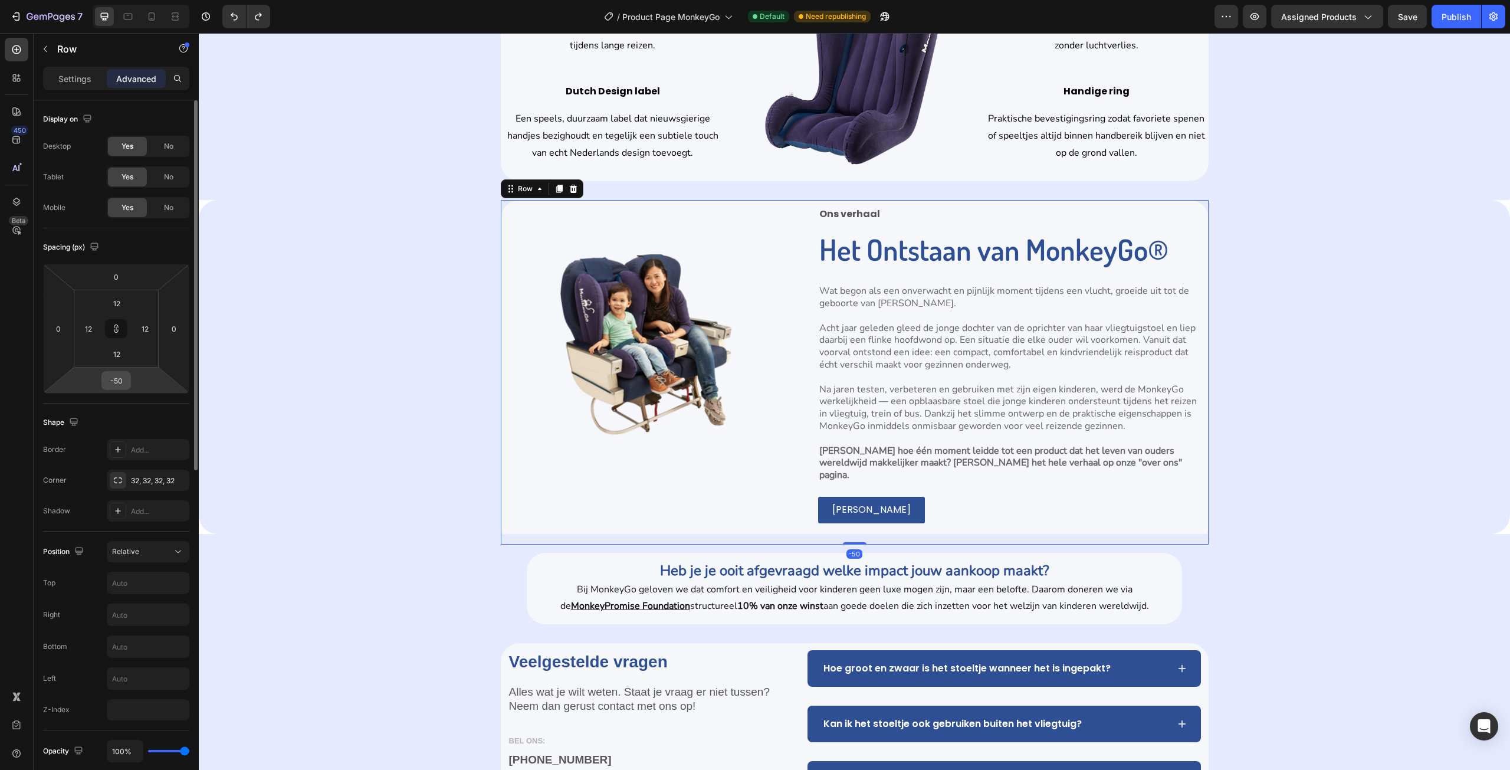
click at [123, 380] on input "-50" at bounding box center [116, 381] width 24 height 18
type input "-50"
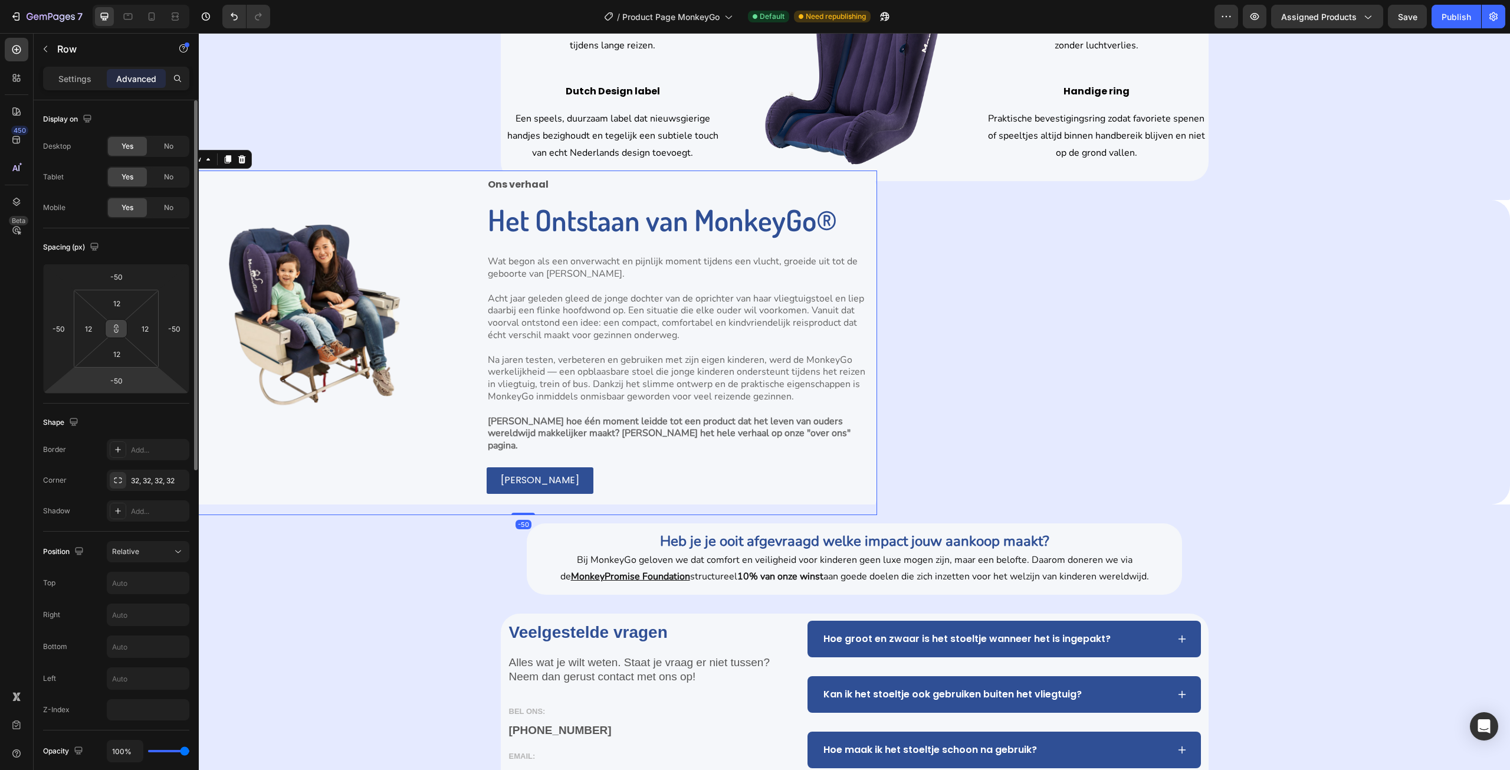
click at [120, 328] on icon at bounding box center [115, 328] width 9 height 9
type input "0"
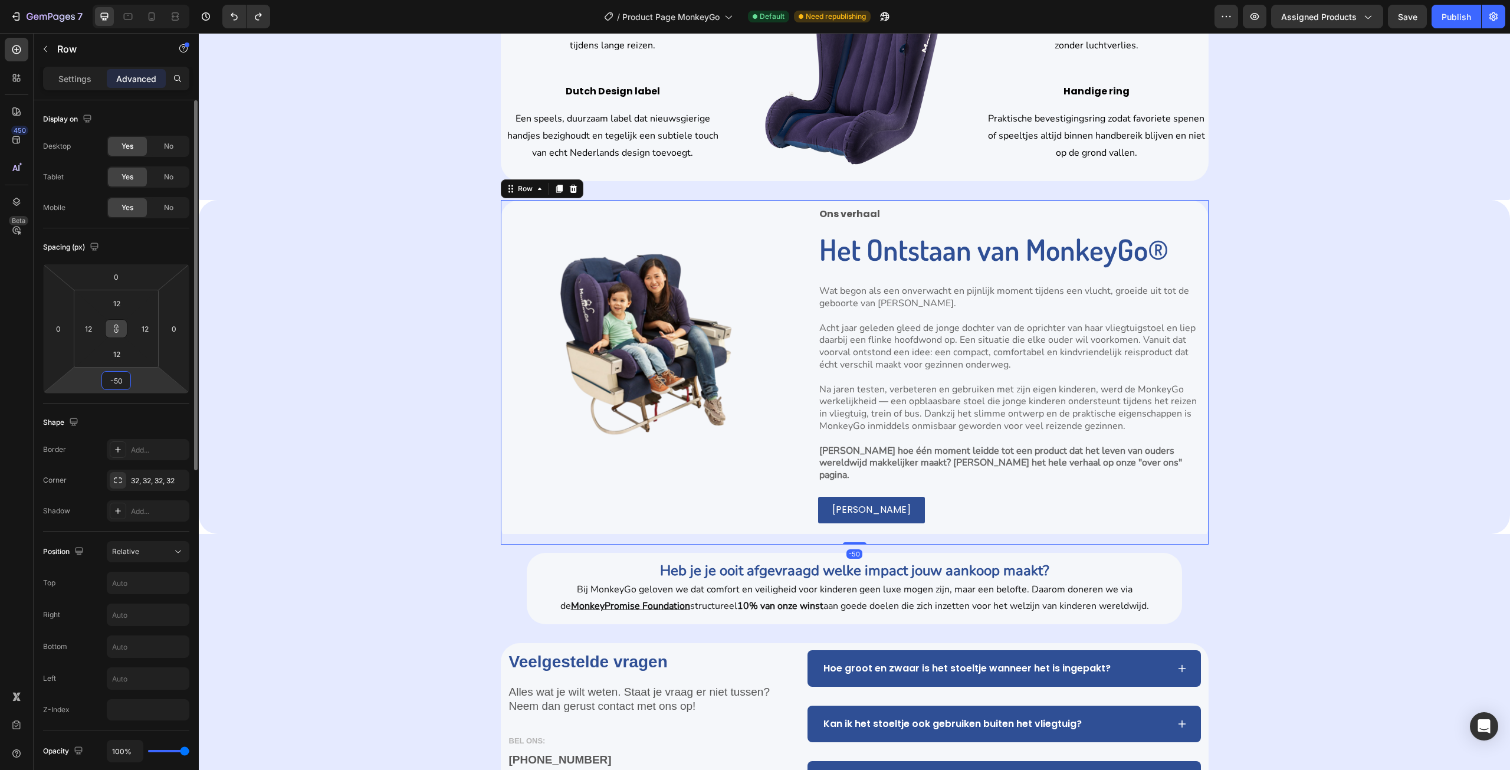
click at [122, 380] on input "-50" at bounding box center [116, 381] width 24 height 18
click at [126, 383] on input "-50" at bounding box center [116, 381] width 24 height 18
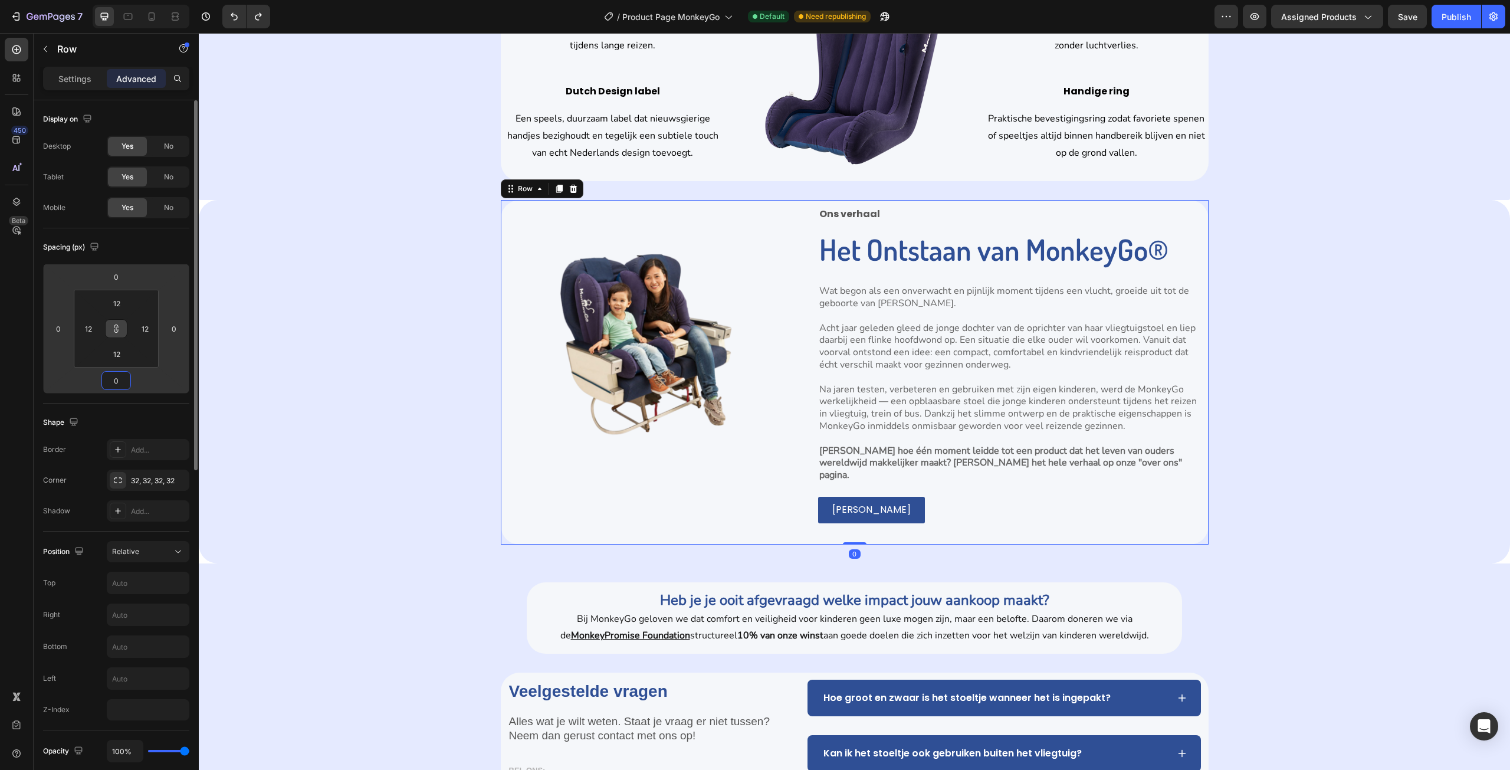
type input "0"
click at [144, 425] on div "Shape" at bounding box center [116, 422] width 146 height 19
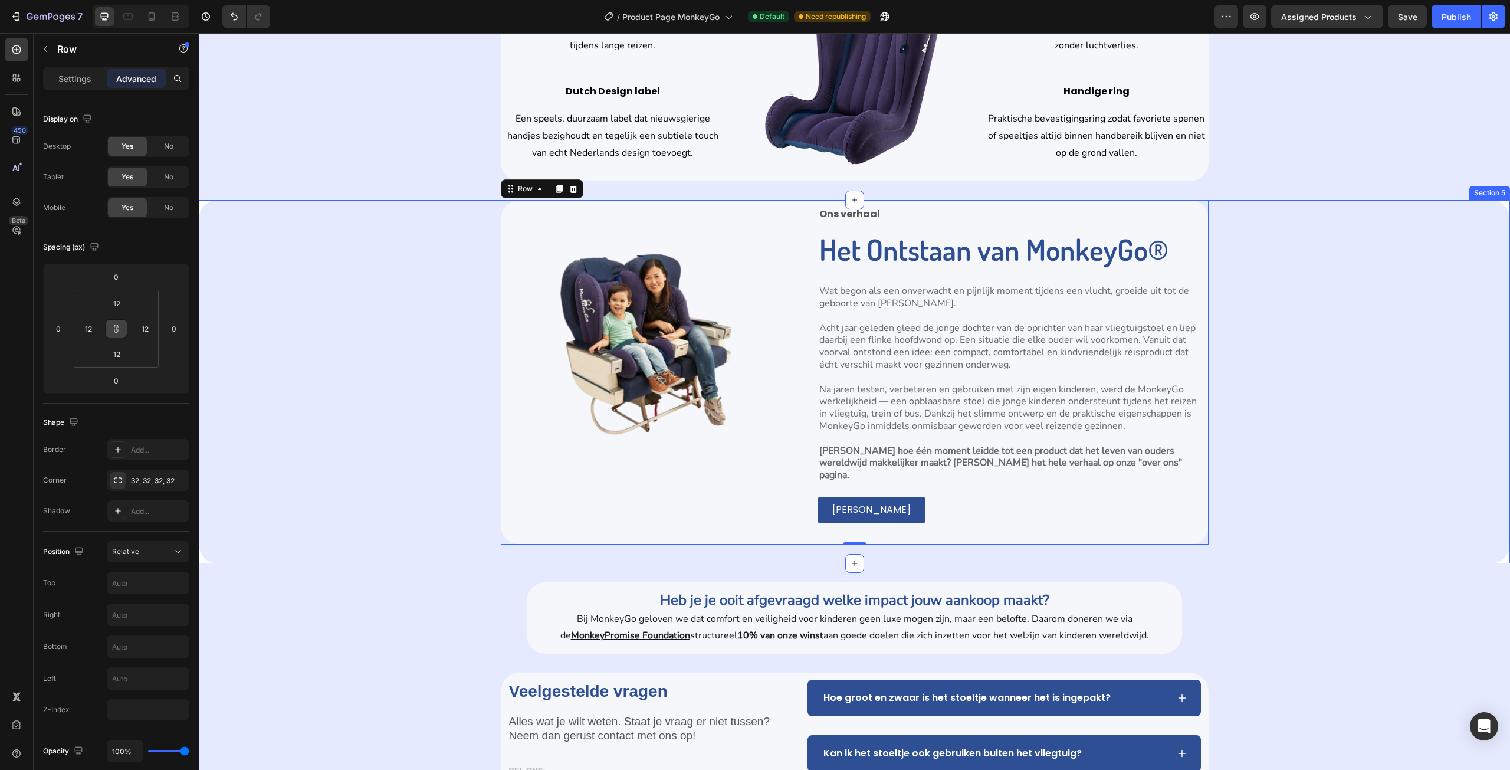
click at [429, 508] on div "Image Ons verhaal Text Block Het Ontstaan van MonkeyGo® Heading Wat begon als e…" at bounding box center [854, 372] width 1311 height 344
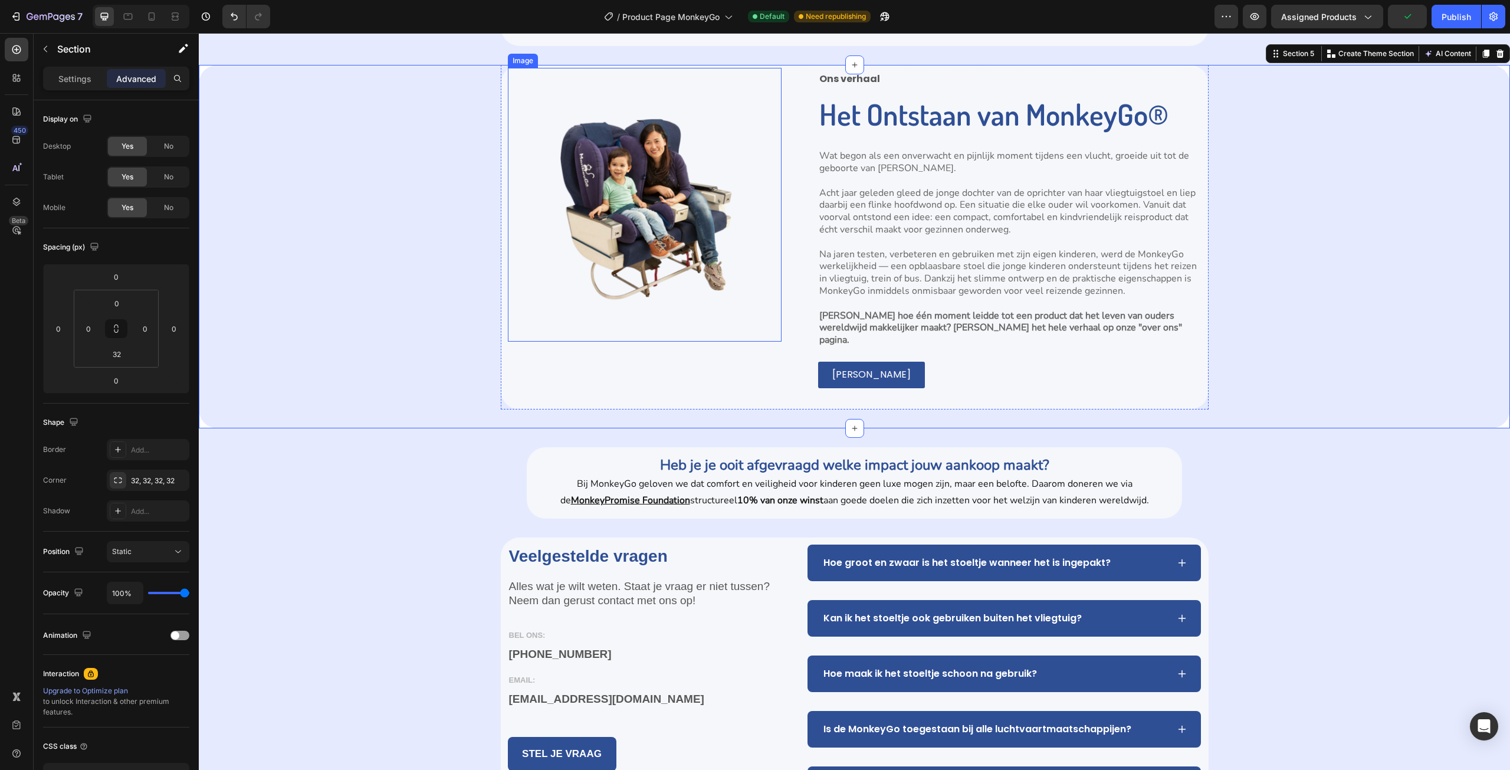
scroll to position [2183, 0]
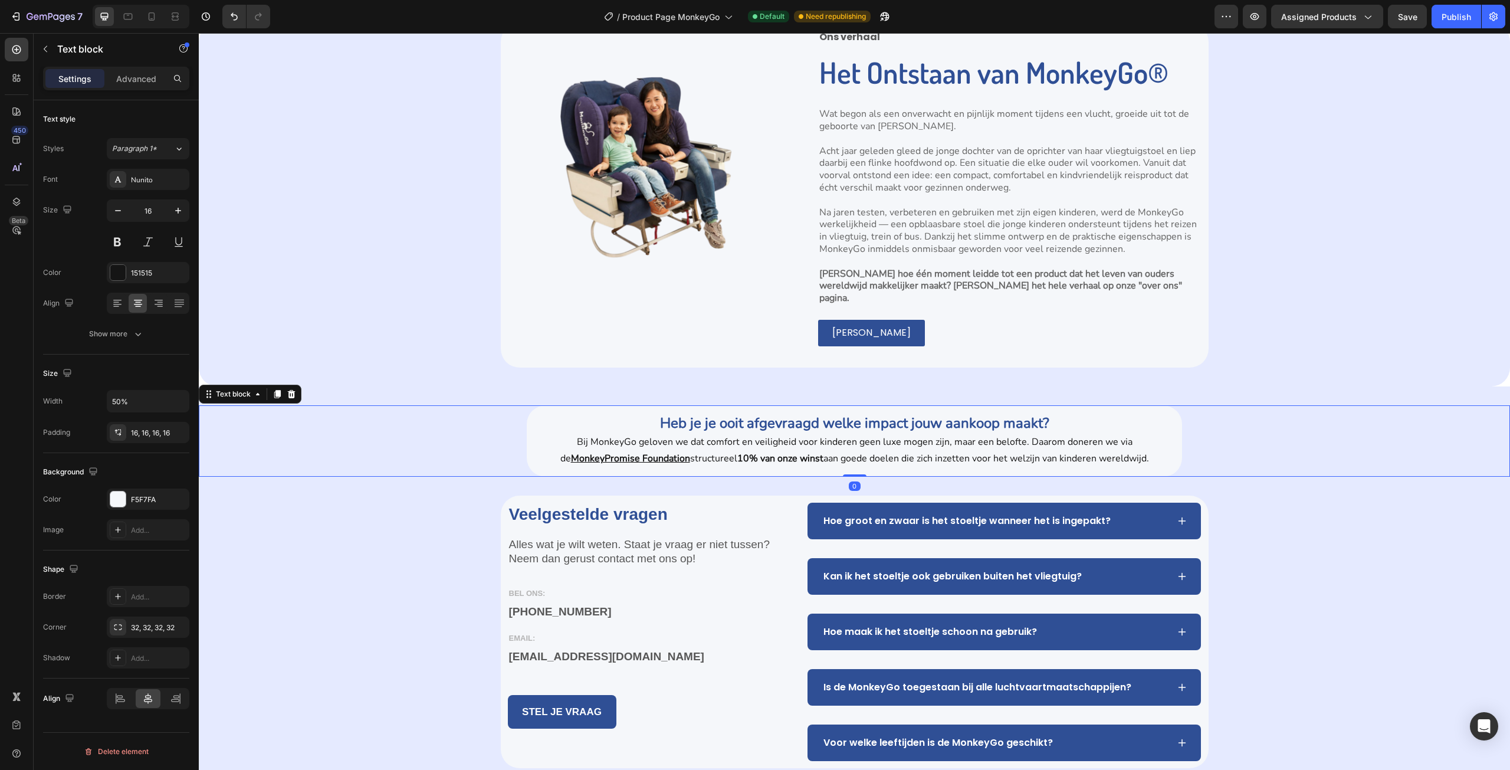
click at [478, 423] on div "Heb je je ooit afgevraagd welke impact jouw aankoop maakt? Bij MonkeyGo geloven…" at bounding box center [854, 440] width 1311 height 71
click at [128, 76] on p "Advanced" at bounding box center [136, 79] width 40 height 12
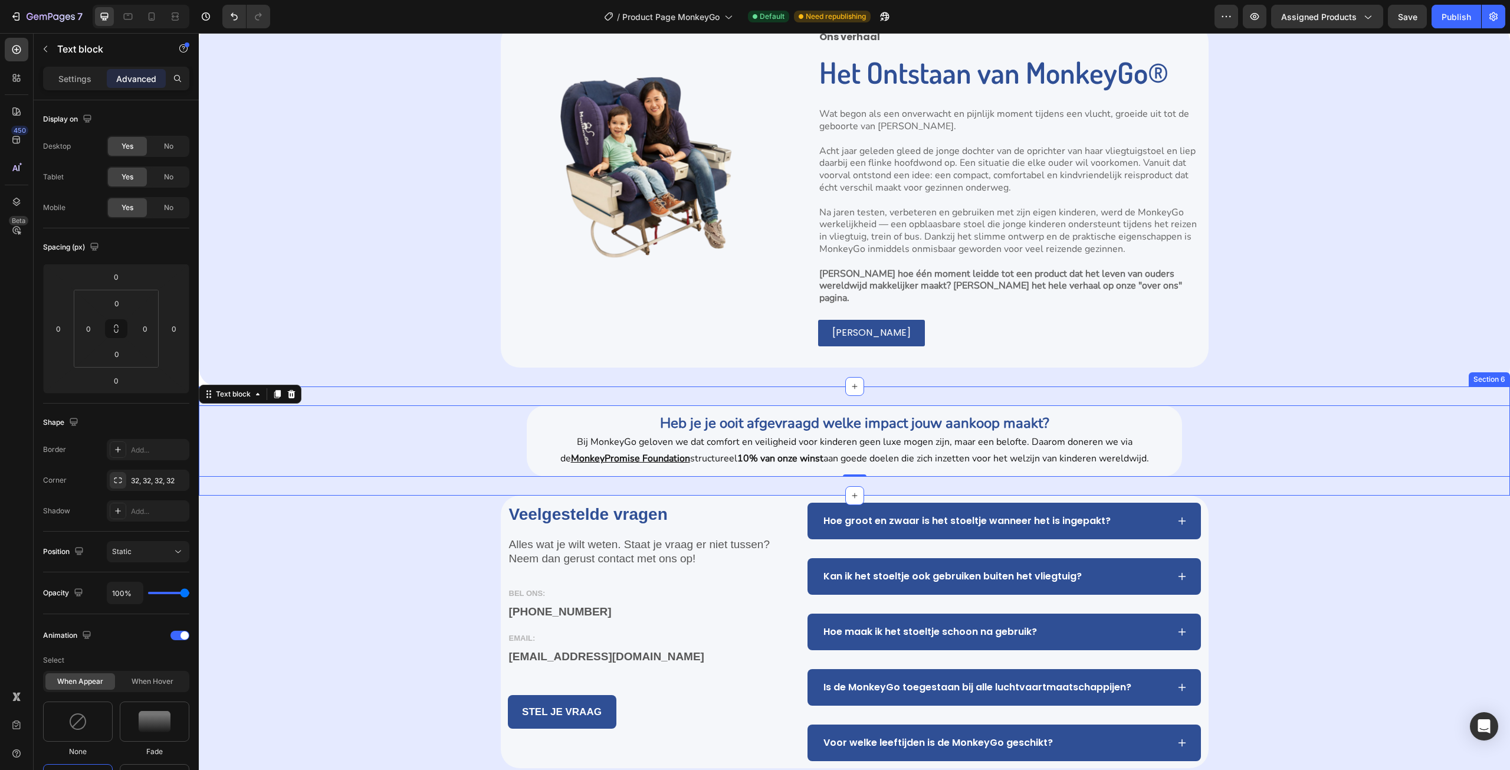
click at [461, 386] on div "Heb je je ooit afgevraagd welke impact jouw aankoop maakt? Bij MonkeyGo geloven…" at bounding box center [854, 440] width 1311 height 109
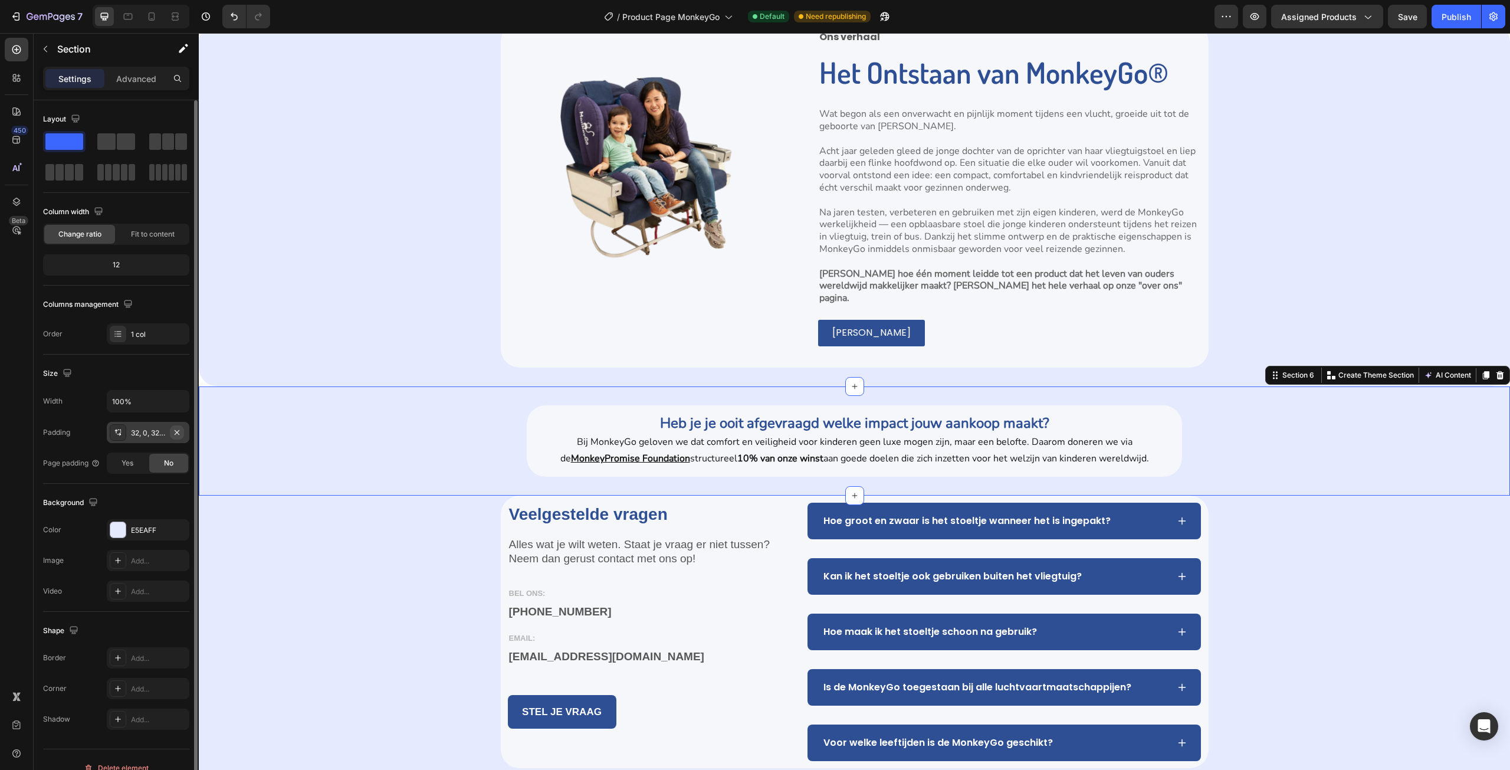
click at [180, 434] on icon "button" at bounding box center [176, 432] width 9 height 9
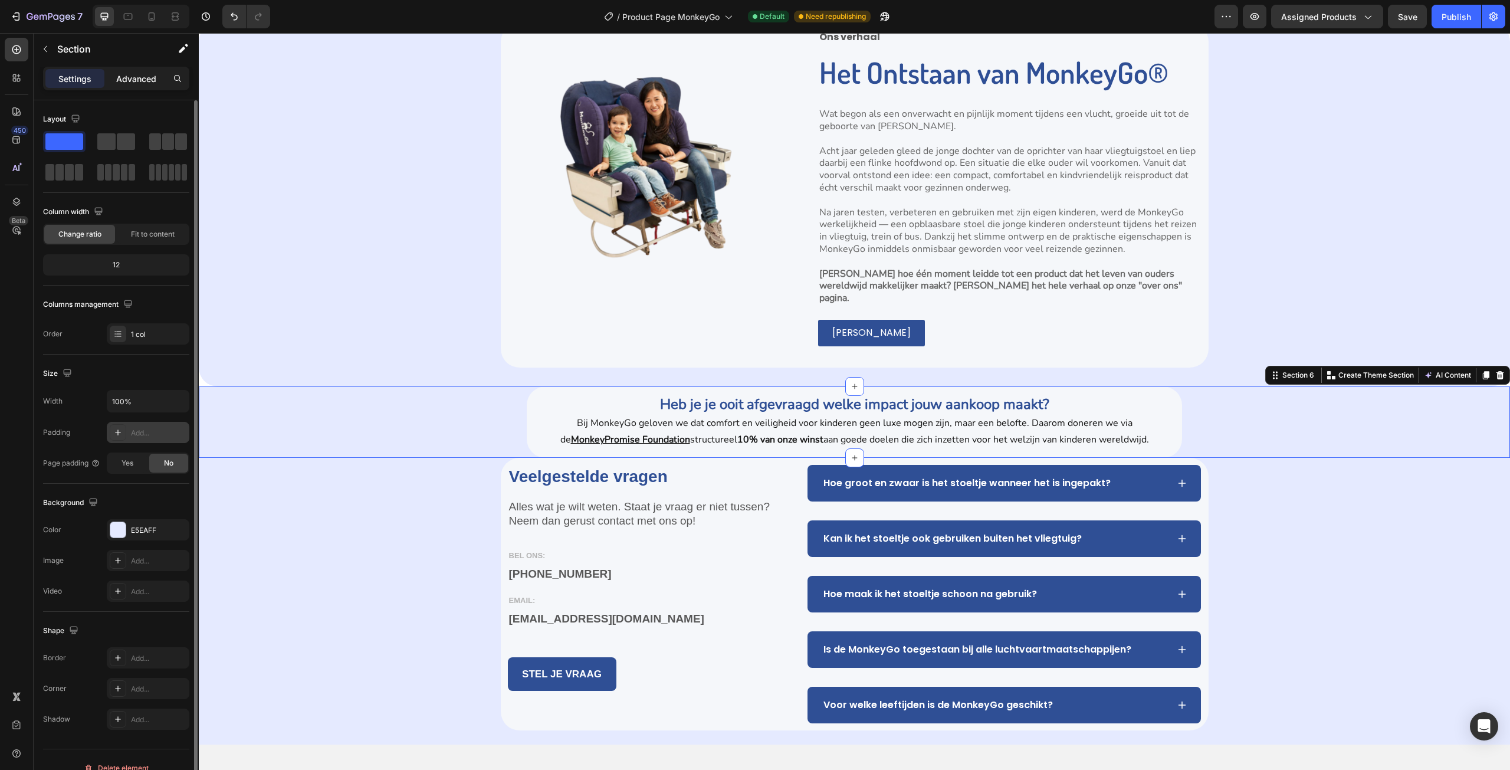
click at [128, 80] on p "Advanced" at bounding box center [136, 79] width 40 height 12
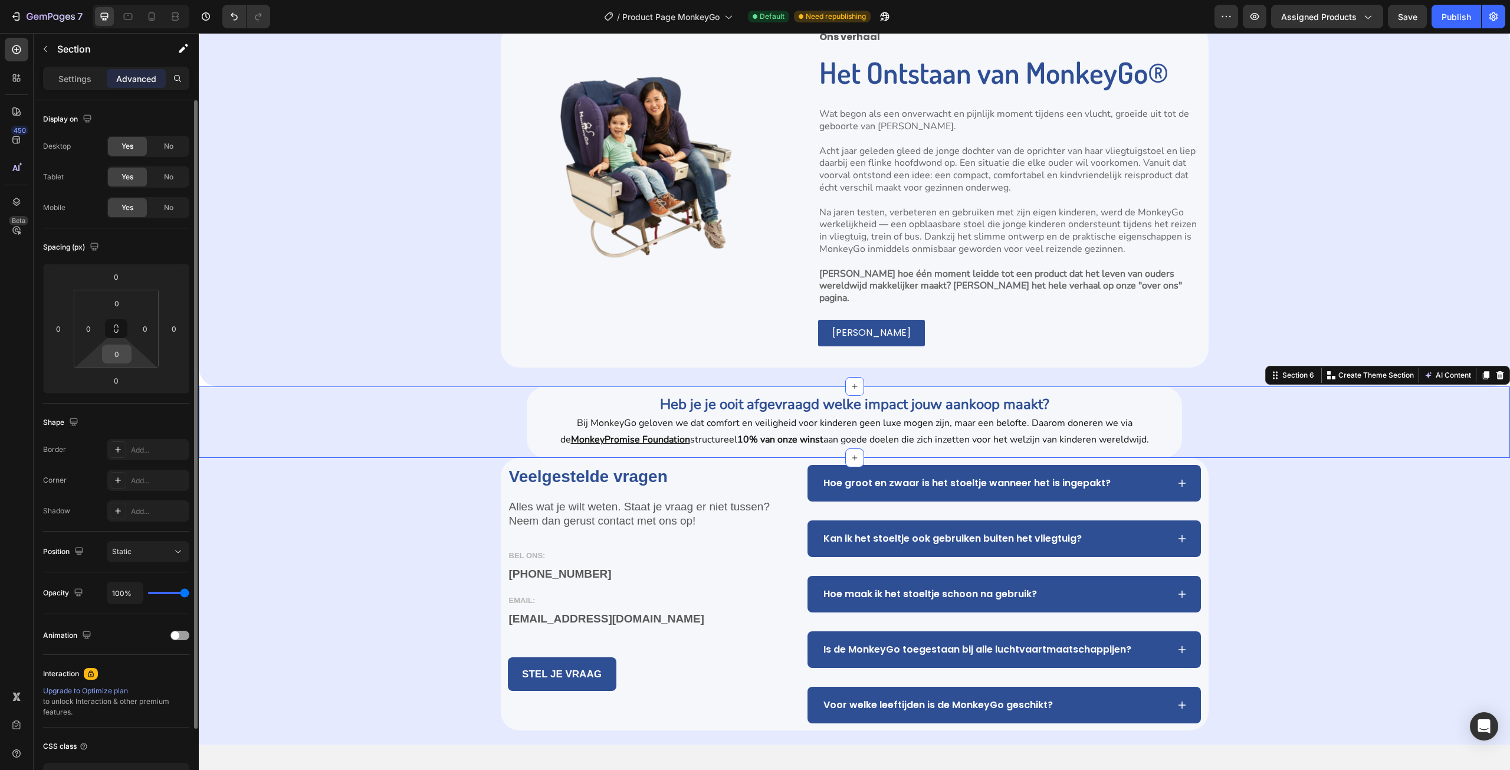
click at [125, 347] on input "0" at bounding box center [117, 354] width 24 height 18
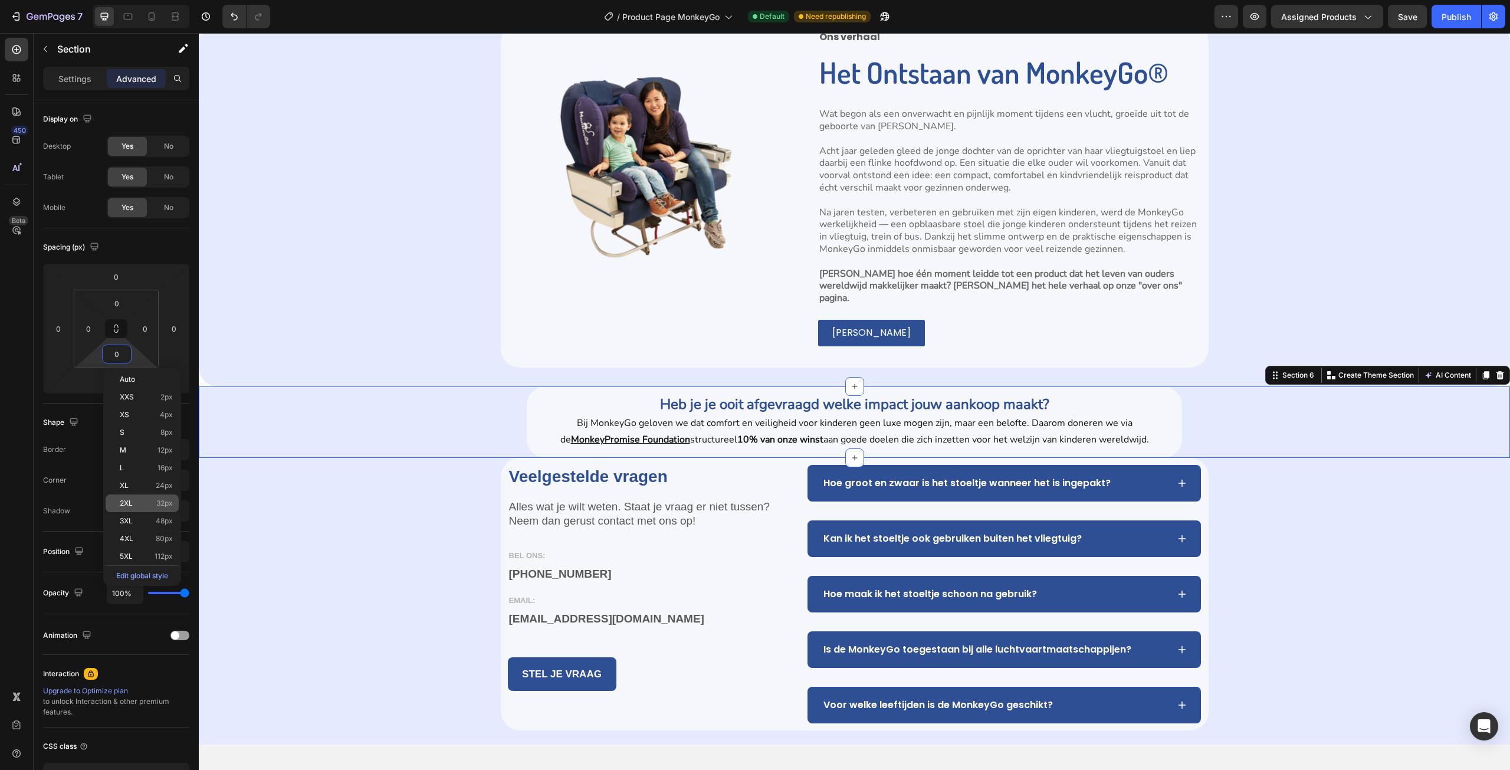
click at [136, 498] on div "2XL 32px" at bounding box center [142, 503] width 73 height 18
type input "32"
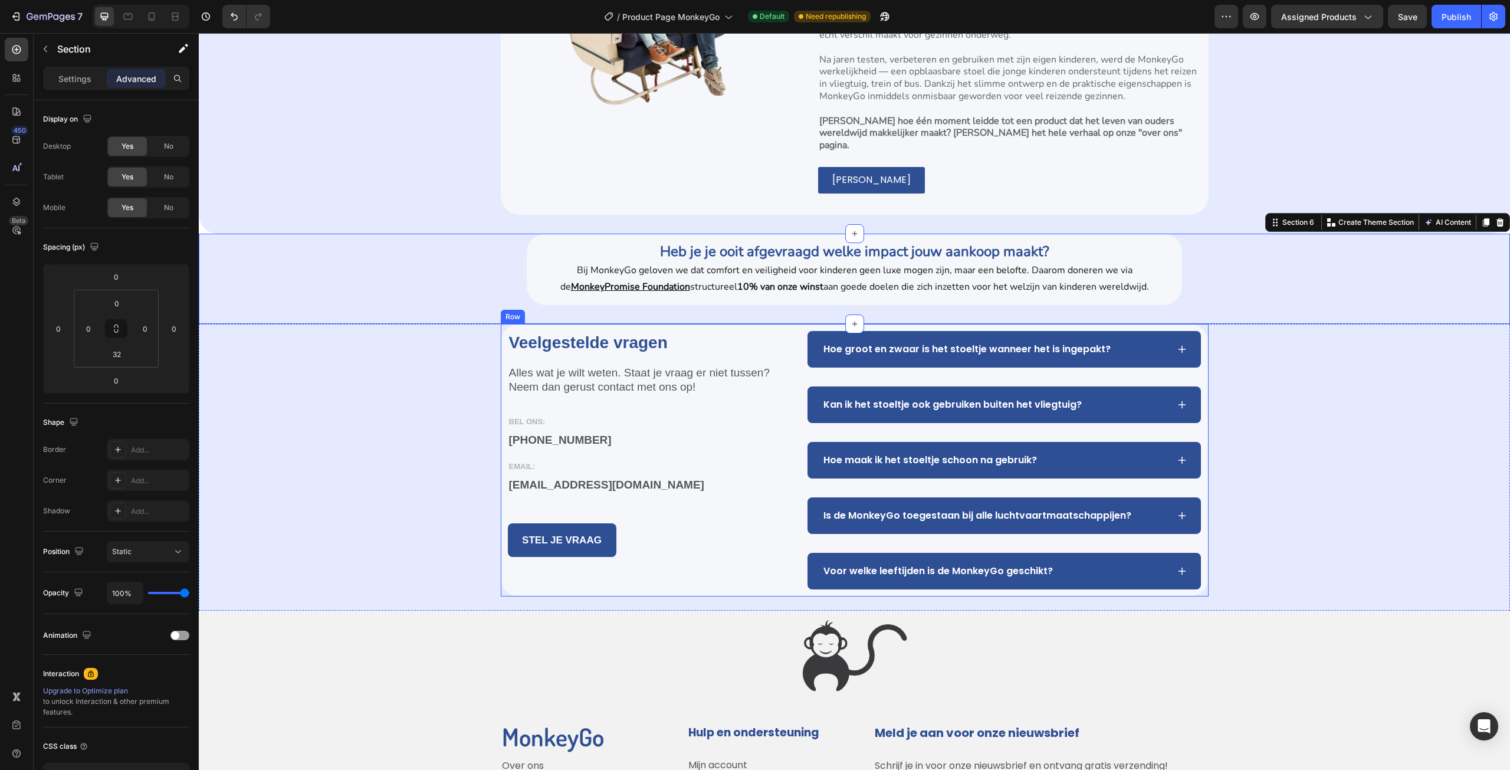
scroll to position [2360, 0]
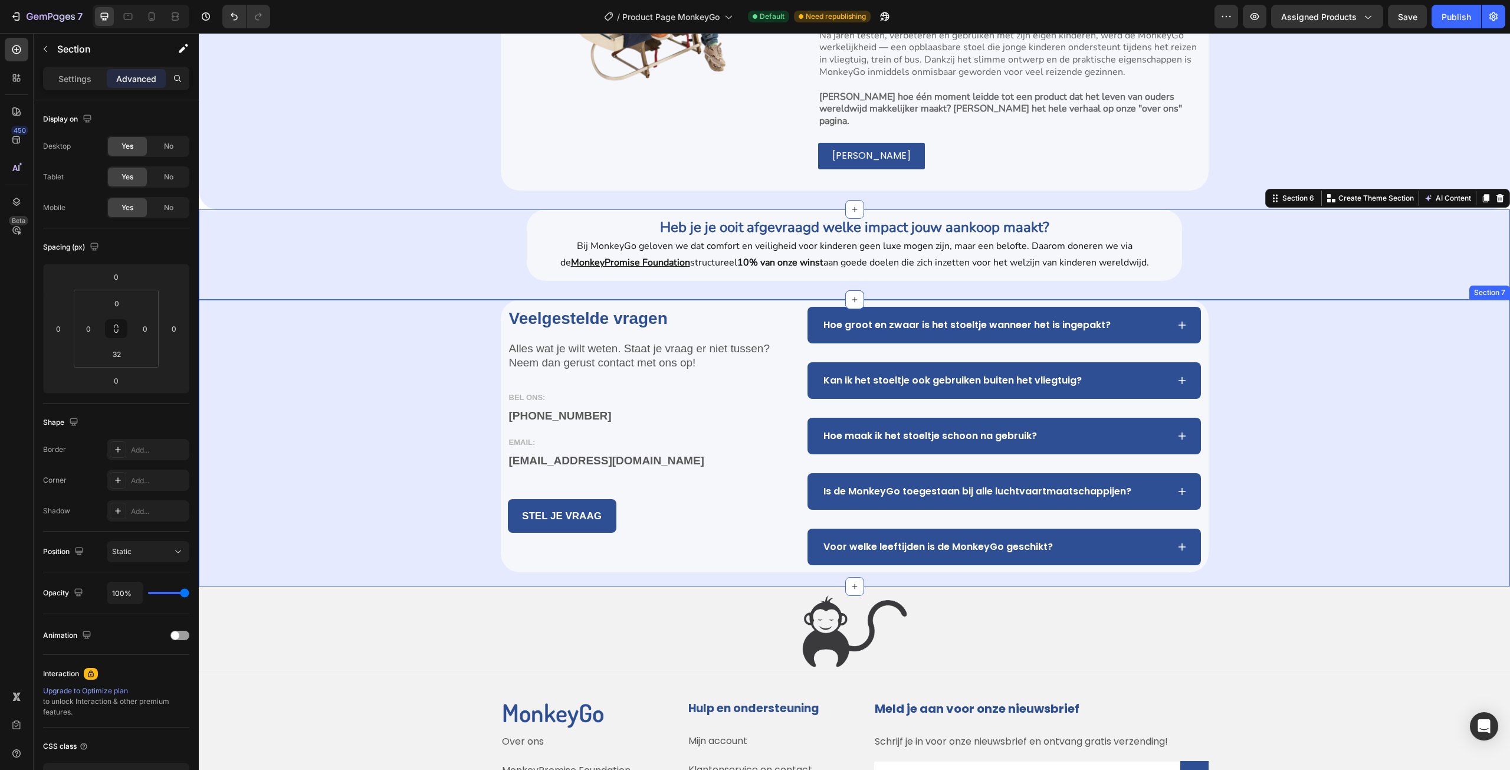
click at [414, 496] on div "Veelgestelde vragen Heading Alles wat je wilt weten. Staat je vraag er niet tus…" at bounding box center [854, 443] width 1311 height 287
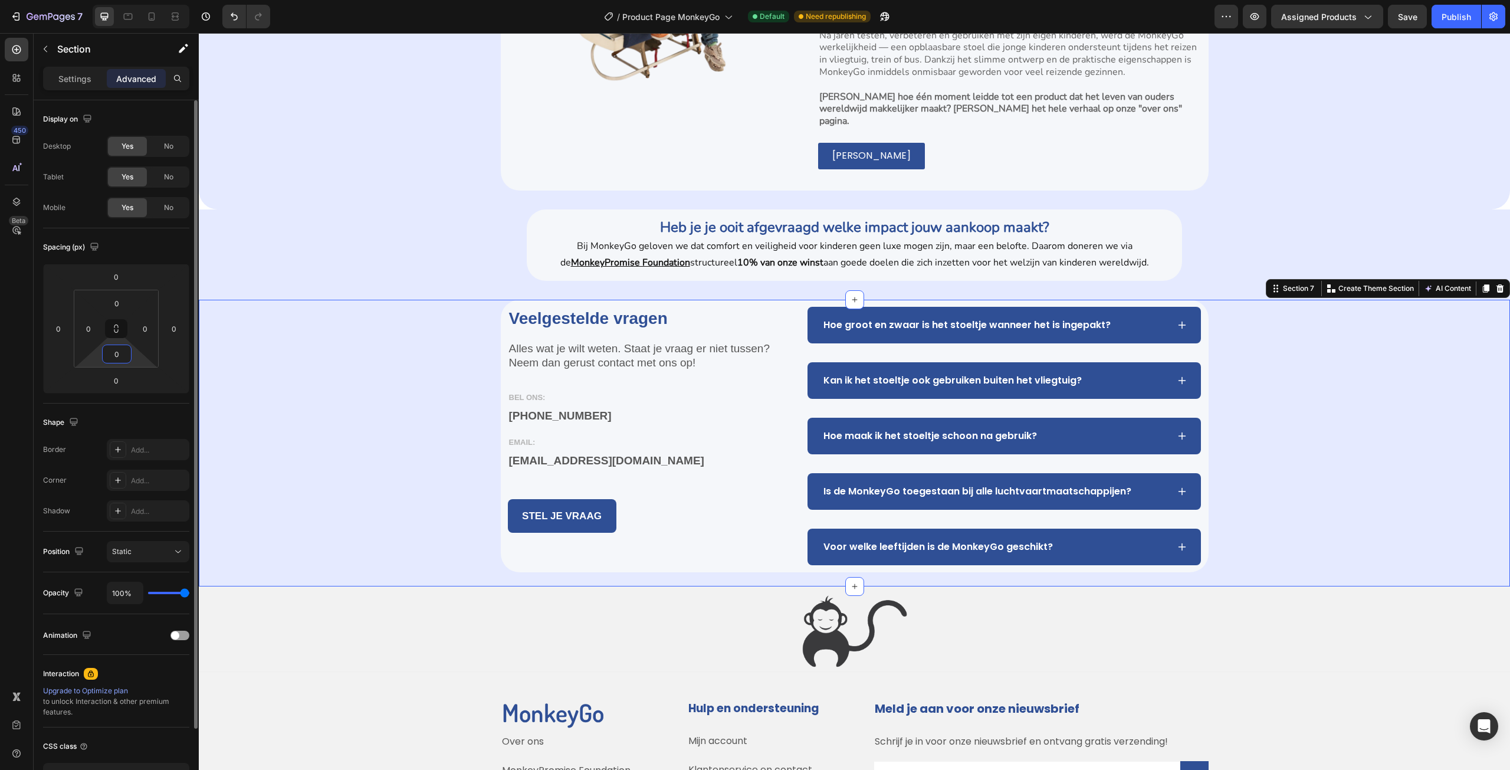
click at [133, 0] on html "7 Version history / Product Page MonkeyGo Default Need republishing Preview Ass…" at bounding box center [755, 0] width 1510 height 0
click at [123, 356] on input "0" at bounding box center [117, 354] width 24 height 18
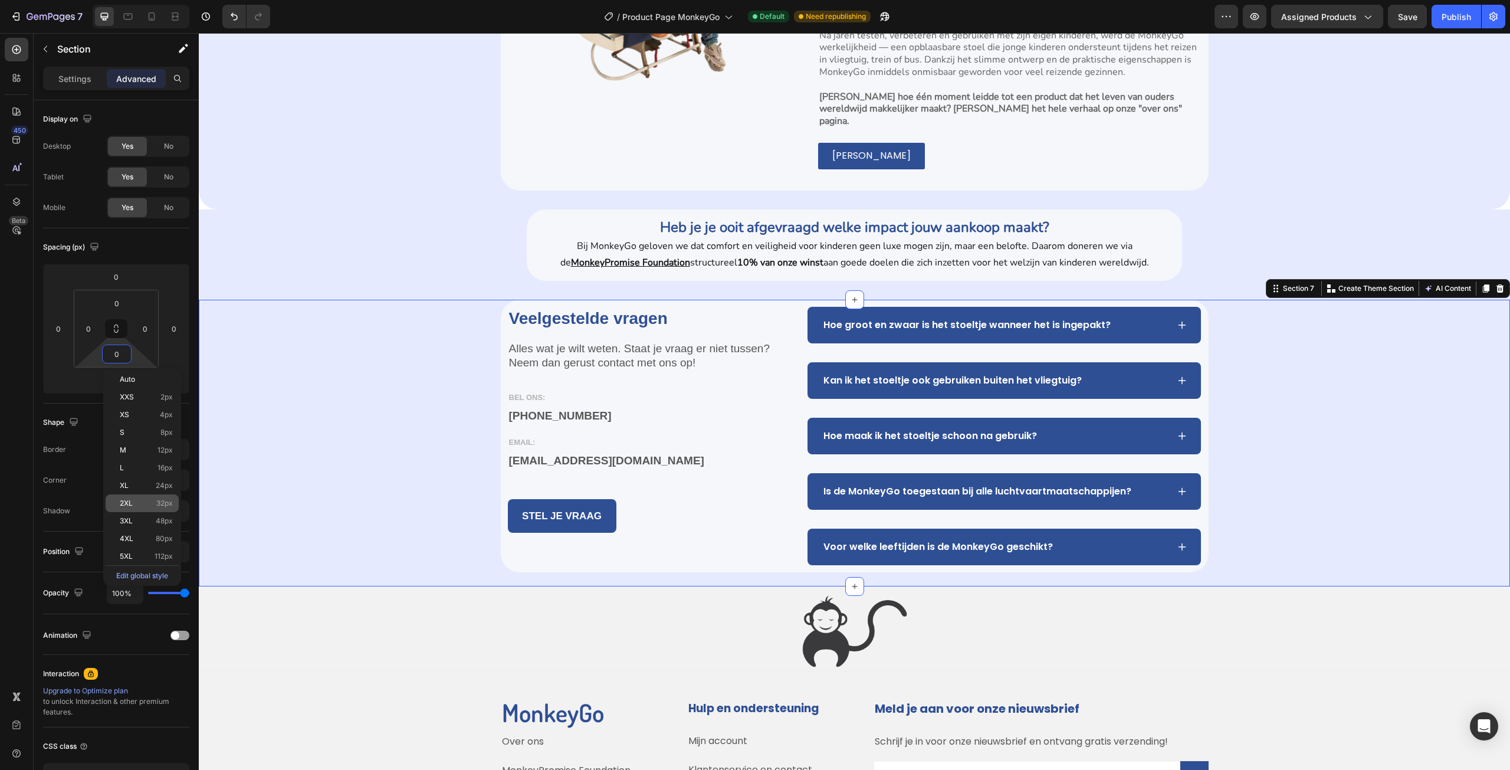
click at [140, 496] on div "2XL 32px" at bounding box center [142, 503] width 73 height 18
type input "32"
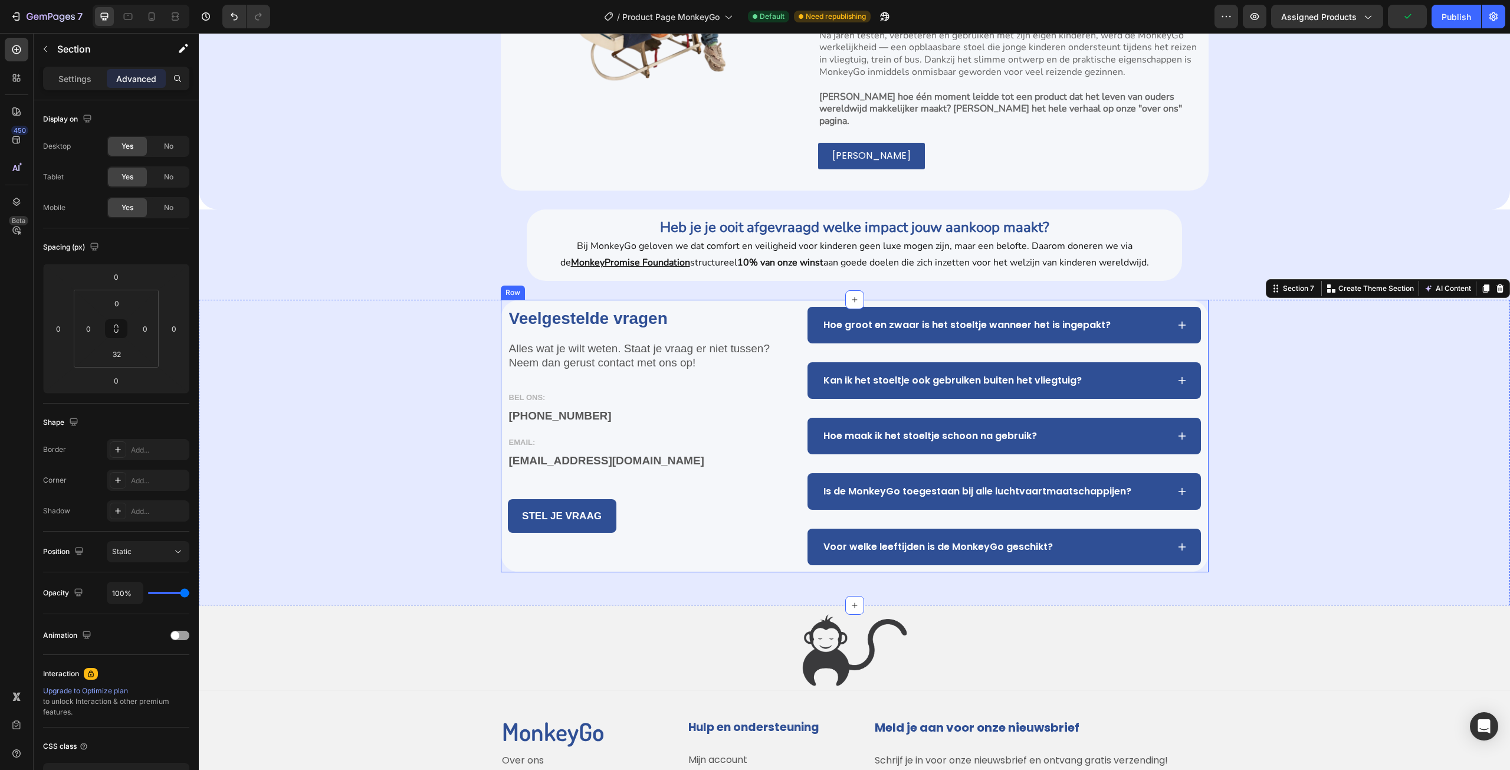
click at [576, 544] on div "Veelgestelde vragen Heading Alles wat je wilt weten. Staat je vraag er niet tus…" at bounding box center [649, 436] width 282 height 258
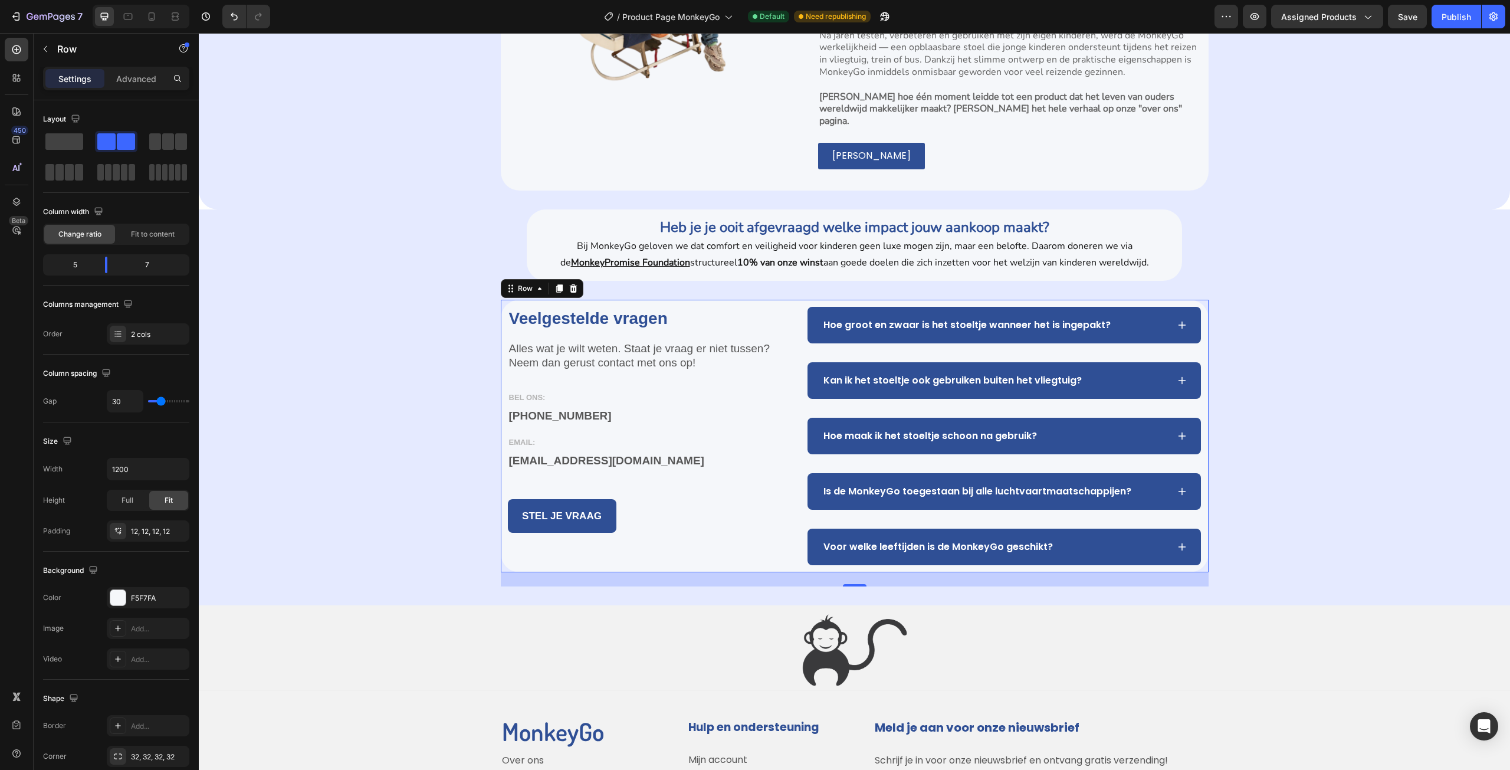
drag, startPoint x: 180, startPoint y: 530, endPoint x: 24, endPoint y: 553, distance: 157.4
click at [24, 553] on div "450 Beta Sections(18) Elements(84) Section Element Hero Section Product Detail …" at bounding box center [99, 401] width 199 height 737
click at [128, 97] on div "Settings Advanced" at bounding box center [116, 84] width 165 height 34
click at [130, 84] on p "Advanced" at bounding box center [136, 79] width 40 height 12
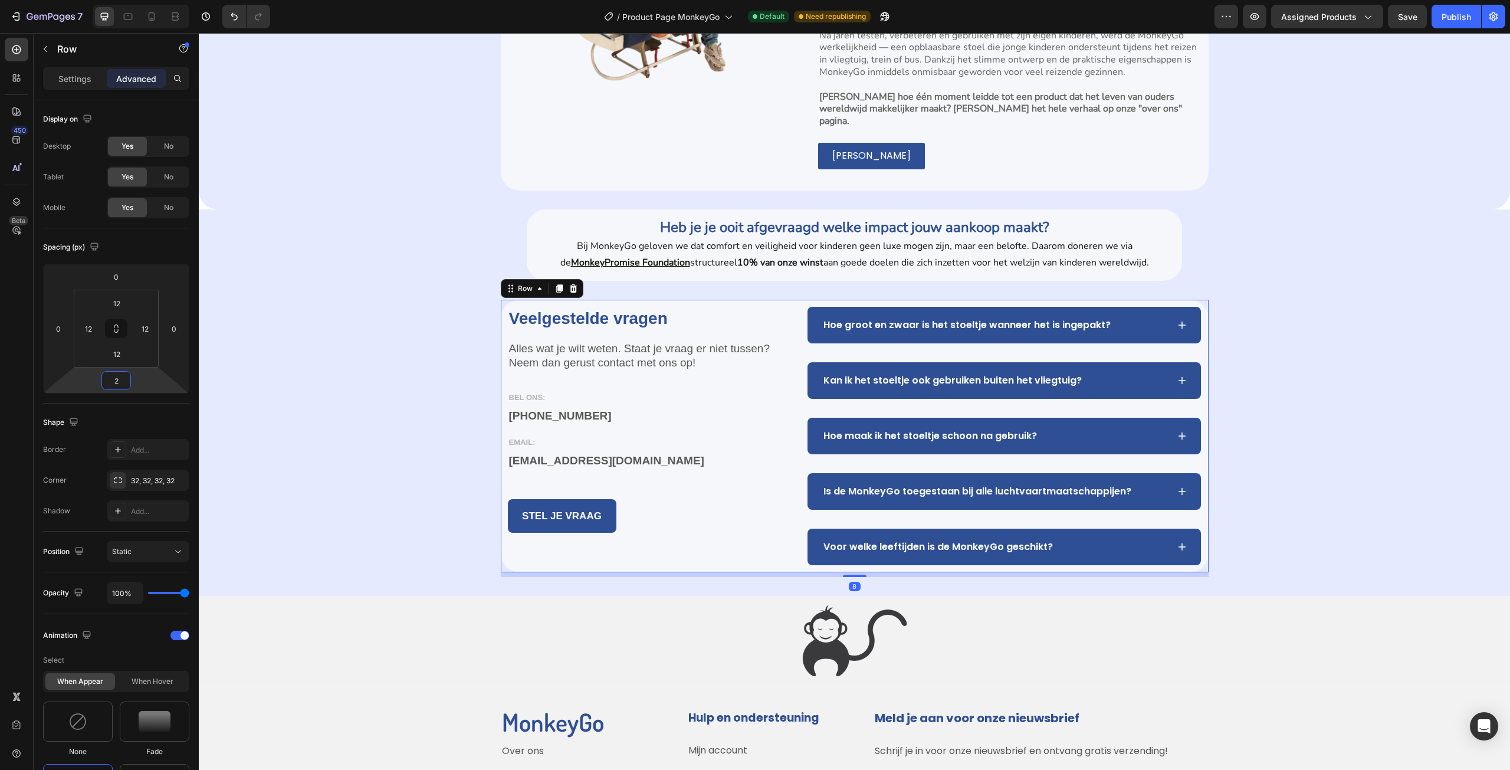
type input "0"
drag, startPoint x: 132, startPoint y: 376, endPoint x: 140, endPoint y: 383, distance: 10.9
click at [140, 0] on html "7 Version history / Product Page MonkeyGo Default Need republishing Preview Ass…" at bounding box center [755, 0] width 1510 height 0
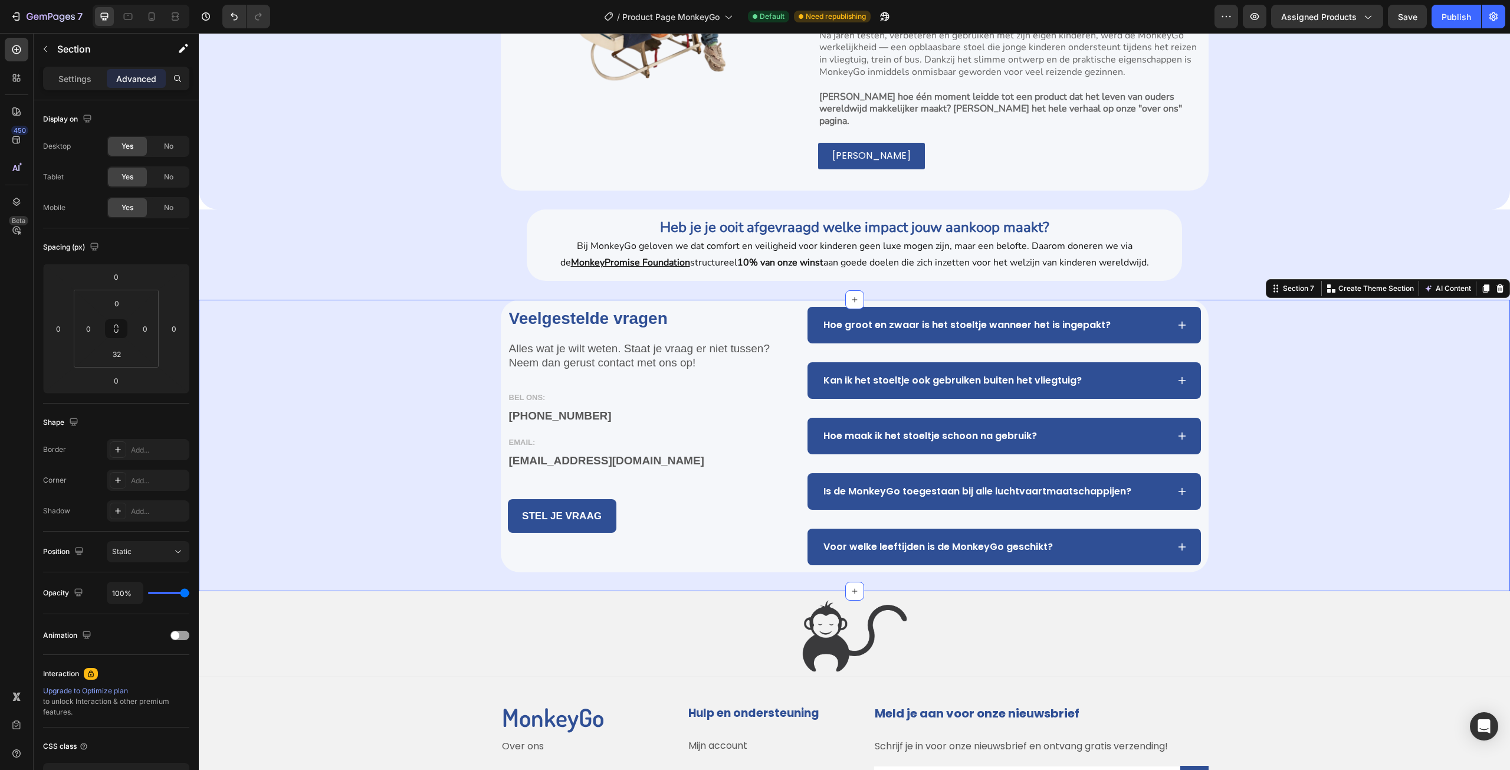
click at [337, 453] on div "Veelgestelde vragen Heading Alles wat je wilt weten. Staat je vraag er niet tus…" at bounding box center [854, 436] width 1311 height 273
click at [1365, 549] on div "Veelgestelde vragen Heading Alles wat je wilt weten. Staat je vraag er niet tus…" at bounding box center [854, 436] width 1311 height 273
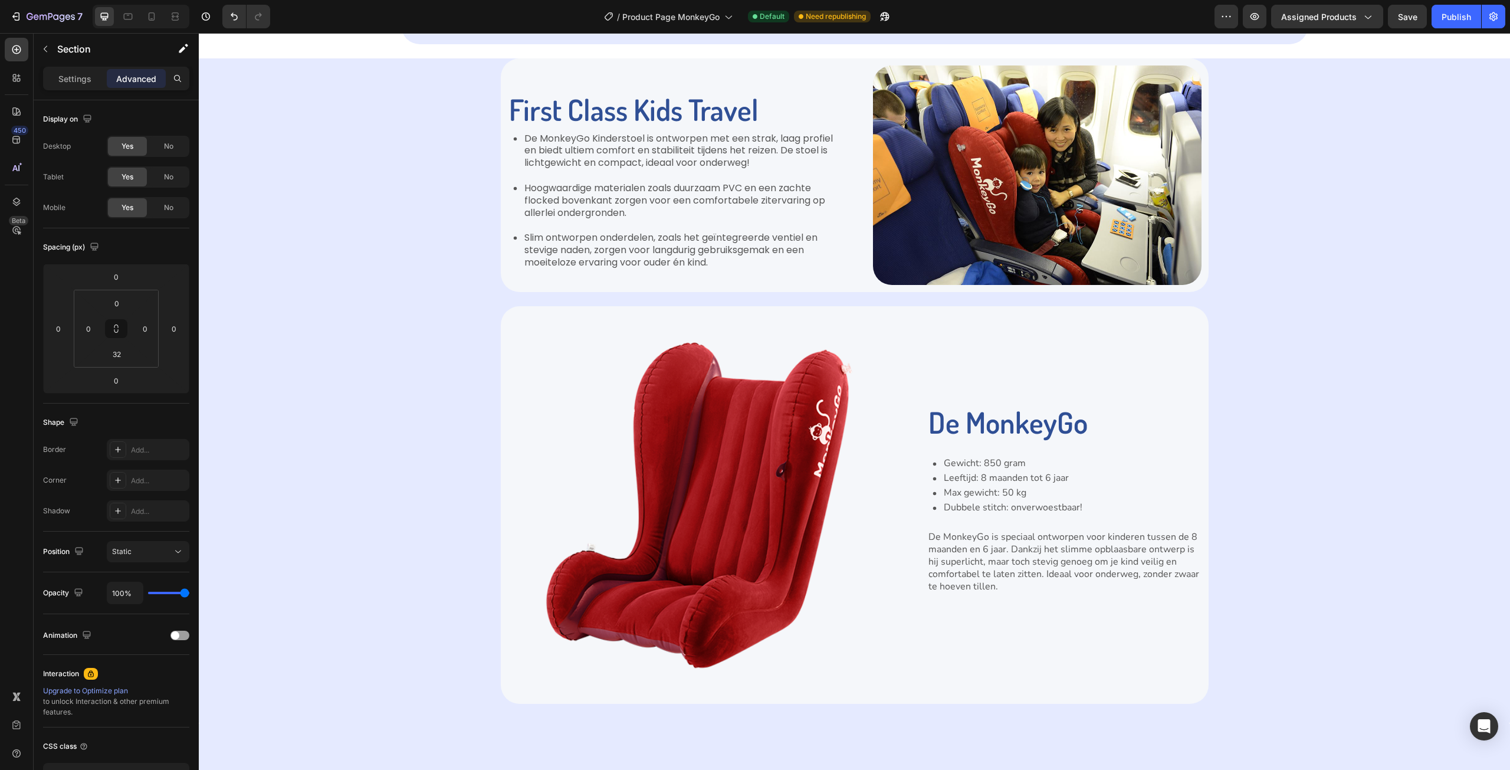
scroll to position [944, 0]
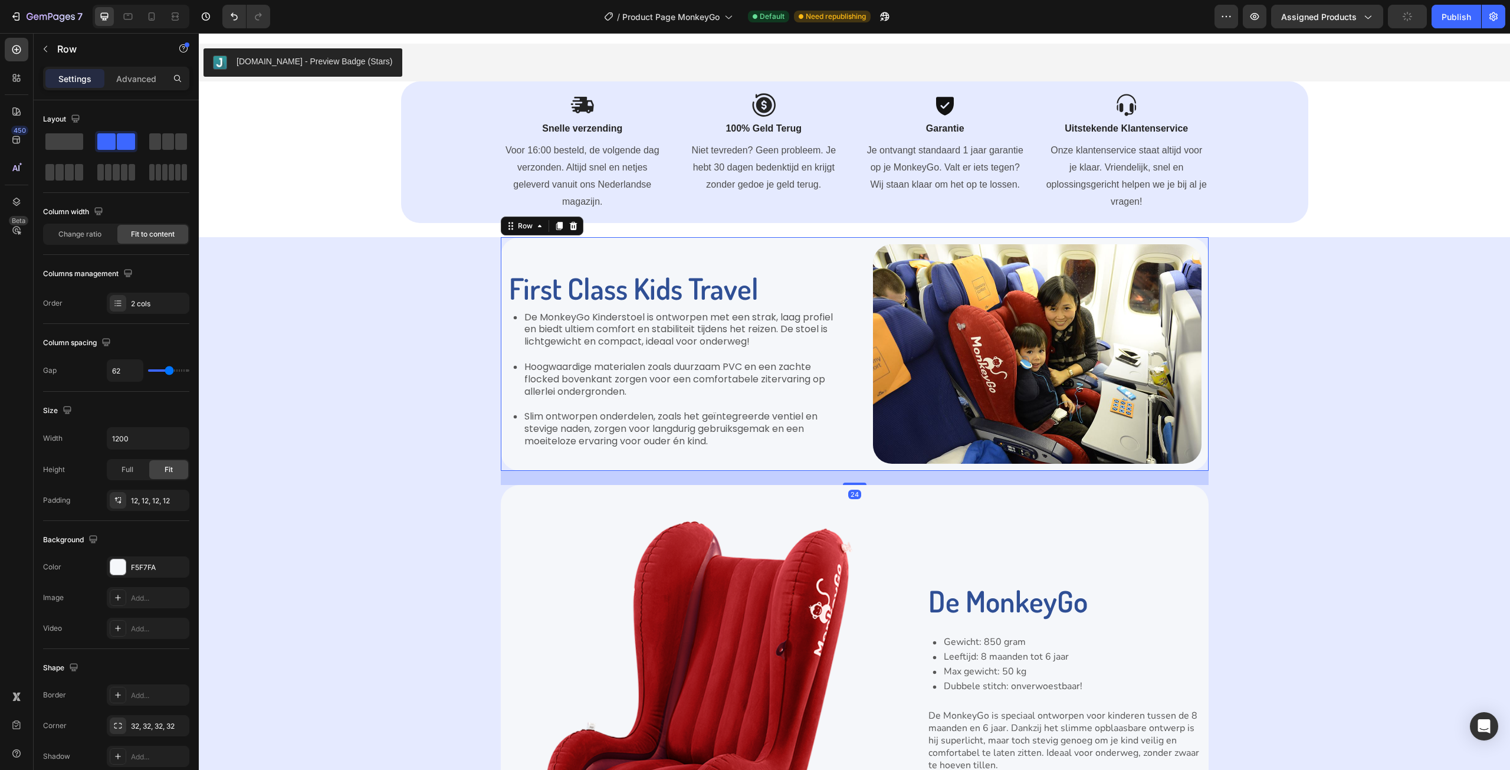
click at [784, 470] on div "First Class Kids Travel Heading De MonkeyGo Kinderstoel is ontworpen met een st…" at bounding box center [855, 354] width 708 height 234
click at [125, 81] on p "Advanced" at bounding box center [136, 79] width 40 height 12
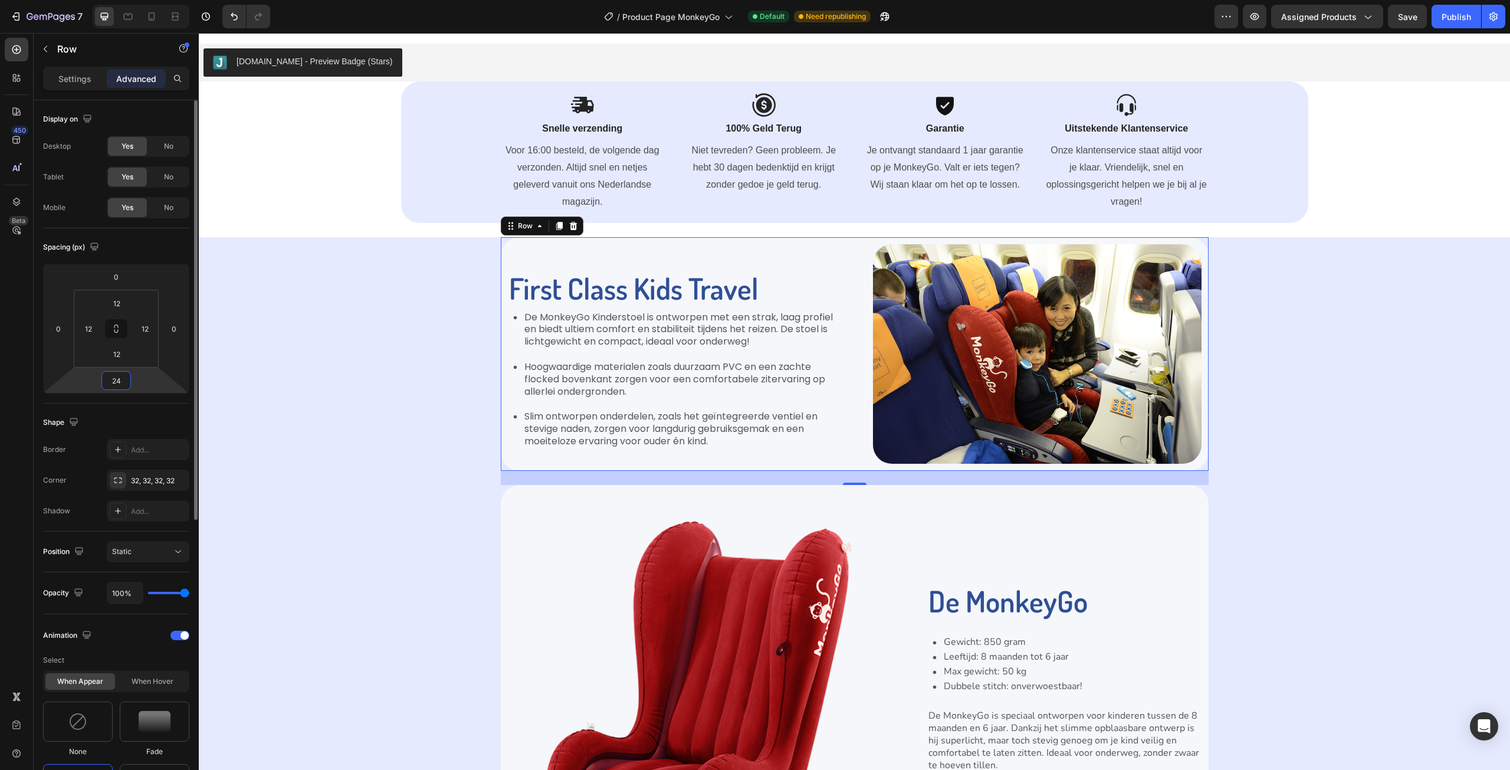
click at [132, 0] on html "7 Version history / Product Page MonkeyGo Default Need republishing Preview Ass…" at bounding box center [755, 0] width 1510 height 0
click at [124, 388] on input "24" at bounding box center [116, 381] width 24 height 18
click at [133, 401] on div "Auto" at bounding box center [141, 406] width 73 height 18
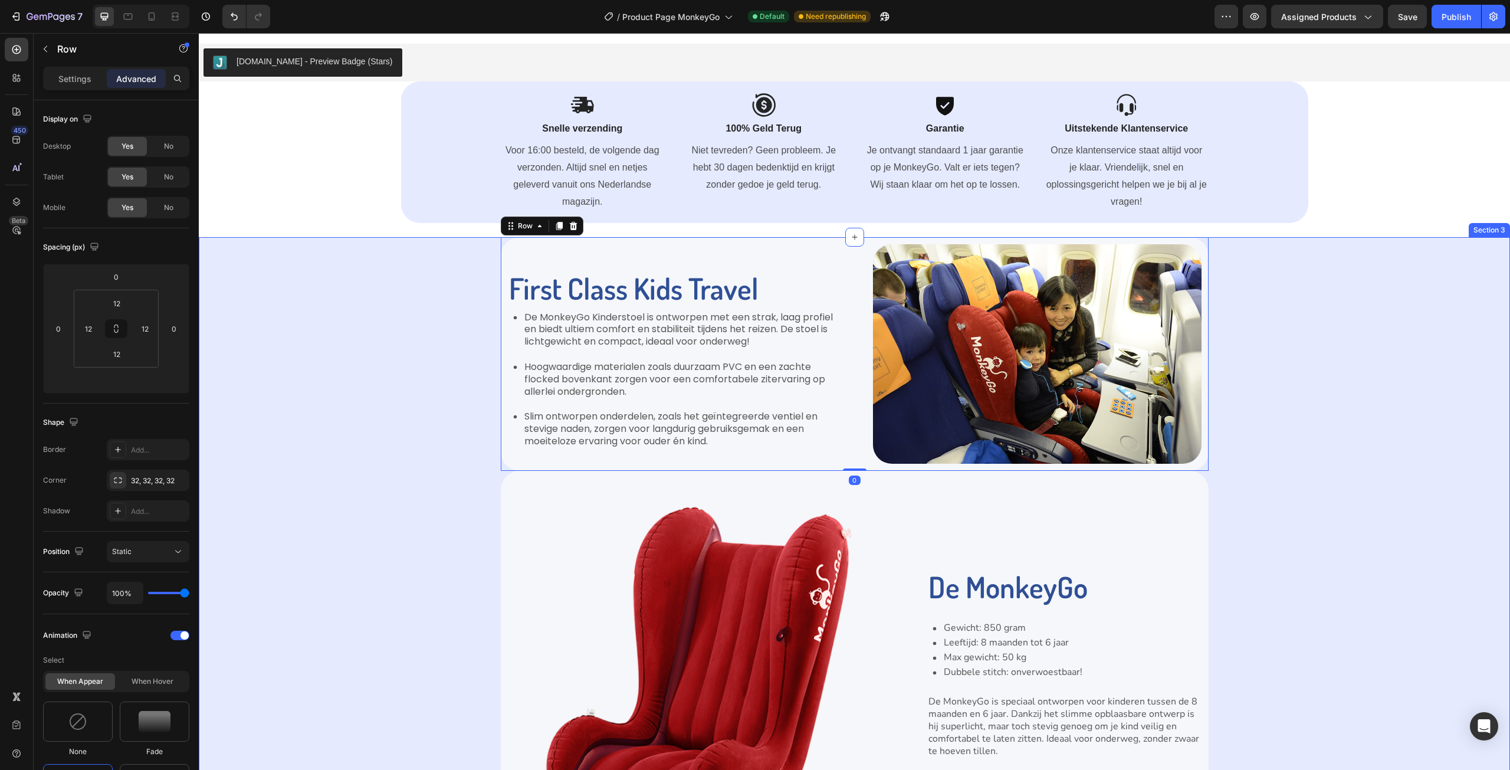
click at [461, 453] on div "First Class Kids Travel Heading De MonkeyGo Kinderstoel is ontworpen met een st…" at bounding box center [855, 552] width 1288 height 631
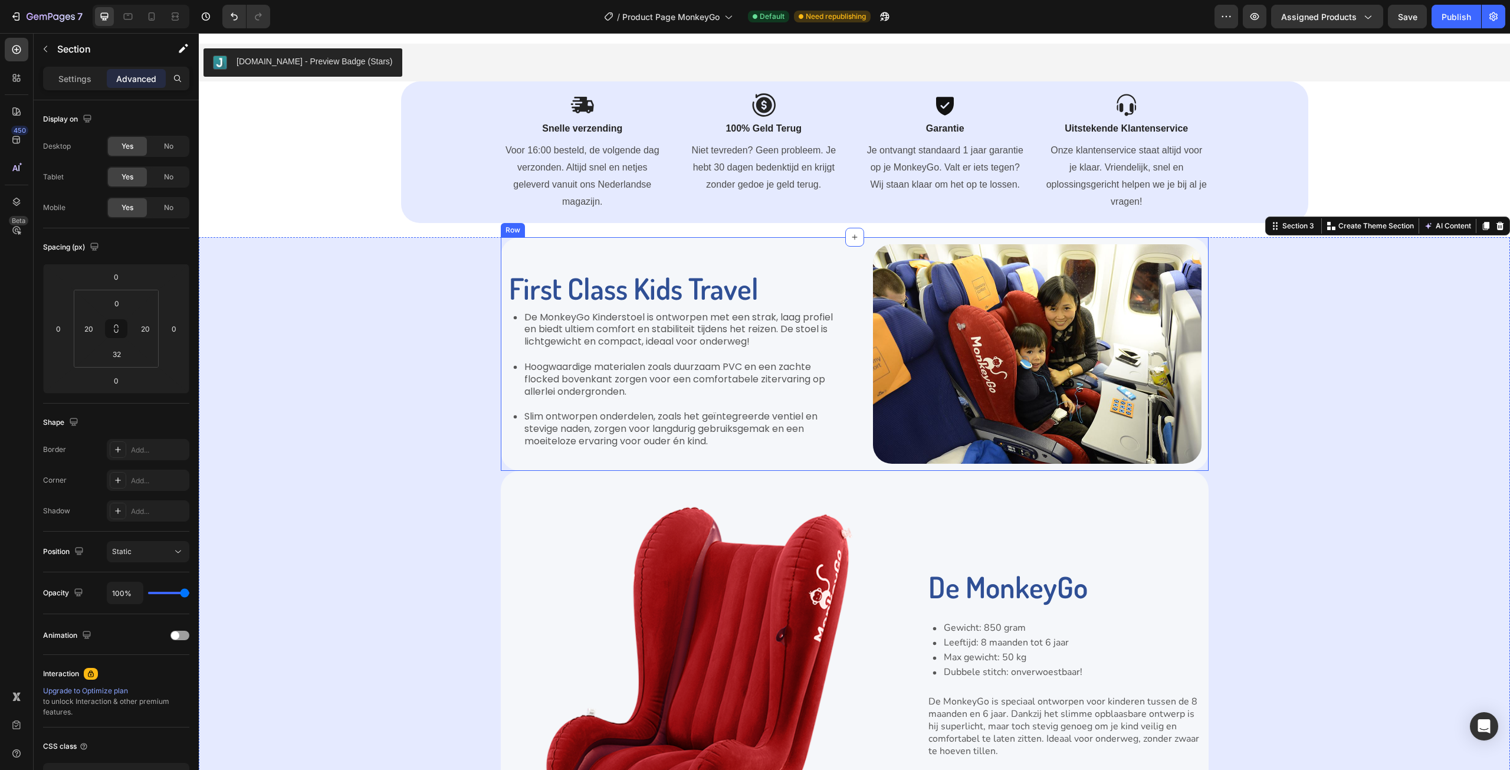
click at [601, 468] on div "First Class Kids Travel Heading De MonkeyGo Kinderstoel is ontworpen met een st…" at bounding box center [855, 354] width 708 height 234
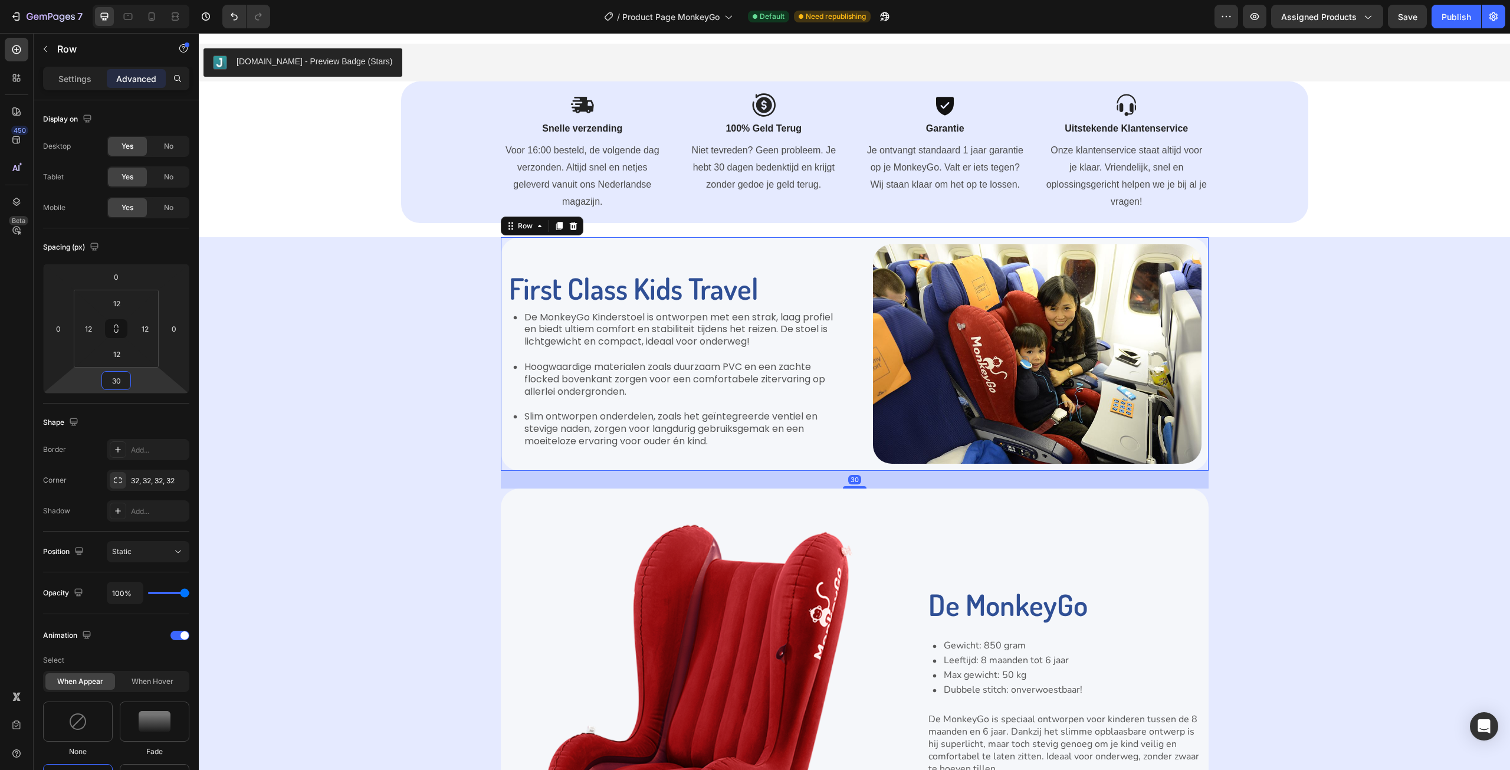
type input "32"
drag, startPoint x: 149, startPoint y: 388, endPoint x: 163, endPoint y: 378, distance: 17.3
click at [163, 0] on html "7 Version history / Product Page MonkeyGo Default Need republishing Preview Ass…" at bounding box center [755, 0] width 1510 height 0
click at [1447, 583] on div "First Class Kids Travel Heading De MonkeyGo Kinderstoel is ontworpen met een st…" at bounding box center [855, 562] width 1288 height 650
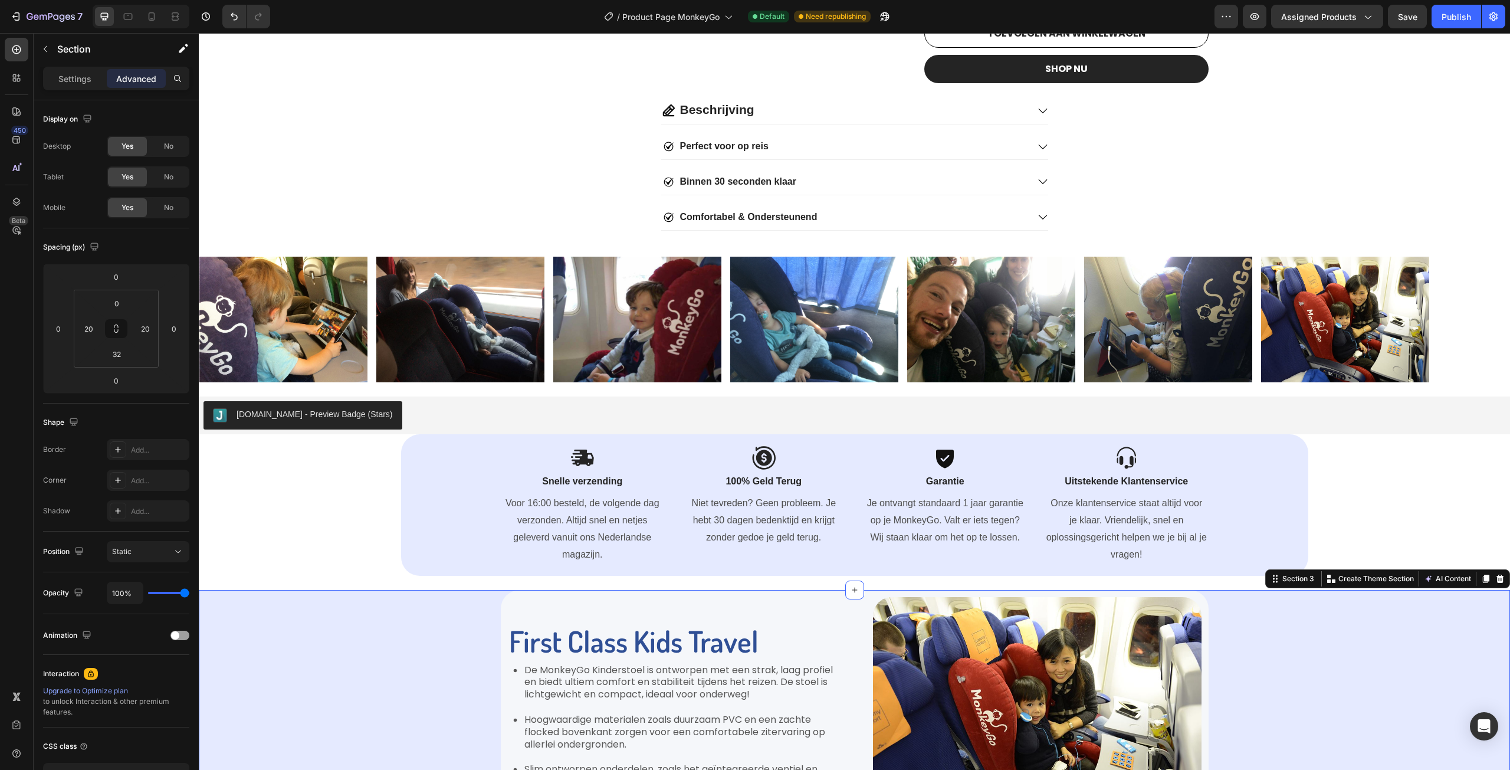
scroll to position [590, 0]
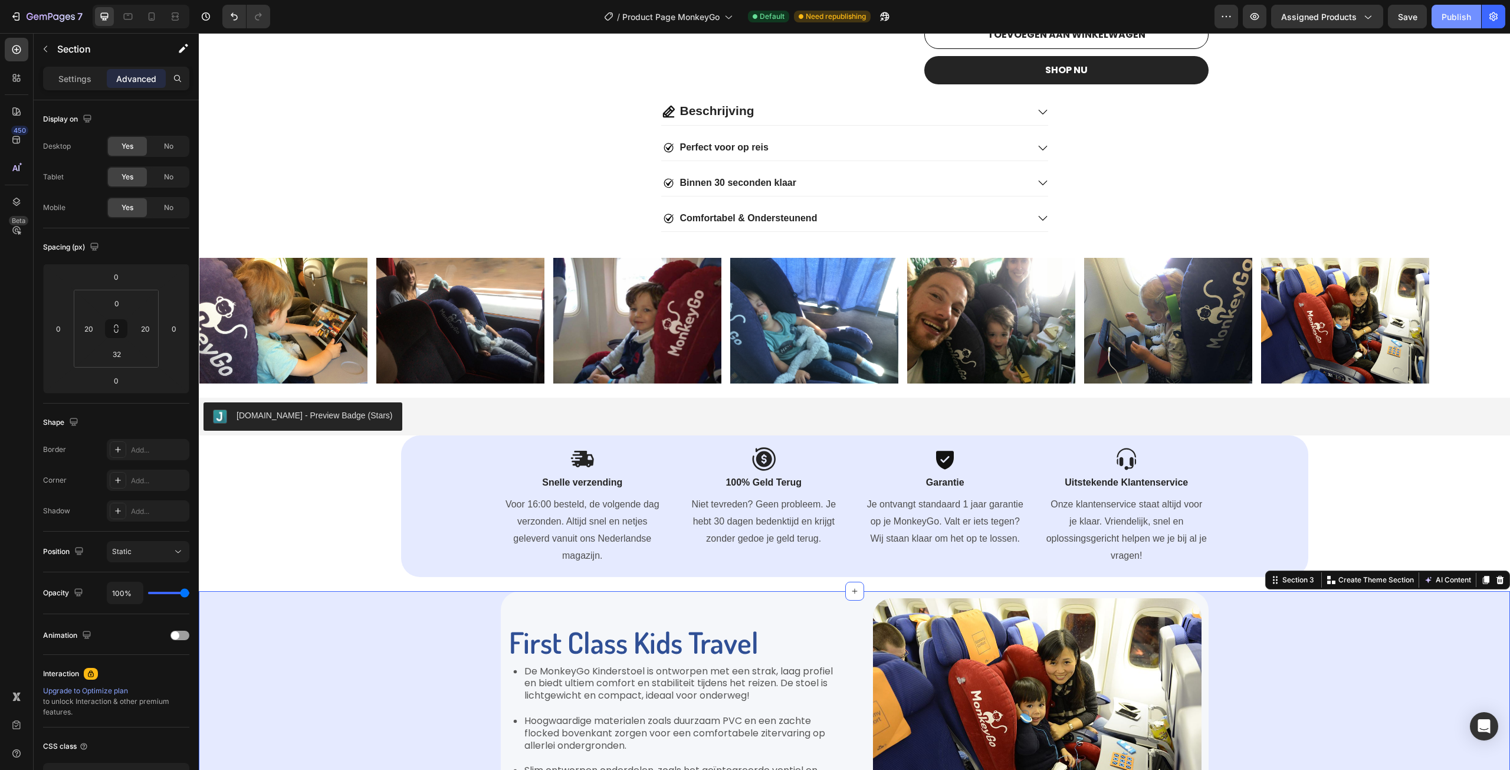
click at [1460, 24] on button "Publish" at bounding box center [1457, 17] width 50 height 24
